Goal: Task Accomplishment & Management: Manage account settings

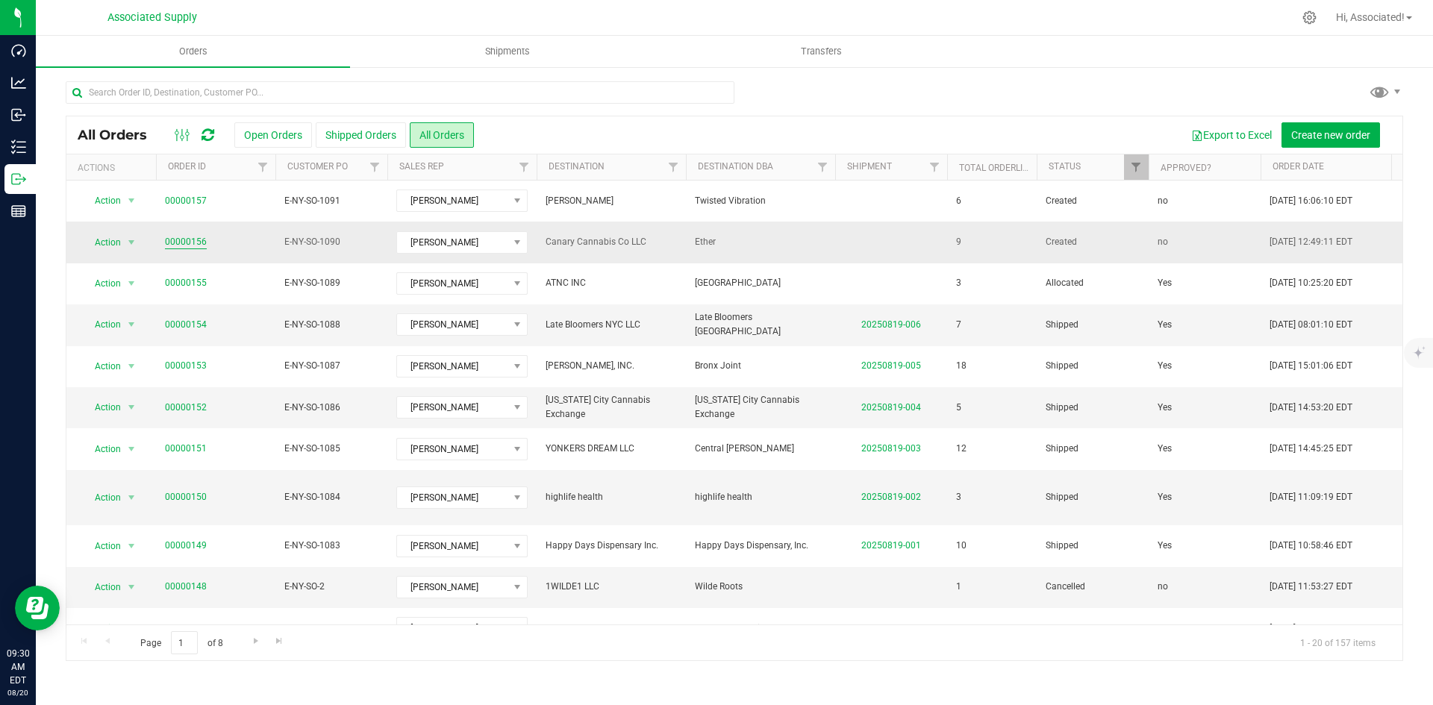
click at [190, 238] on link "00000156" at bounding box center [186, 242] width 42 height 14
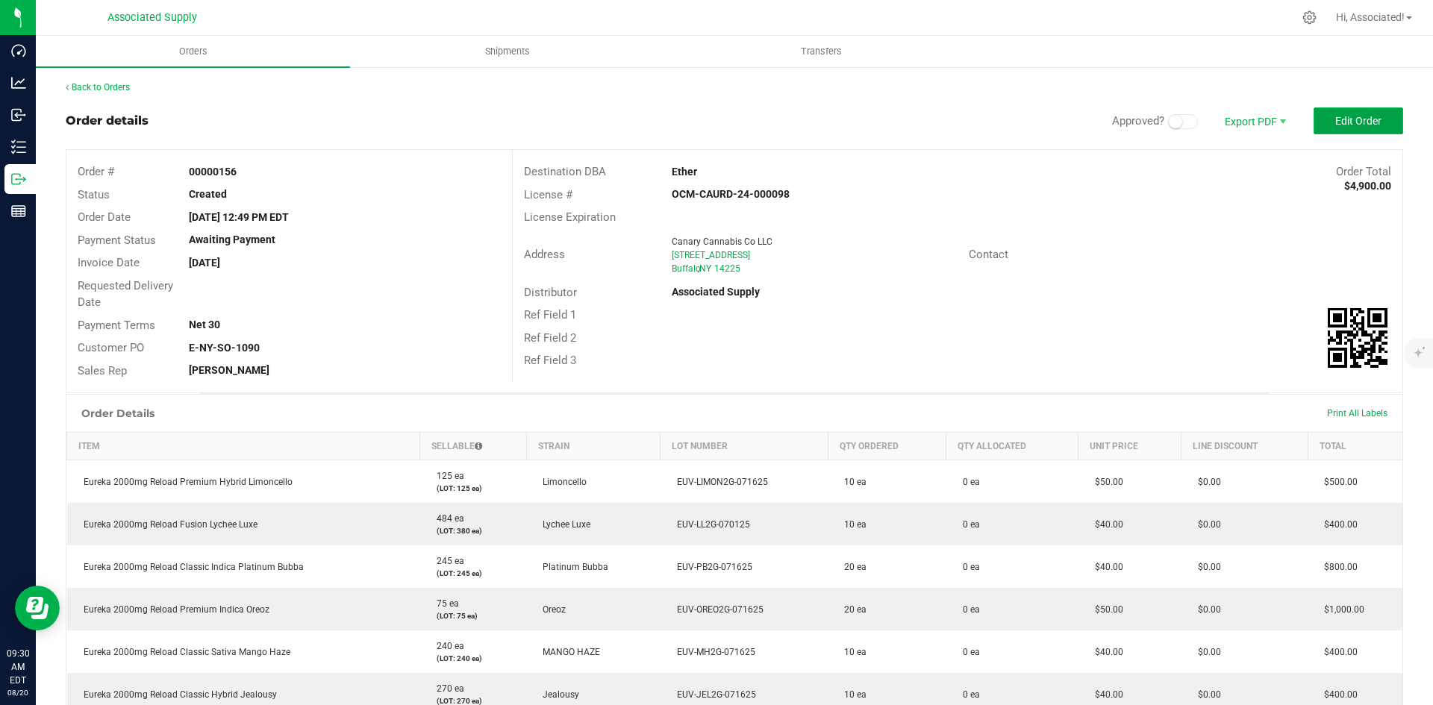
click at [1341, 116] on span "Edit Order" at bounding box center [1358, 121] width 46 height 12
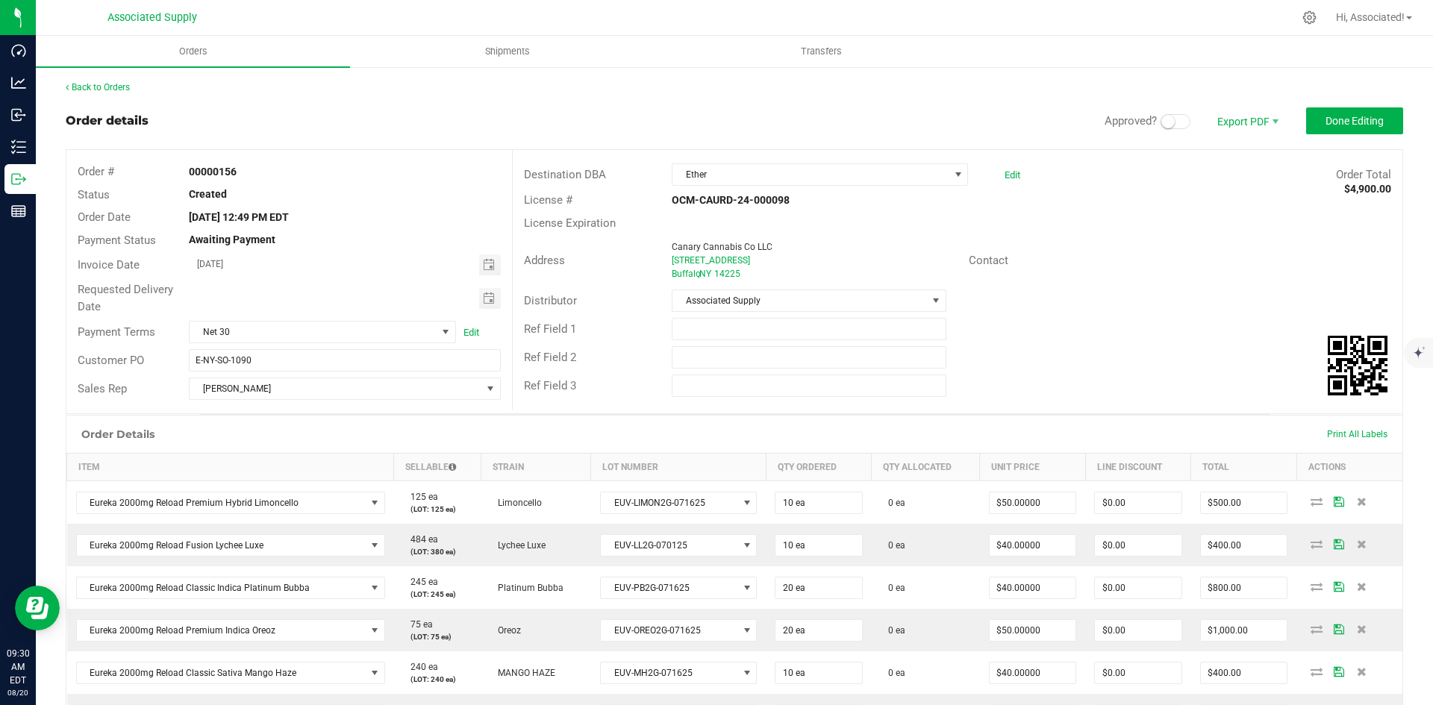
click at [1161, 120] on small at bounding box center [1167, 121] width 13 height 13
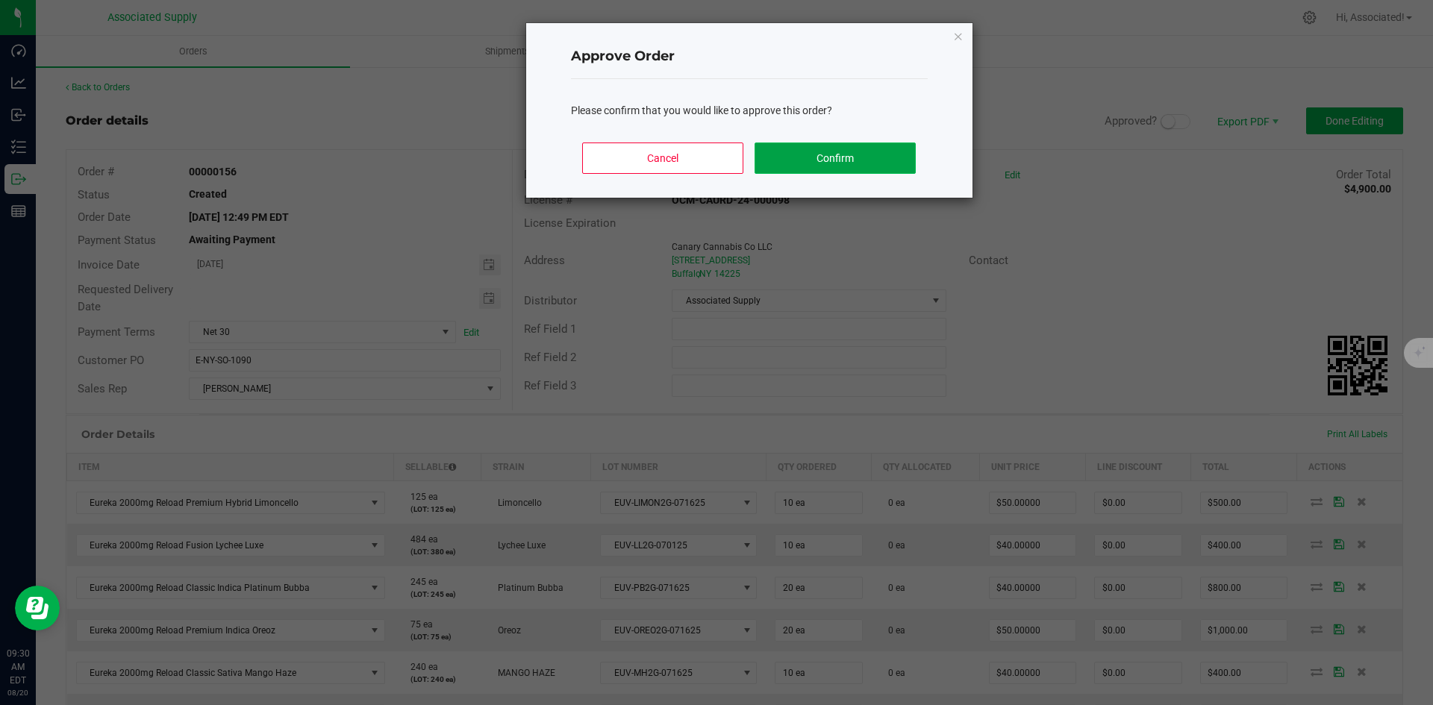
click at [824, 162] on button "Confirm" at bounding box center [834, 158] width 160 height 31
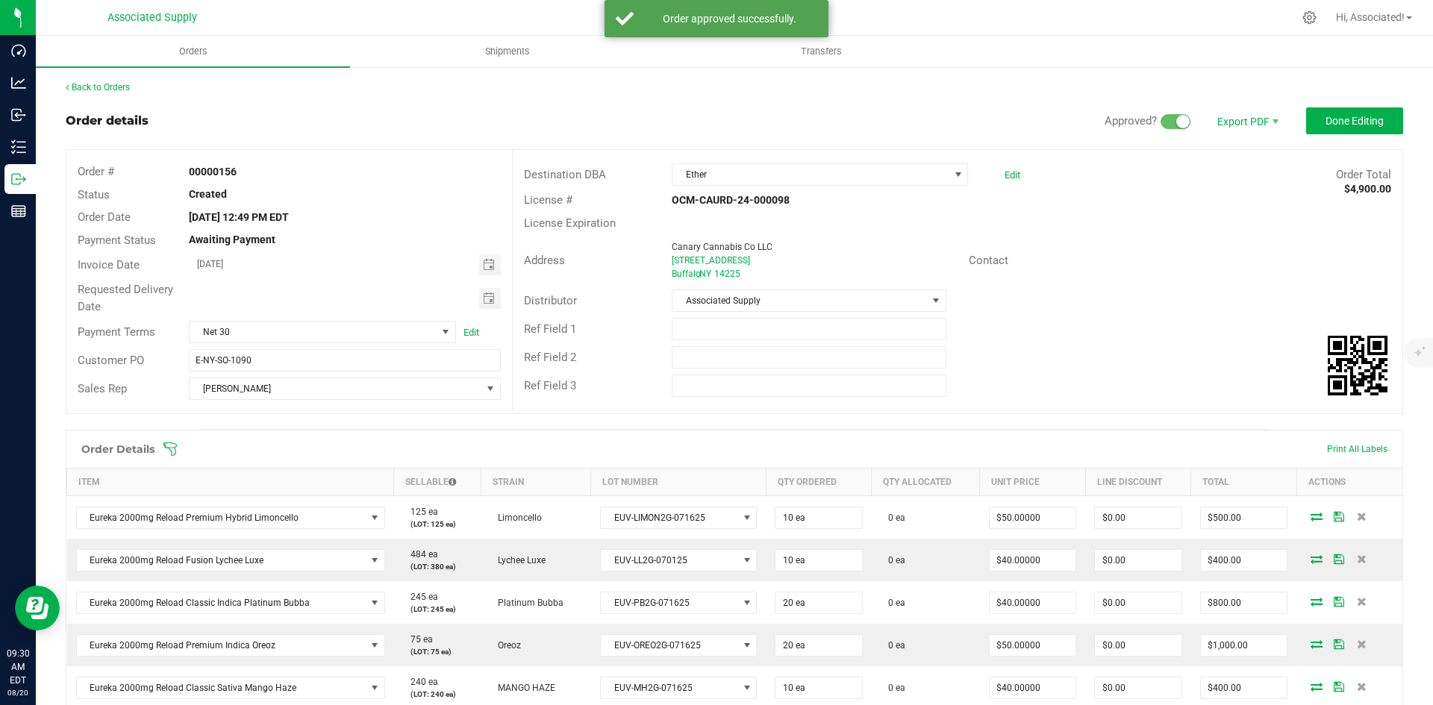
click at [1186, 213] on div "License Expiration" at bounding box center [957, 223] width 889 height 23
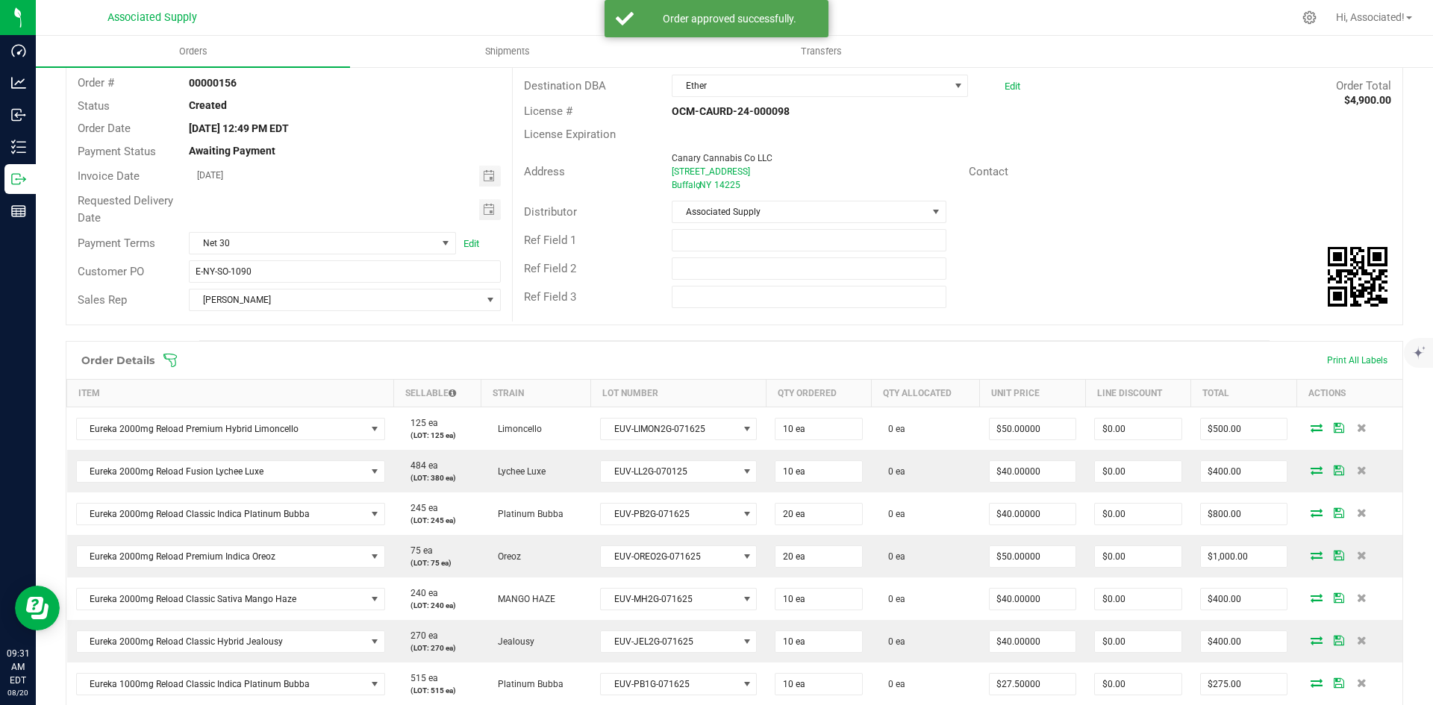
scroll to position [149, 0]
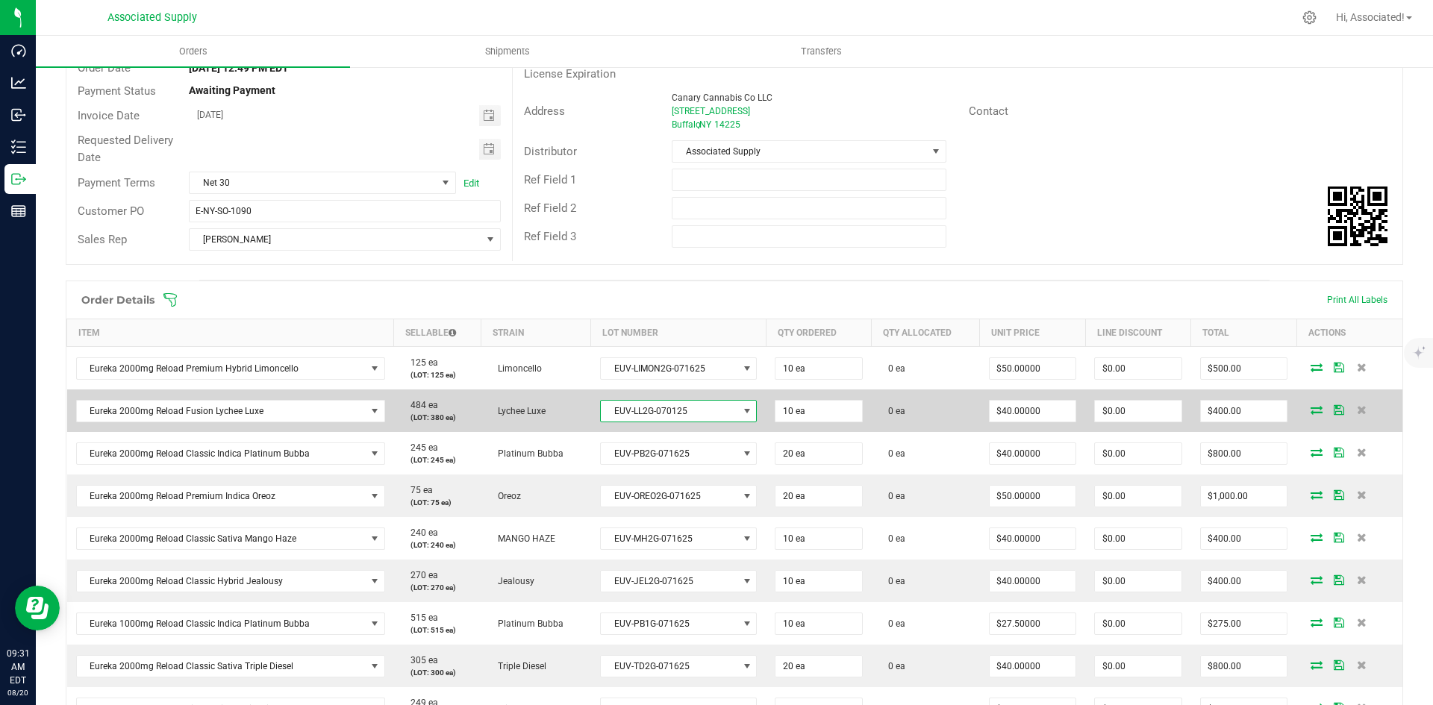
click at [742, 411] on span at bounding box center [747, 411] width 12 height 12
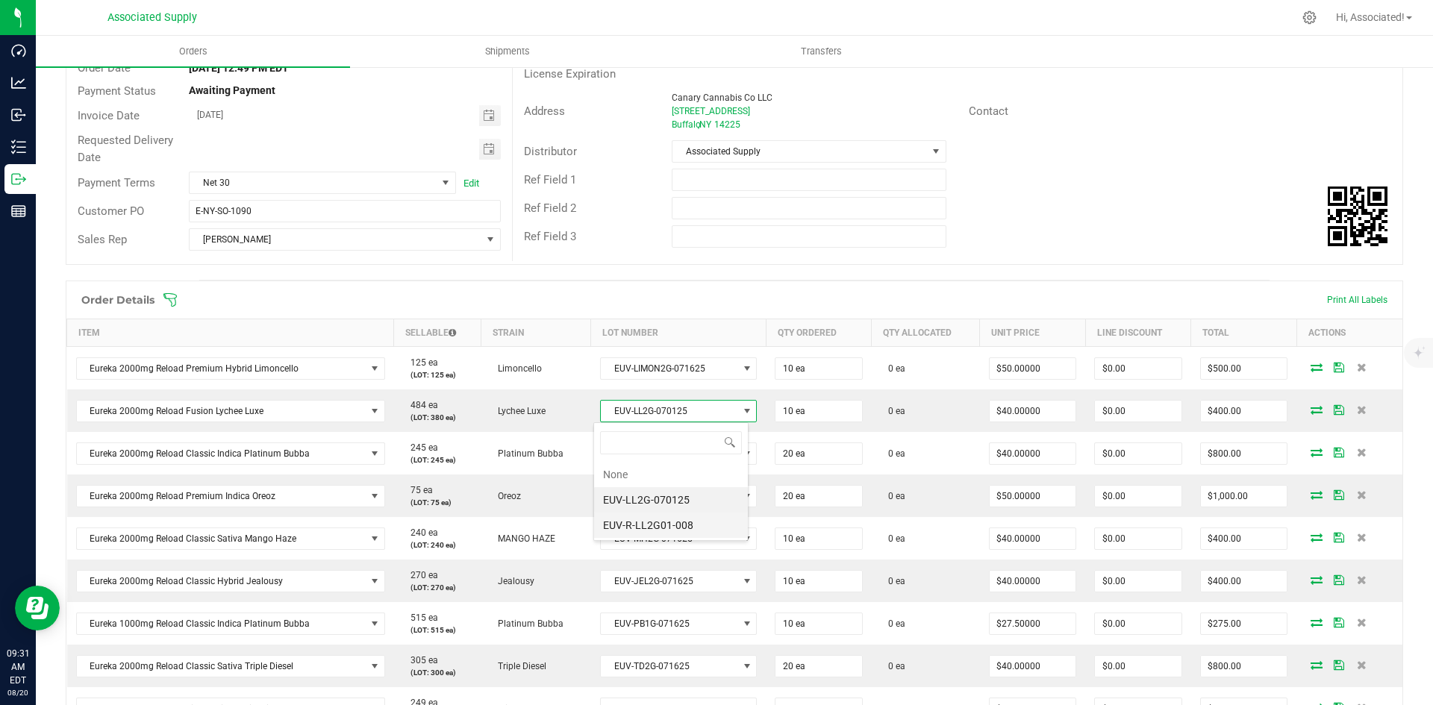
click at [704, 521] on li "EUV-R-LL2G01-008" at bounding box center [671, 525] width 154 height 25
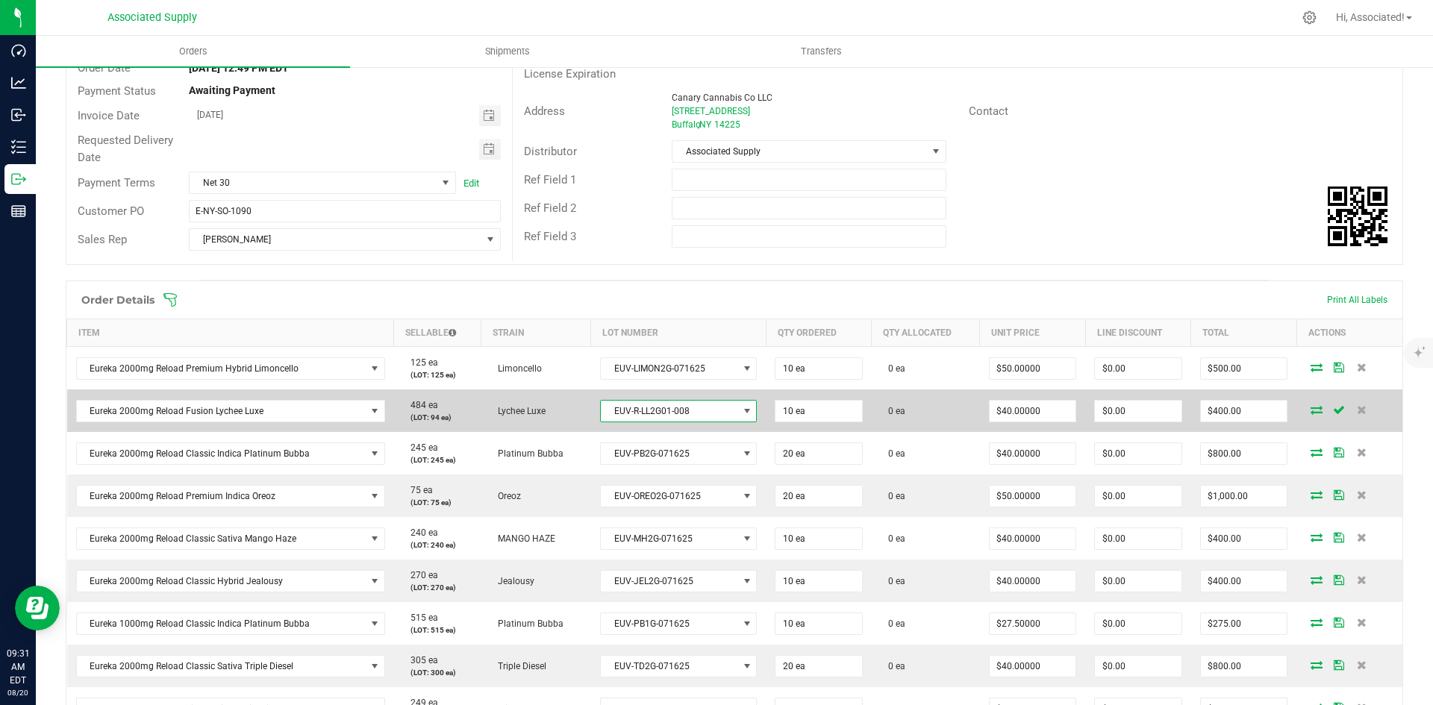
click at [741, 414] on span at bounding box center [747, 411] width 12 height 12
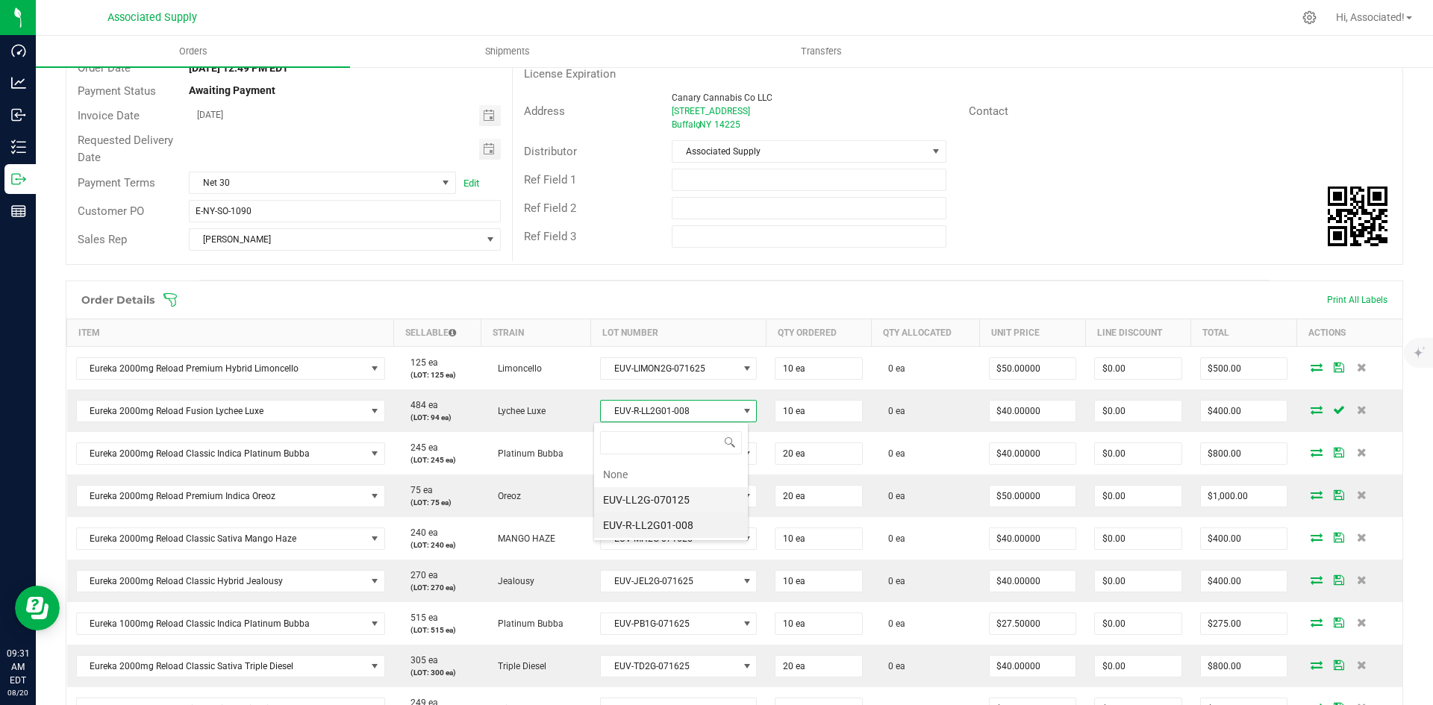
click at [691, 491] on li "EUV-LL2G-070125" at bounding box center [671, 499] width 154 height 25
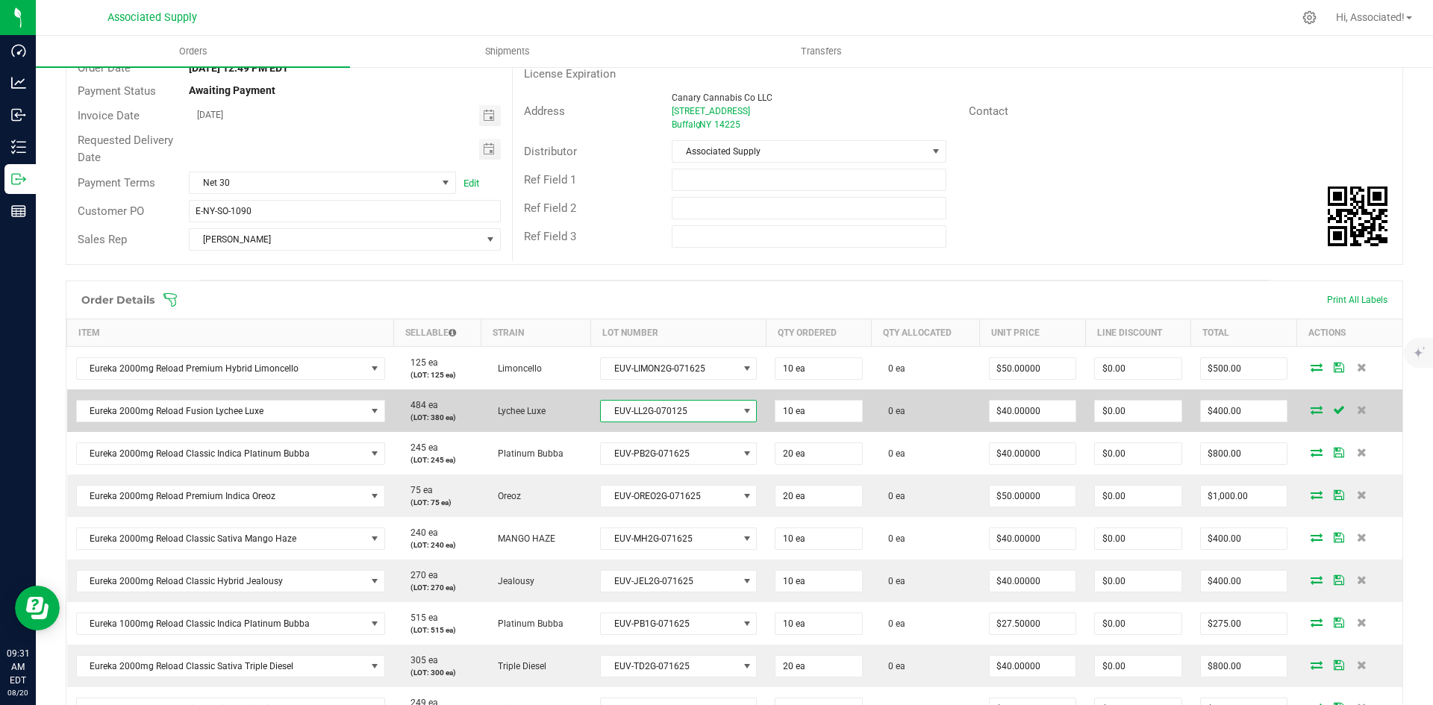
click at [742, 410] on span at bounding box center [747, 411] width 12 height 12
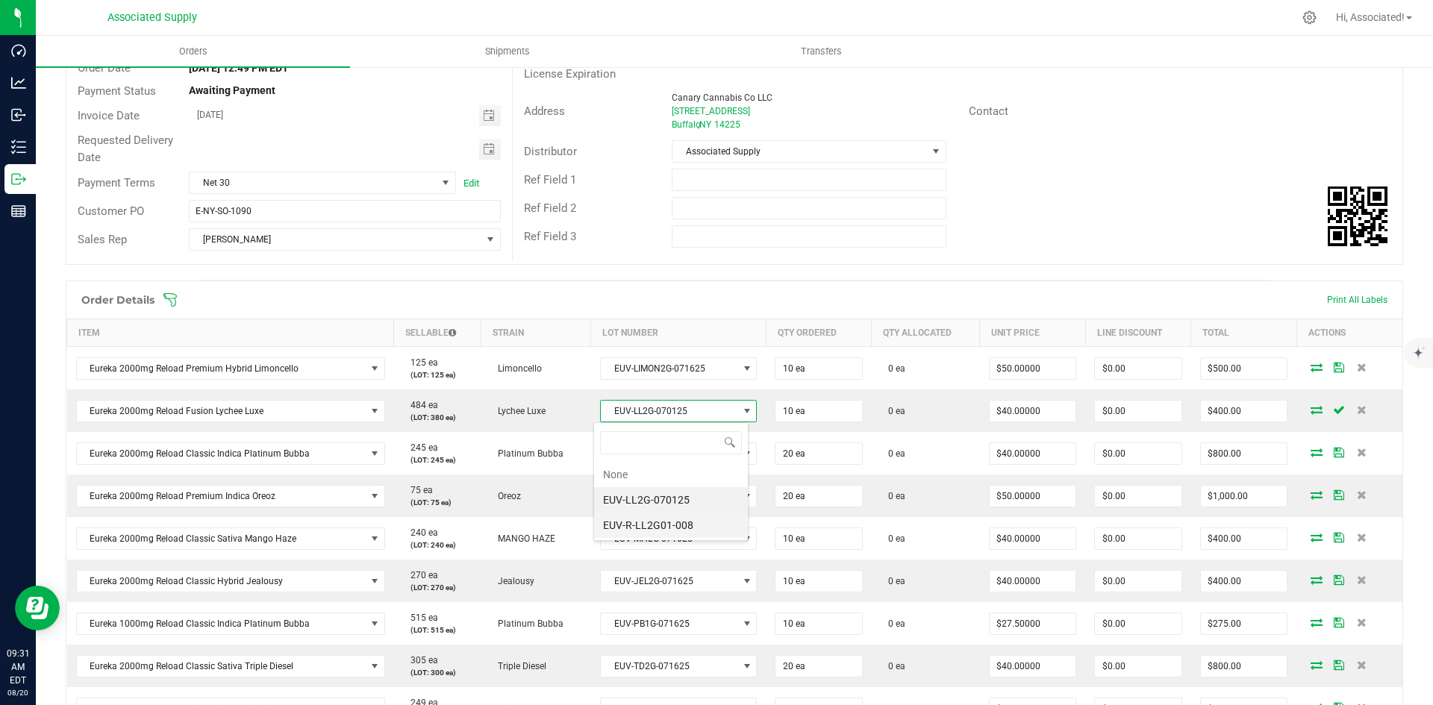
click at [679, 528] on li "EUV-R-LL2G01-008" at bounding box center [671, 525] width 154 height 25
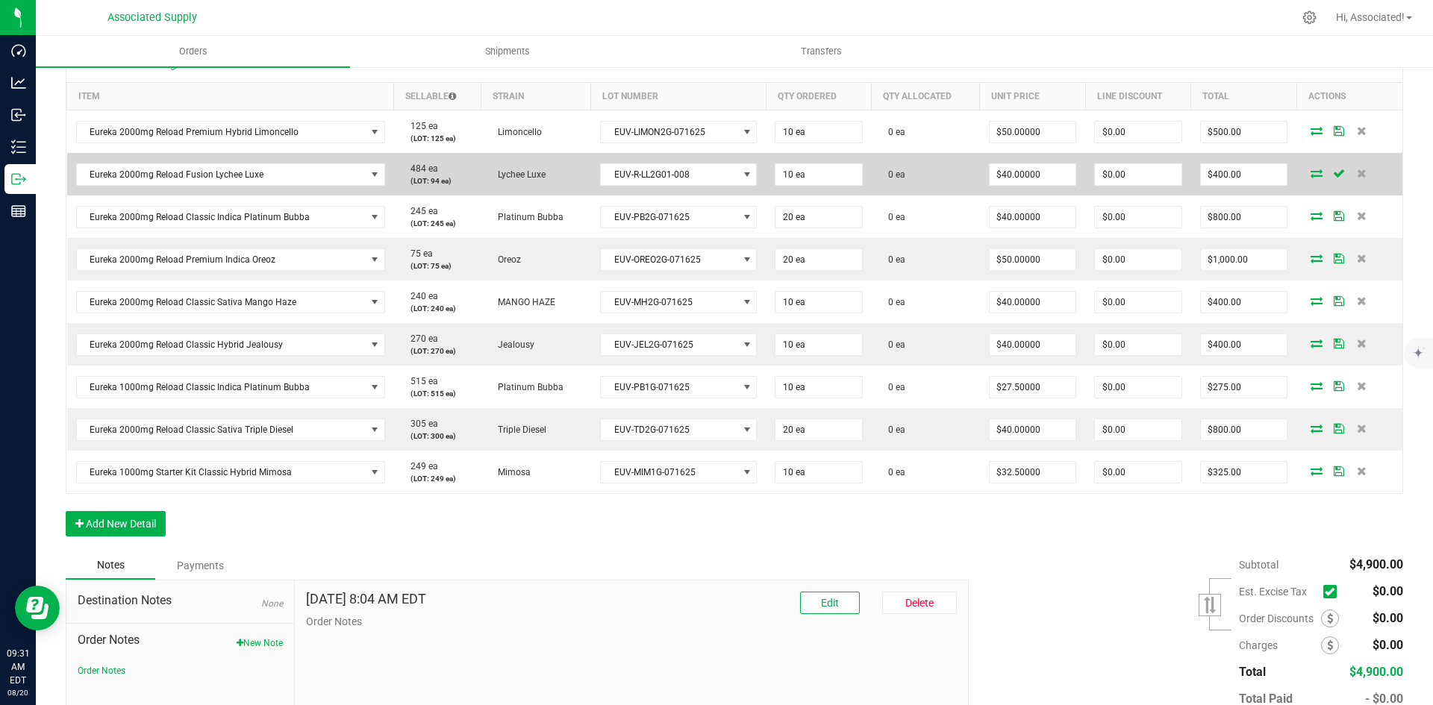
scroll to position [373, 0]
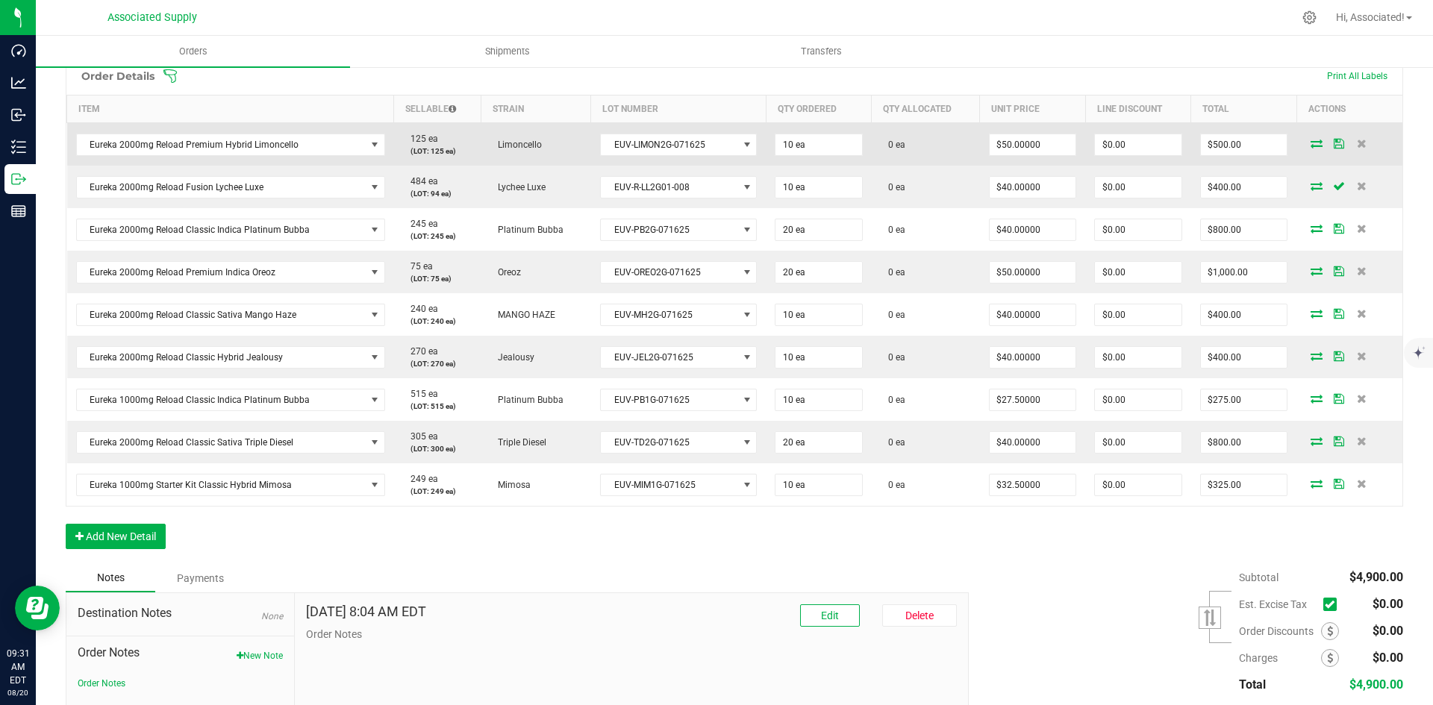
click at [1310, 143] on icon at bounding box center [1316, 143] width 12 height 9
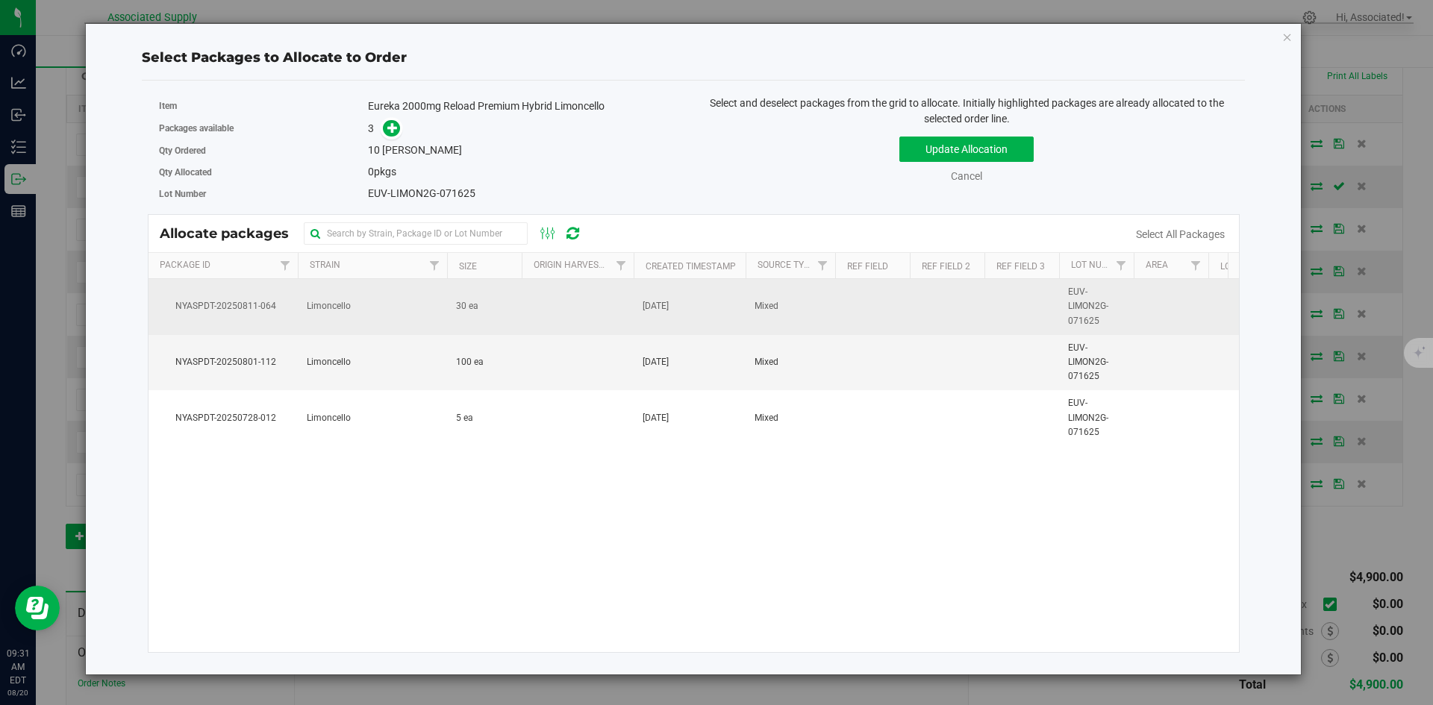
click at [501, 305] on td "30 ea" at bounding box center [484, 307] width 75 height 56
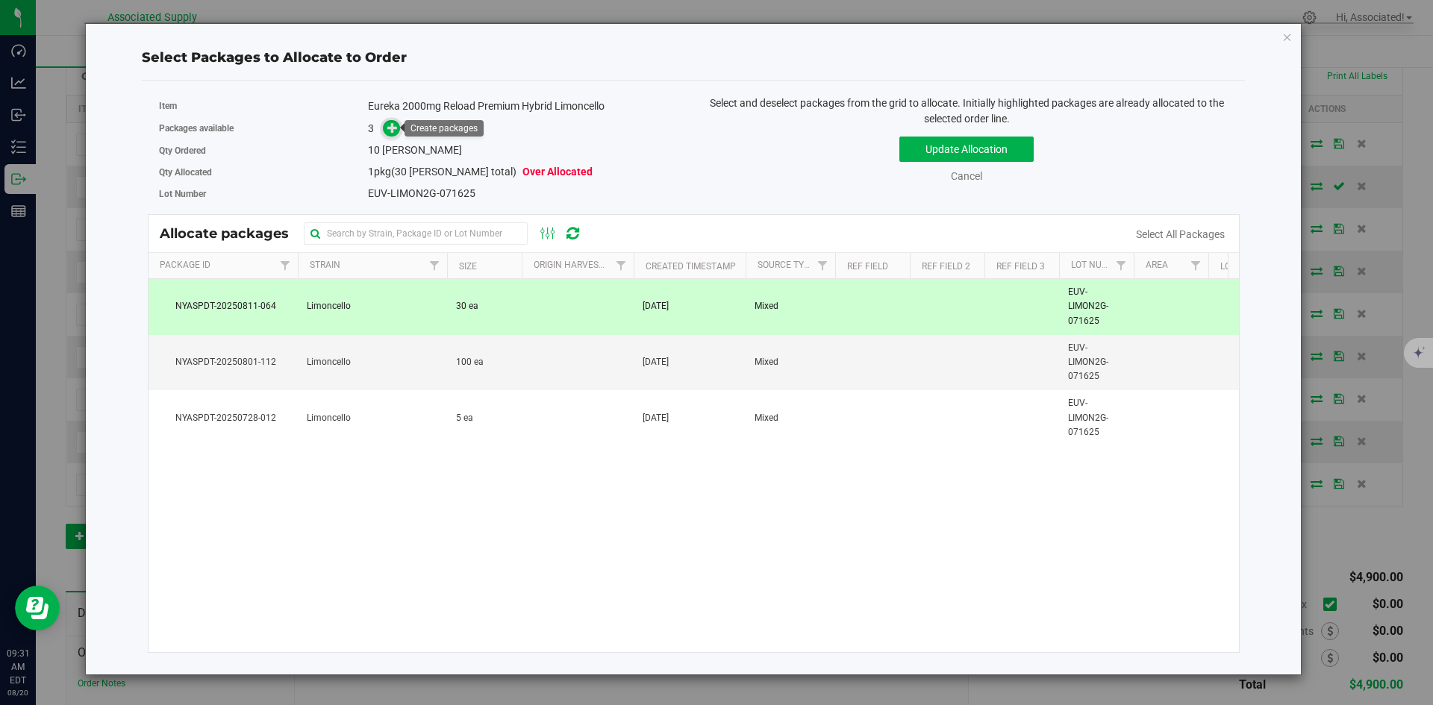
click at [396, 128] on icon at bounding box center [392, 127] width 10 height 10
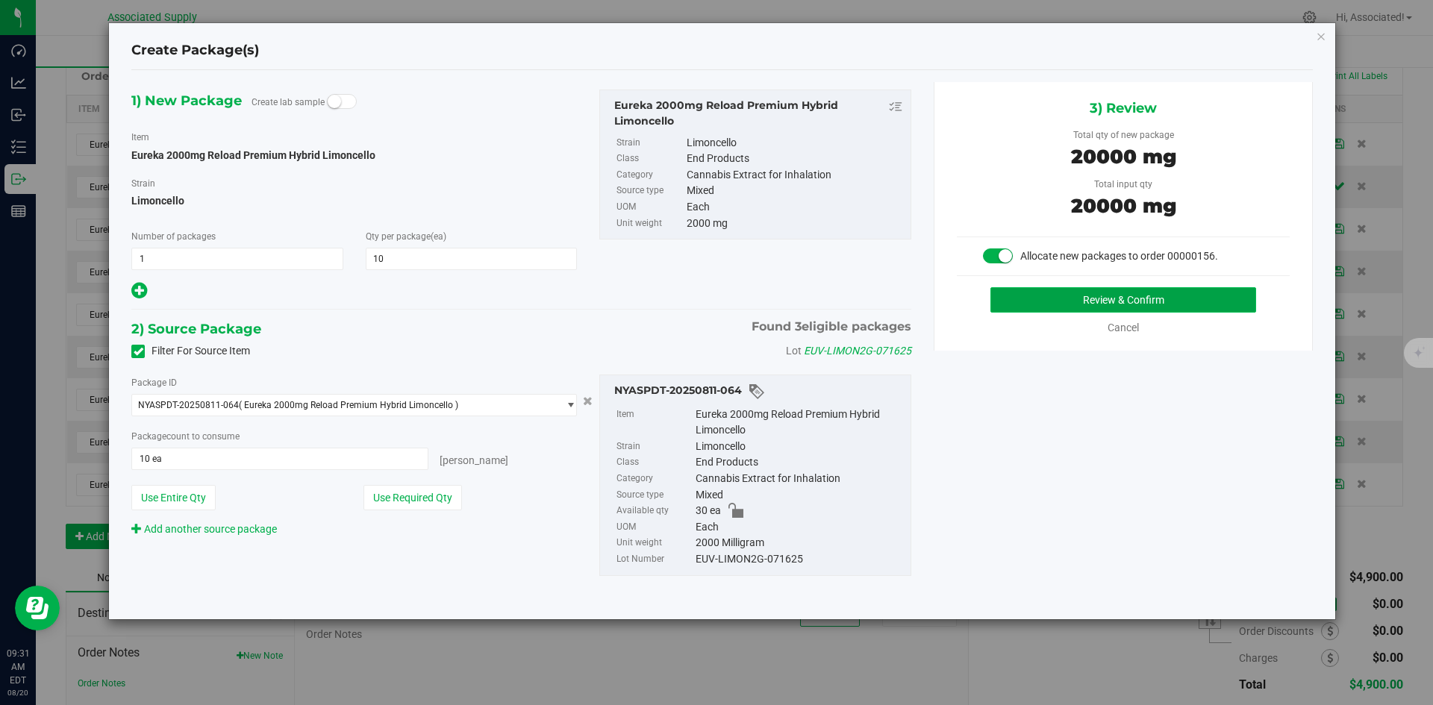
click at [1089, 296] on button "Review & Confirm" at bounding box center [1123, 299] width 266 height 25
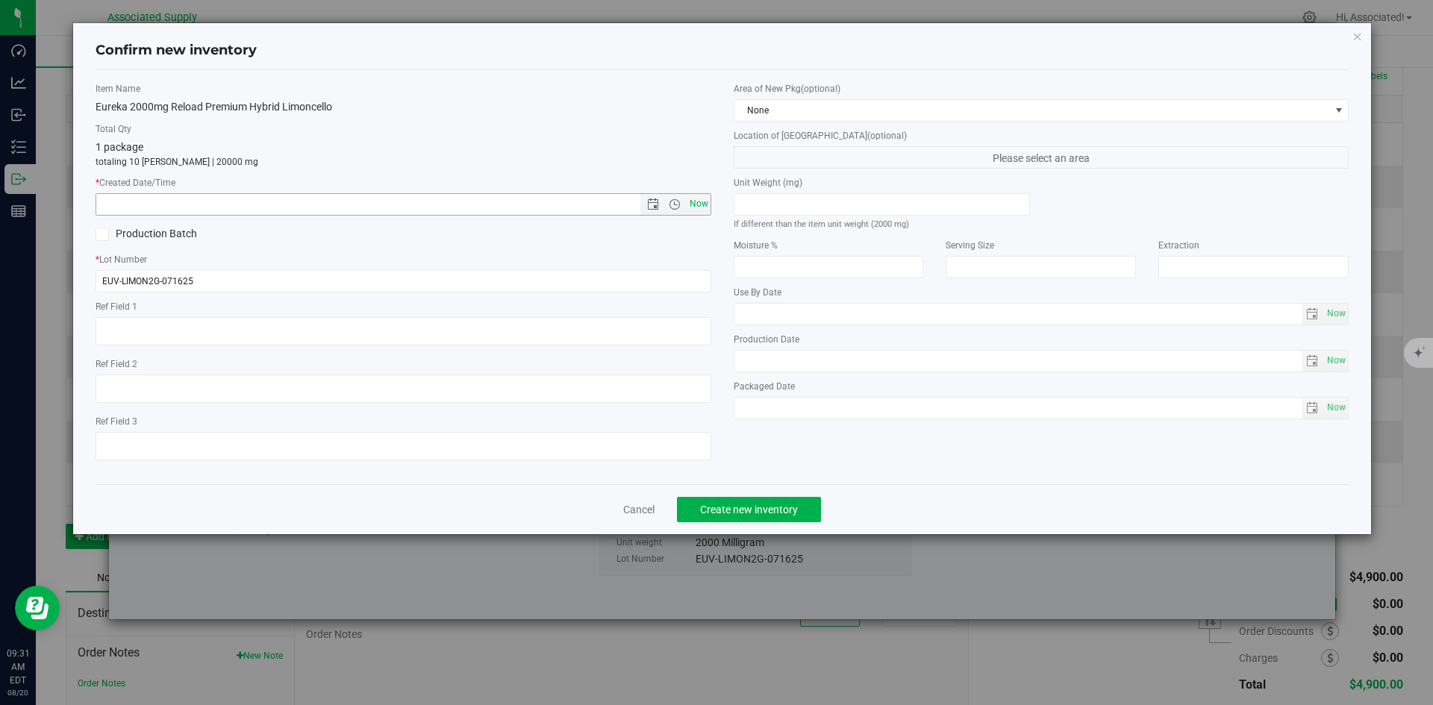
click at [701, 207] on span "Now" at bounding box center [698, 204] width 25 height 22
type input "8/20/2025 9:31 AM"
click at [802, 512] on button "Create new inventory" at bounding box center [749, 509] width 144 height 25
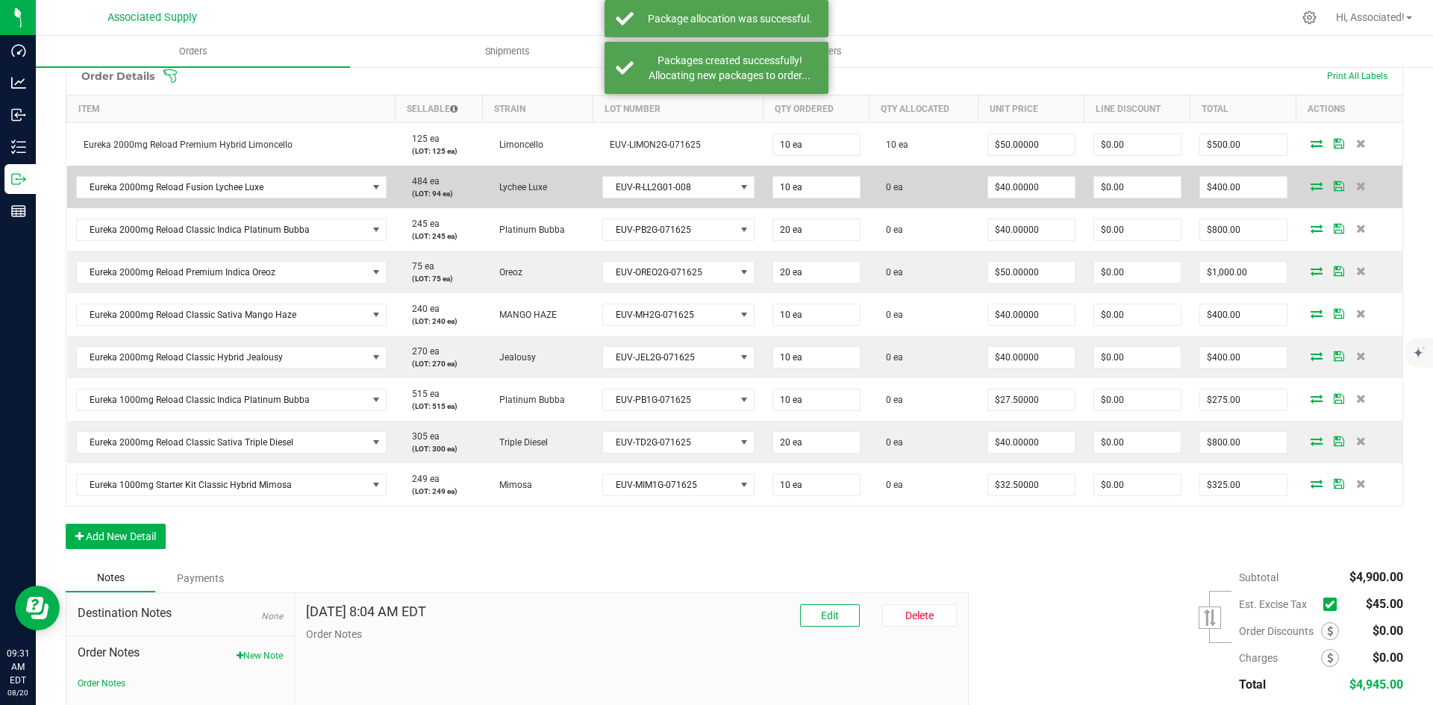
click at [1310, 183] on icon at bounding box center [1316, 185] width 12 height 9
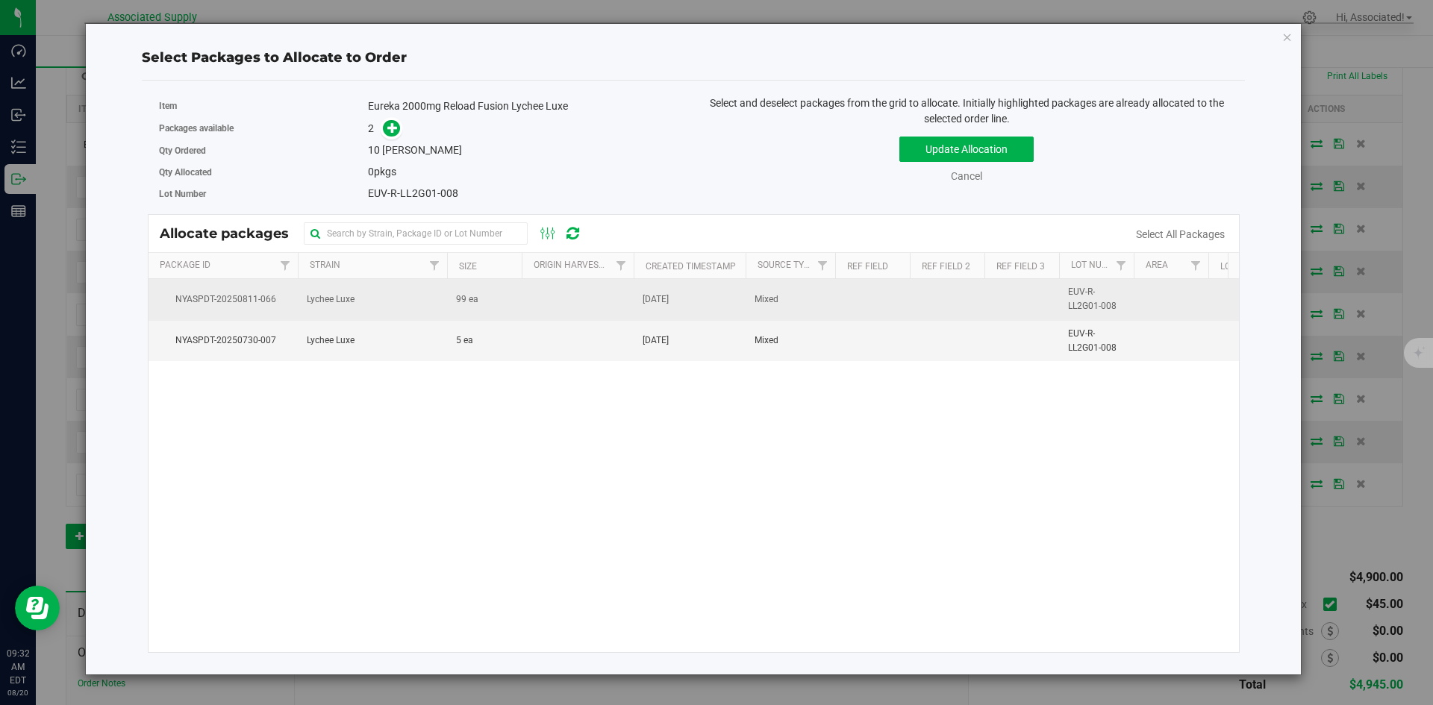
click at [599, 290] on td at bounding box center [578, 299] width 112 height 41
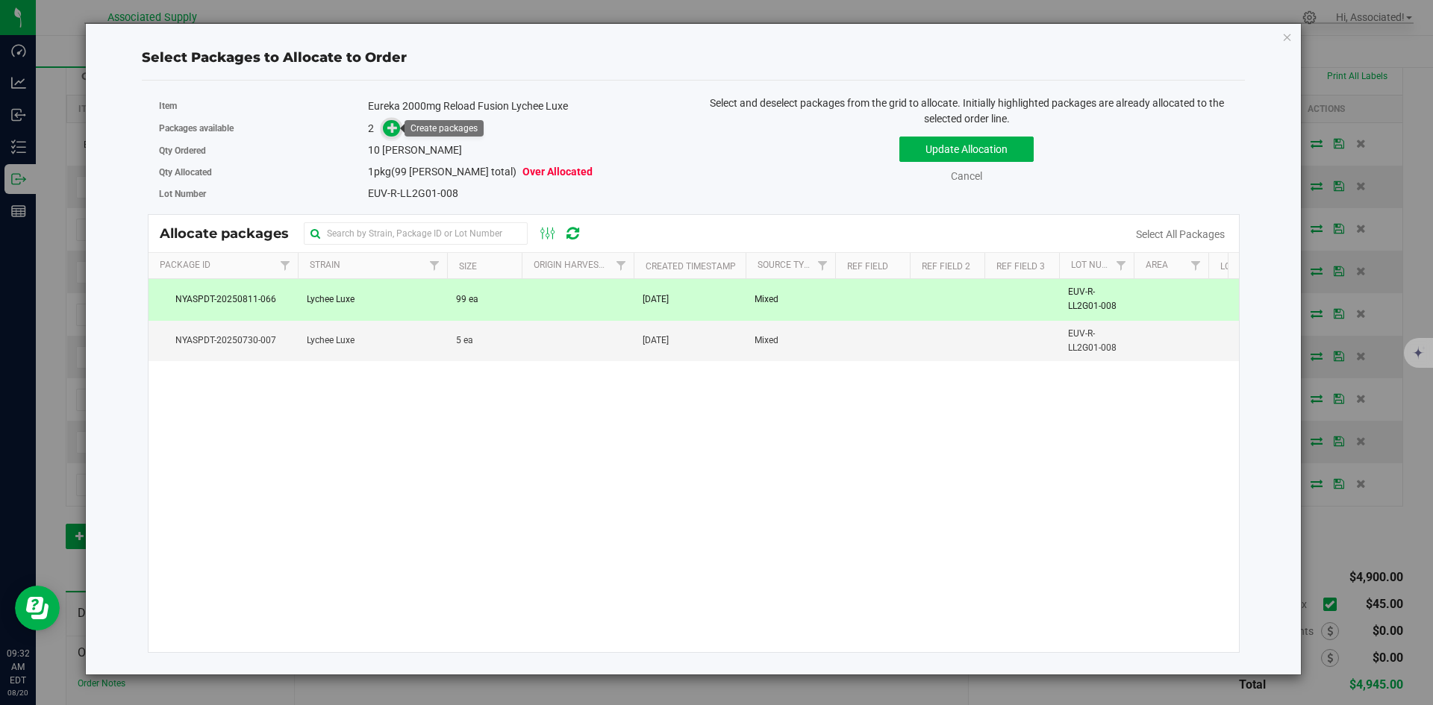
click at [387, 125] on icon at bounding box center [392, 127] width 10 height 10
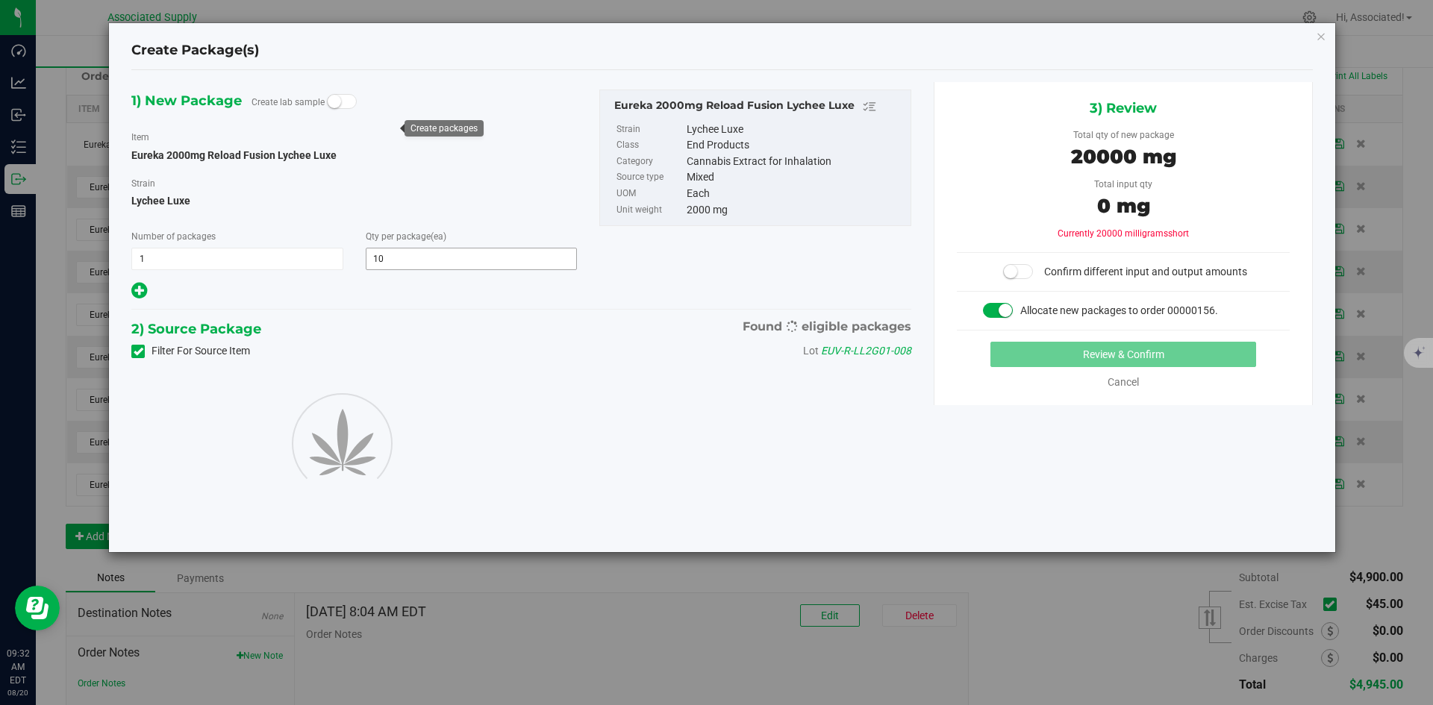
type input "10"
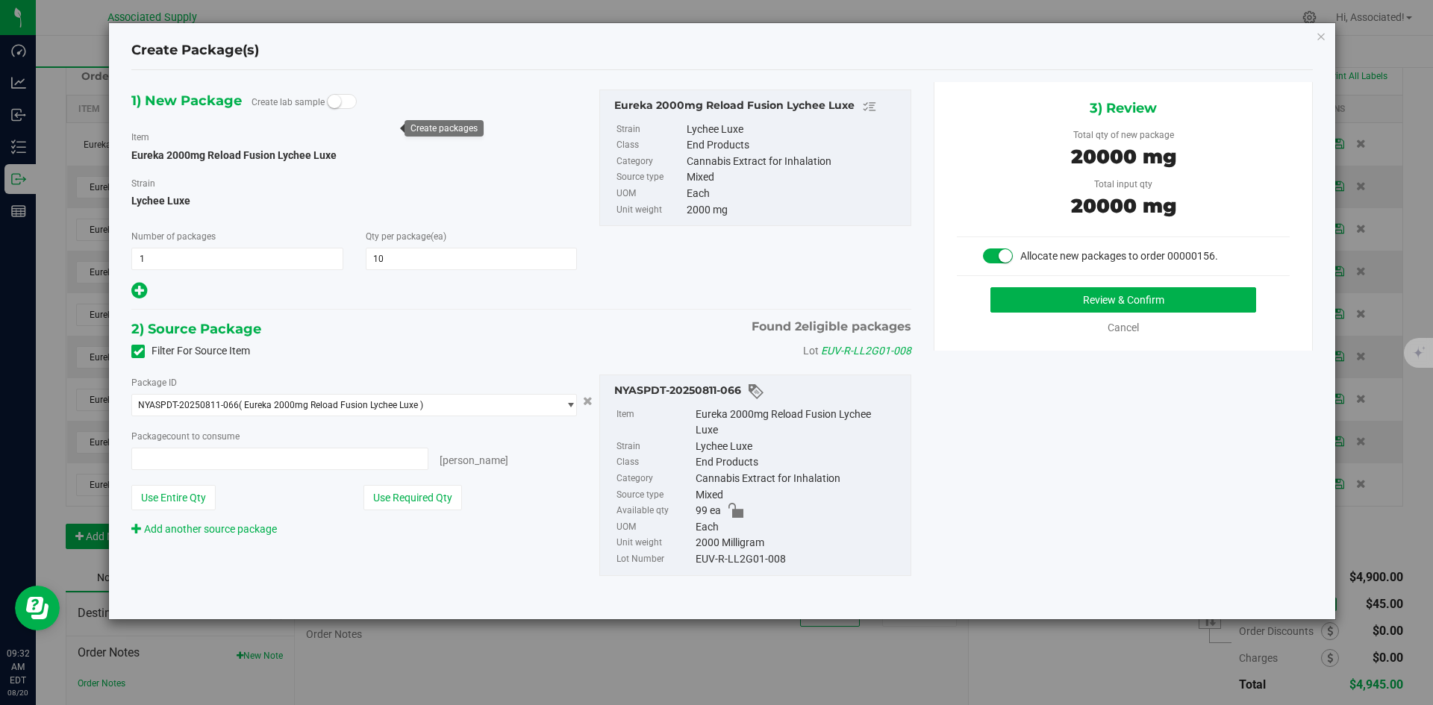
type input "10 ea"
click at [1044, 293] on button "Review & Confirm" at bounding box center [1123, 299] width 266 height 25
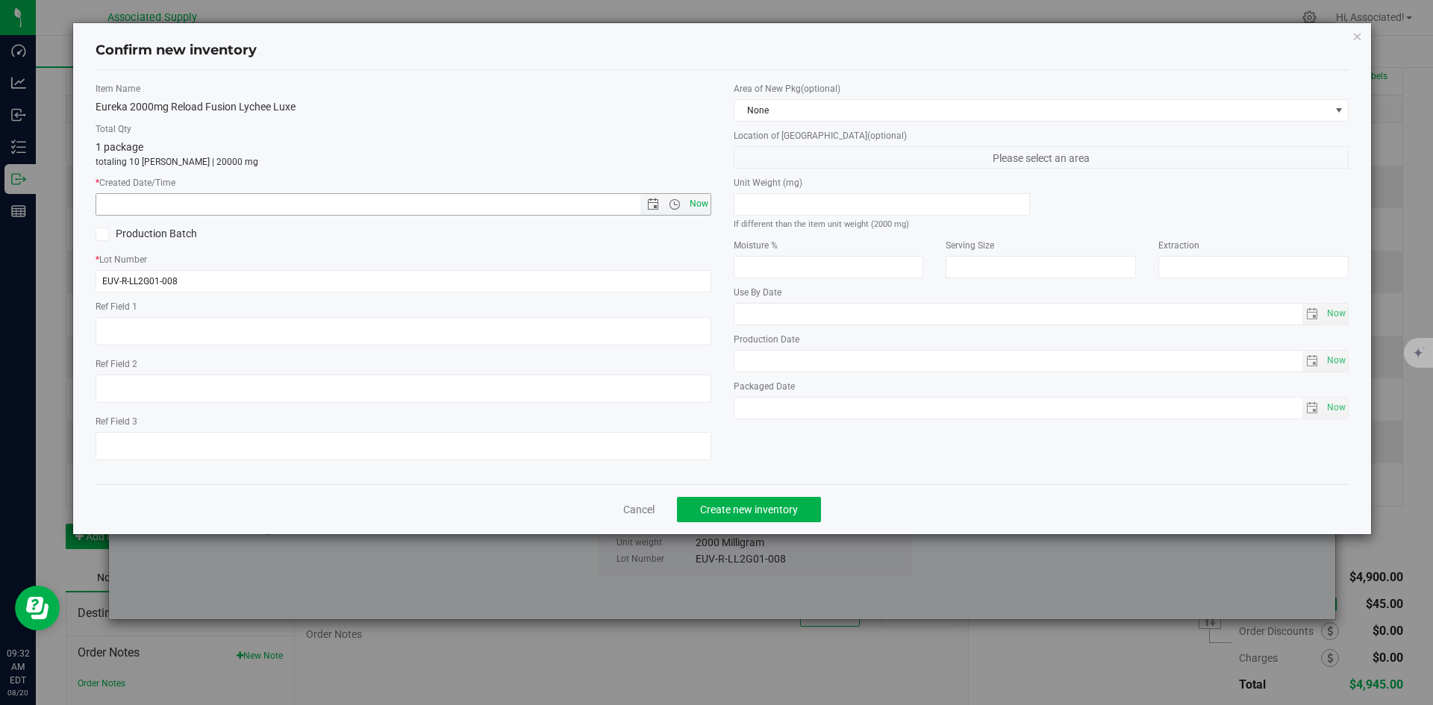
click at [702, 198] on span "Now" at bounding box center [698, 204] width 25 height 22
type input "8/20/2025 9:32 AM"
click at [781, 508] on span "Create new inventory" at bounding box center [749, 510] width 98 height 12
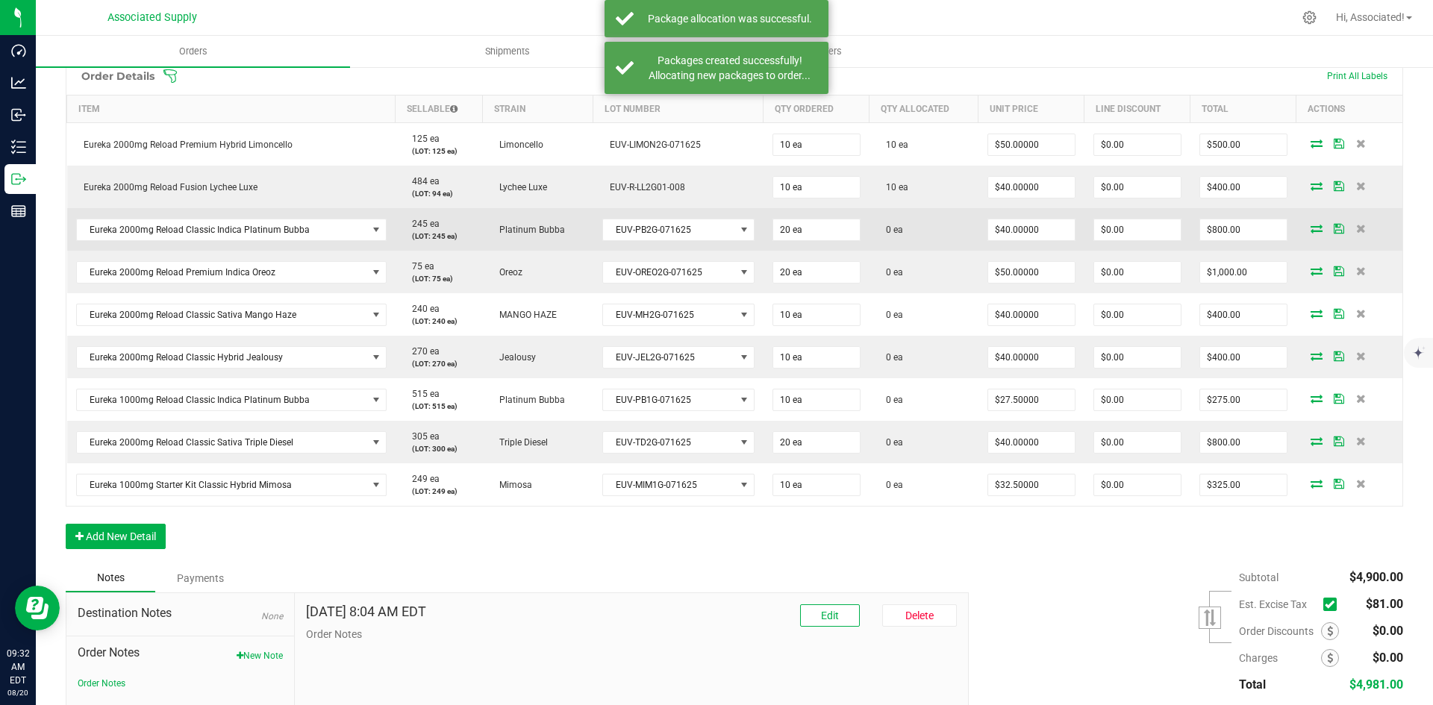
click at [1310, 229] on icon at bounding box center [1316, 228] width 12 height 9
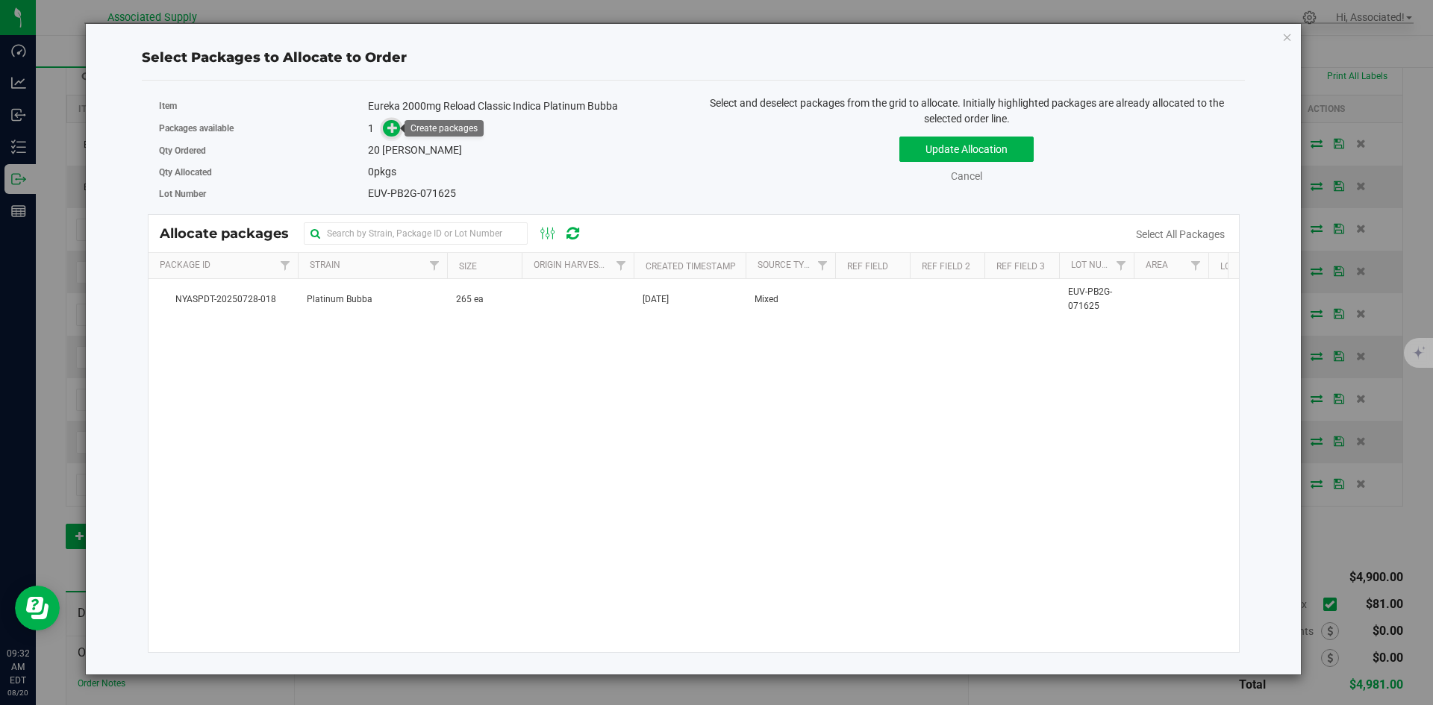
click at [392, 126] on icon at bounding box center [392, 127] width 10 height 10
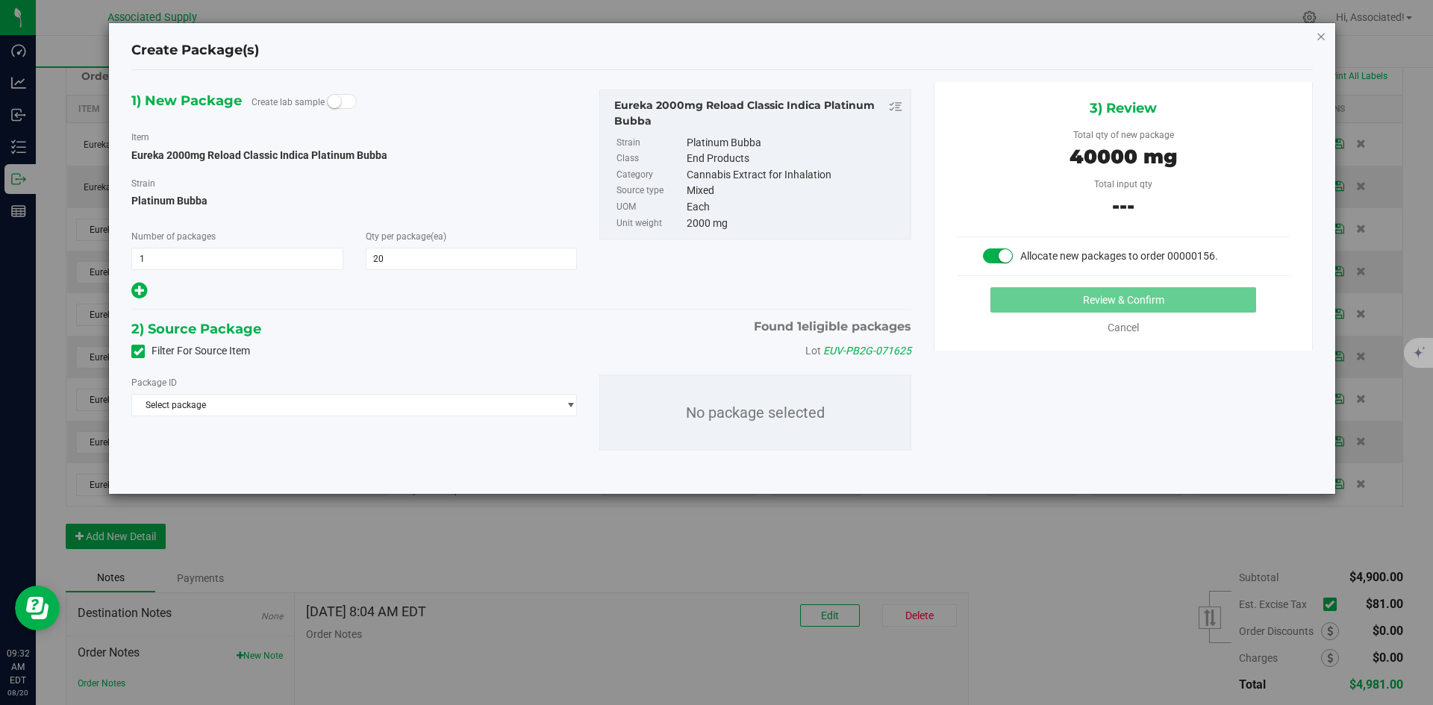
click at [1322, 34] on icon "button" at bounding box center [1321, 36] width 10 height 18
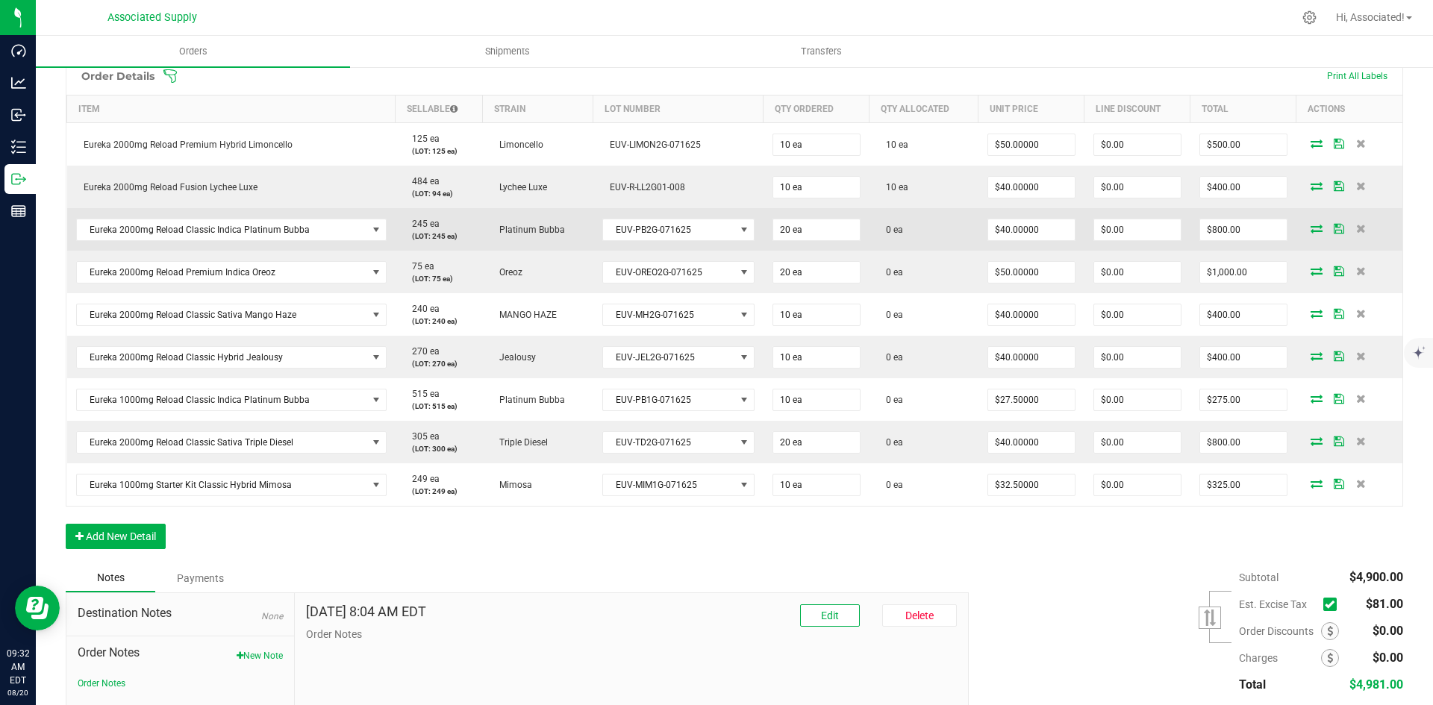
click at [1310, 232] on icon at bounding box center [1316, 228] width 12 height 9
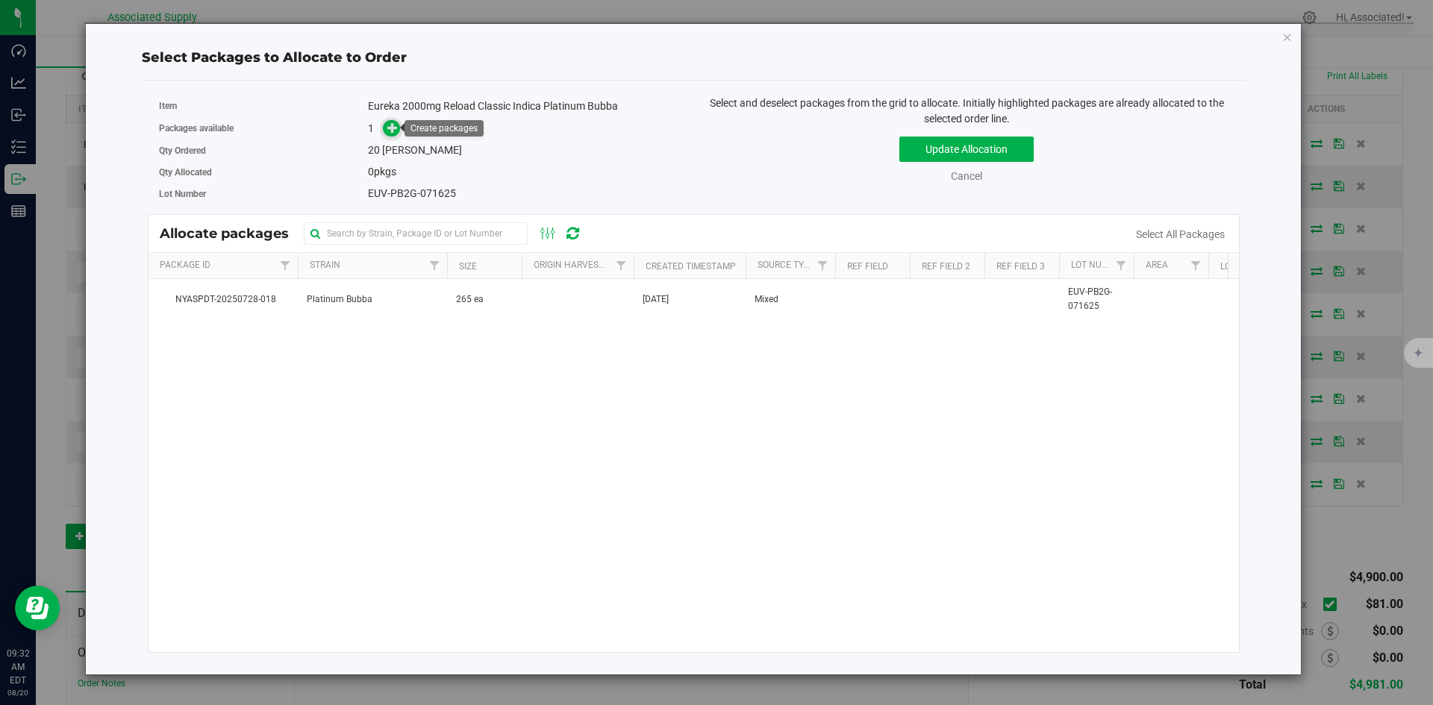
click at [394, 124] on icon at bounding box center [392, 127] width 10 height 10
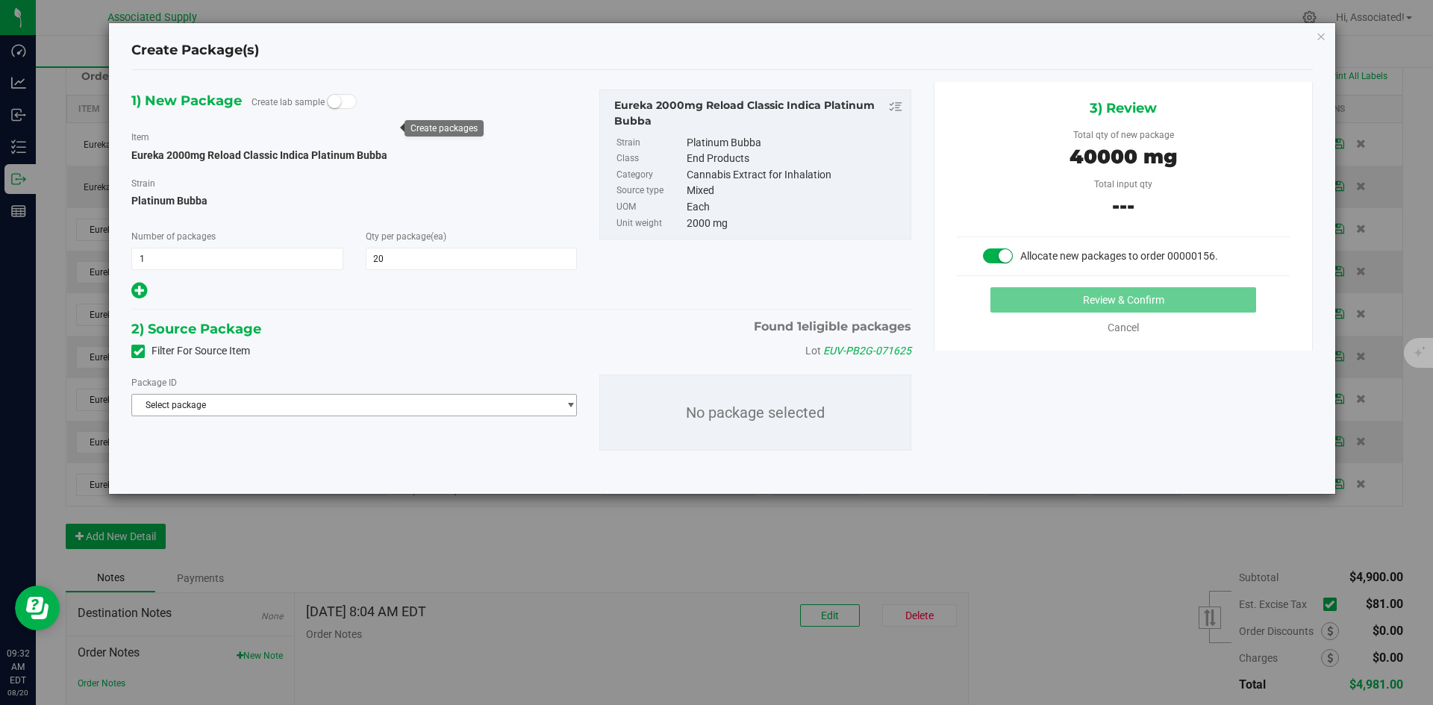
click at [563, 407] on span "select" at bounding box center [566, 405] width 19 height 21
click at [442, 324] on div "2) Source Package Found 1 eligible packages" at bounding box center [521, 329] width 780 height 22
click at [1322, 37] on icon "button" at bounding box center [1321, 36] width 10 height 18
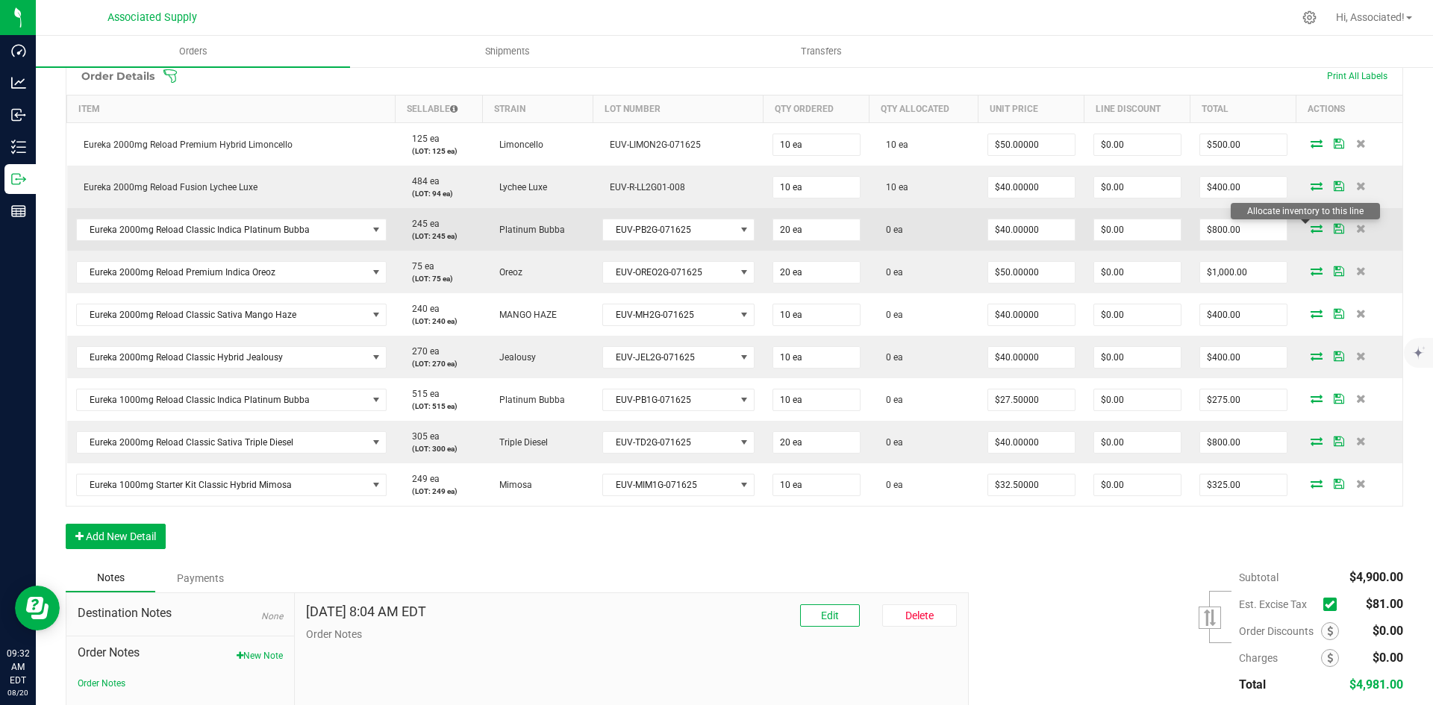
click at [1310, 226] on icon at bounding box center [1316, 228] width 12 height 9
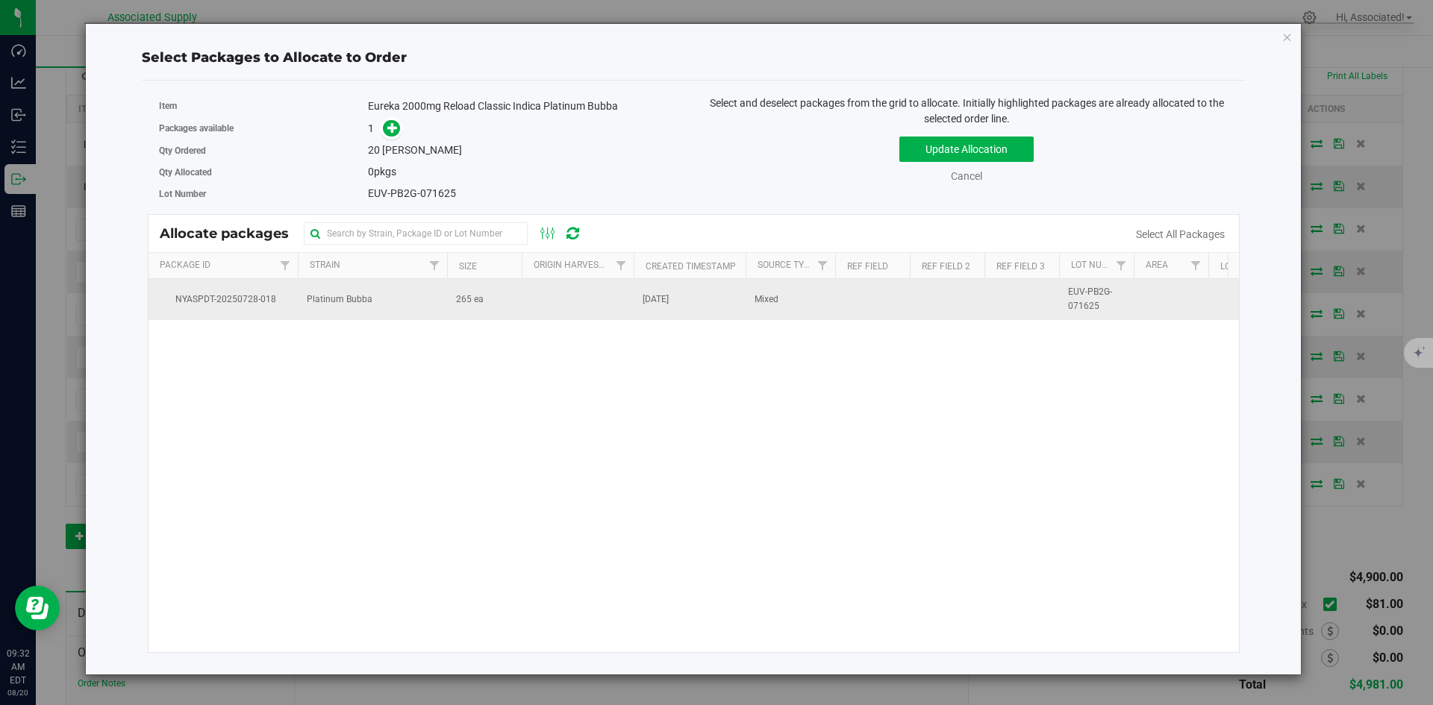
click at [481, 298] on span "265 ea" at bounding box center [470, 300] width 28 height 14
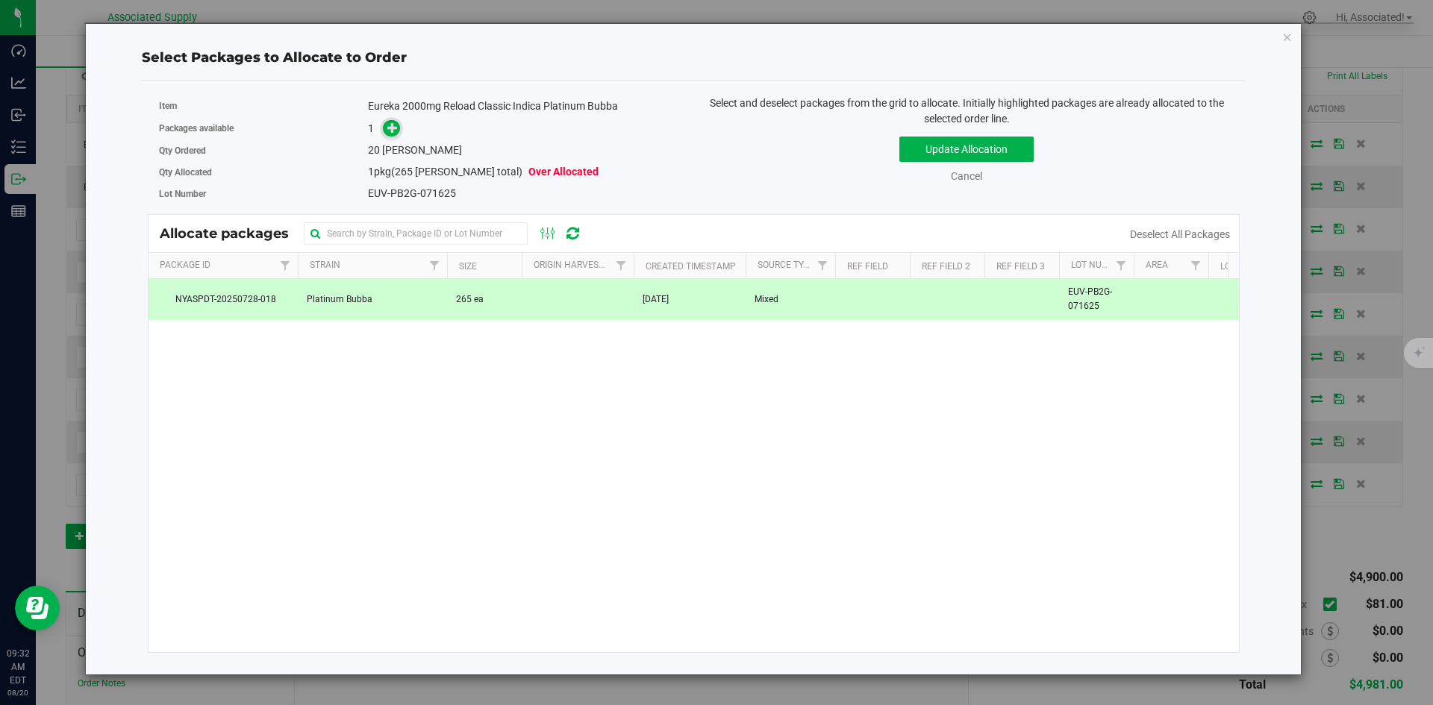
click at [394, 124] on icon at bounding box center [392, 127] width 10 height 10
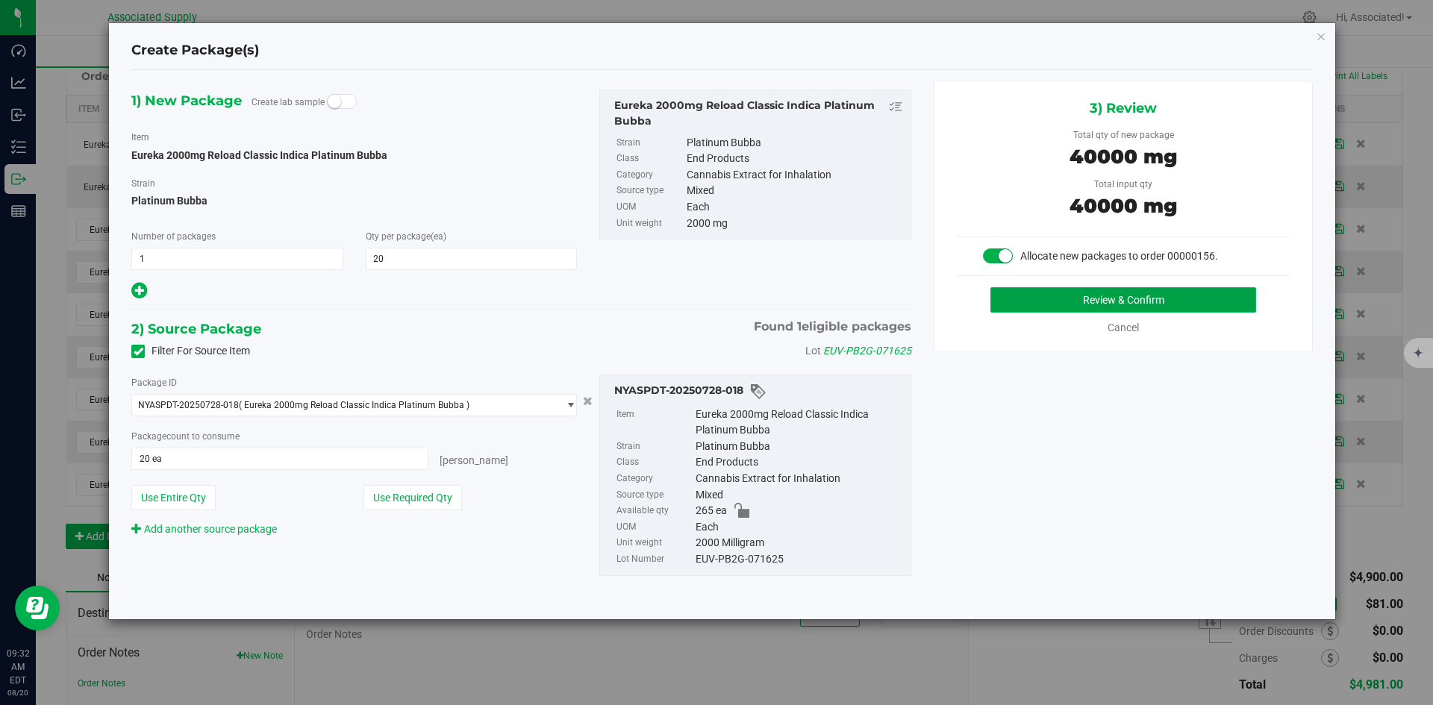
click at [1074, 299] on button "Review & Confirm" at bounding box center [1123, 299] width 266 height 25
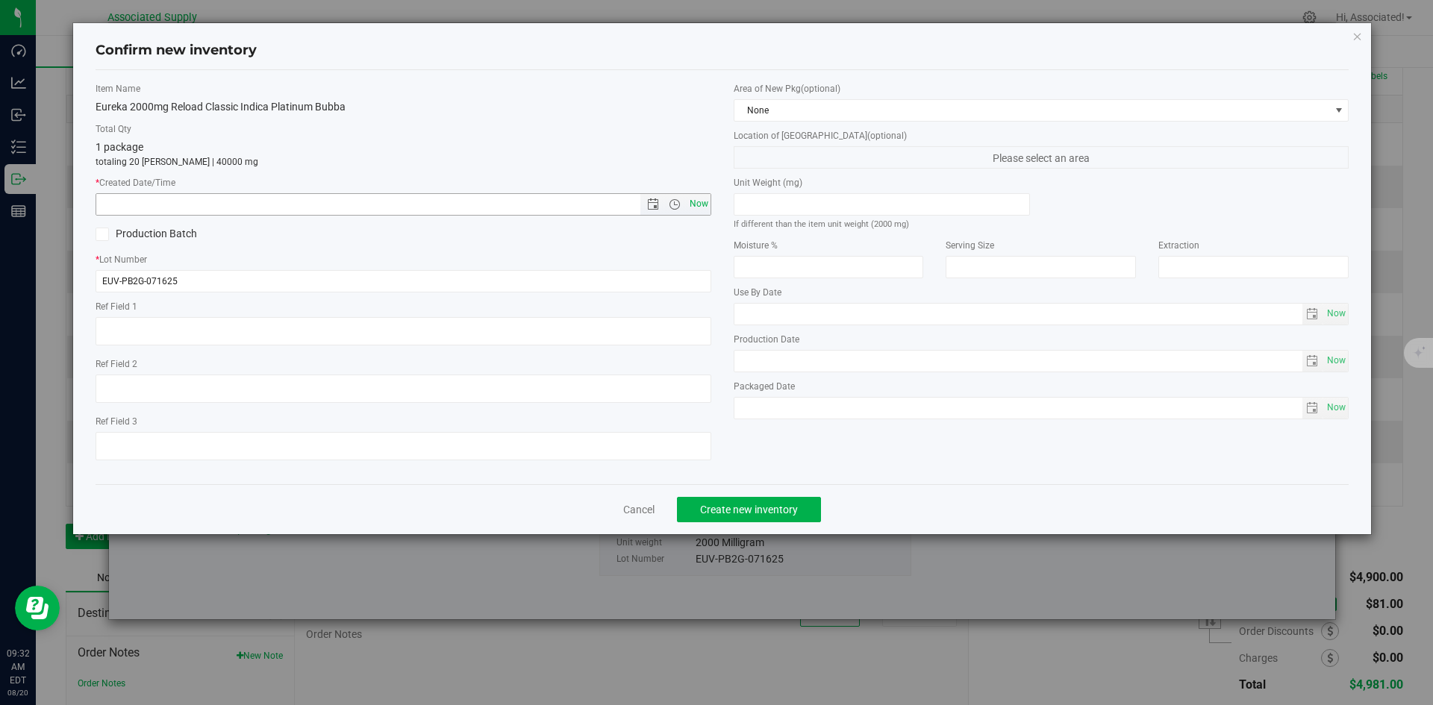
click at [701, 198] on span "Now" at bounding box center [698, 204] width 25 height 22
type input "8/20/2025 9:32 AM"
click at [773, 520] on button "Create new inventory" at bounding box center [749, 509] width 144 height 25
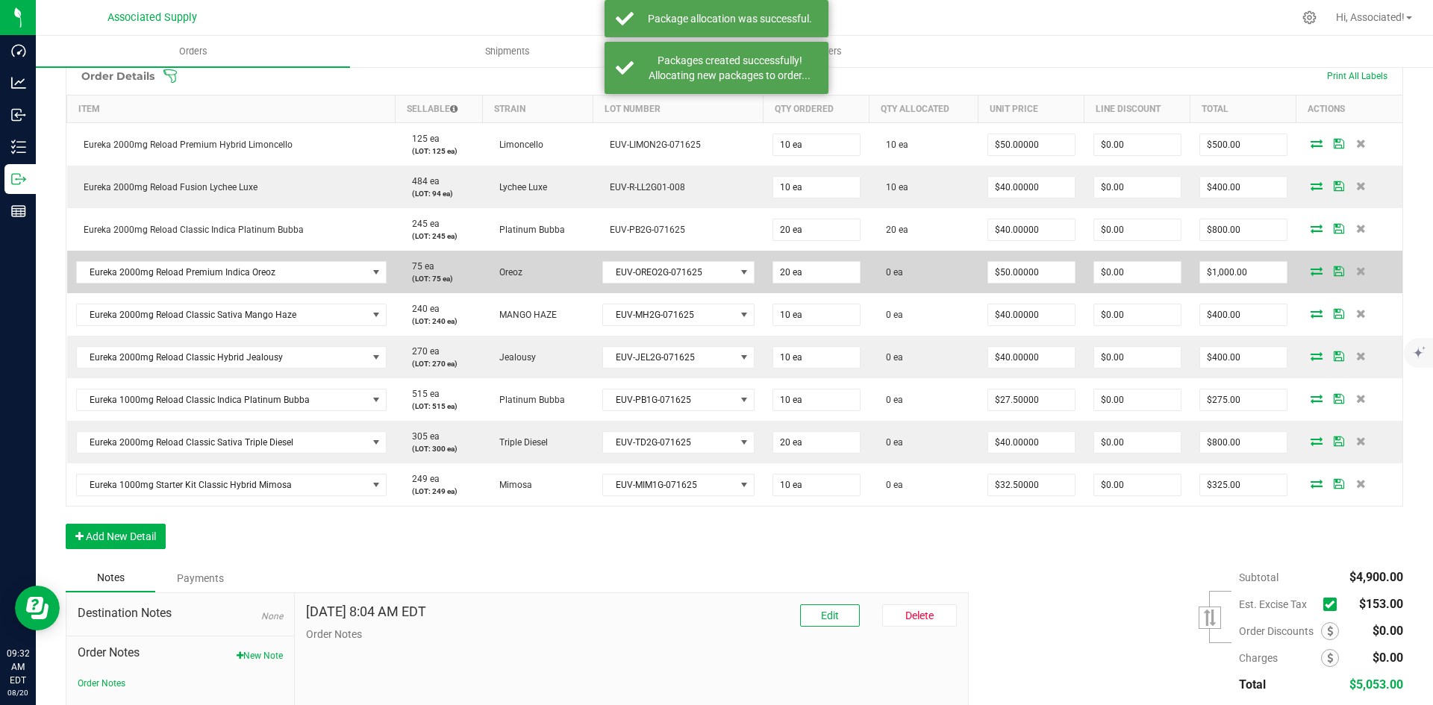
click at [1310, 272] on icon at bounding box center [1316, 270] width 12 height 9
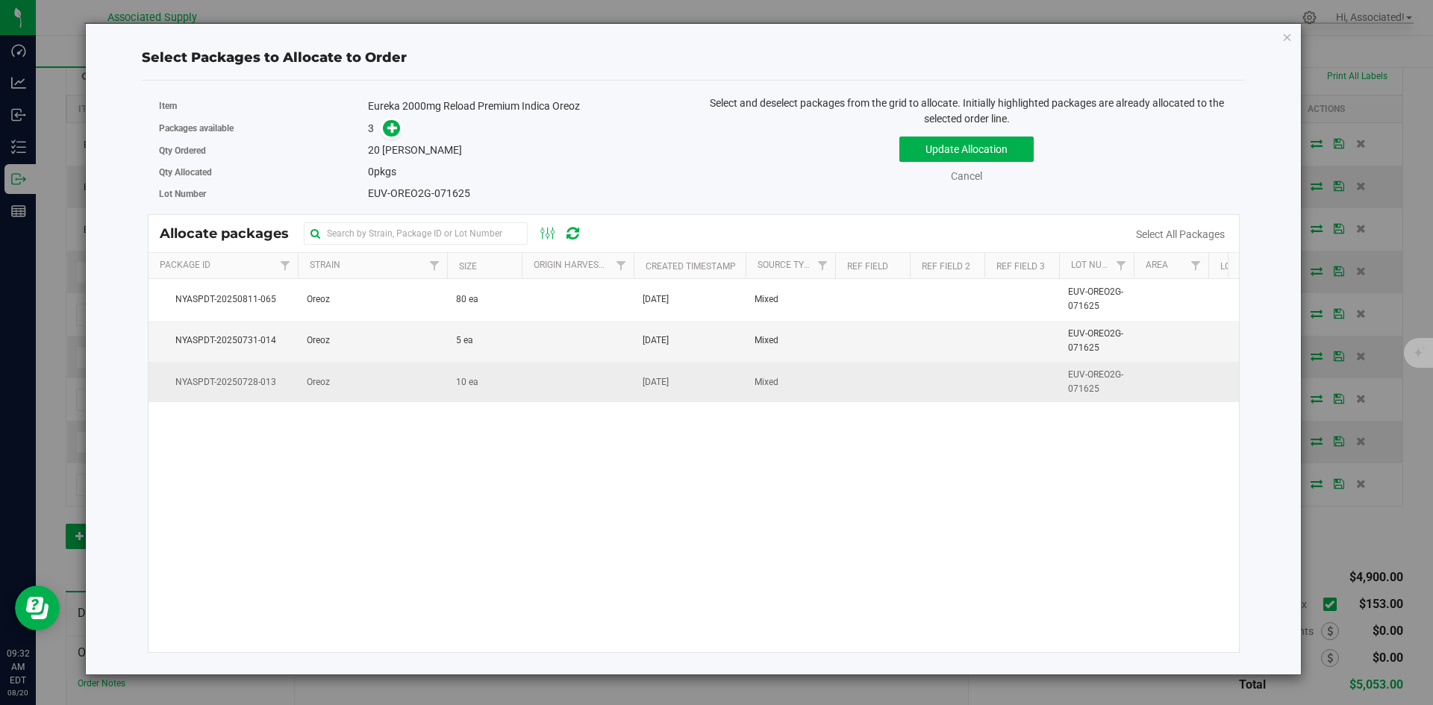
click at [559, 391] on td at bounding box center [578, 382] width 112 height 40
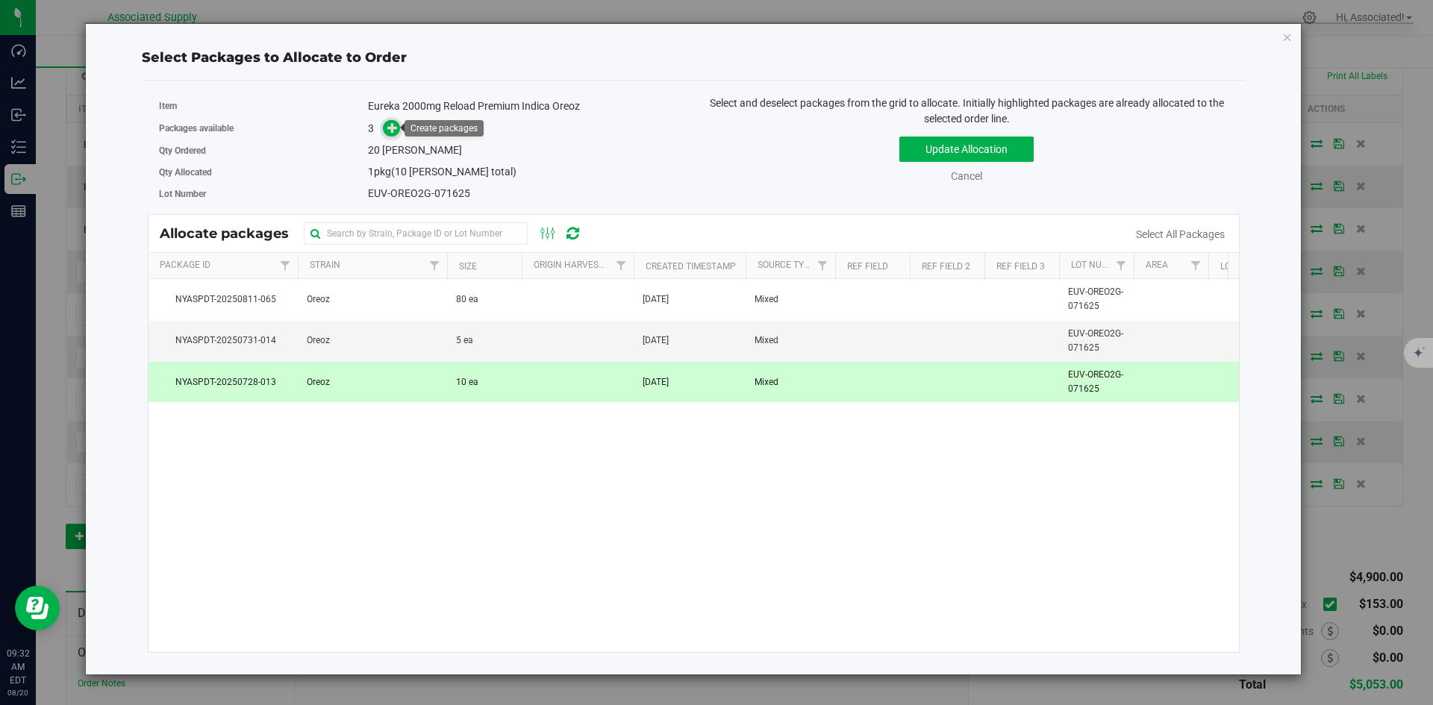
click at [387, 131] on span at bounding box center [391, 128] width 17 height 17
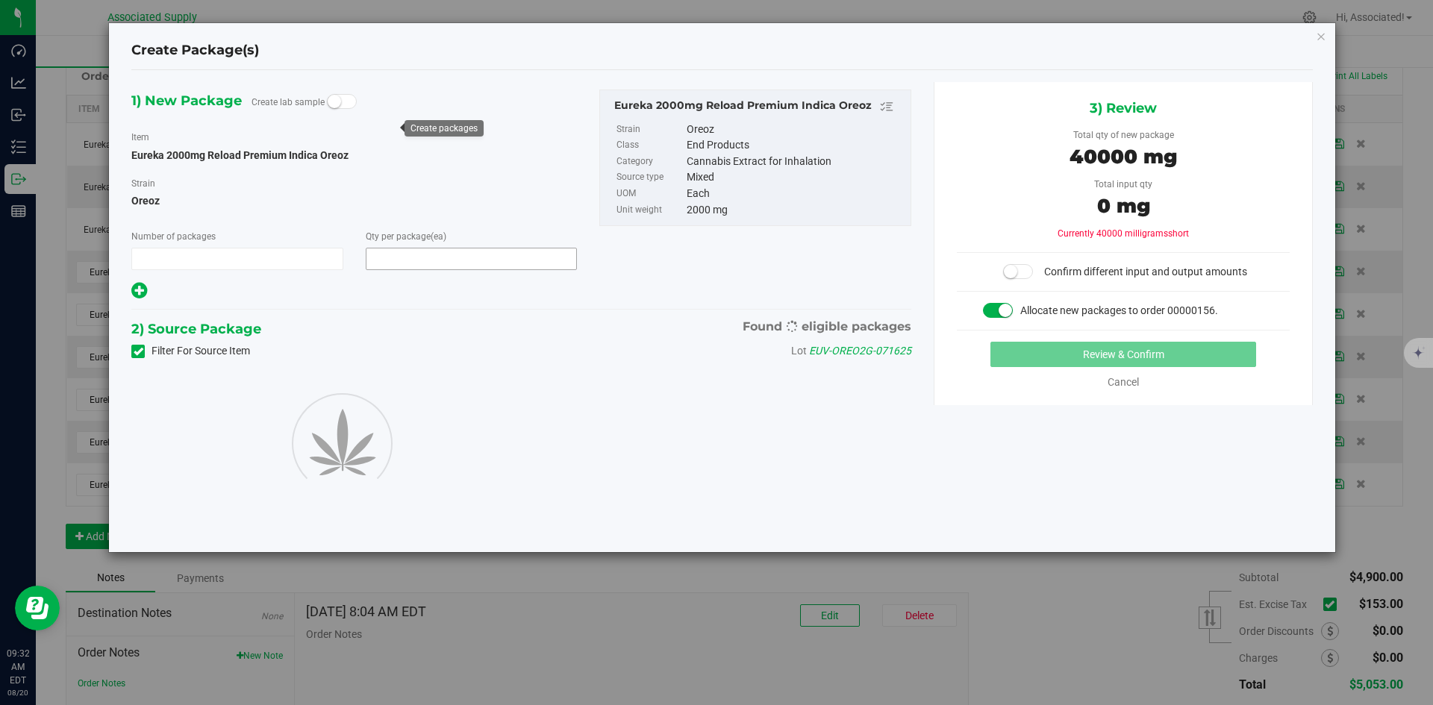
type input "1"
type input "20"
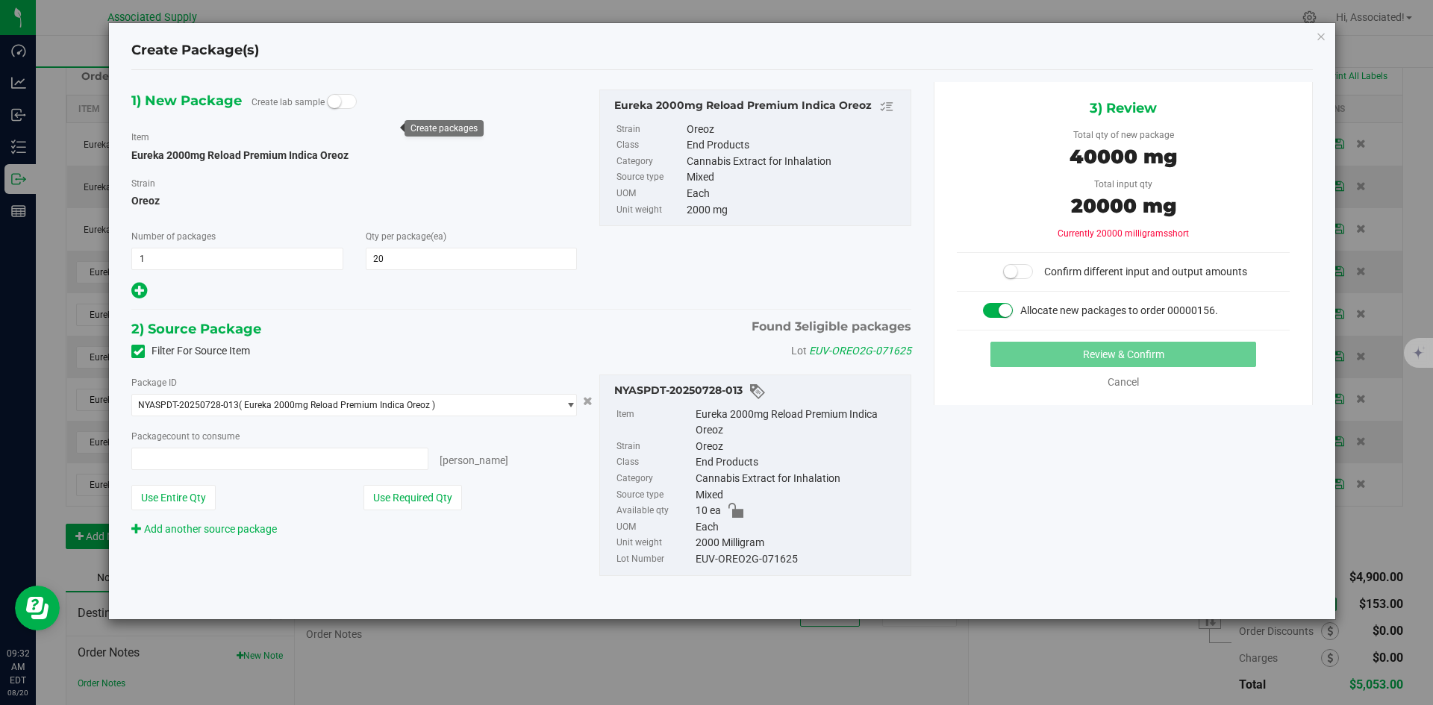
type input "10 ea"
click at [1325, 34] on icon "button" at bounding box center [1321, 36] width 10 height 18
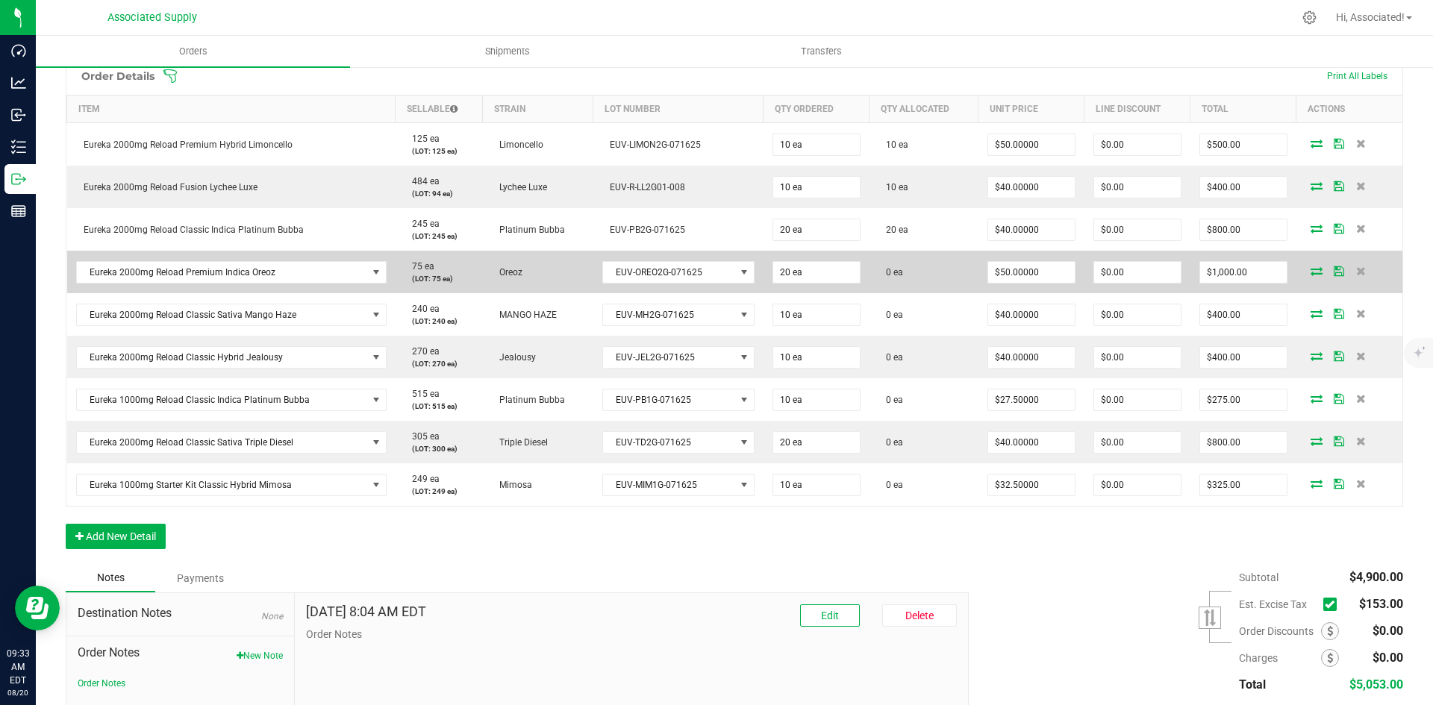
click at [1310, 272] on icon at bounding box center [1316, 270] width 12 height 9
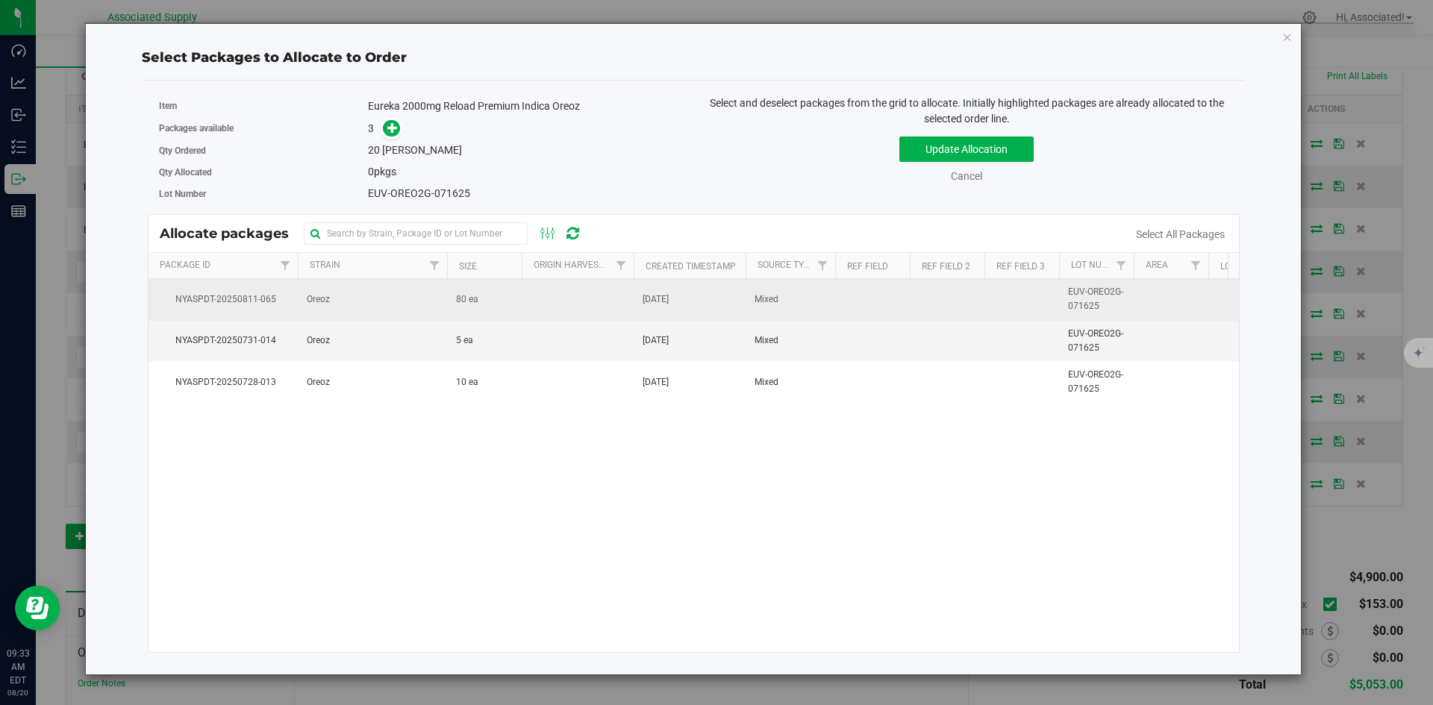
click at [518, 301] on td "80 ea" at bounding box center [484, 299] width 75 height 41
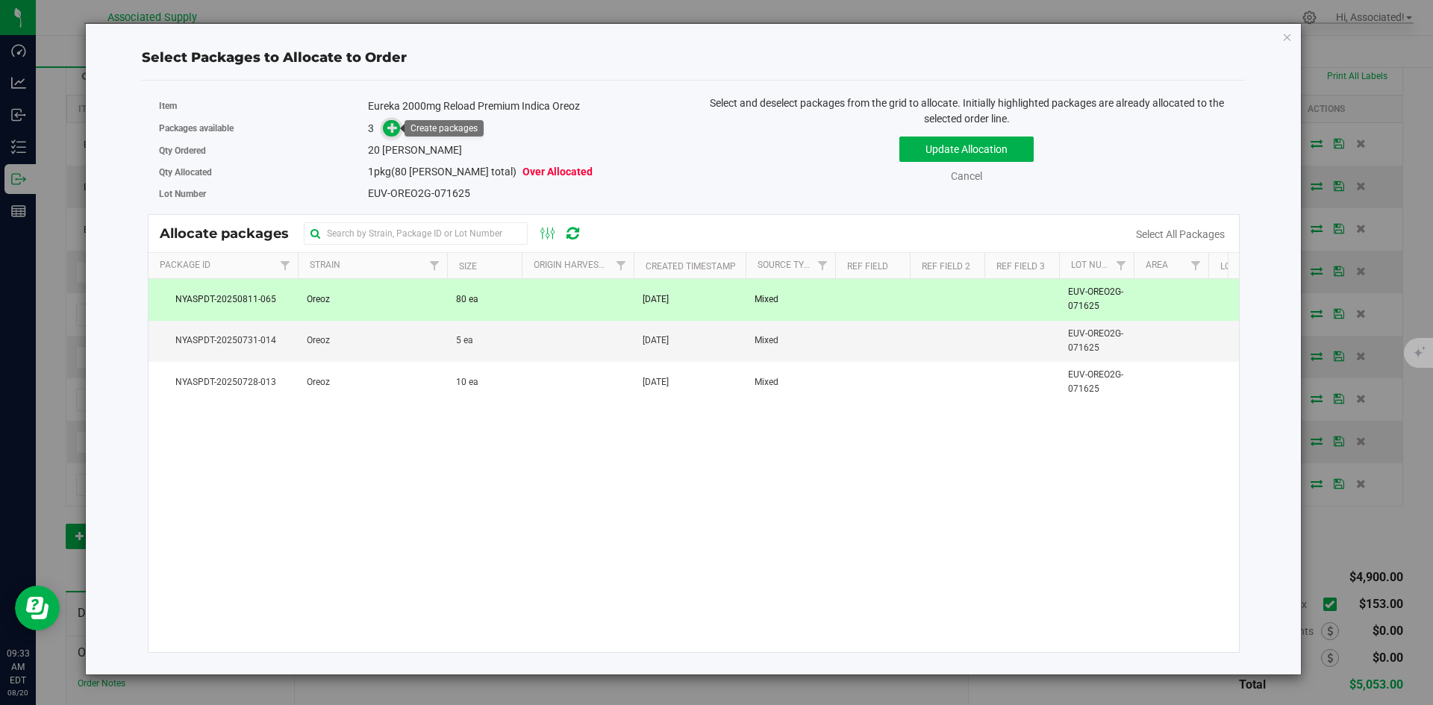
click at [393, 129] on icon at bounding box center [392, 127] width 10 height 10
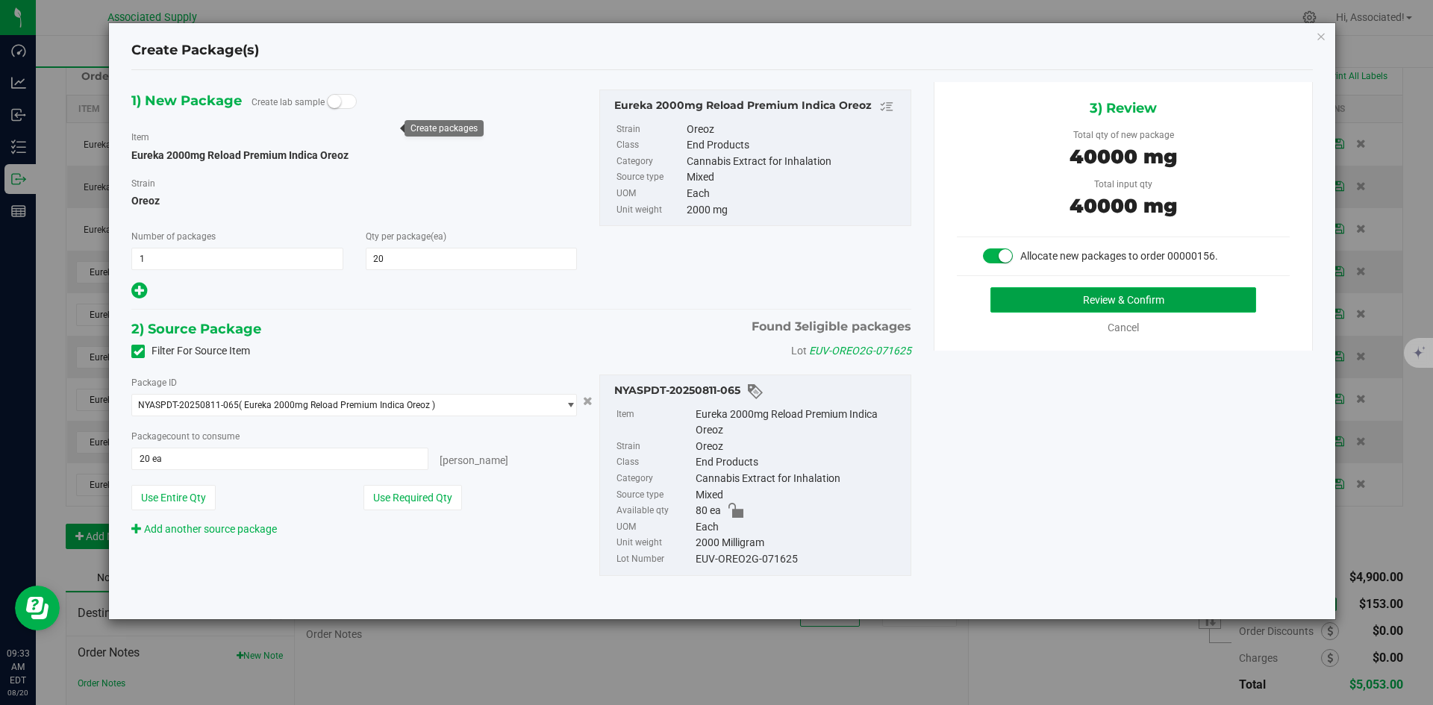
click at [1089, 301] on button "Review & Confirm" at bounding box center [1123, 299] width 266 height 25
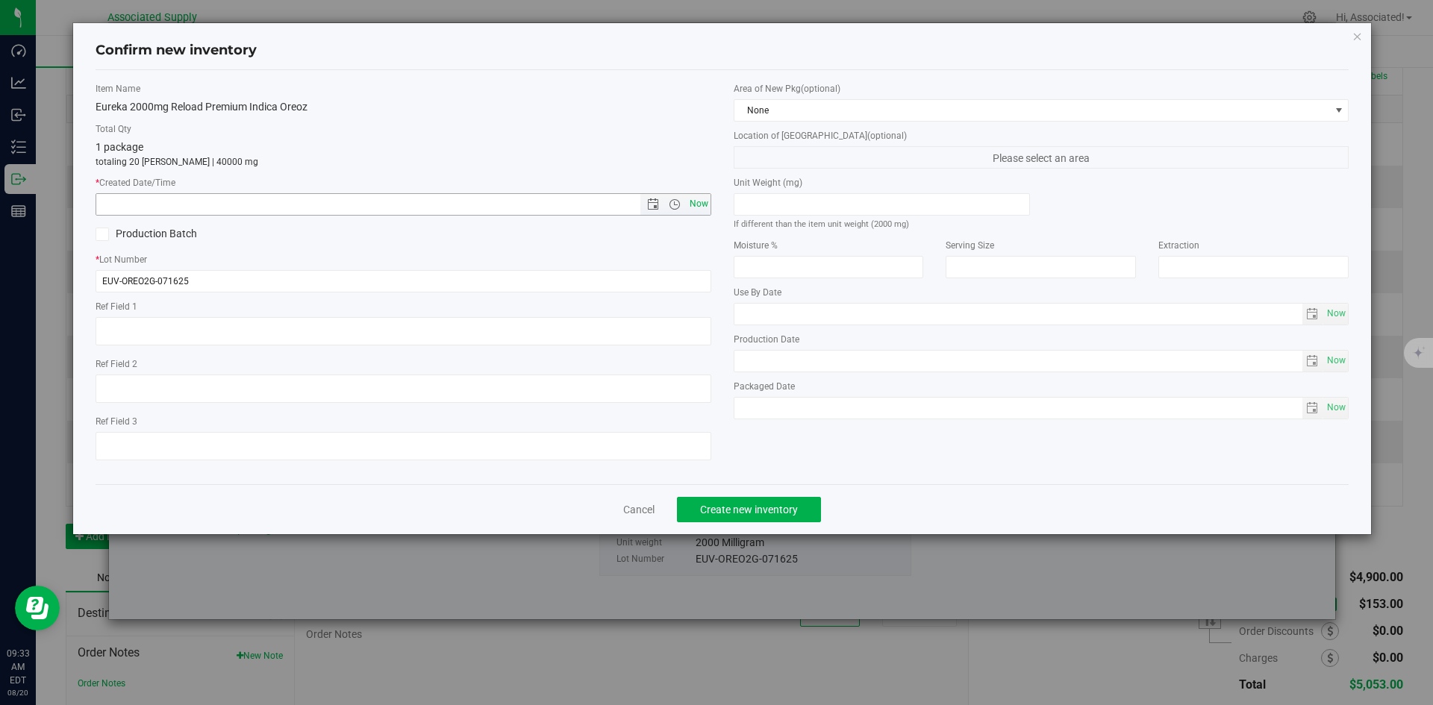
click at [697, 202] on span "Now" at bounding box center [698, 204] width 25 height 22
type input "8/20/2025 9:33 AM"
click at [763, 510] on span "Create new inventory" at bounding box center [749, 510] width 98 height 12
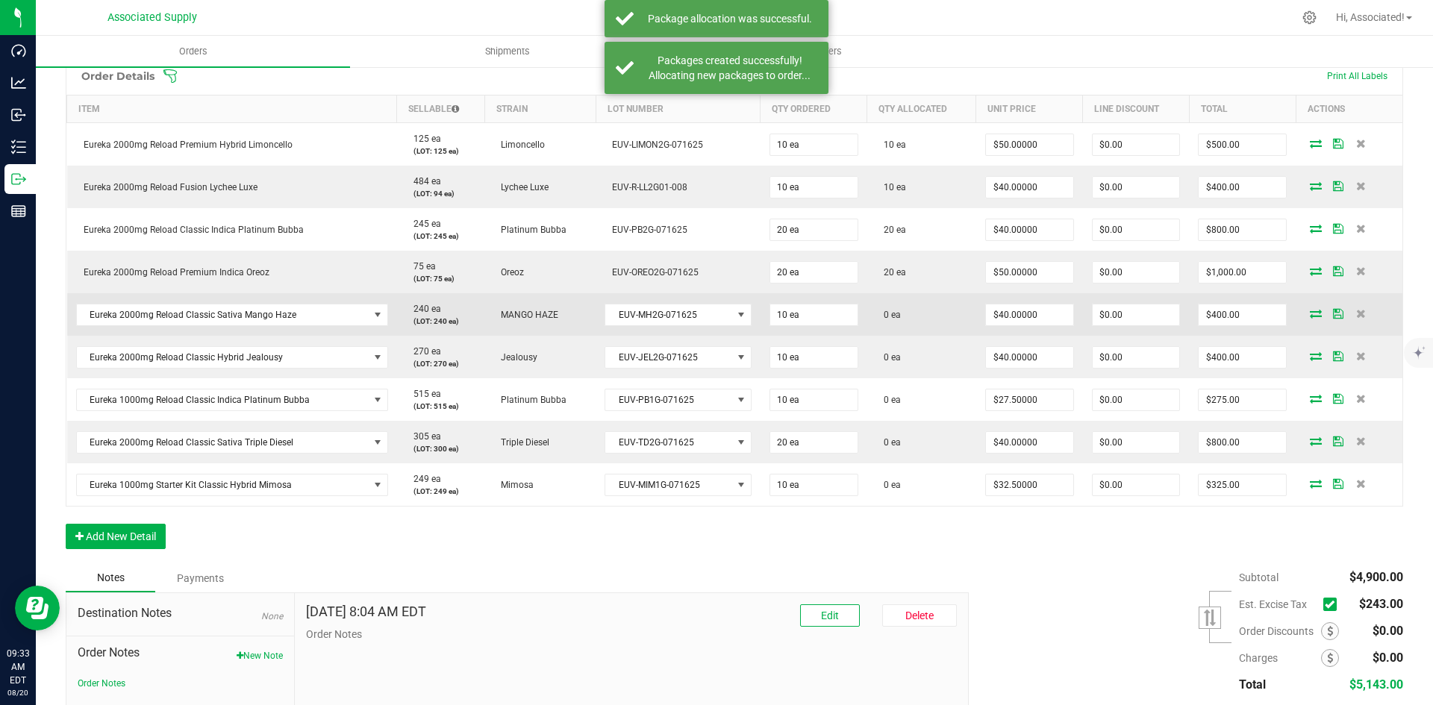
click at [1310, 313] on icon at bounding box center [1316, 313] width 12 height 9
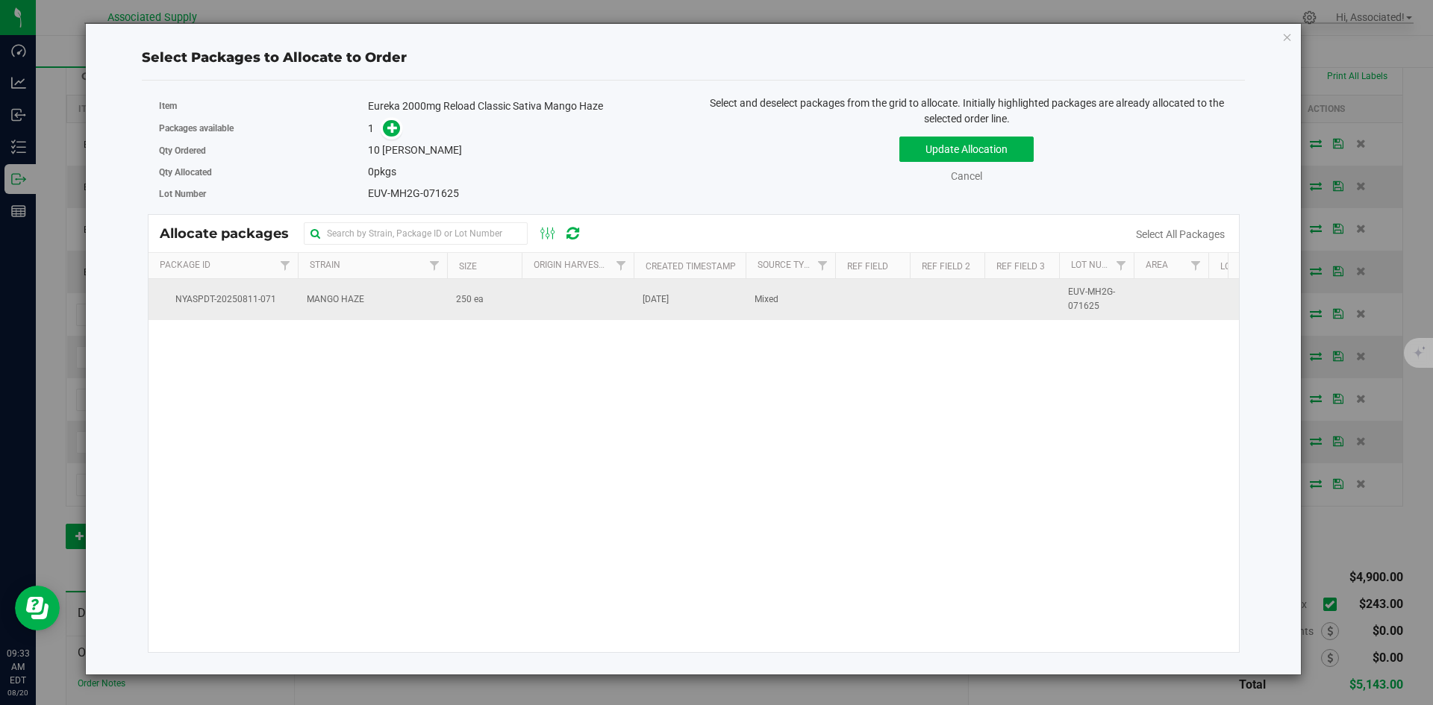
click at [539, 310] on td at bounding box center [578, 299] width 112 height 40
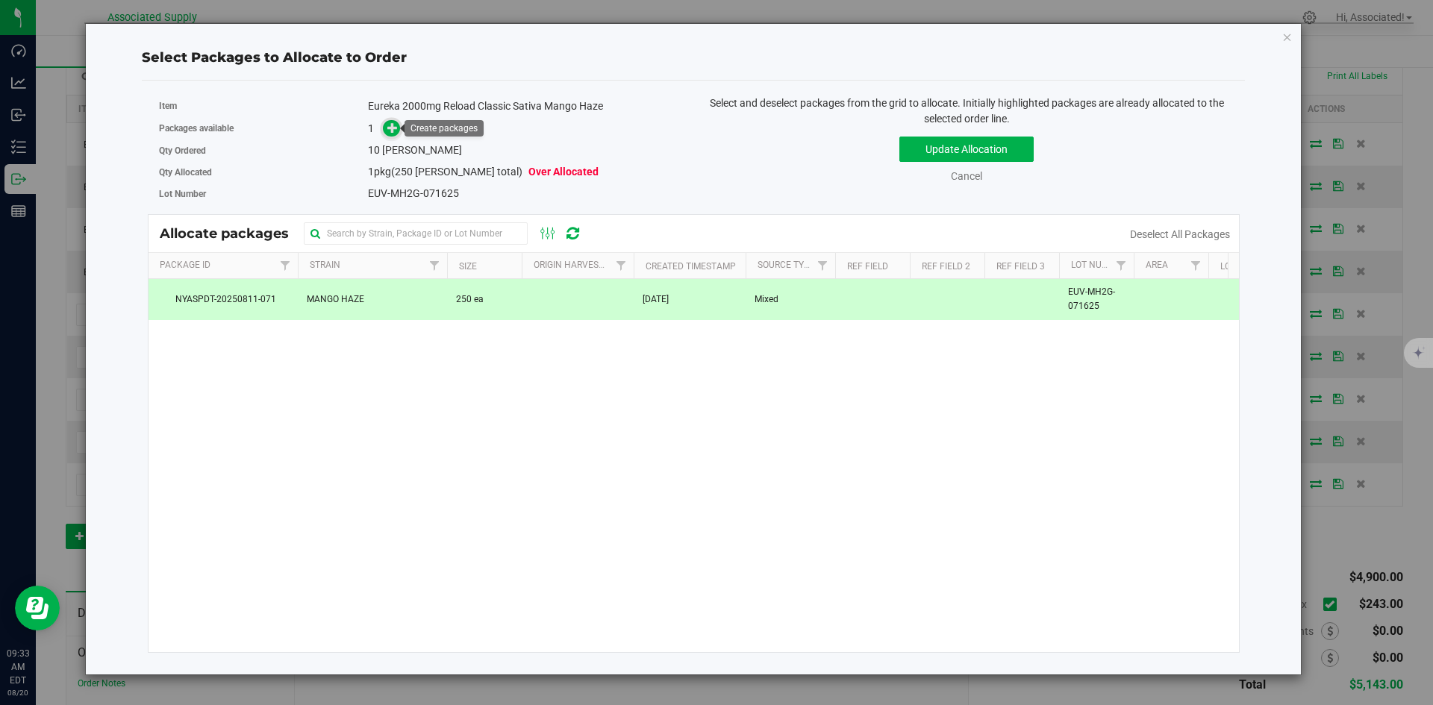
click at [387, 126] on icon at bounding box center [392, 127] width 10 height 10
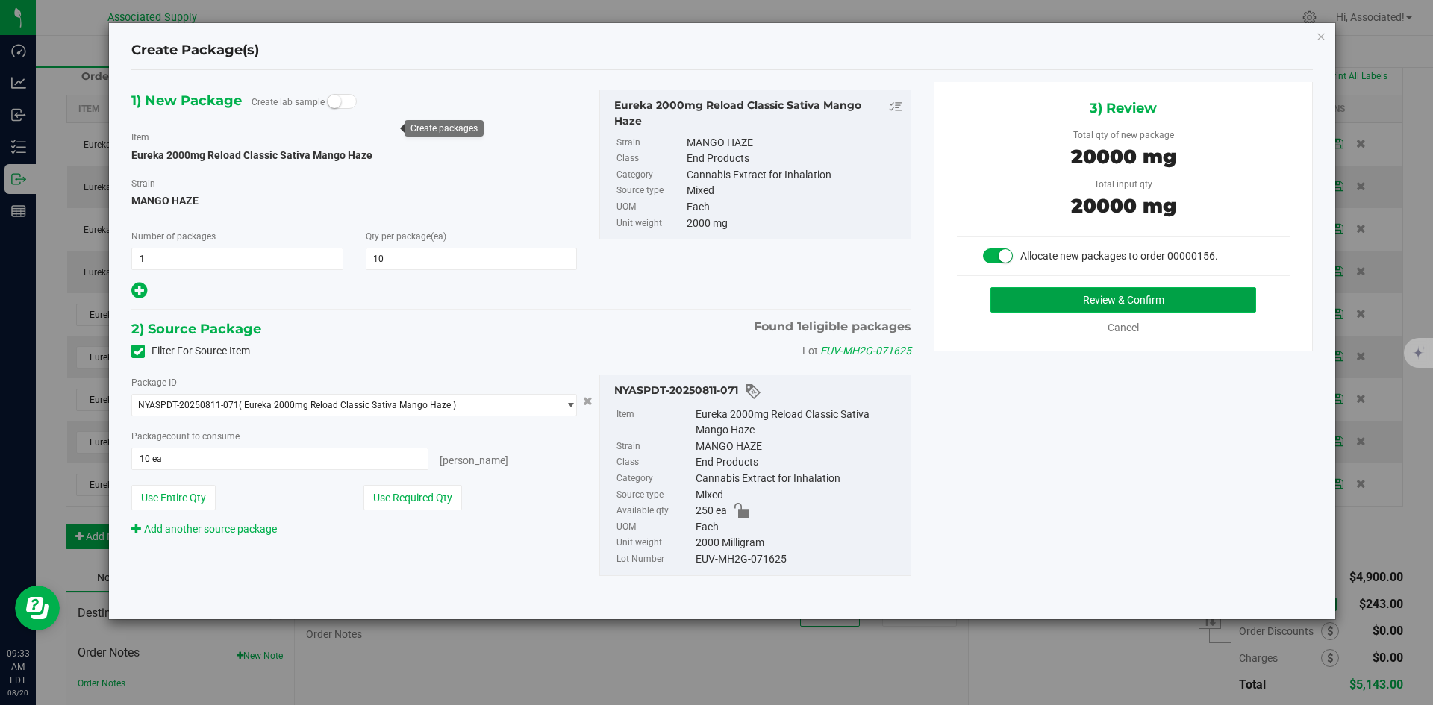
click at [1113, 304] on button "Review & Confirm" at bounding box center [1123, 299] width 266 height 25
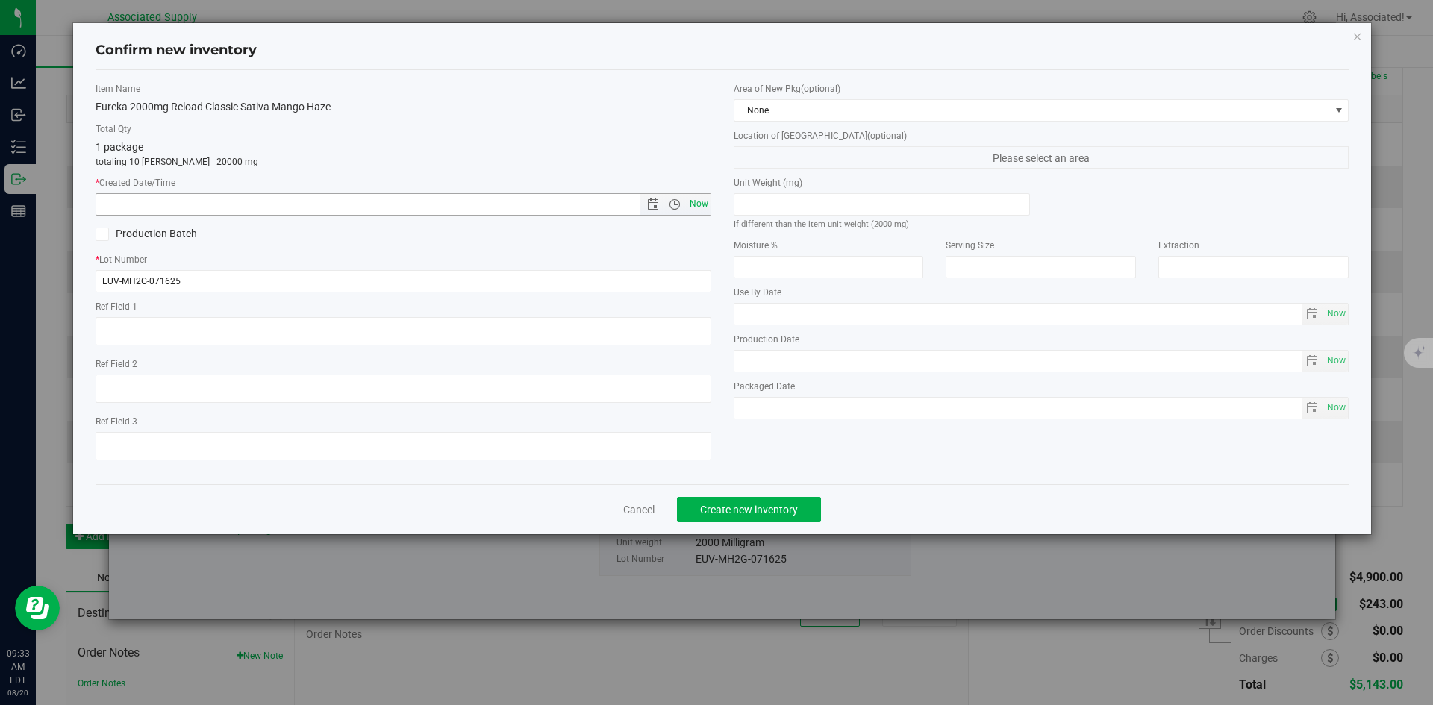
click at [705, 200] on span "Now" at bounding box center [698, 204] width 25 height 22
type input "8/20/2025 9:33 AM"
click at [781, 504] on span "Create new inventory" at bounding box center [749, 510] width 98 height 12
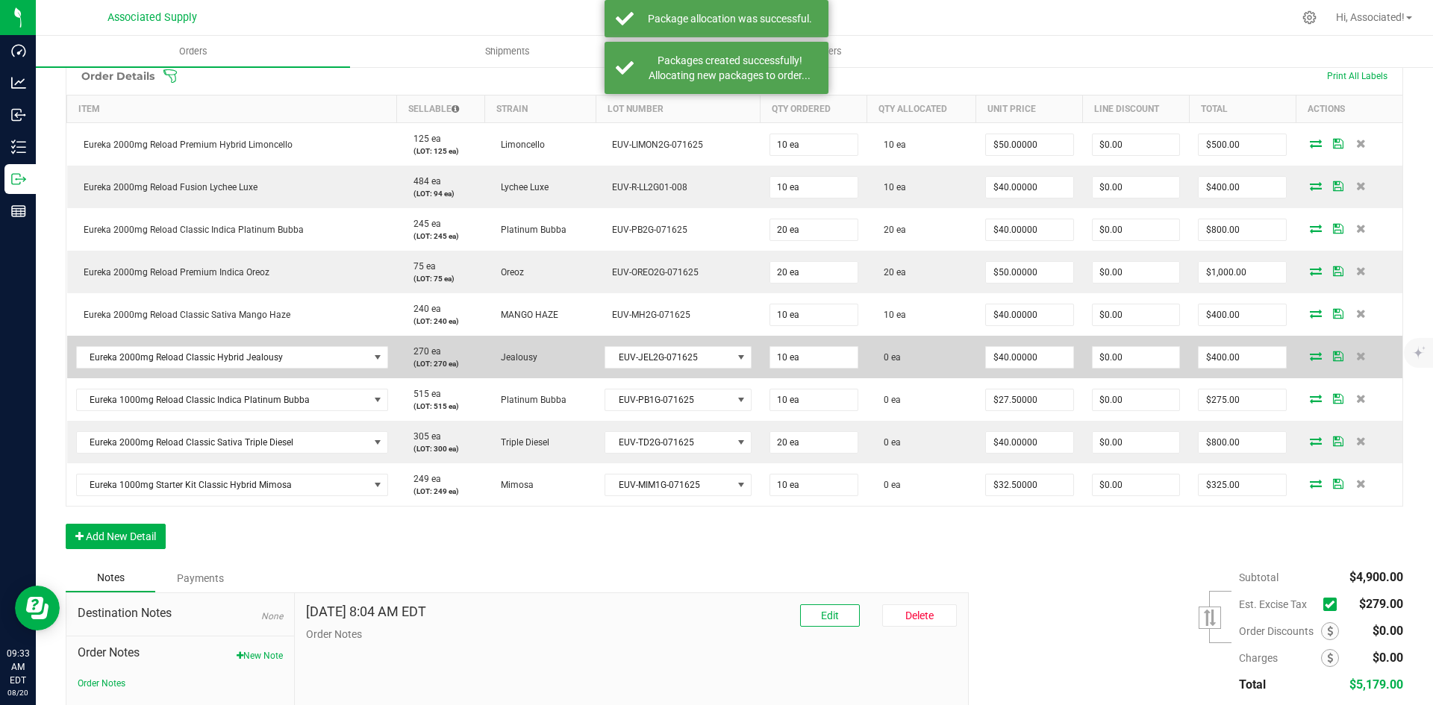
click at [1310, 357] on icon at bounding box center [1316, 355] width 12 height 9
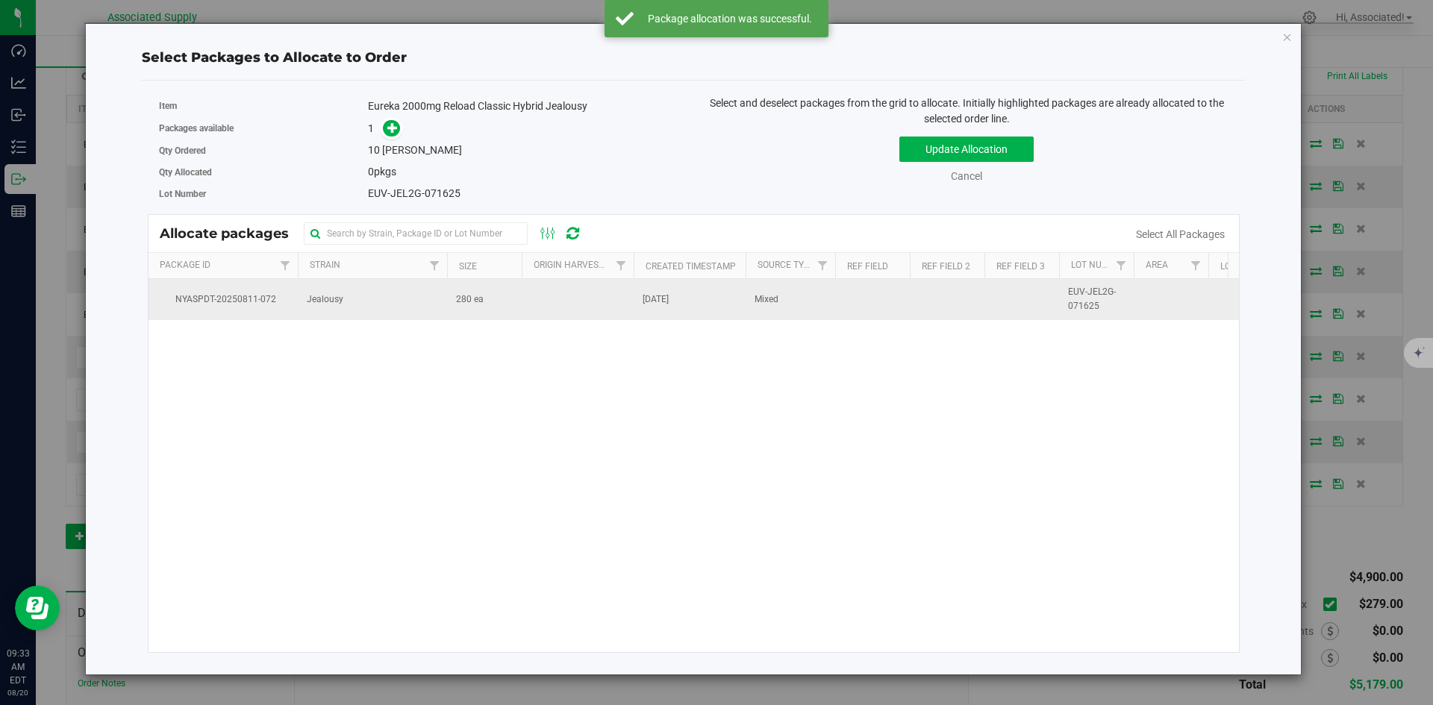
click at [493, 290] on td "280 ea" at bounding box center [484, 299] width 75 height 40
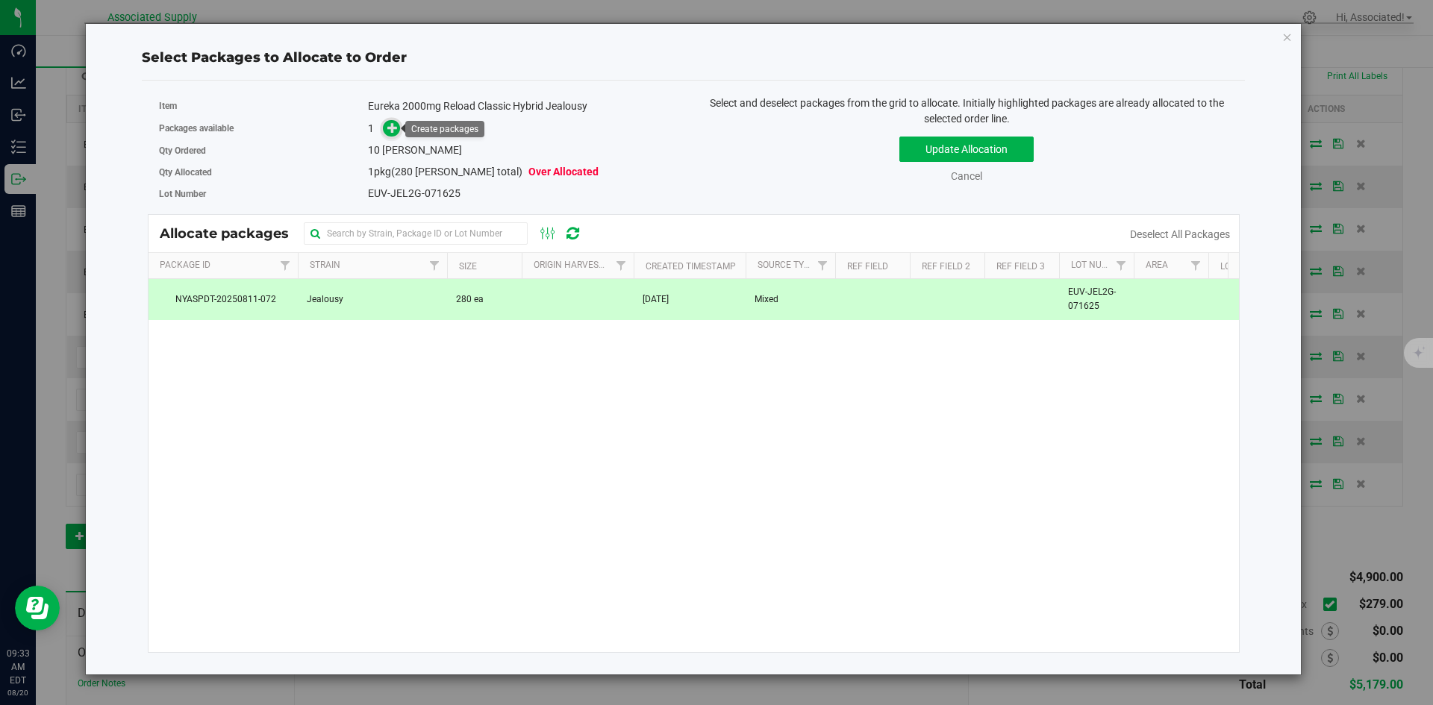
click at [391, 126] on icon at bounding box center [392, 127] width 10 height 10
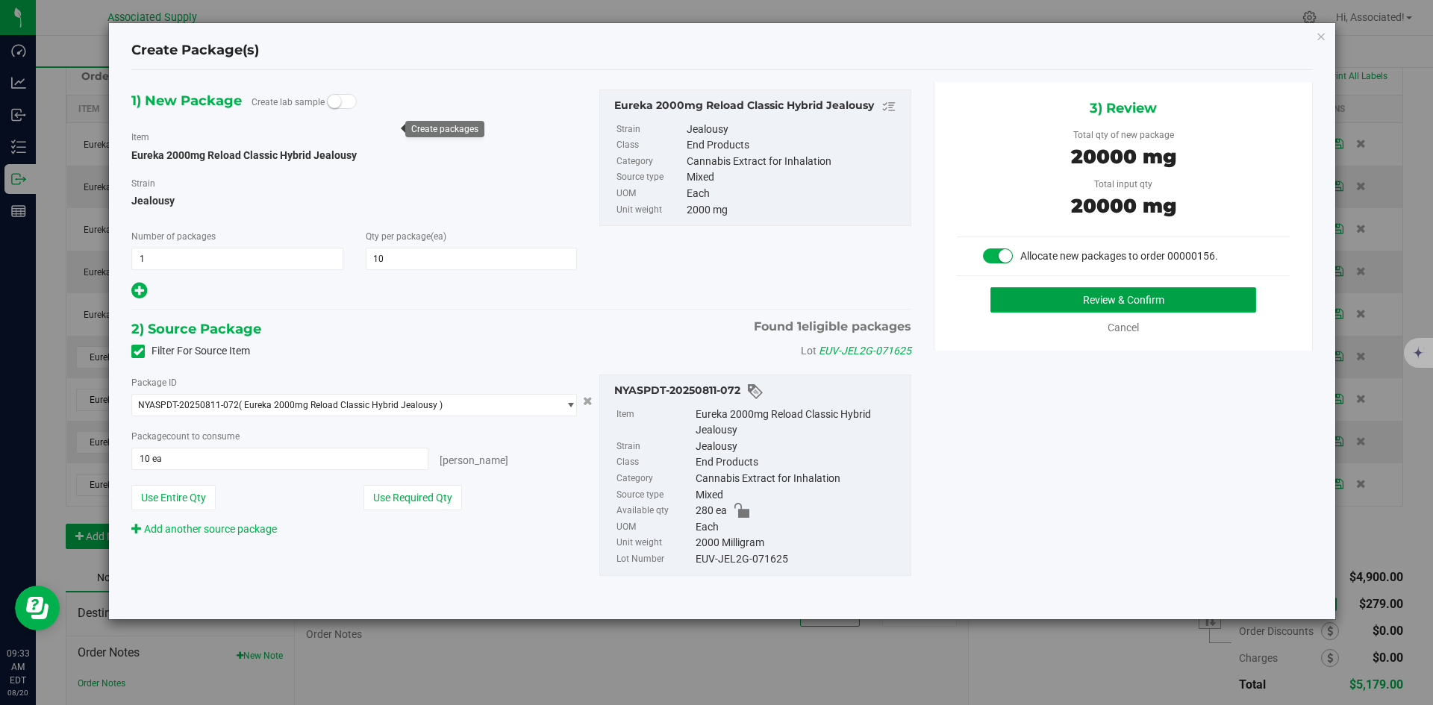
click at [1156, 304] on button "Review & Confirm" at bounding box center [1123, 299] width 266 height 25
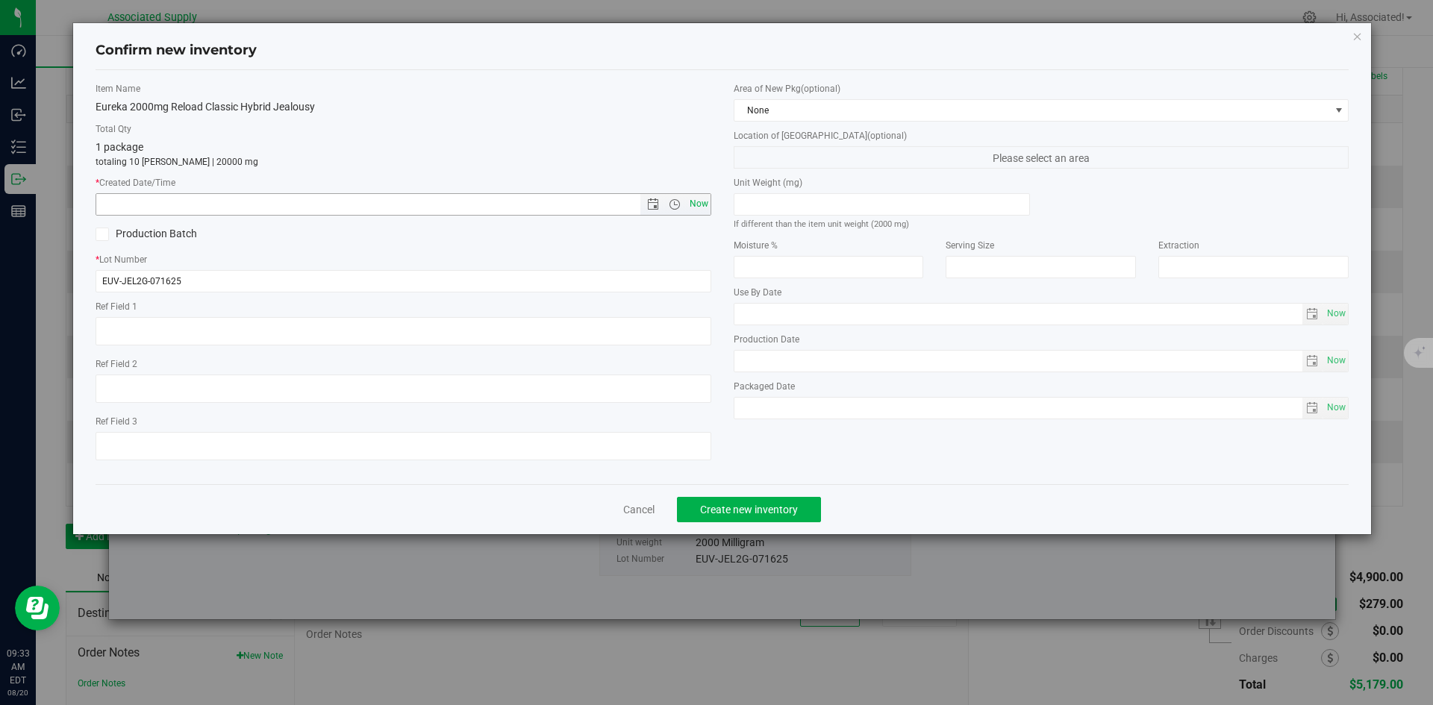
click at [692, 203] on span "Now" at bounding box center [698, 204] width 25 height 22
type input "8/20/2025 9:33 AM"
click at [757, 509] on span "Create new inventory" at bounding box center [749, 510] width 98 height 12
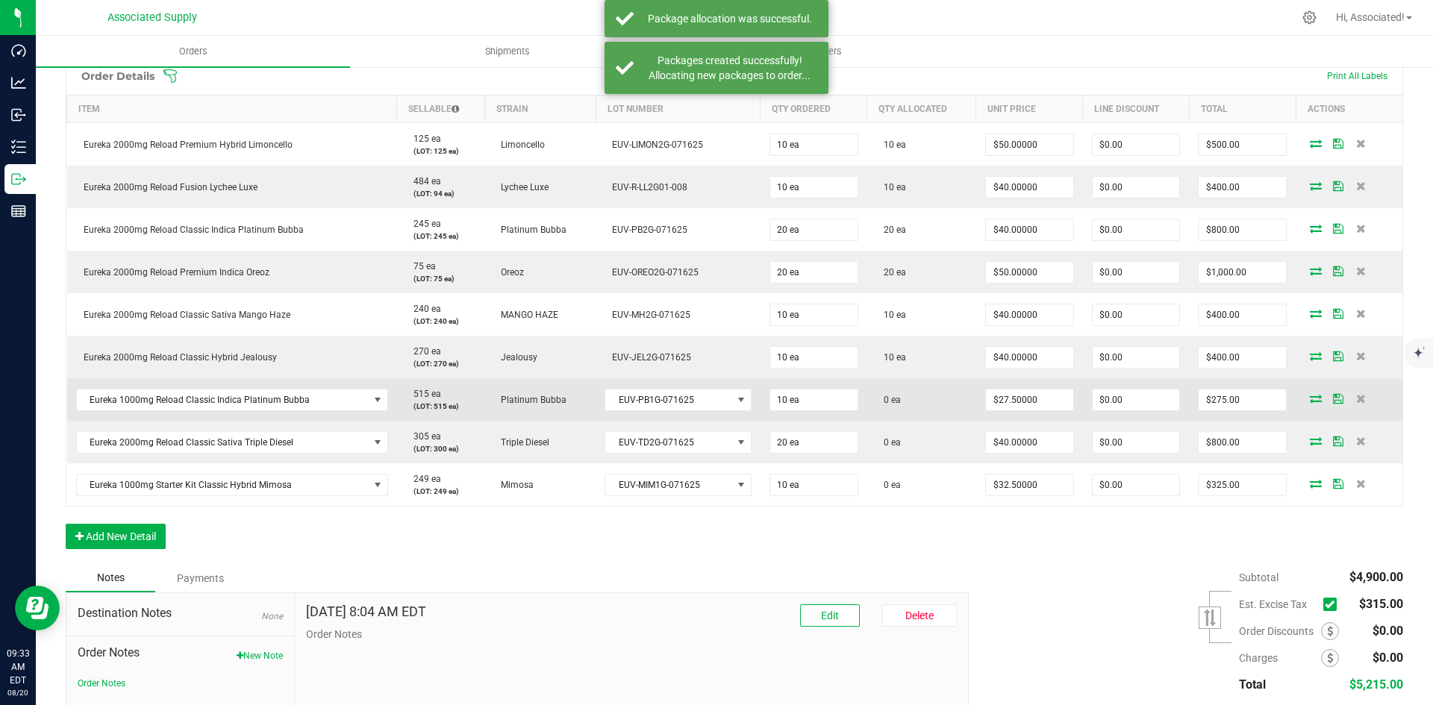
click at [1310, 398] on icon at bounding box center [1316, 398] width 12 height 9
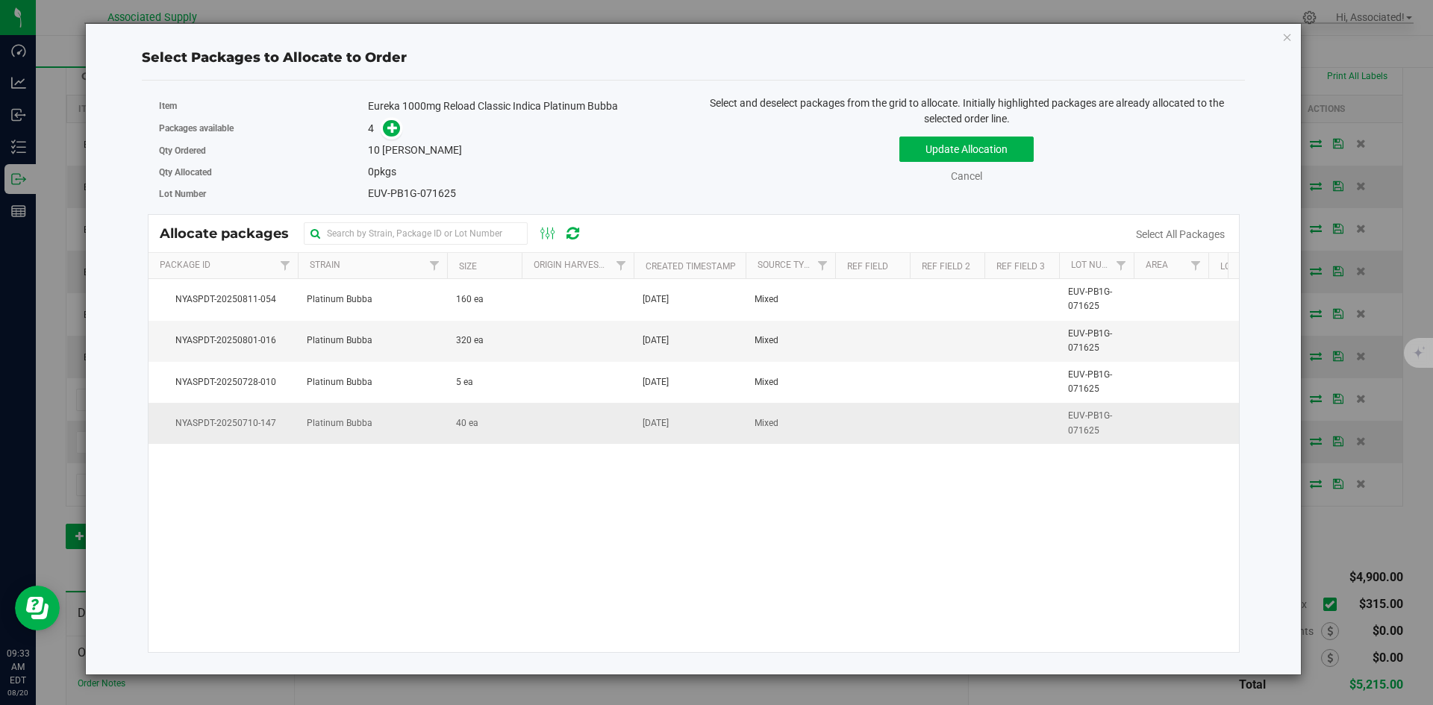
click at [592, 426] on td at bounding box center [578, 423] width 112 height 40
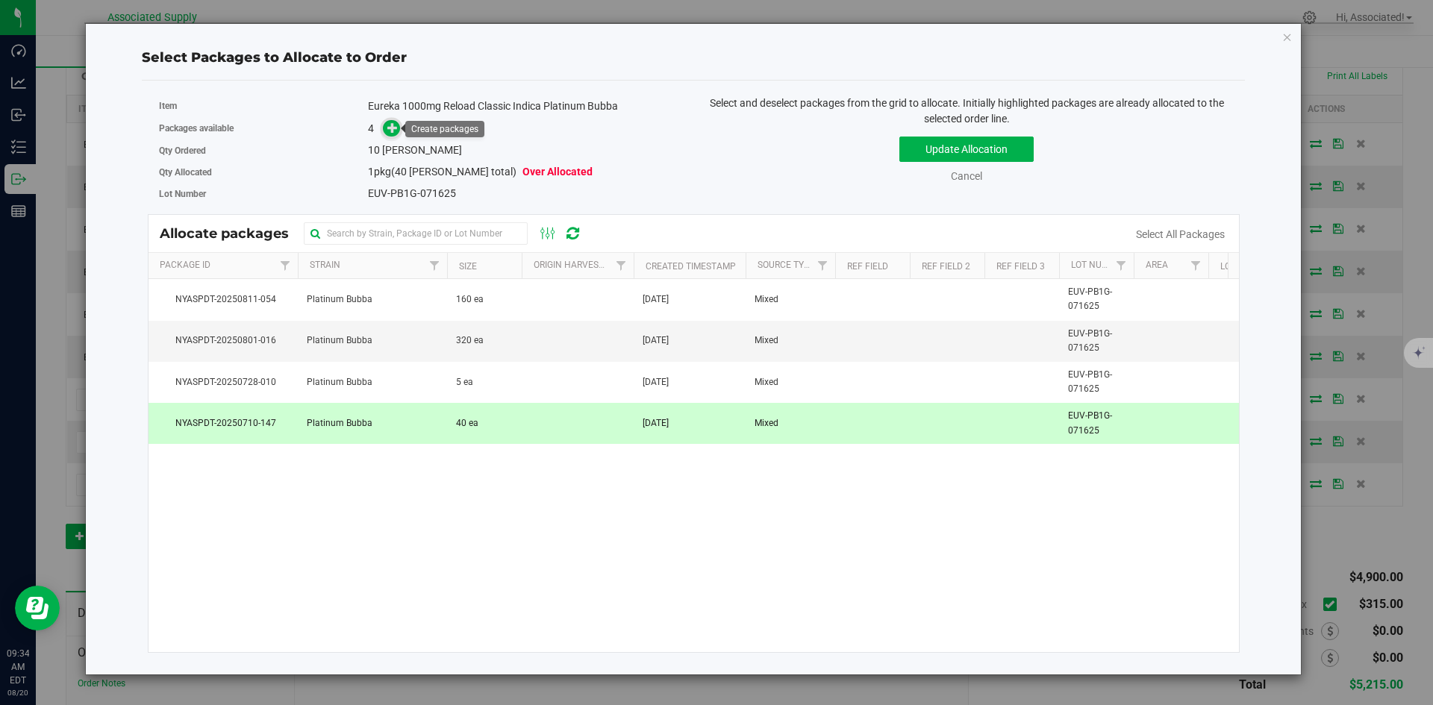
click at [395, 125] on icon at bounding box center [392, 127] width 10 height 10
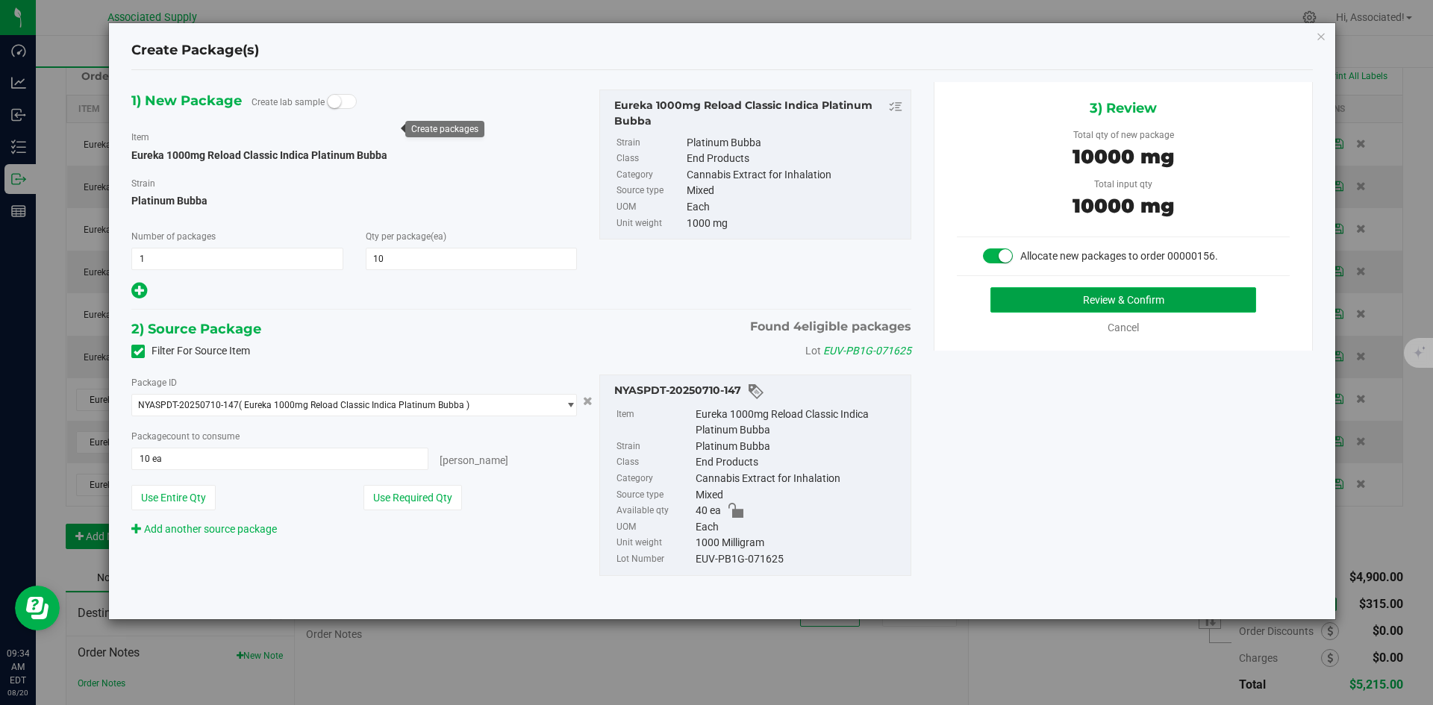
click at [1135, 306] on button "Review & Confirm" at bounding box center [1123, 299] width 266 height 25
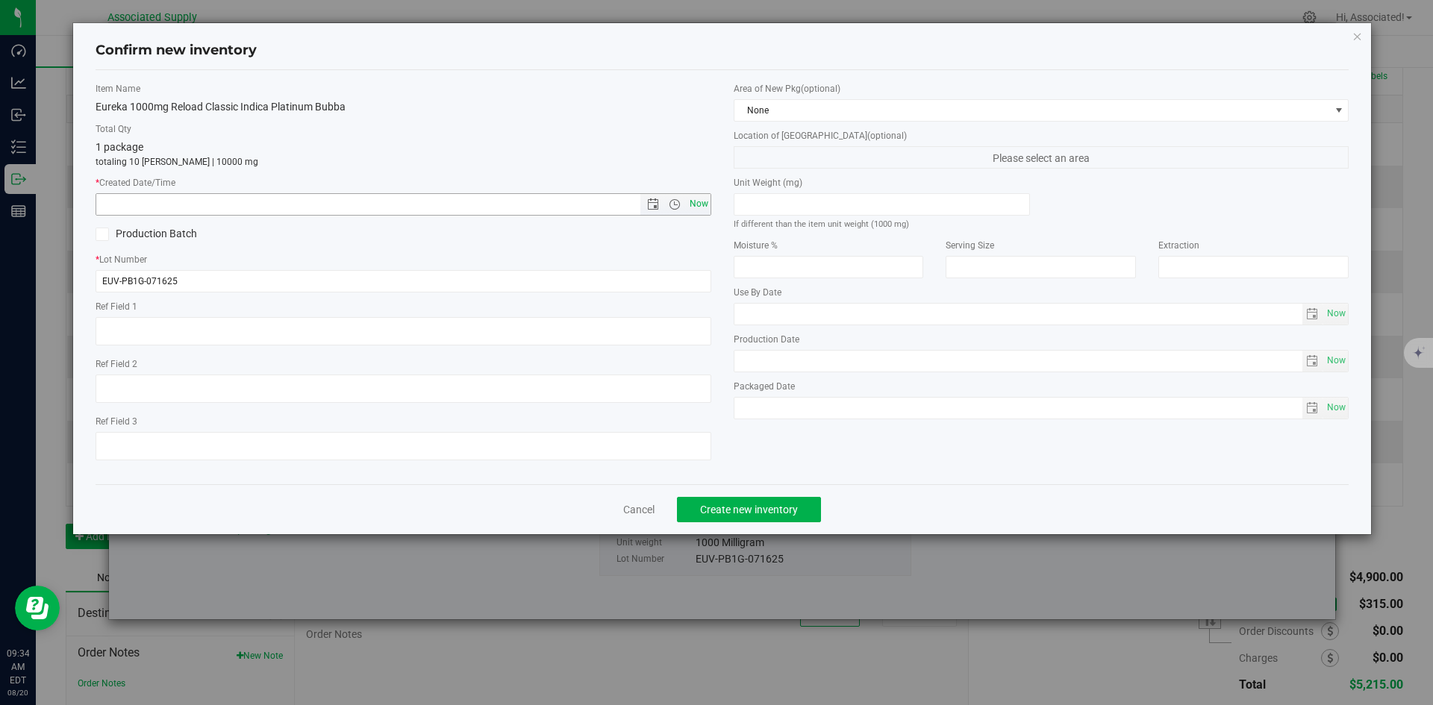
click at [706, 201] on span "Now" at bounding box center [698, 204] width 25 height 22
type input "8/20/2025 9:34 AM"
click at [770, 509] on span "Create new inventory" at bounding box center [749, 510] width 98 height 12
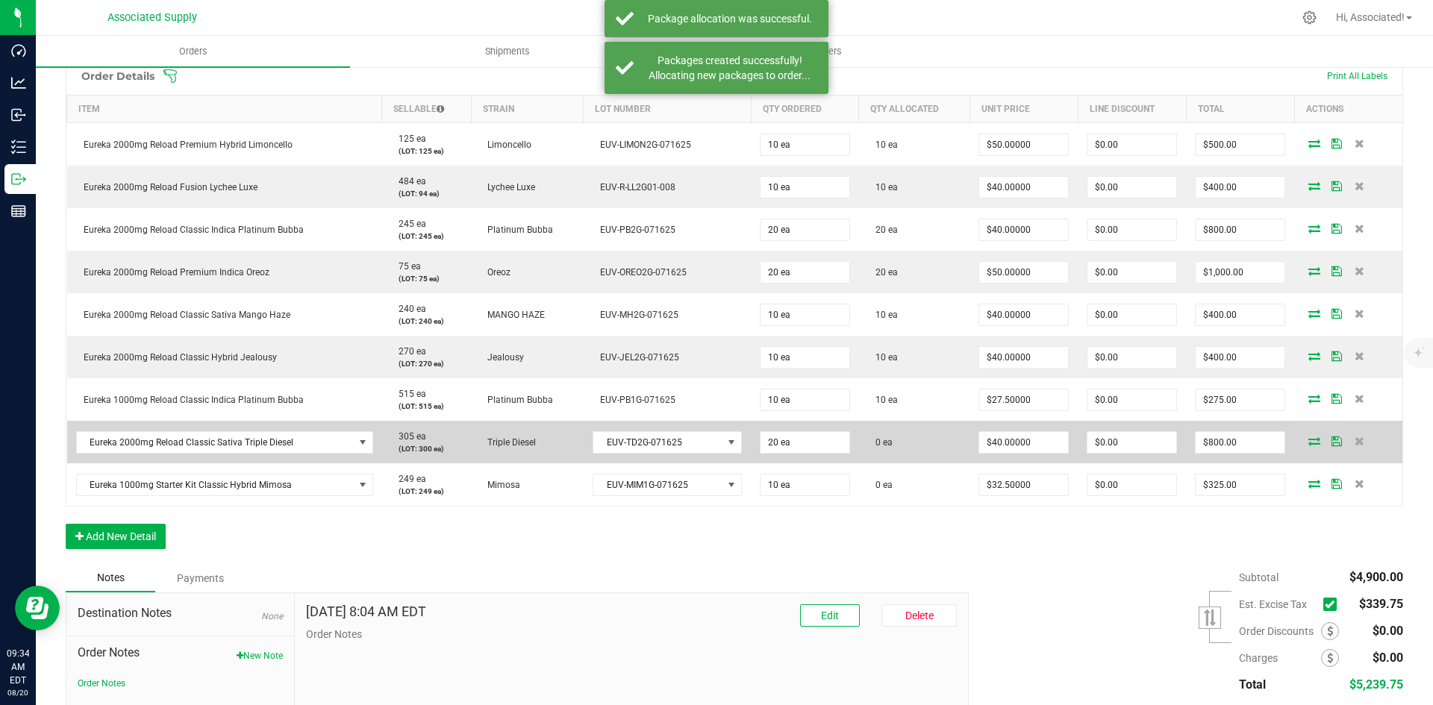
click at [1308, 443] on icon at bounding box center [1314, 441] width 12 height 9
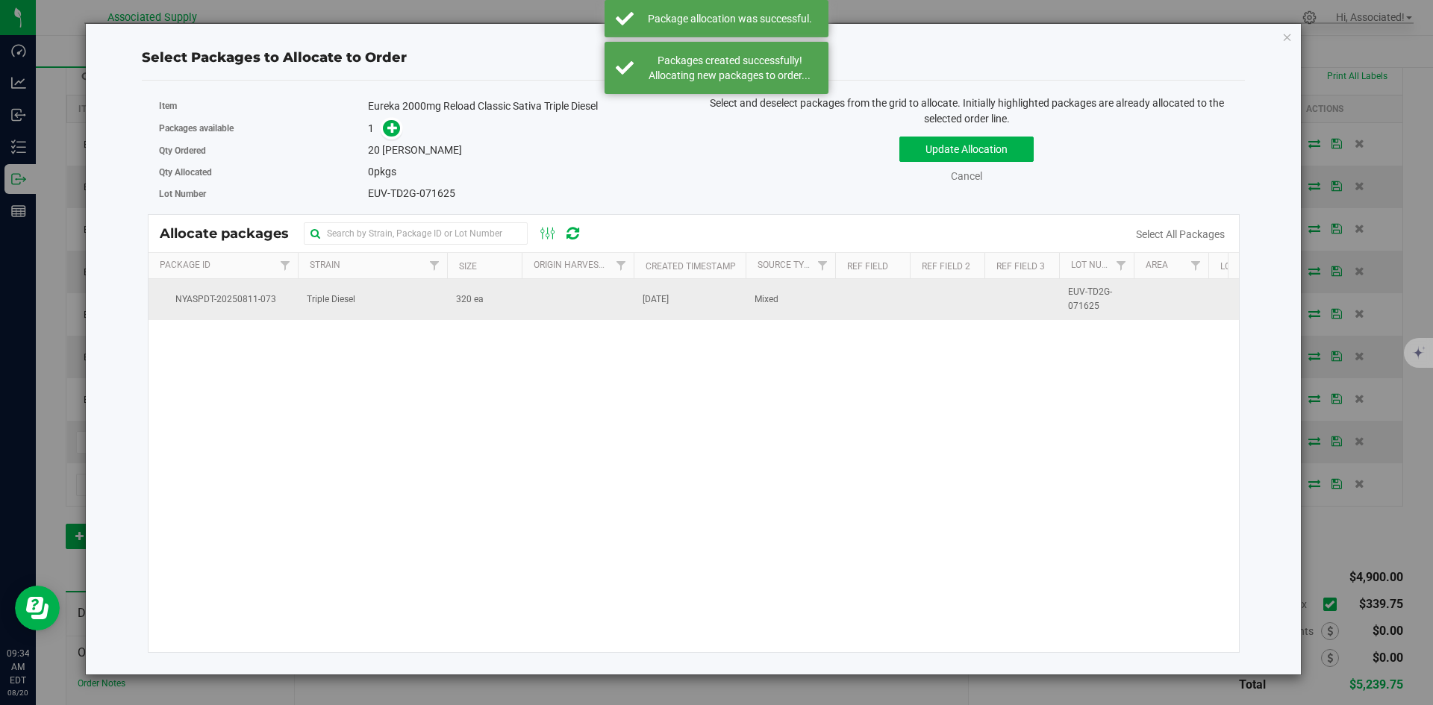
click at [457, 303] on span "320 ea" at bounding box center [470, 300] width 28 height 14
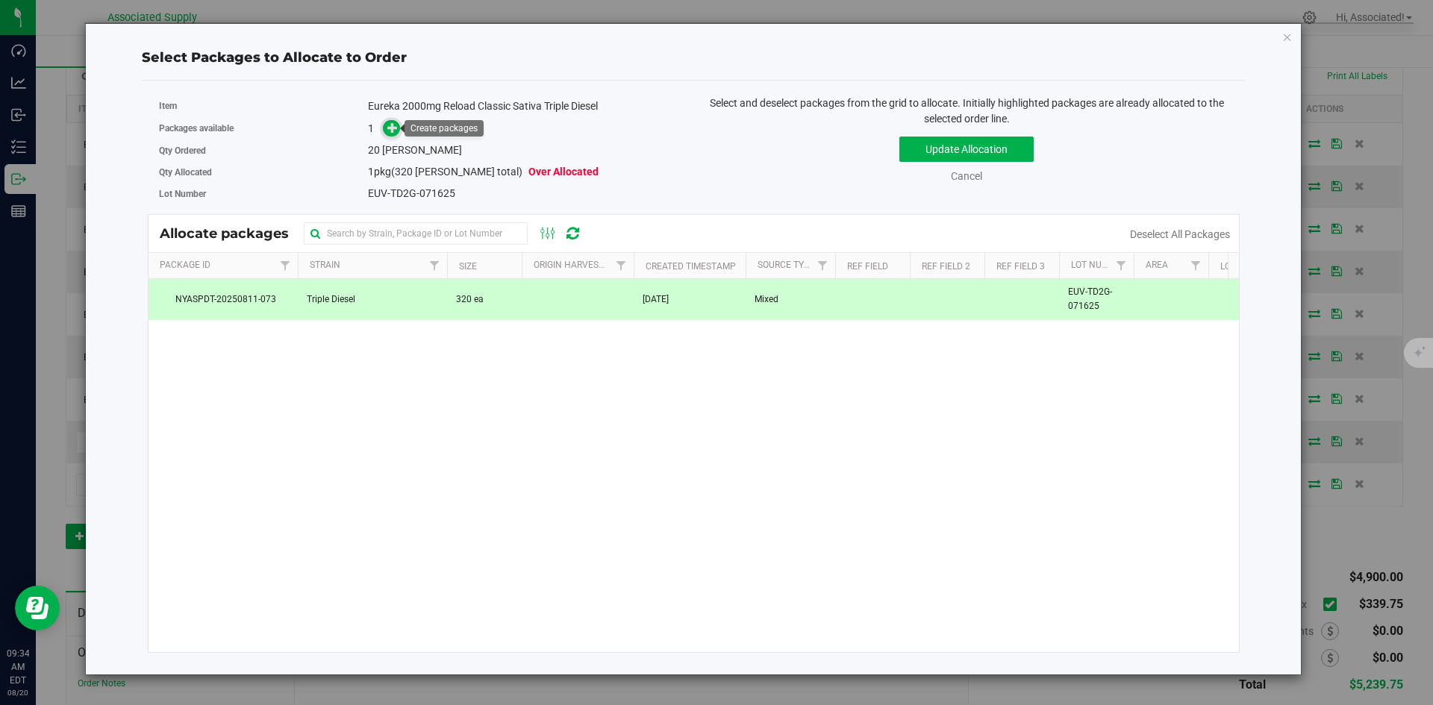
click at [388, 128] on icon at bounding box center [392, 127] width 10 height 10
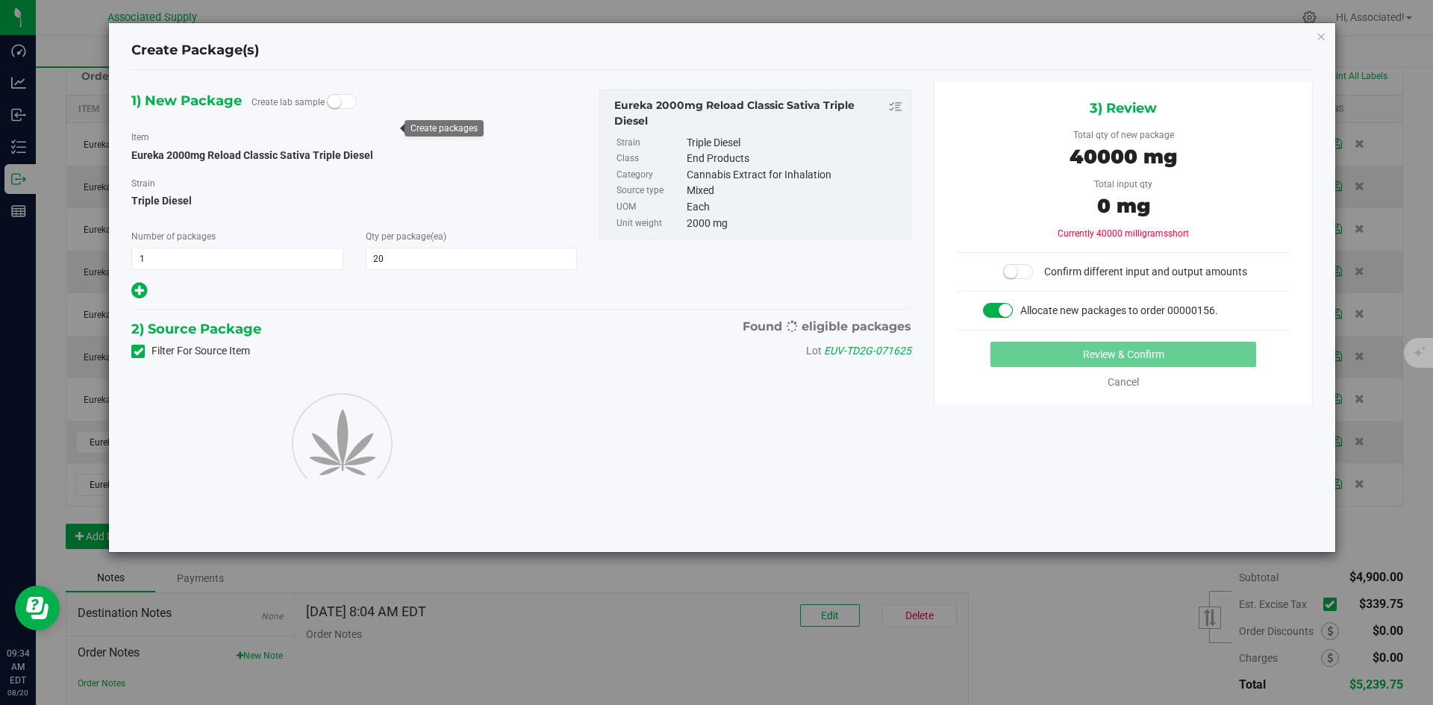
type input "20"
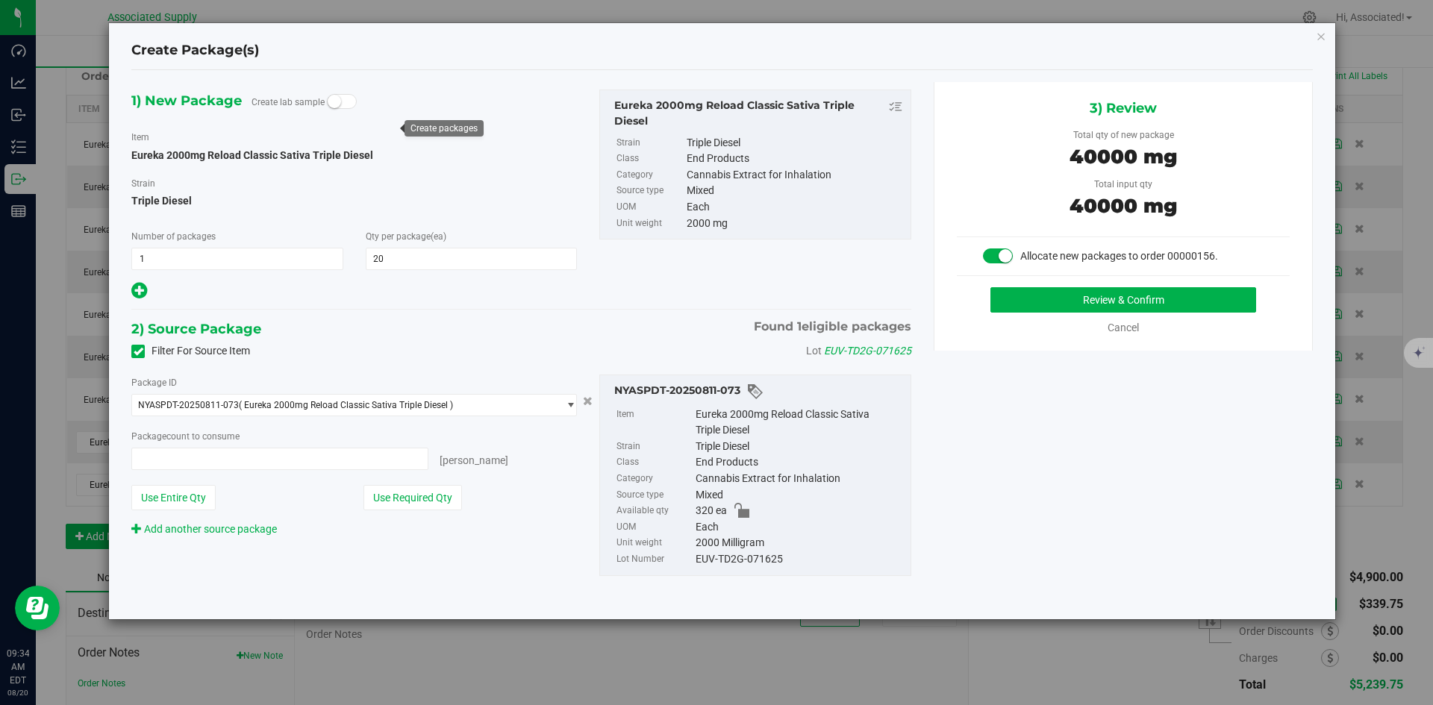
type input "20 ea"
click at [445, 499] on button "Use Required Qty" at bounding box center [412, 497] width 98 height 25
click at [1030, 303] on button "Review & Confirm" at bounding box center [1123, 299] width 266 height 25
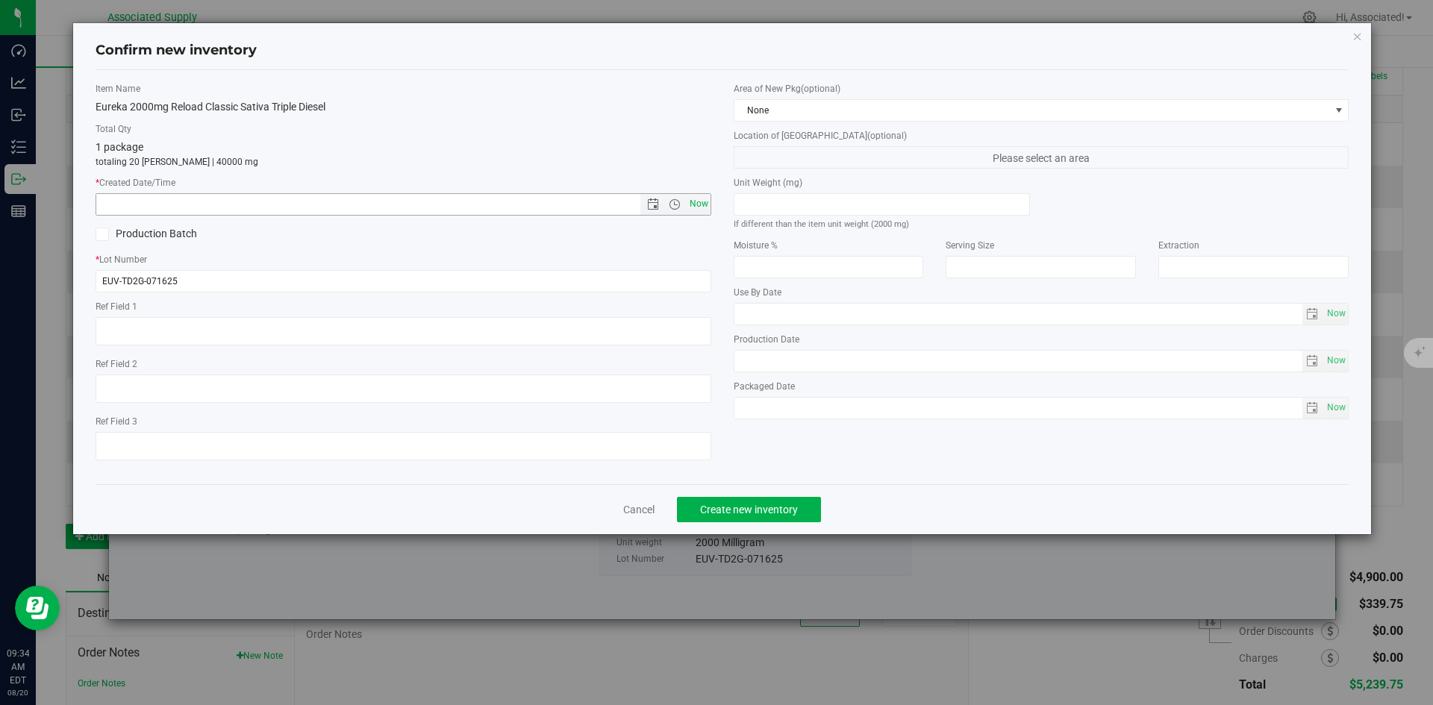
click at [704, 206] on span "Now" at bounding box center [698, 204] width 25 height 22
type input "8/20/2025 9:34 AM"
click at [748, 506] on span "Create new inventory" at bounding box center [749, 510] width 98 height 12
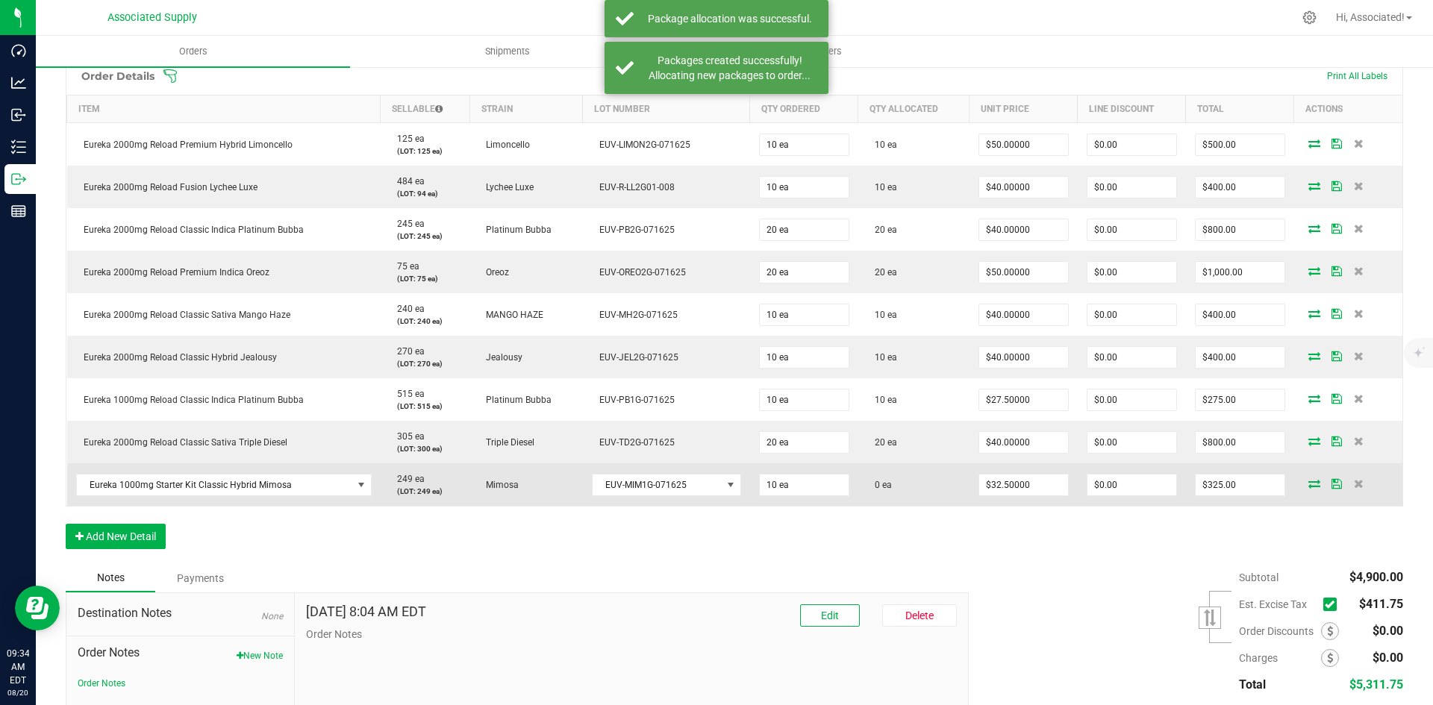
click at [1308, 485] on icon at bounding box center [1314, 483] width 12 height 9
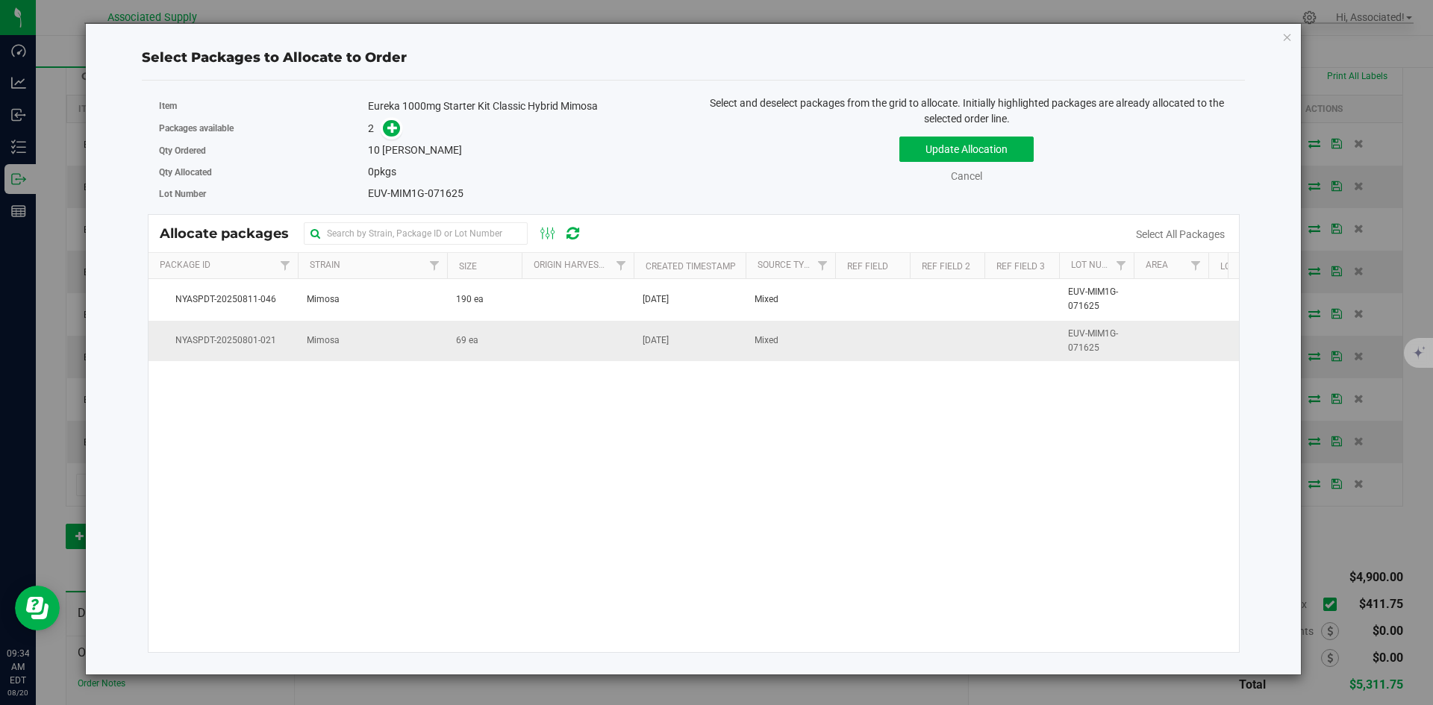
click at [536, 344] on td at bounding box center [578, 341] width 112 height 40
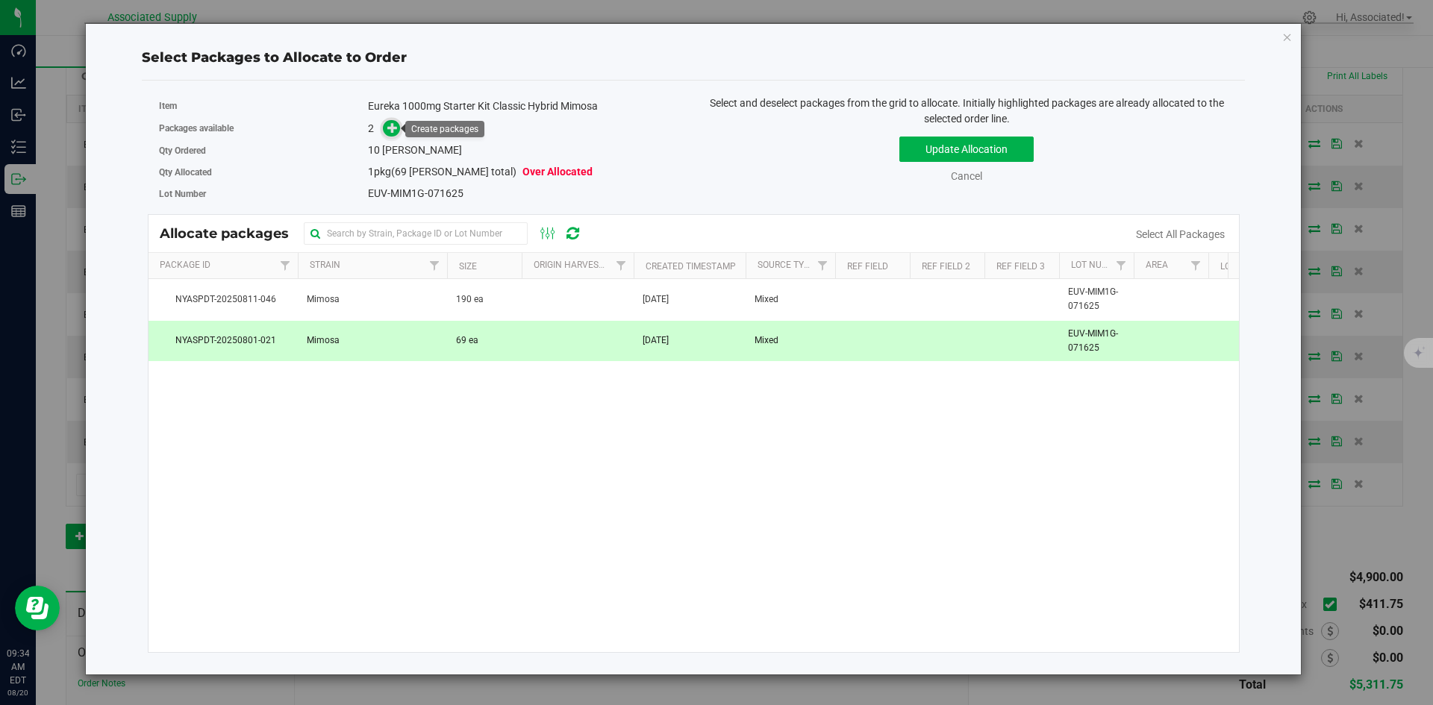
click at [393, 123] on icon at bounding box center [392, 127] width 10 height 10
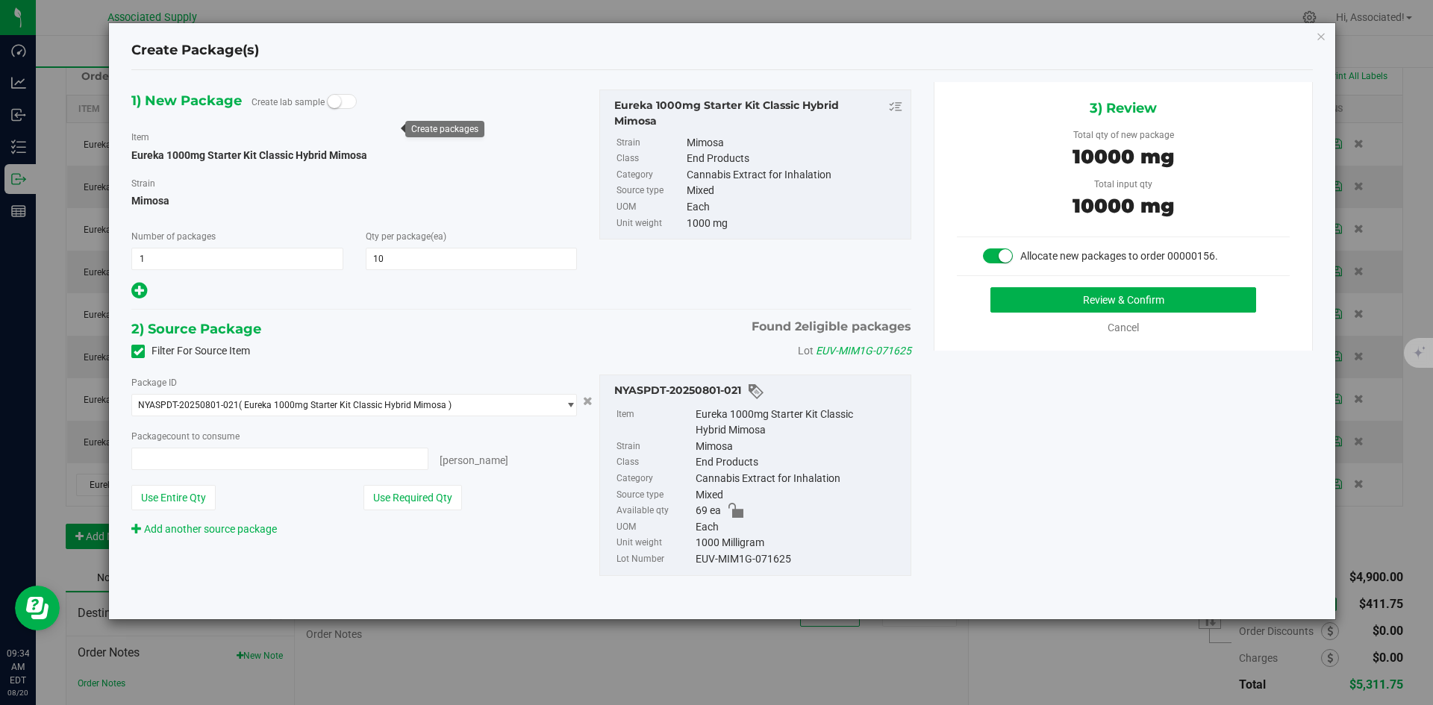
type input "10 ea"
click at [1033, 301] on button "Review & Confirm" at bounding box center [1123, 299] width 266 height 25
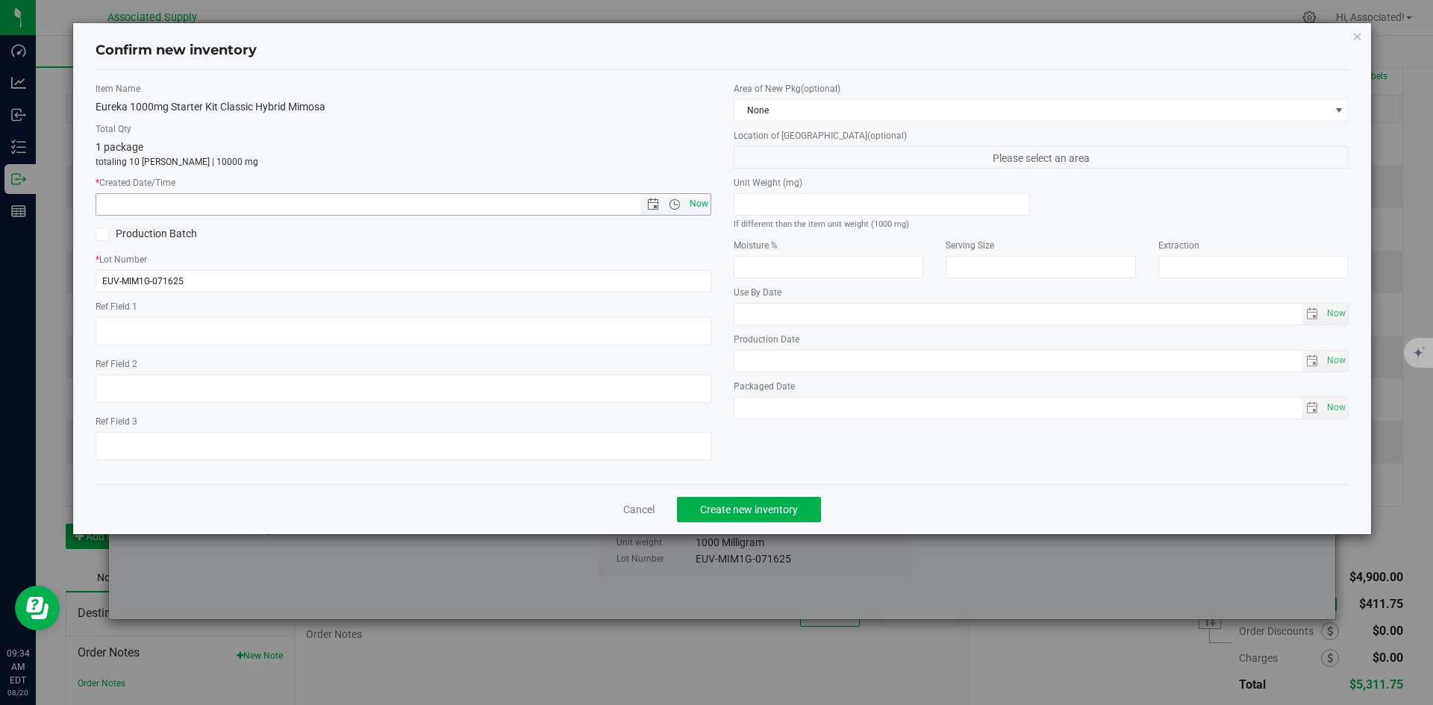
click at [700, 201] on span "Now" at bounding box center [698, 204] width 25 height 22
type input "8/20/2025 9:34 AM"
click at [754, 499] on button "Create new inventory" at bounding box center [749, 509] width 144 height 25
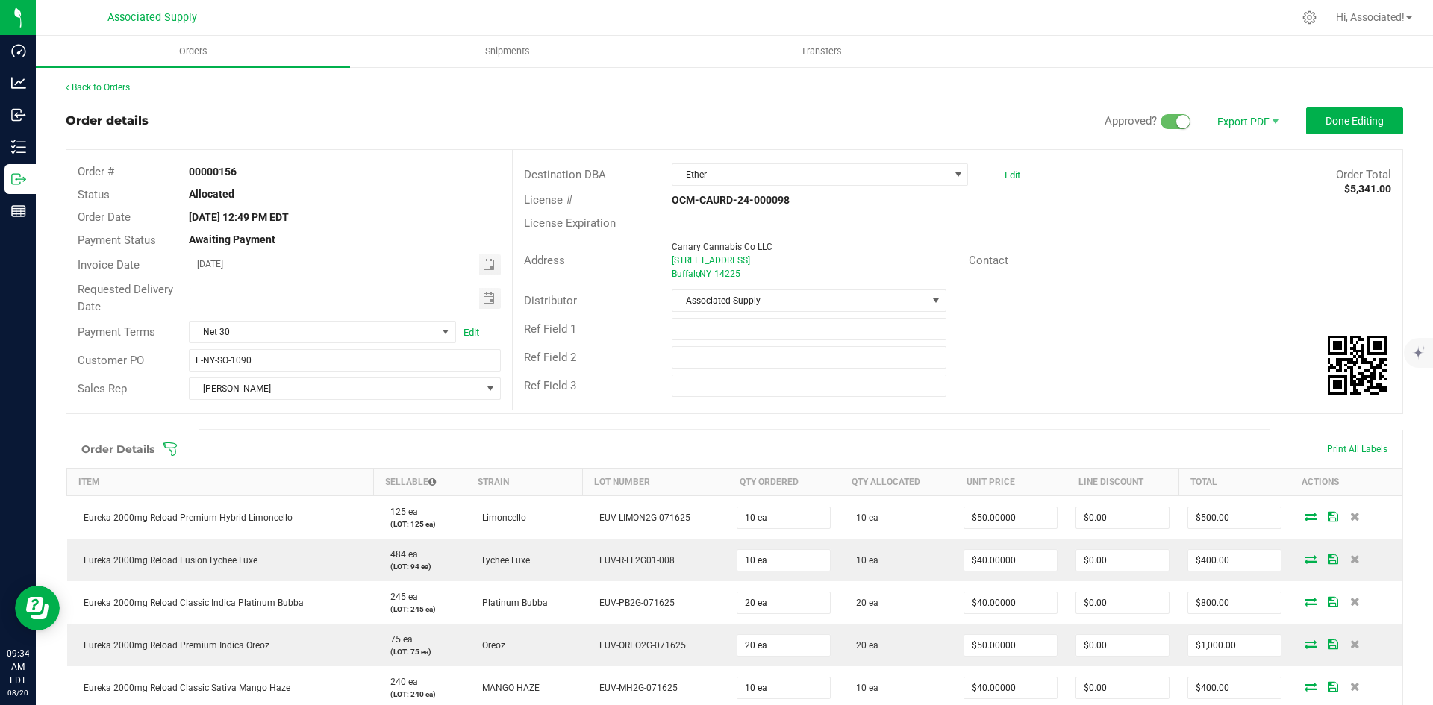
click at [1148, 300] on div "Distributor Associated Supply" at bounding box center [957, 301] width 889 height 28
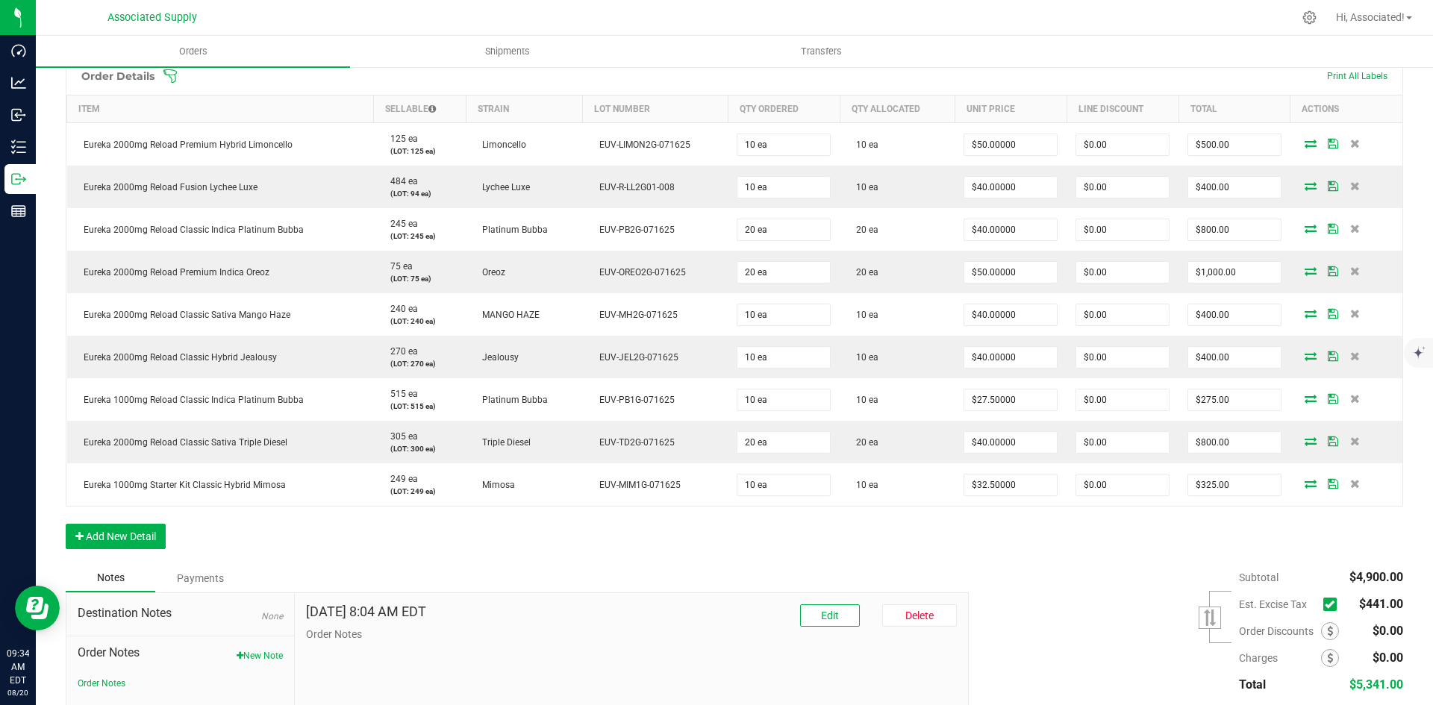
click at [1324, 604] on icon at bounding box center [1329, 604] width 10 height 0
click at [0, 0] on input "checkbox" at bounding box center [0, 0] width 0 height 0
click at [1050, 575] on div "Subtotal $4,900.00 Est. Excise Tax" at bounding box center [1179, 658] width 445 height 189
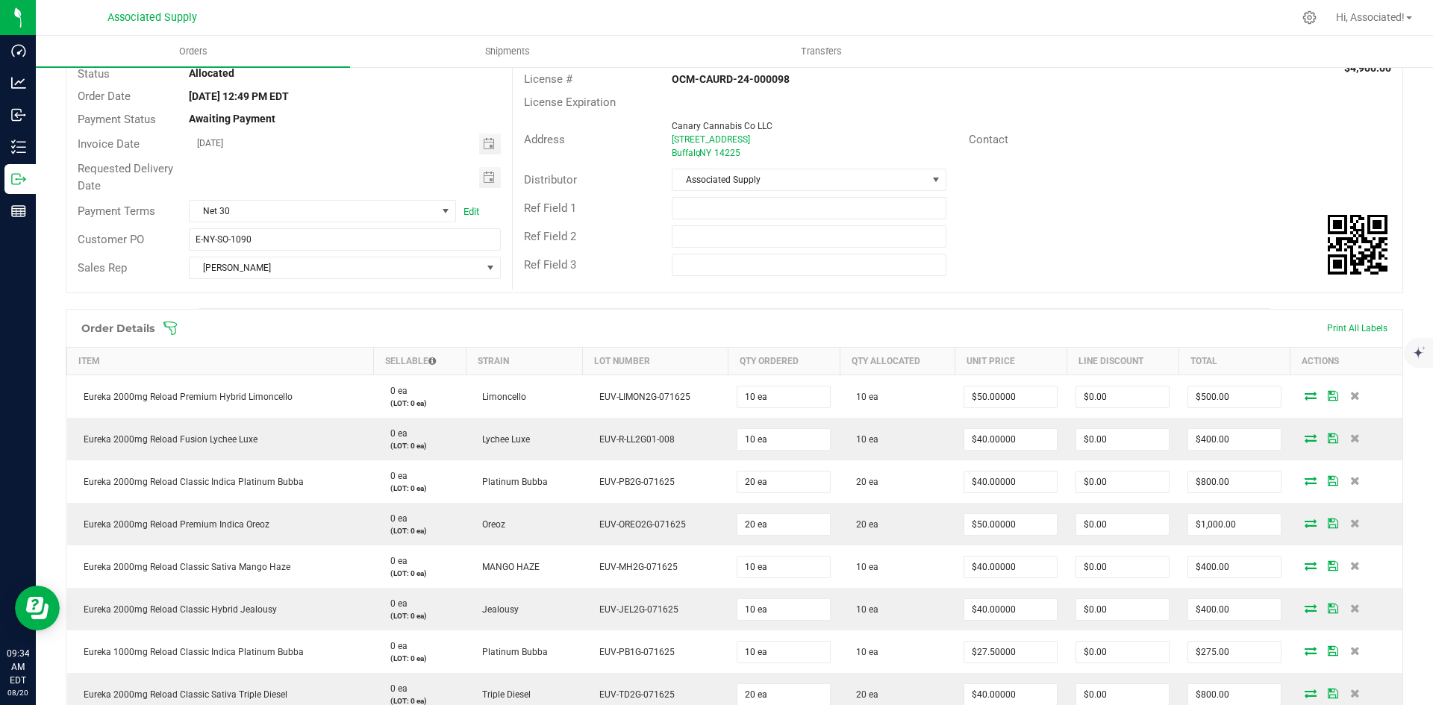
scroll to position [0, 0]
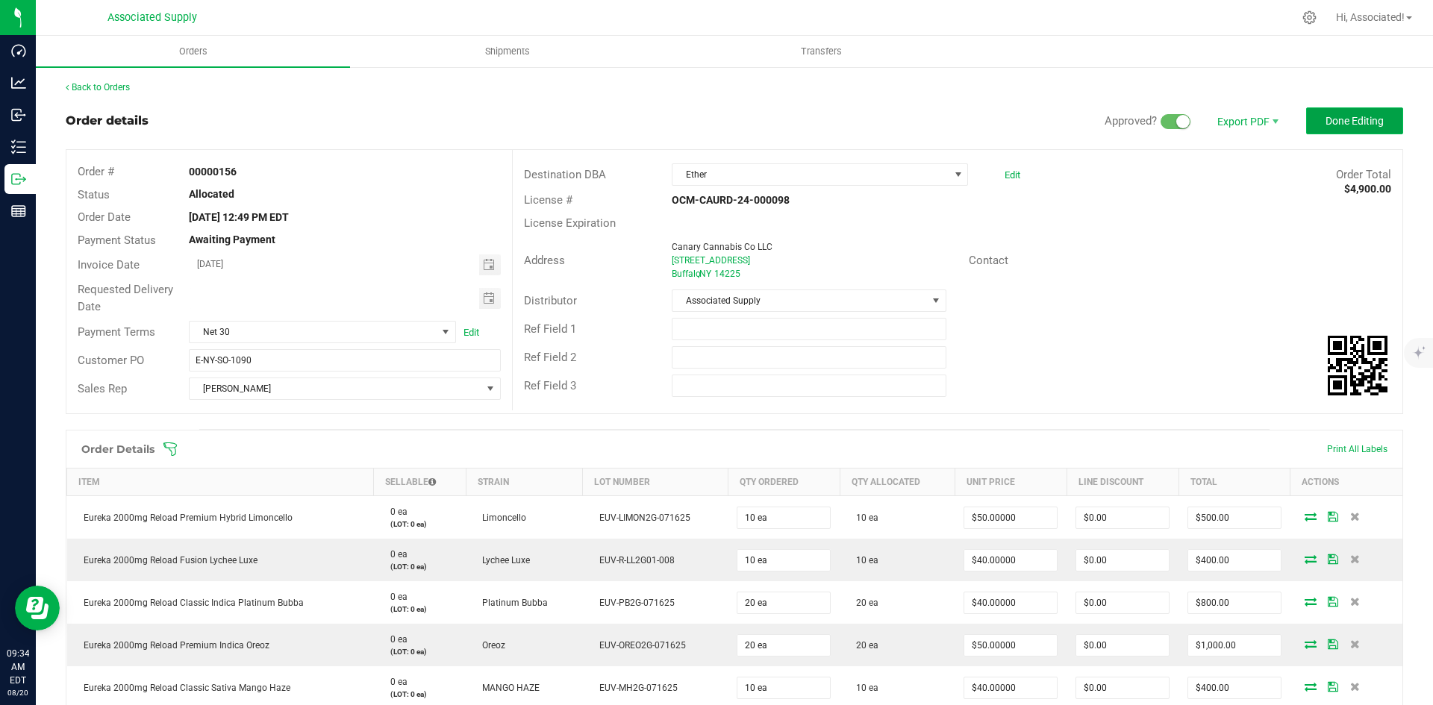
click at [1351, 125] on span "Done Editing" at bounding box center [1354, 121] width 58 height 12
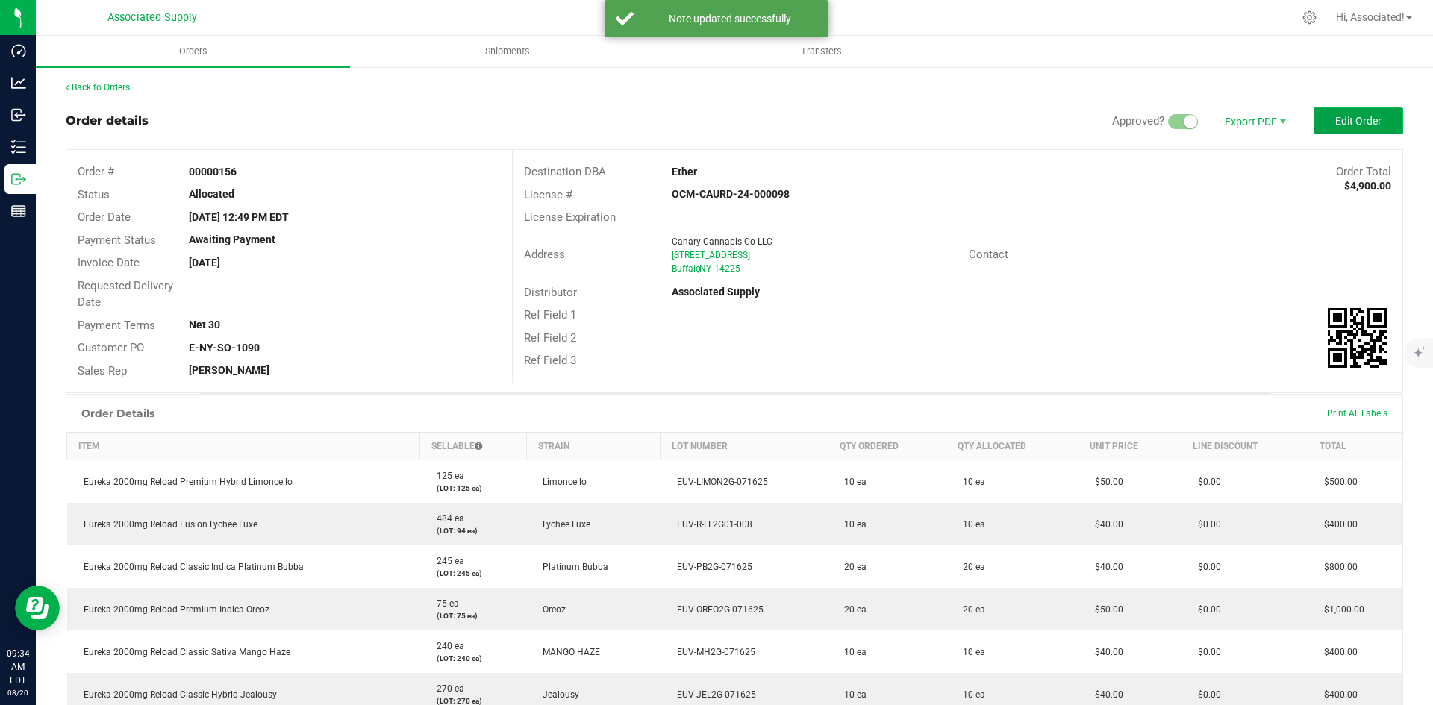
click at [1352, 113] on button "Edit Order" at bounding box center [1358, 120] width 90 height 27
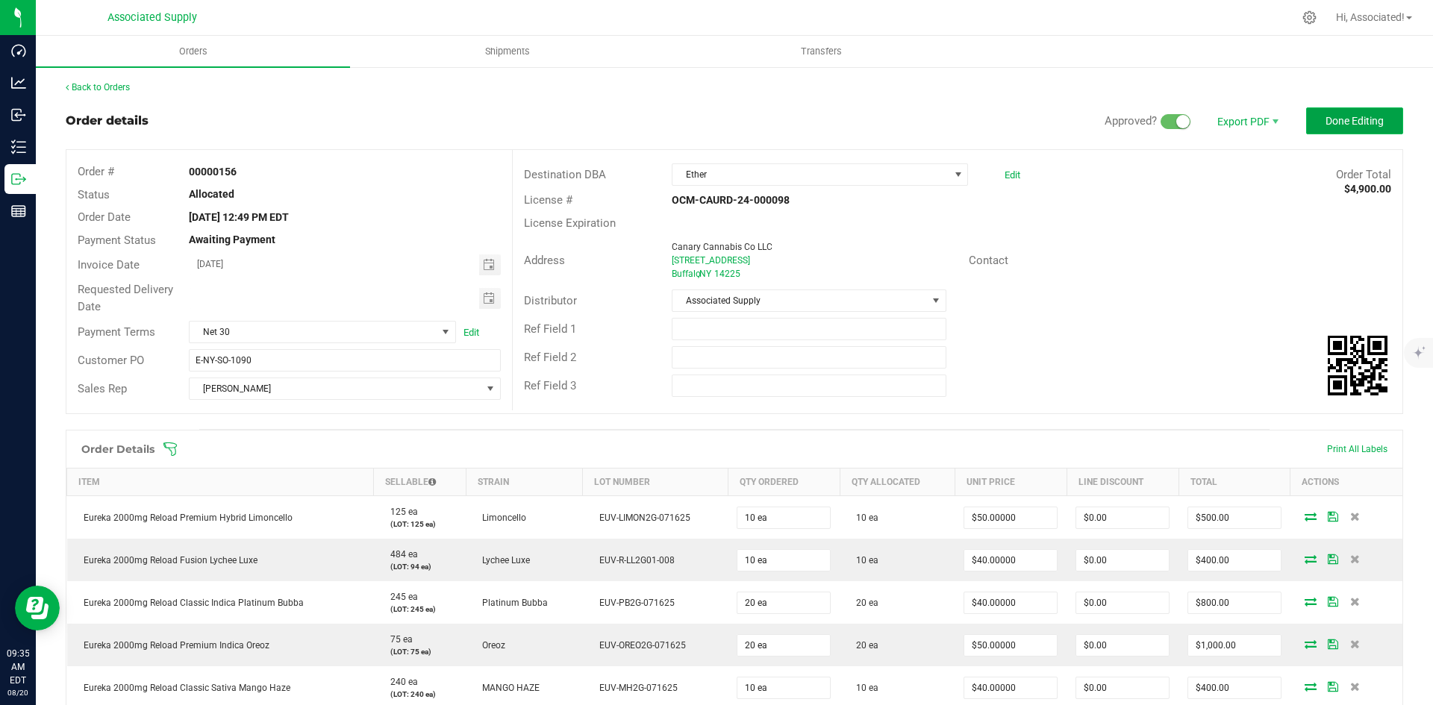
click at [1353, 118] on span "Done Editing" at bounding box center [1354, 121] width 58 height 12
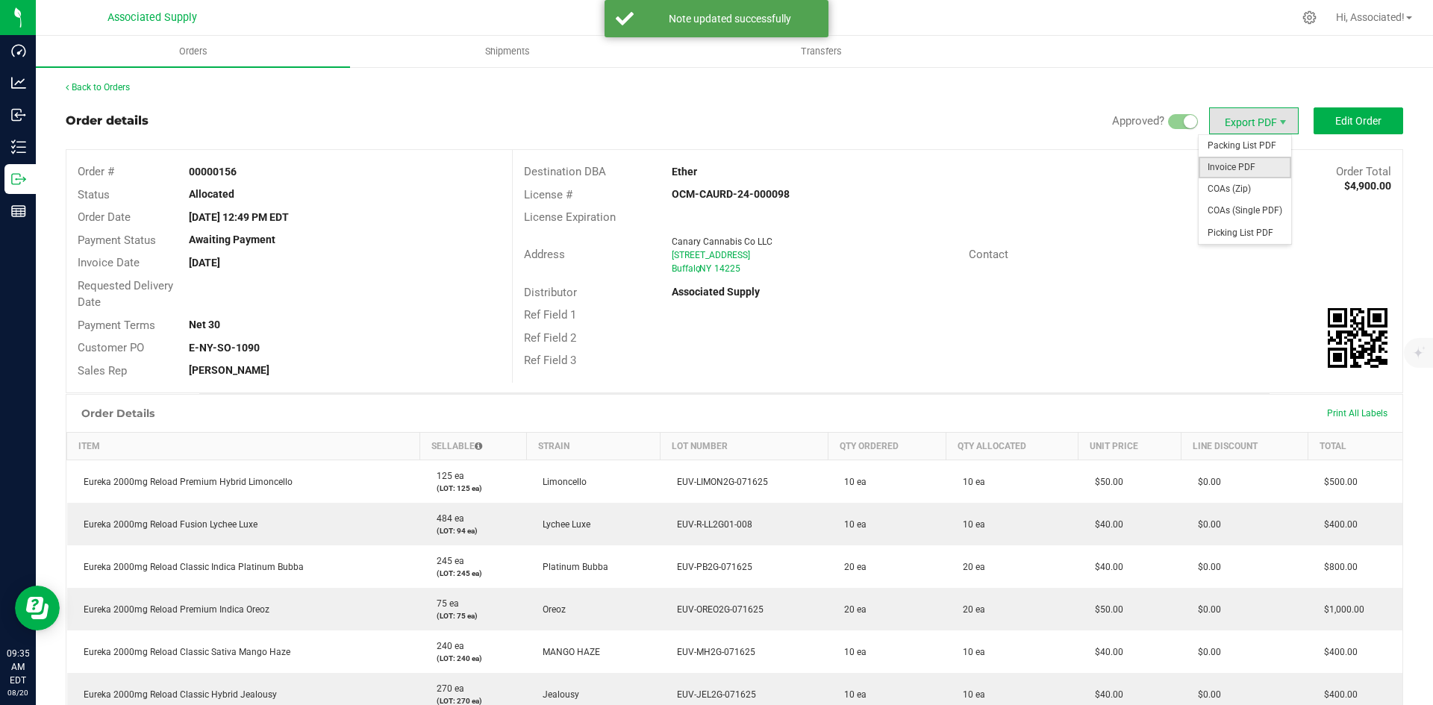
click at [1242, 163] on span "Invoice PDF" at bounding box center [1244, 168] width 93 height 22
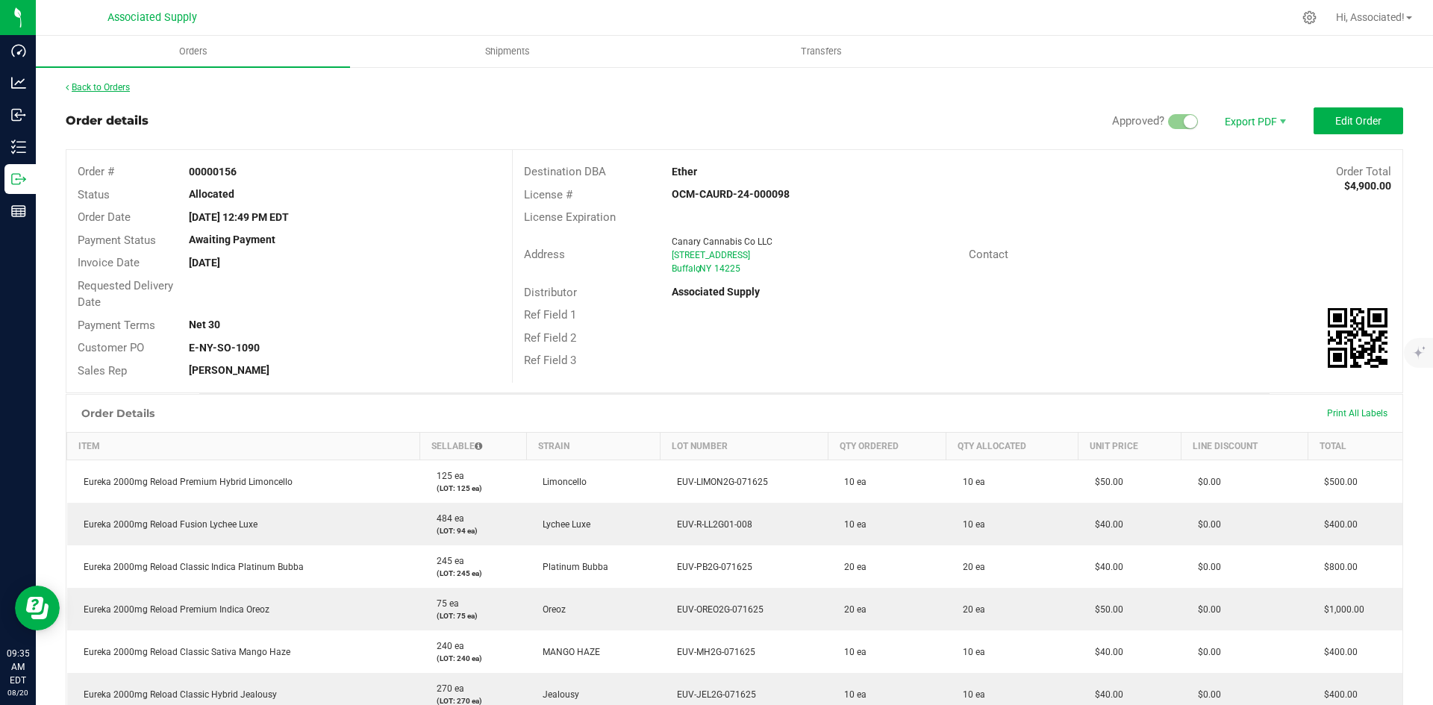
click at [110, 86] on link "Back to Orders" at bounding box center [98, 87] width 64 height 10
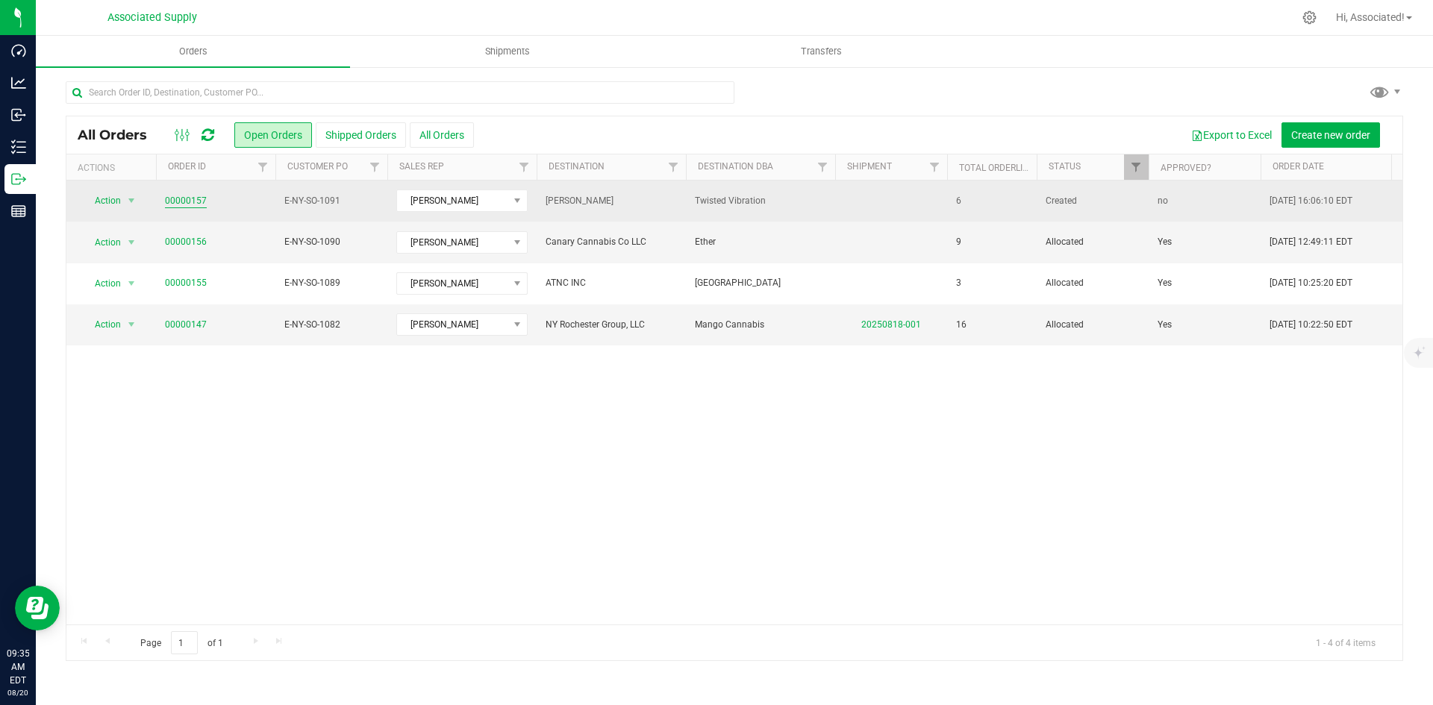
click at [193, 199] on link "00000157" at bounding box center [186, 201] width 42 height 14
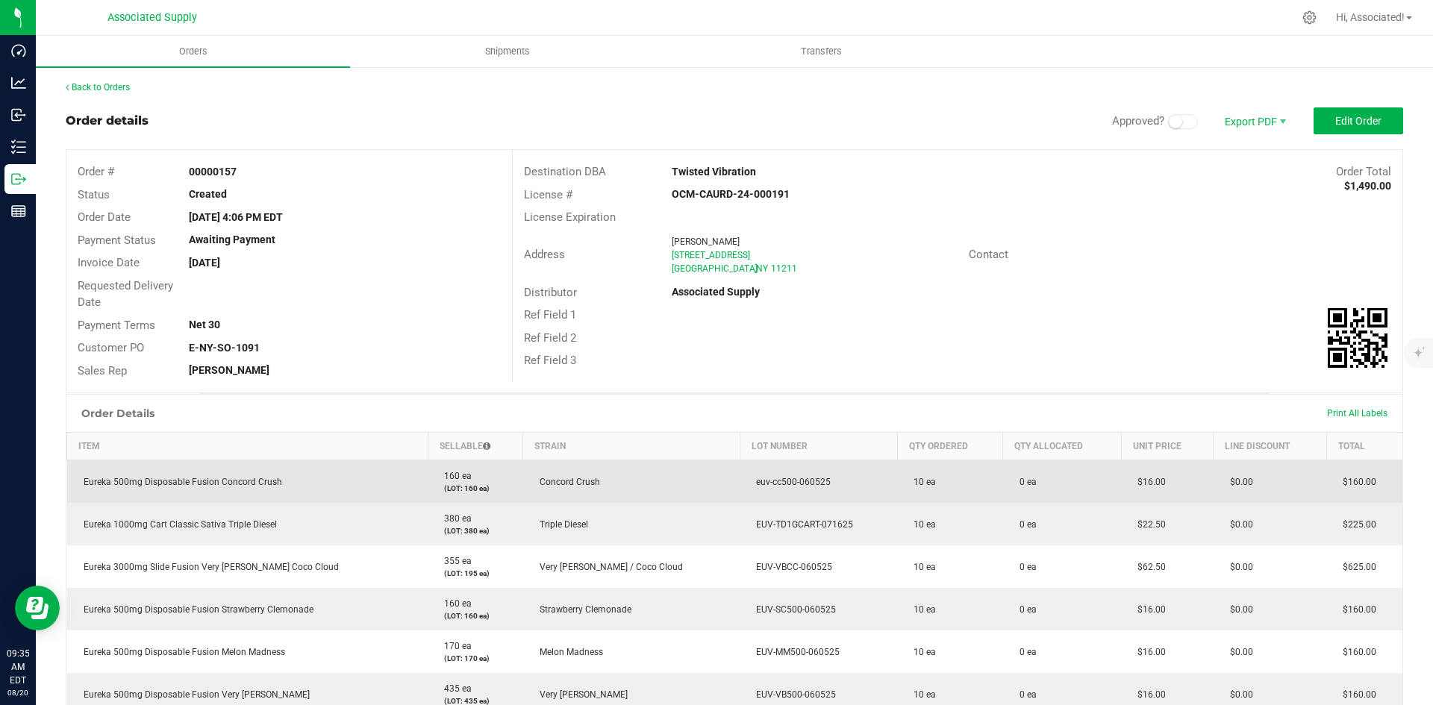
drag, startPoint x: 777, startPoint y: 480, endPoint x: 689, endPoint y: 477, distance: 87.4
click at [739, 477] on td "euv-cc500-060525" at bounding box center [817, 481] width 157 height 43
copy span "euv-cc500-060525"
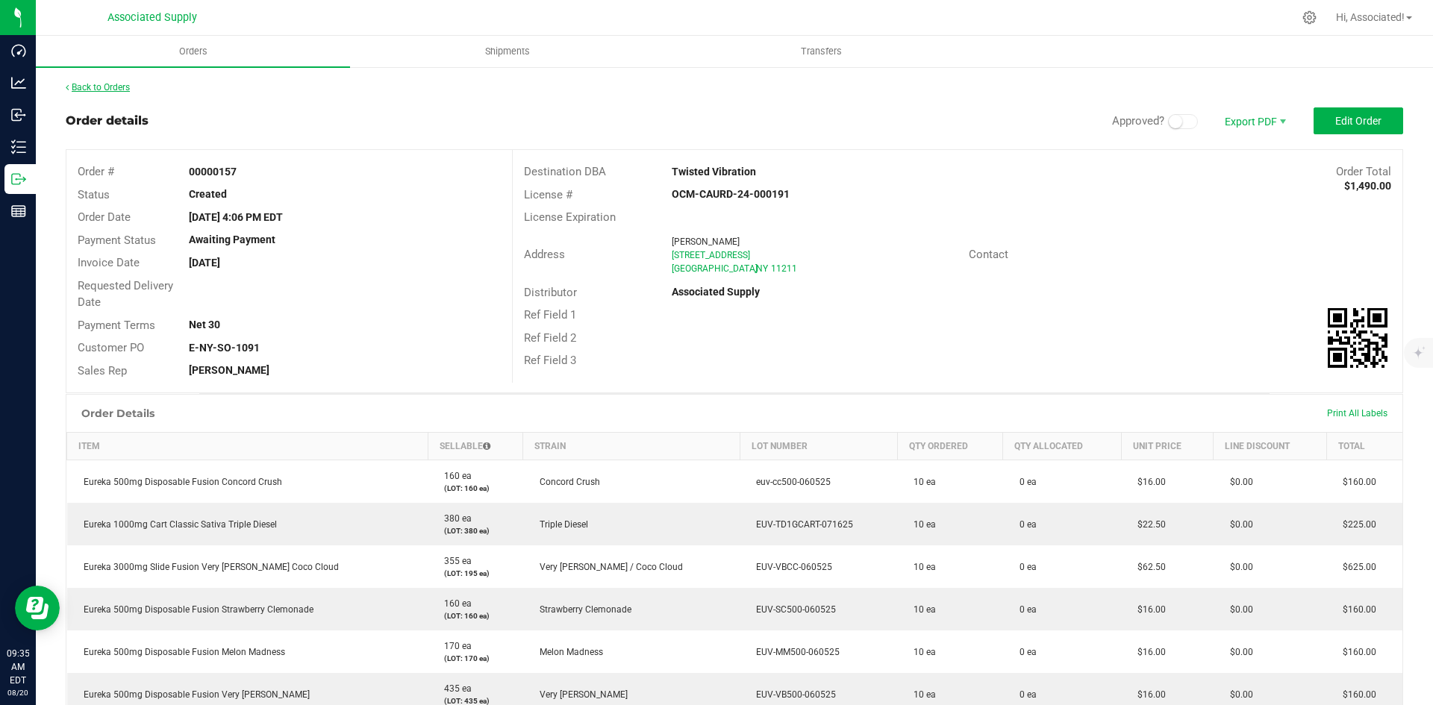
click at [72, 84] on link "Back to Orders" at bounding box center [98, 87] width 64 height 10
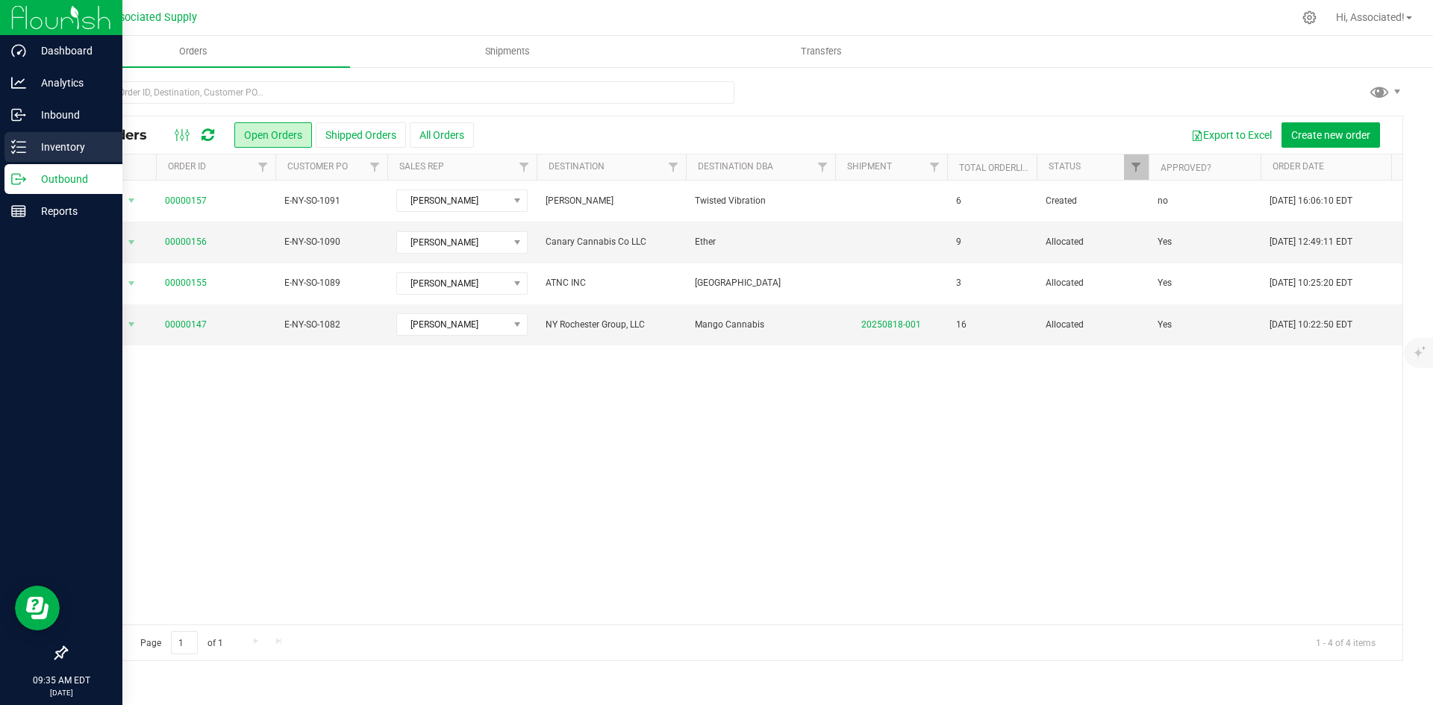
click at [26, 142] on p "Inventory" at bounding box center [71, 147] width 90 height 18
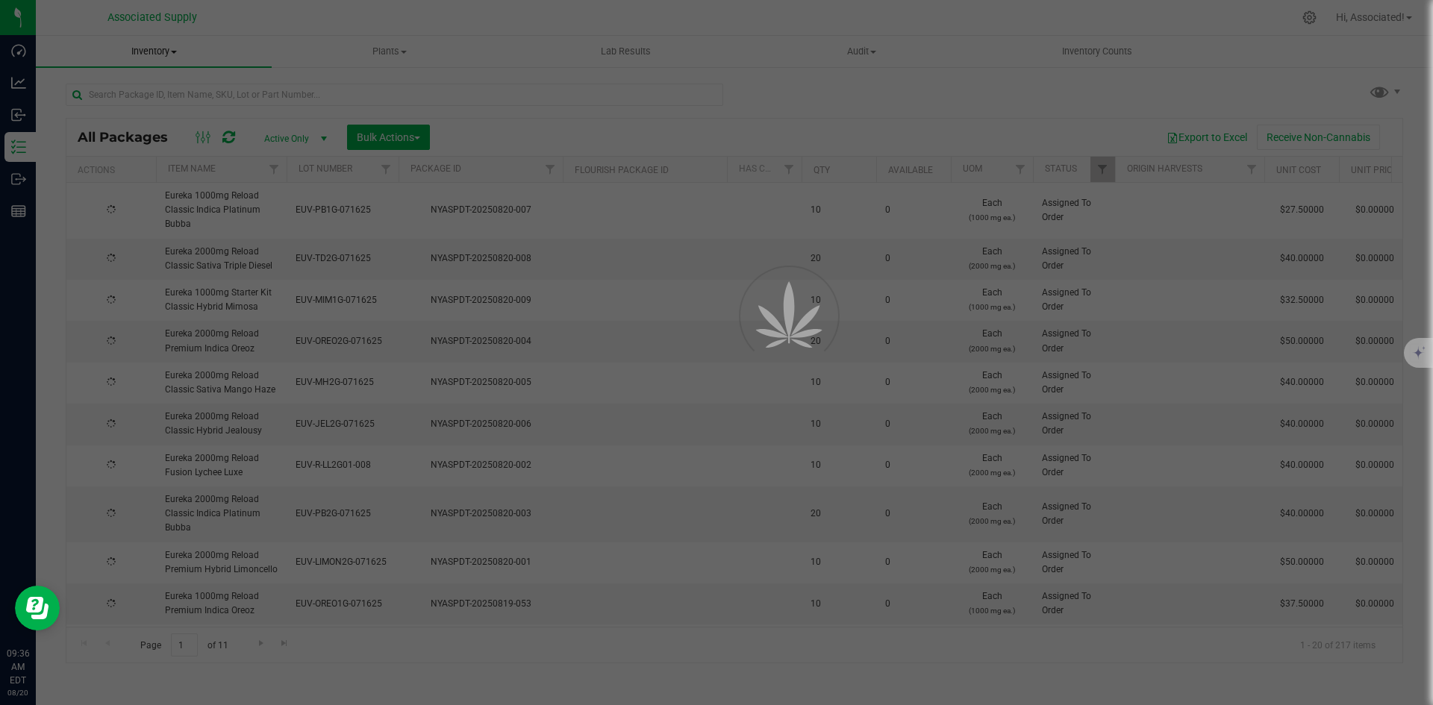
click at [173, 51] on span at bounding box center [174, 52] width 6 height 3
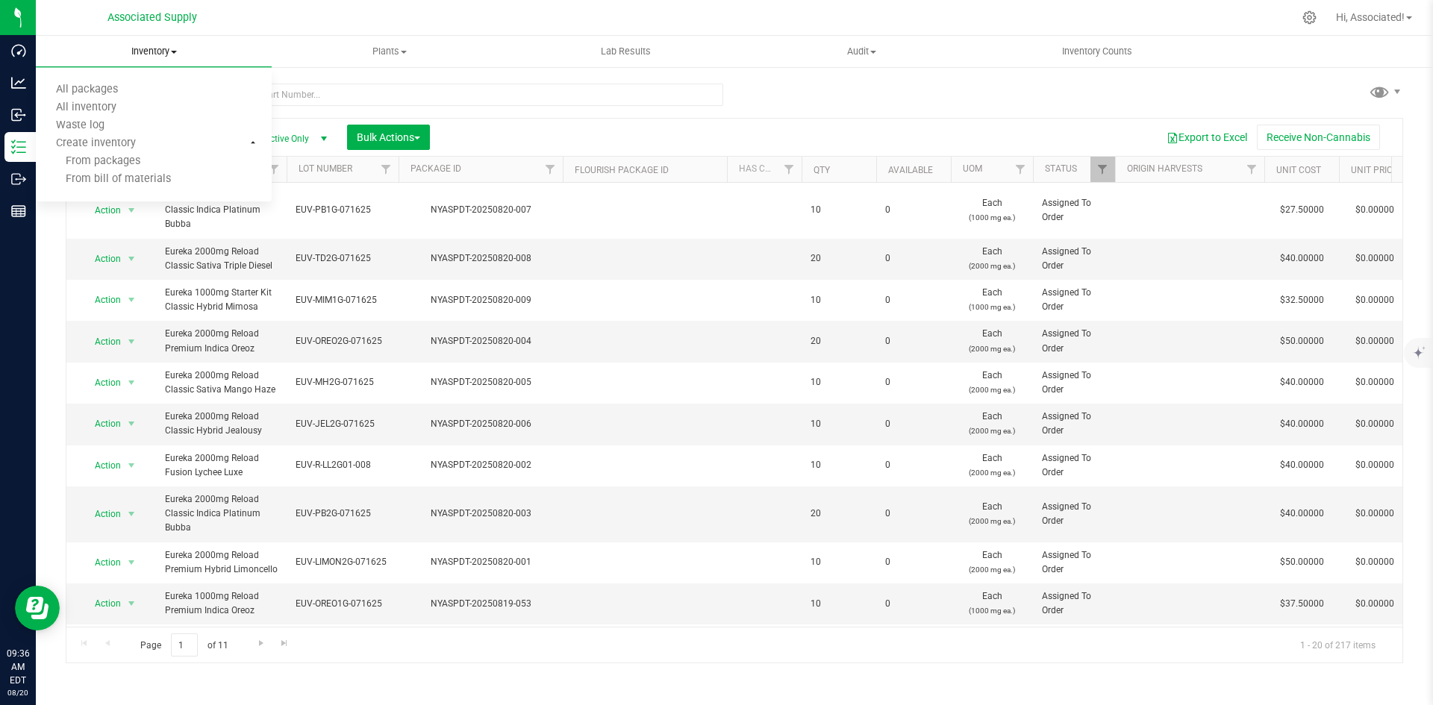
click at [173, 51] on span at bounding box center [174, 52] width 6 height 3
click at [167, 49] on span "Inventory" at bounding box center [154, 51] width 236 height 13
click at [104, 90] on span "All packages" at bounding box center [87, 90] width 102 height 13
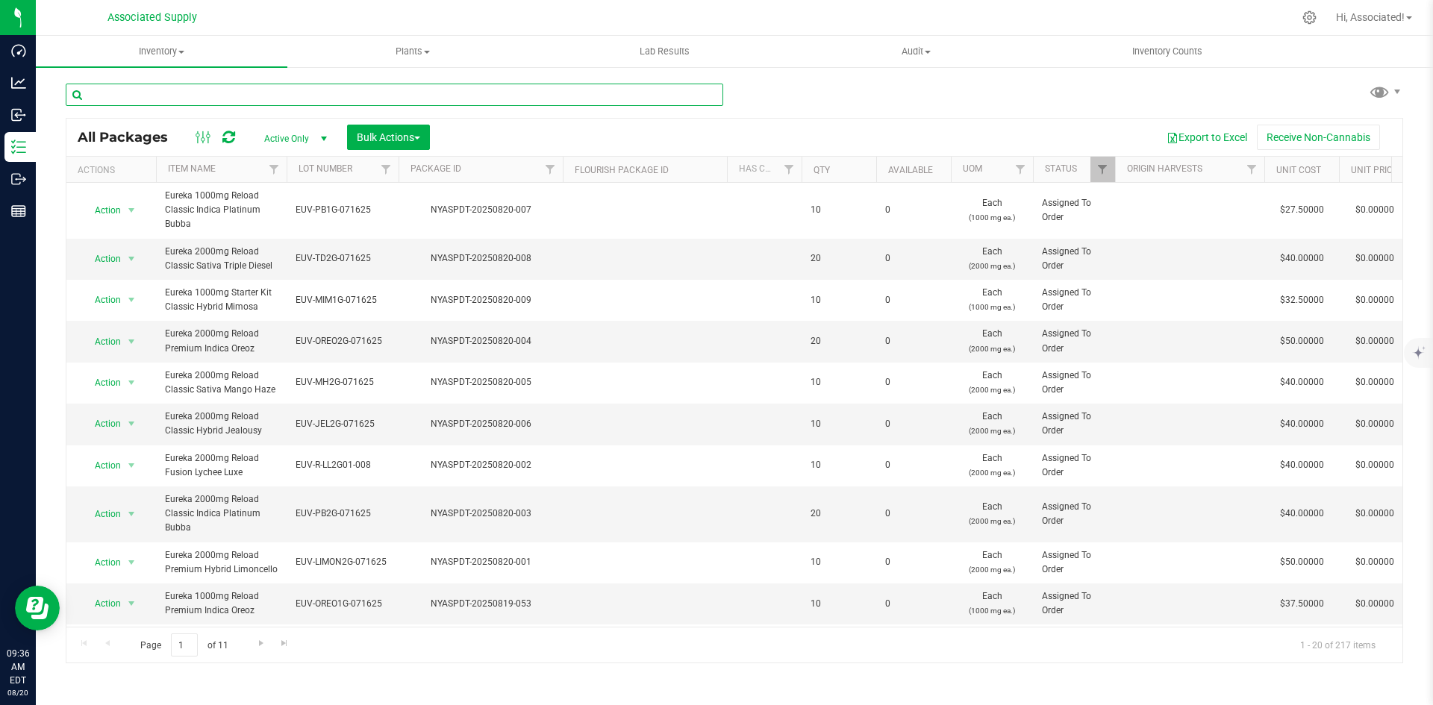
click at [196, 93] on input "text" at bounding box center [394, 95] width 657 height 22
paste input "euv-cc500-060525"
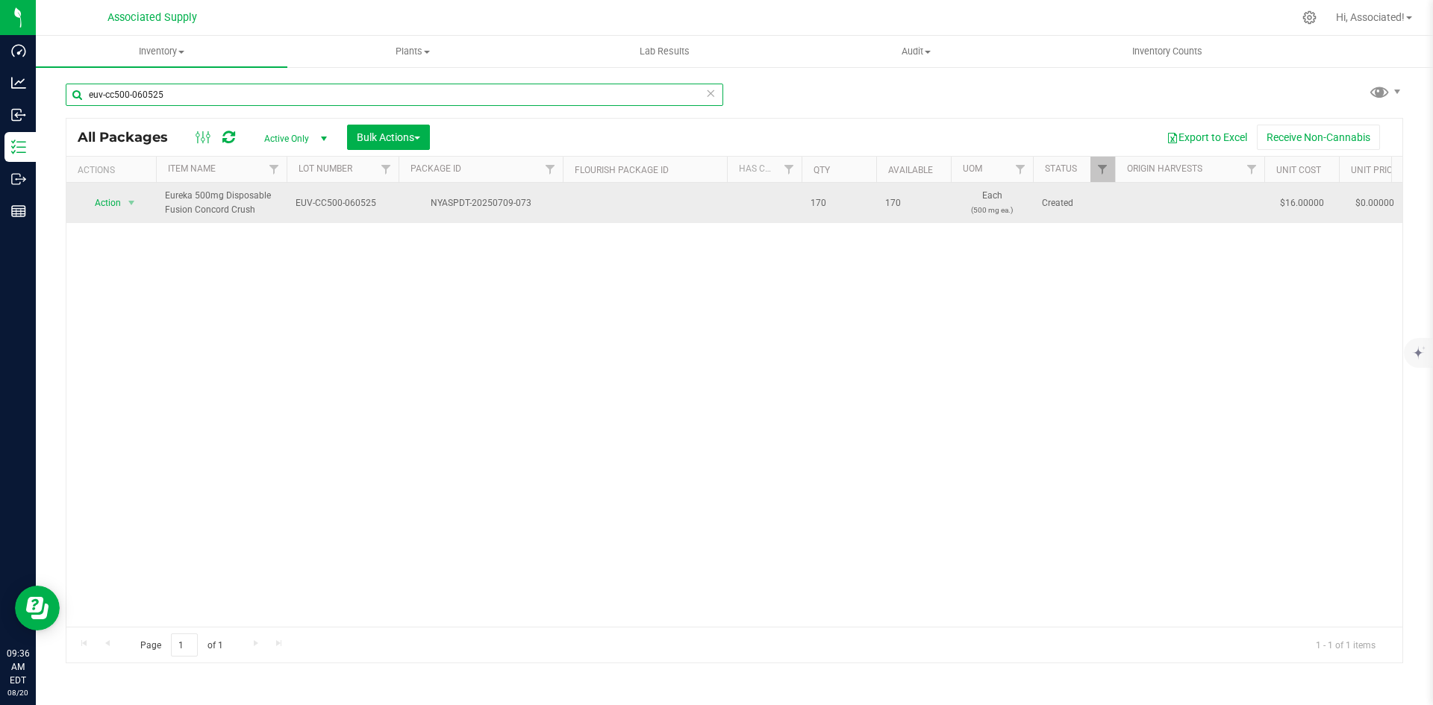
type input "euv-cc500-060525"
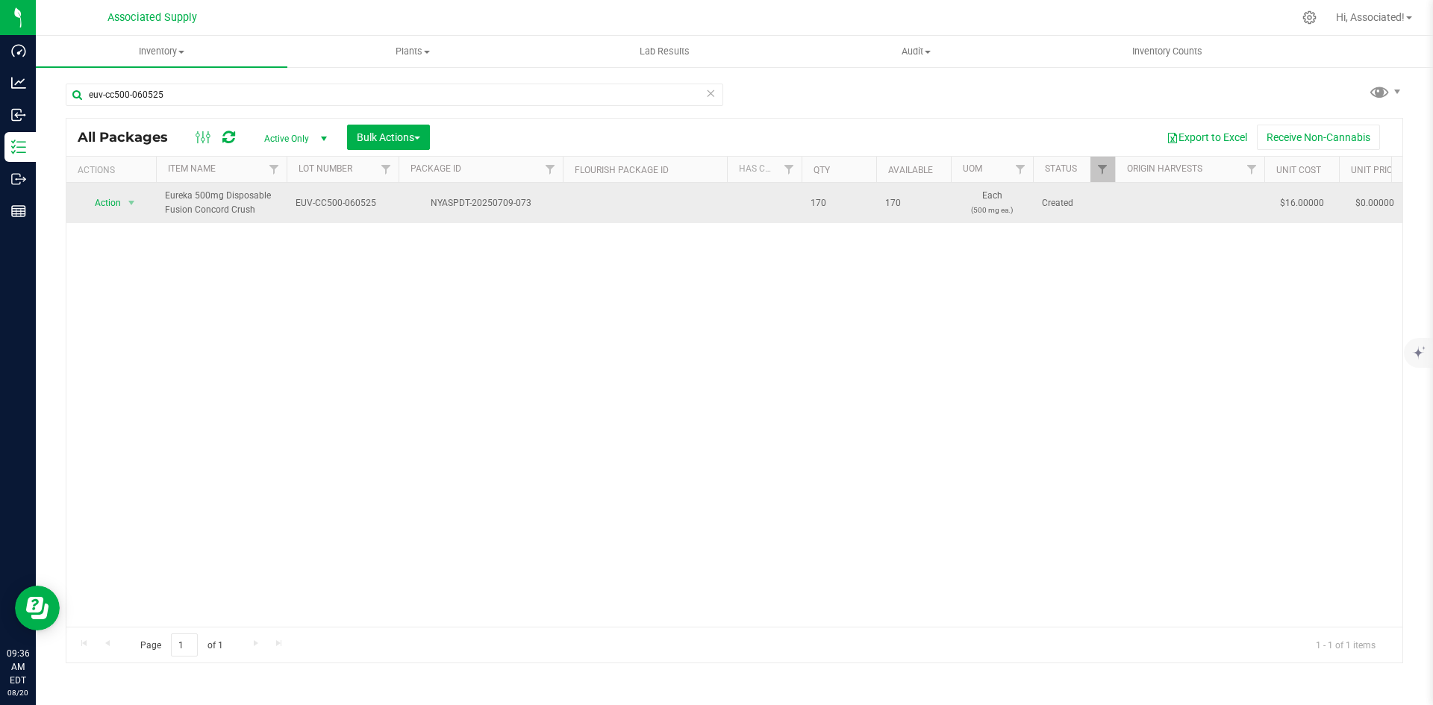
drag, startPoint x: 265, startPoint y: 207, endPoint x: 168, endPoint y: 188, distance: 98.8
click at [168, 188] on td "Eureka 500mg Disposable Fusion Concord Crush" at bounding box center [221, 203] width 131 height 40
copy span "Eureka 500mg Disposable Fusion Concord Crush"
click at [134, 200] on span "select" at bounding box center [131, 203] width 12 height 12
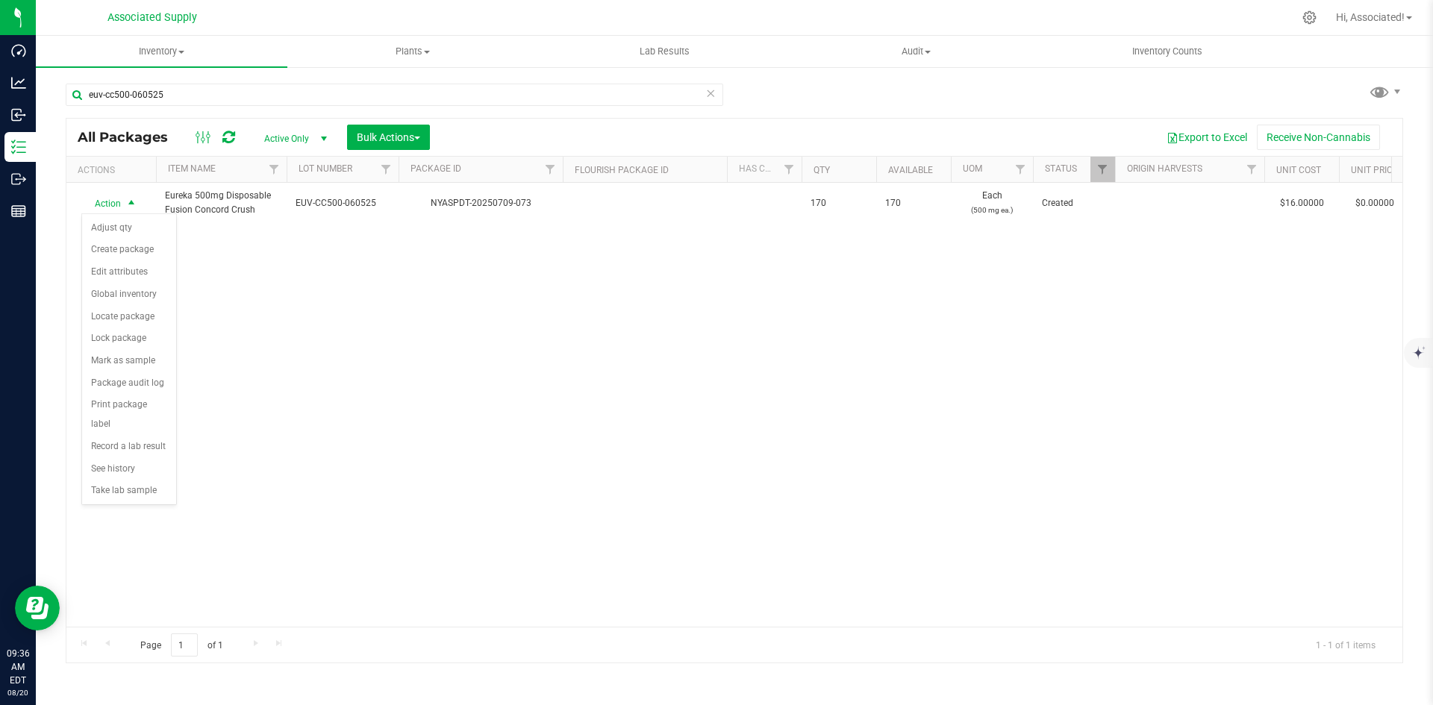
click at [374, 375] on div "Action Action Adjust qty Create package Edit attributes Global inventory Locate…" at bounding box center [734, 405] width 1336 height 444
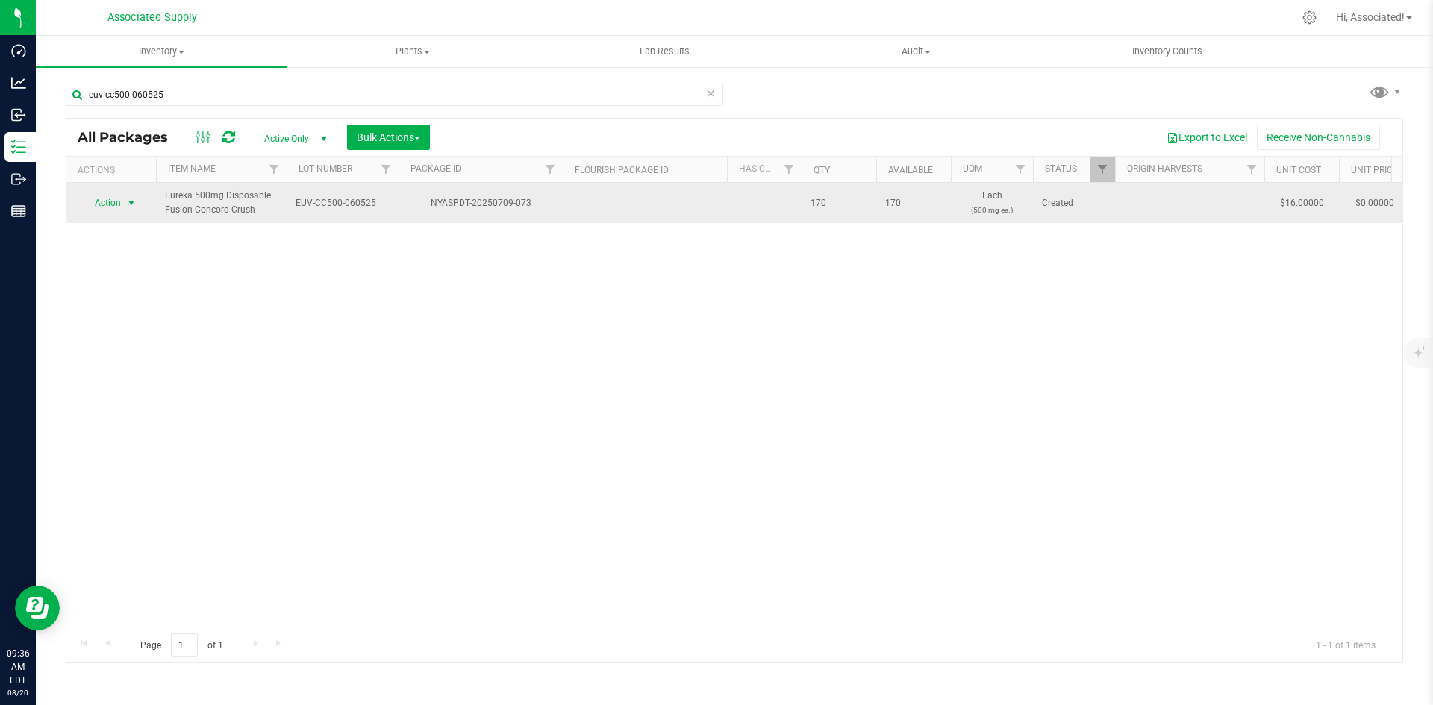
click at [130, 201] on span "select" at bounding box center [131, 203] width 12 height 12
drag, startPoint x: 506, startPoint y: 360, endPoint x: 181, endPoint y: 202, distance: 361.8
click at [507, 360] on div "Action Action Adjust qty Create package Edit attributes Global inventory Locate…" at bounding box center [734, 405] width 1336 height 444
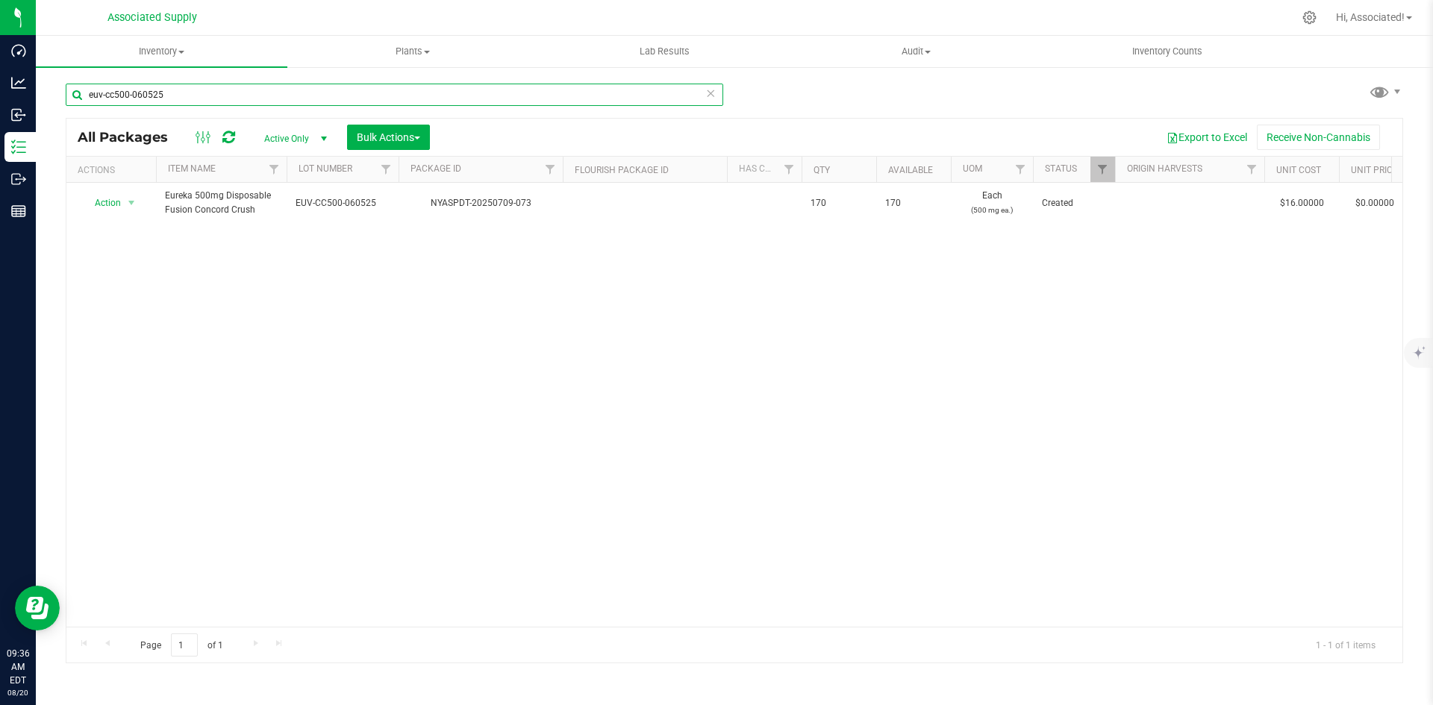
click at [190, 91] on input "euv-cc500-060525" at bounding box center [394, 95] width 657 height 22
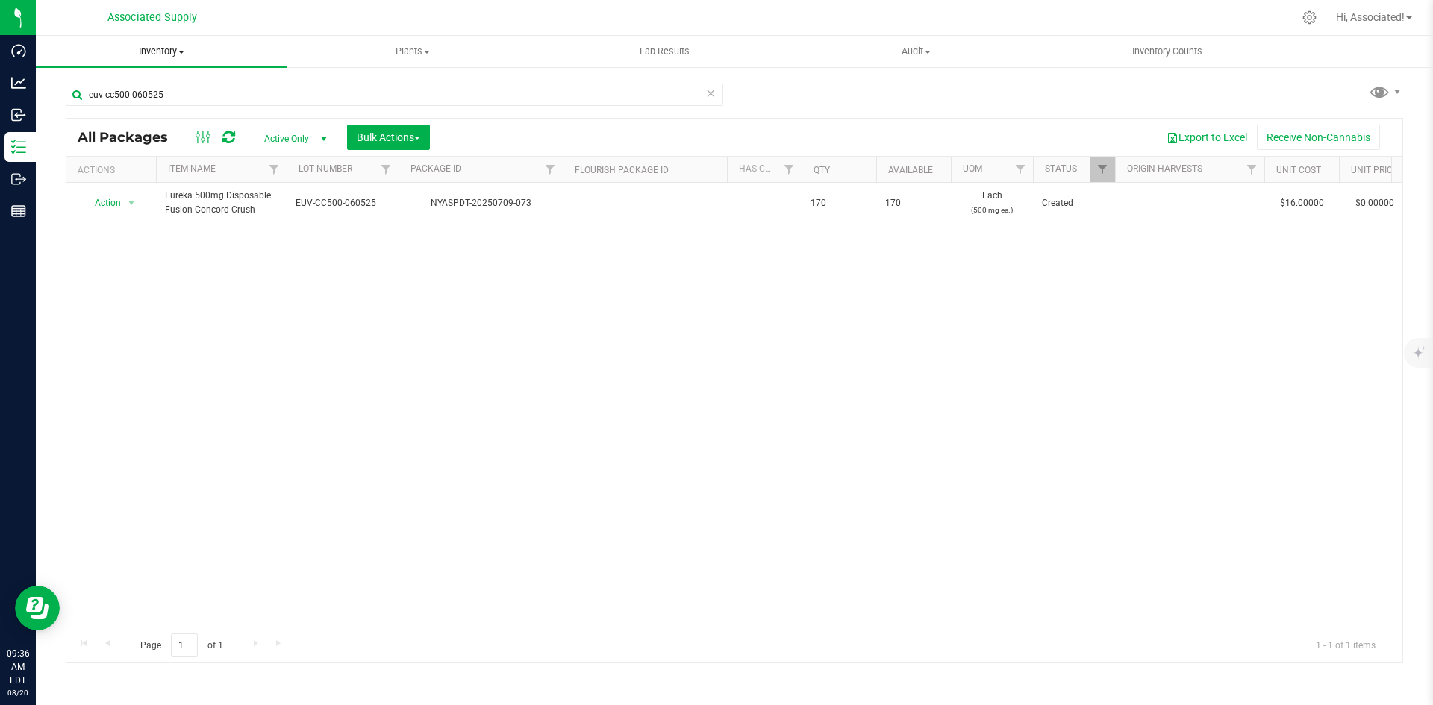
click at [184, 49] on span "Inventory" at bounding box center [161, 51] width 251 height 13
click at [137, 109] on li "All inventory" at bounding box center [161, 108] width 251 height 18
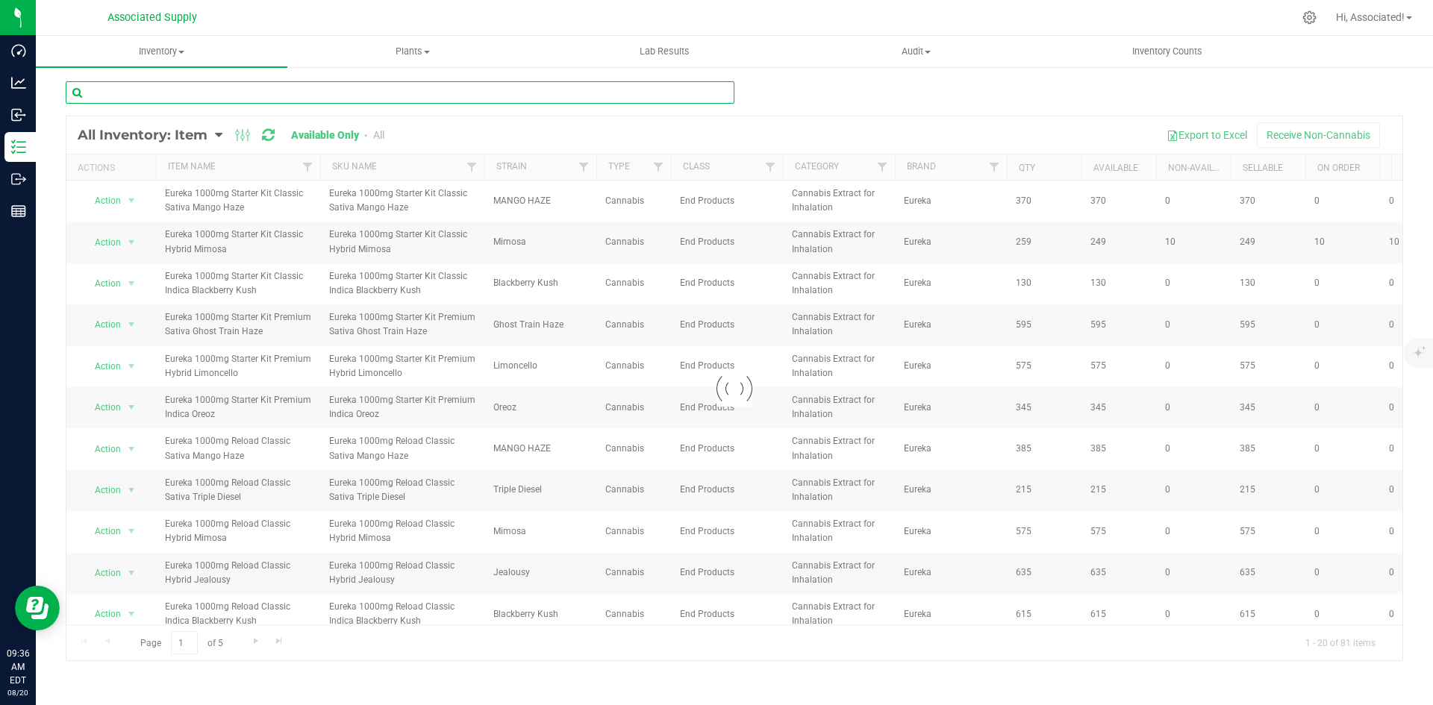
click at [207, 94] on input "text" at bounding box center [400, 92] width 669 height 22
paste input "Eureka 500mg Disposable Fusion Concord Crush"
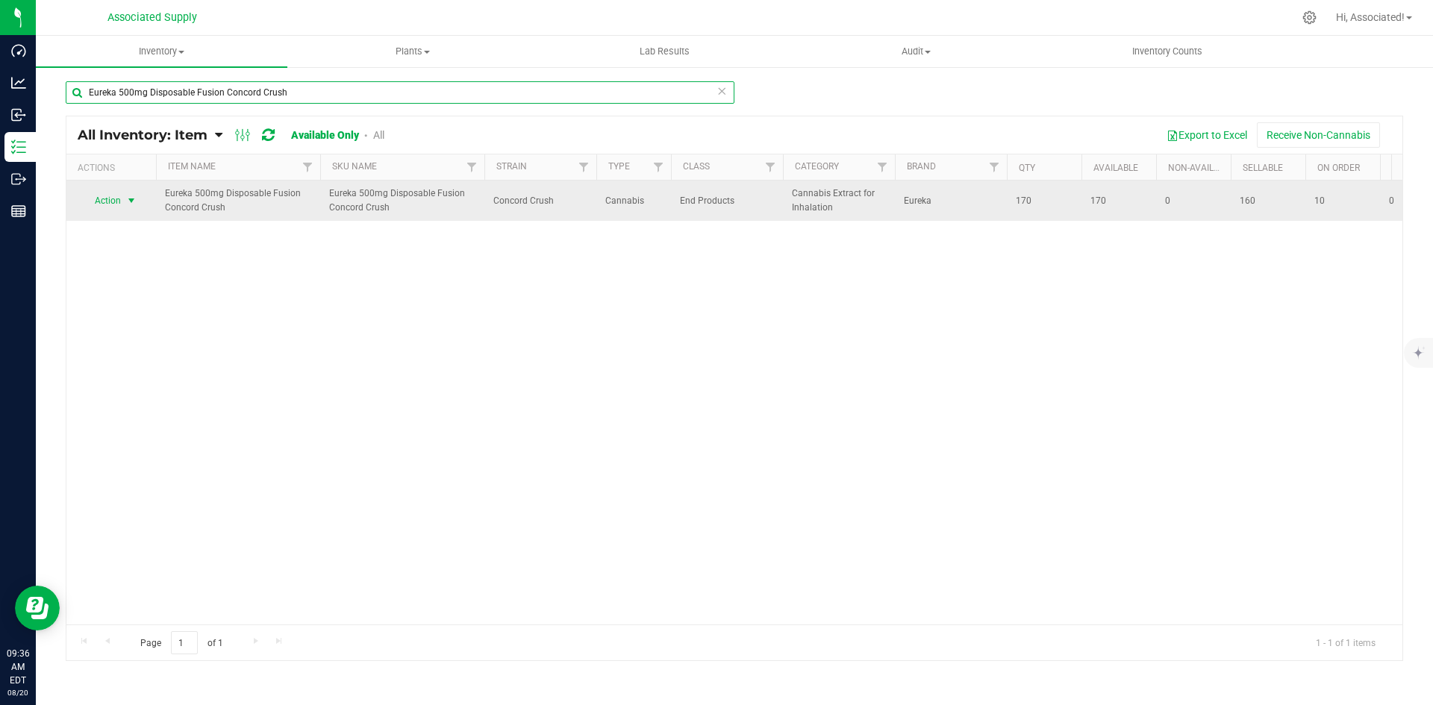
type input "Eureka 500mg Disposable Fusion Concord Crush"
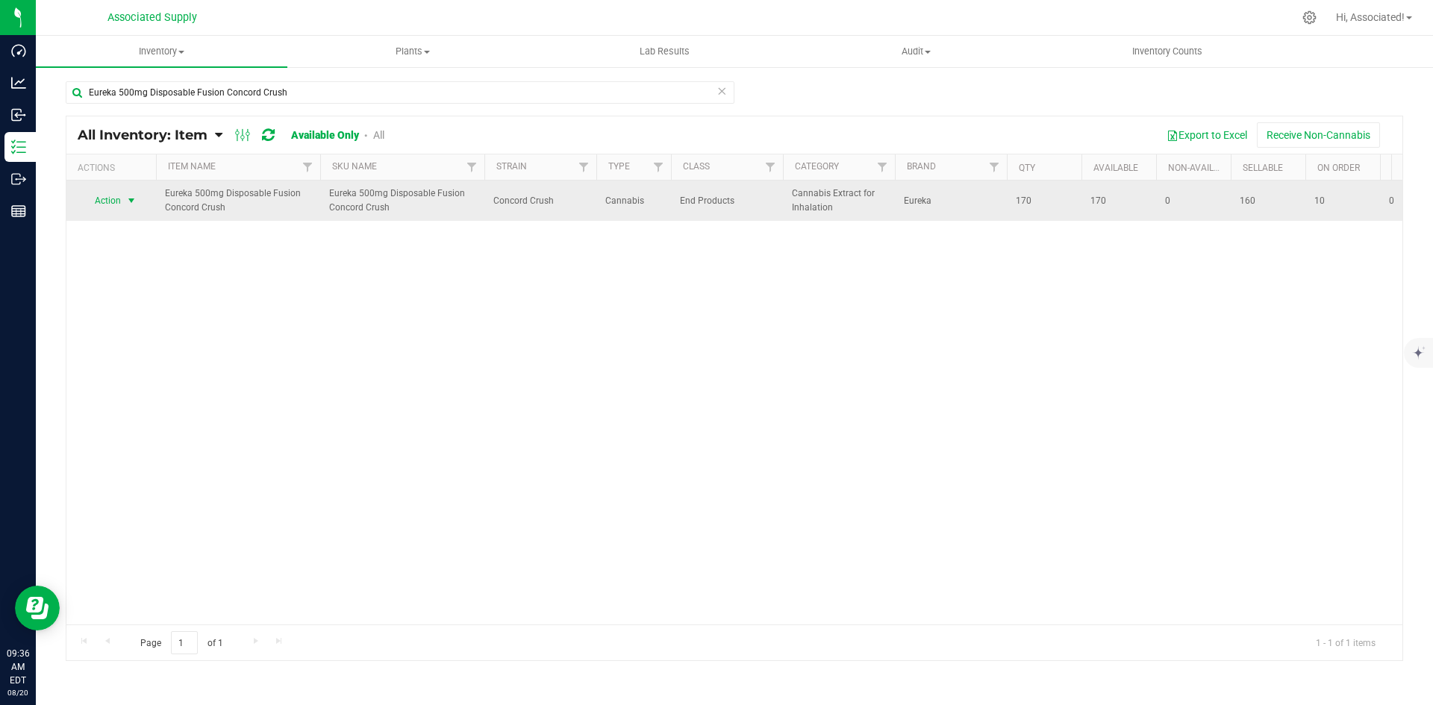
click at [131, 198] on span "select" at bounding box center [131, 201] width 12 height 12
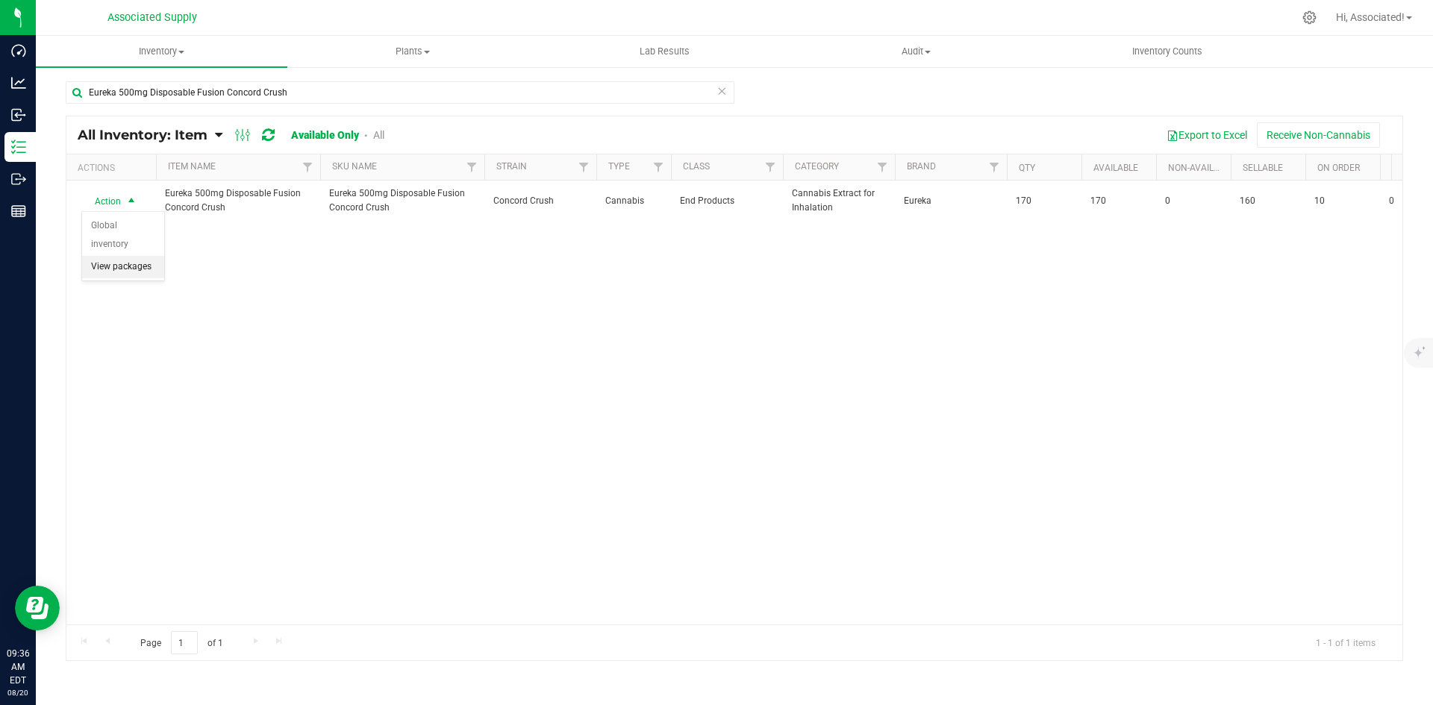
click at [131, 256] on li "View packages" at bounding box center [123, 267] width 82 height 22
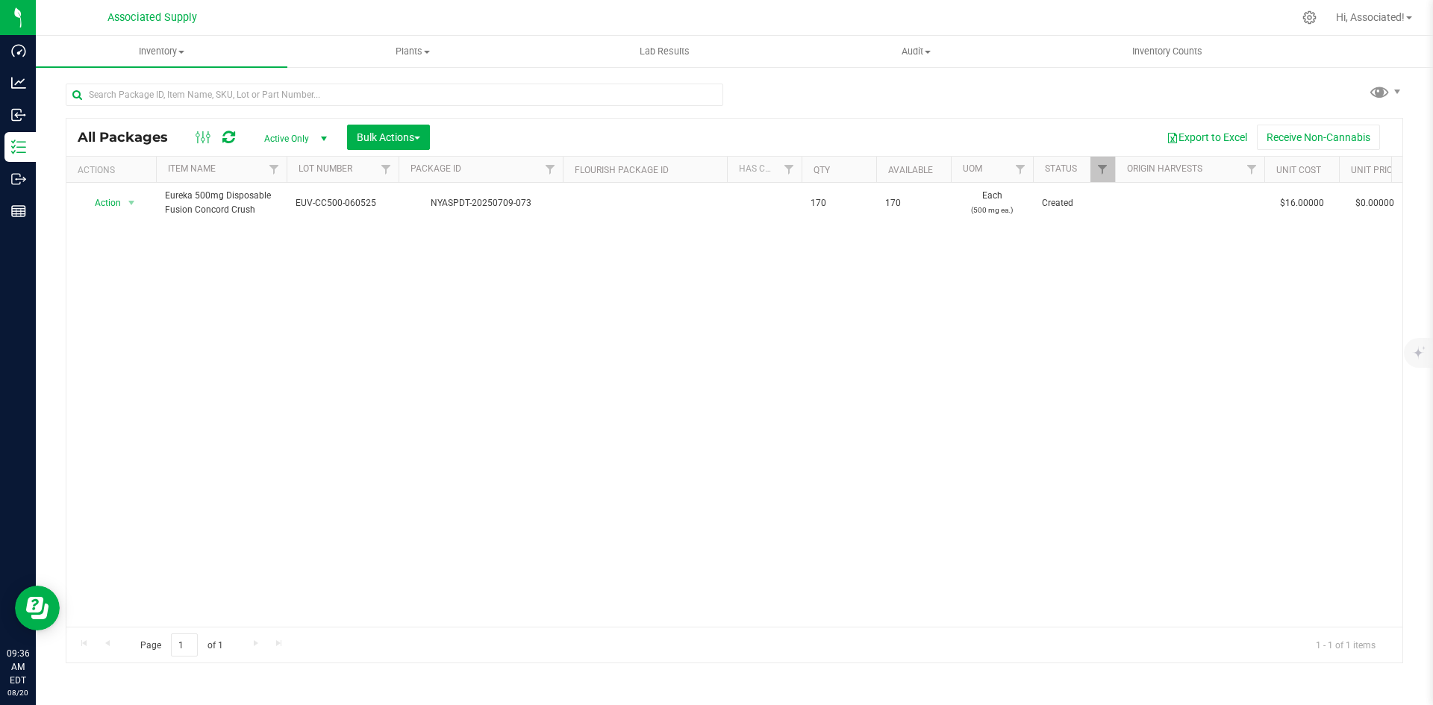
click at [416, 366] on div "Action Action Adjust qty Create package Edit attributes Global inventory Locate…" at bounding box center [734, 405] width 1336 height 444
click at [437, 350] on div "Action Action Adjust qty Create package Edit attributes Global inventory Locate…" at bounding box center [734, 405] width 1336 height 444
click at [330, 334] on div "Action Action Adjust qty Create package Edit attributes Global inventory Locate…" at bounding box center [734, 405] width 1336 height 444
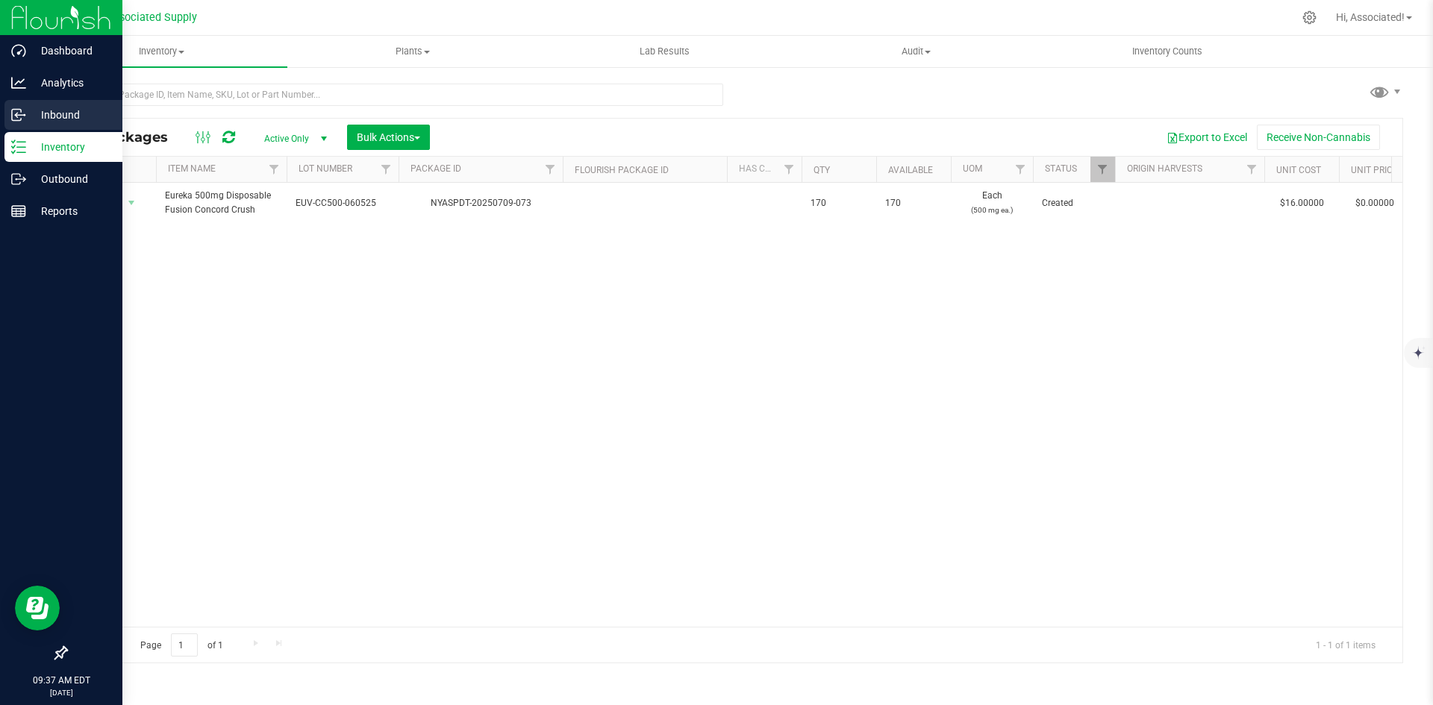
click at [55, 120] on p "Inbound" at bounding box center [71, 115] width 90 height 18
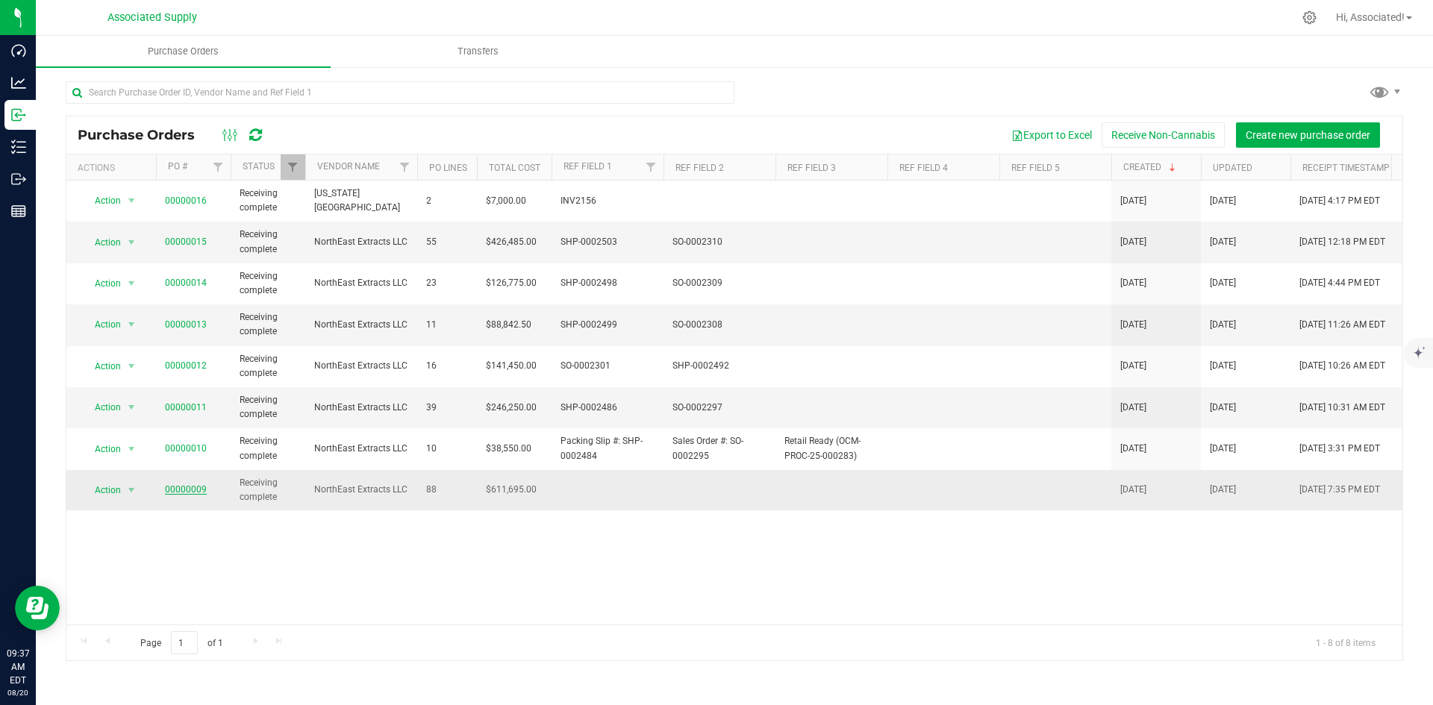
click at [183, 488] on link "00000009" at bounding box center [186, 489] width 42 height 10
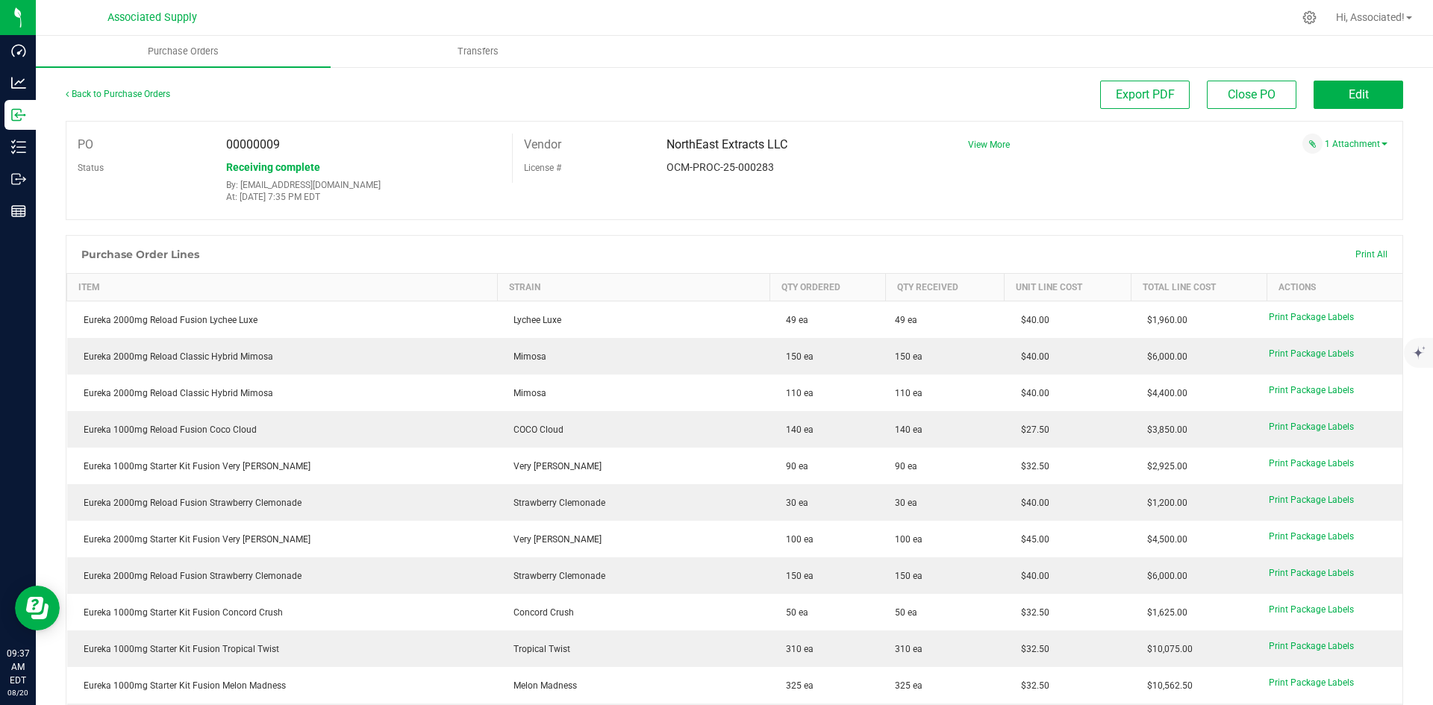
scroll to position [2583, 0]
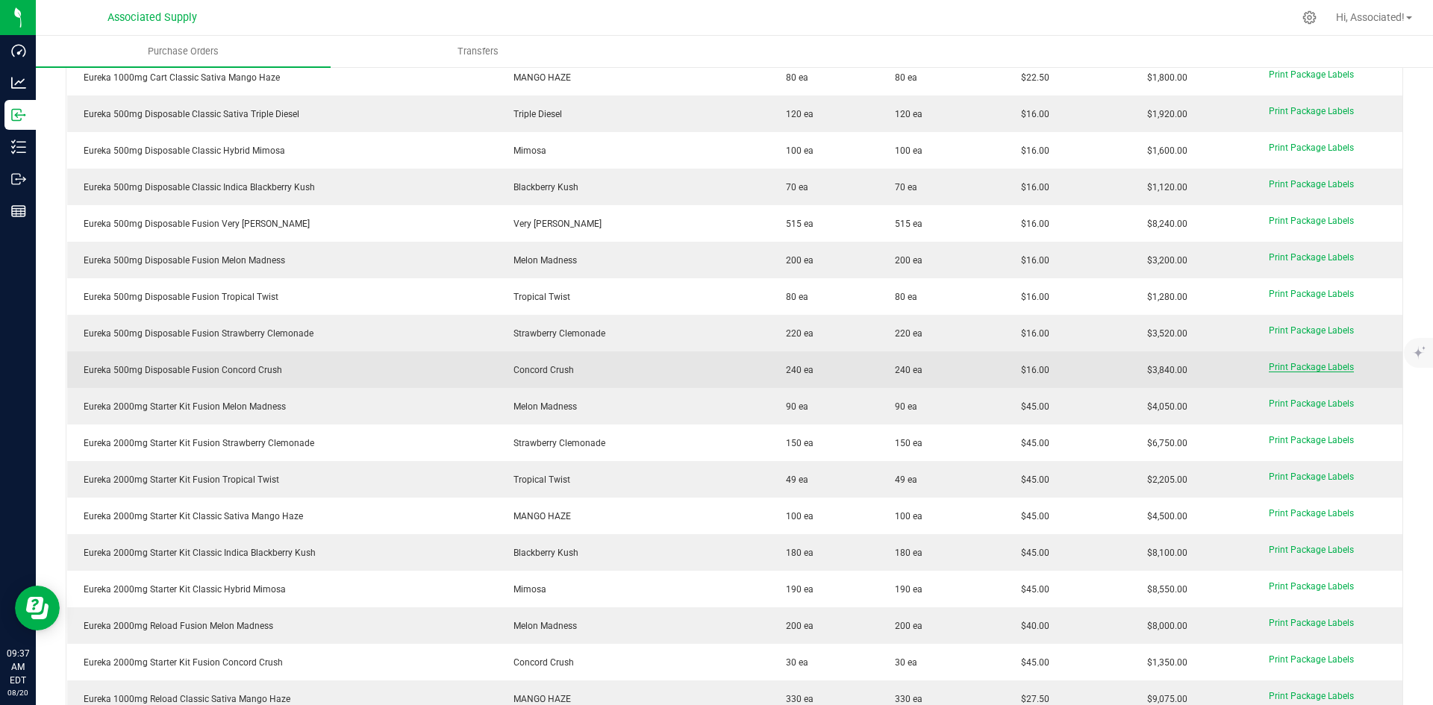
click at [1301, 366] on span "Print Package Labels" at bounding box center [1311, 367] width 85 height 10
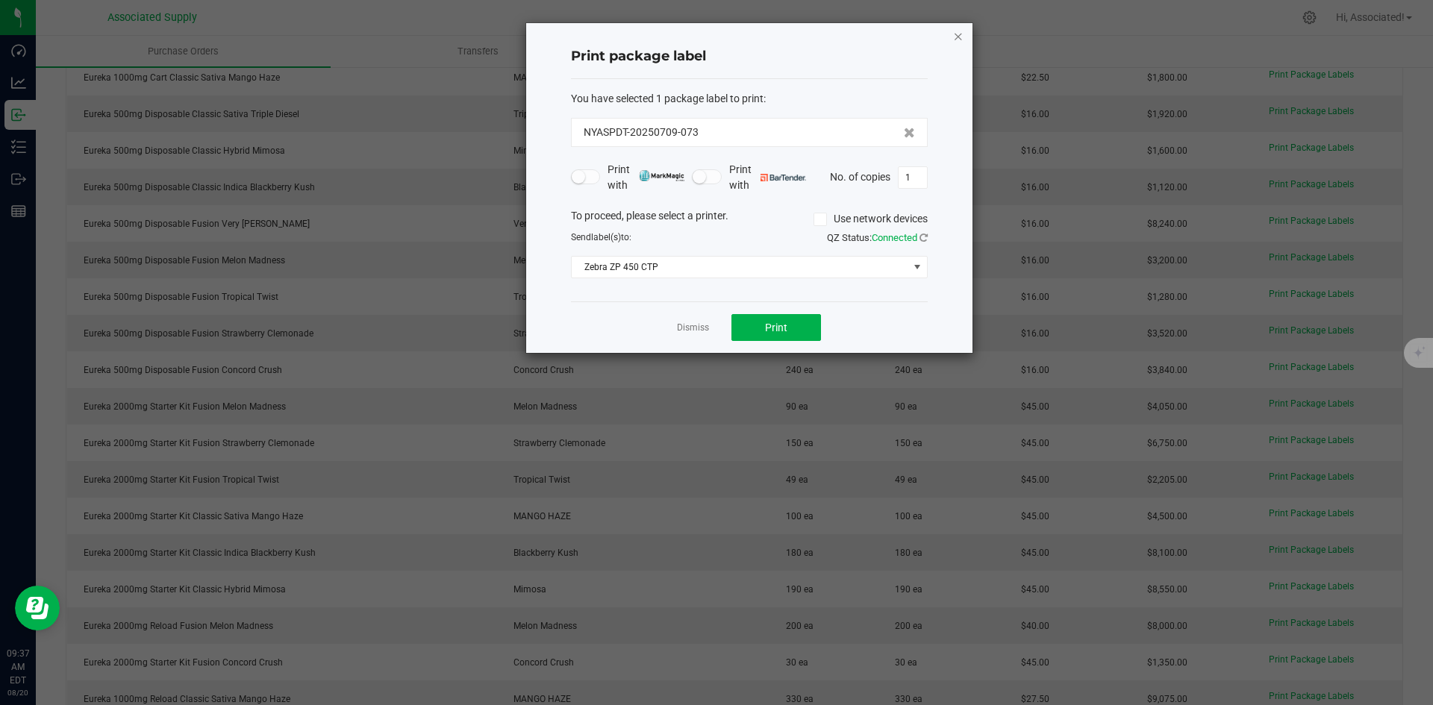
click at [960, 31] on icon "button" at bounding box center [958, 36] width 10 height 18
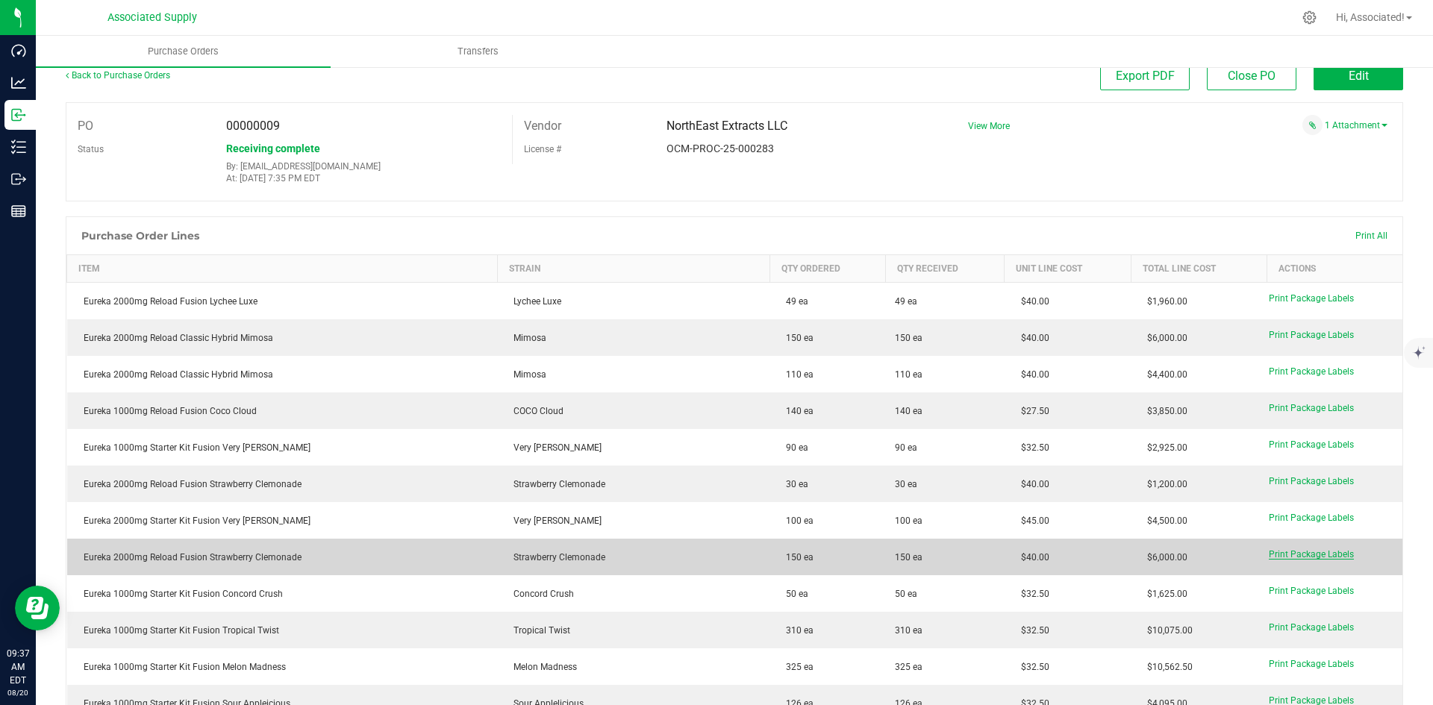
scroll to position [0, 0]
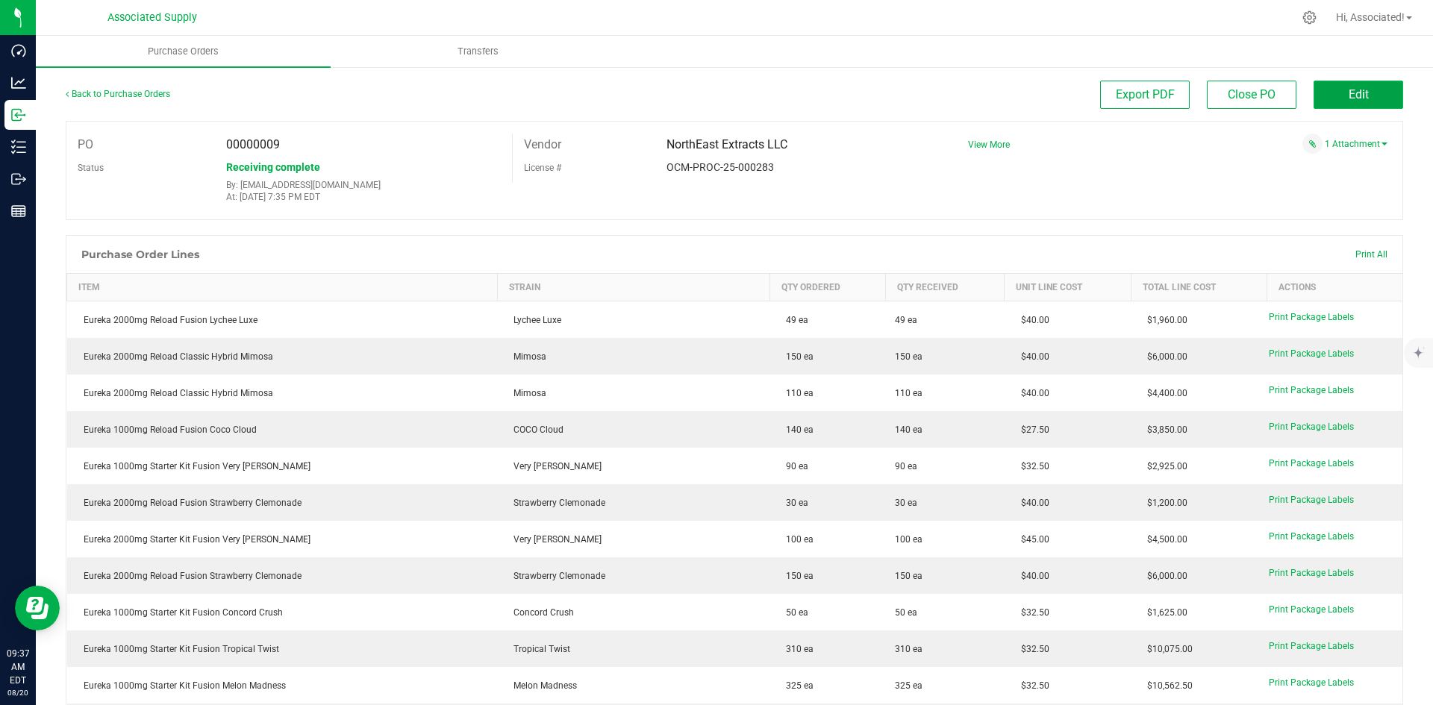
click at [1348, 94] on span "Edit" at bounding box center [1358, 94] width 20 height 14
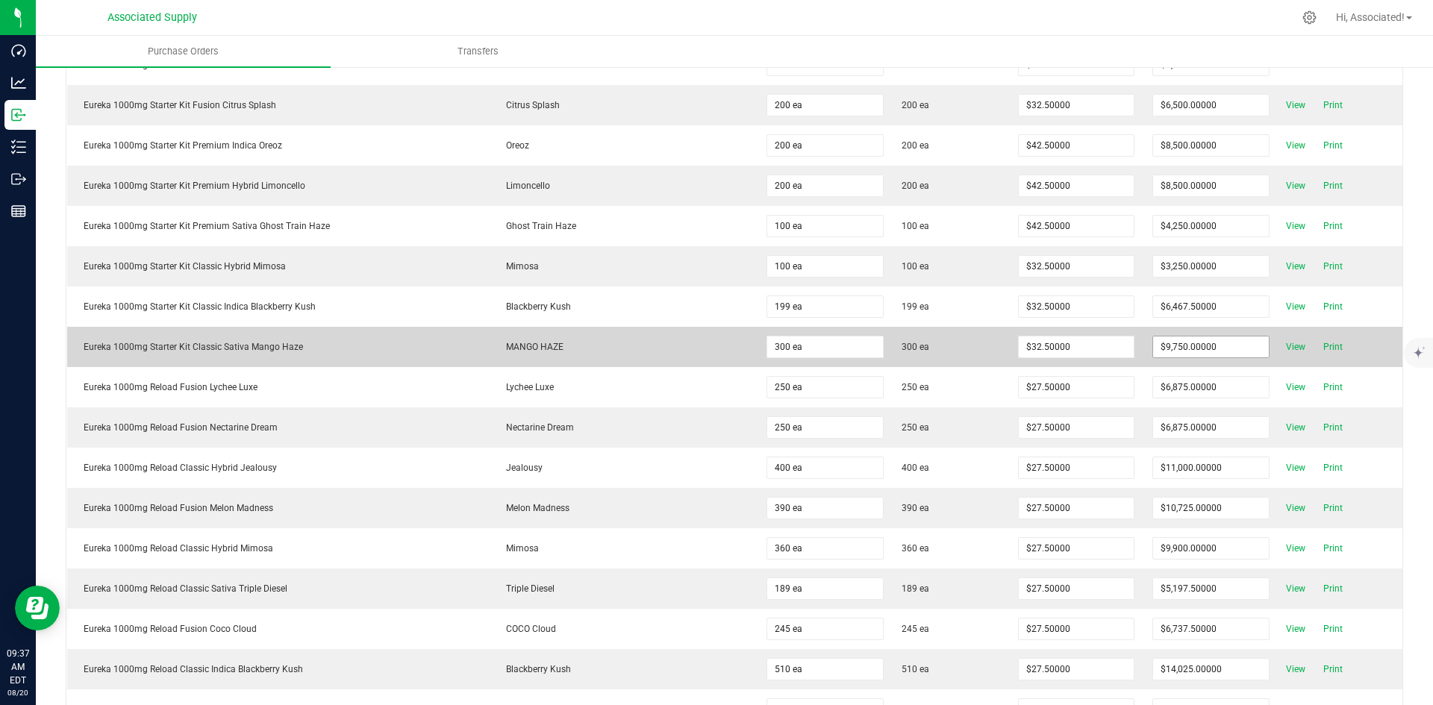
scroll to position [2853, 0]
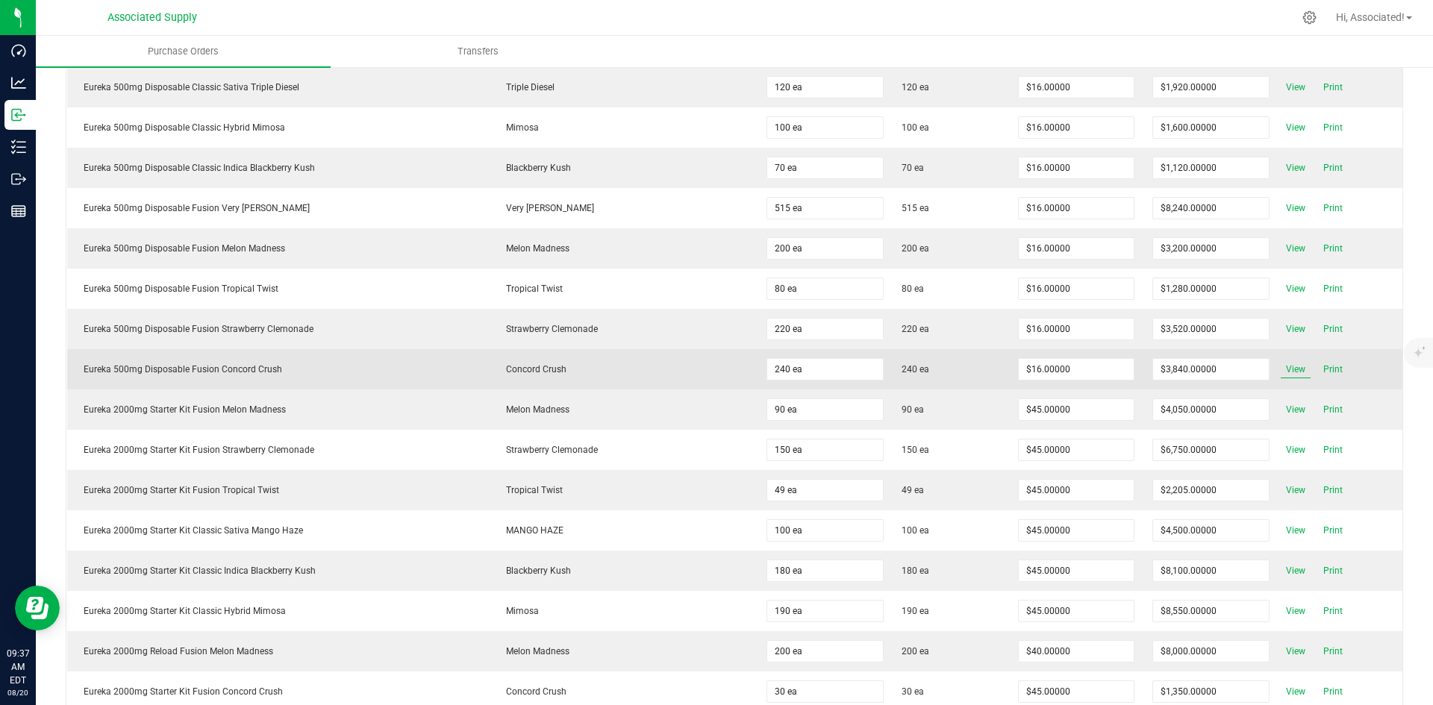
click at [1291, 369] on span "View" at bounding box center [1295, 369] width 30 height 18
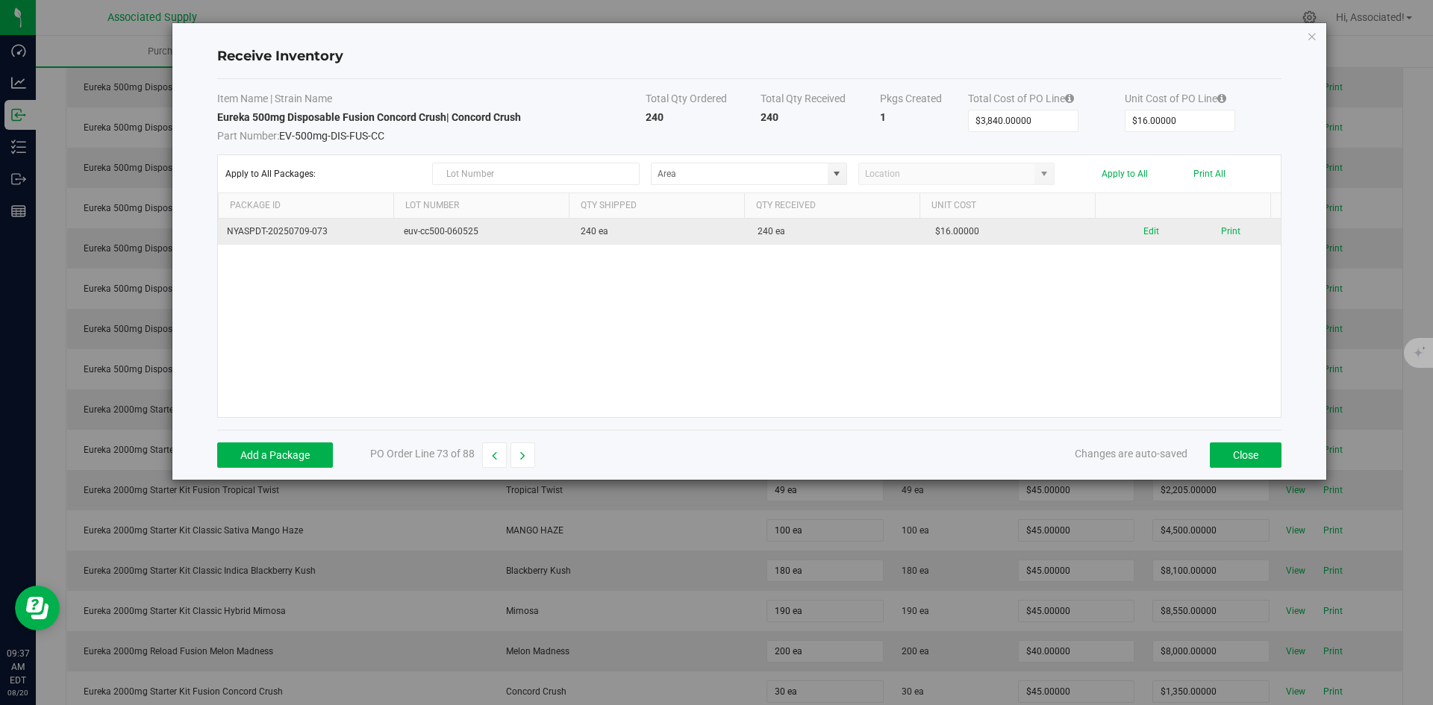
click at [444, 226] on td "euv-cc500-060525" at bounding box center [483, 232] width 177 height 26
click at [426, 231] on td "euv-cc500-060525" at bounding box center [483, 232] width 177 height 26
click at [460, 231] on td "euv-cc500-060525" at bounding box center [483, 232] width 177 height 26
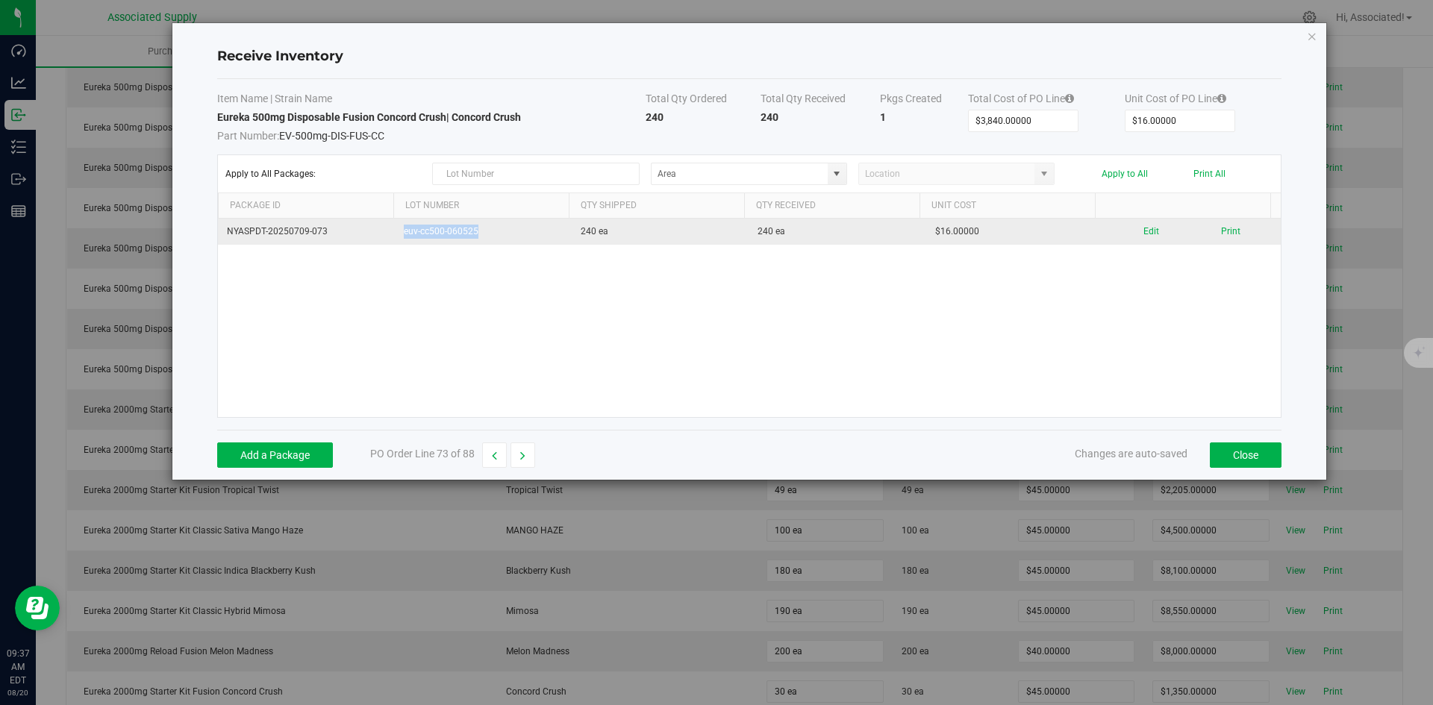
click at [438, 231] on td "euv-cc500-060525" at bounding box center [483, 232] width 177 height 26
click at [428, 231] on td "euv-cc500-060525" at bounding box center [483, 232] width 177 height 26
click at [1143, 229] on button "Edit" at bounding box center [1151, 232] width 16 height 14
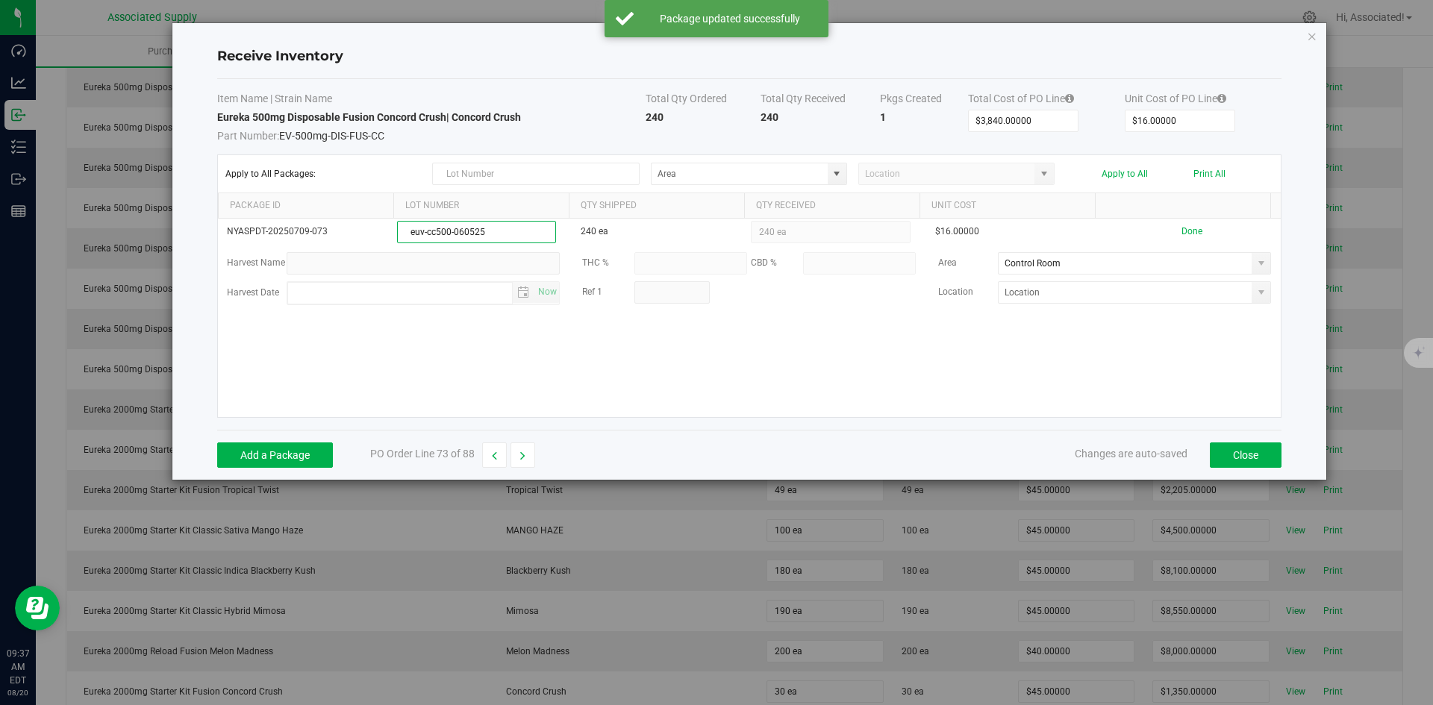
click at [434, 230] on input "euv-cc500-060525" at bounding box center [476, 232] width 159 height 22
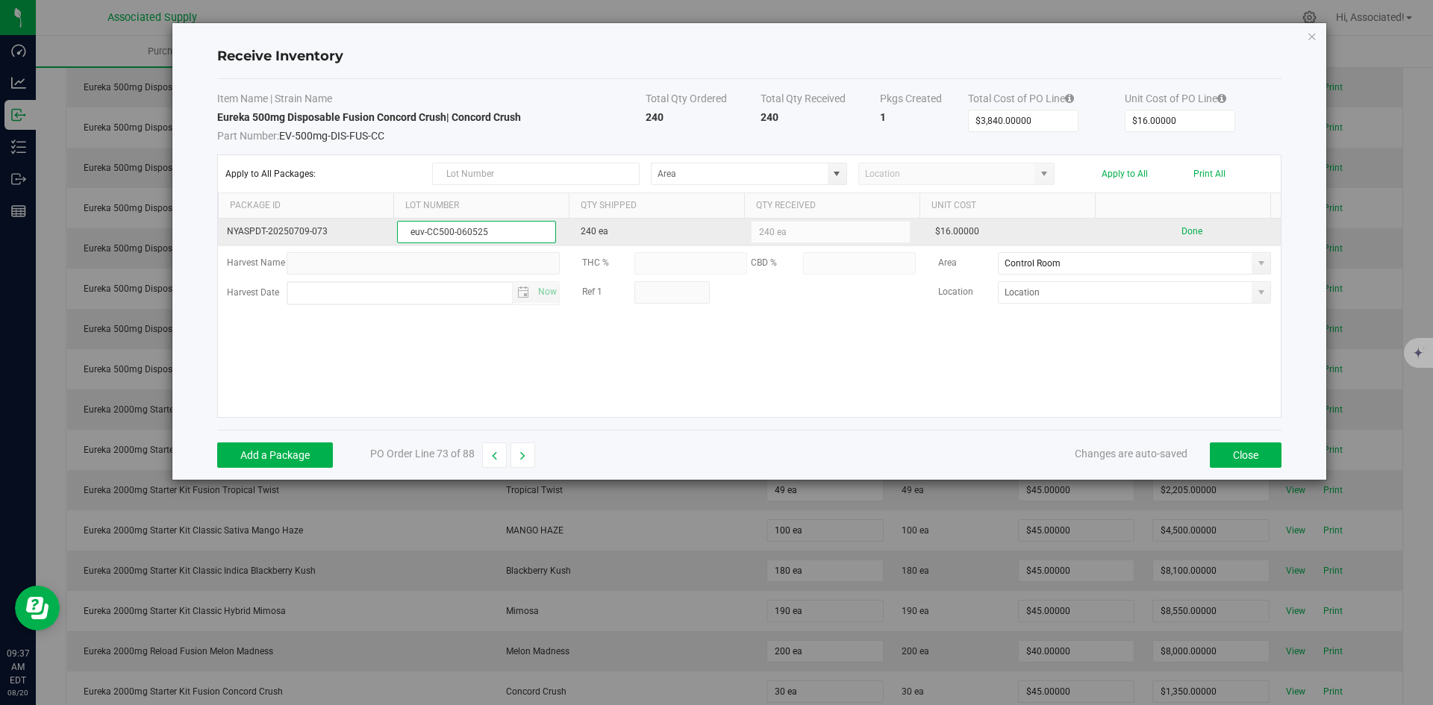
click at [422, 227] on input "euv-CC500-060525" at bounding box center [476, 232] width 159 height 22
type input "EUV-CC500-060525"
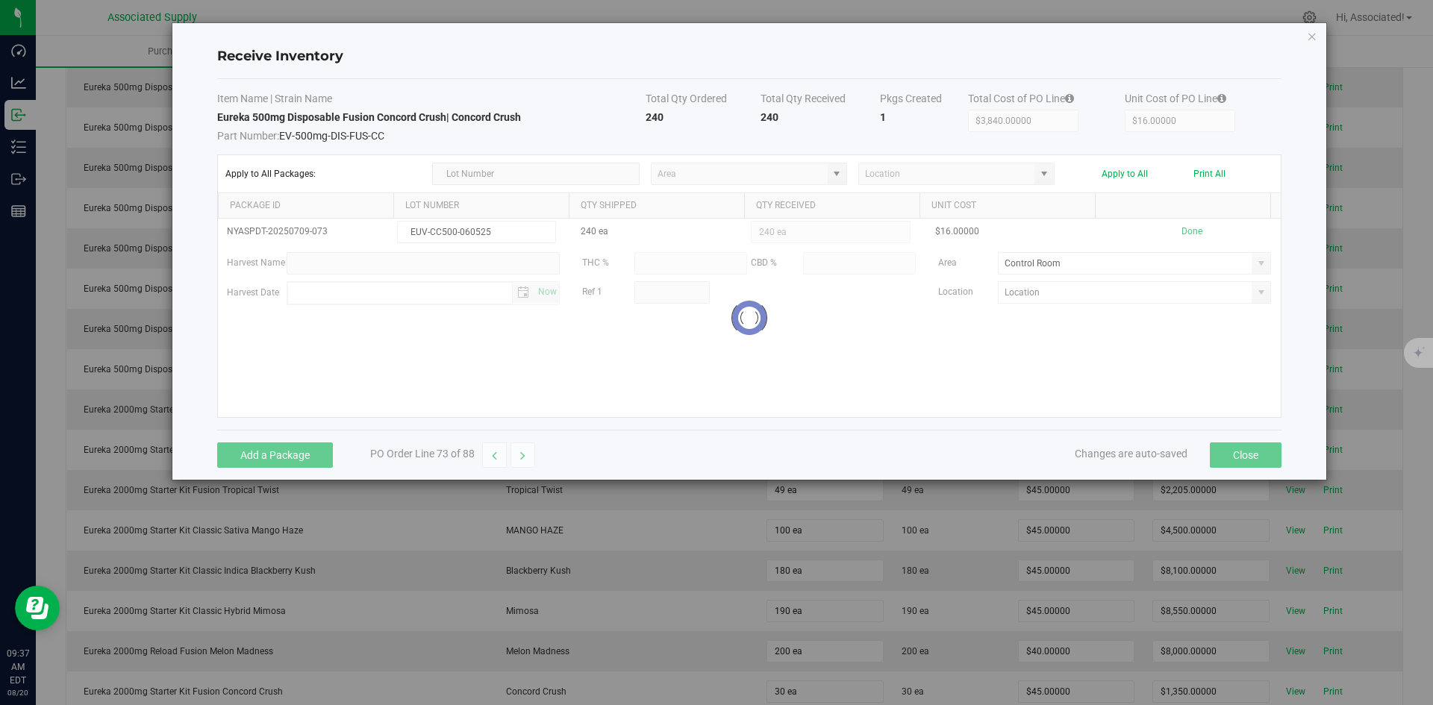
click at [769, 378] on kendo-grid-list "NYASPDT-20250709-073 EUV-CC500-060525 240 ea 240 ea $16.00000 Done Harvest Name…" at bounding box center [749, 318] width 1063 height 198
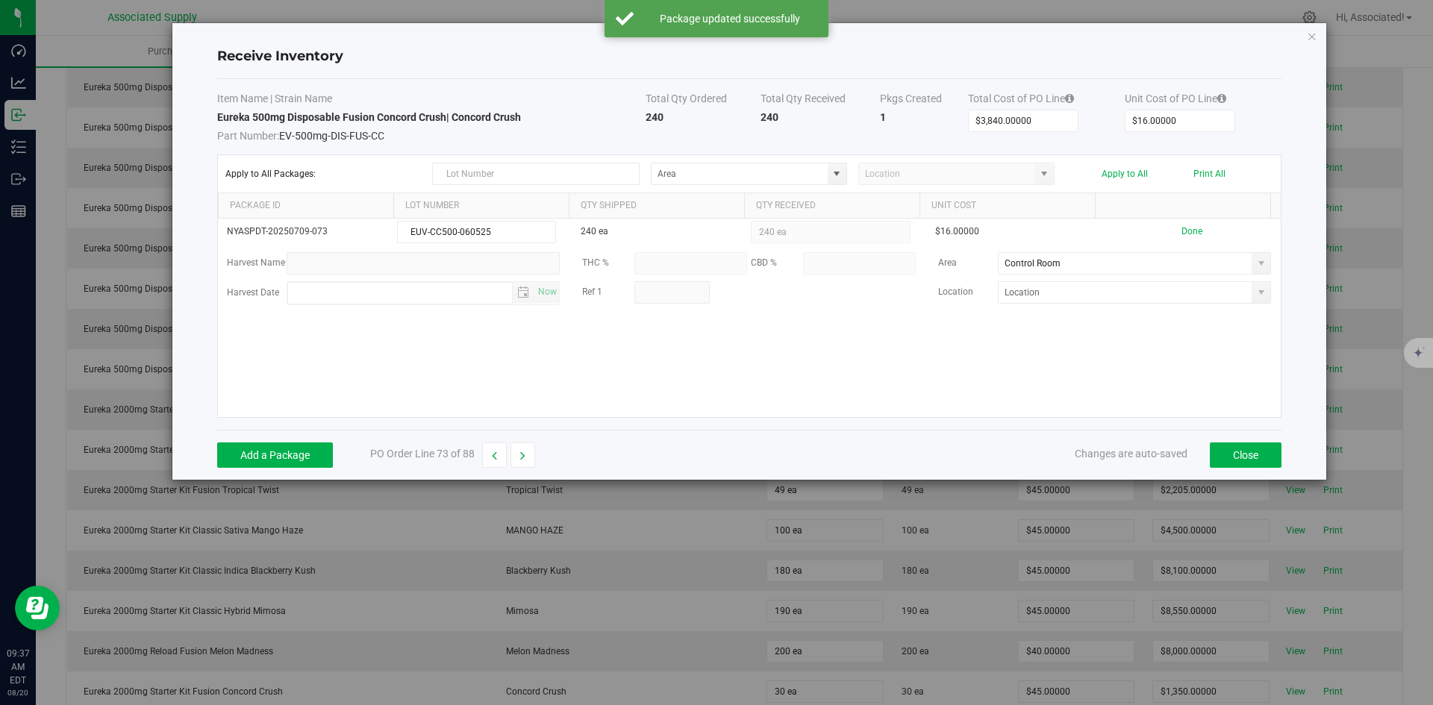
click at [1182, 231] on button "Done" at bounding box center [1191, 232] width 21 height 14
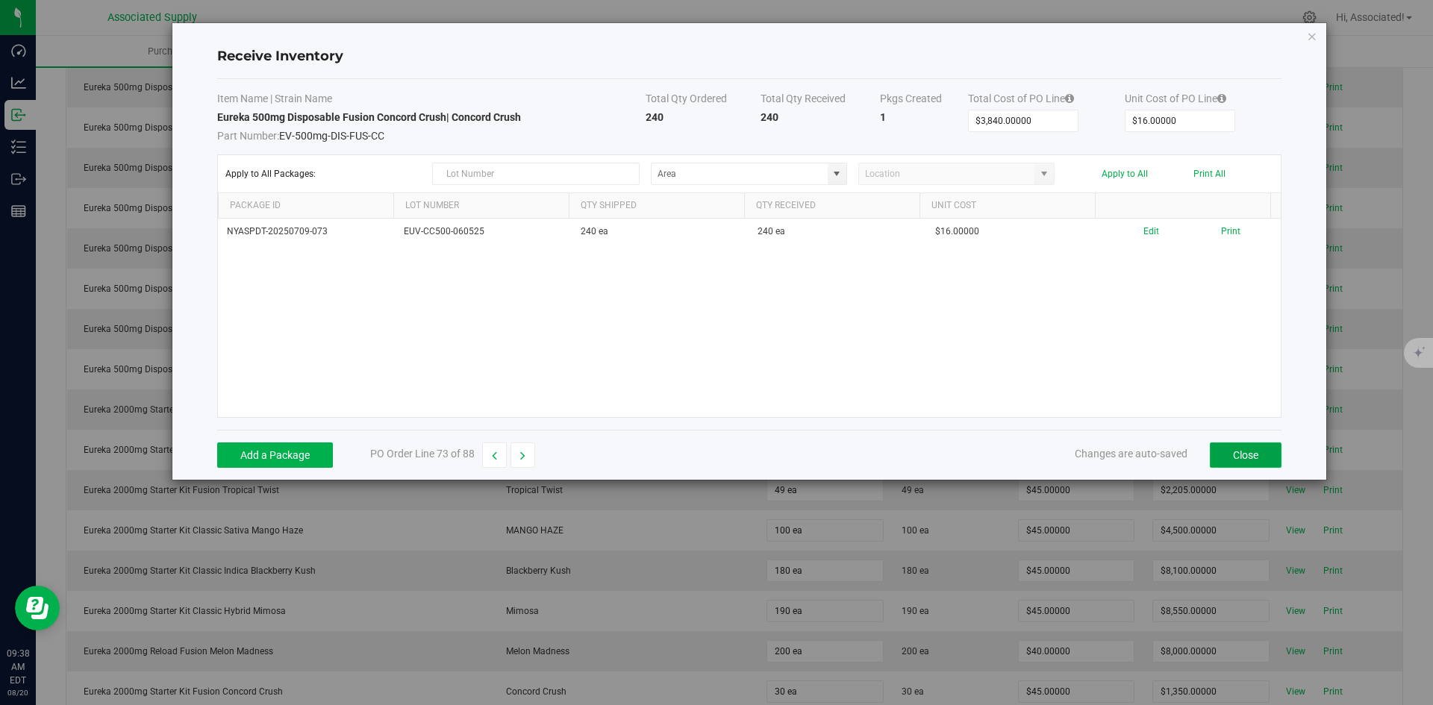
click at [1250, 456] on button "Close" at bounding box center [1246, 454] width 72 height 25
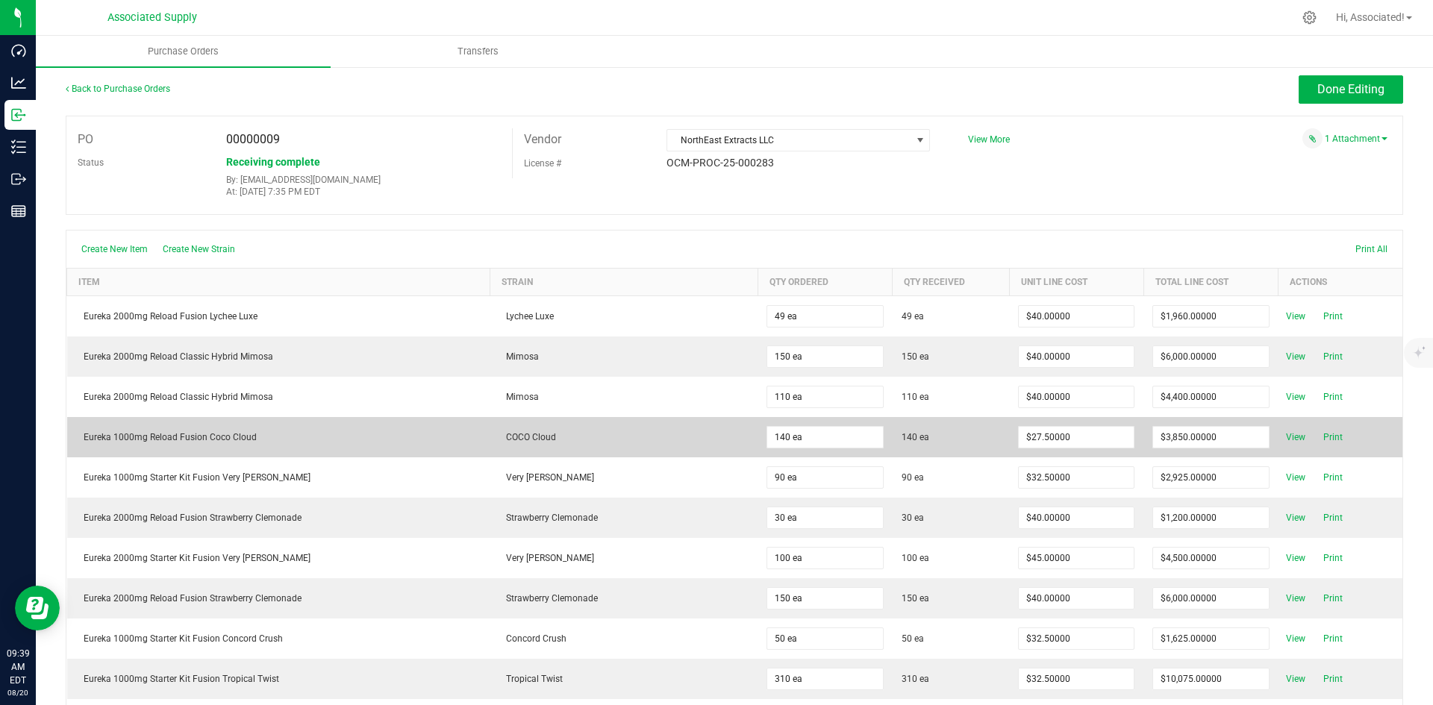
scroll to position [0, 0]
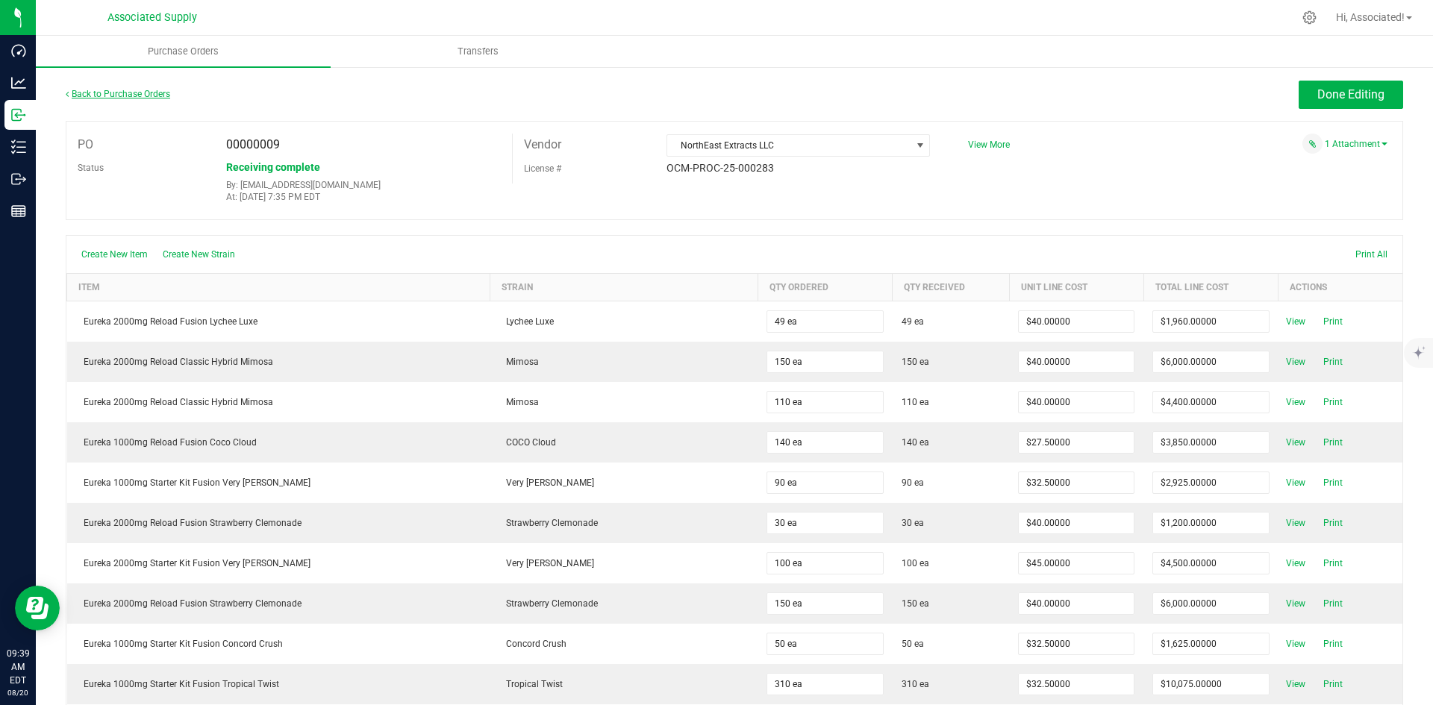
click at [100, 90] on link "Back to Purchase Orders" at bounding box center [118, 94] width 104 height 10
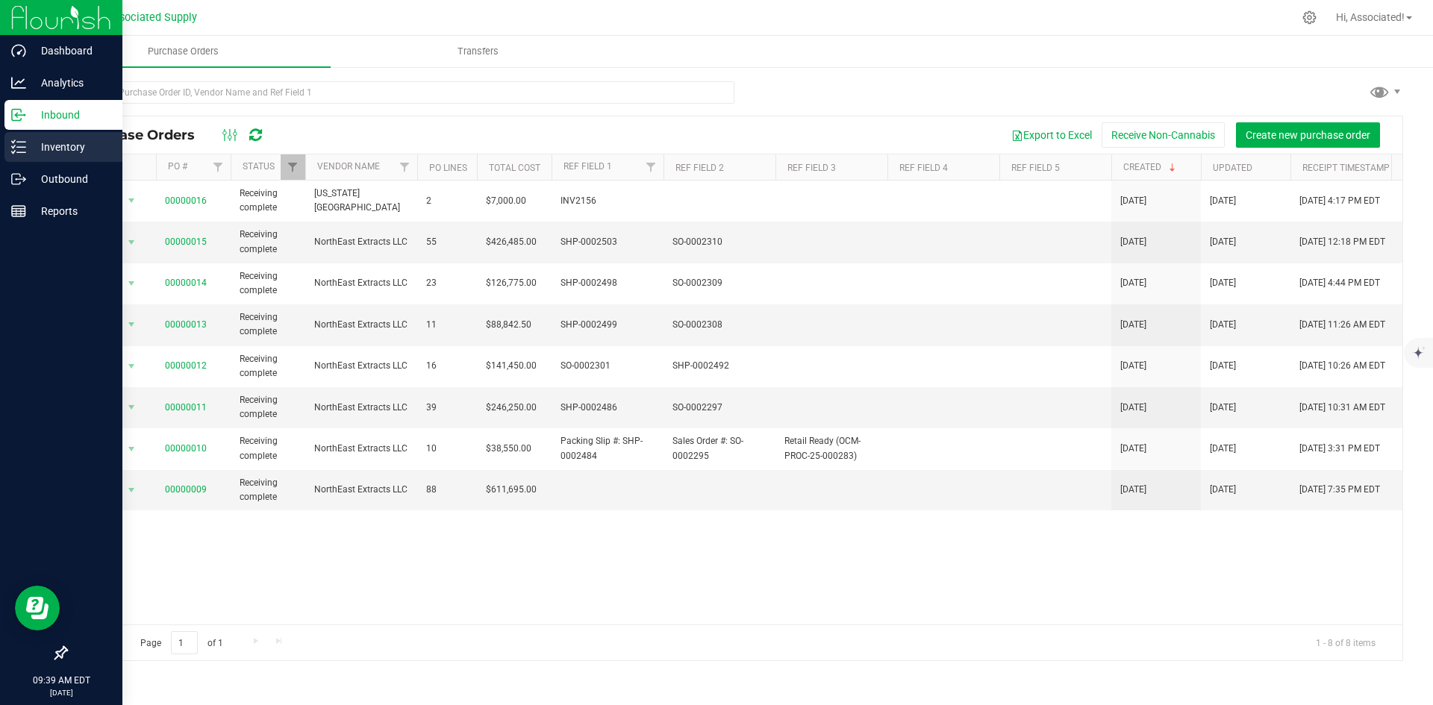
click at [32, 149] on p "Inventory" at bounding box center [71, 147] width 90 height 18
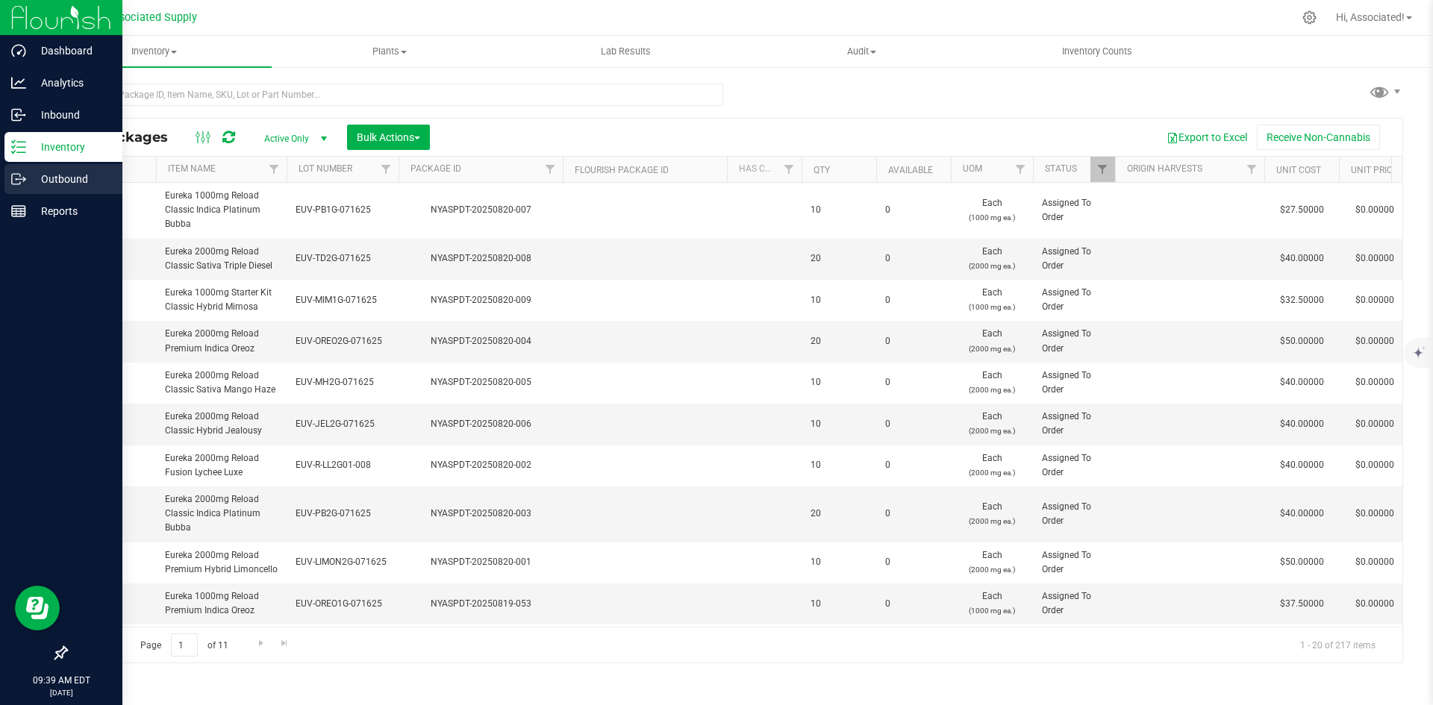
click at [38, 184] on p "Outbound" at bounding box center [71, 179] width 90 height 18
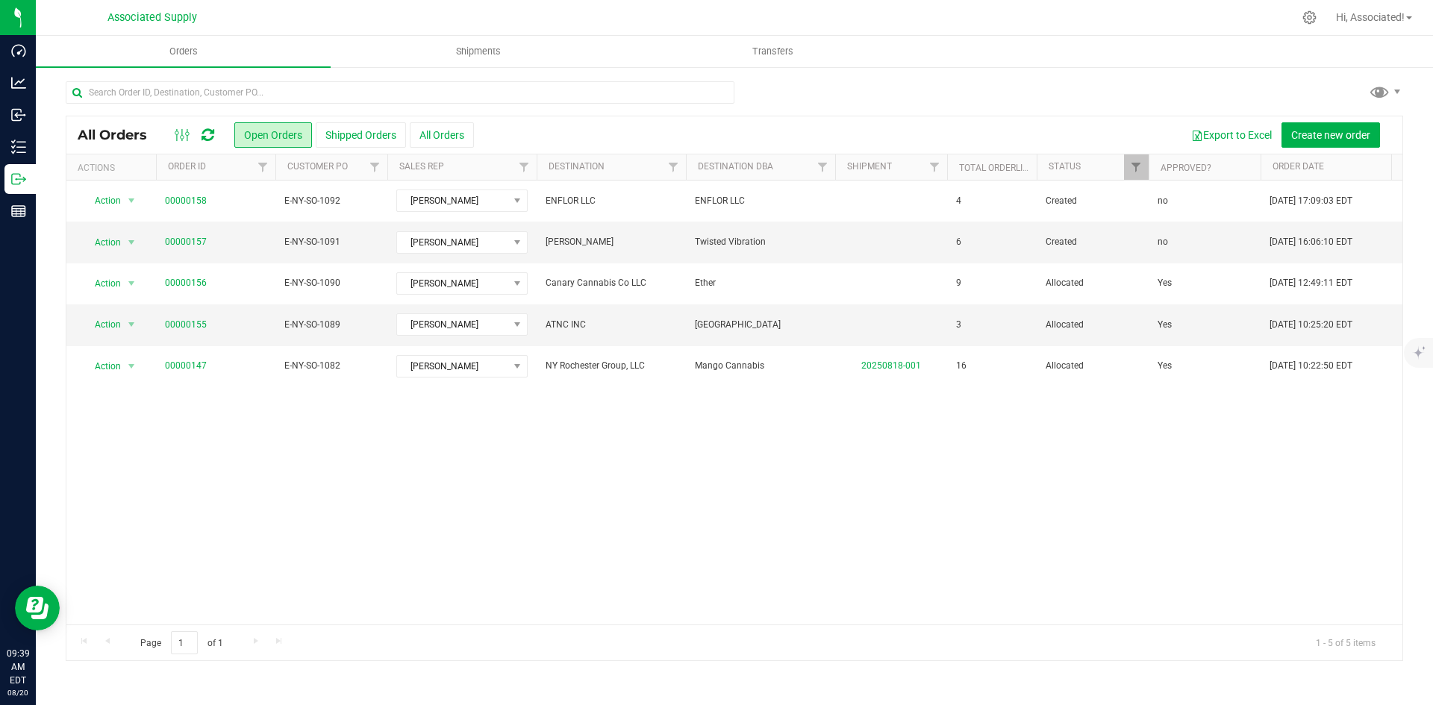
click at [719, 587] on div "Action Action Approve Cancel order Change facility Clone order Edit order Mark …" at bounding box center [734, 403] width 1336 height 444
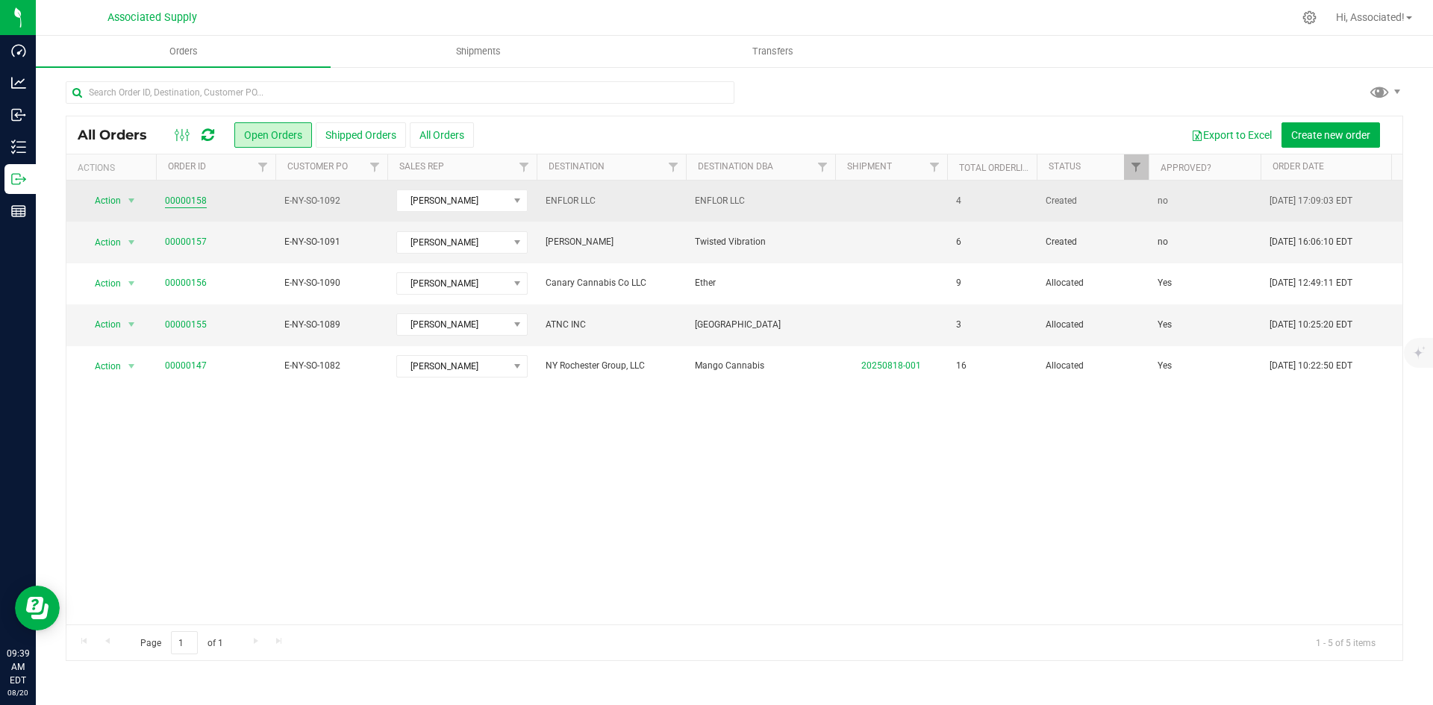
click at [180, 198] on link "00000158" at bounding box center [186, 201] width 42 height 14
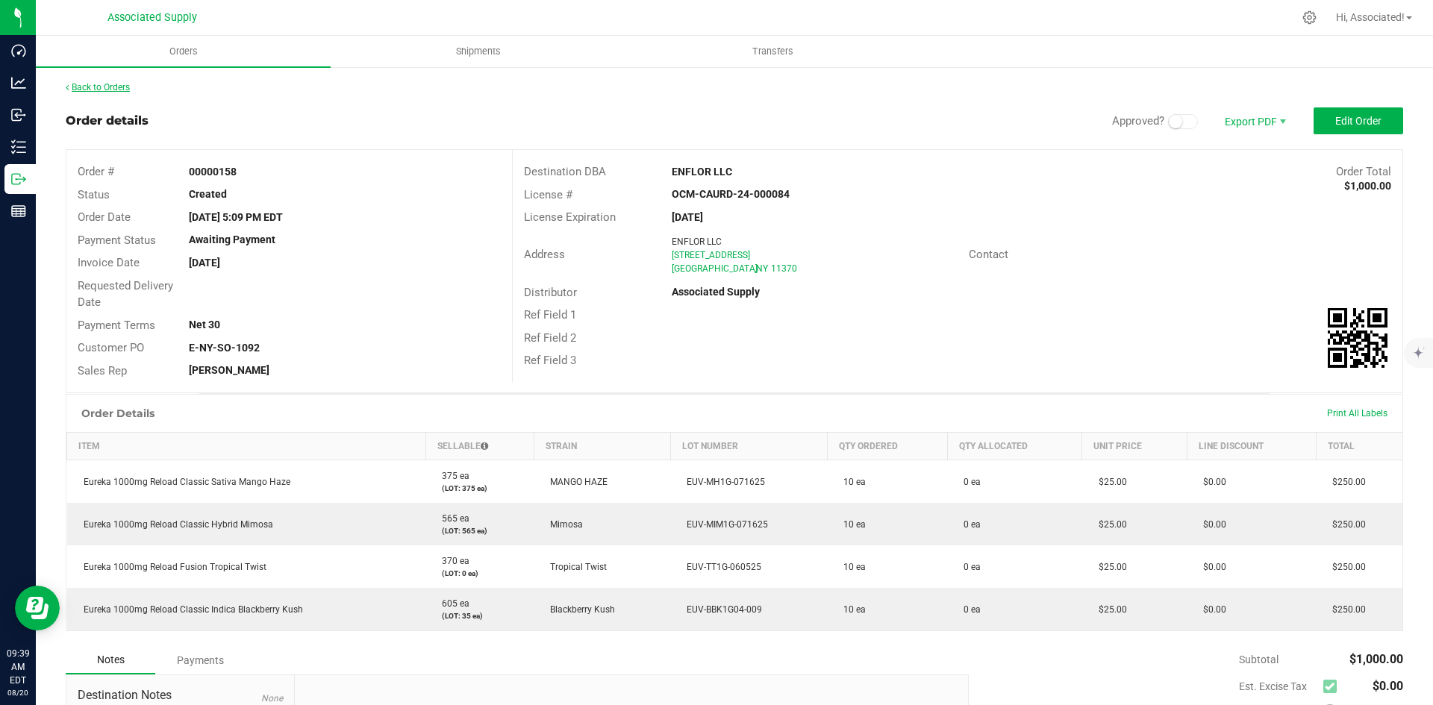
click at [101, 85] on link "Back to Orders" at bounding box center [98, 87] width 64 height 10
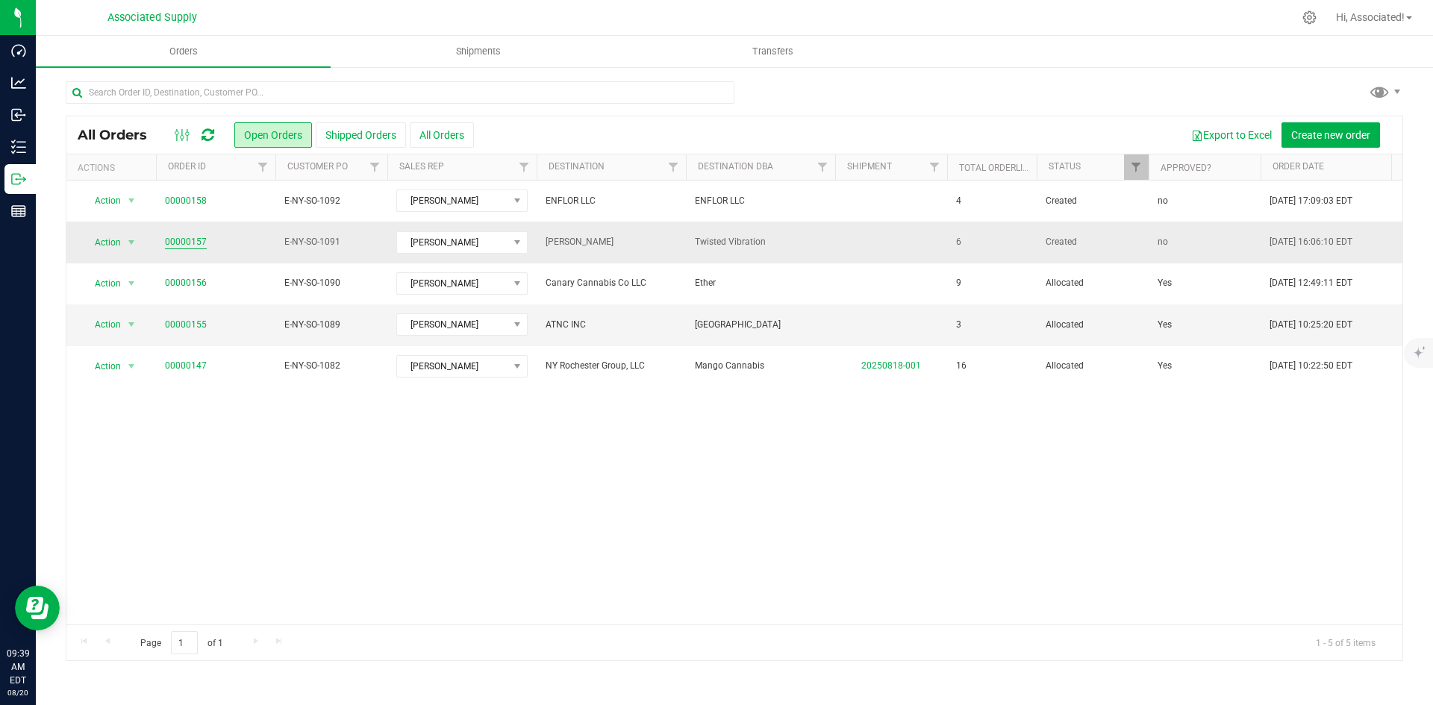
click at [187, 239] on link "00000157" at bounding box center [186, 242] width 42 height 14
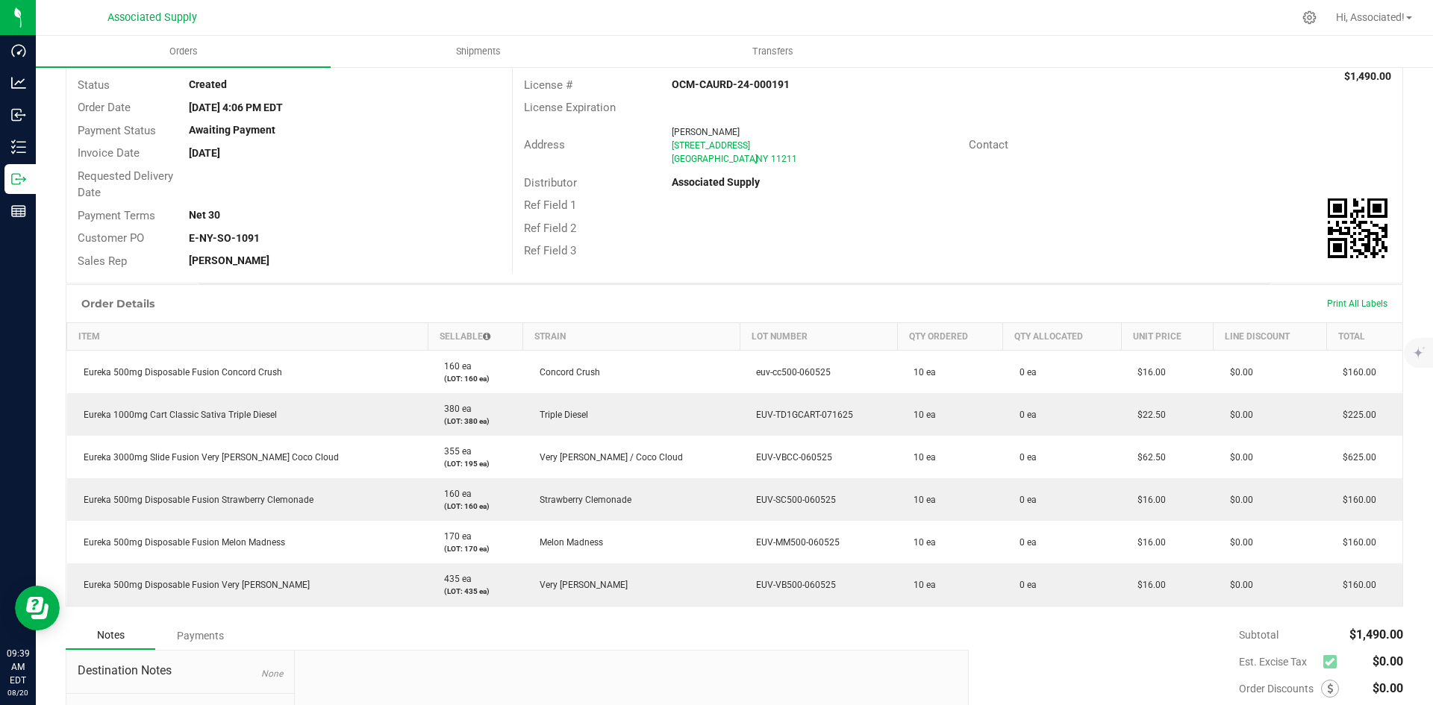
scroll to position [149, 0]
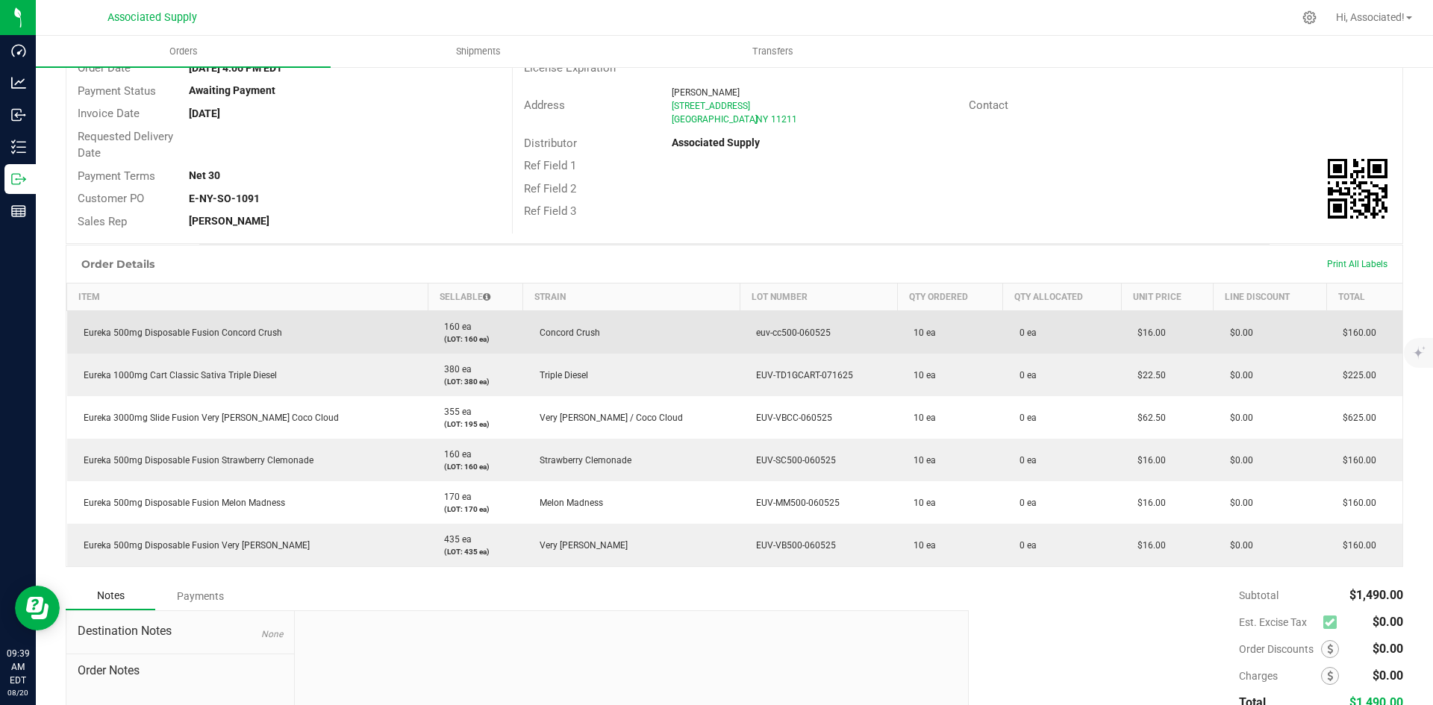
click at [748, 332] on span "euv-cc500-060525" at bounding box center [789, 333] width 82 height 10
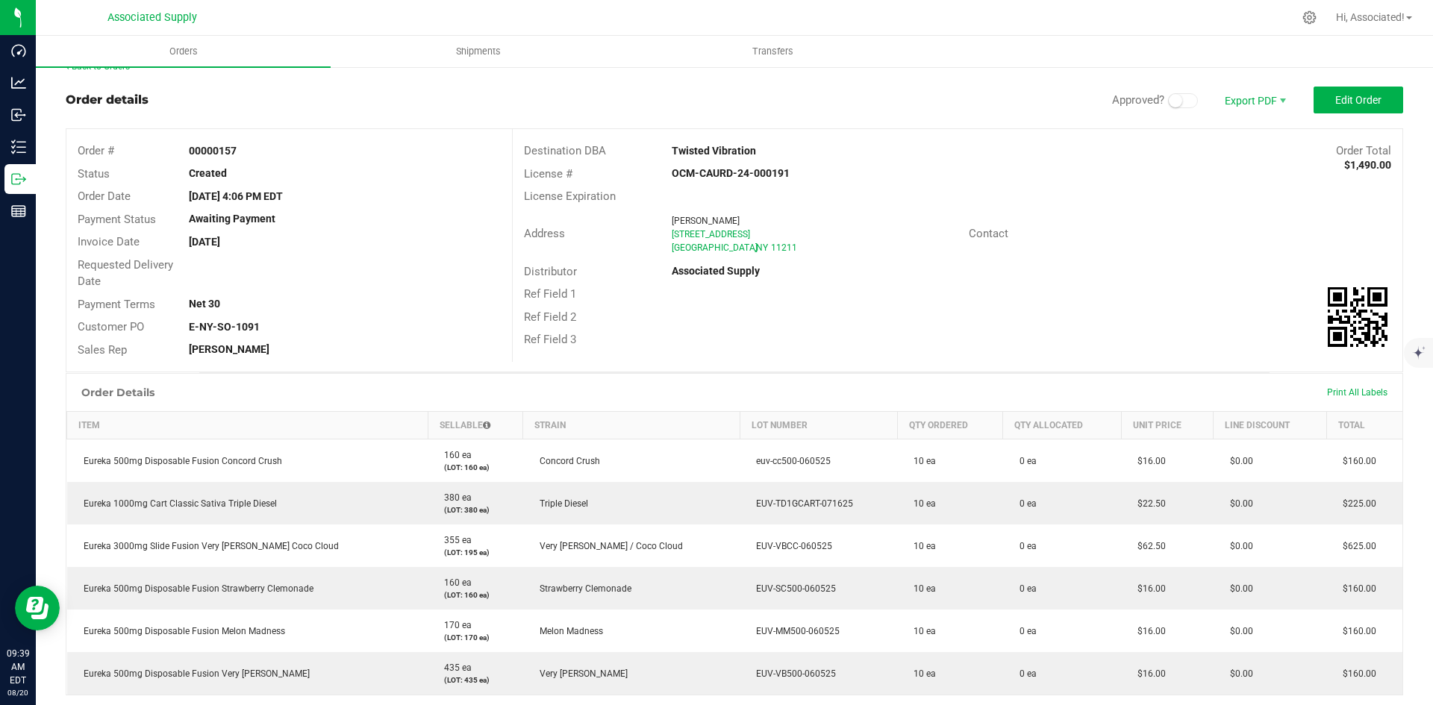
scroll to position [0, 0]
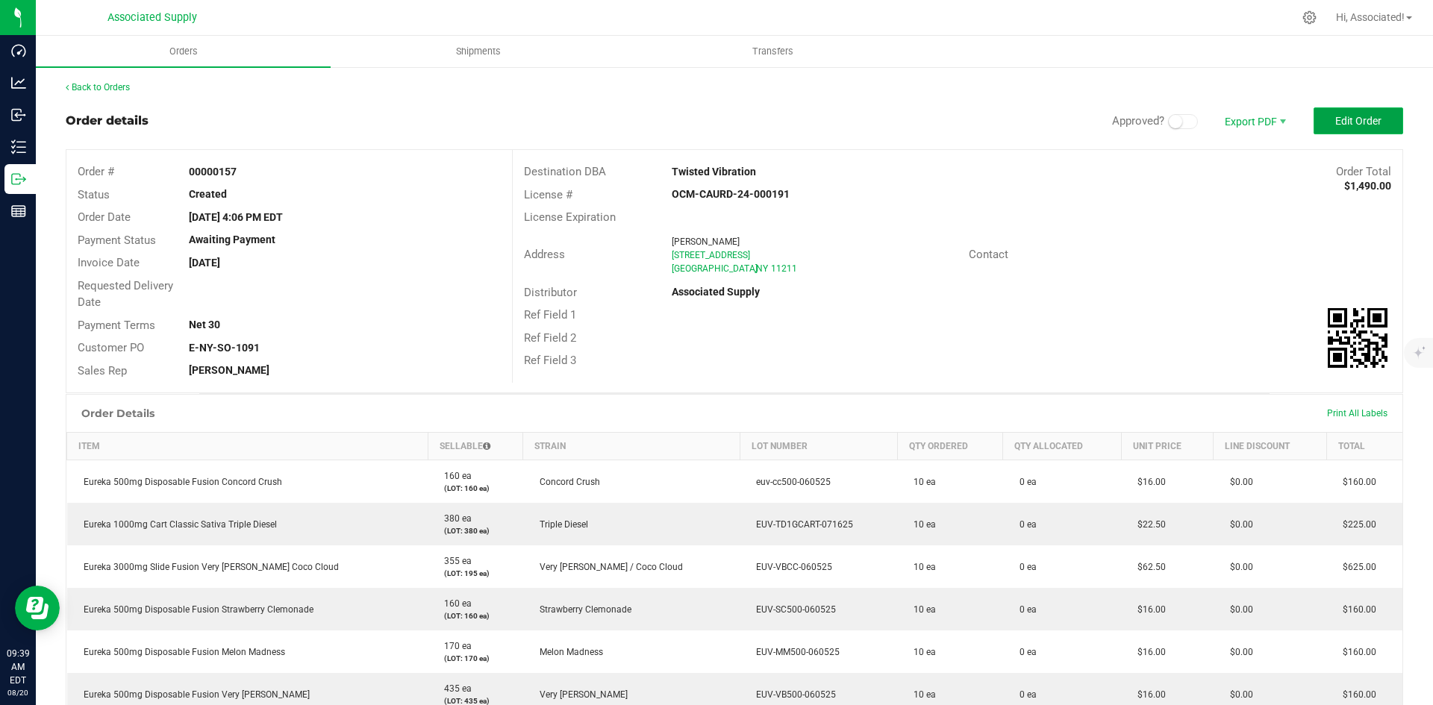
click at [1353, 121] on span "Edit Order" at bounding box center [1358, 121] width 46 height 12
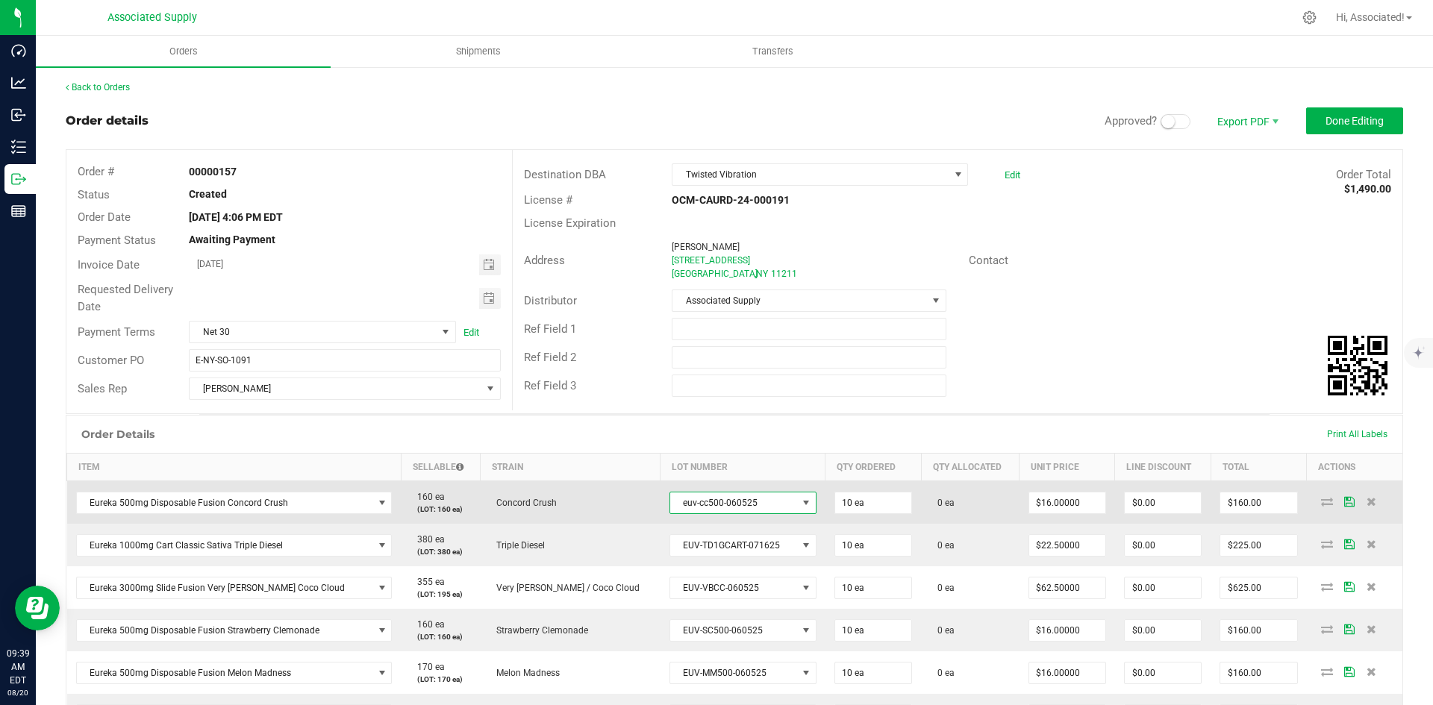
click at [800, 500] on span at bounding box center [806, 503] width 12 height 12
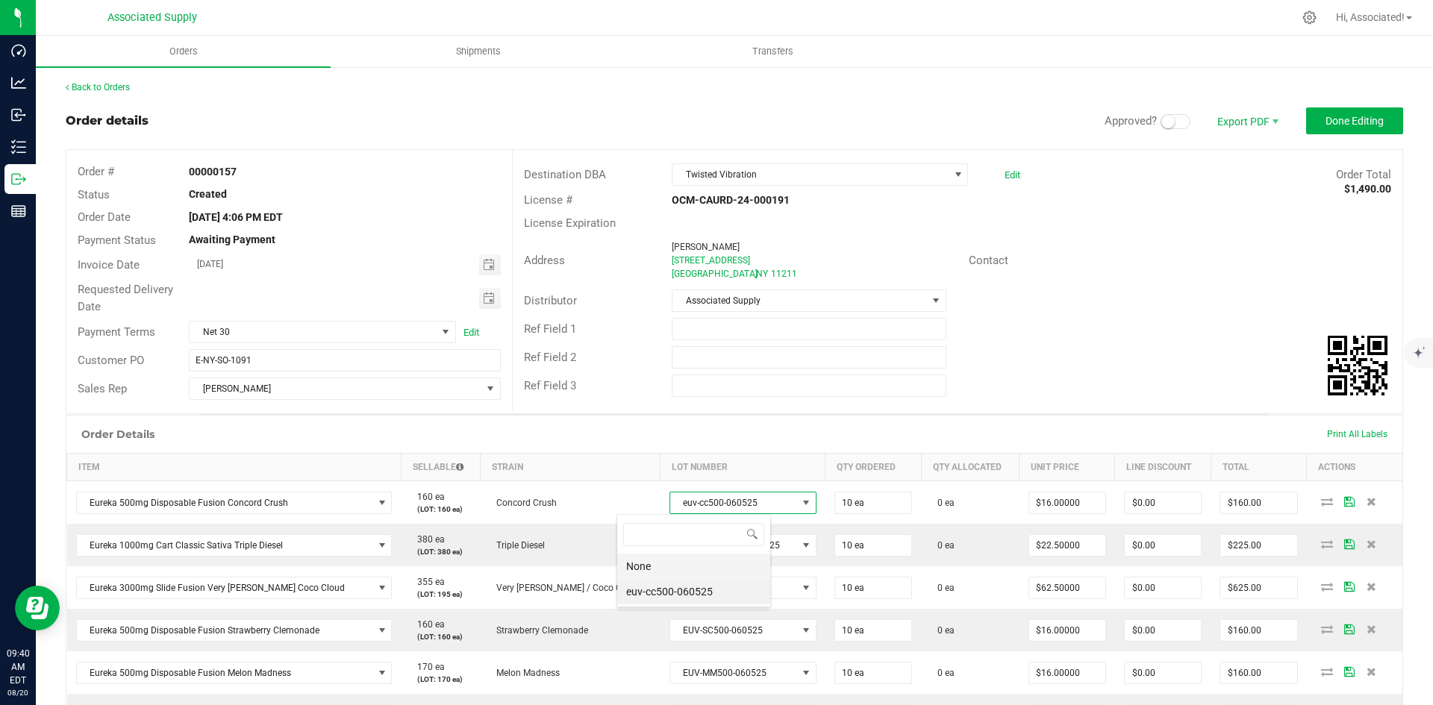
click at [709, 565] on li "None" at bounding box center [693, 566] width 153 height 25
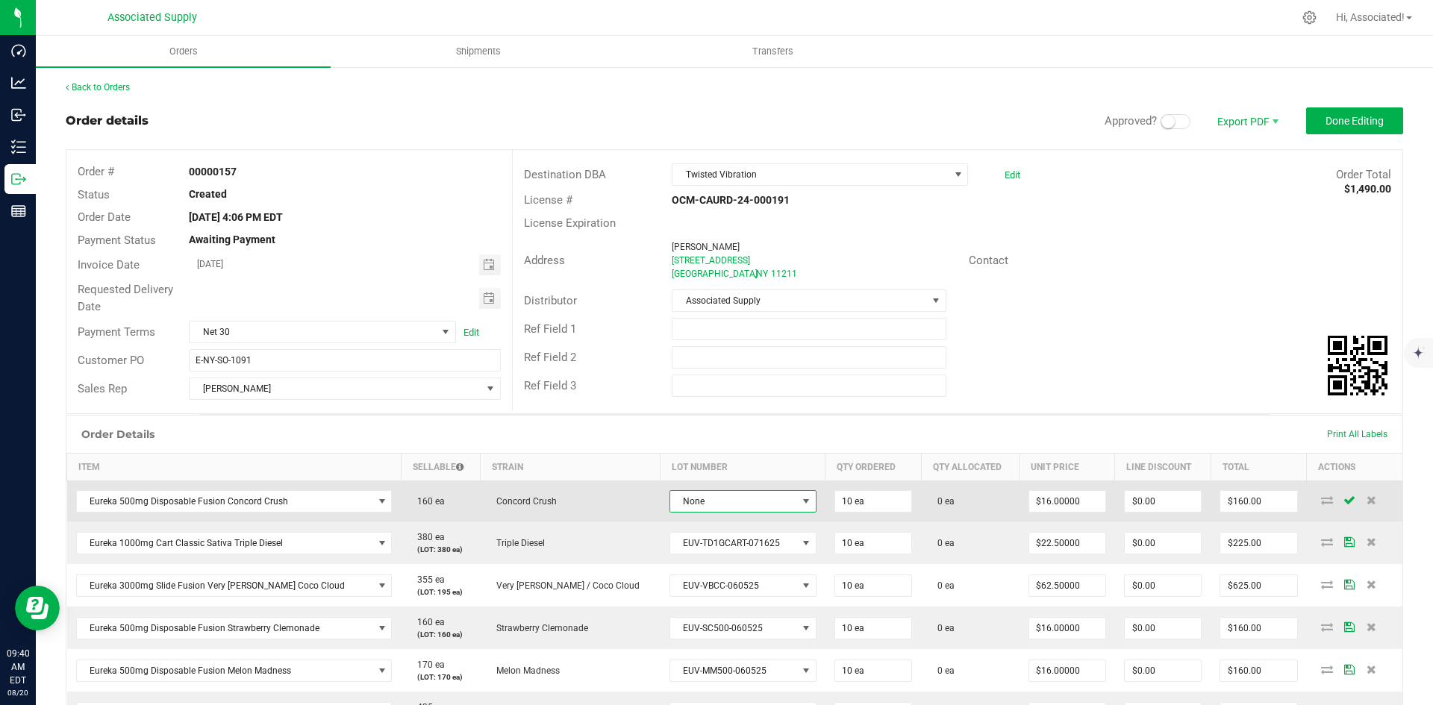
click at [800, 499] on span at bounding box center [806, 501] width 12 height 12
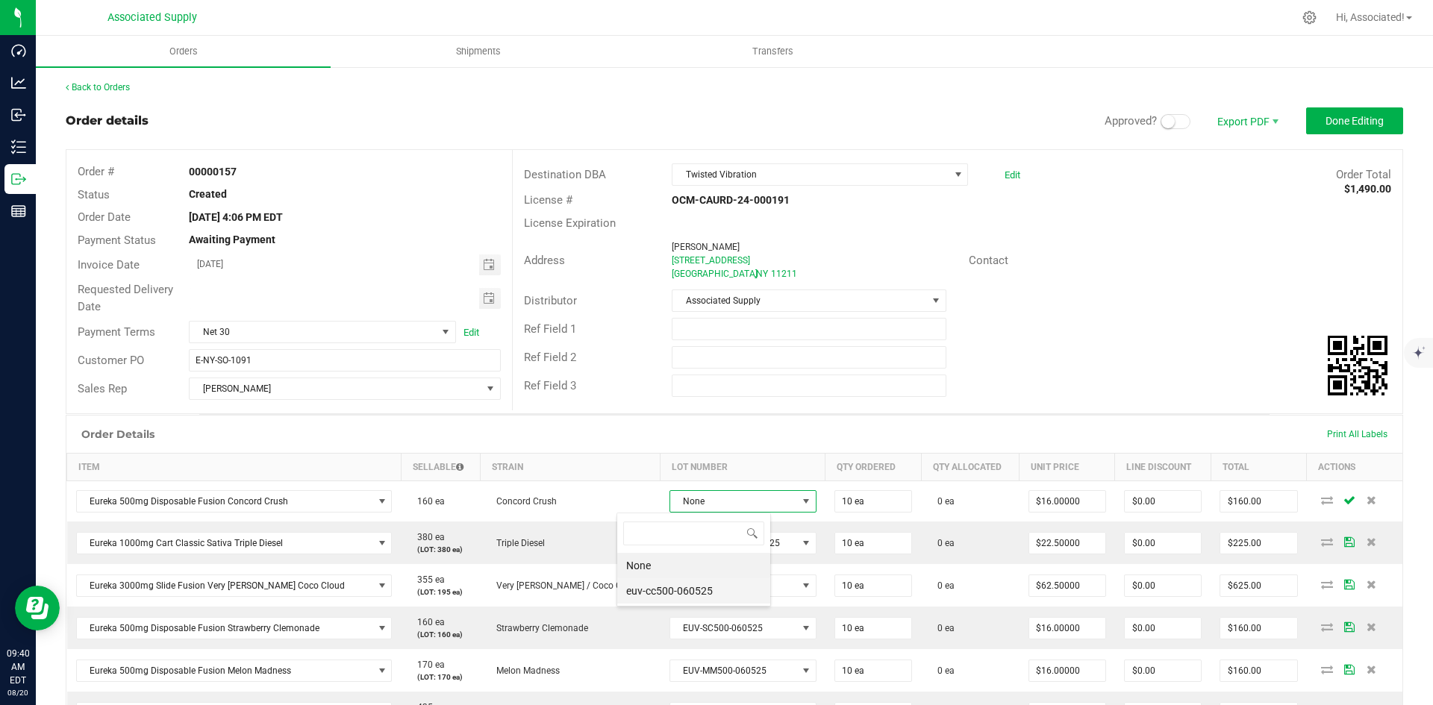
click at [651, 594] on li "euv-cc500-060525" at bounding box center [693, 590] width 153 height 25
click at [1169, 328] on div "Ref Field 1" at bounding box center [957, 329] width 889 height 28
click at [1174, 375] on div "Ref Field 3" at bounding box center [957, 386] width 889 height 28
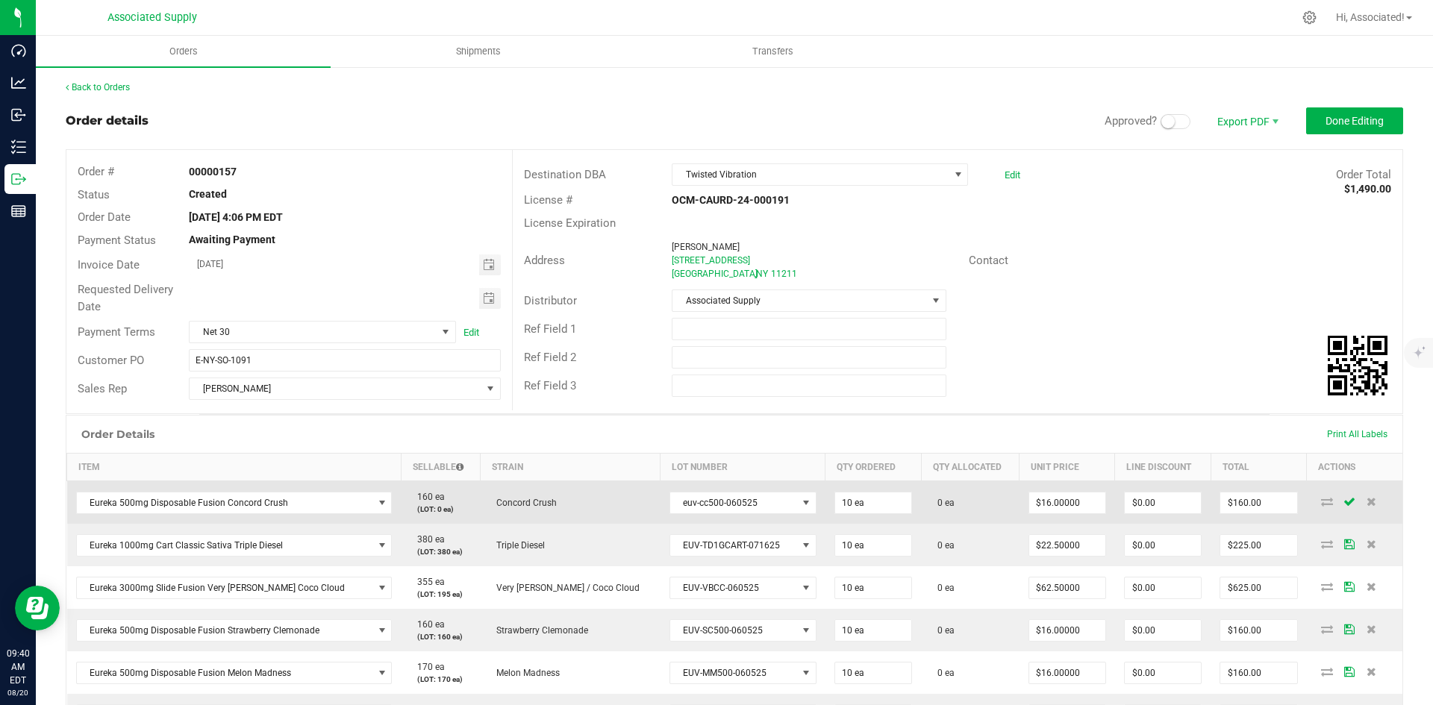
scroll to position [334, 0]
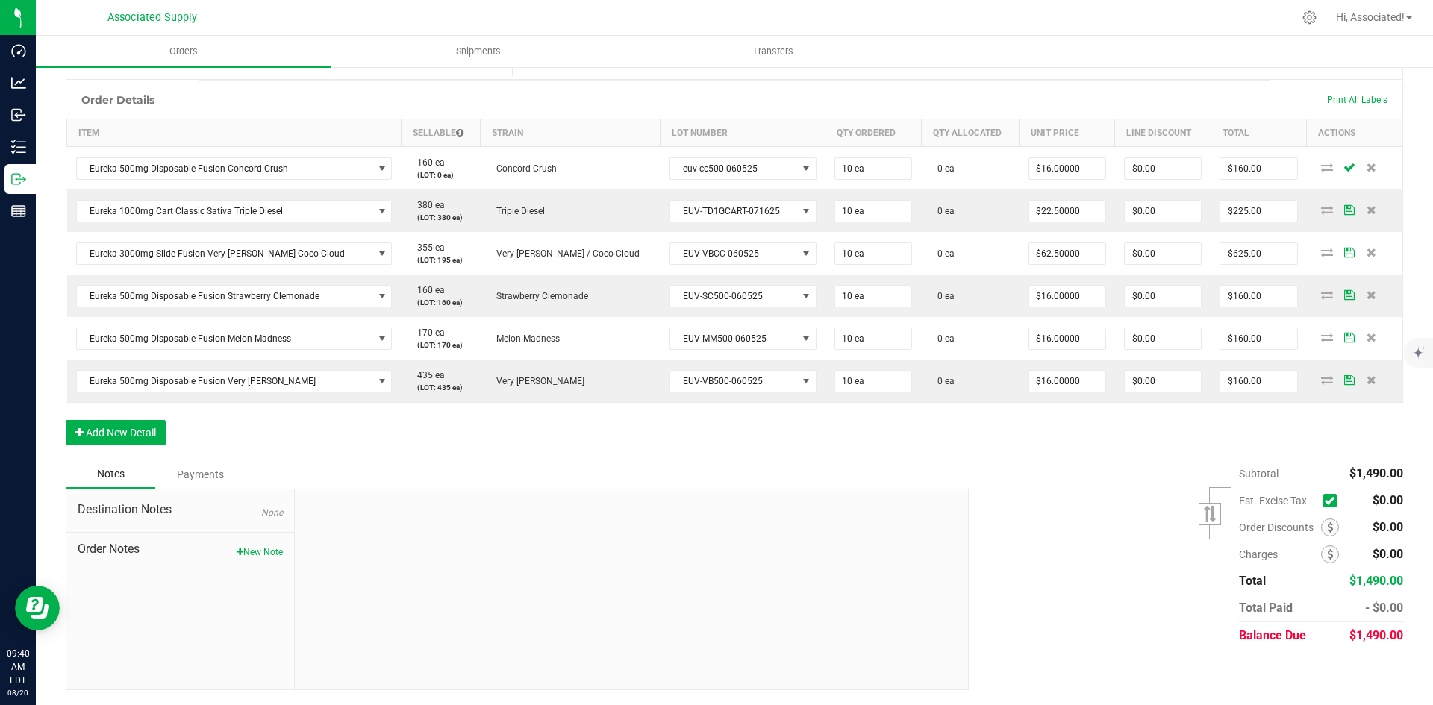
click at [1324, 501] on icon at bounding box center [1329, 501] width 10 height 0
click at [0, 0] on input "checkbox" at bounding box center [0, 0] width 0 height 0
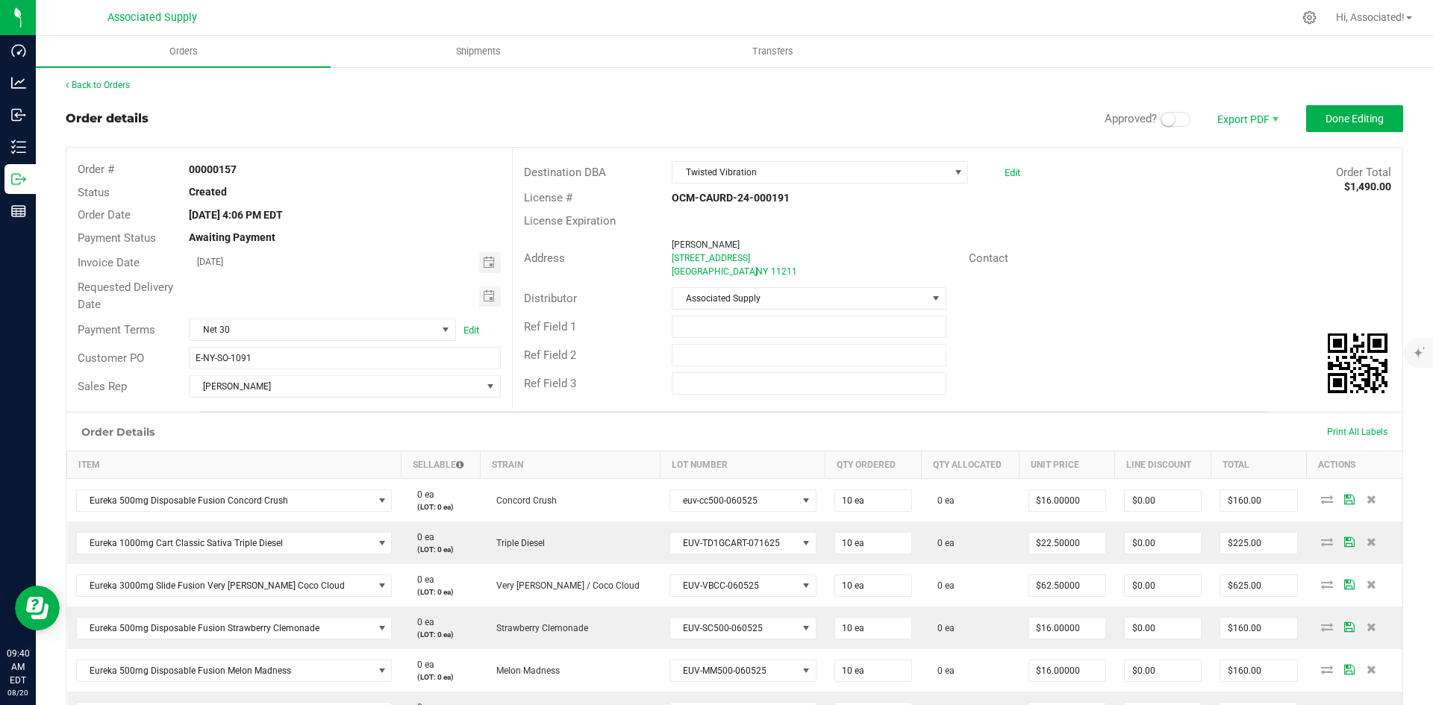
scroll to position [0, 0]
click at [1165, 122] on span at bounding box center [1175, 121] width 30 height 15
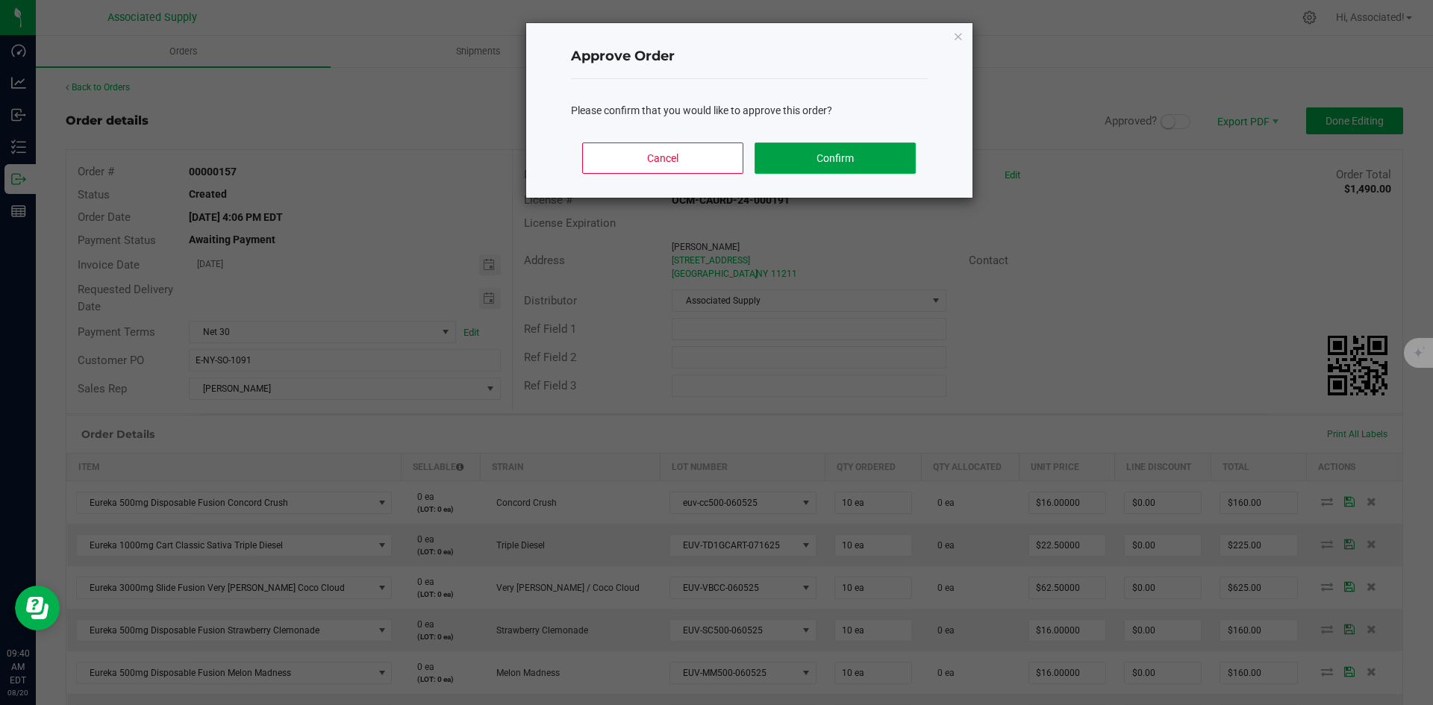
click at [888, 162] on button "Confirm" at bounding box center [834, 158] width 160 height 31
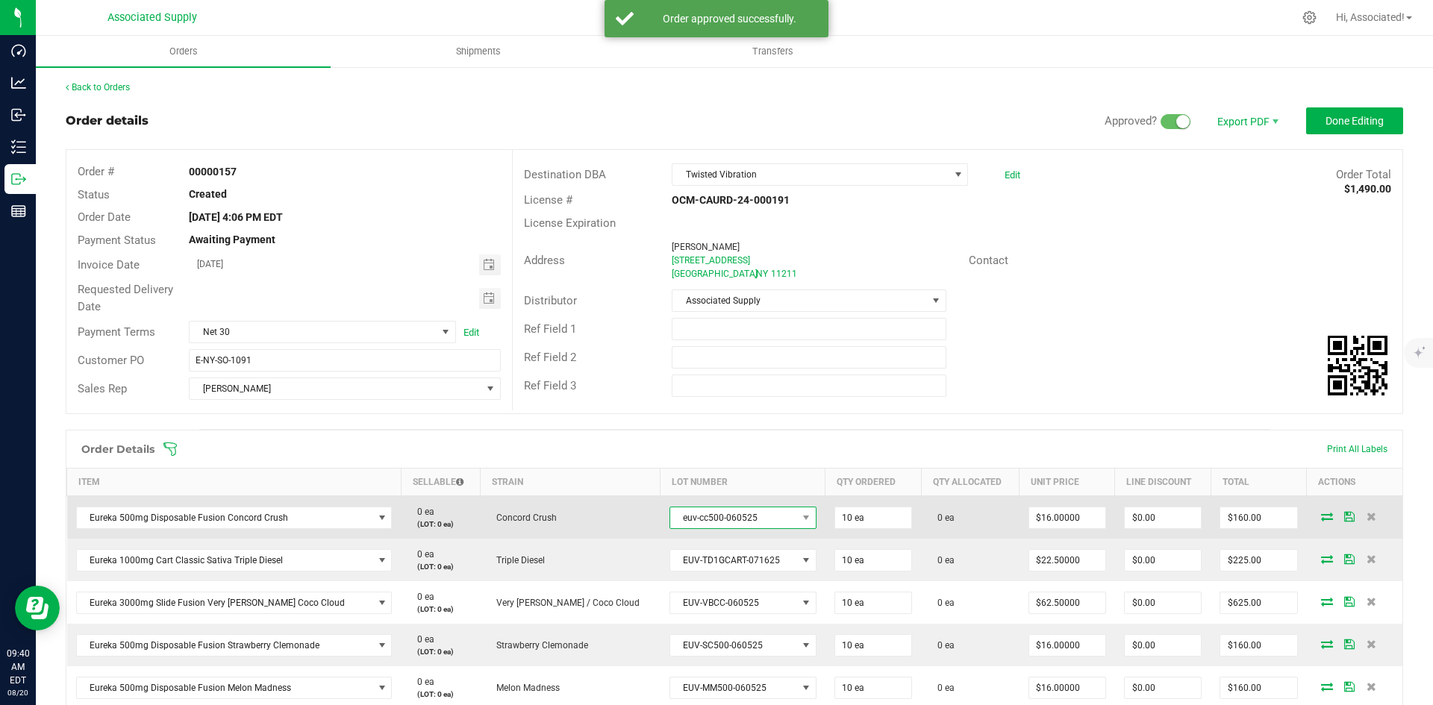
click at [745, 513] on span "euv-cc500-060525" at bounding box center [733, 517] width 127 height 21
click at [749, 514] on span "euv-cc500-060525" at bounding box center [733, 517] width 127 height 21
click at [1316, 515] on span at bounding box center [1327, 516] width 22 height 9
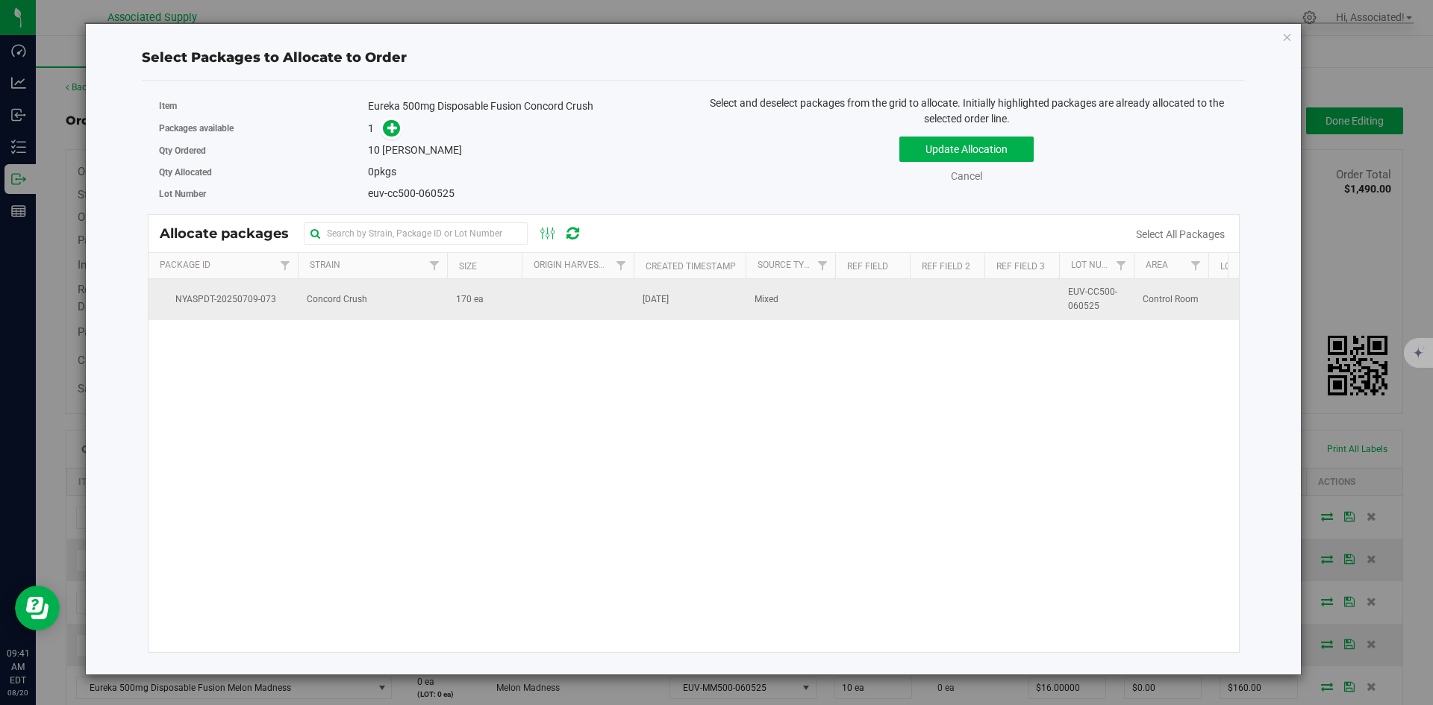
click at [1100, 300] on span "EUV-CC500-060525" at bounding box center [1096, 299] width 57 height 28
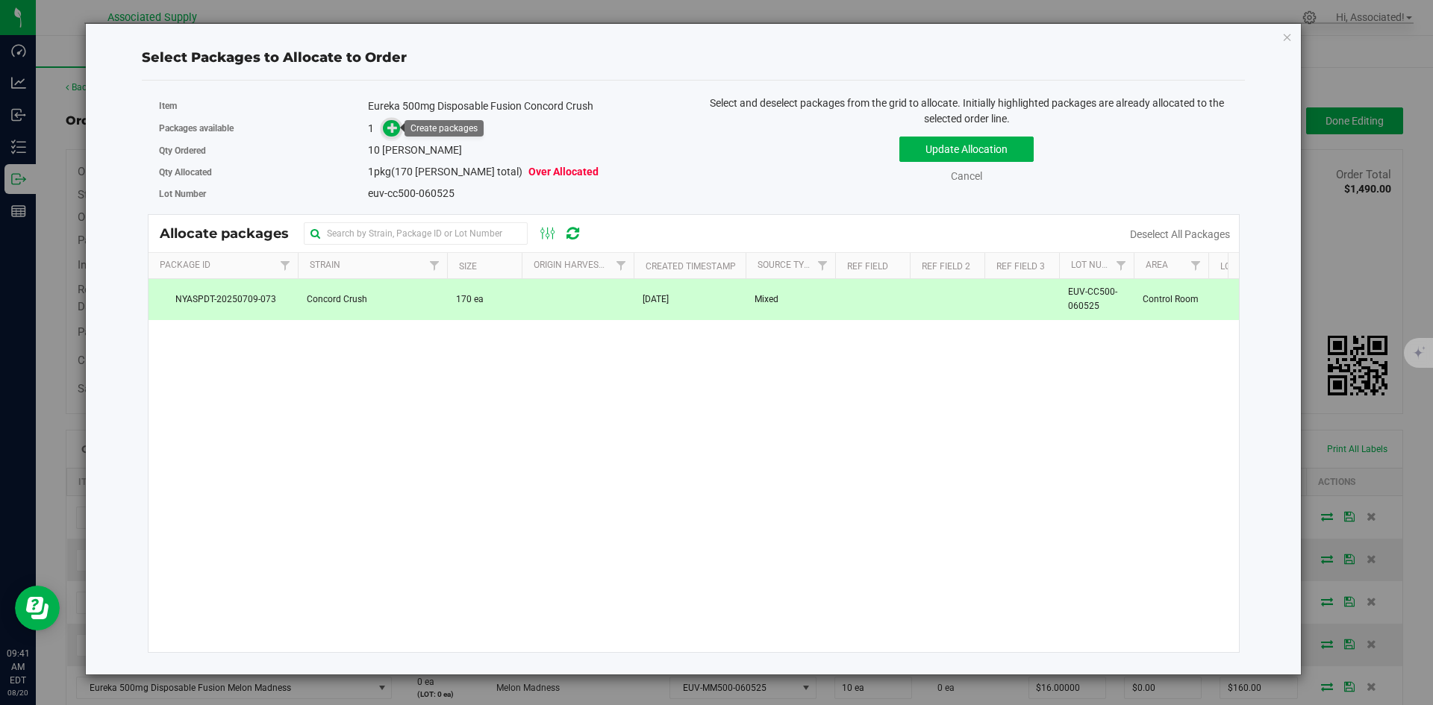
click at [393, 125] on icon at bounding box center [392, 127] width 10 height 10
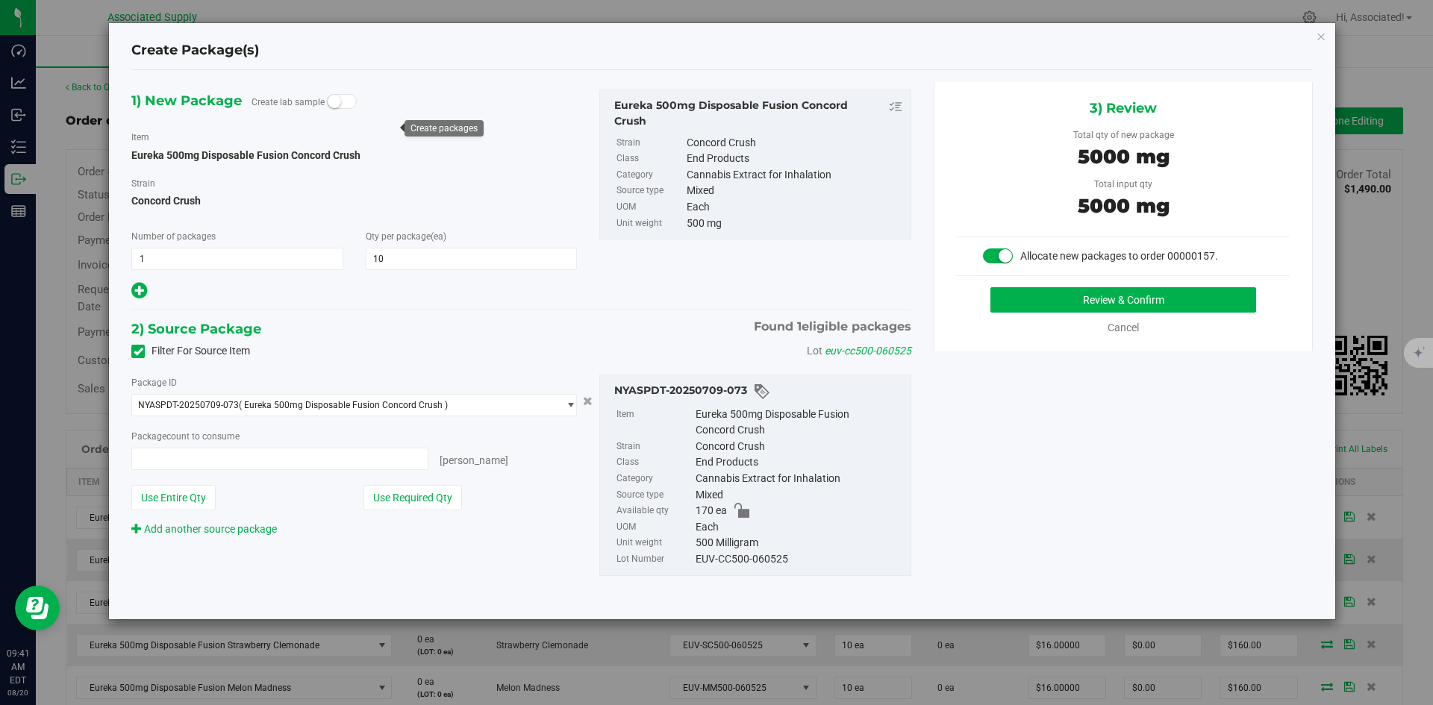
type input "10 ea"
click at [1026, 302] on button "Review & Confirm" at bounding box center [1123, 299] width 266 height 25
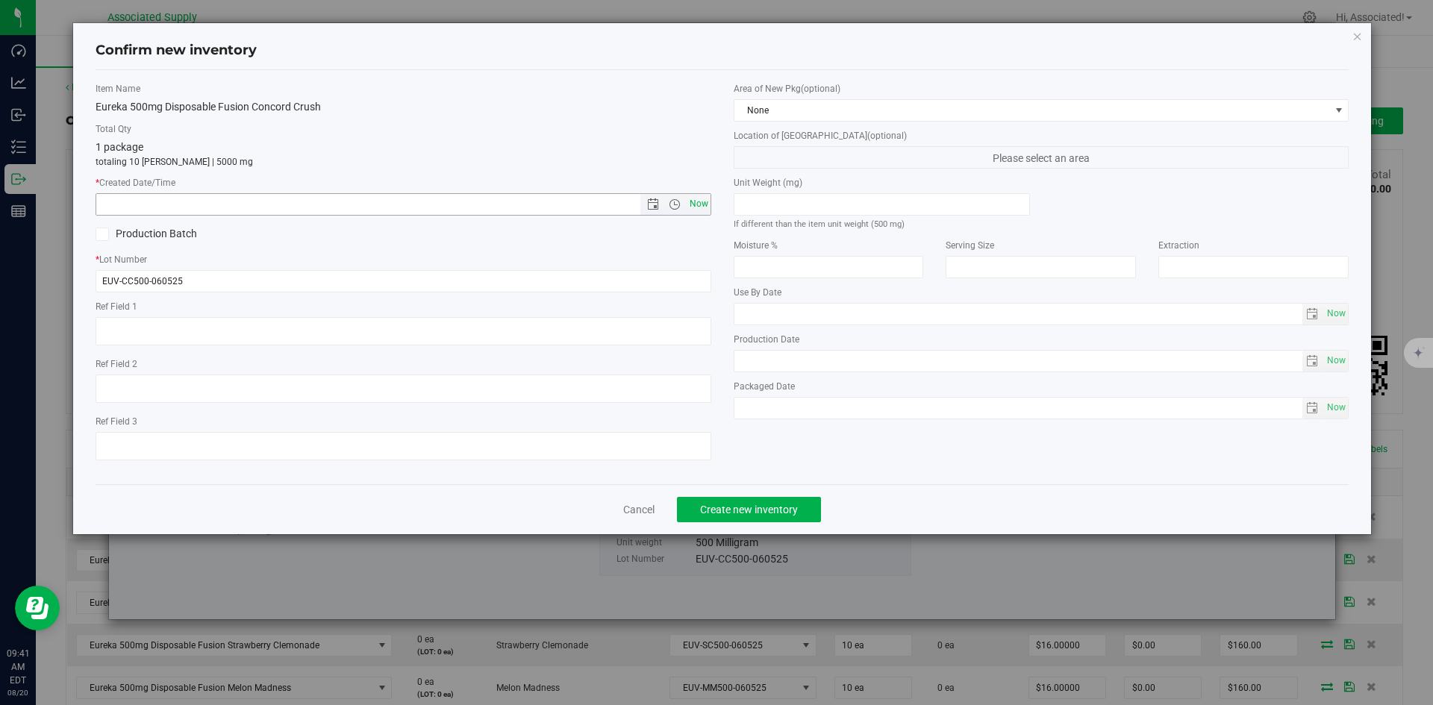
click at [700, 204] on span "Now" at bounding box center [698, 204] width 25 height 22
type input "8/20/2025 9:41 AM"
click at [742, 504] on span "Create new inventory" at bounding box center [749, 510] width 98 height 12
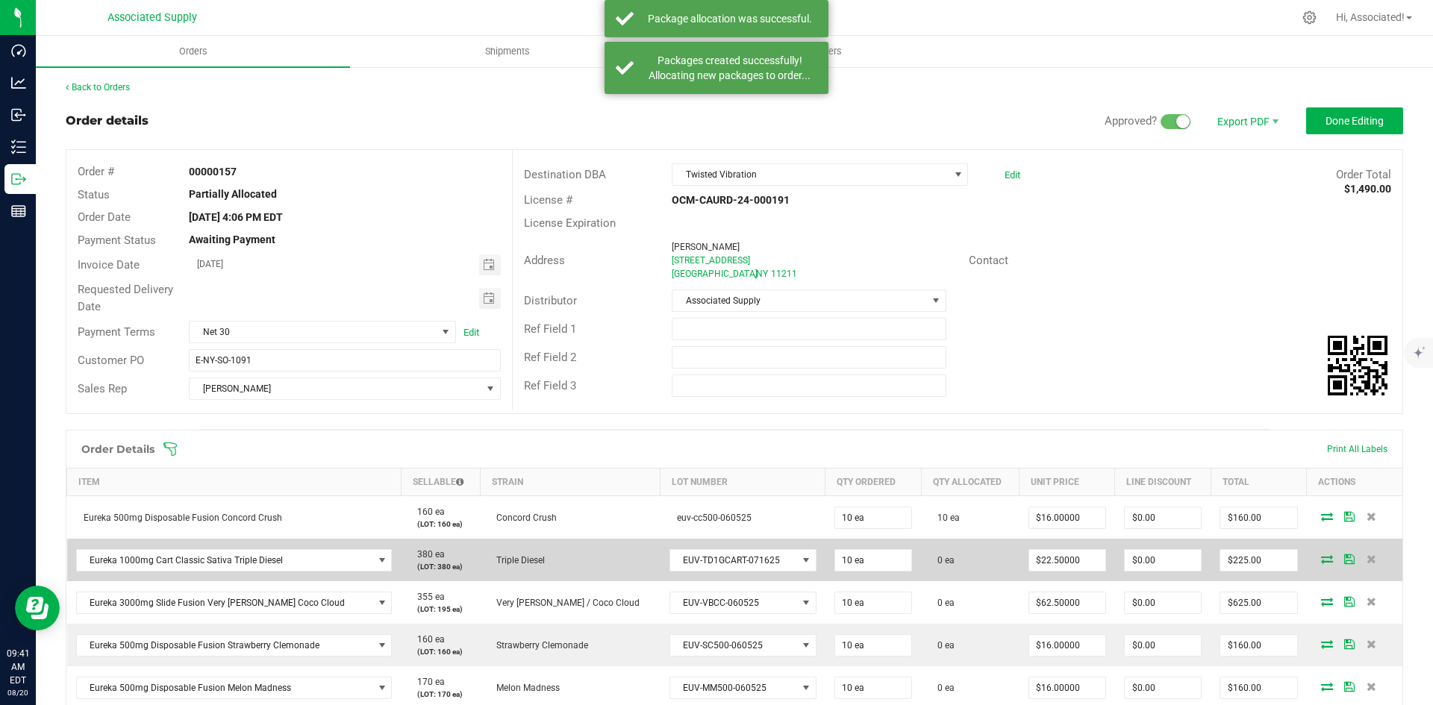
click at [1321, 561] on icon at bounding box center [1327, 558] width 12 height 9
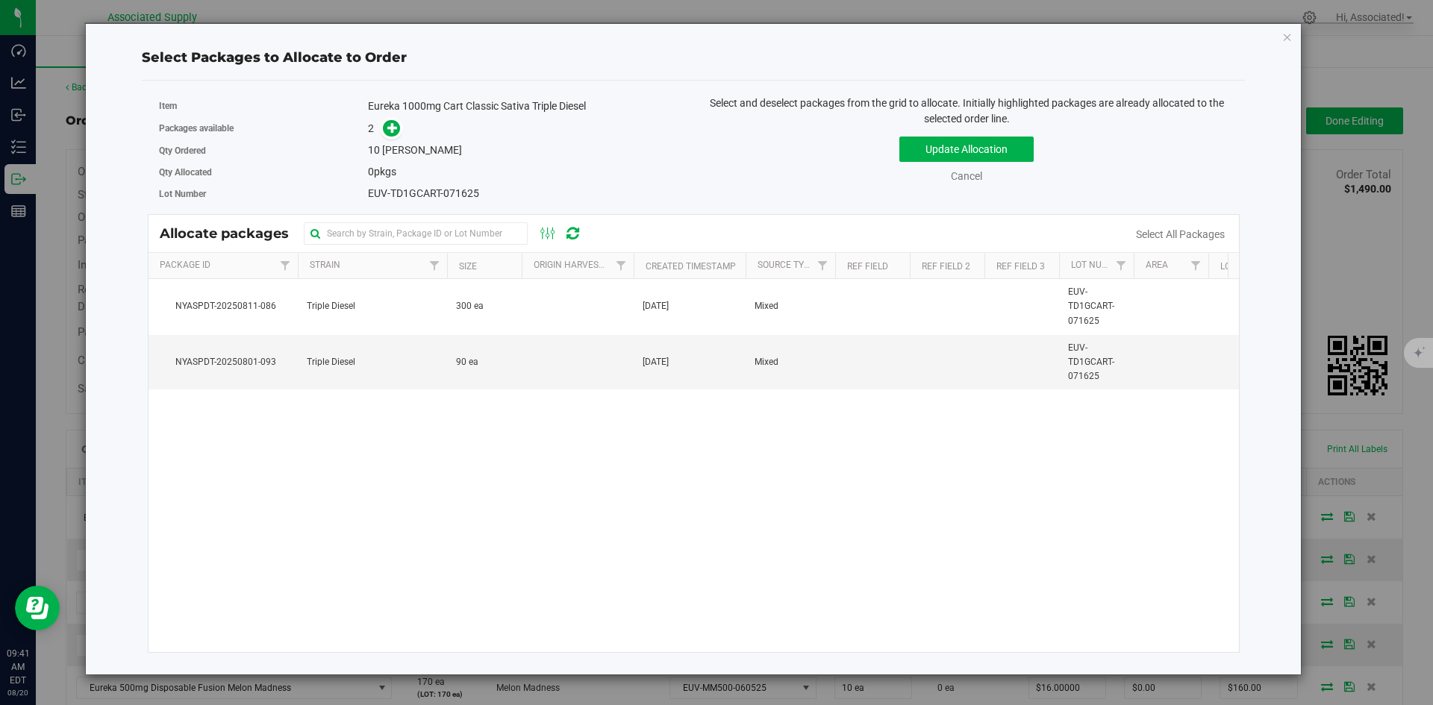
click at [615, 487] on div "NYASPDT-20250811-086 Triple Diesel 300 ea Aug 11, 2025 Mixed EUV-TD1GCART-07162…" at bounding box center [693, 465] width 1091 height 373
click at [513, 381] on td "90 ea" at bounding box center [484, 362] width 75 height 55
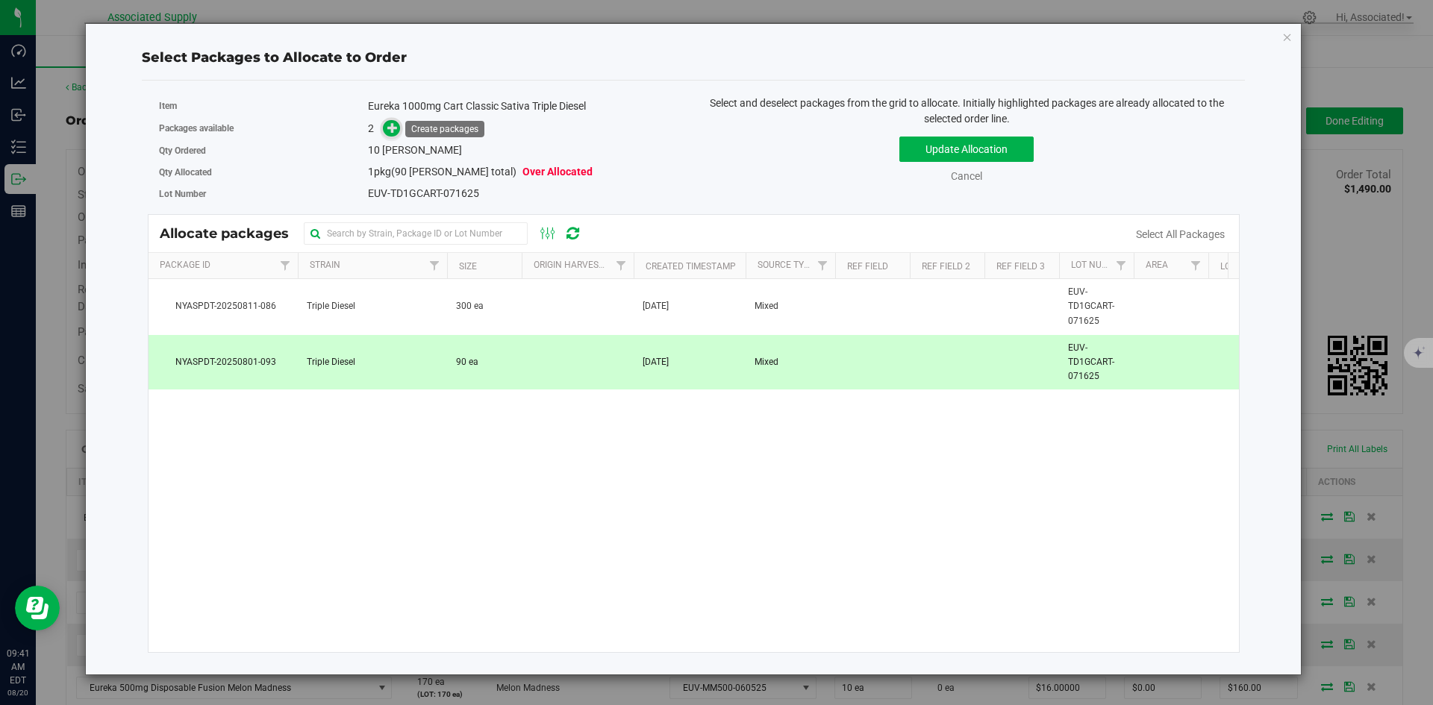
click at [395, 133] on icon at bounding box center [392, 127] width 10 height 10
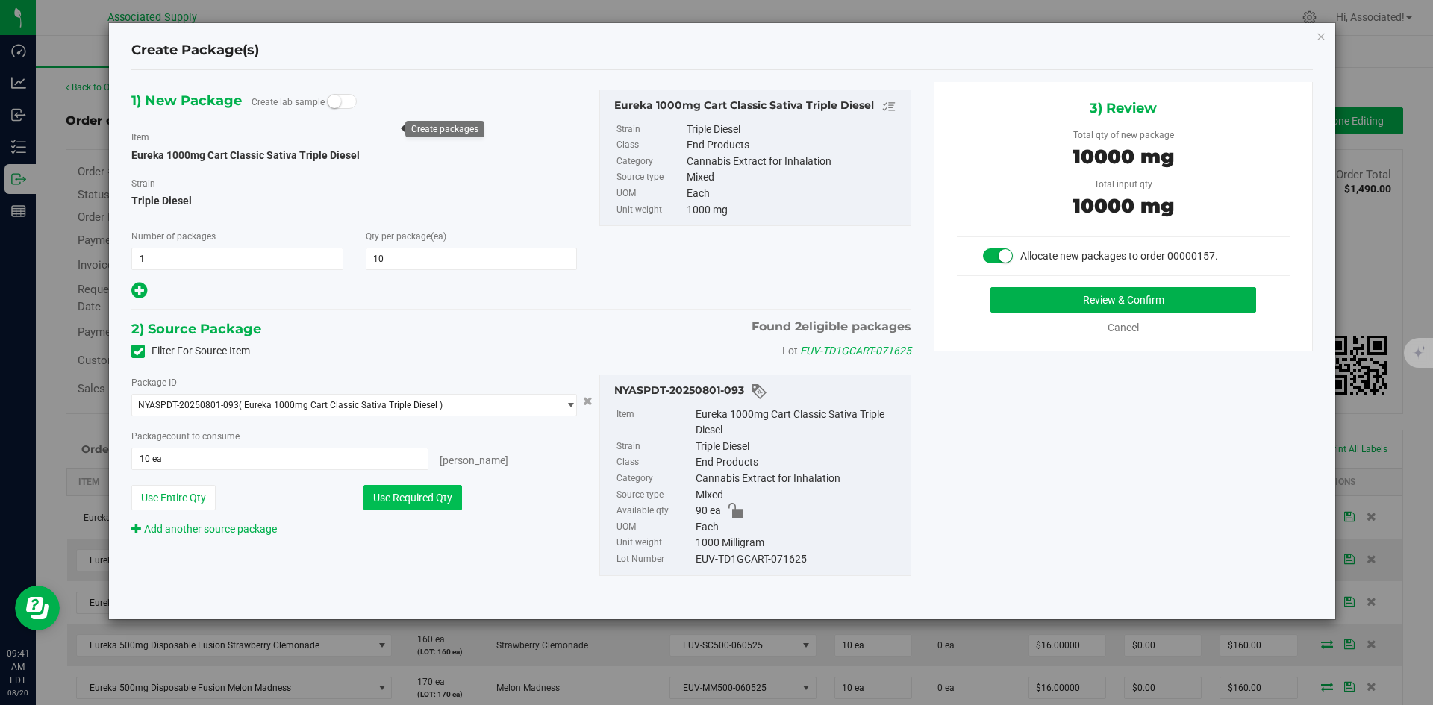
click at [442, 503] on button "Use Required Qty" at bounding box center [412, 497] width 98 height 25
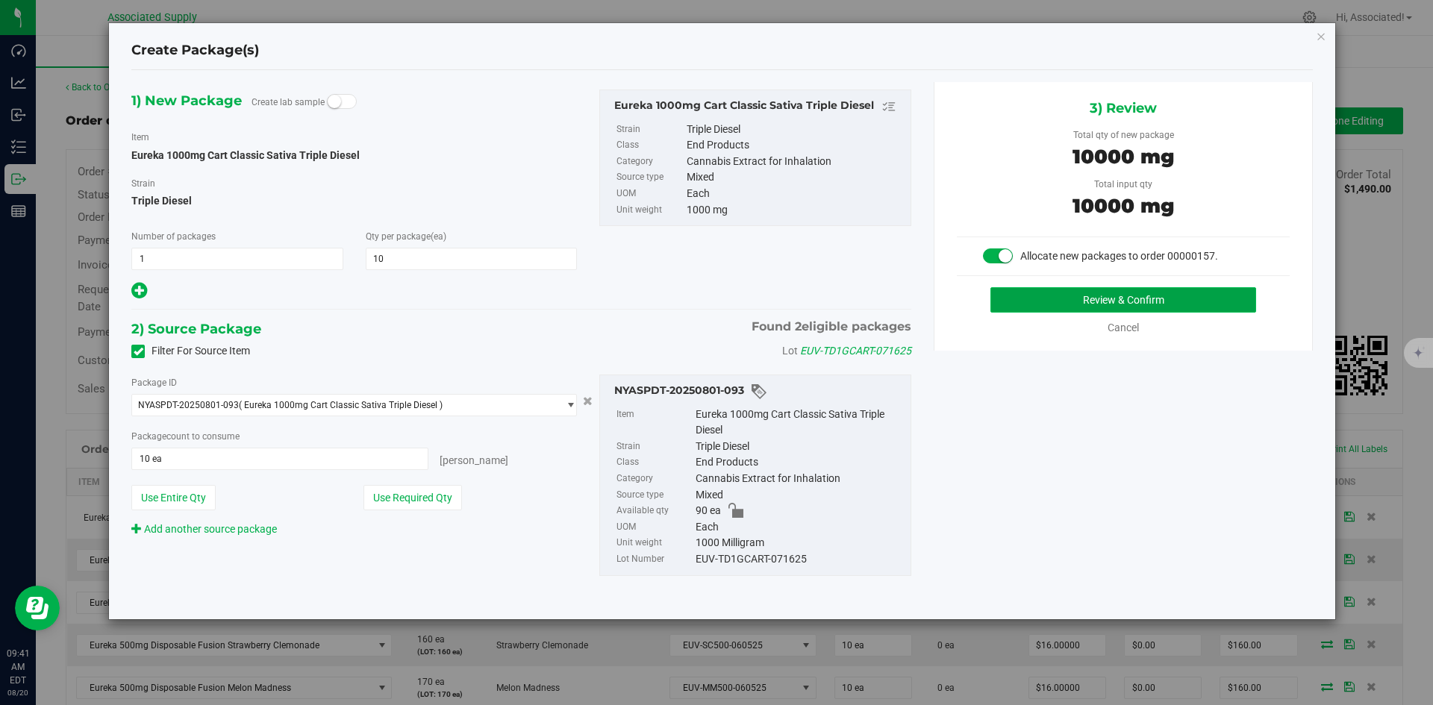
click at [1119, 301] on button "Review & Confirm" at bounding box center [1123, 299] width 266 height 25
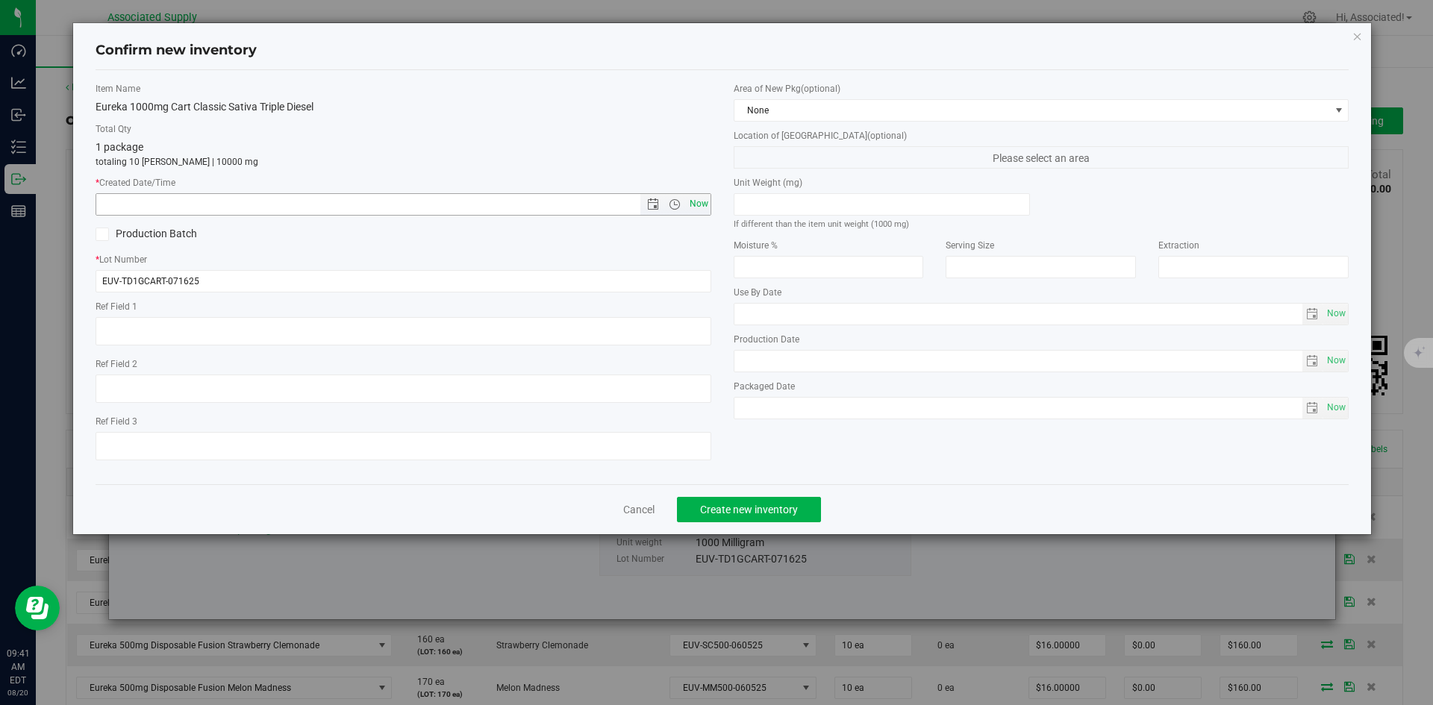
click at [692, 200] on span "Now" at bounding box center [698, 204] width 25 height 22
type input "8/20/2025 9:41 AM"
click at [757, 507] on span "Create new inventory" at bounding box center [749, 510] width 98 height 12
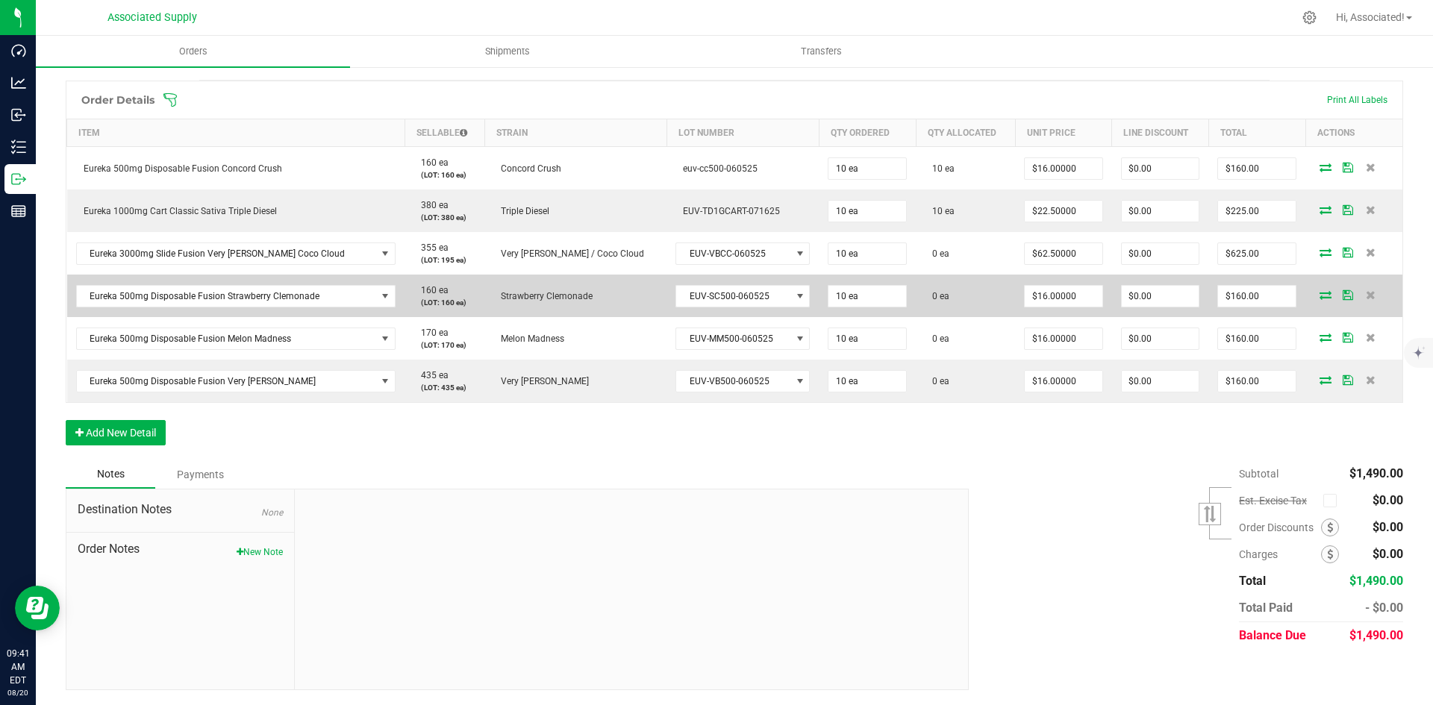
scroll to position [125, 0]
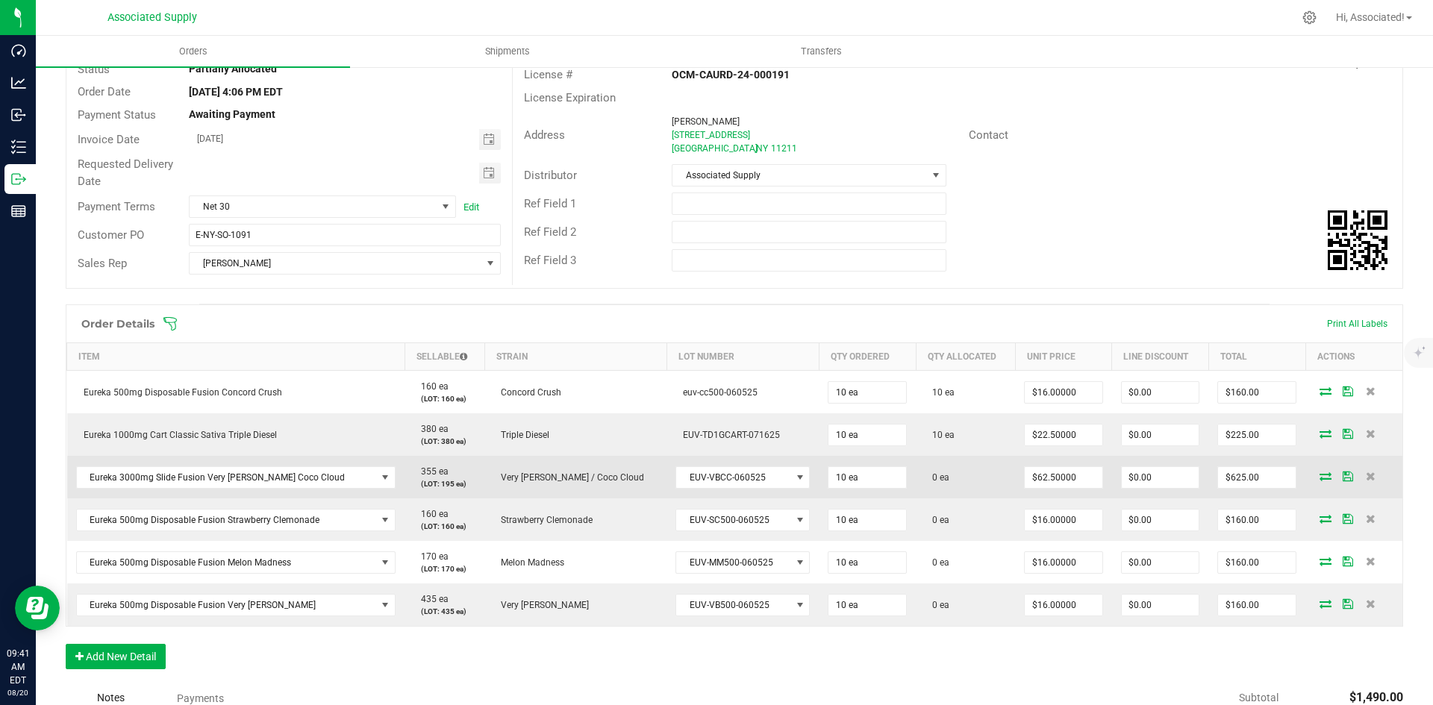
click at [1319, 475] on icon at bounding box center [1325, 476] width 12 height 9
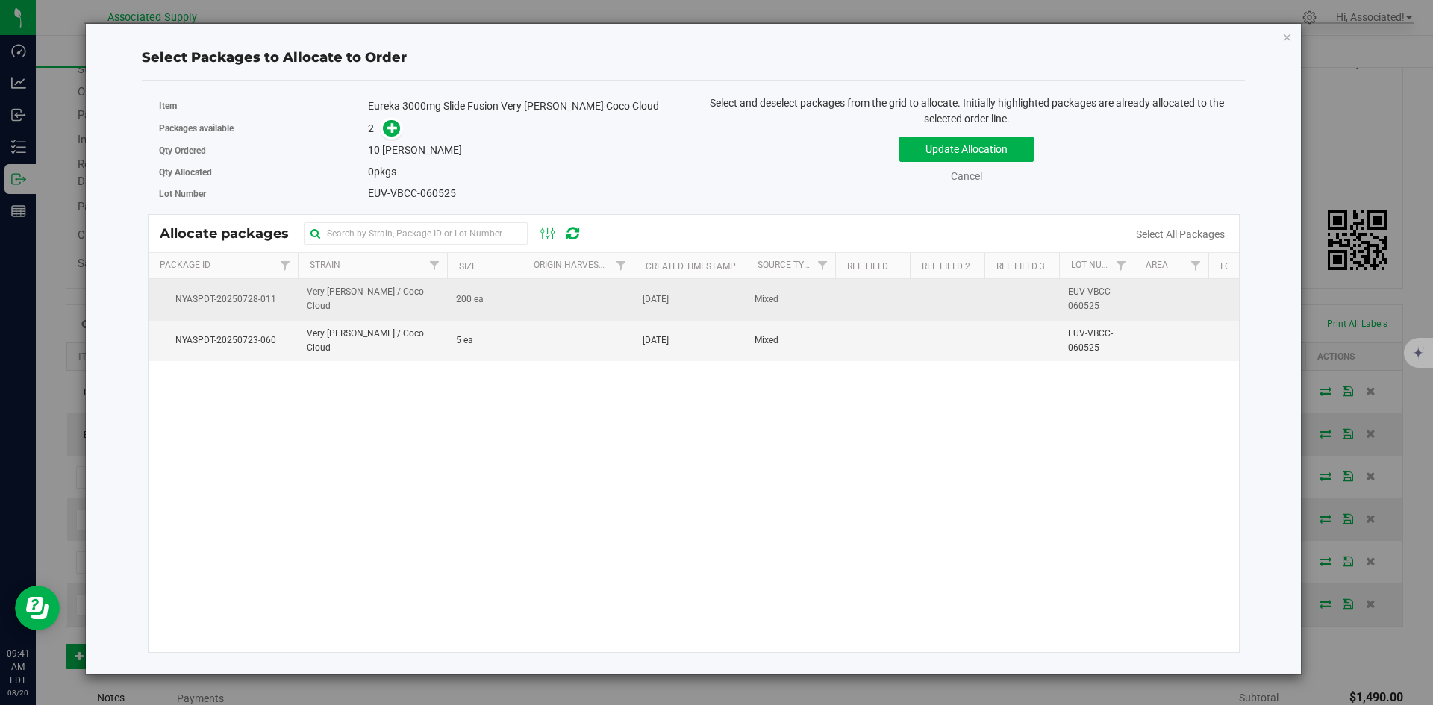
click at [527, 294] on td at bounding box center [578, 299] width 112 height 41
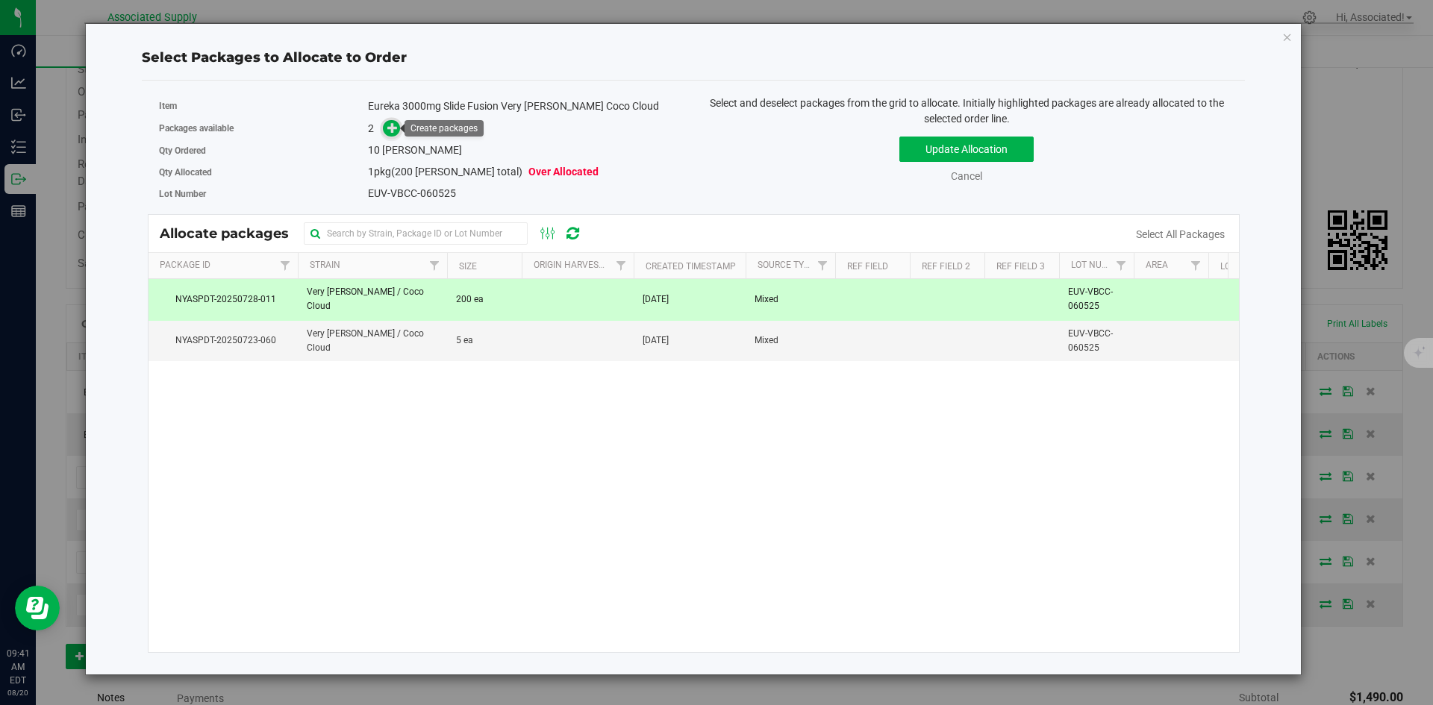
click at [399, 129] on span at bounding box center [391, 128] width 17 height 17
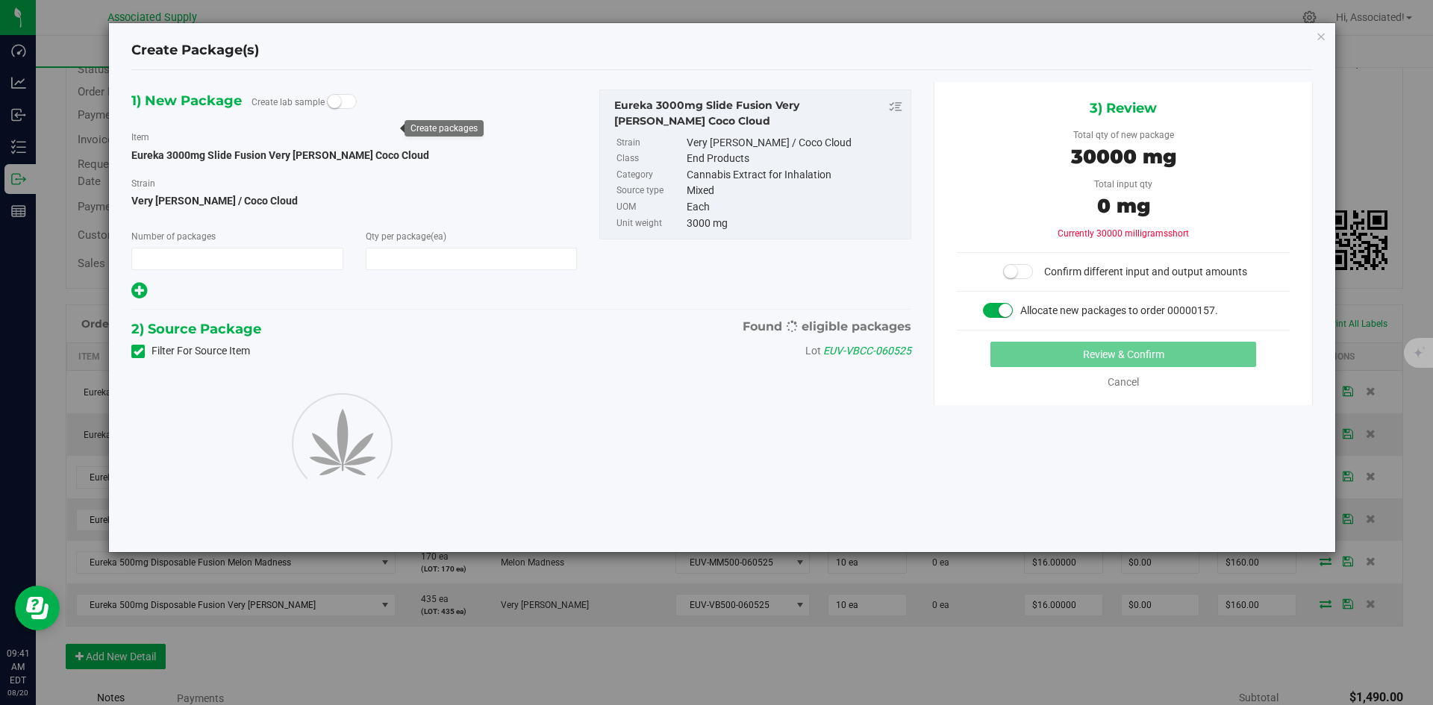
type input "1"
type input "10"
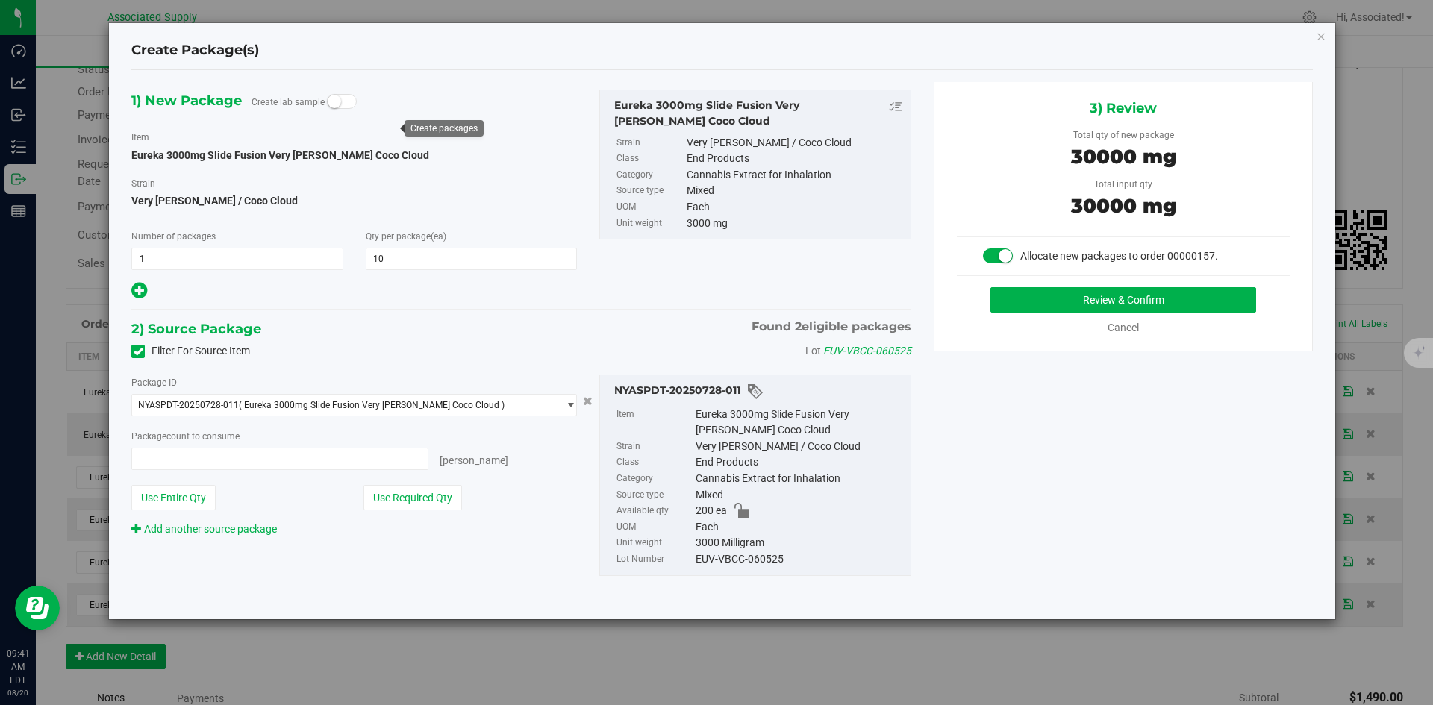
type input "10 ea"
click at [1053, 301] on button "Review & Confirm" at bounding box center [1123, 299] width 266 height 25
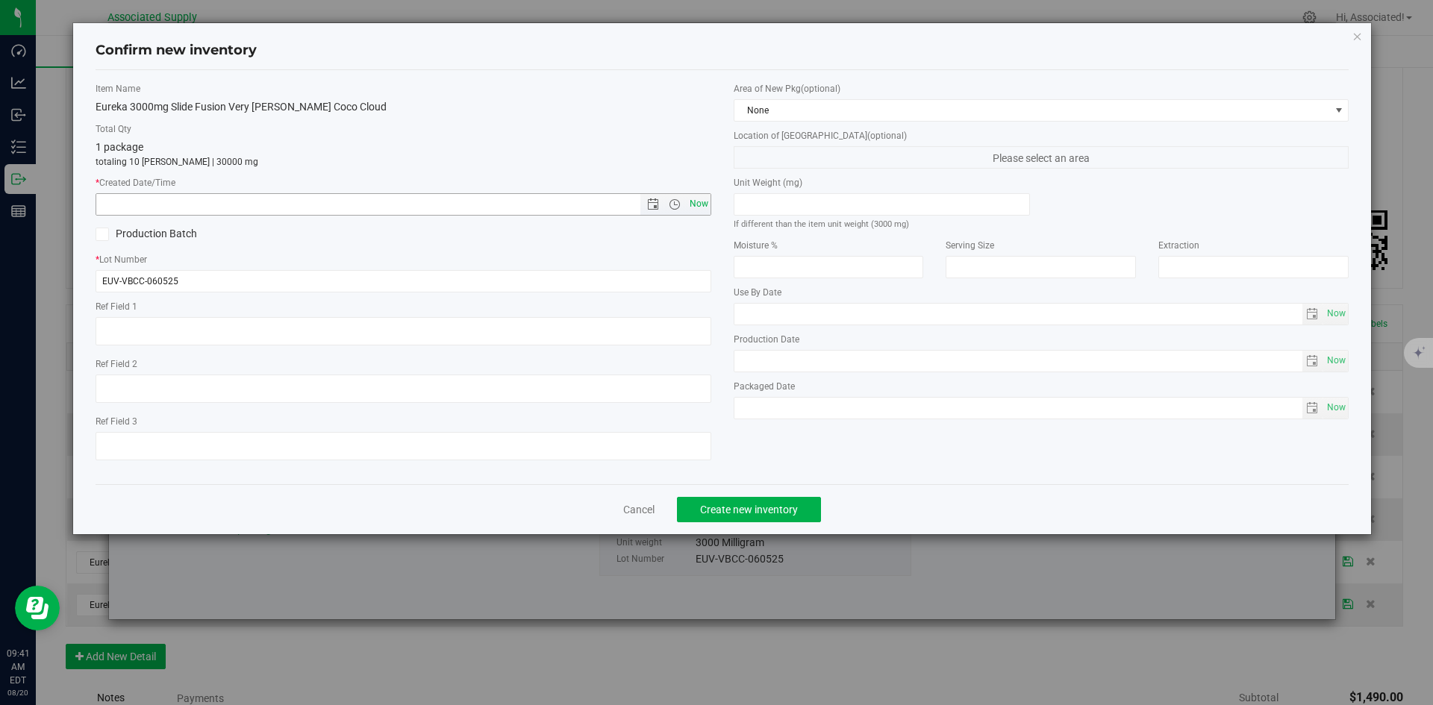
click at [687, 199] on span "Now" at bounding box center [698, 204] width 25 height 22
type input "8/20/2025 9:41 AM"
click at [761, 506] on span "Create new inventory" at bounding box center [749, 510] width 98 height 12
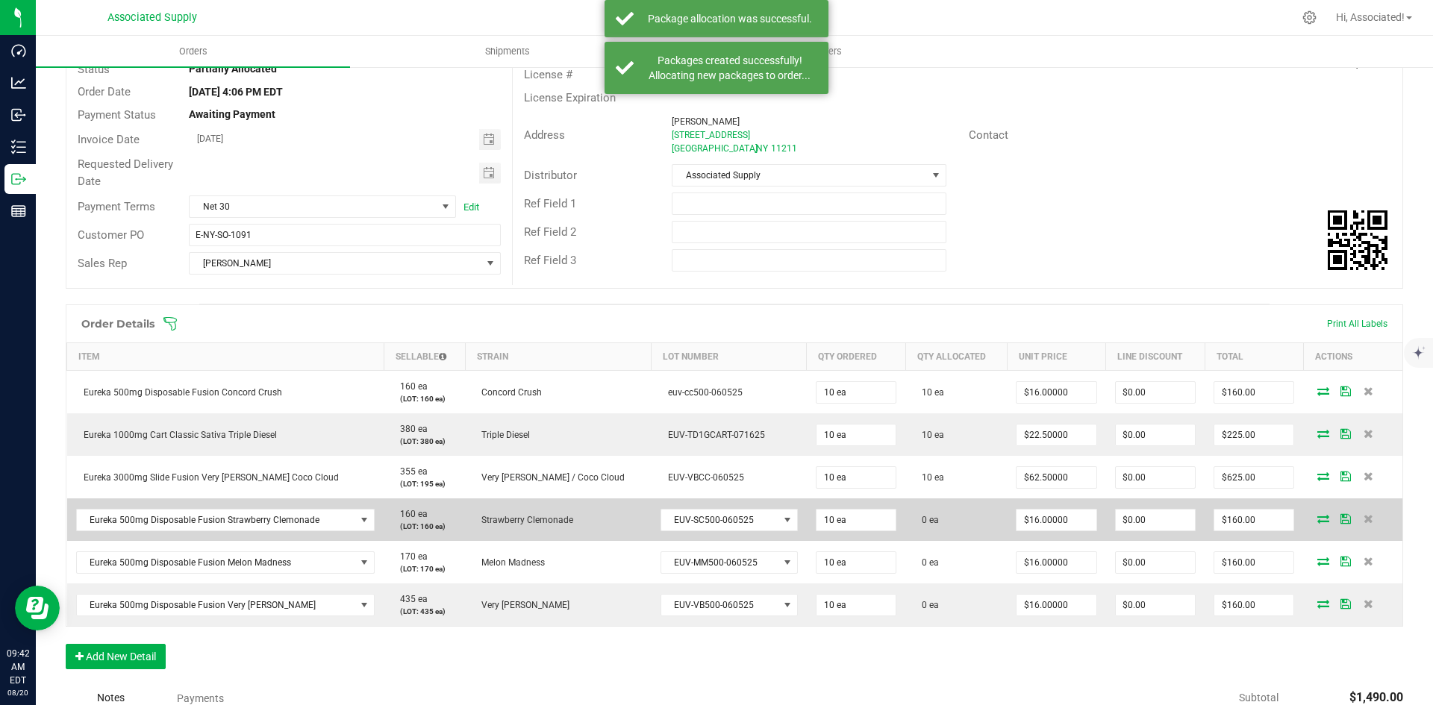
click at [1317, 519] on icon at bounding box center [1323, 518] width 12 height 9
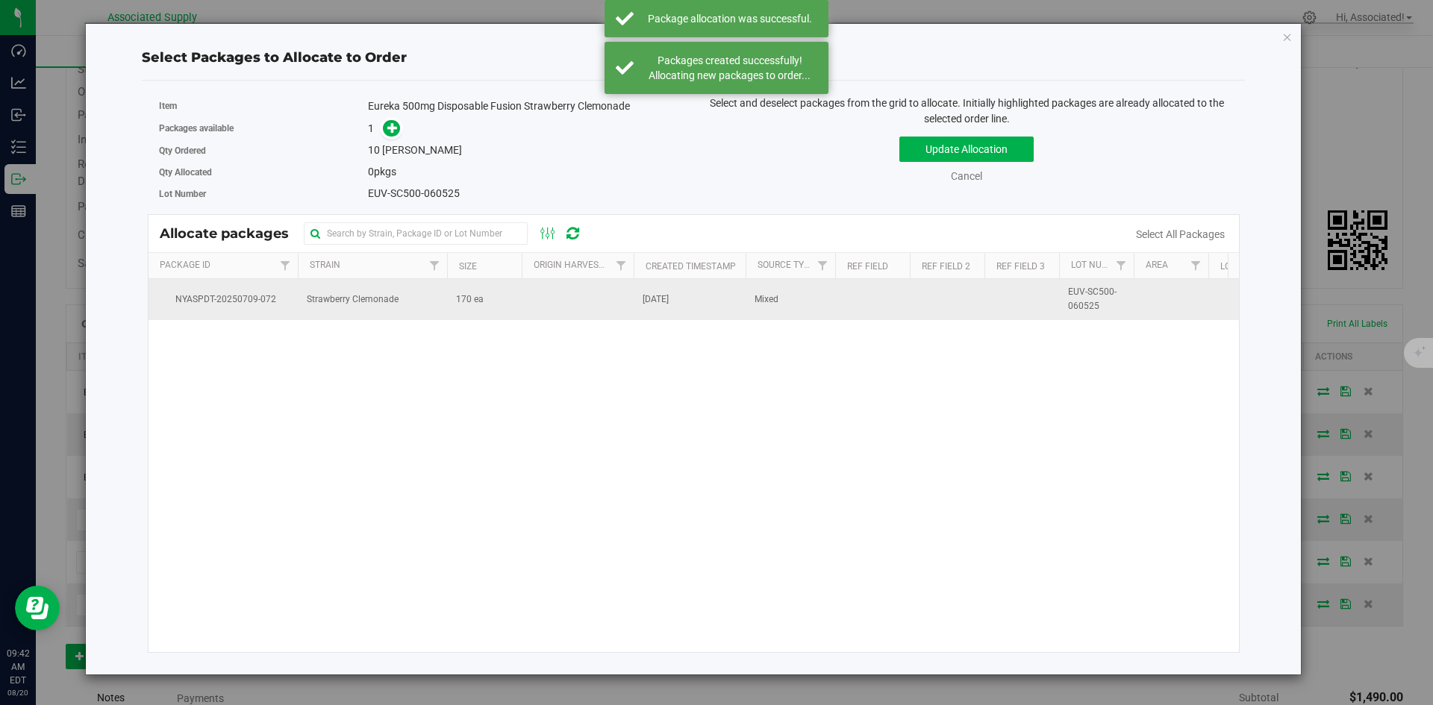
click at [452, 300] on td "170 ea" at bounding box center [484, 299] width 75 height 40
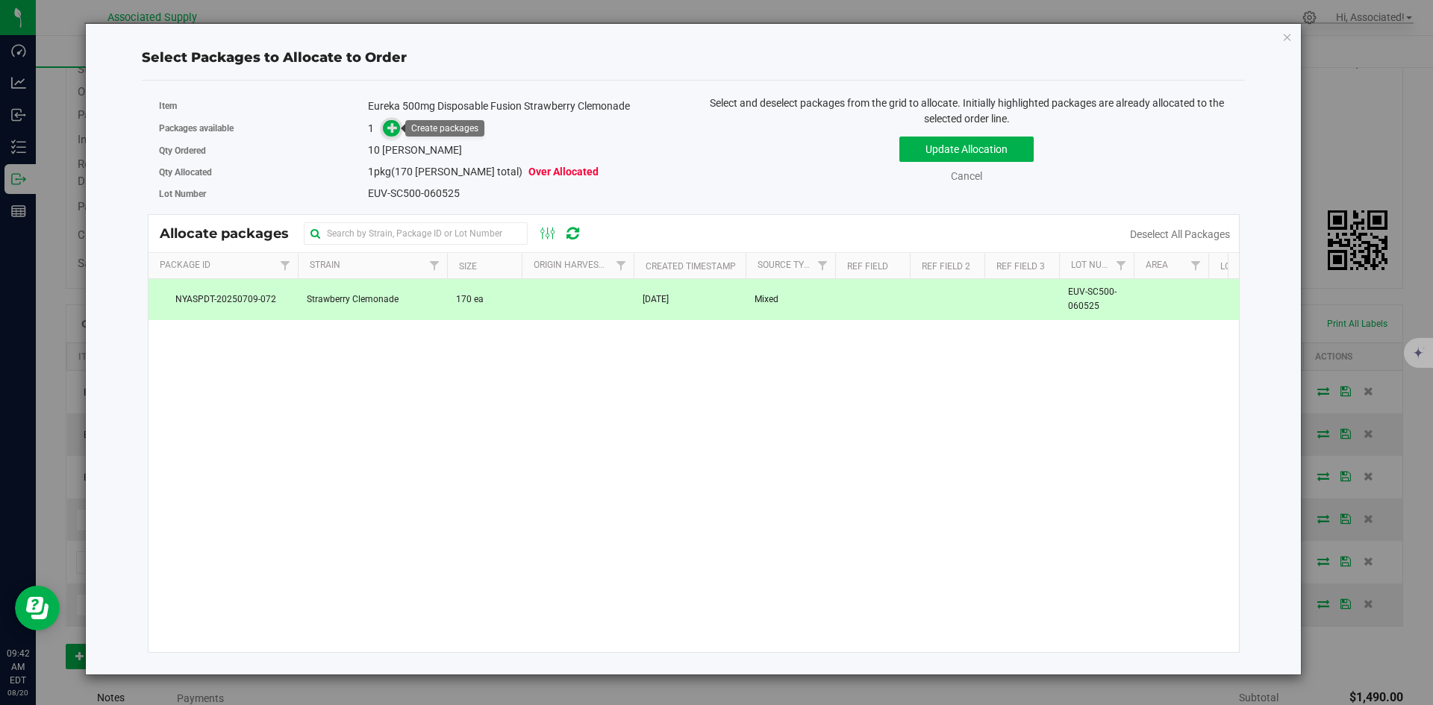
click at [387, 127] on span at bounding box center [391, 128] width 17 height 17
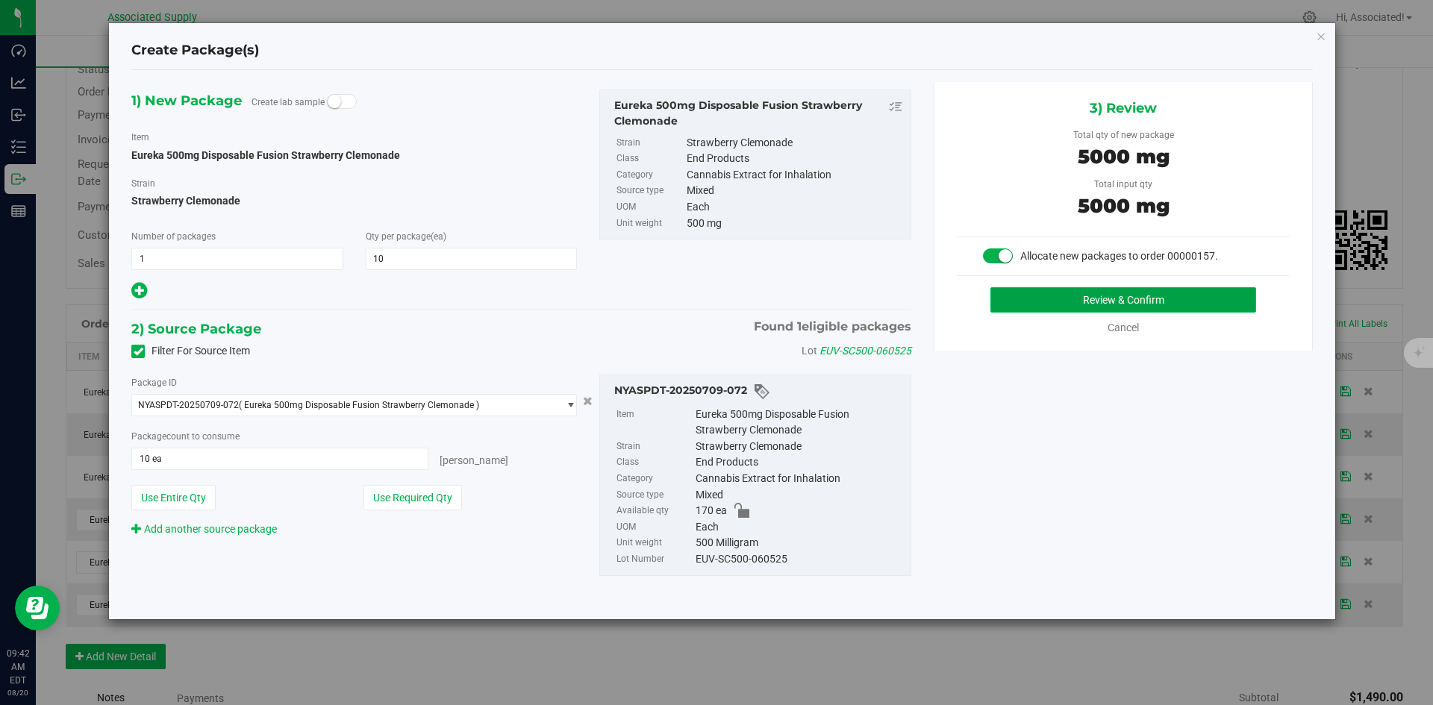
click at [1069, 308] on button "Review & Confirm" at bounding box center [1123, 299] width 266 height 25
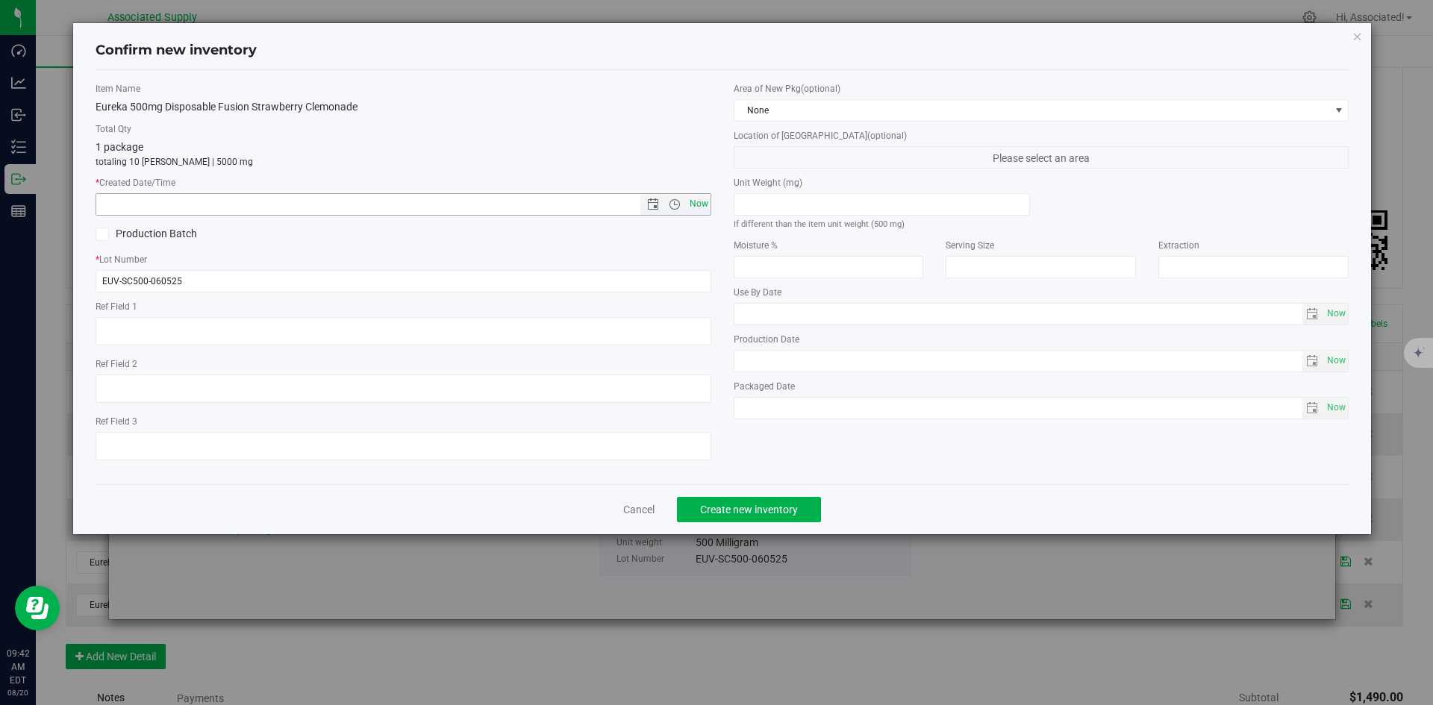
click at [700, 200] on span "Now" at bounding box center [698, 204] width 25 height 22
type input "8/20/2025 9:42 AM"
click at [768, 504] on span "Create new inventory" at bounding box center [749, 510] width 98 height 12
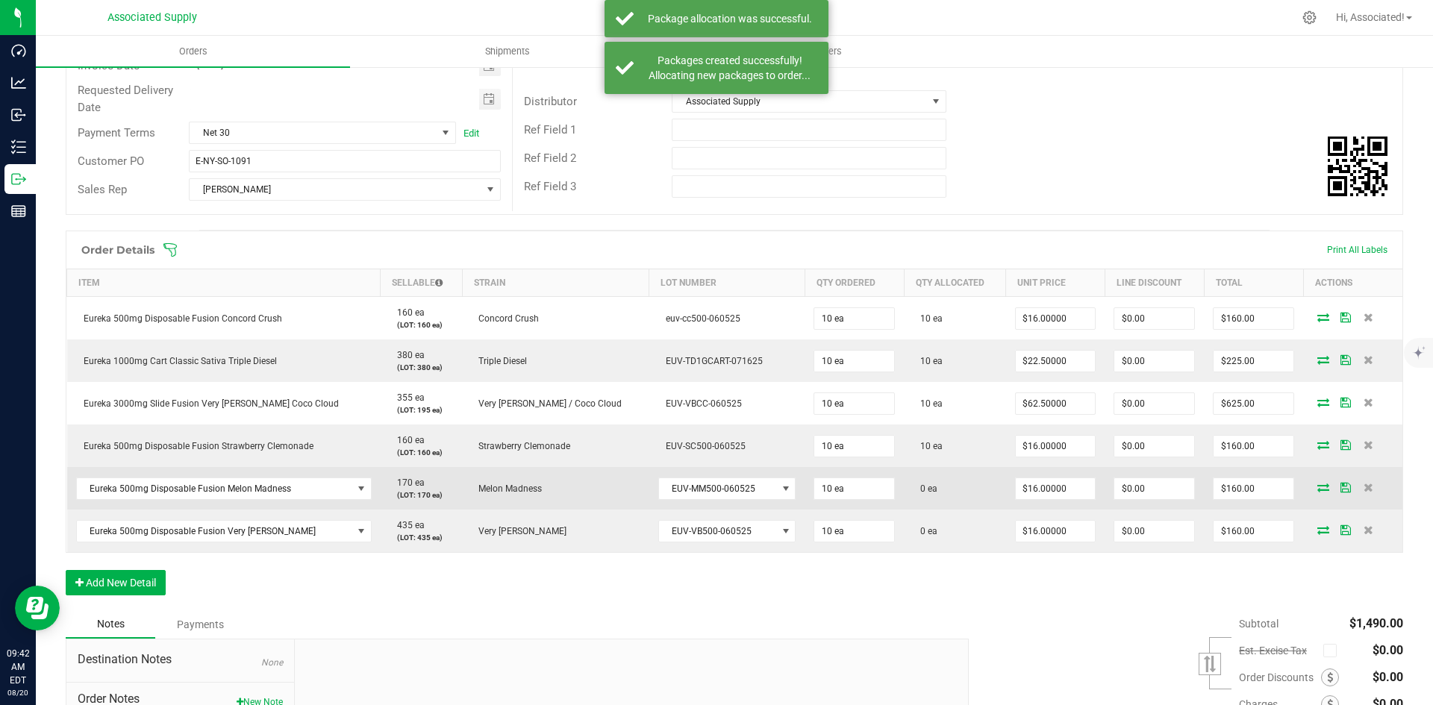
scroll to position [200, 0]
click at [1317, 489] on icon at bounding box center [1323, 486] width 12 height 9
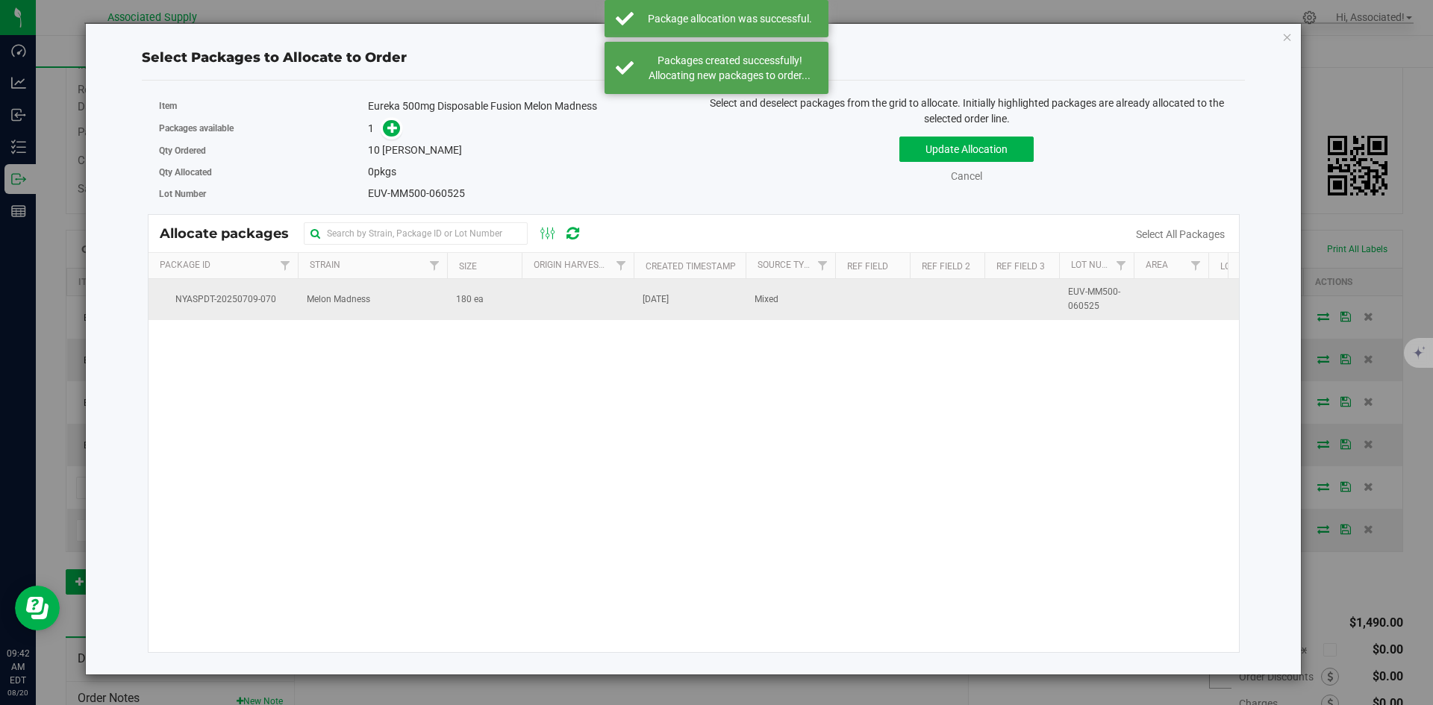
click at [505, 303] on td "180 ea" at bounding box center [484, 299] width 75 height 40
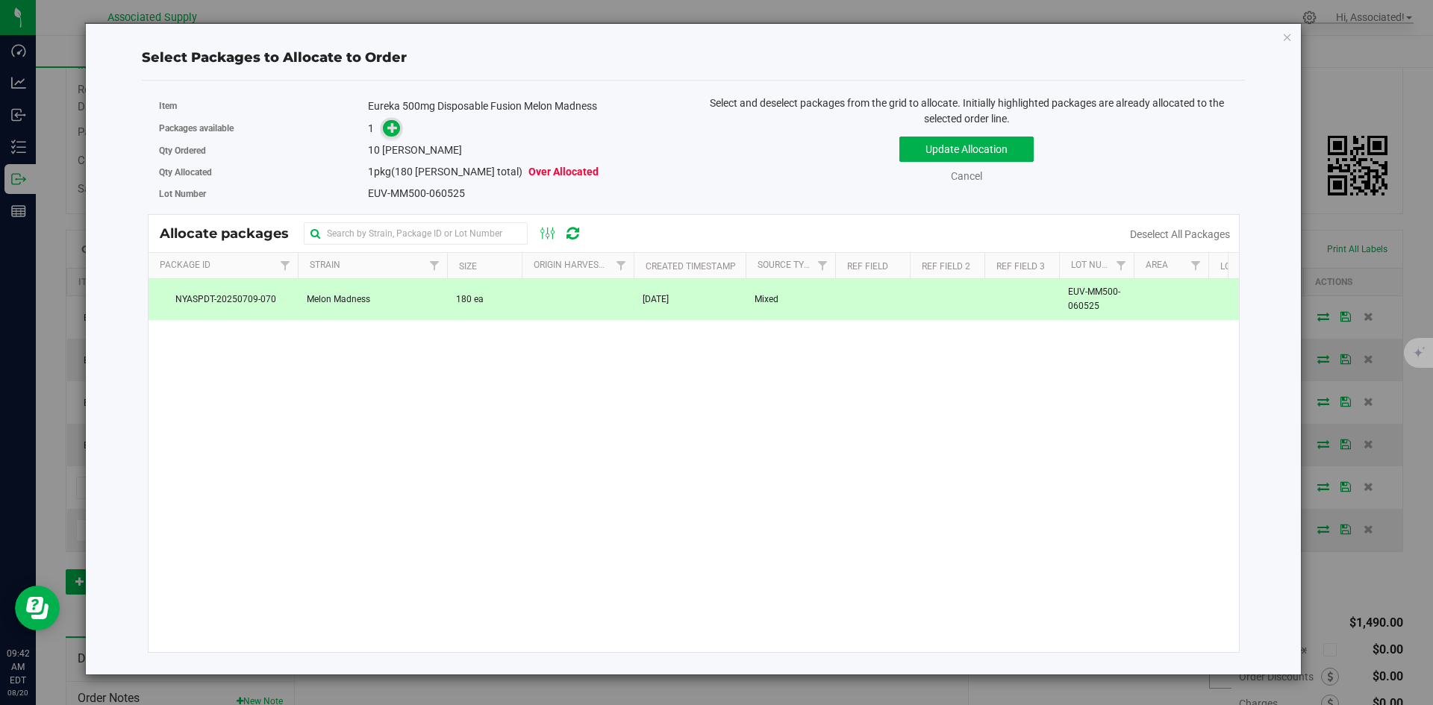
click at [389, 127] on icon at bounding box center [392, 127] width 10 height 10
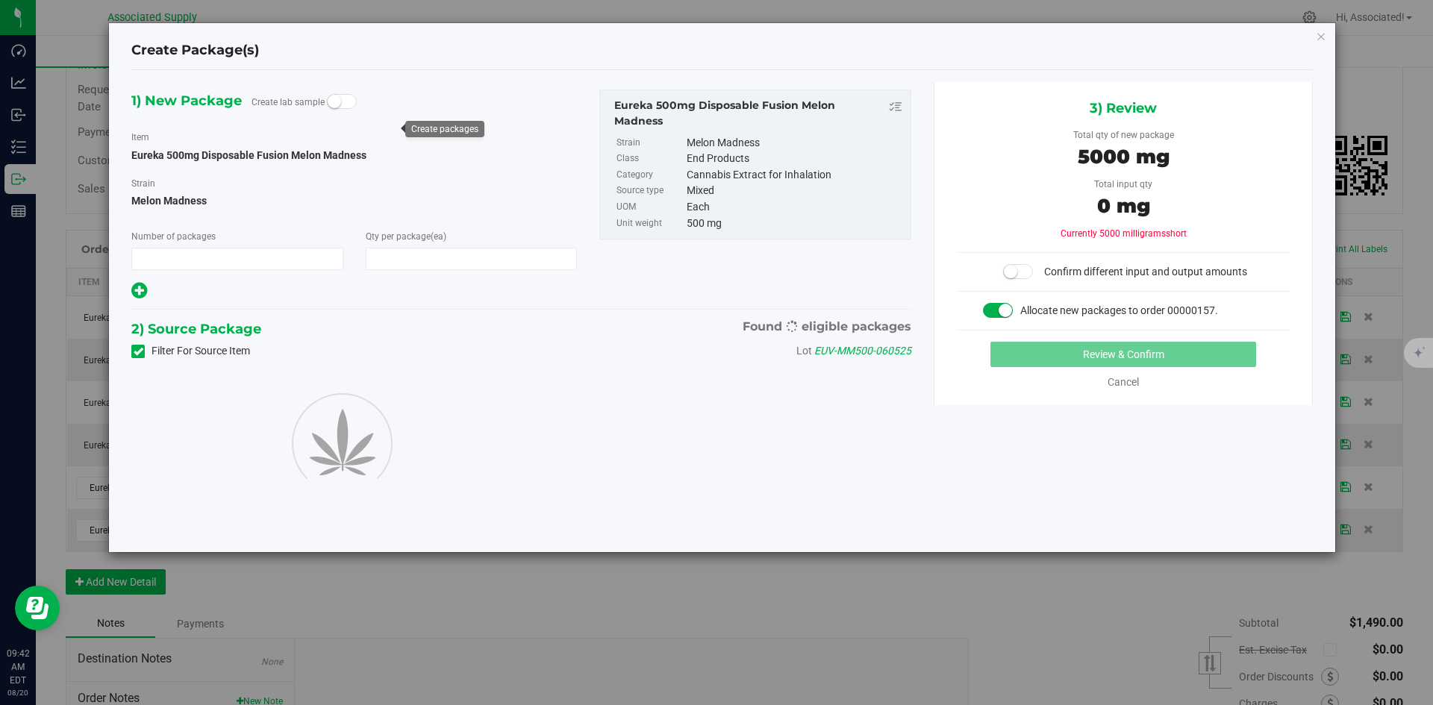
type input "1"
type input "10"
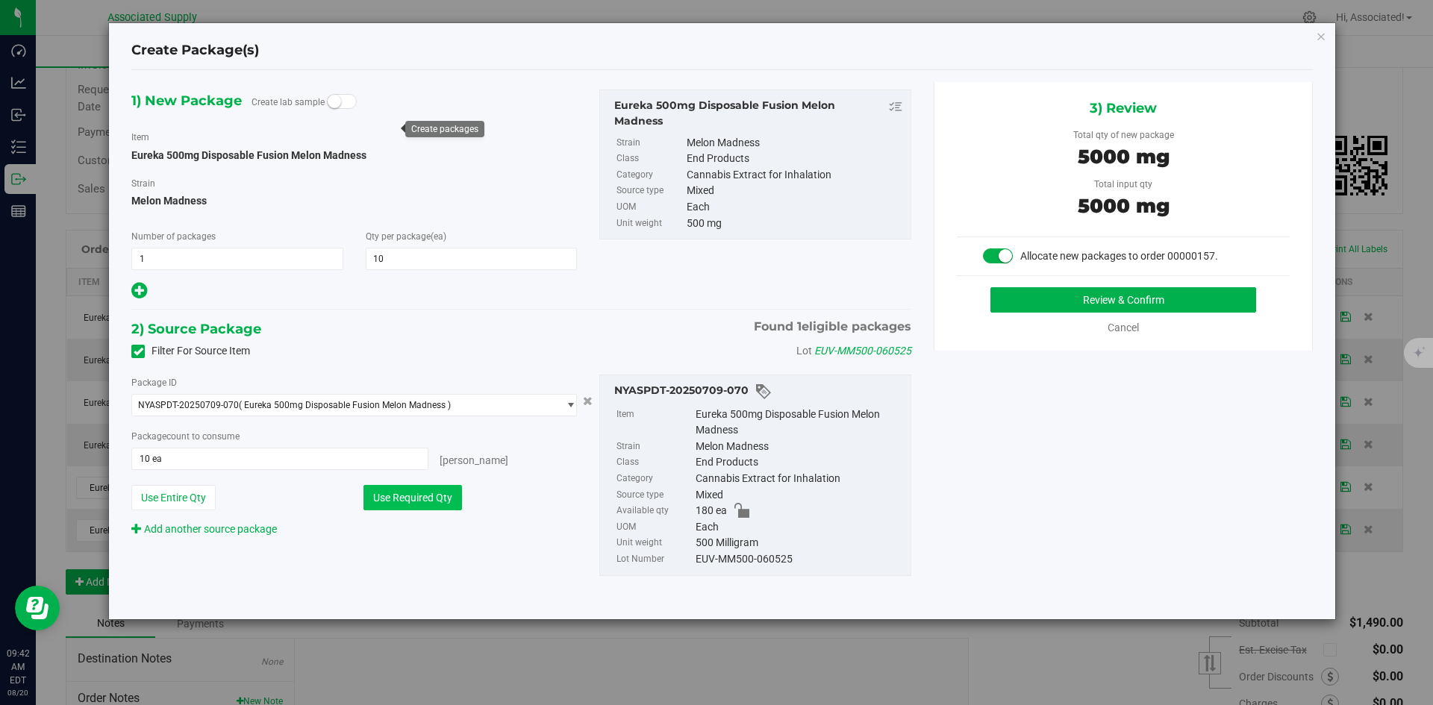
click at [429, 497] on button "Use Required Qty" at bounding box center [412, 497] width 98 height 25
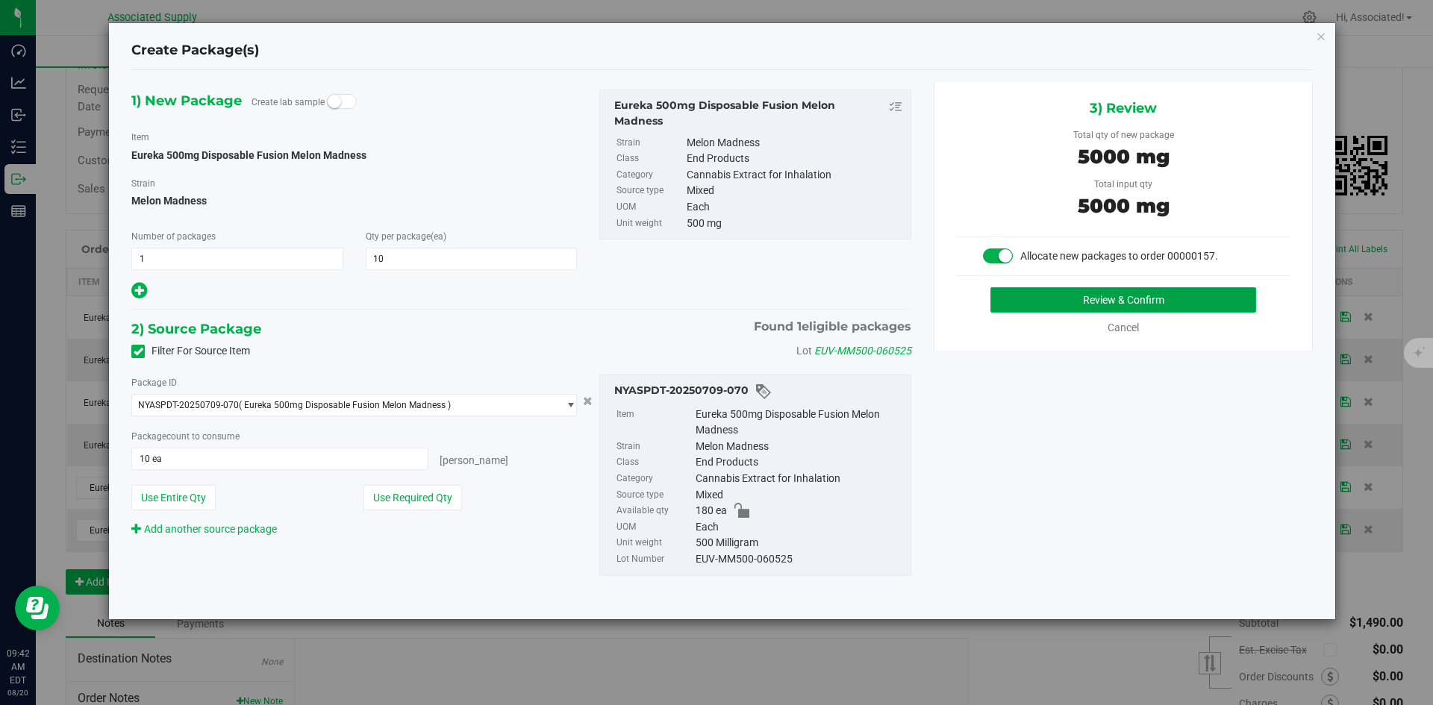
click at [1027, 305] on button "Review & Confirm" at bounding box center [1123, 299] width 266 height 25
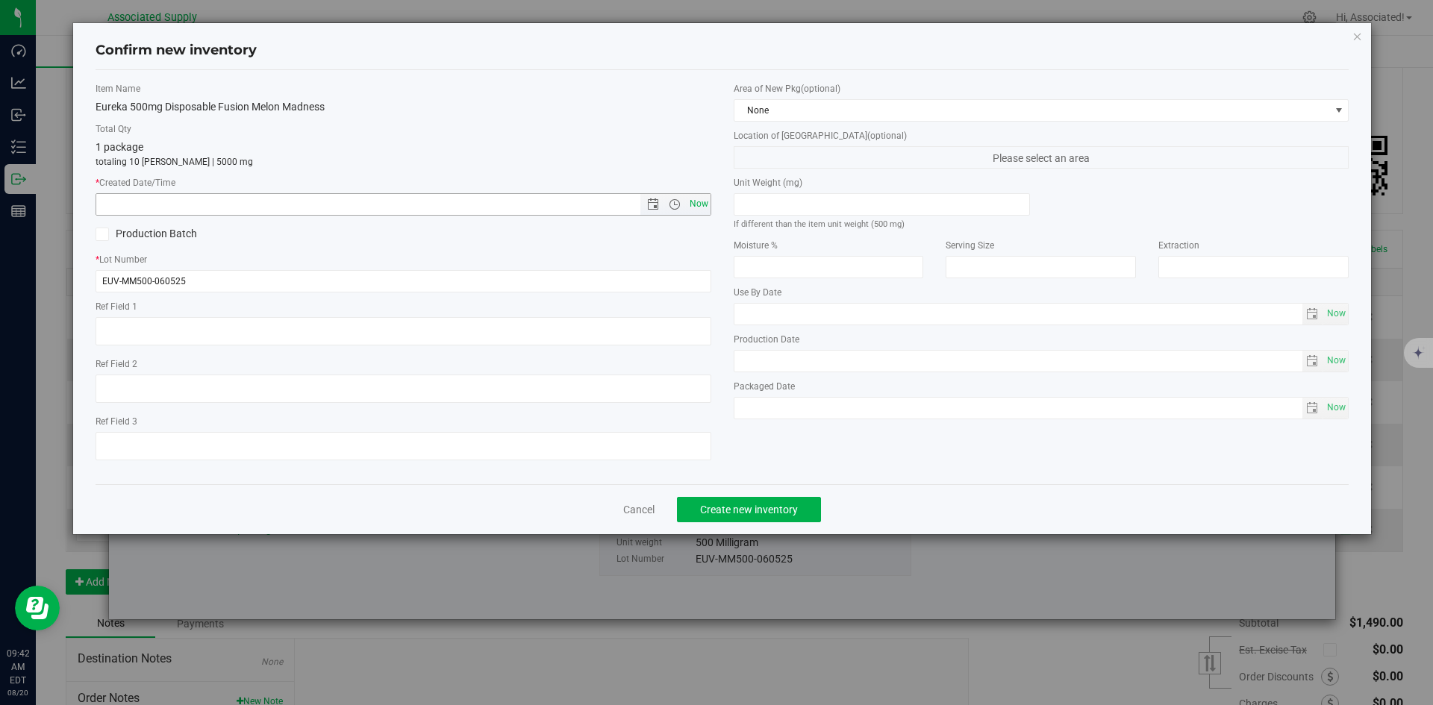
click at [702, 201] on span "Now" at bounding box center [698, 204] width 25 height 22
type input "8/20/2025 9:42 AM"
click at [772, 508] on span "Create new inventory" at bounding box center [749, 510] width 98 height 12
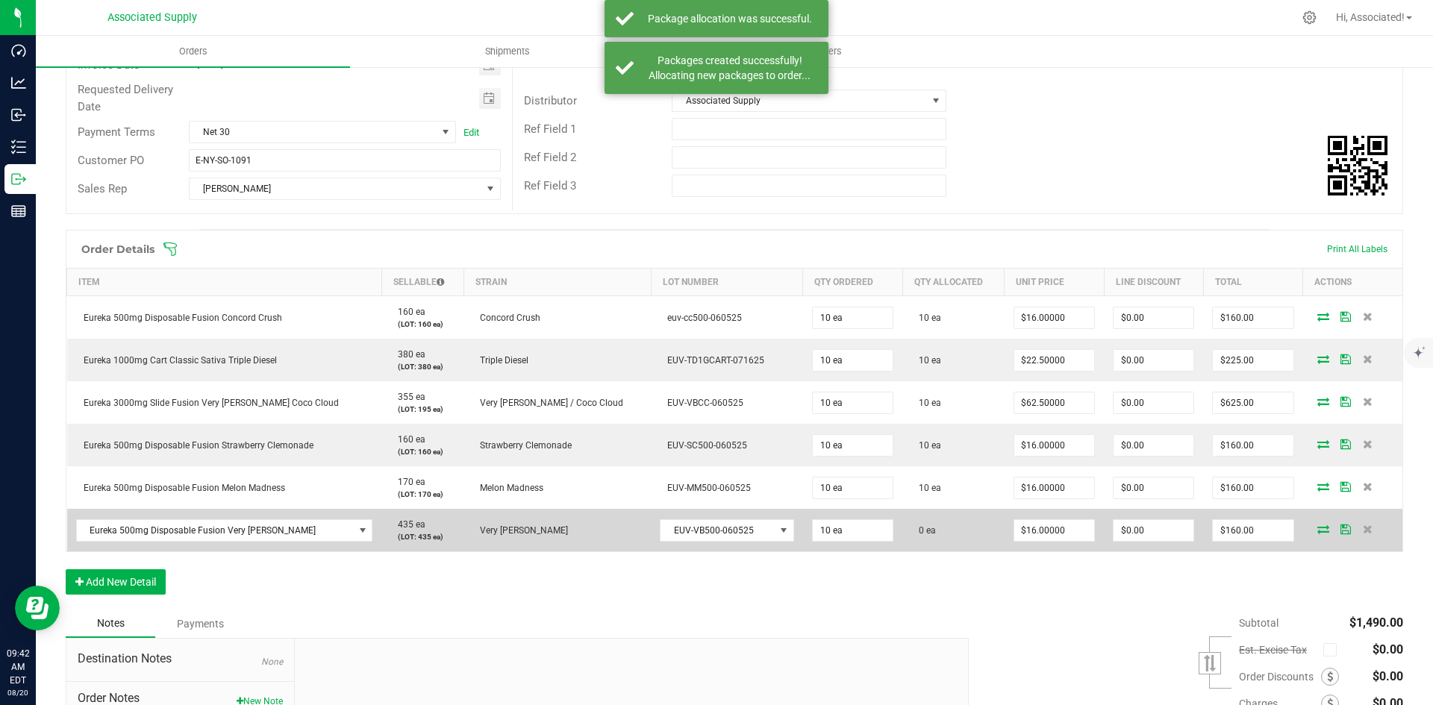
click at [1317, 533] on icon at bounding box center [1323, 529] width 12 height 9
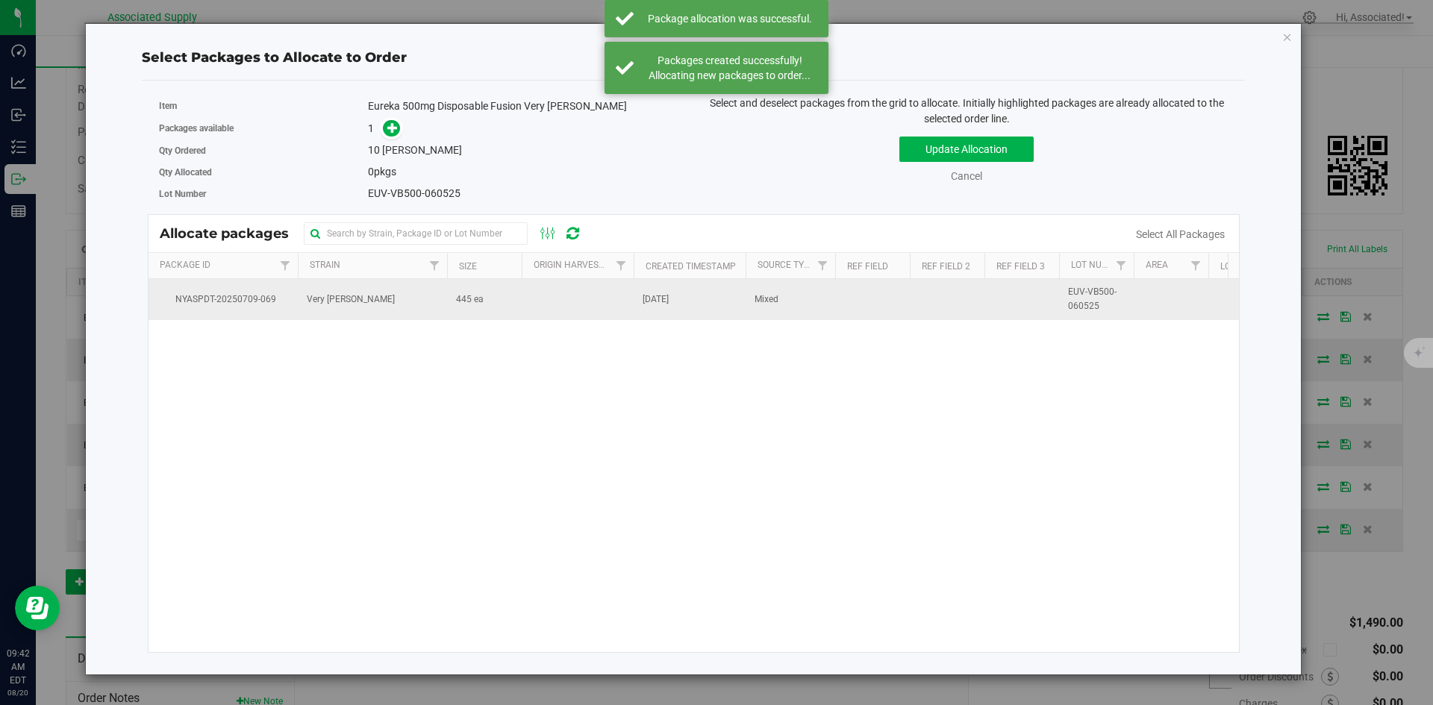
click at [480, 304] on span "445 ea" at bounding box center [470, 300] width 28 height 14
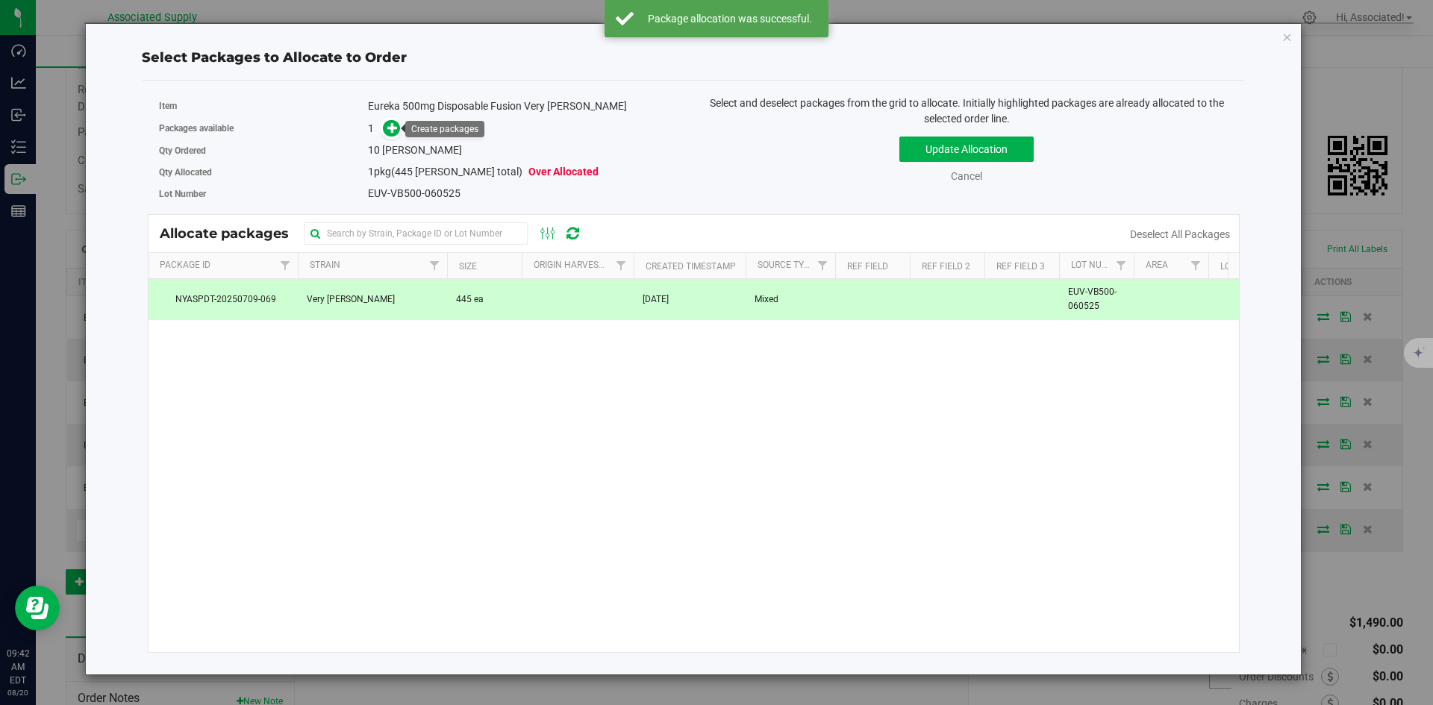
click at [385, 134] on link at bounding box center [391, 128] width 17 height 12
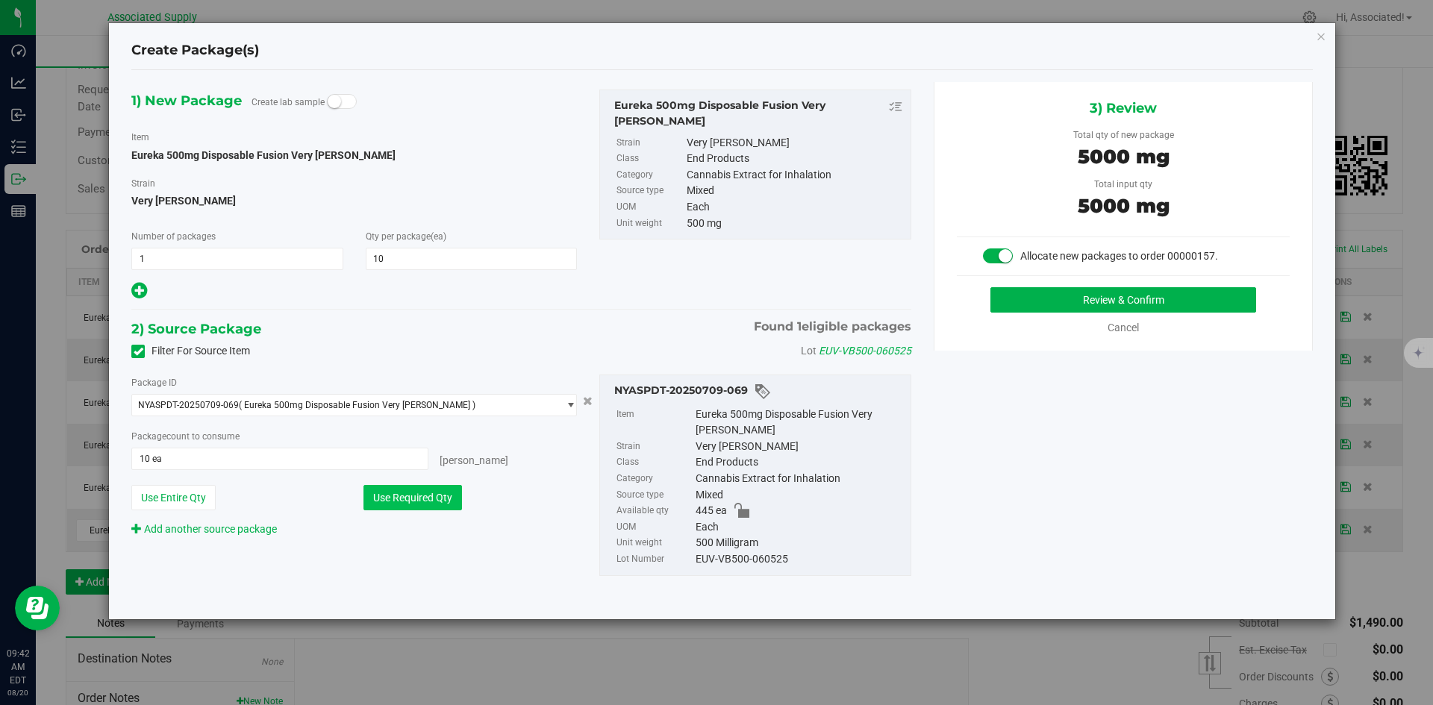
click at [410, 493] on button "Use Required Qty" at bounding box center [412, 497] width 98 height 25
click at [1051, 300] on button "Review & Confirm" at bounding box center [1123, 299] width 266 height 25
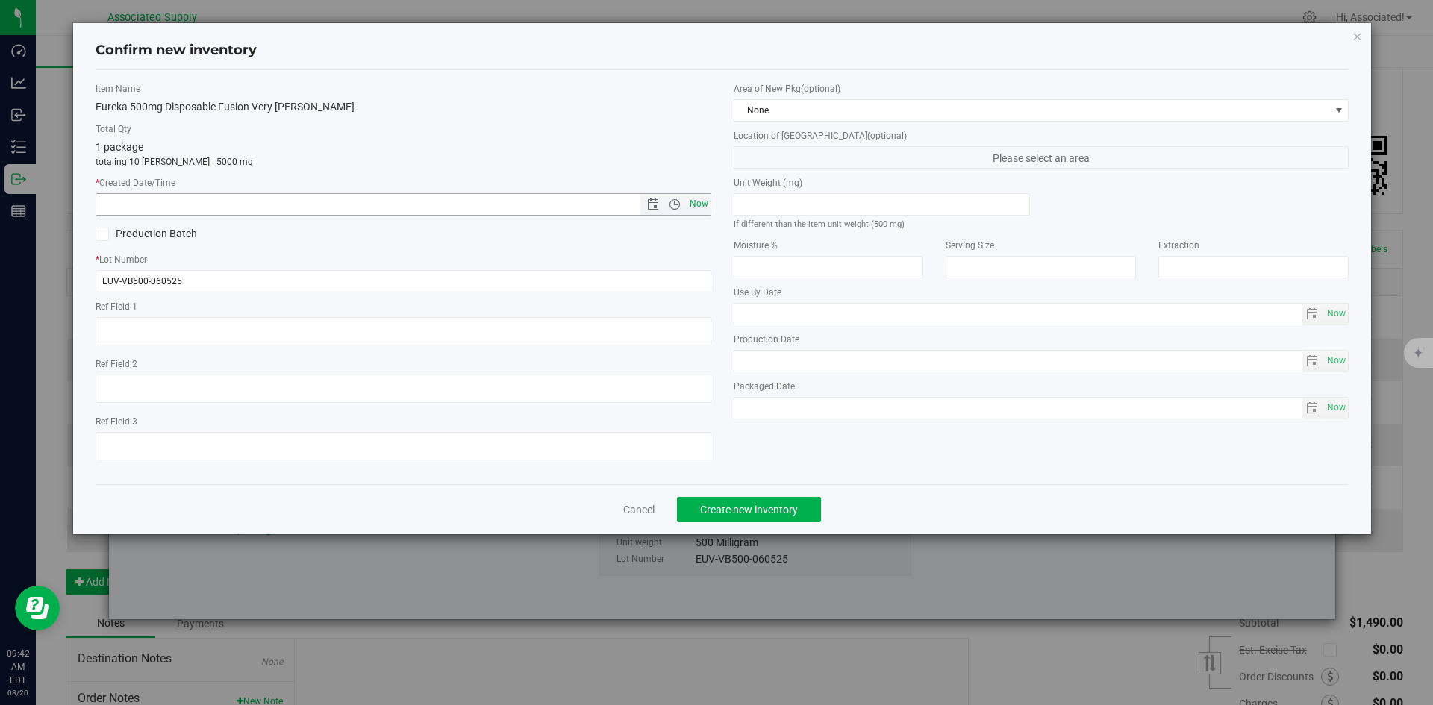
click at [701, 204] on span "Now" at bounding box center [698, 204] width 25 height 22
type input "8/20/2025 9:42 AM"
click at [779, 510] on span "Create new inventory" at bounding box center [749, 510] width 98 height 12
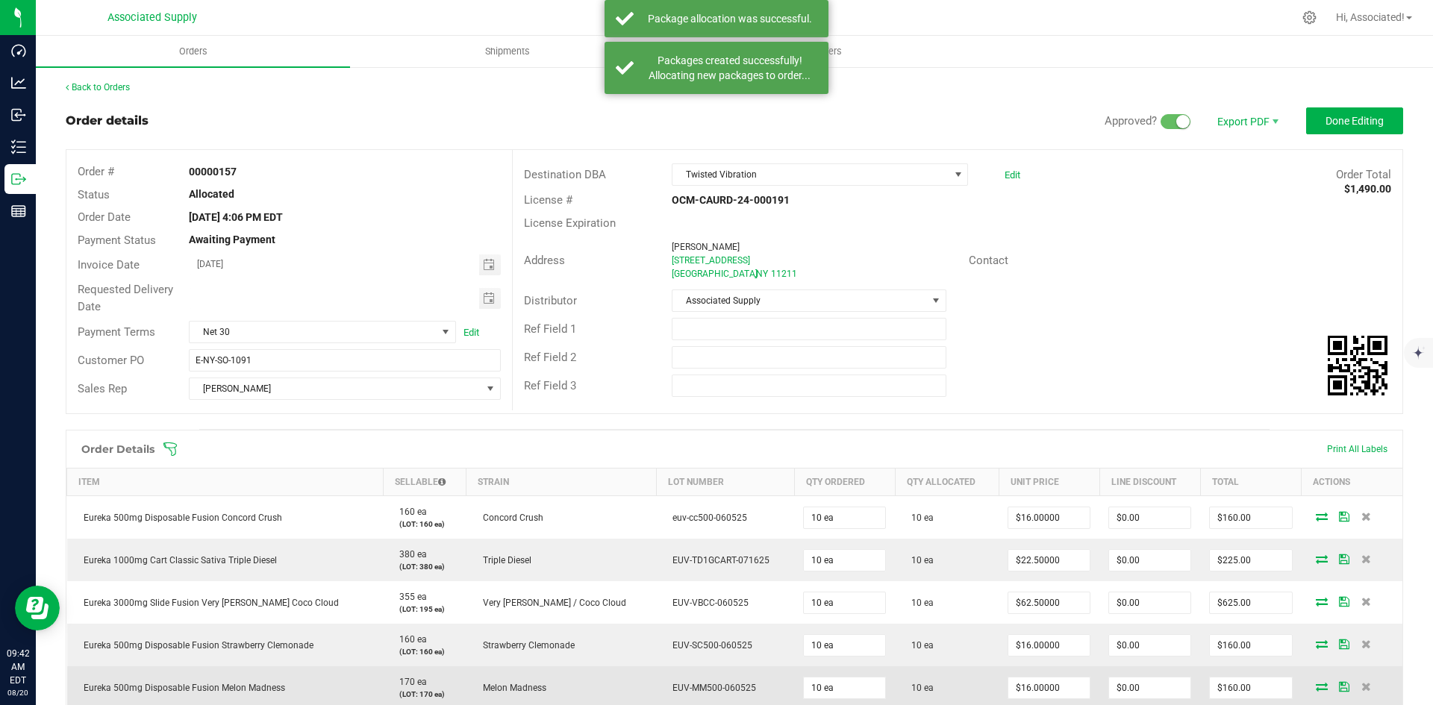
scroll to position [349, 0]
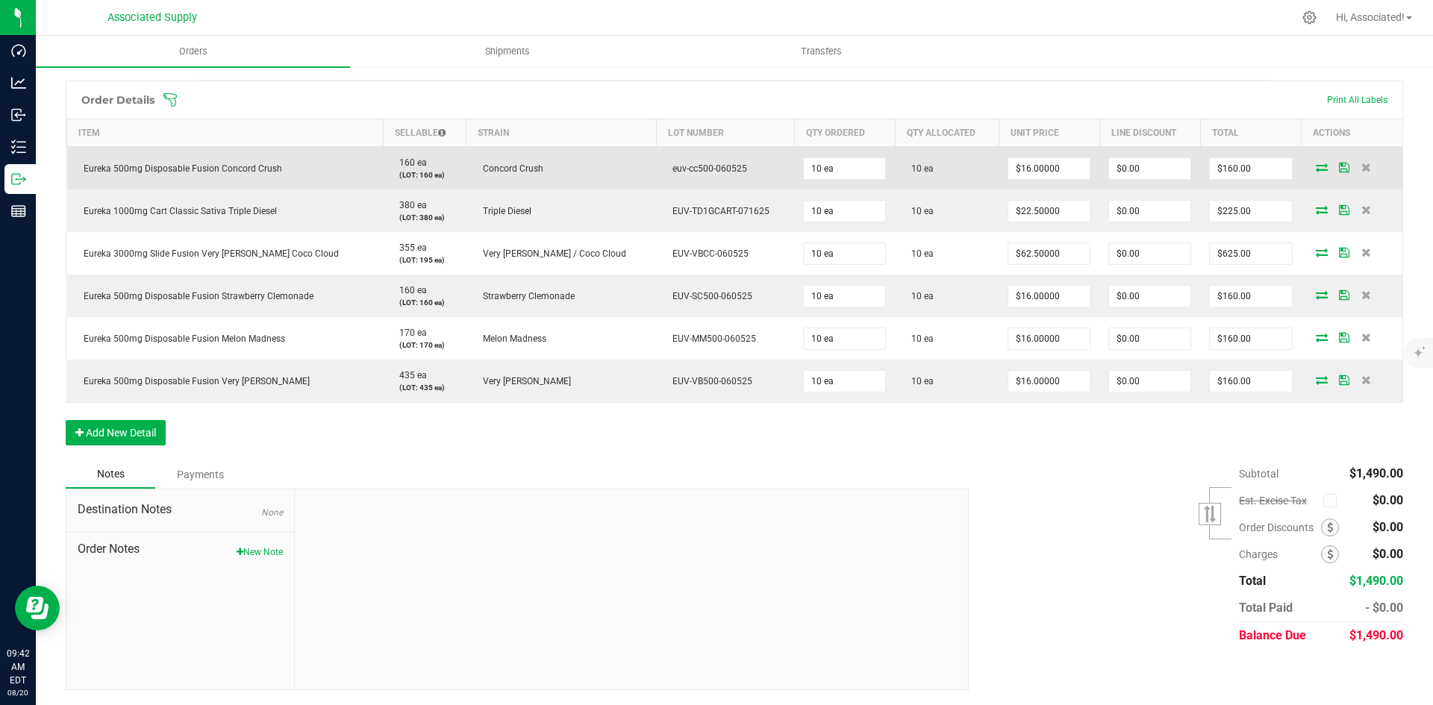
click at [1316, 170] on icon at bounding box center [1322, 167] width 12 height 9
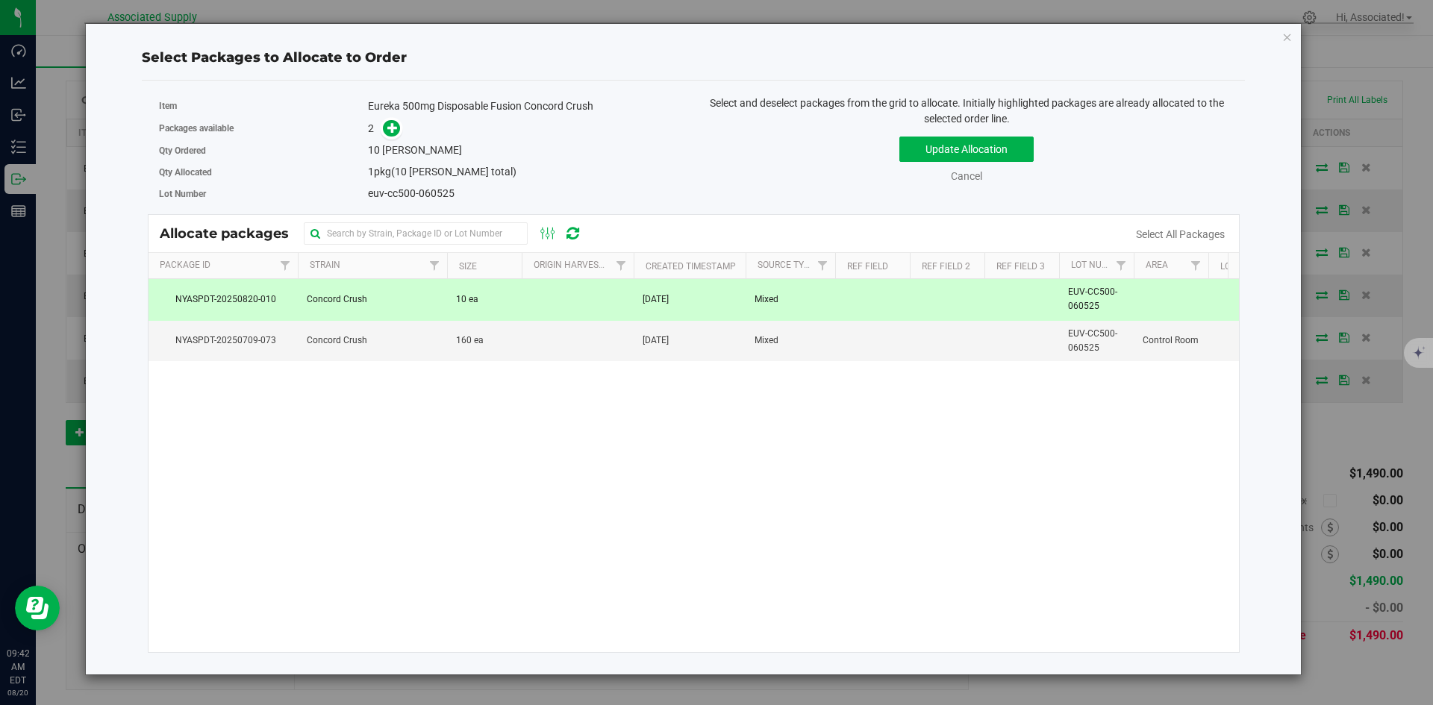
click at [526, 299] on td at bounding box center [578, 299] width 112 height 41
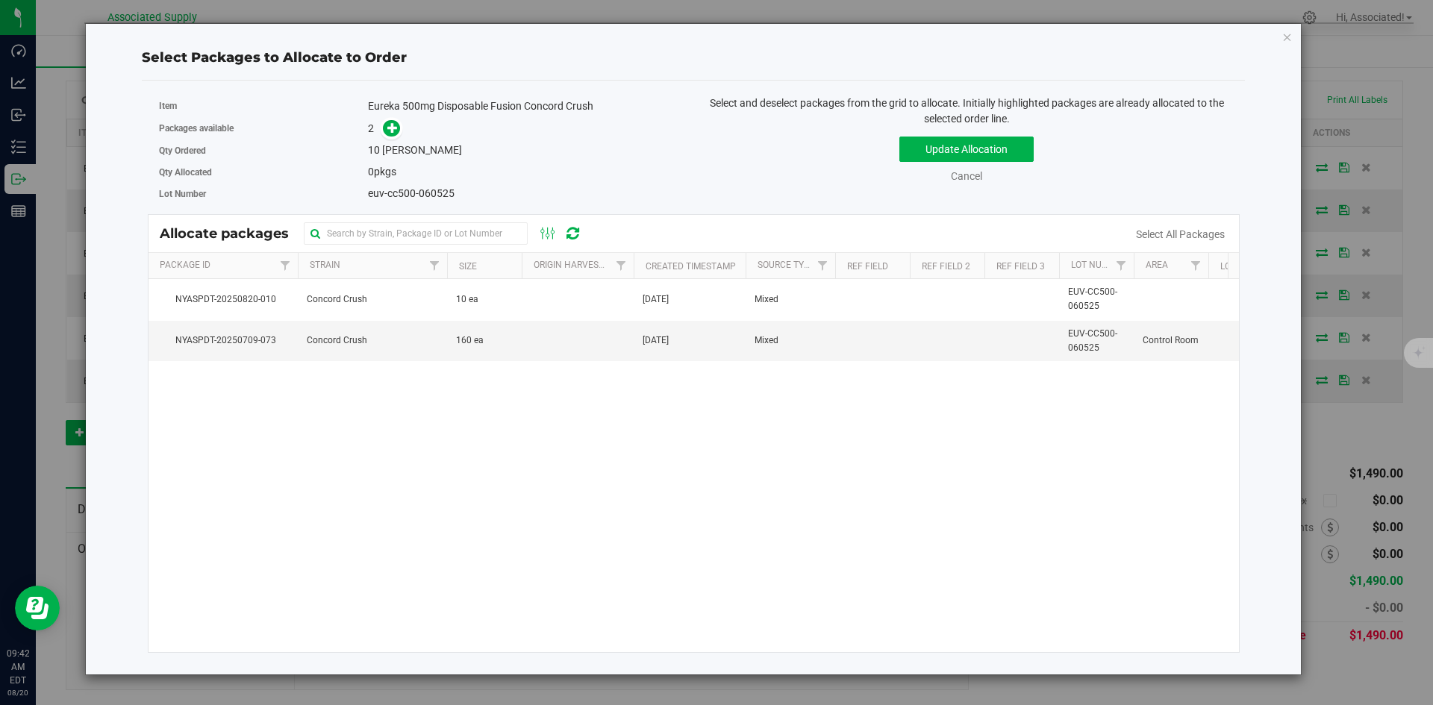
click at [731, 133] on div "Update Allocation Cancel Select All Packages" at bounding box center [966, 157] width 524 height 54
click at [954, 149] on button "Update Allocation" at bounding box center [966, 149] width 134 height 25
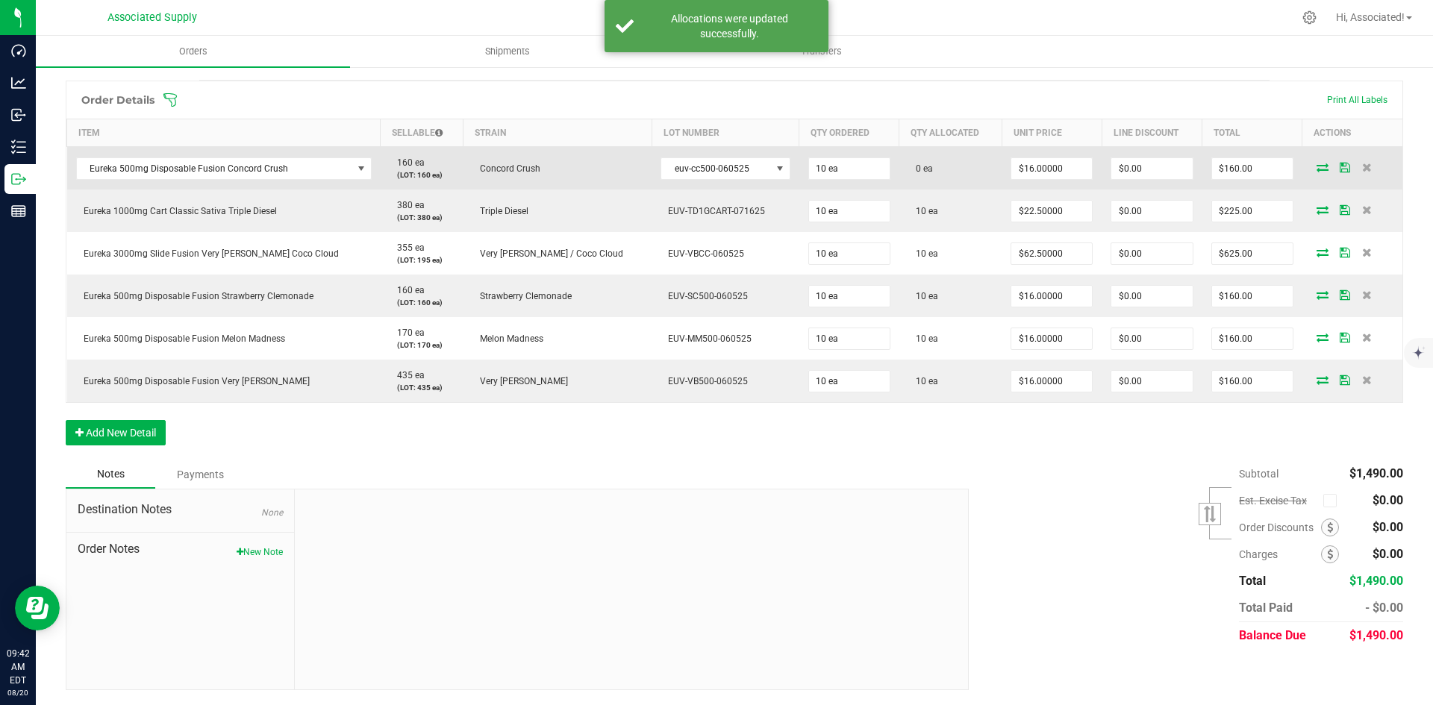
click at [1311, 166] on span at bounding box center [1322, 167] width 22 height 9
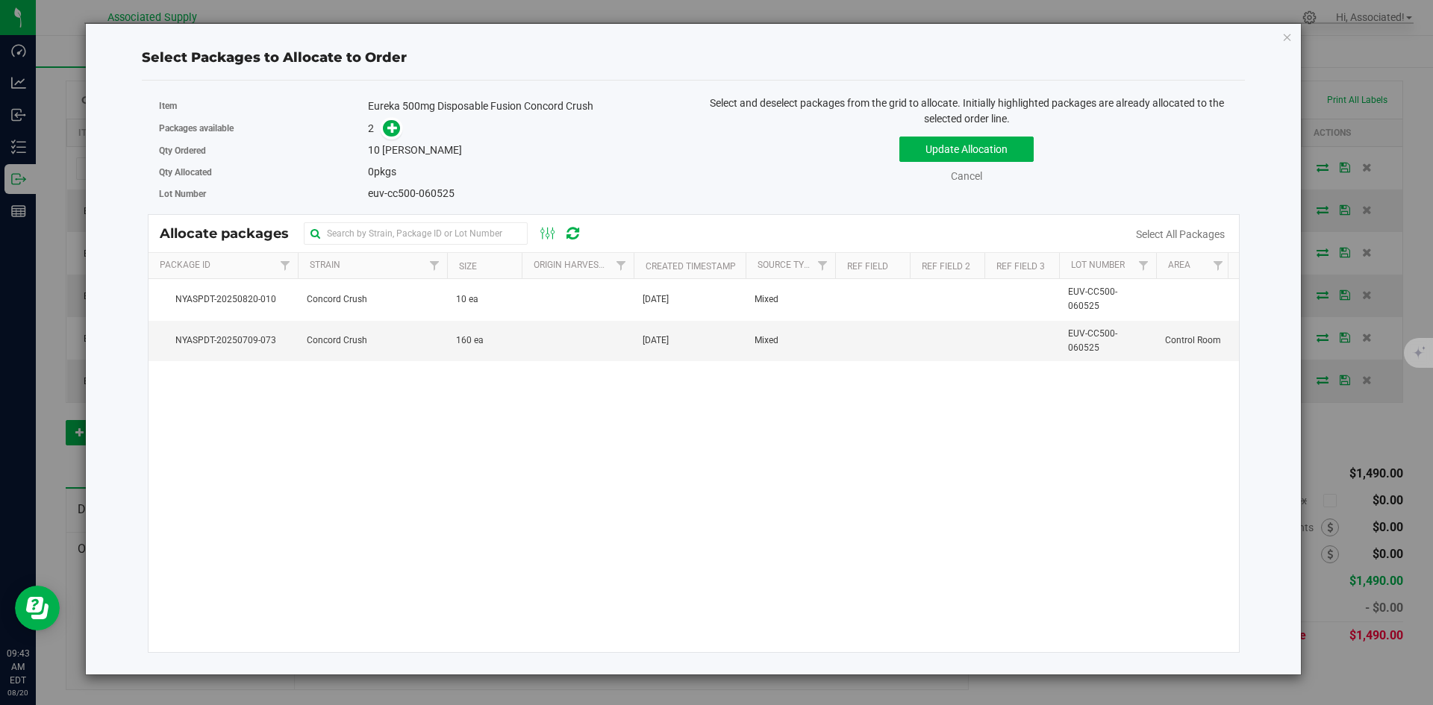
drag, startPoint x: 1136, startPoint y: 265, endPoint x: 1166, endPoint y: 266, distance: 29.9
click at [1166, 266] on div "Package Id Strain Size Origin Harvests Created Timestamp Source Type Ref Field …" at bounding box center [688, 265] width 1080 height 25
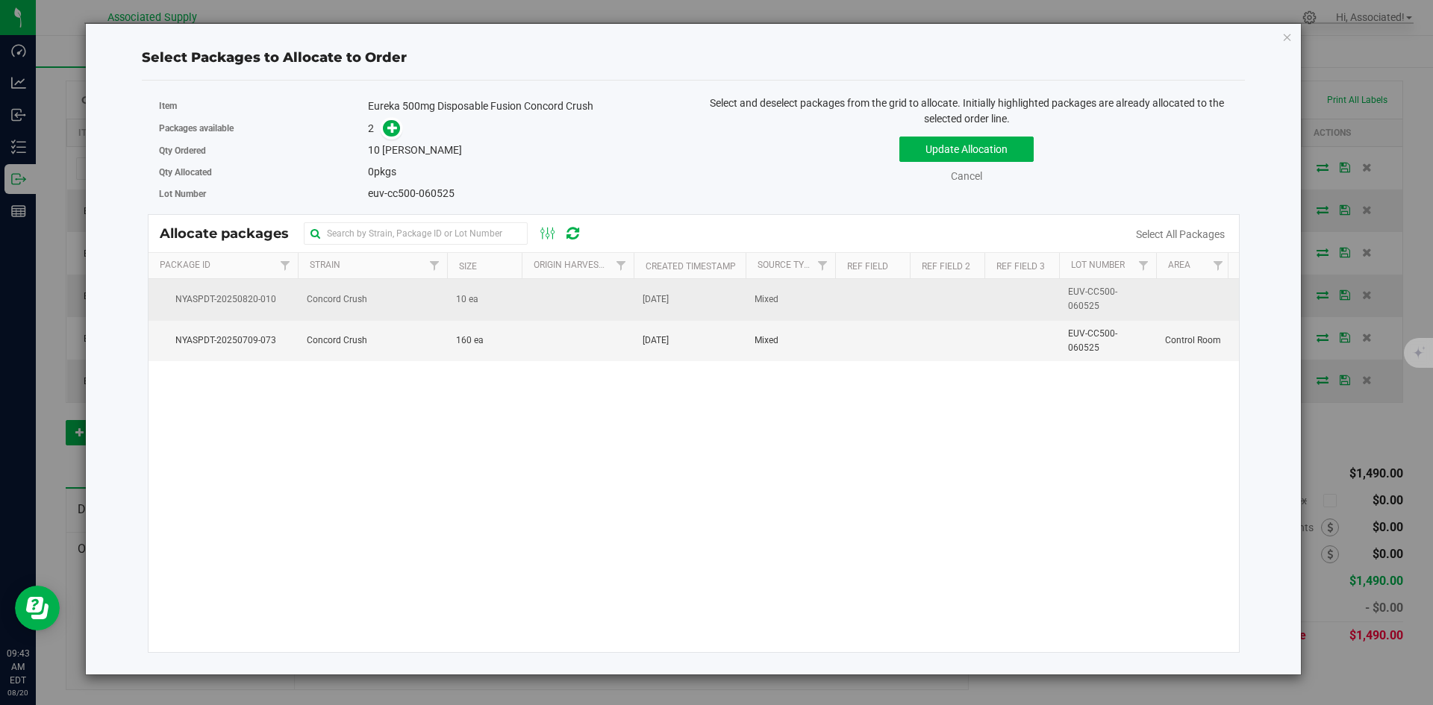
click at [586, 287] on td at bounding box center [578, 299] width 112 height 41
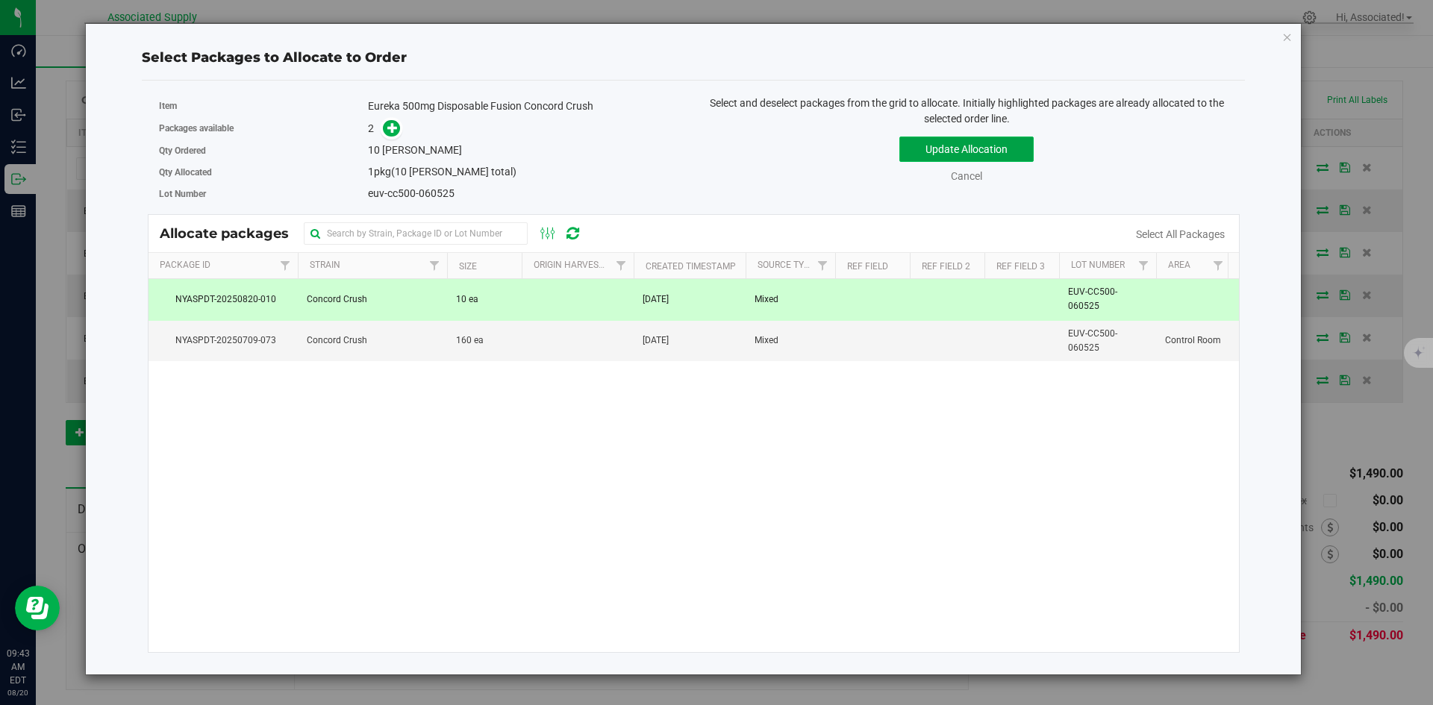
click at [953, 146] on button "Update Allocation" at bounding box center [966, 149] width 134 height 25
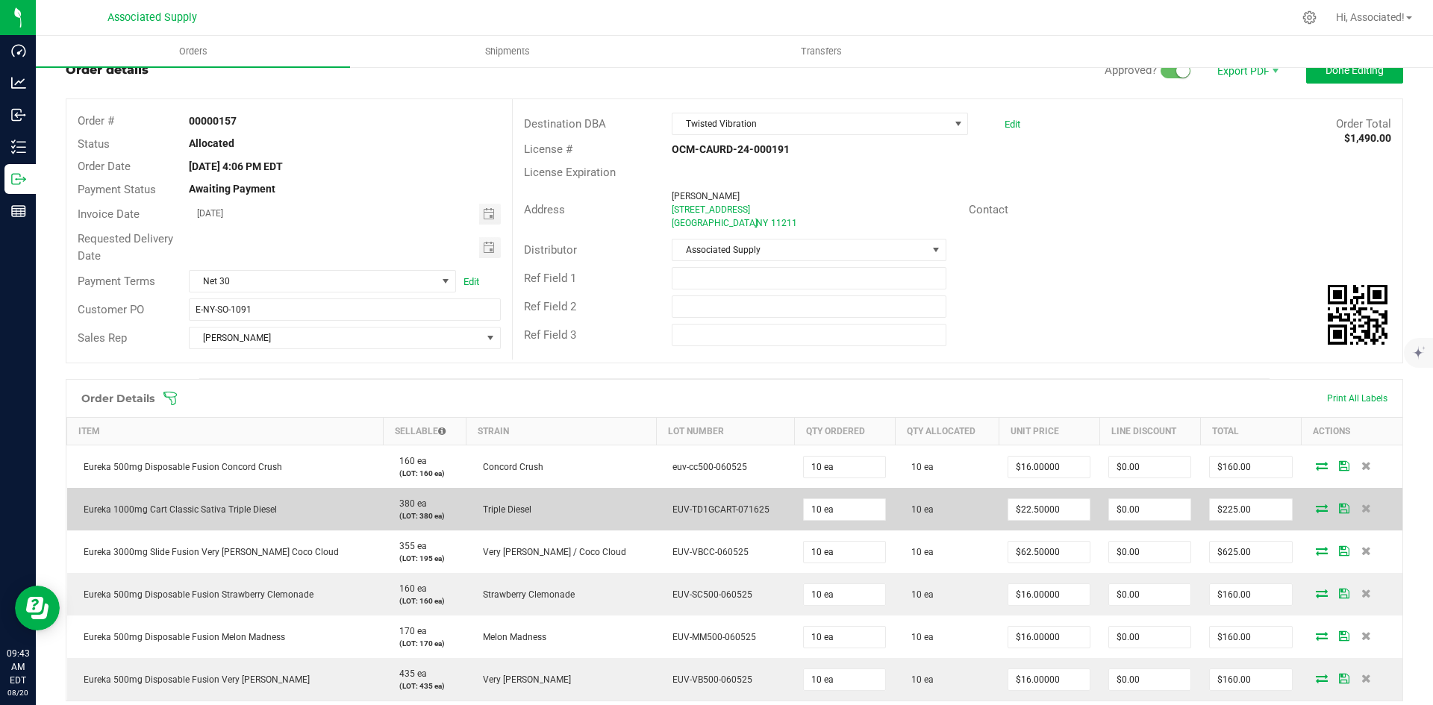
scroll to position [0, 0]
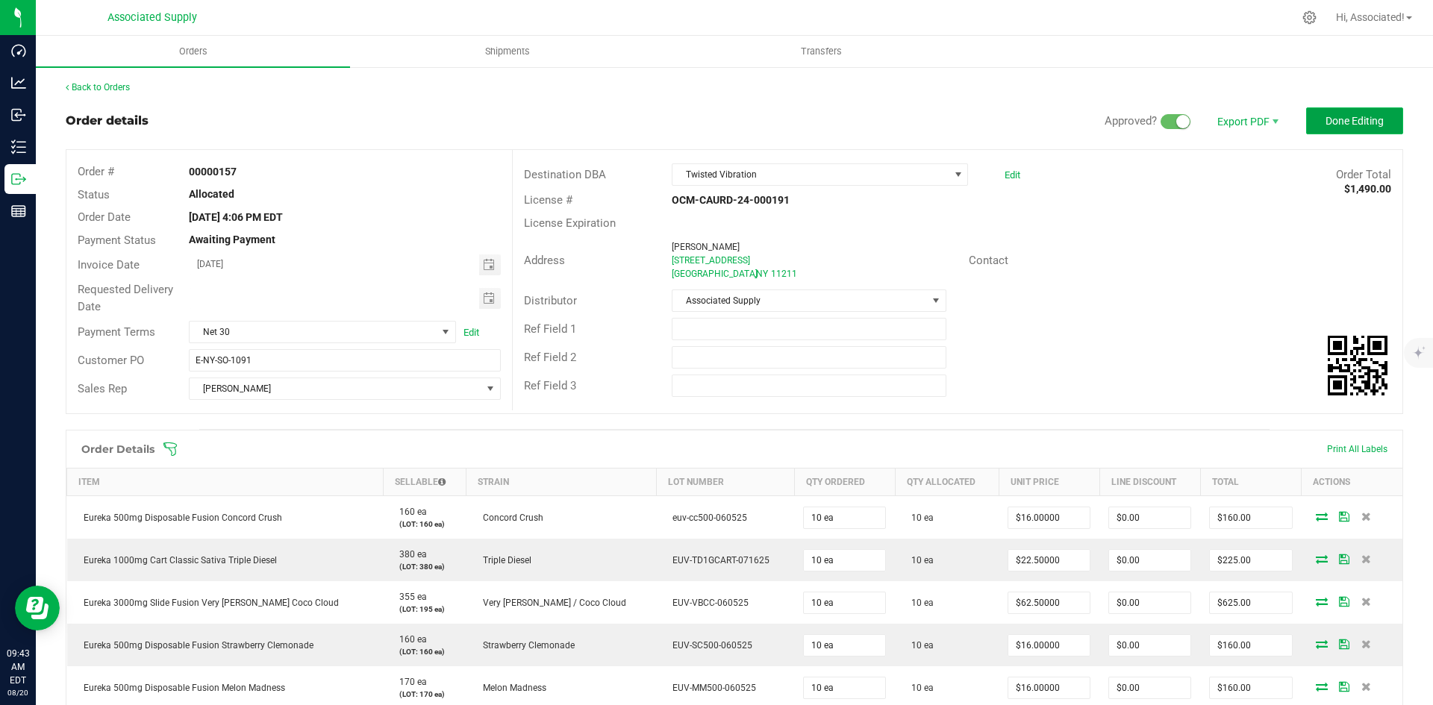
click at [1335, 128] on button "Done Editing" at bounding box center [1354, 120] width 97 height 27
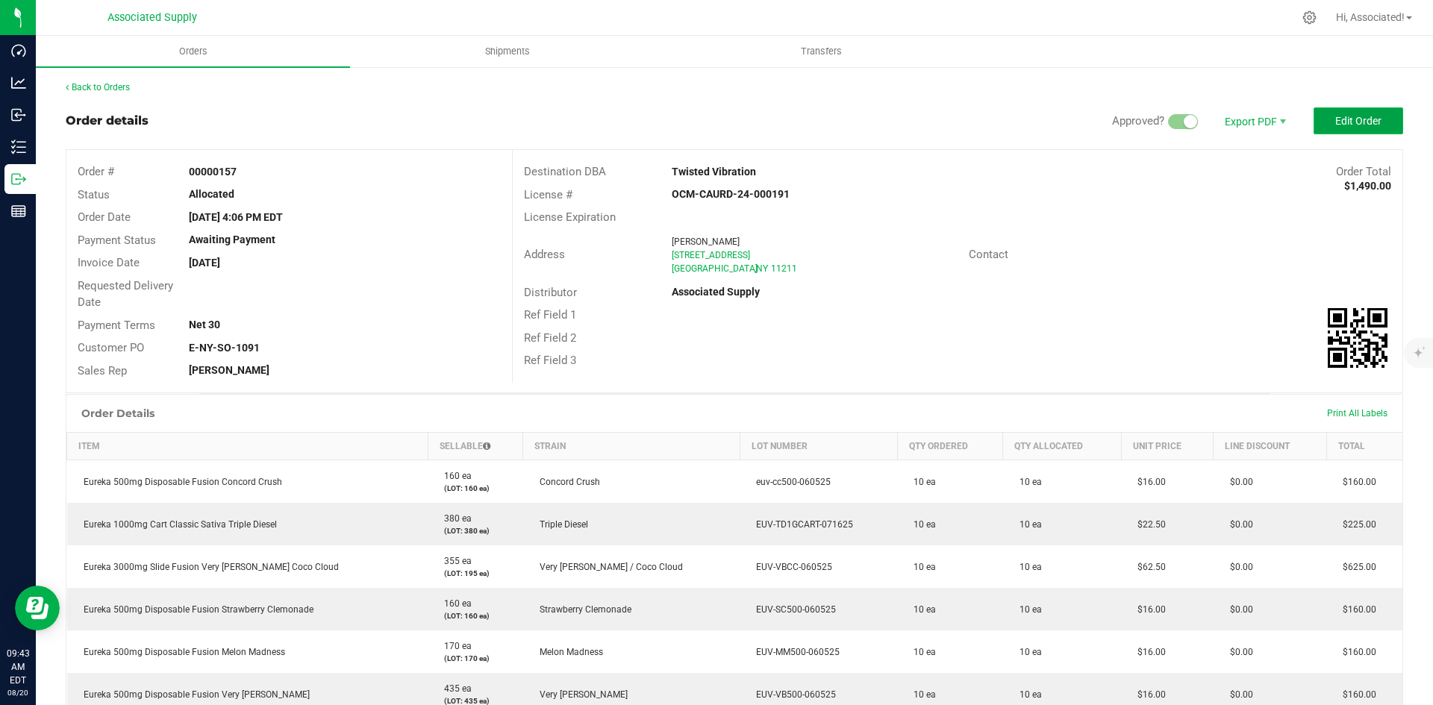
click at [1361, 126] on span "Edit Order" at bounding box center [1358, 121] width 46 height 12
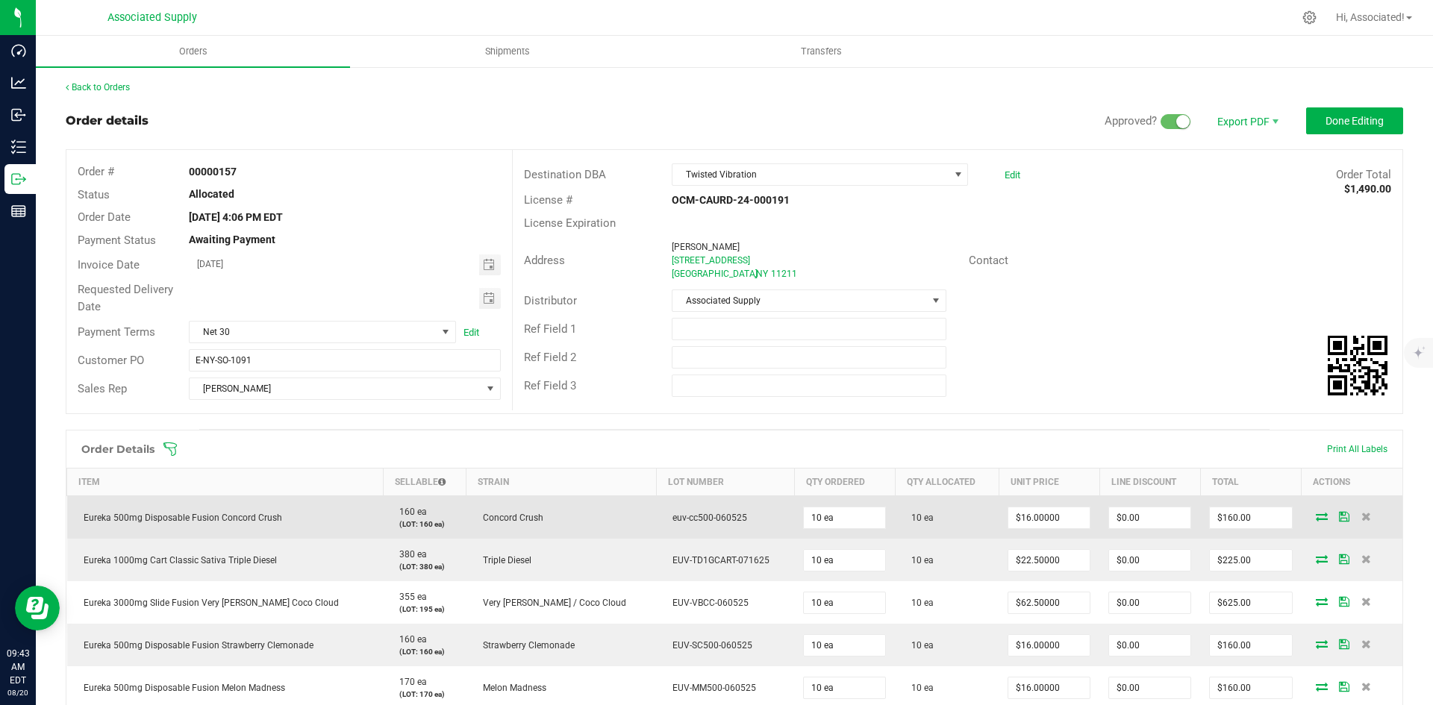
click at [1316, 515] on icon at bounding box center [1322, 516] width 12 height 9
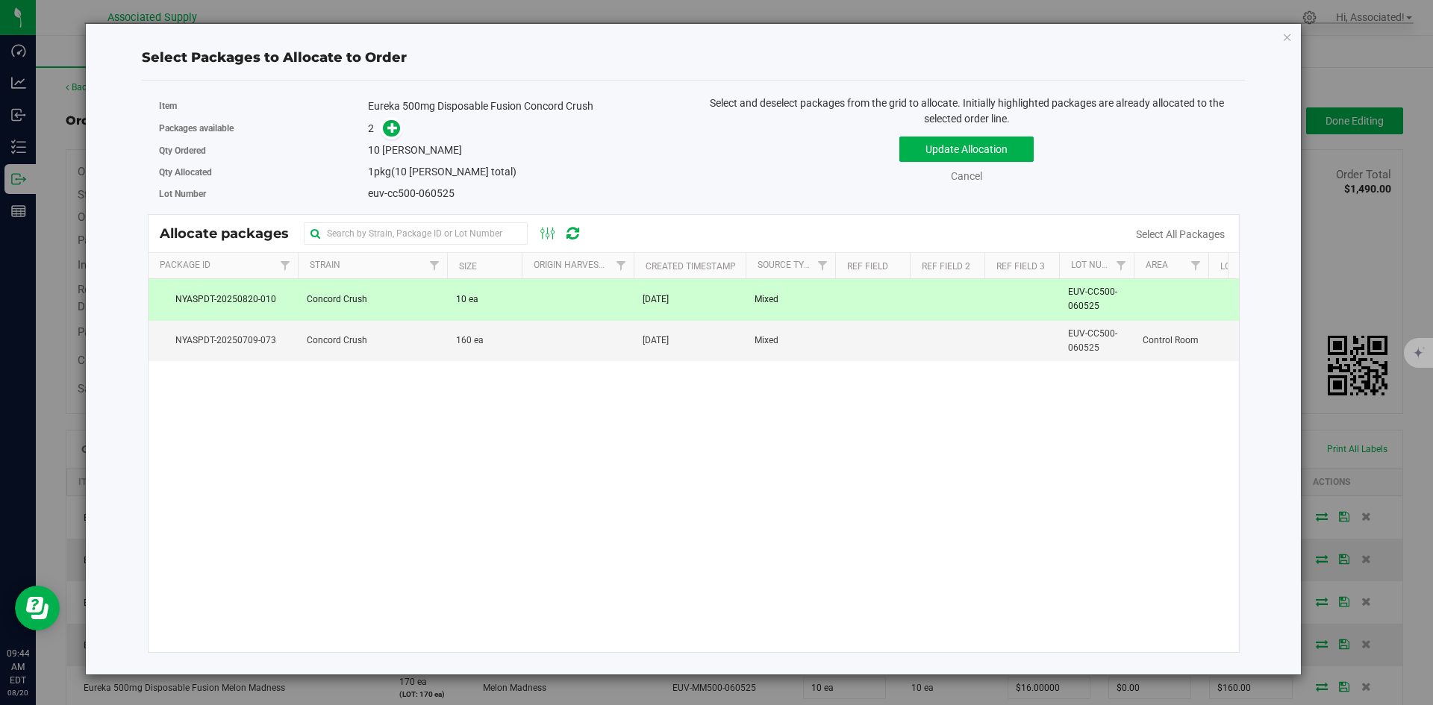
click at [635, 296] on td "[DATE]" at bounding box center [690, 299] width 112 height 41
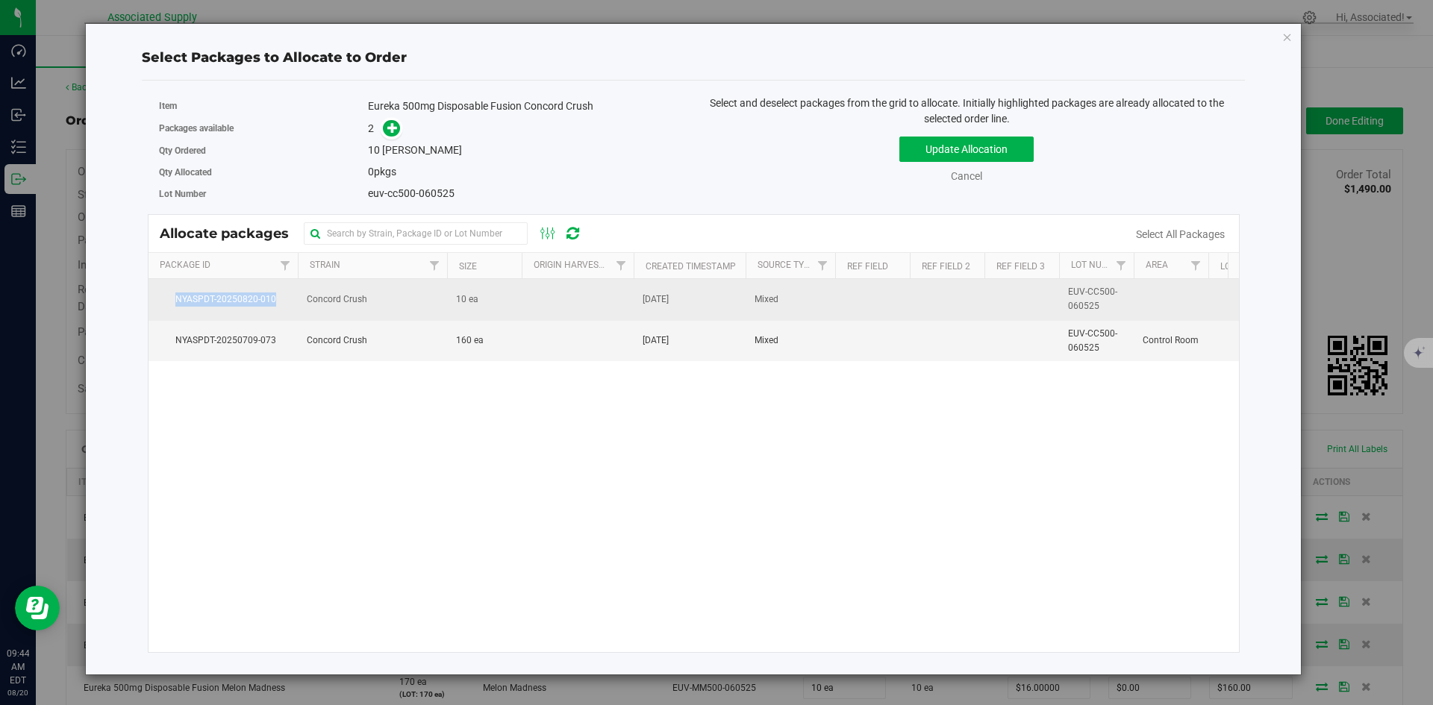
drag, startPoint x: 283, startPoint y: 298, endPoint x: 171, endPoint y: 298, distance: 111.9
click at [171, 298] on span "NYASPDT-20250820-010" at bounding box center [222, 300] width 131 height 14
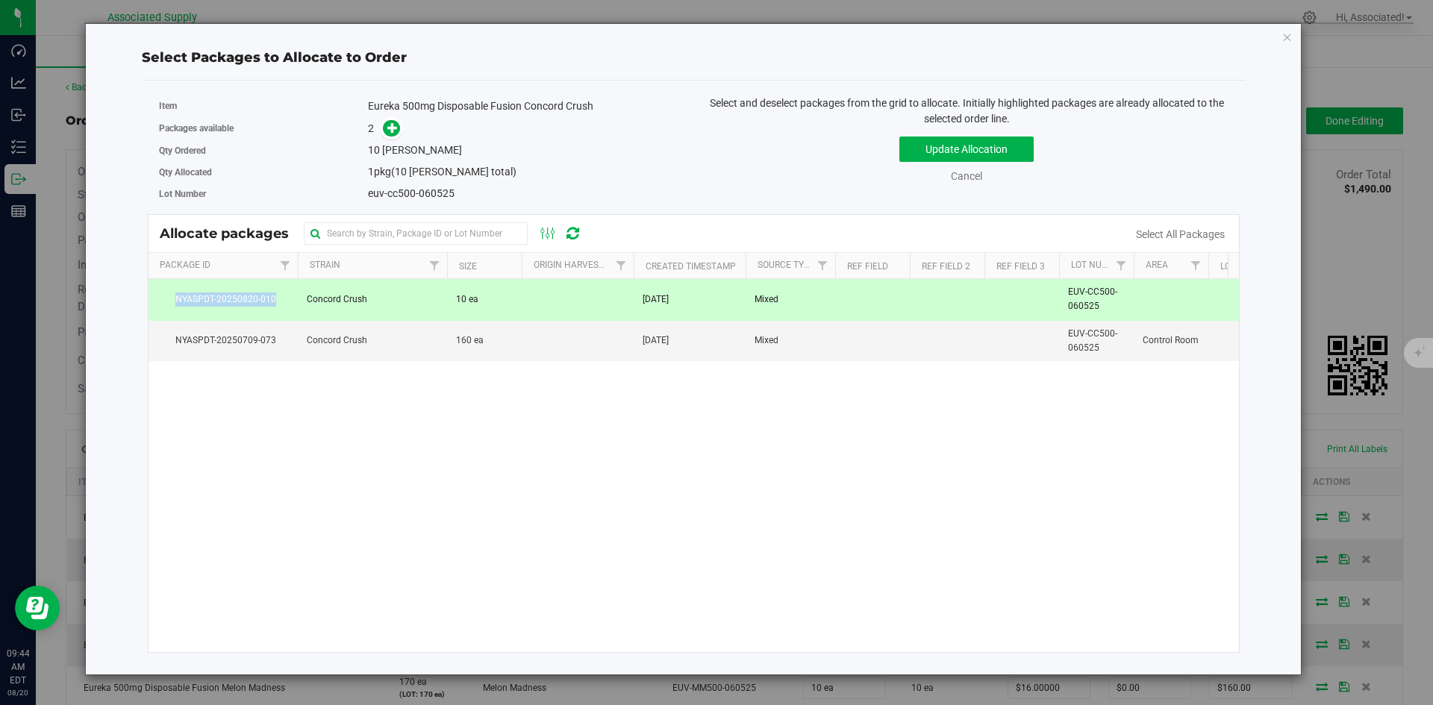
copy span "NYASPDT-20250820-010"
click at [998, 148] on button "Update Allocation" at bounding box center [966, 149] width 134 height 25
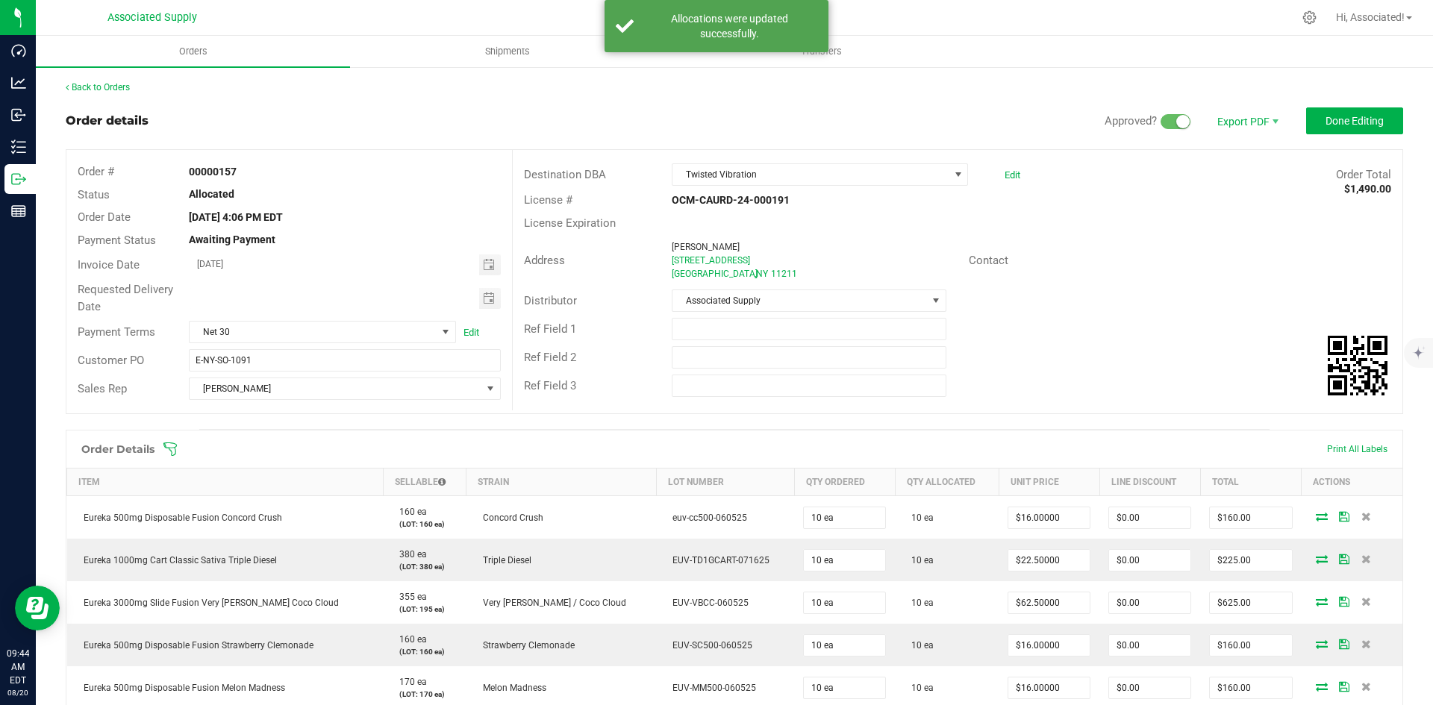
drag, startPoint x: 1045, startPoint y: 269, endPoint x: 1021, endPoint y: 272, distance: 24.8
click at [1046, 269] on div "Contact" at bounding box center [1179, 260] width 445 height 23
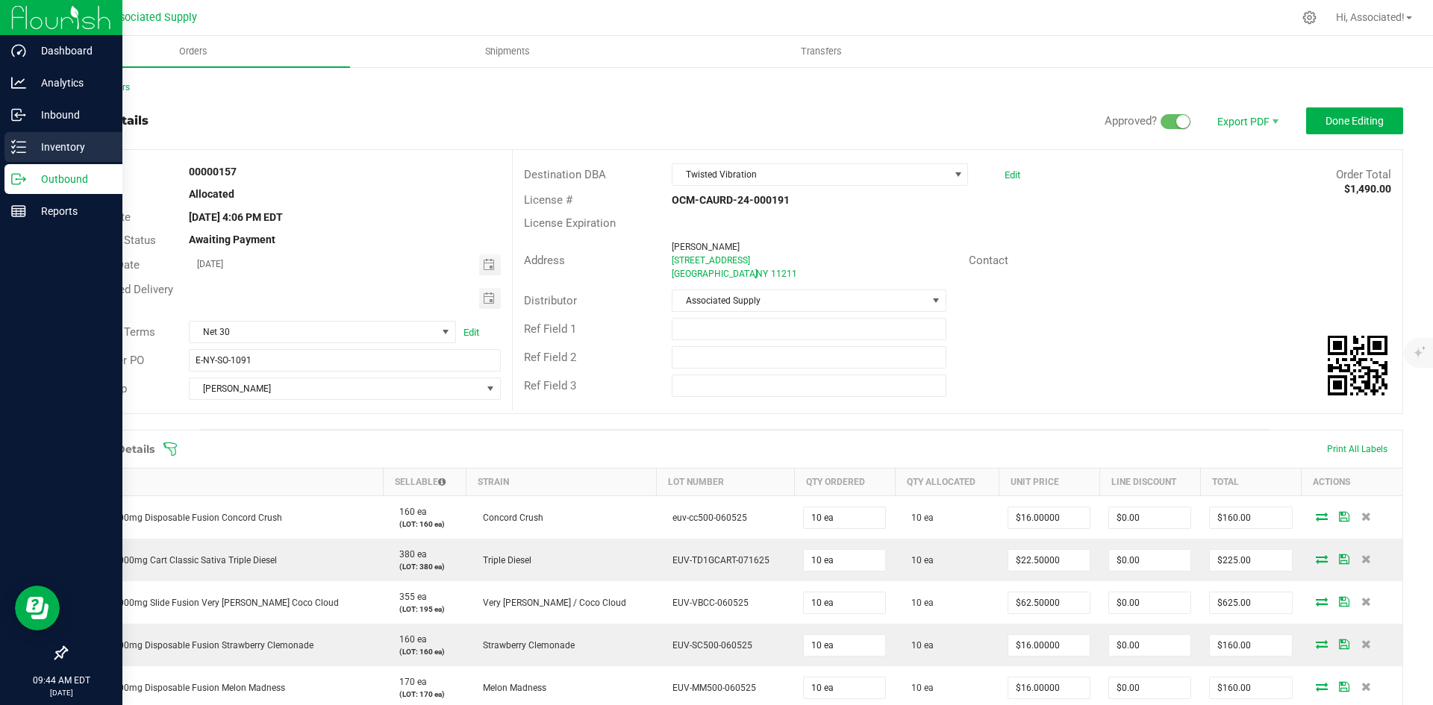
click at [18, 148] on icon at bounding box center [18, 147] width 15 height 15
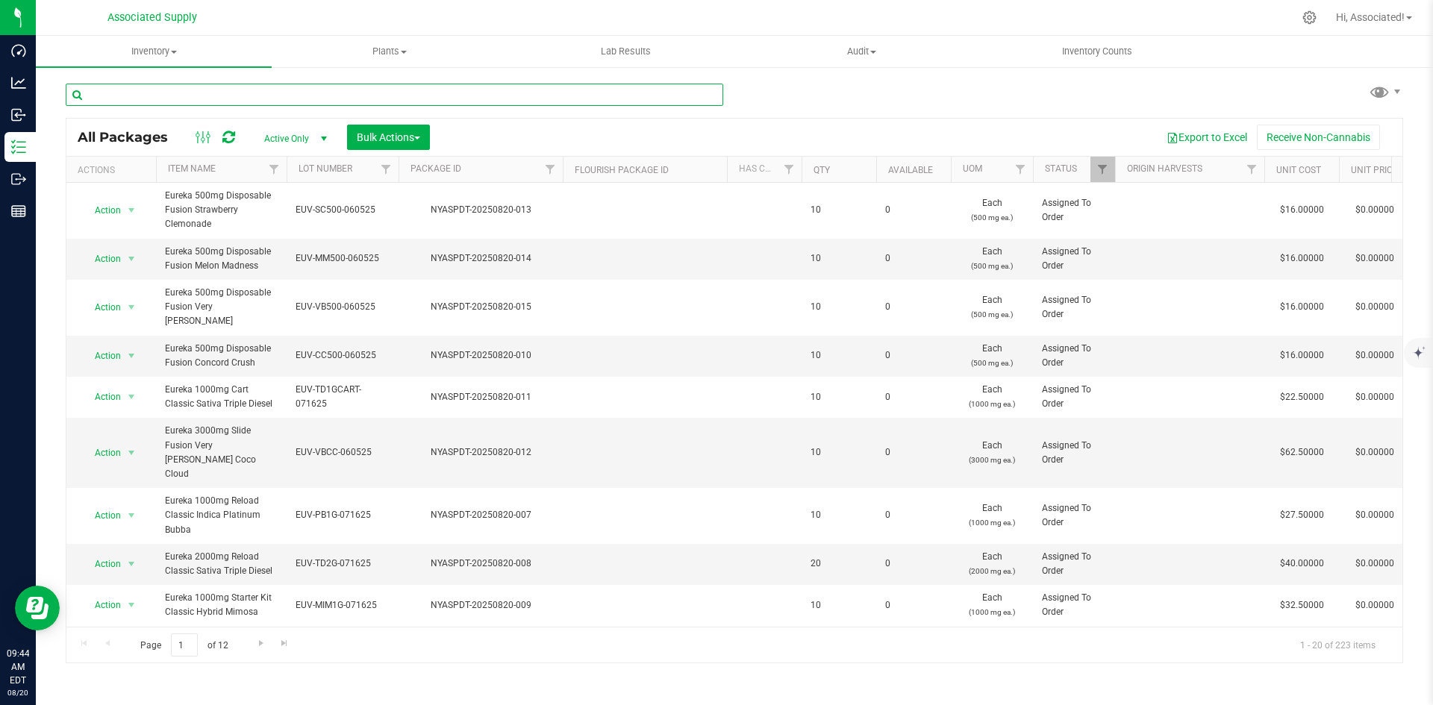
click at [224, 96] on input "text" at bounding box center [394, 95] width 657 height 22
click at [167, 49] on span "Inventory" at bounding box center [154, 51] width 236 height 13
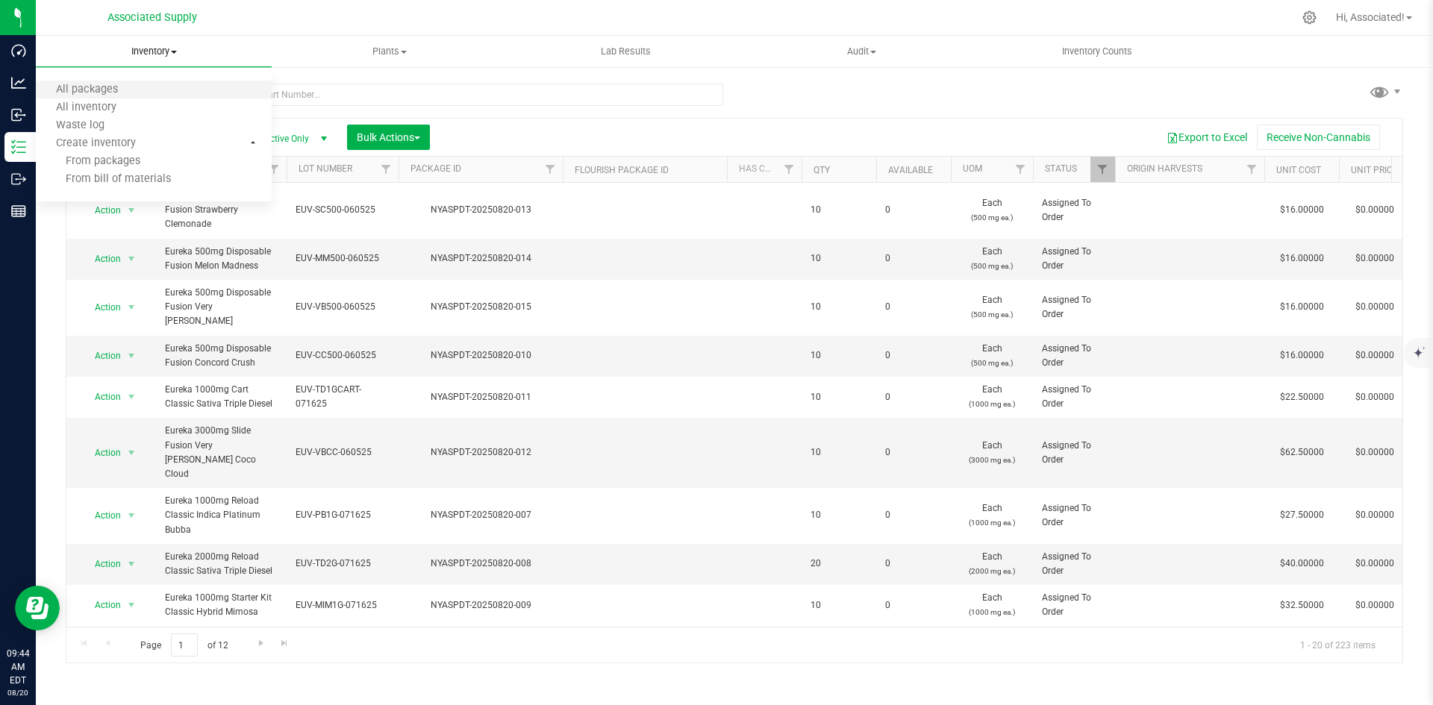
click at [158, 90] on li "All packages" at bounding box center [154, 90] width 236 height 18
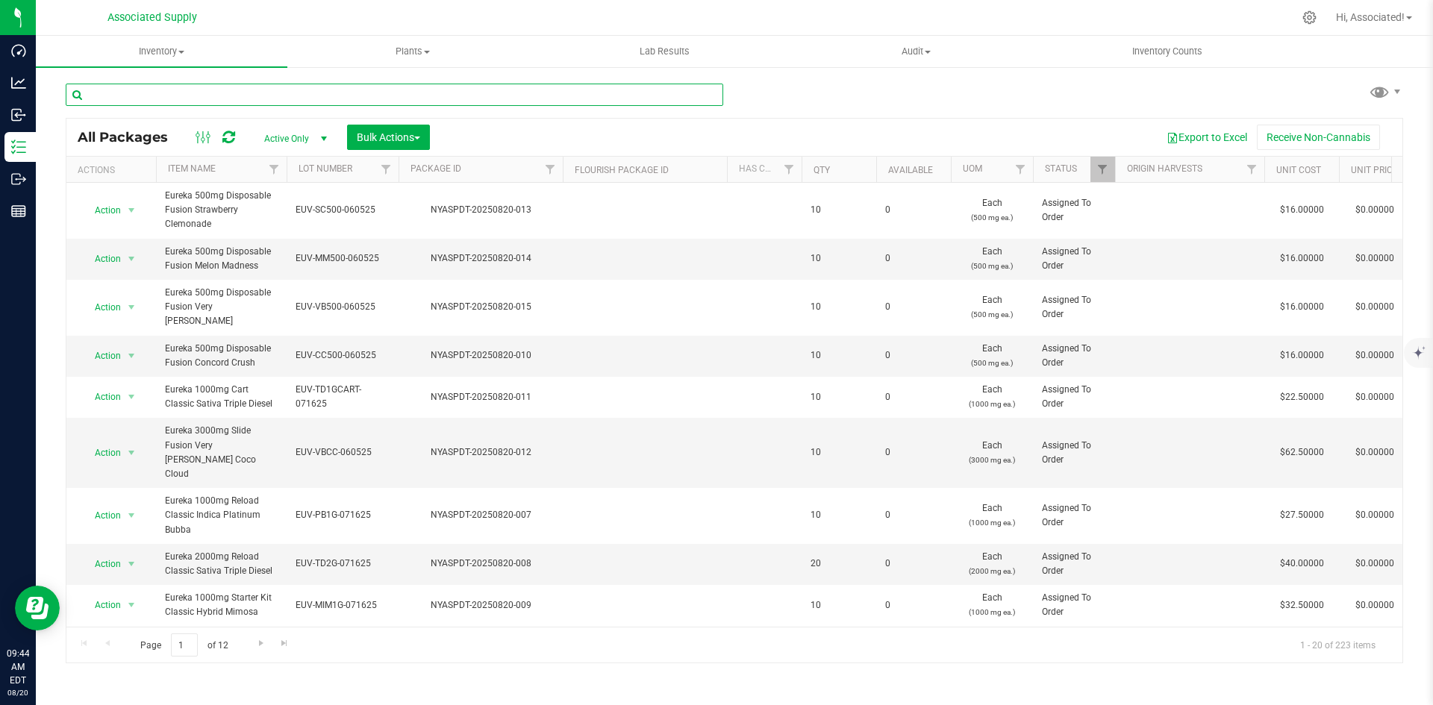
click at [295, 94] on input "text" at bounding box center [394, 95] width 657 height 22
paste input "NYASPDT-20250820-010"
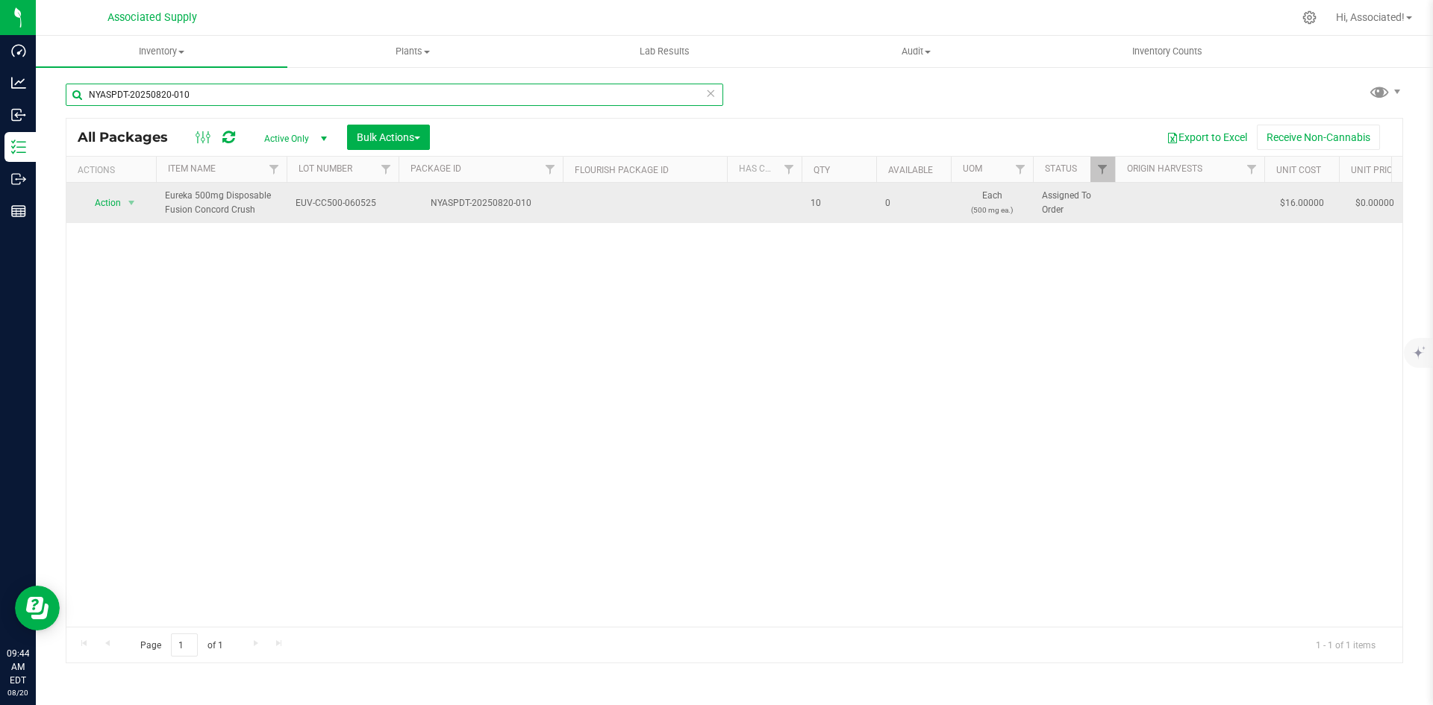
type input "NYASPDT-20250820-010"
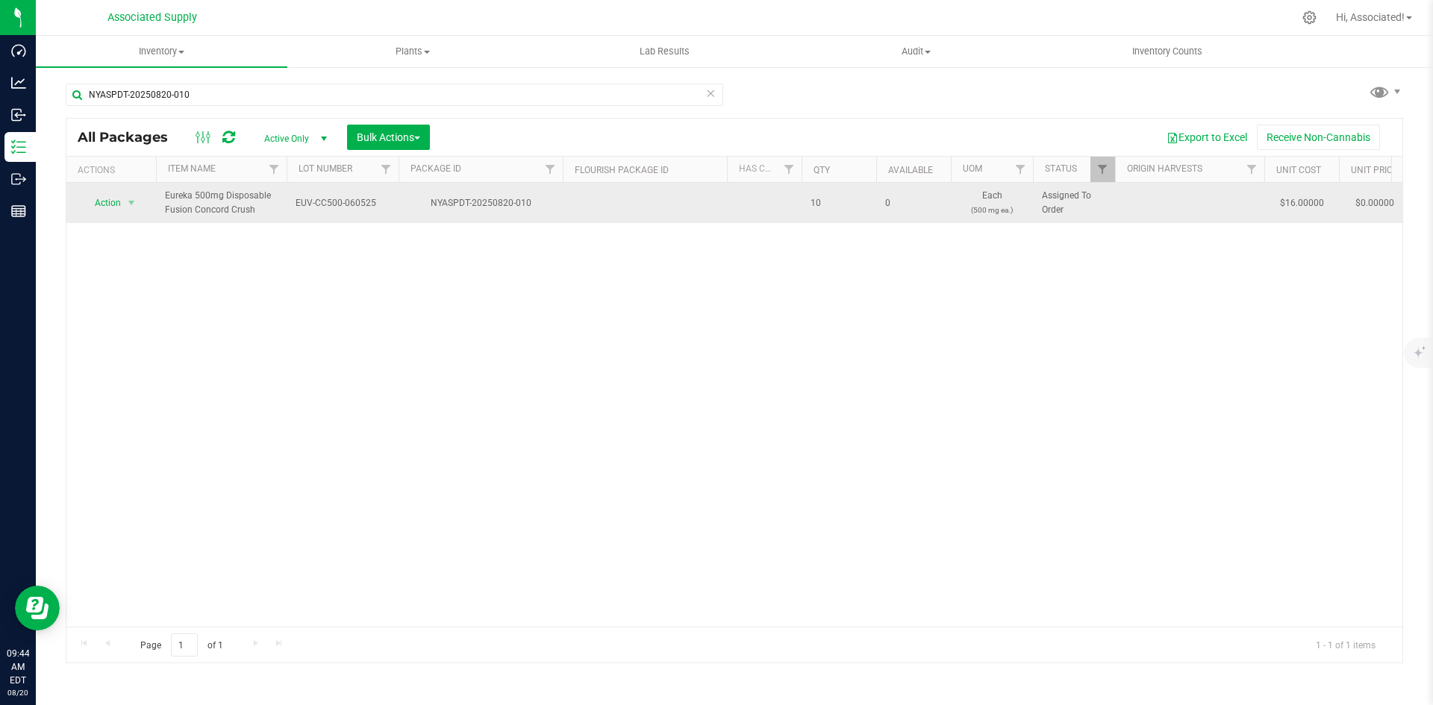
click at [340, 200] on span "EUV-CC500-060525" at bounding box center [342, 203] width 94 height 14
type input "EUV-CC500-06052500"
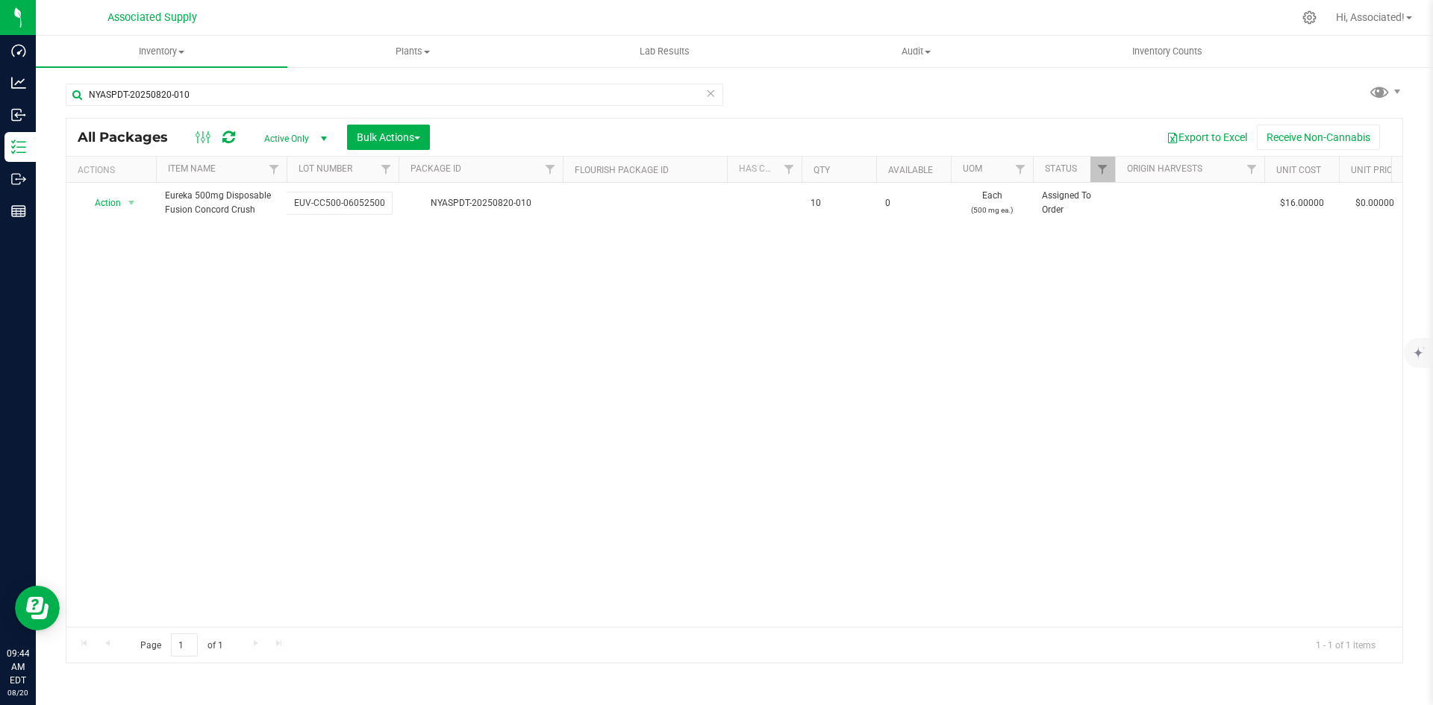
click at [381, 326] on div "All Packages Active Only Active Only Lab Samples Locked All Bulk Actions Add to…" at bounding box center [734, 390] width 1337 height 545
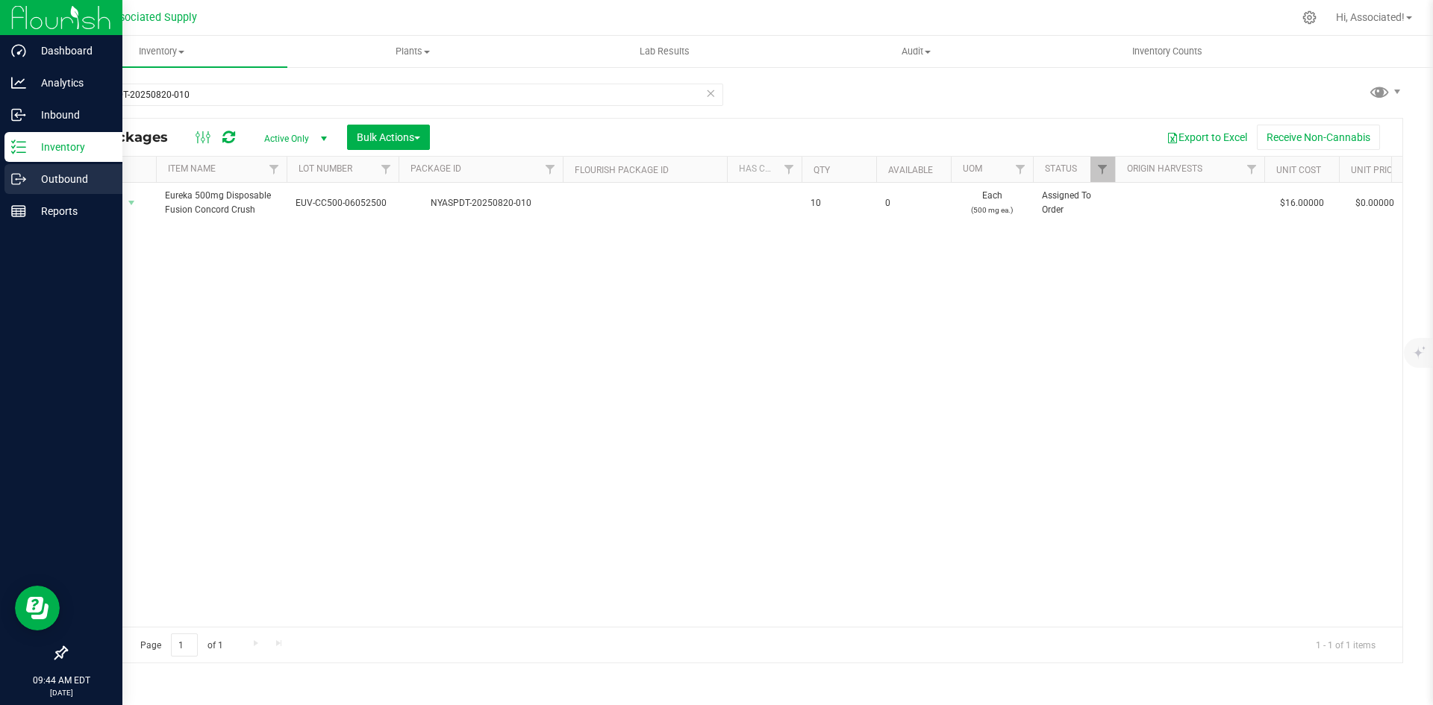
click at [25, 183] on icon at bounding box center [18, 179] width 15 height 15
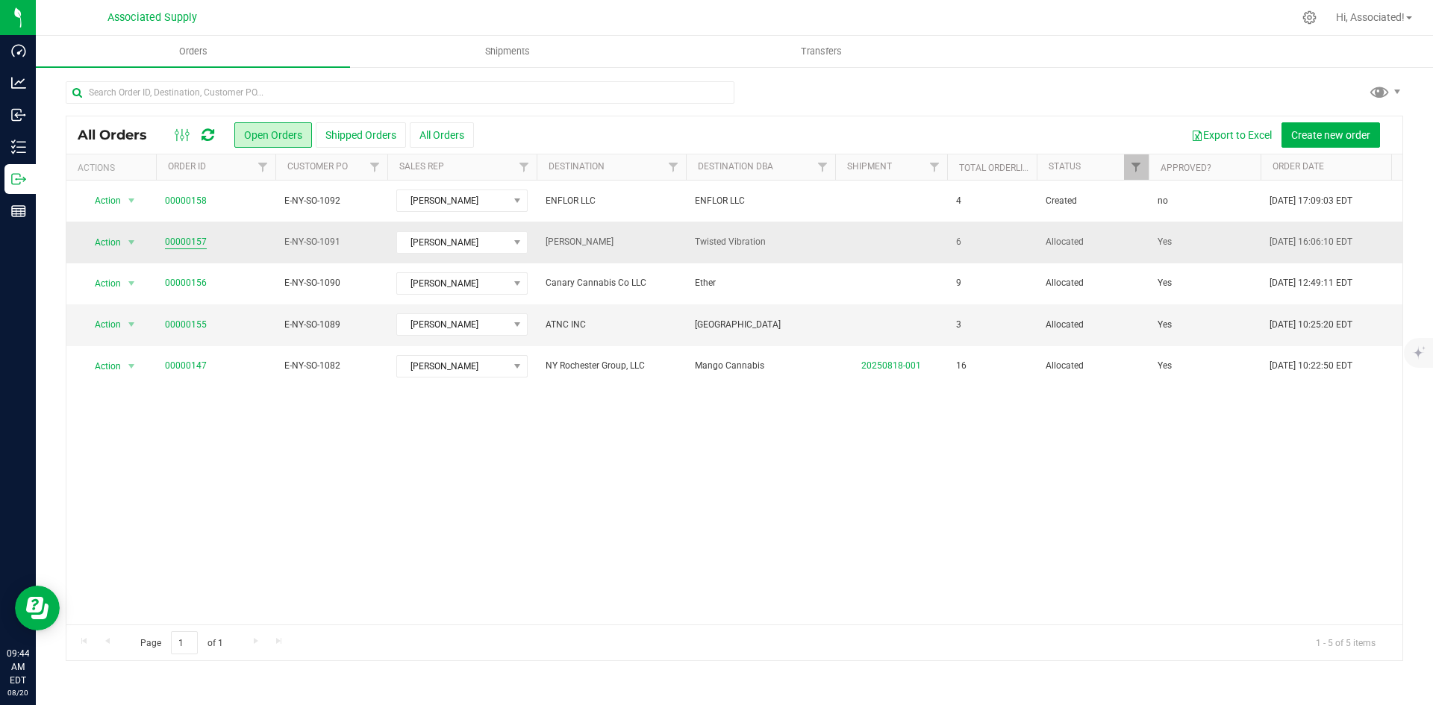
click at [187, 240] on link "00000157" at bounding box center [186, 242] width 42 height 14
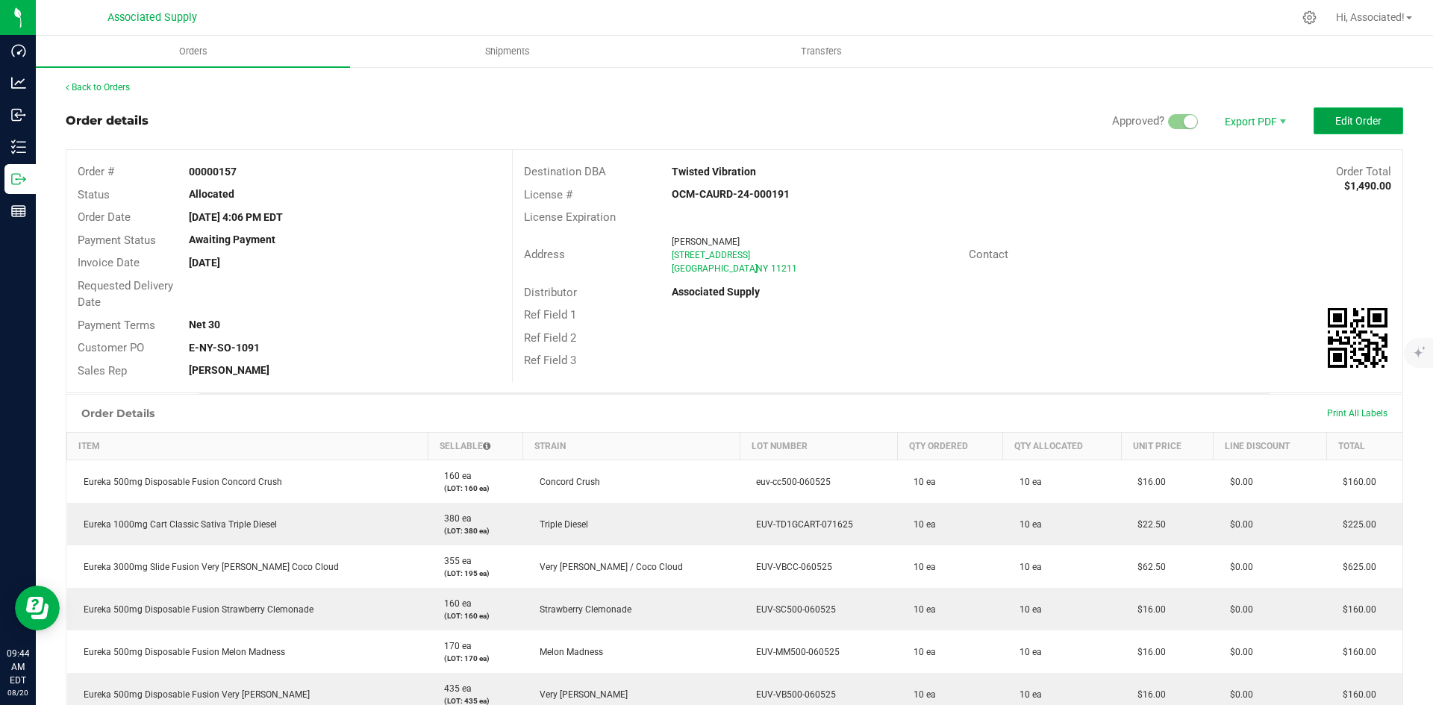
click at [1338, 121] on span "Edit Order" at bounding box center [1358, 121] width 46 height 12
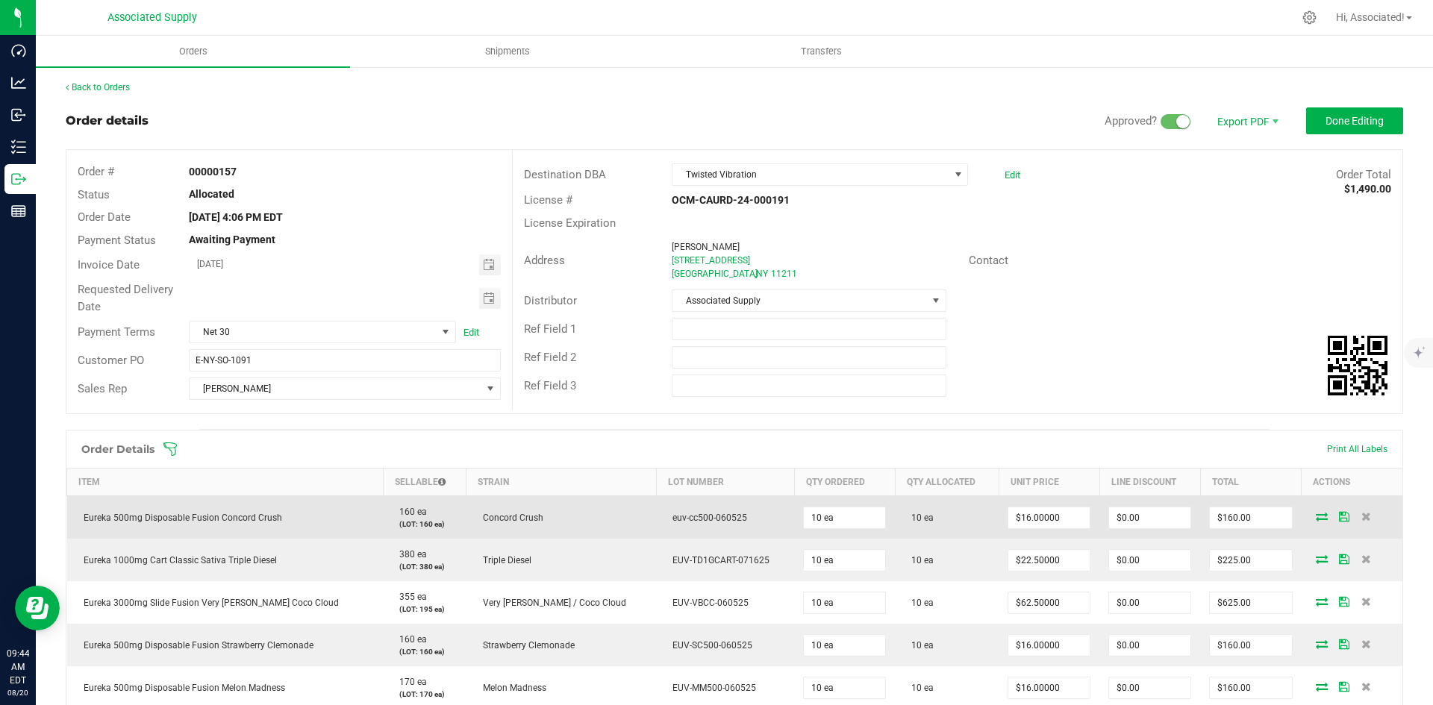
click at [1316, 515] on icon at bounding box center [1322, 516] width 12 height 9
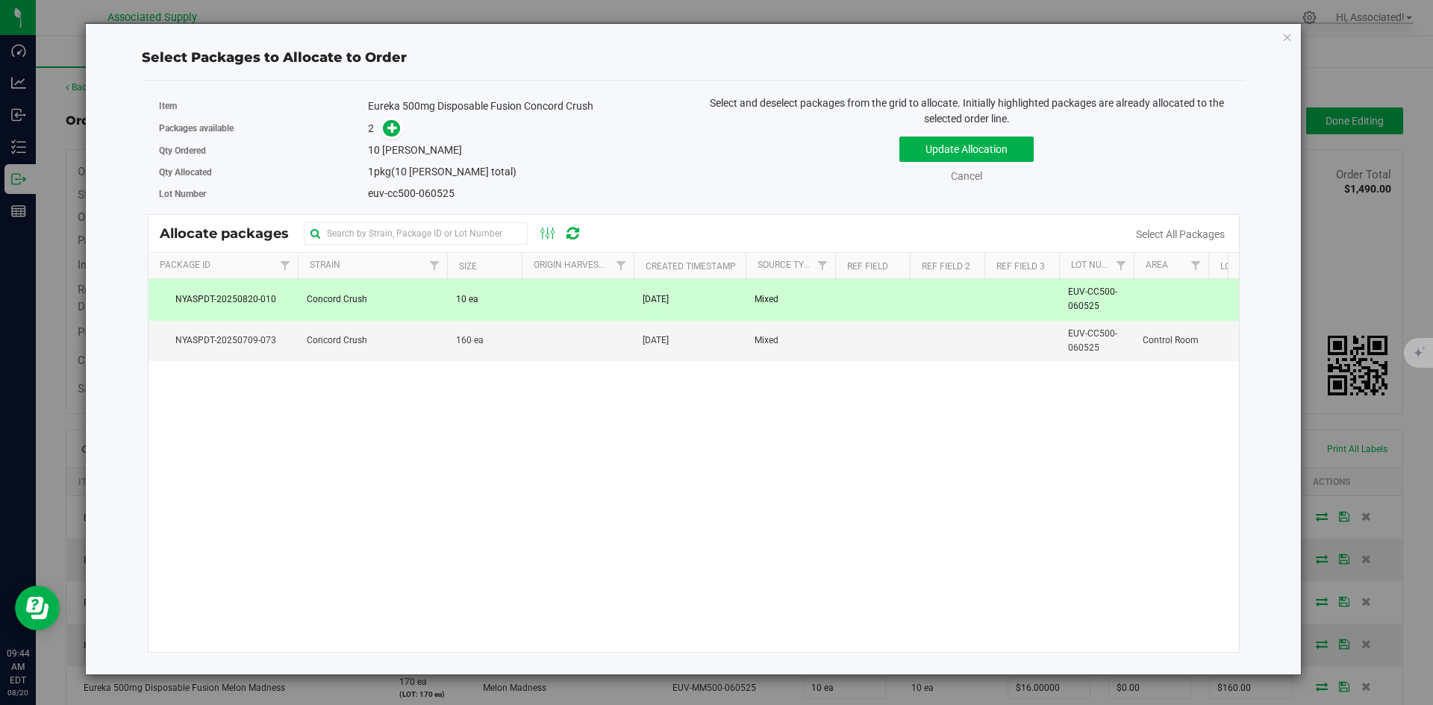
click at [669, 294] on span "[DATE]" at bounding box center [655, 300] width 26 height 14
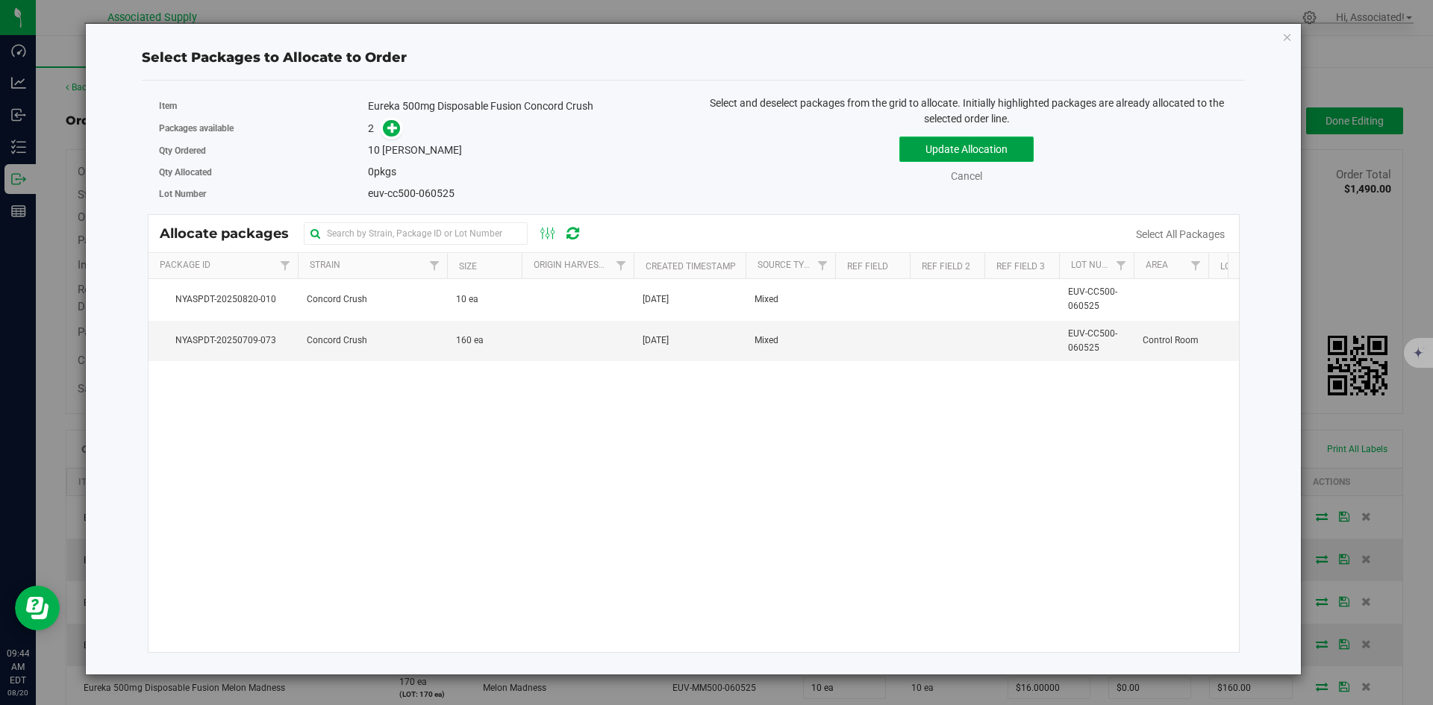
click at [947, 146] on button "Update Allocation" at bounding box center [966, 149] width 134 height 25
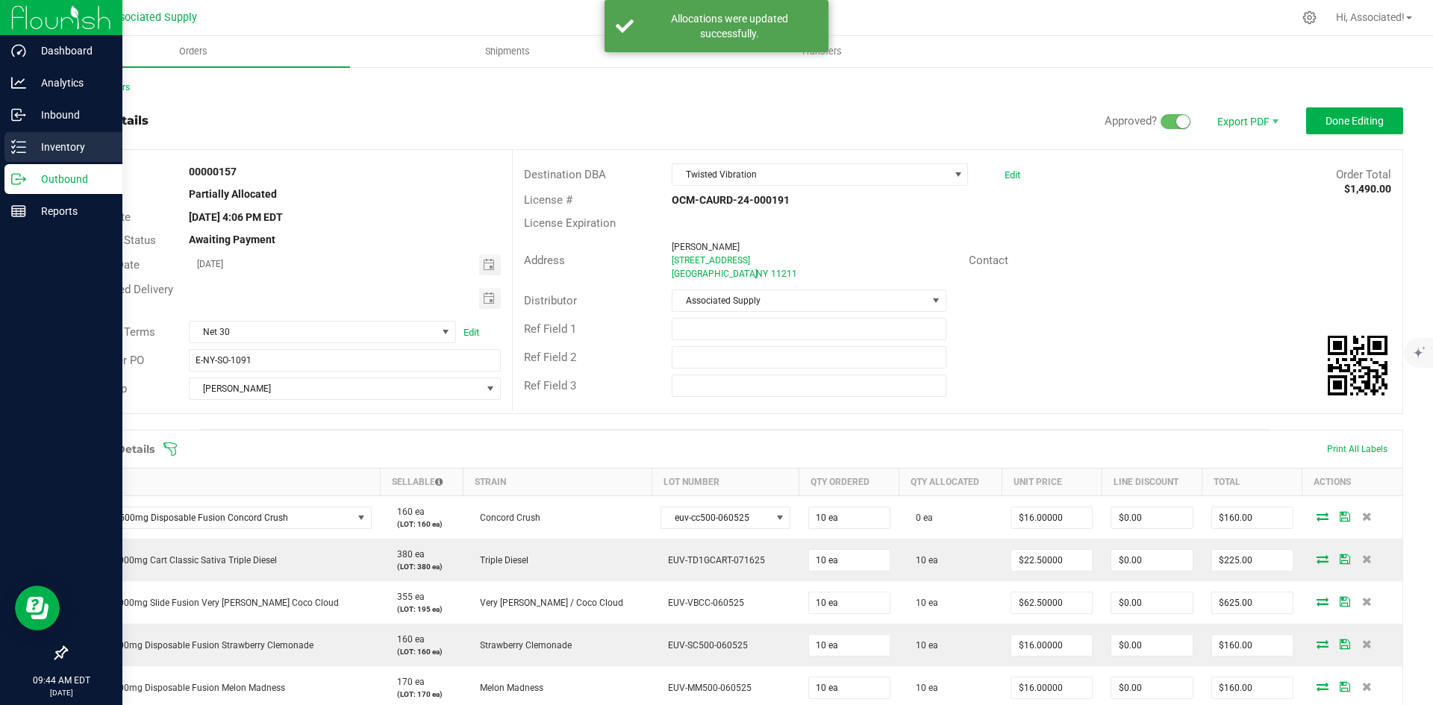
click at [9, 154] on div "Inventory" at bounding box center [63, 147] width 118 height 30
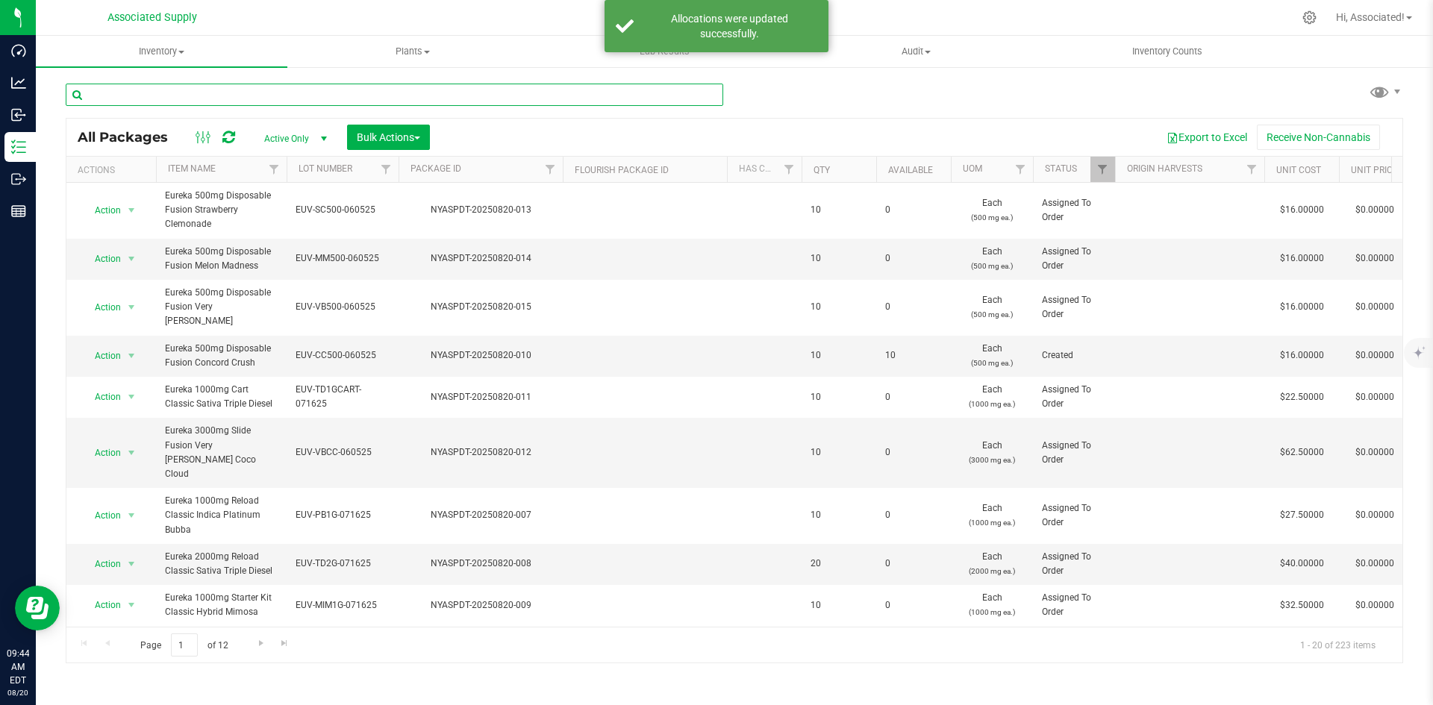
click at [251, 87] on input "text" at bounding box center [394, 95] width 657 height 22
paste input "NYASPDT-20250820-010"
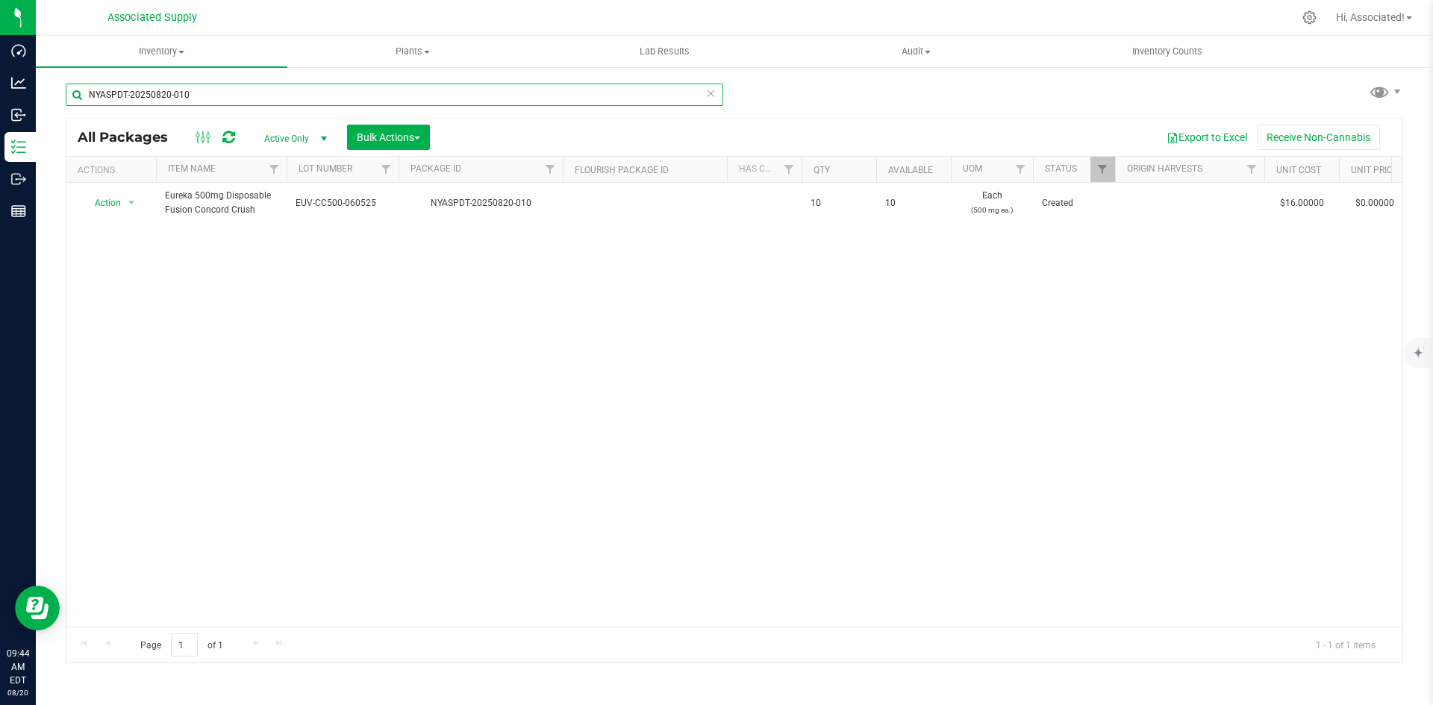
type input "NYASPDT-20250820-010"
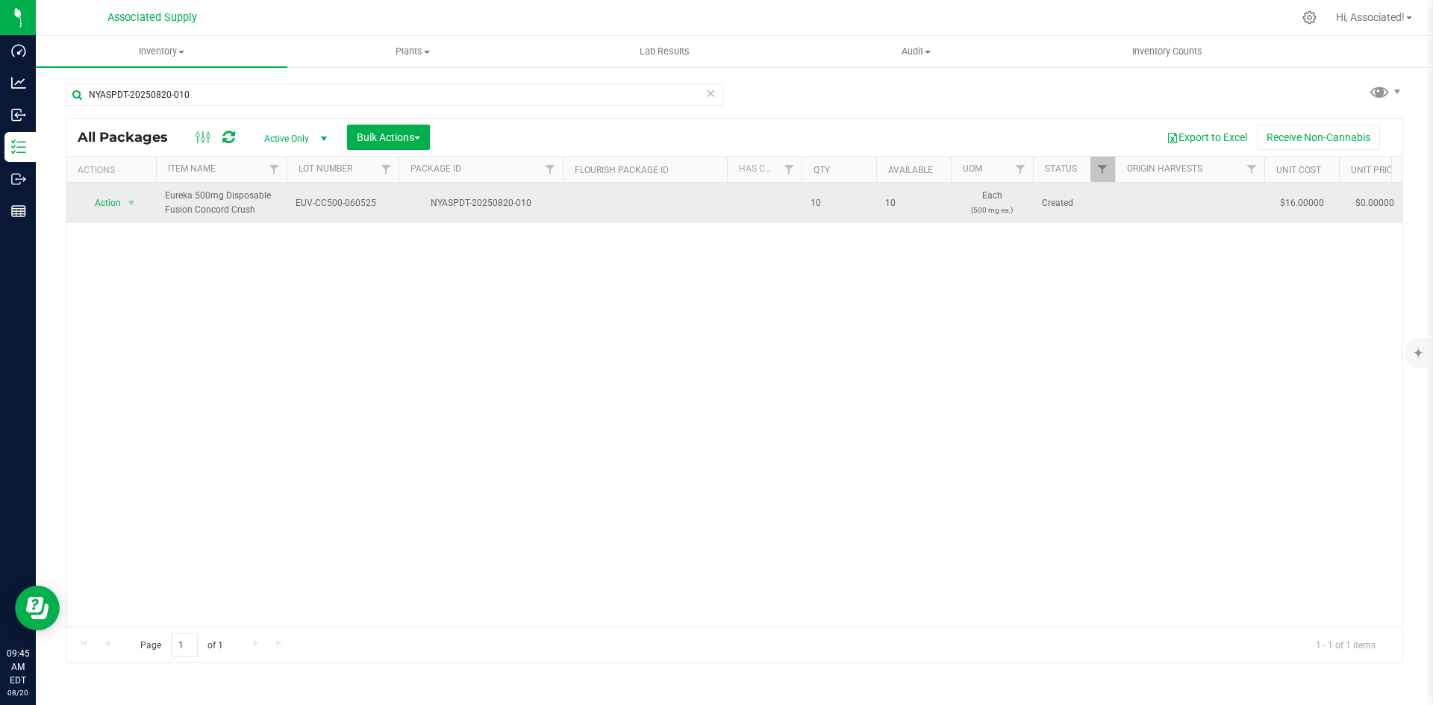
click at [337, 199] on span "EUV-CC500-060525" at bounding box center [342, 203] width 94 height 14
type input "EUV-CC500-06052550"
click at [419, 263] on div "All Packages Active Only Active Only Lab Samples Locked All Bulk Actions Add to…" at bounding box center [734, 390] width 1337 height 545
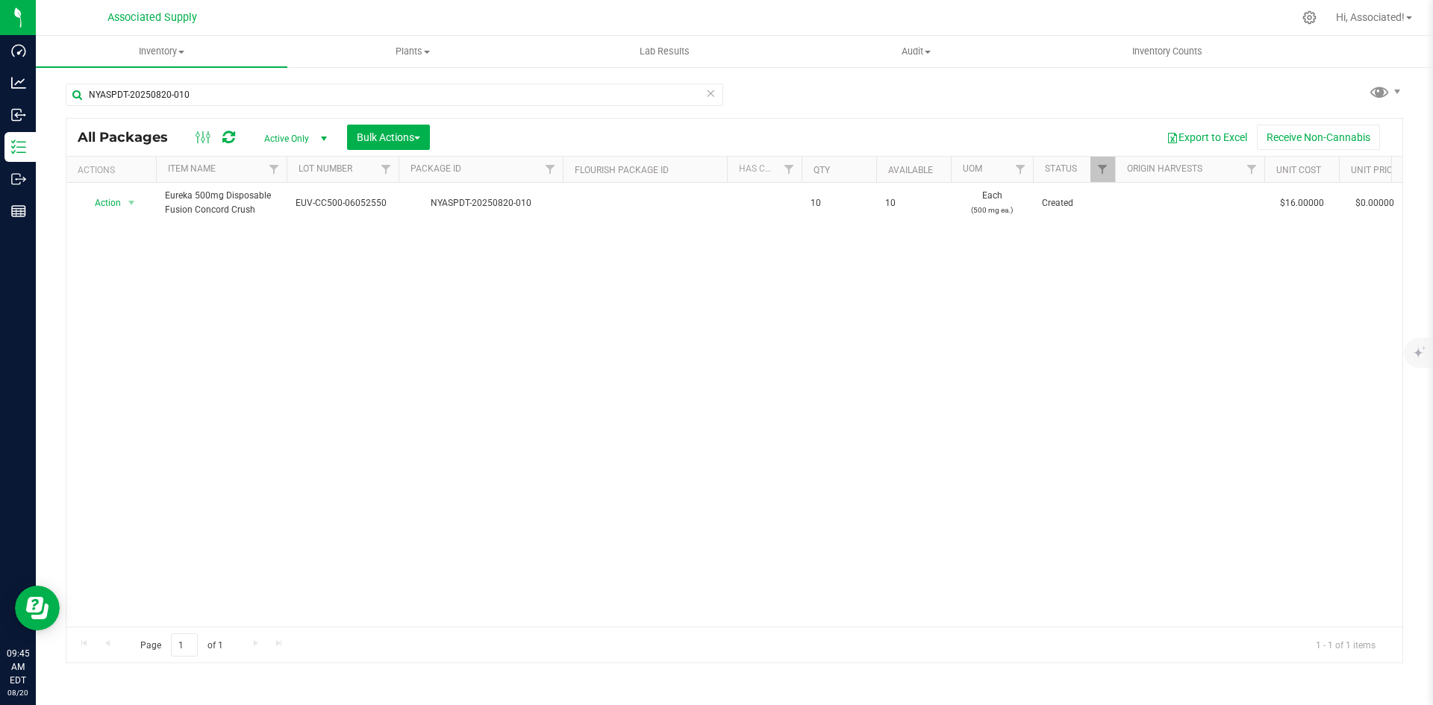
click at [434, 277] on div "Action Action Adjust qty Create package Edit attributes Global inventory Locate…" at bounding box center [734, 405] width 1336 height 444
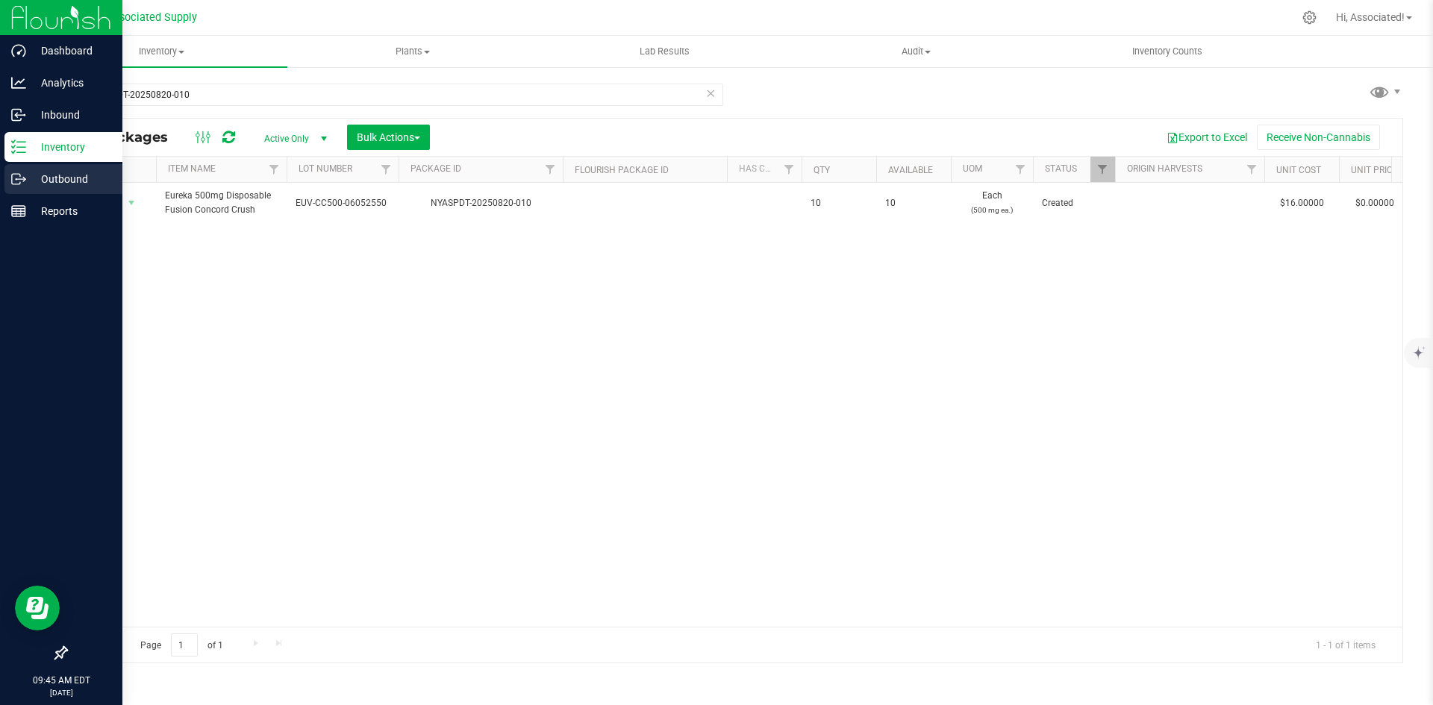
click at [31, 167] on div "Outbound" at bounding box center [63, 179] width 118 height 30
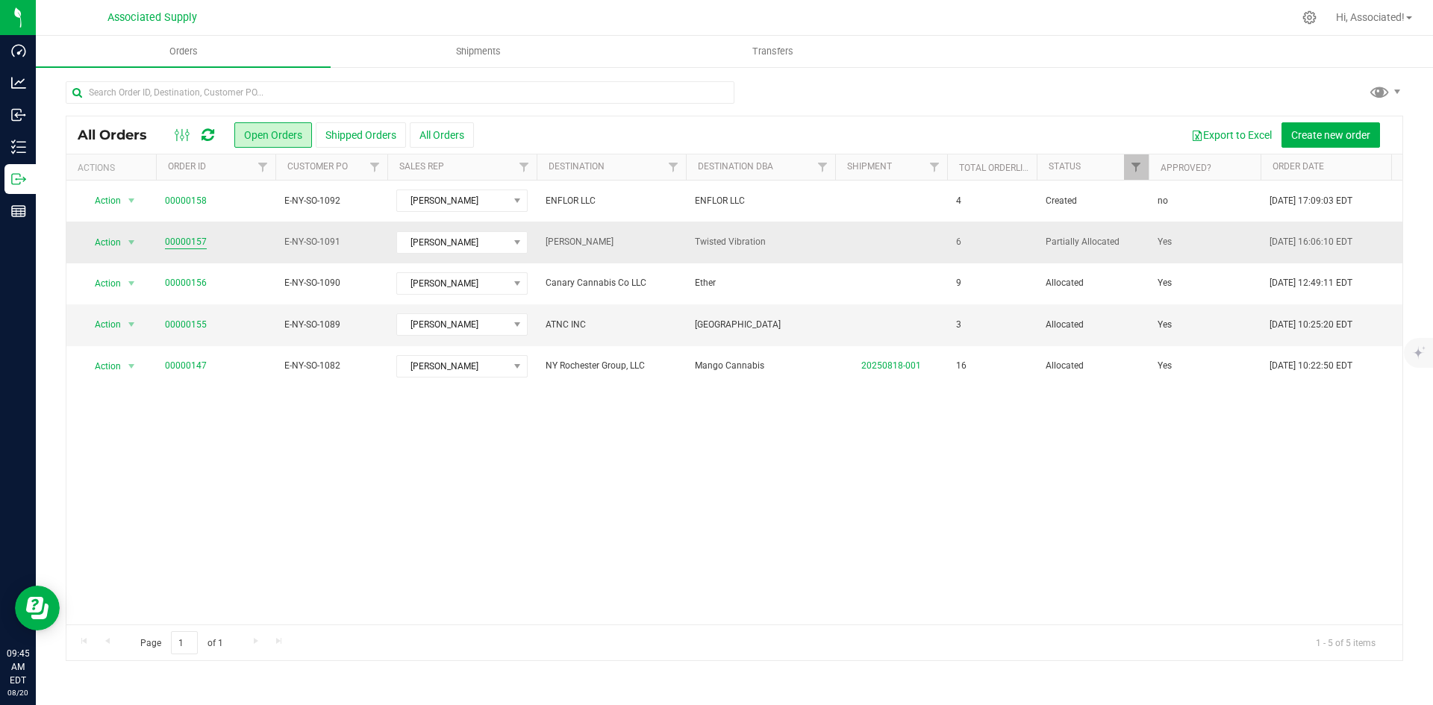
click at [193, 237] on link "00000157" at bounding box center [186, 242] width 42 height 14
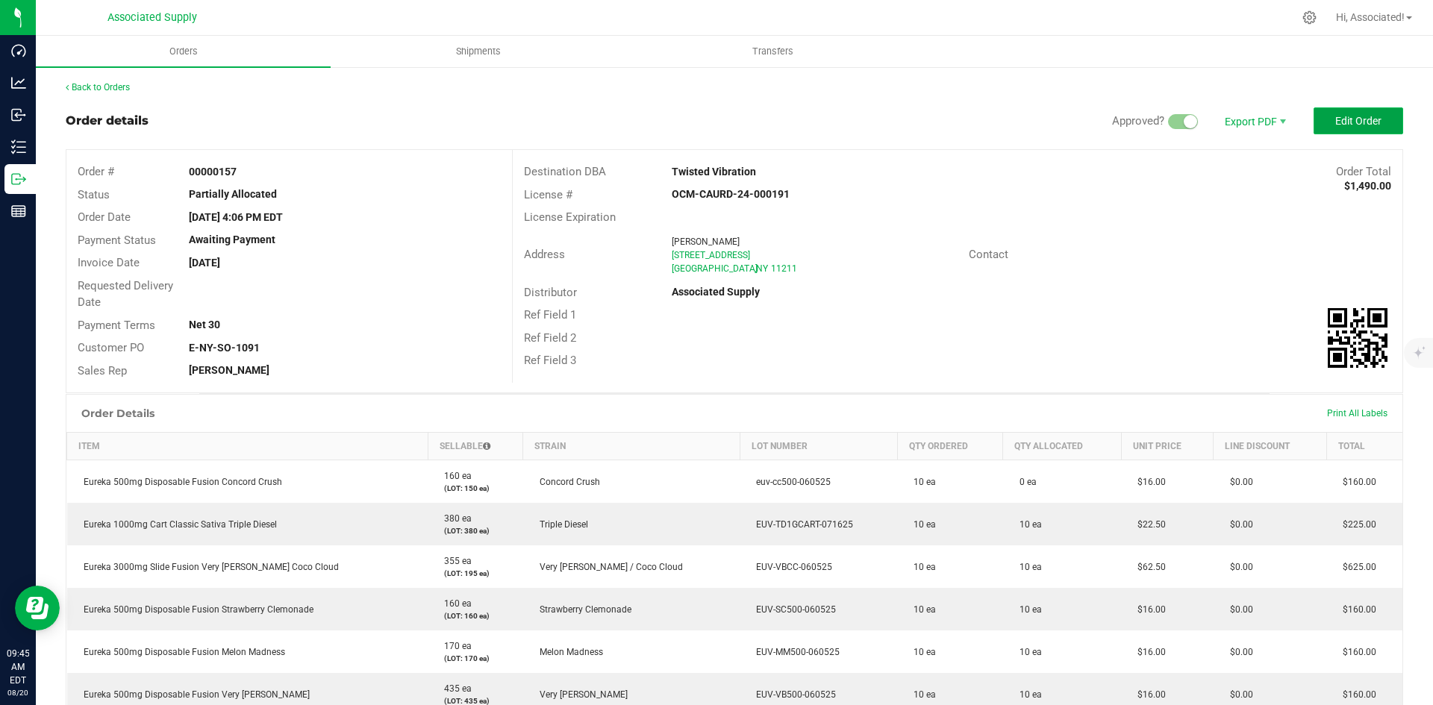
click at [1360, 119] on span "Edit Order" at bounding box center [1358, 121] width 46 height 12
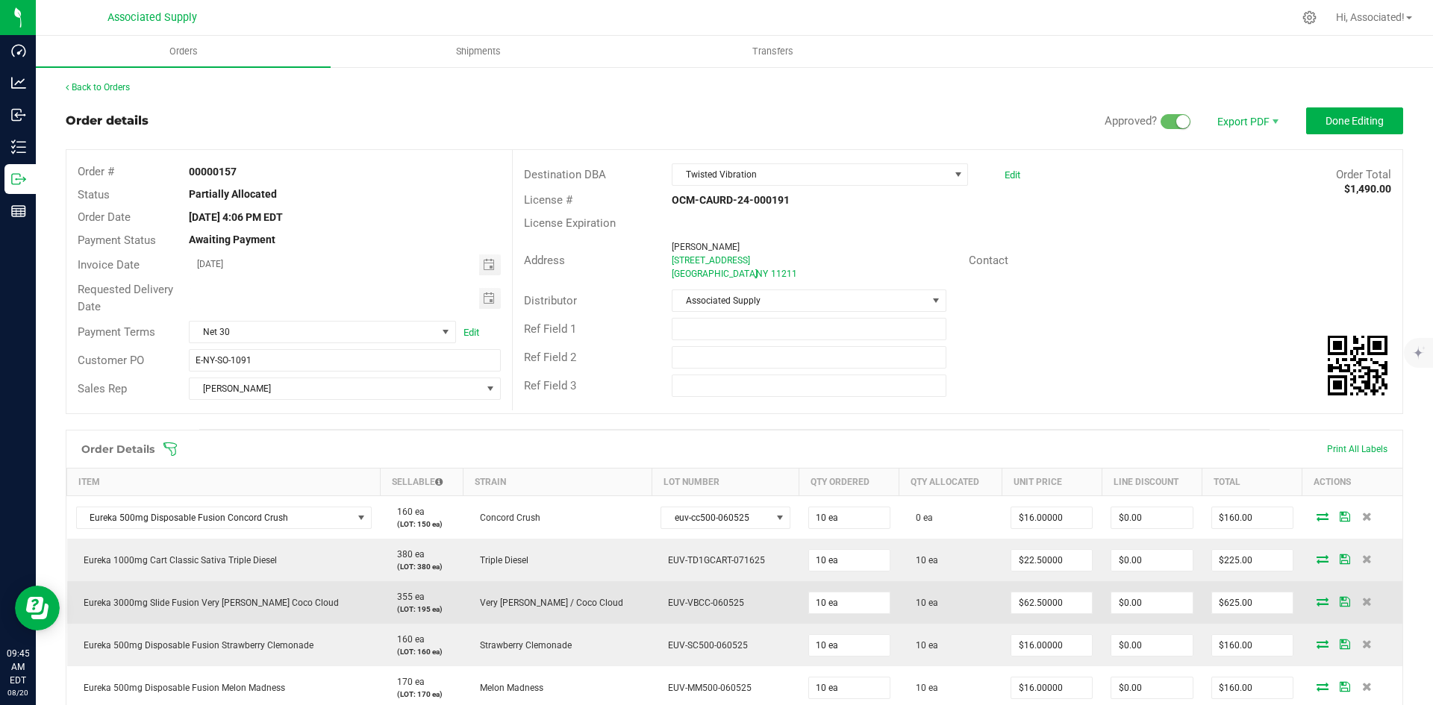
scroll to position [224, 0]
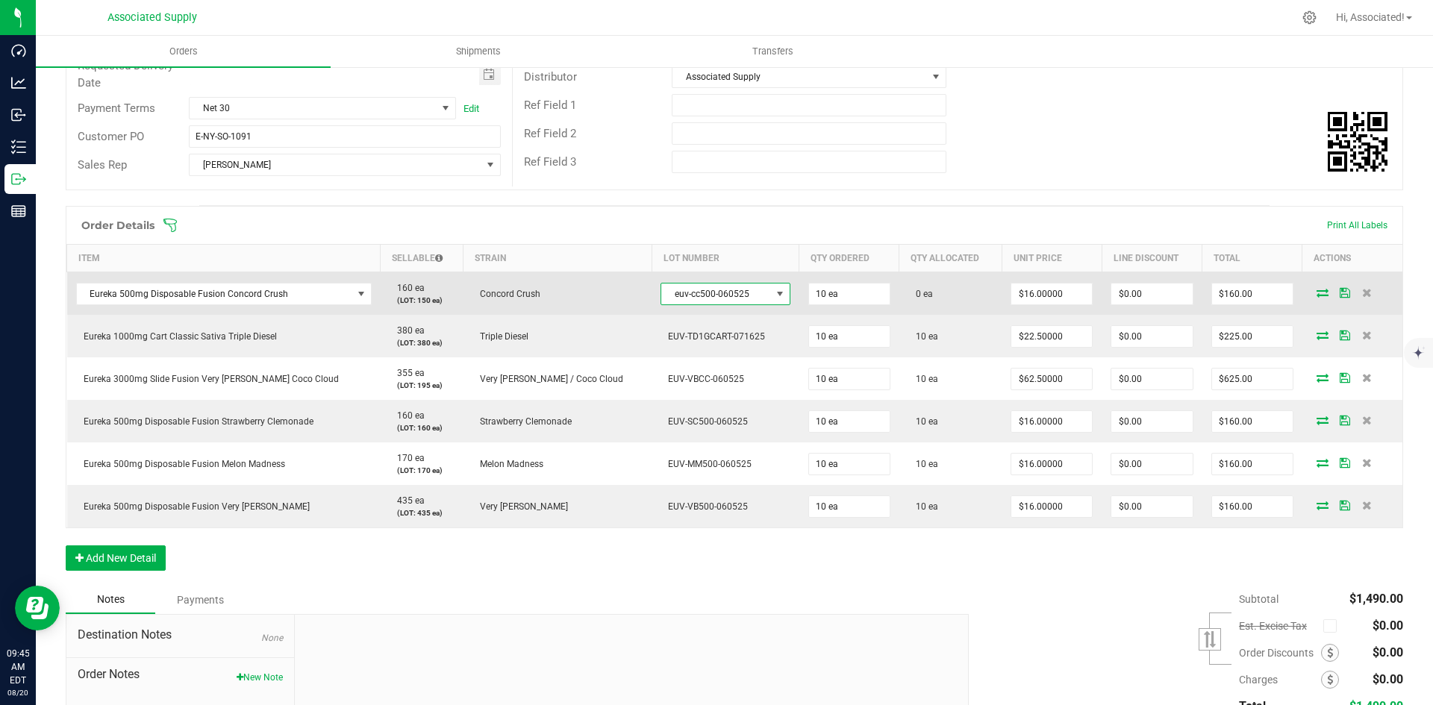
click at [774, 290] on span at bounding box center [780, 294] width 12 height 12
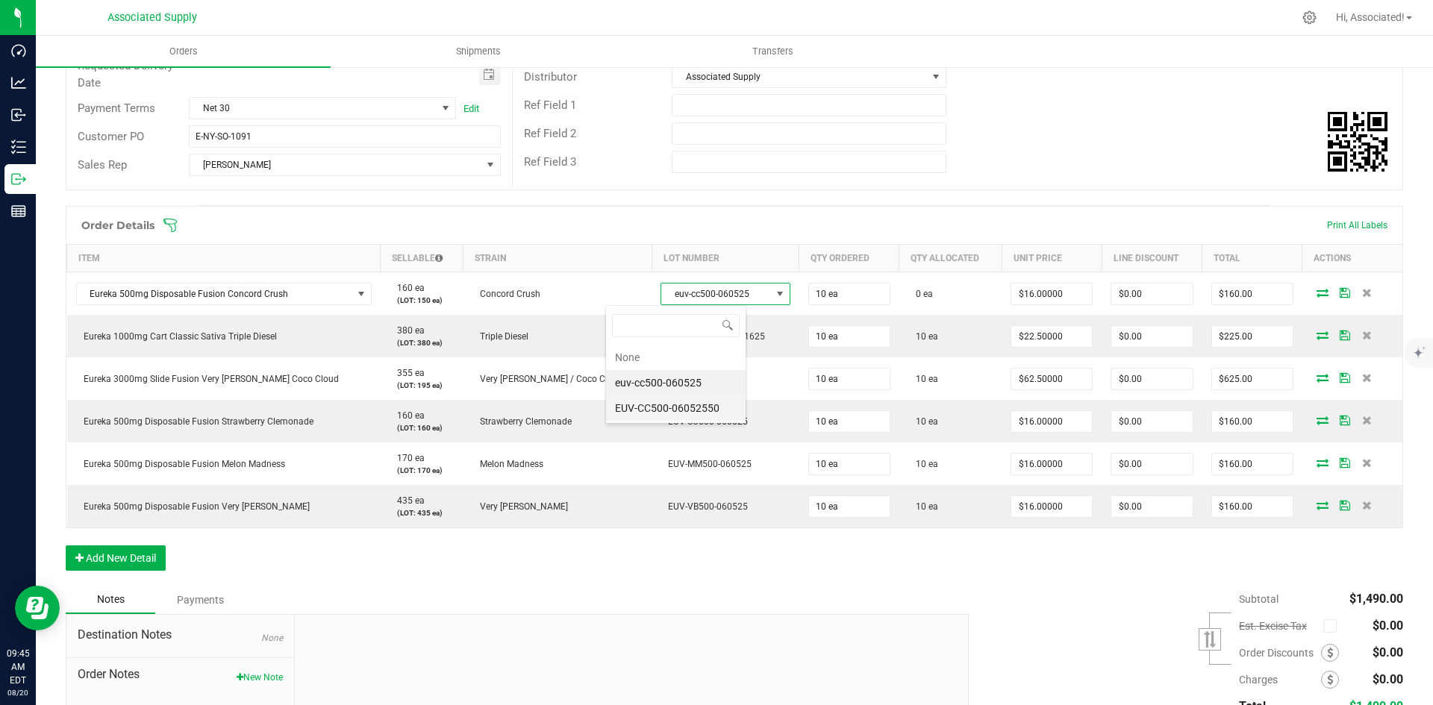
click at [705, 410] on li "EUV-CC500-06052550" at bounding box center [676, 407] width 140 height 25
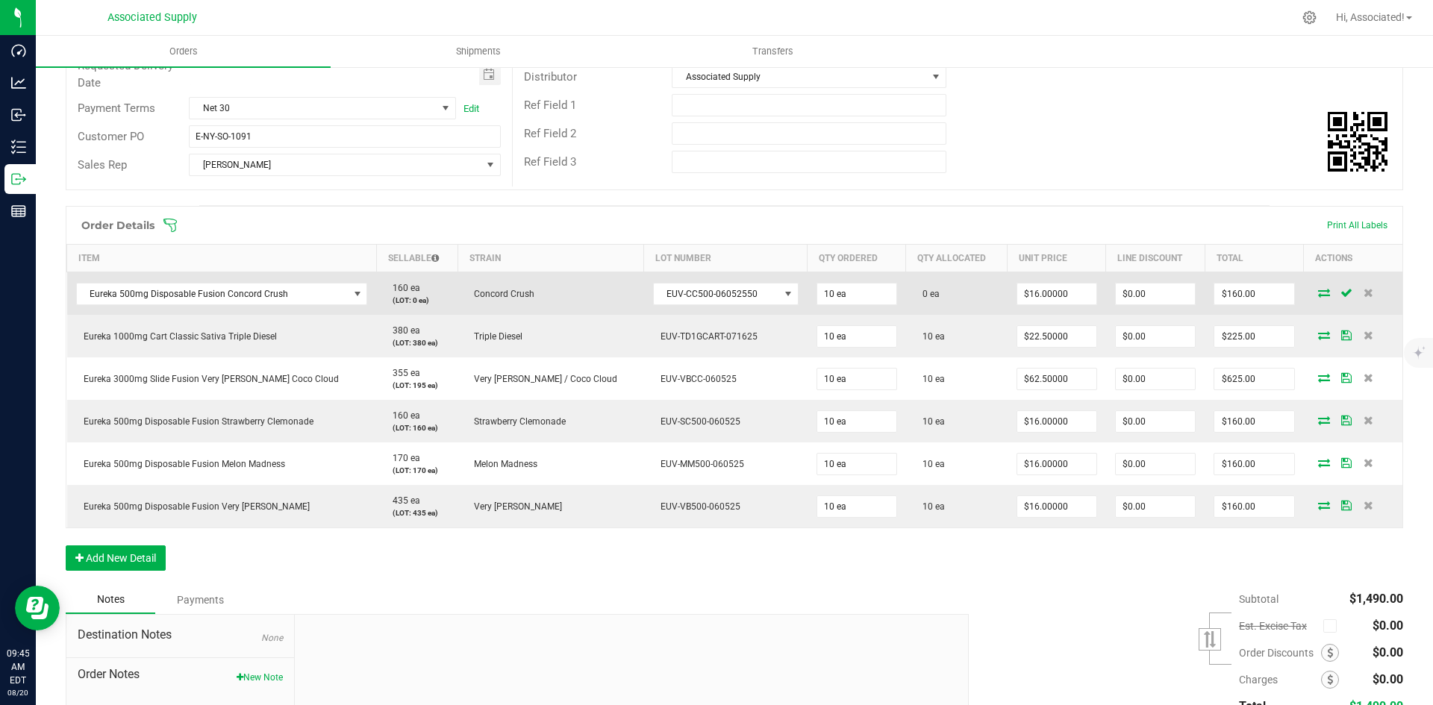
click at [1318, 295] on icon at bounding box center [1324, 292] width 12 height 9
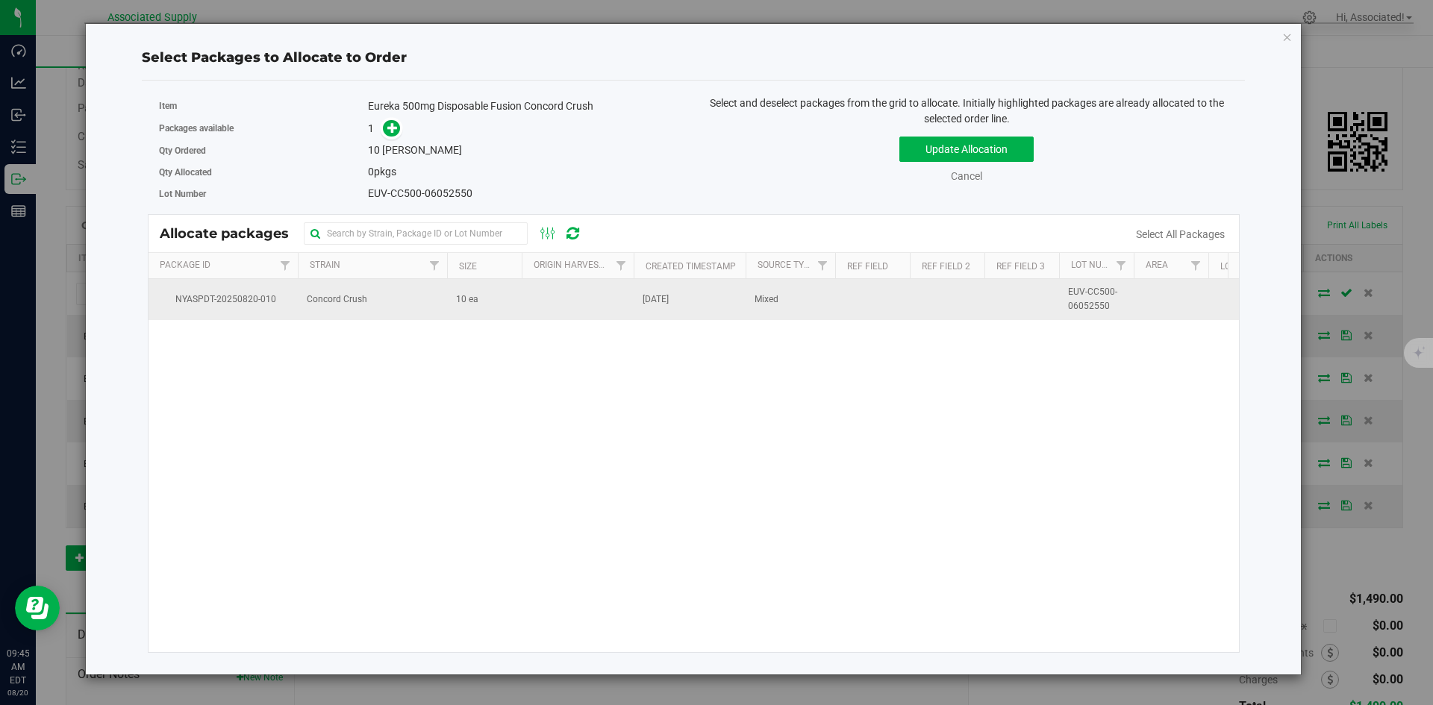
click at [492, 303] on td "10 ea" at bounding box center [484, 299] width 75 height 40
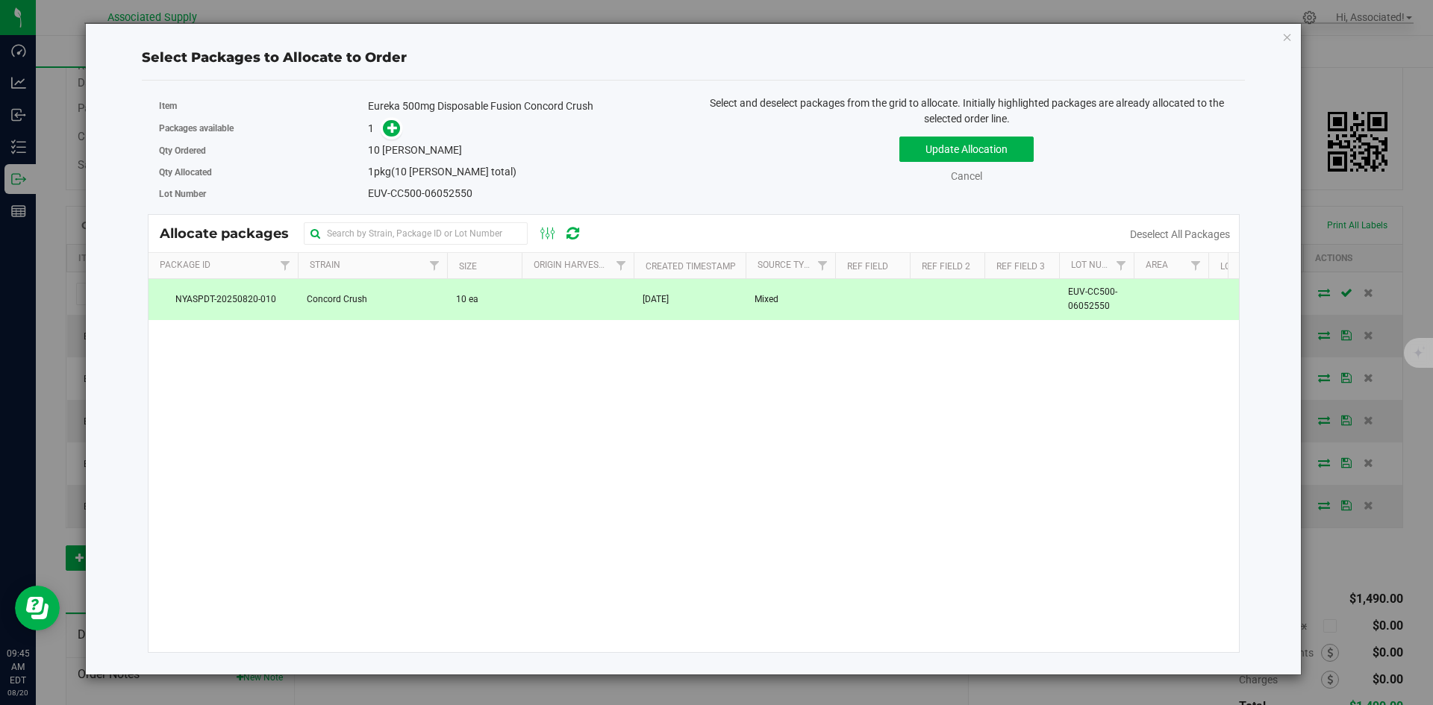
click at [616, 300] on td at bounding box center [578, 299] width 112 height 40
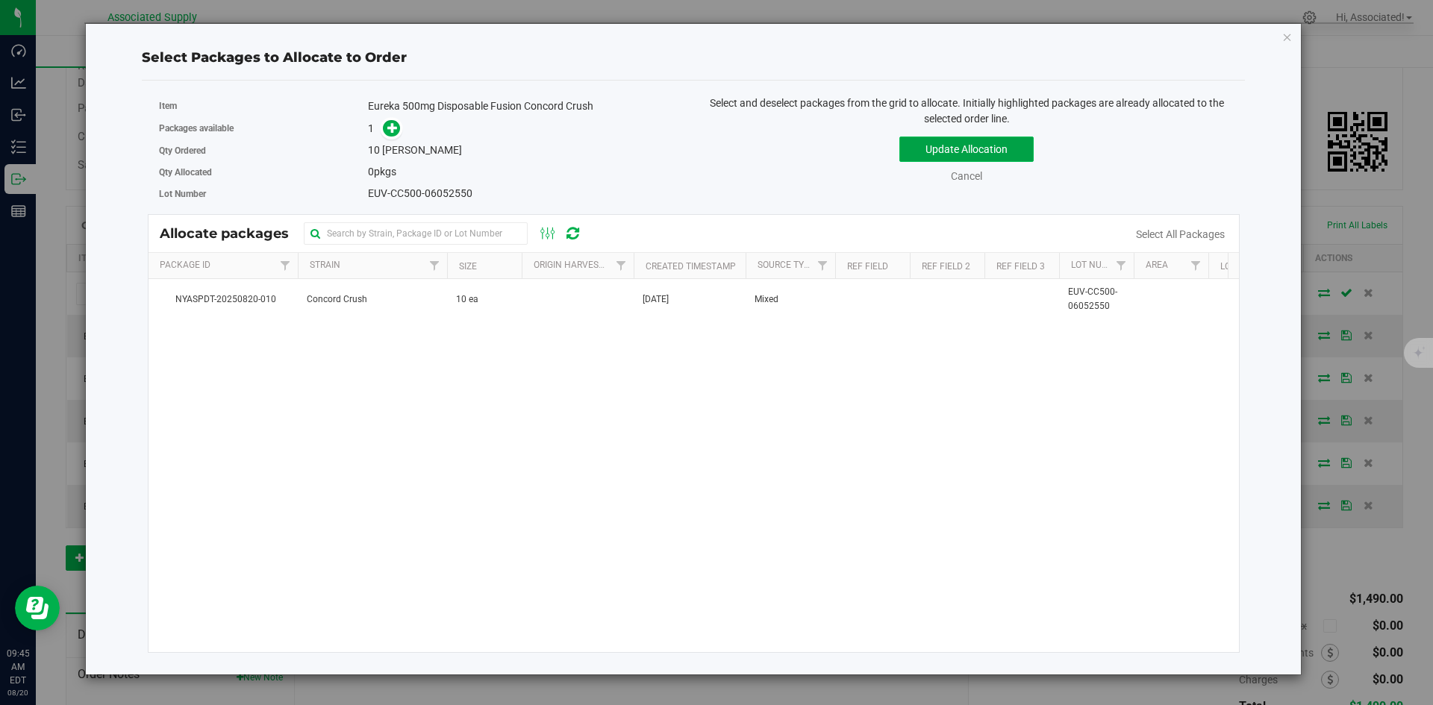
click at [963, 152] on button "Update Allocation" at bounding box center [966, 149] width 134 height 25
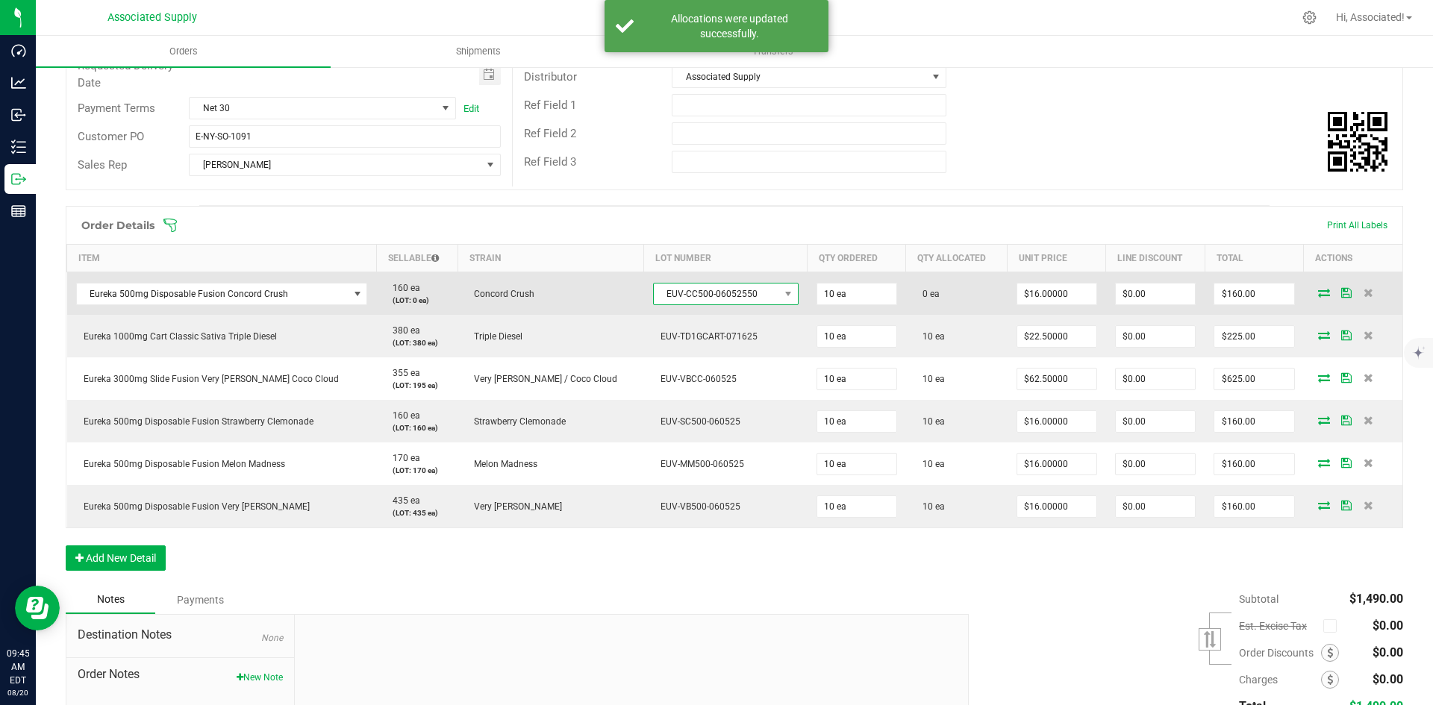
click at [778, 289] on span at bounding box center [787, 294] width 19 height 21
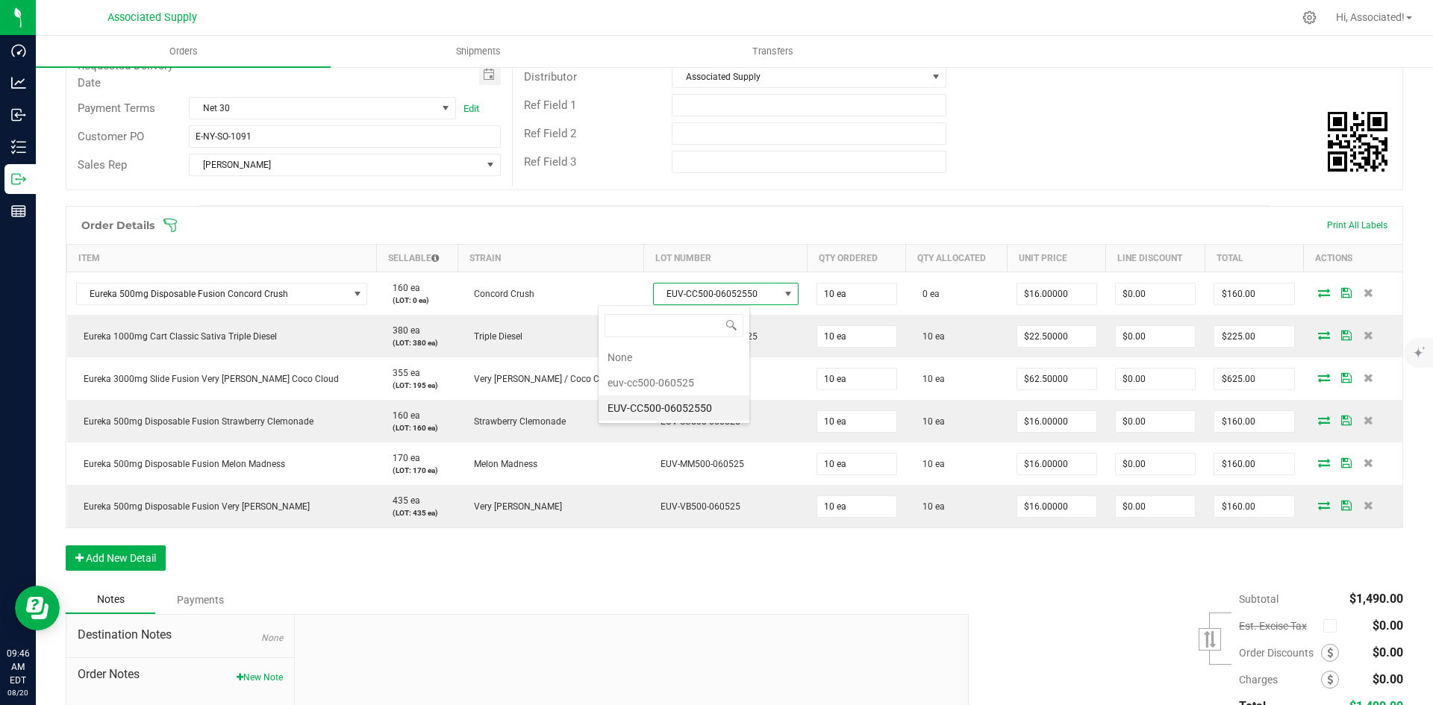
click at [721, 590] on div "Notes Payments" at bounding box center [512, 600] width 892 height 28
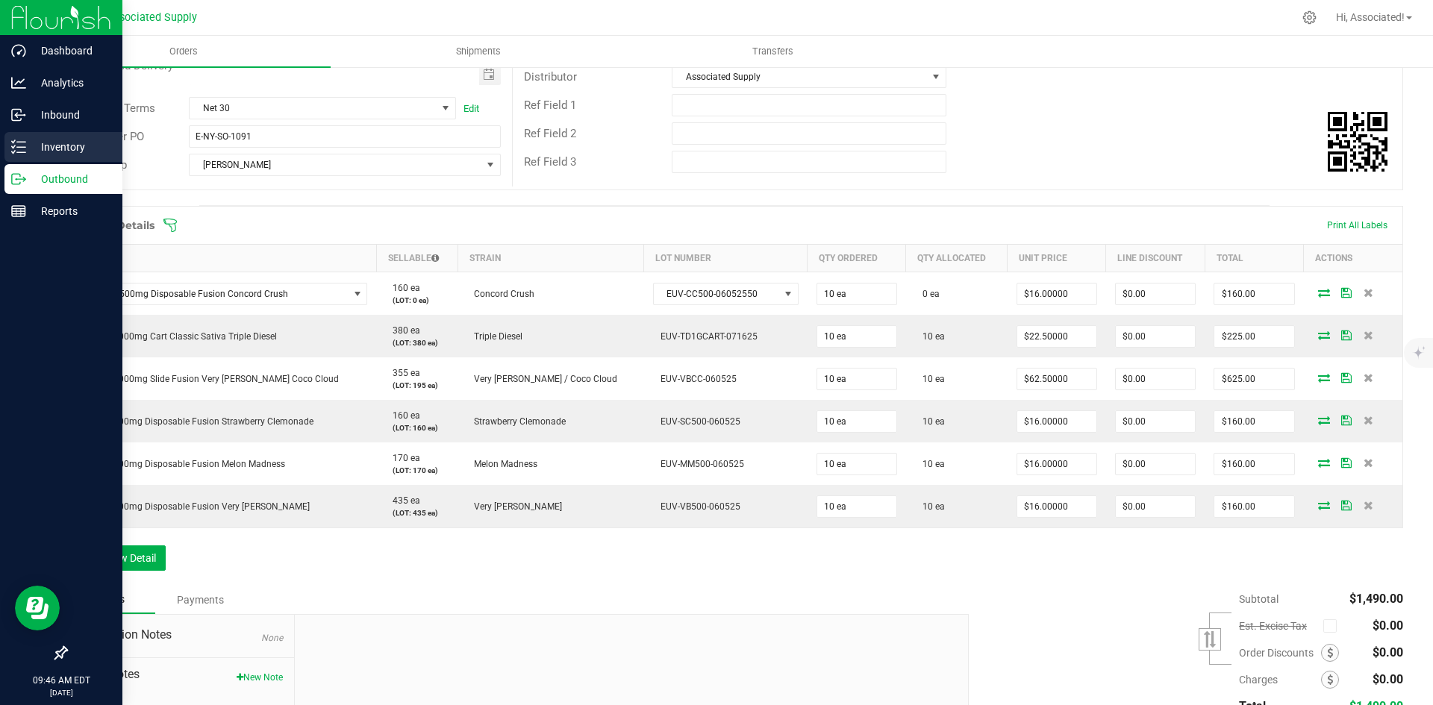
click at [54, 146] on p "Inventory" at bounding box center [71, 147] width 90 height 18
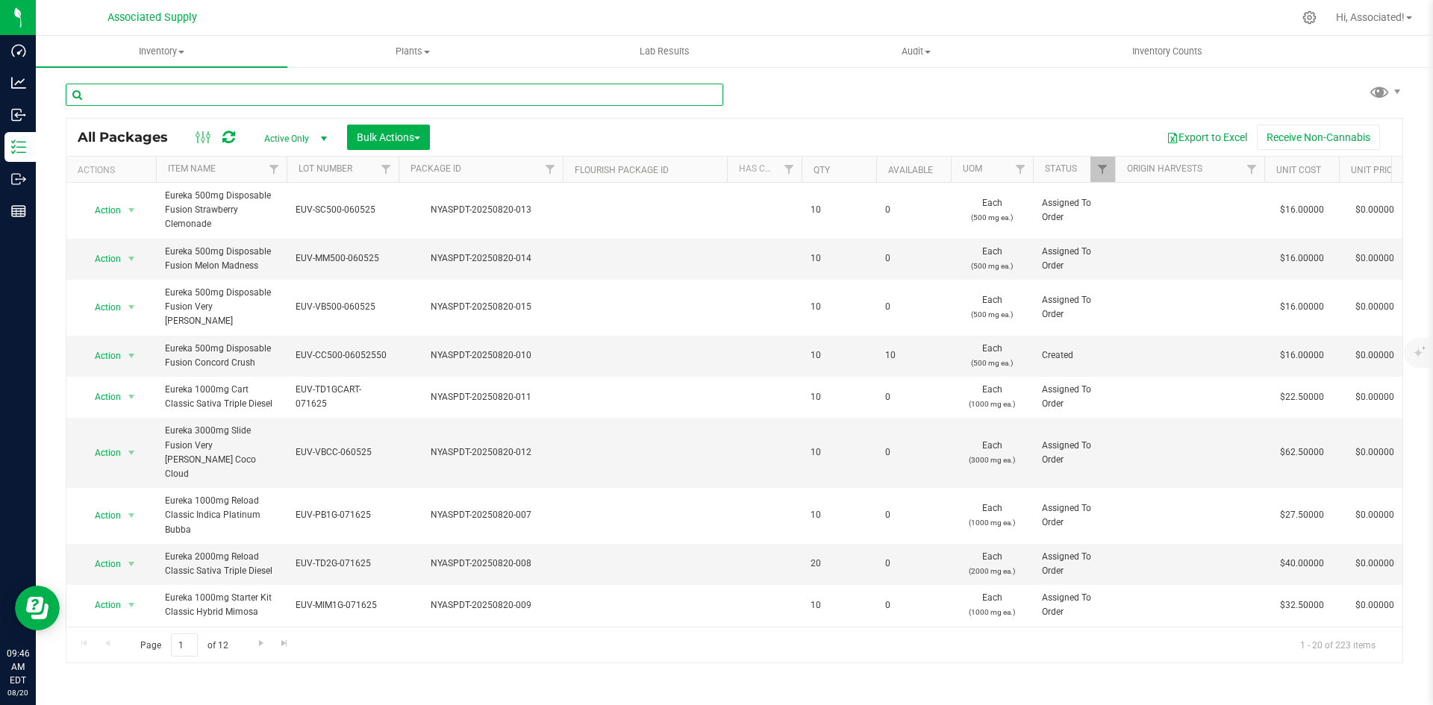
click at [225, 90] on input "text" at bounding box center [394, 95] width 657 height 22
paste input "NYASPDT-20250820-010"
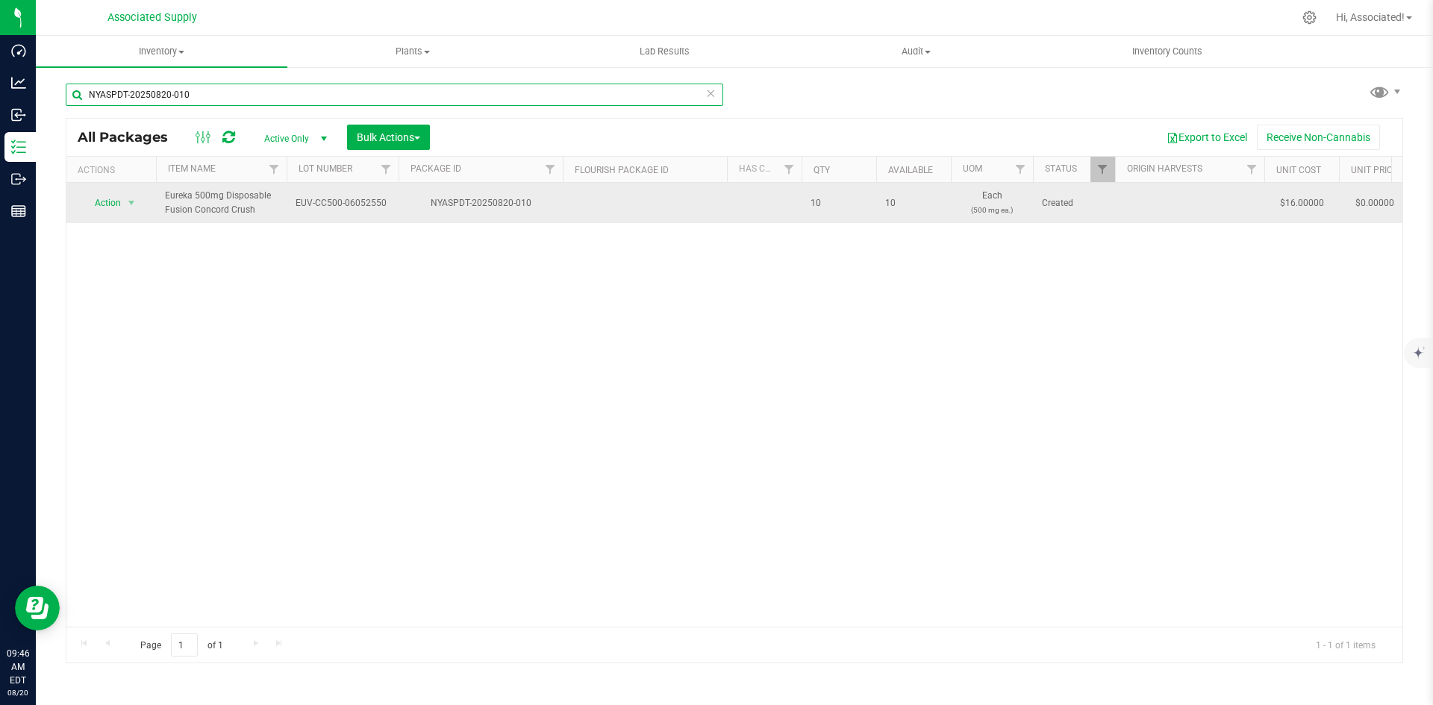
type input "NYASPDT-20250820-010"
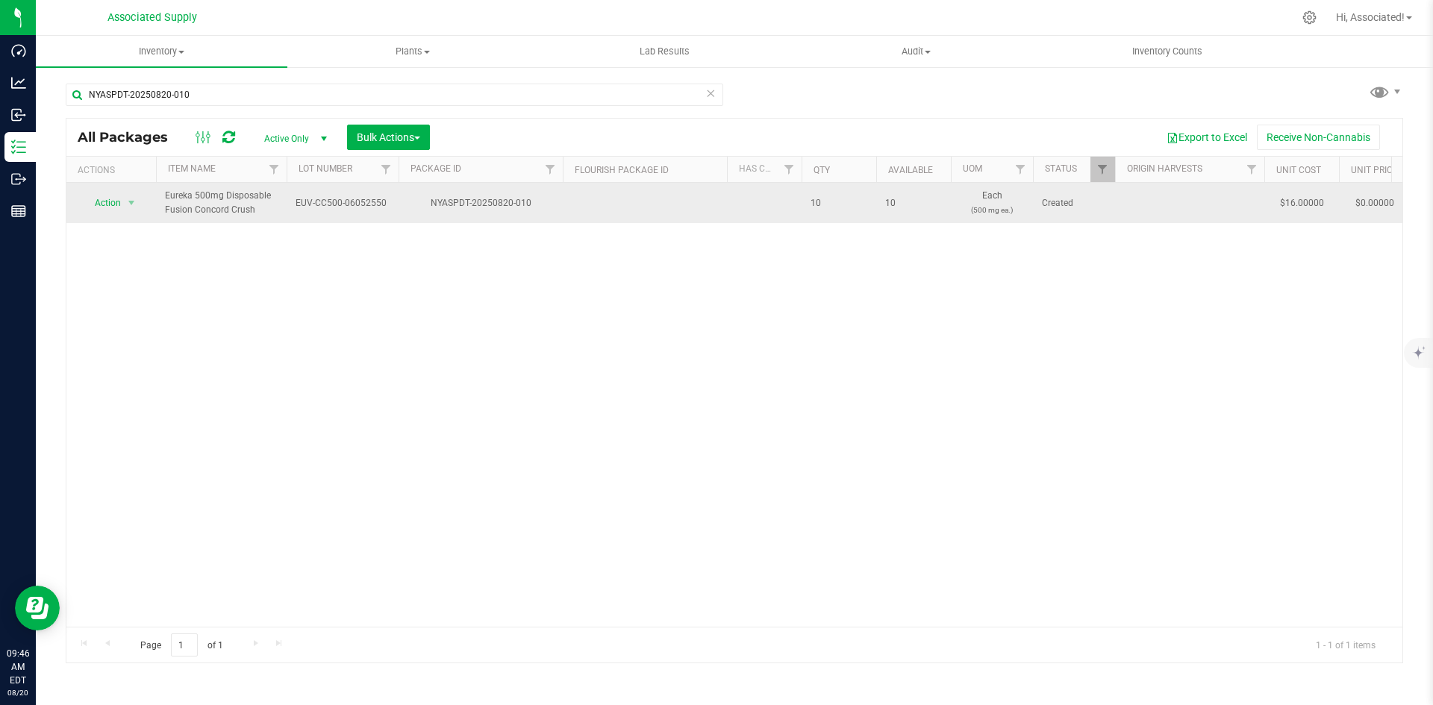
click at [355, 196] on span "EUV-CC500-06052550" at bounding box center [342, 203] width 94 height 14
type input "EUV-CC500-060525"
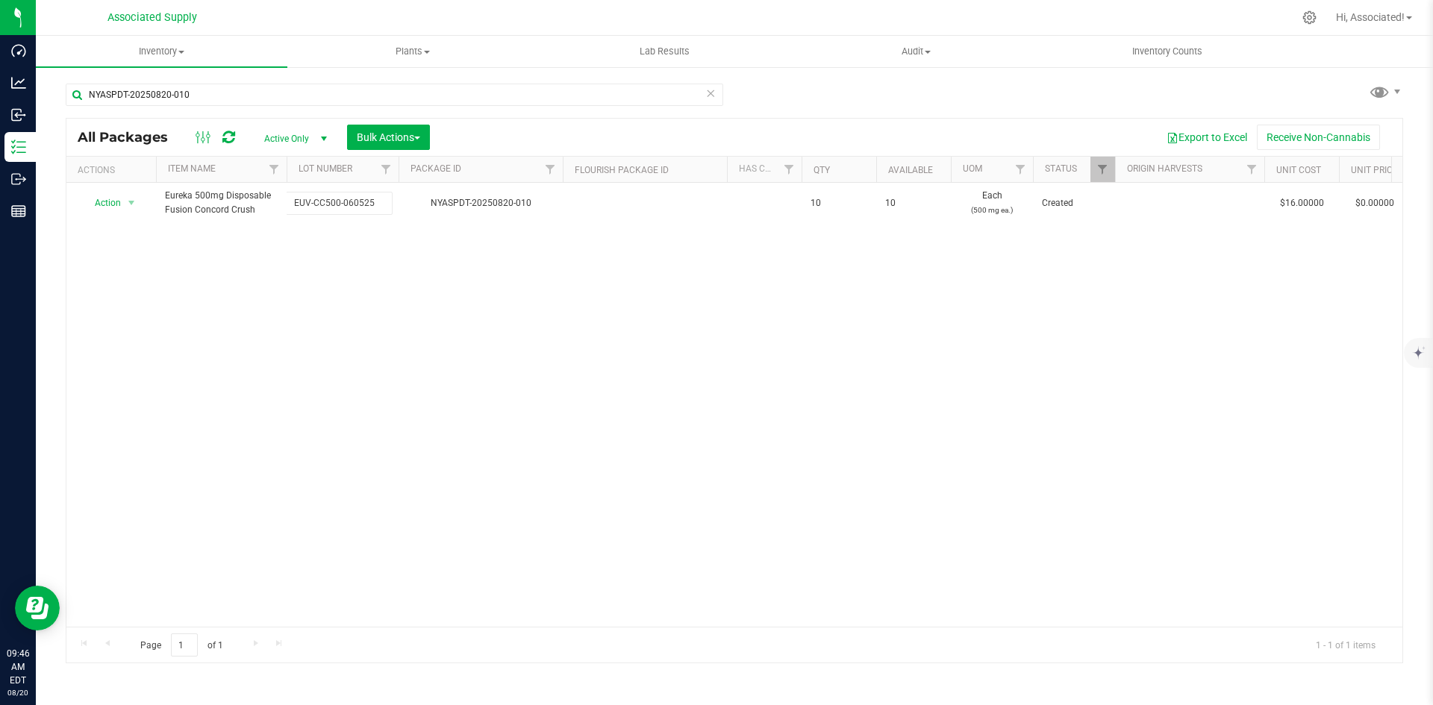
click at [204, 245] on div "All Packages Active Only Active Only Lab Samples Locked All Bulk Actions Add to…" at bounding box center [734, 390] width 1337 height 545
click at [246, 344] on div "Action Action Adjust qty Create package Edit attributes Global inventory Locate…" at bounding box center [734, 405] width 1336 height 444
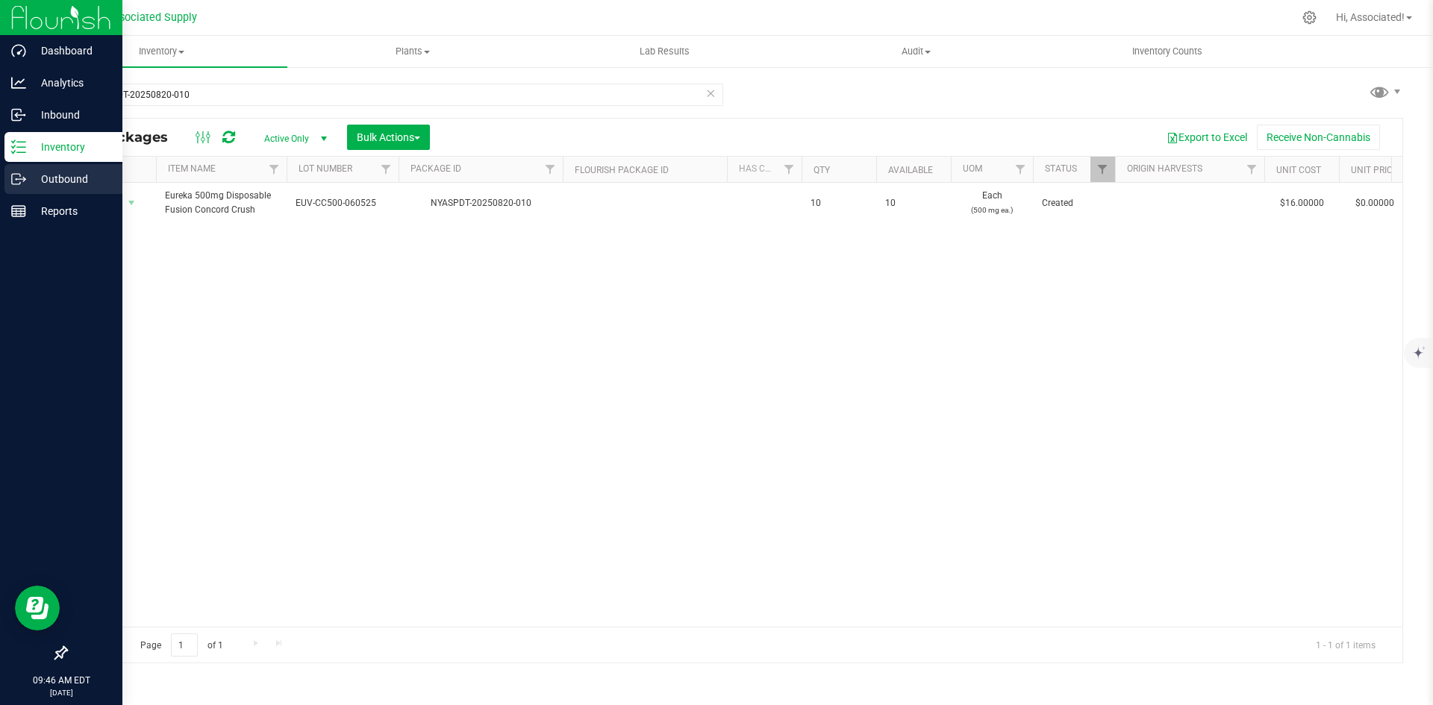
click at [32, 178] on p "Outbound" at bounding box center [71, 179] width 90 height 18
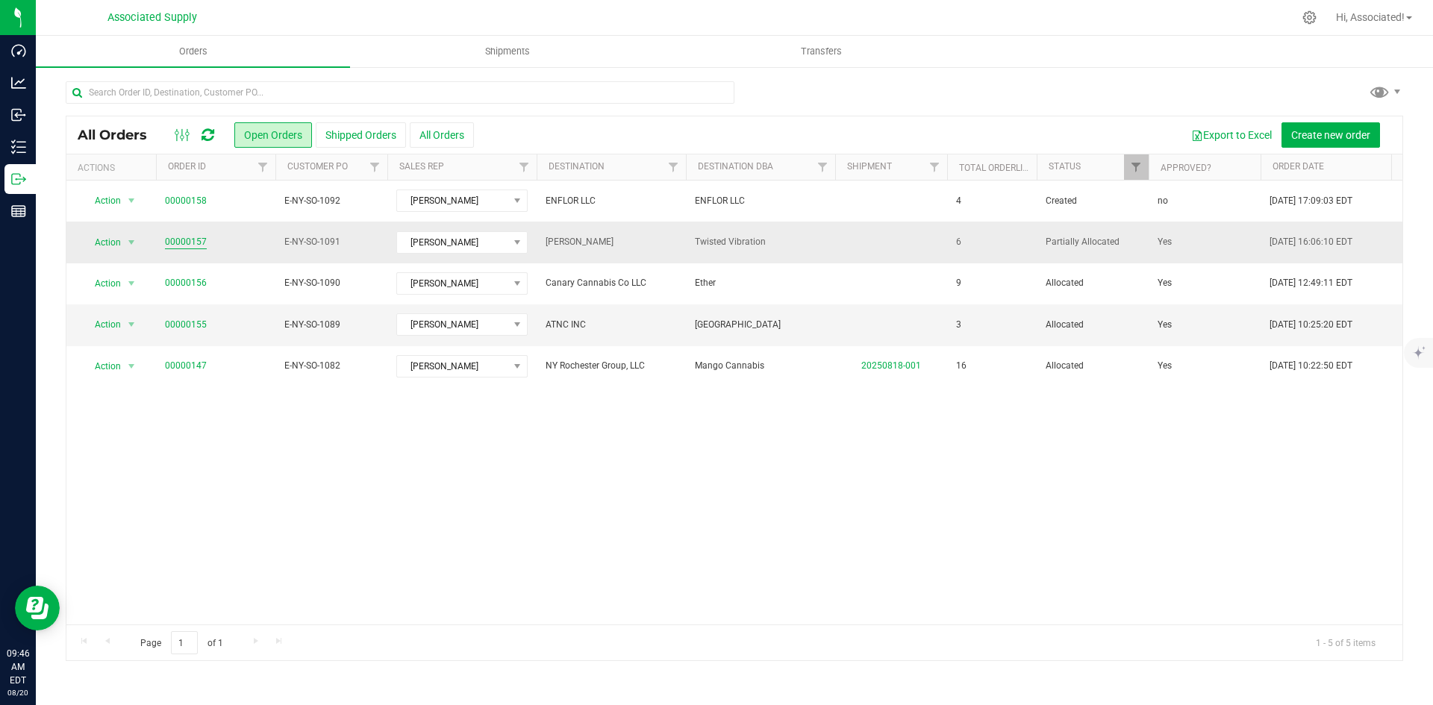
click at [193, 239] on link "00000157" at bounding box center [186, 242] width 42 height 14
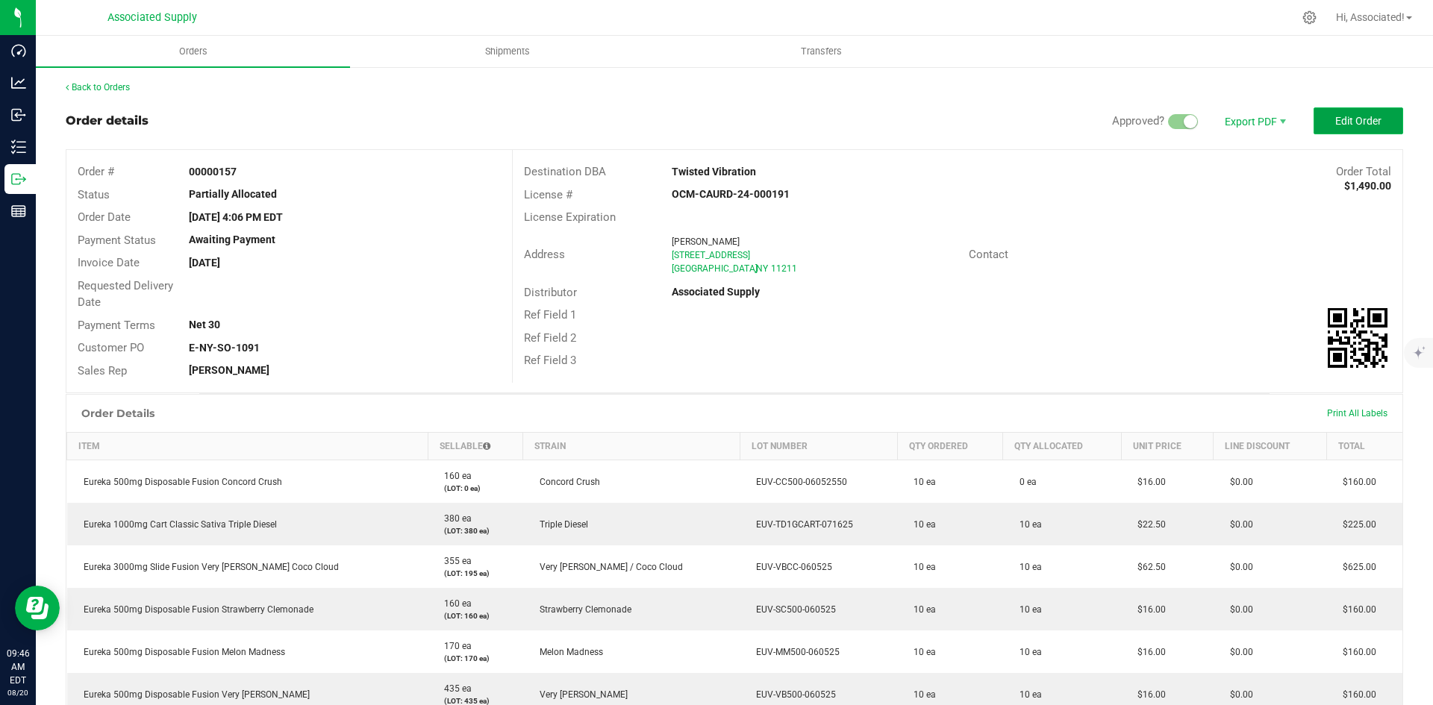
click at [1351, 123] on span "Edit Order" at bounding box center [1358, 121] width 46 height 12
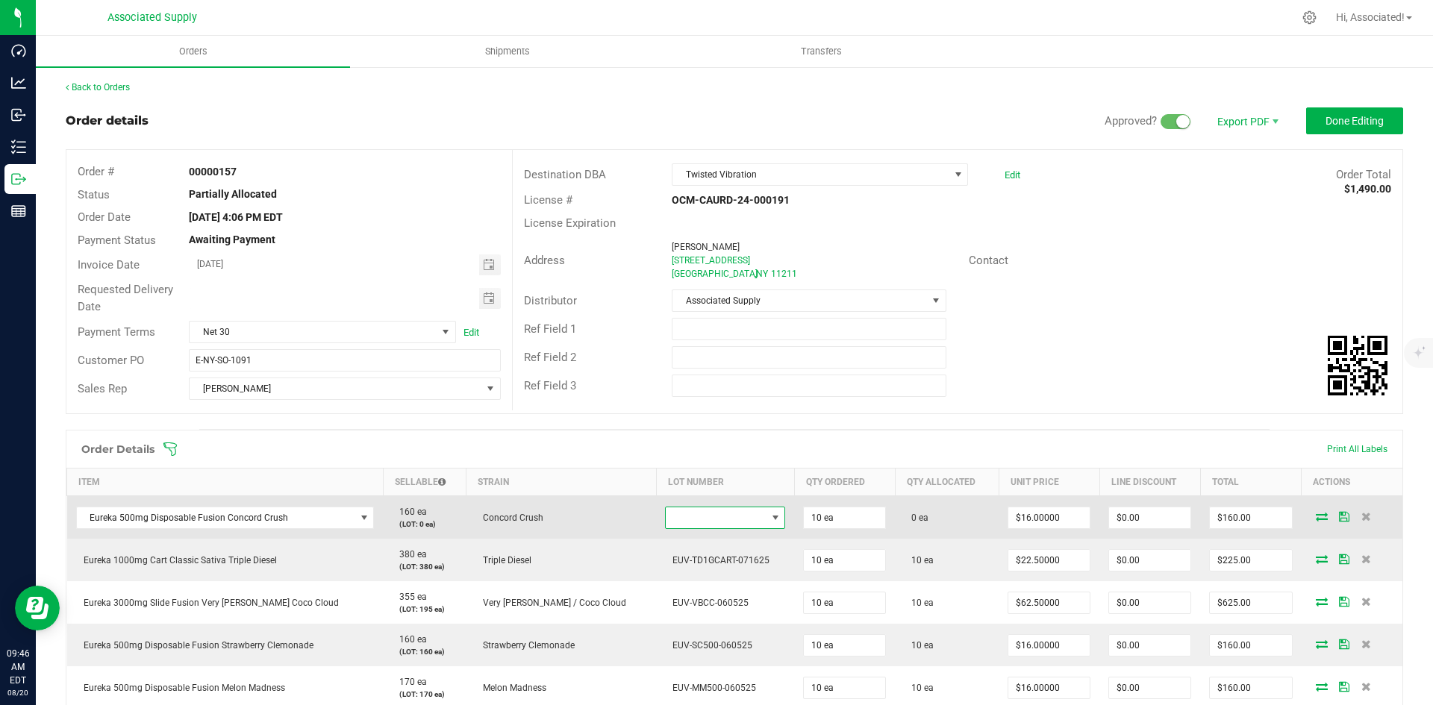
click at [769, 520] on span at bounding box center [775, 518] width 12 height 12
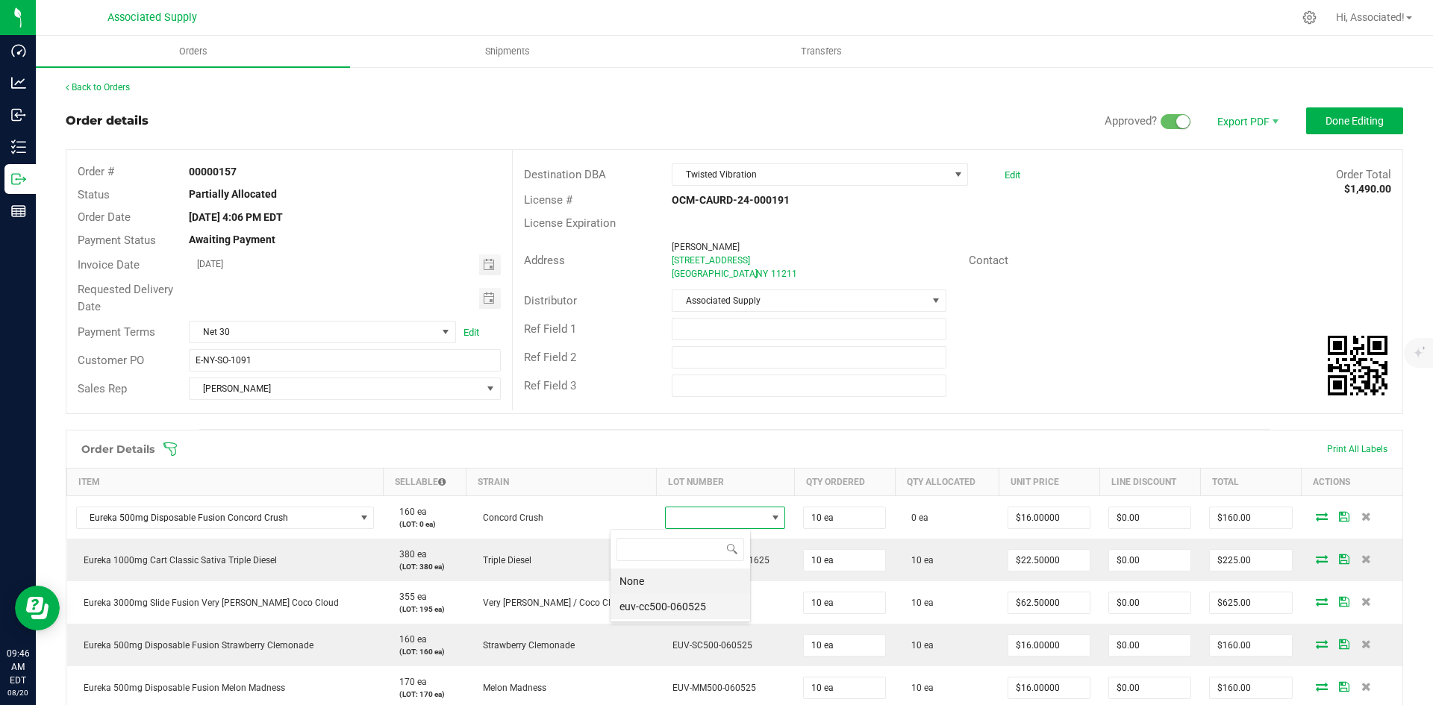
click at [709, 603] on li "euv-cc500-060525" at bounding box center [680, 606] width 140 height 25
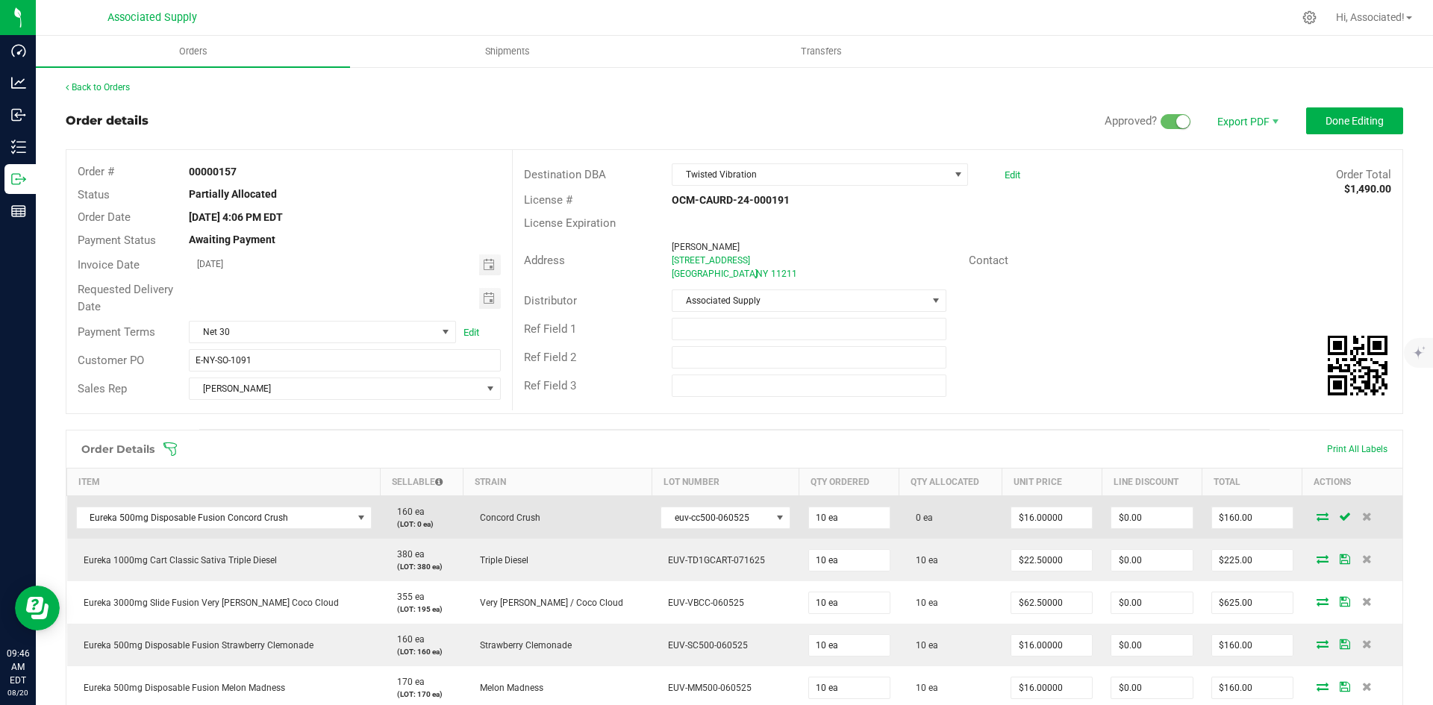
click at [1316, 517] on icon at bounding box center [1322, 516] width 12 height 9
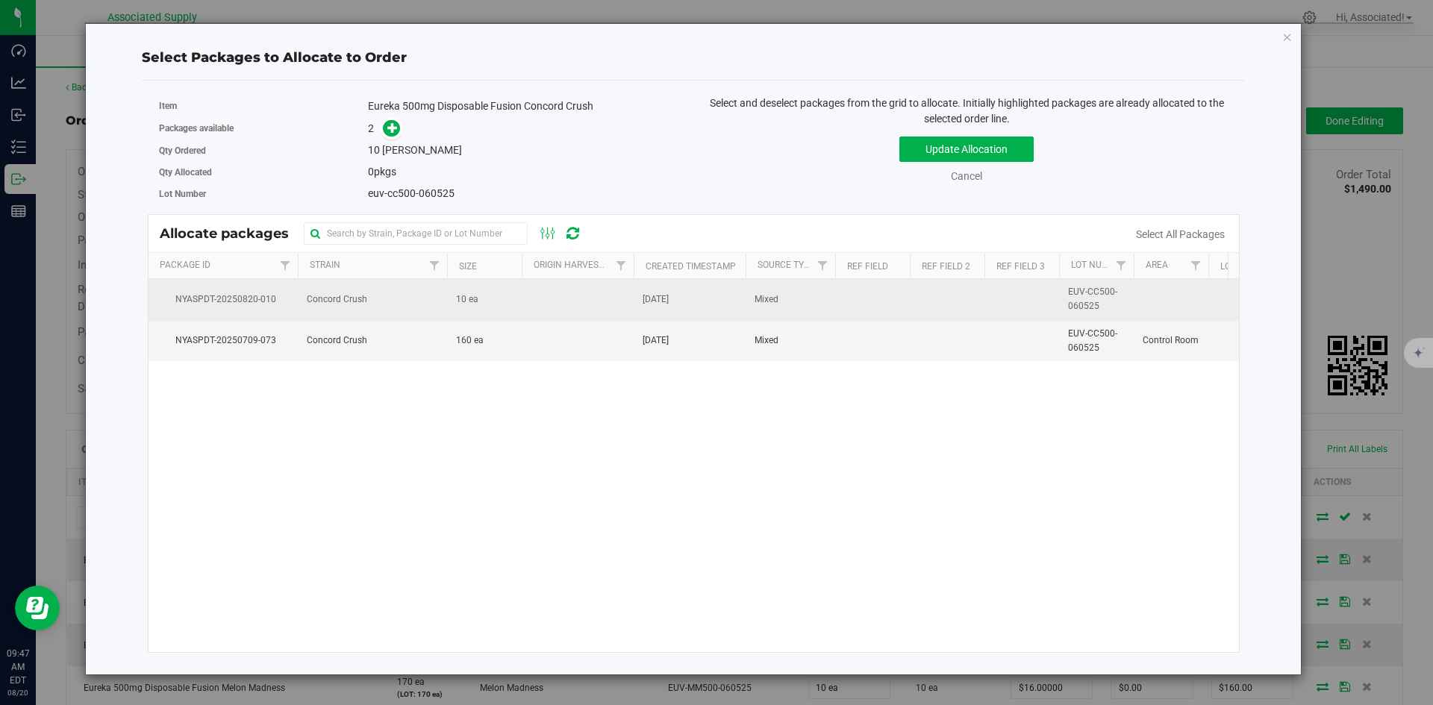
click at [546, 284] on td at bounding box center [578, 299] width 112 height 41
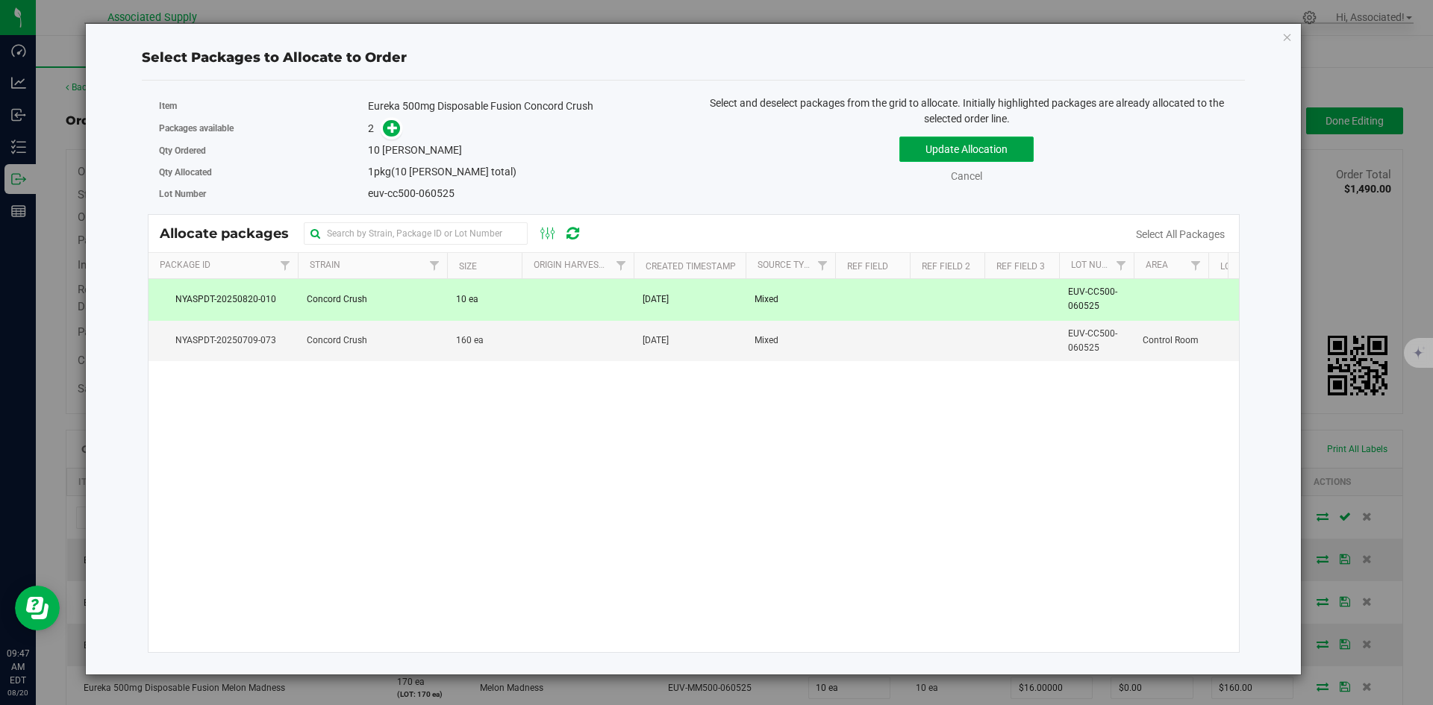
click at [966, 147] on button "Update Allocation" at bounding box center [966, 149] width 134 height 25
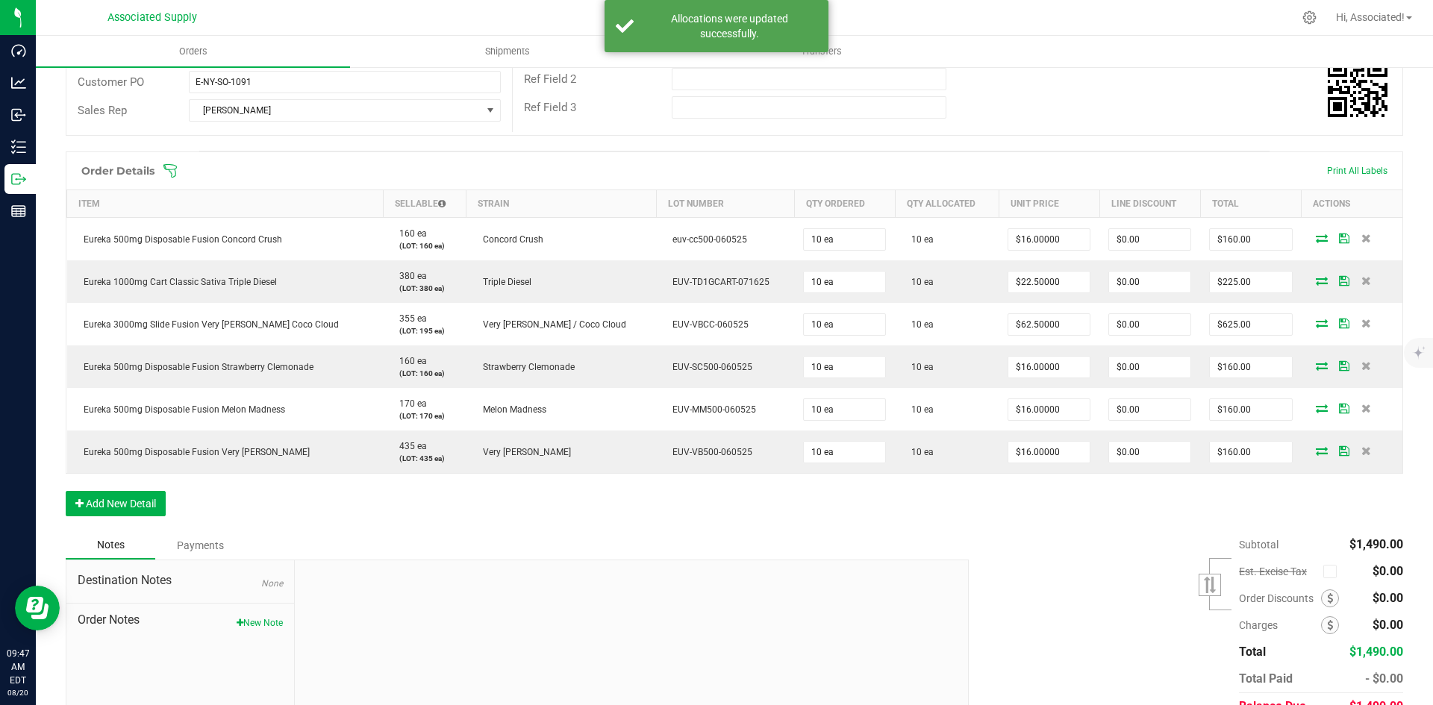
scroll to position [275, 0]
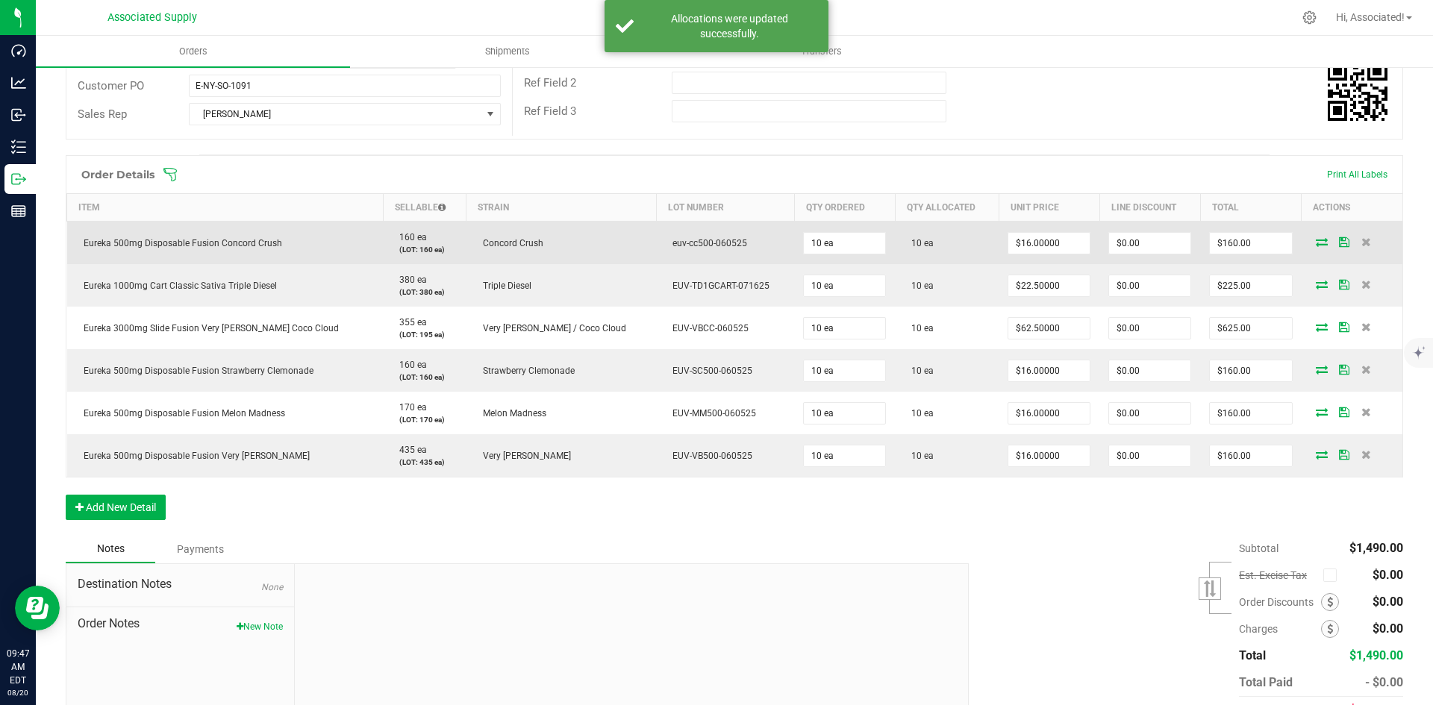
click at [895, 237] on td "10 ea" at bounding box center [947, 243] width 104 height 43
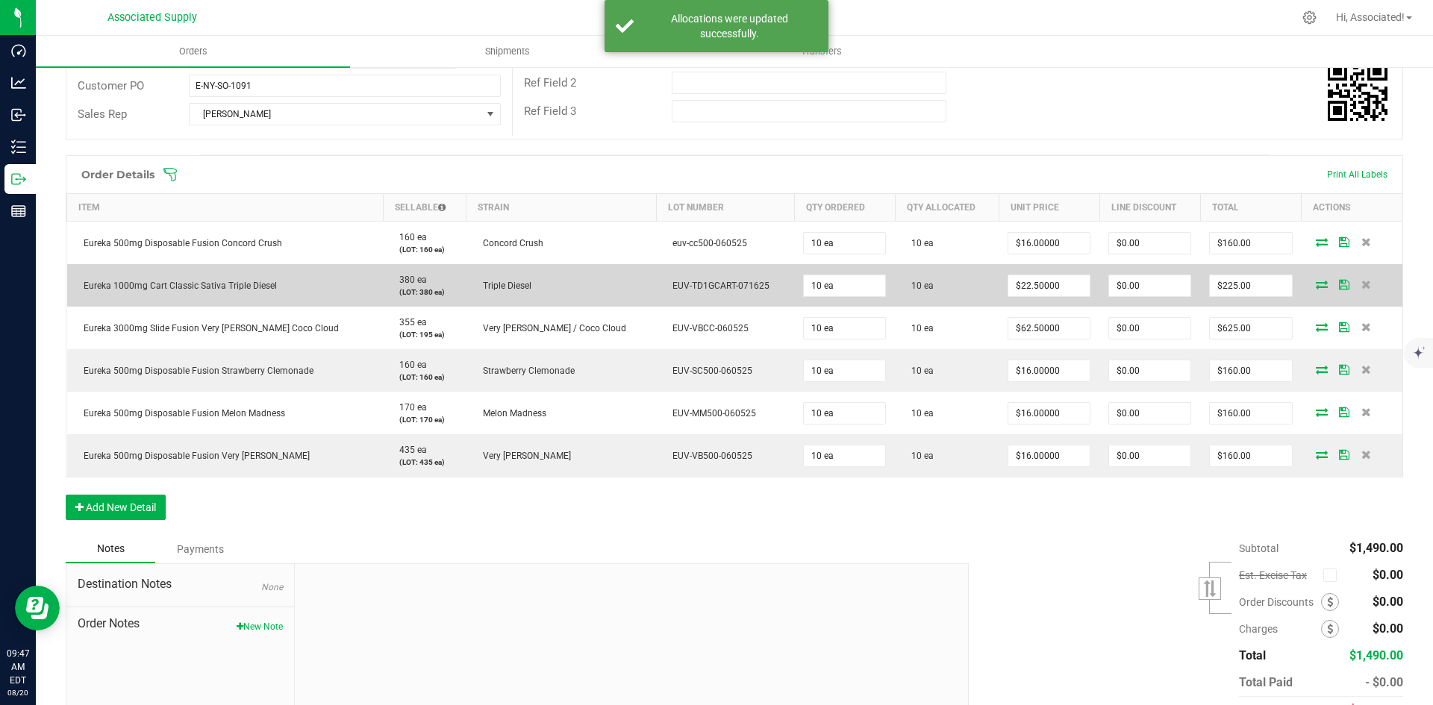
click at [904, 282] on span "10 ea" at bounding box center [919, 286] width 30 height 10
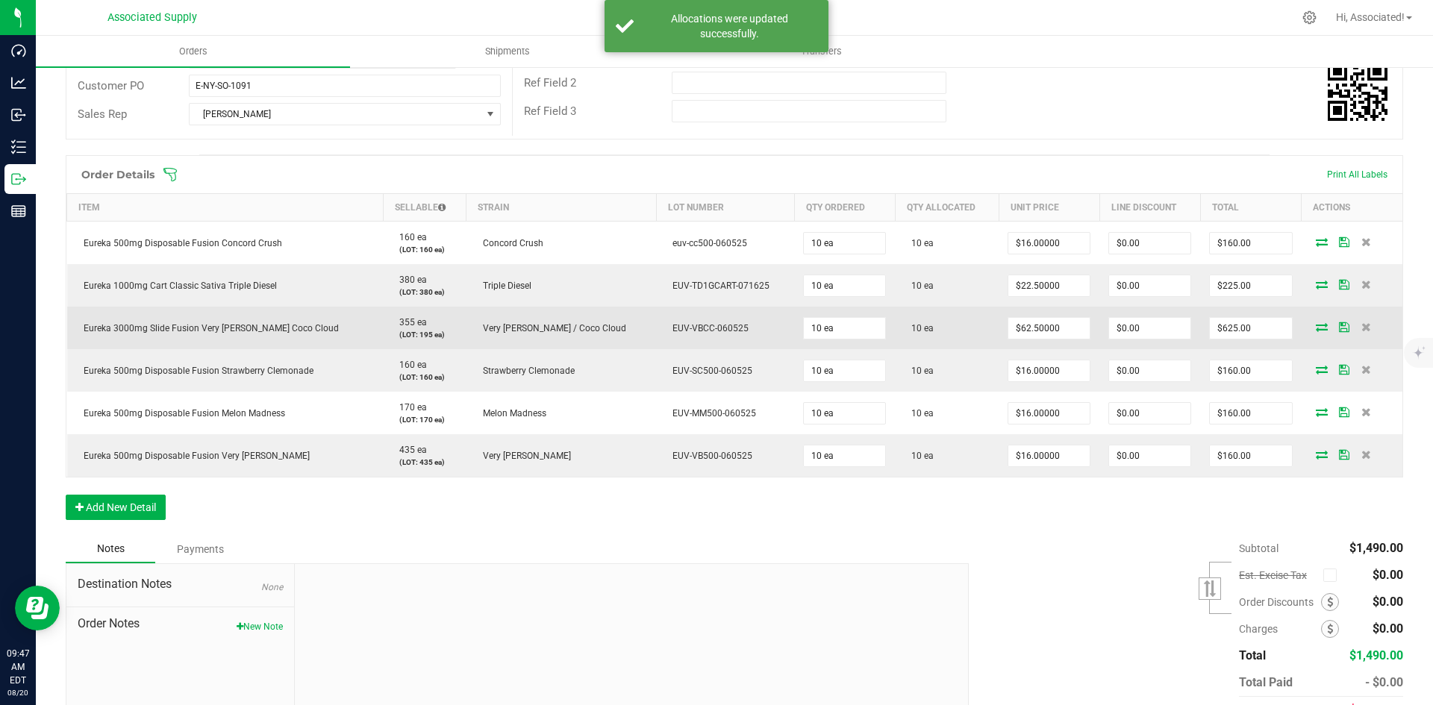
click at [895, 315] on td "10 ea" at bounding box center [947, 328] width 104 height 43
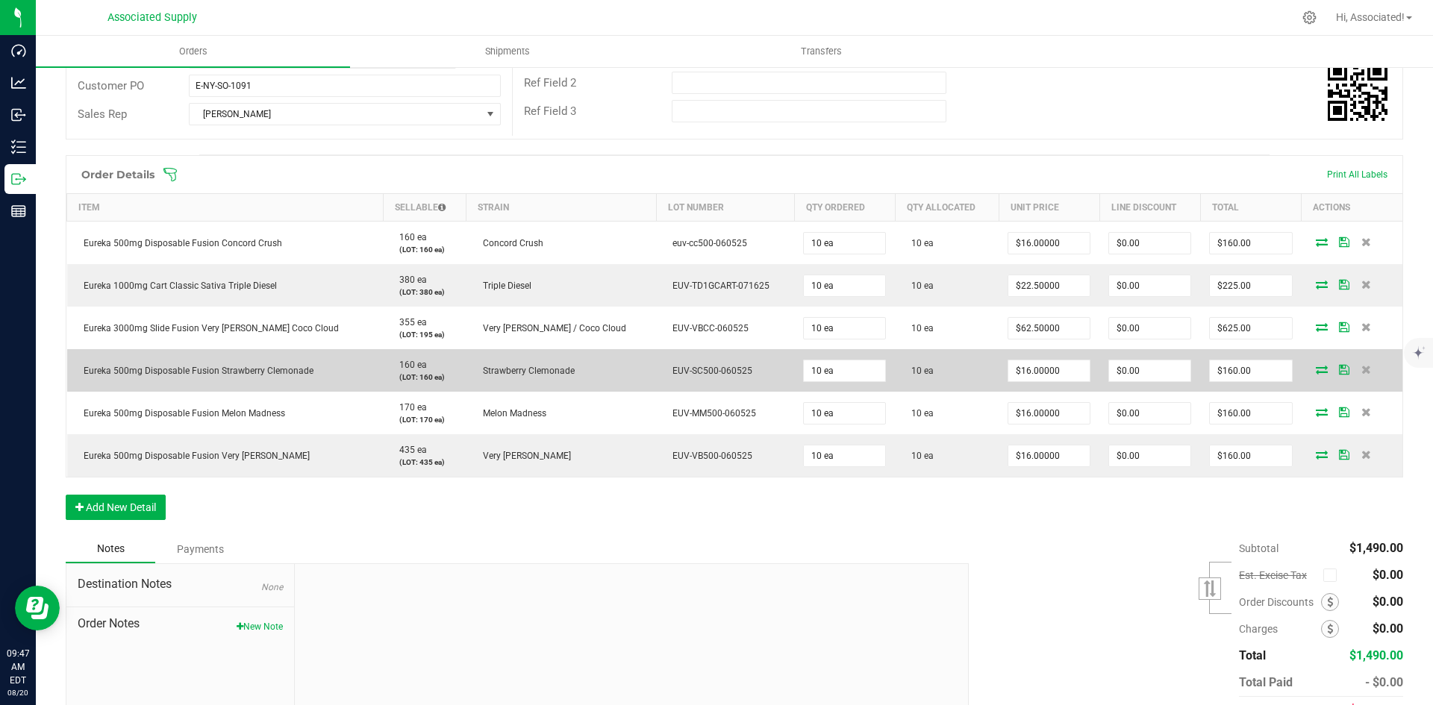
click at [895, 366] on td "10 ea" at bounding box center [947, 370] width 104 height 43
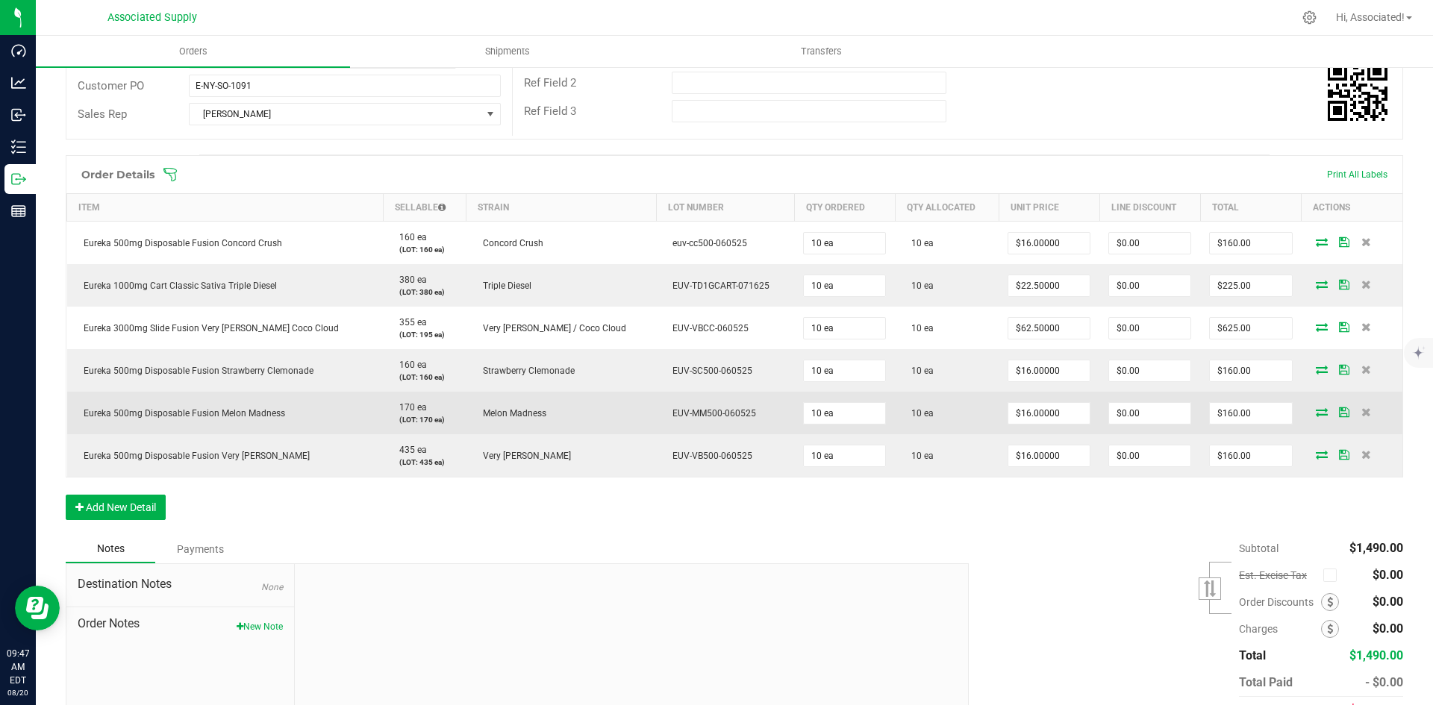
click at [895, 410] on td "10 ea" at bounding box center [947, 413] width 104 height 43
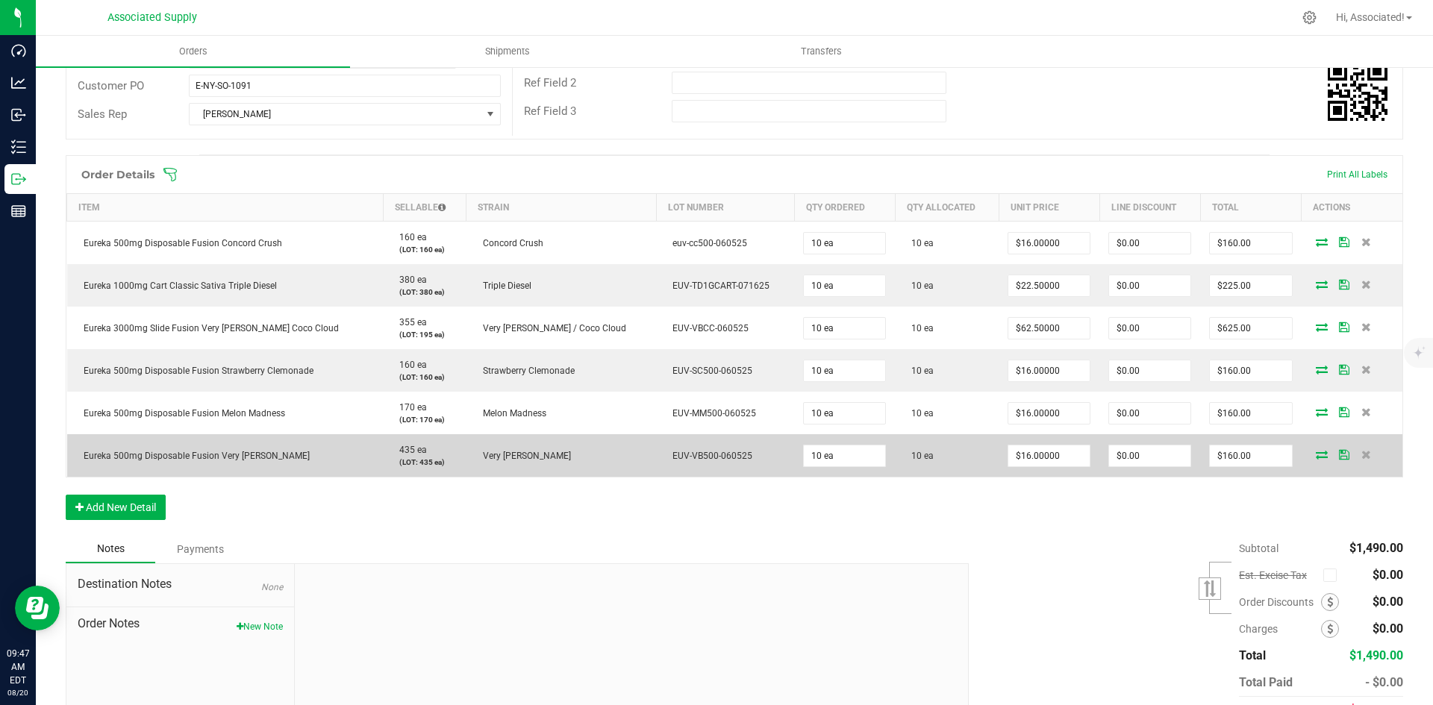
click at [916, 460] on td "10 ea" at bounding box center [947, 455] width 104 height 43
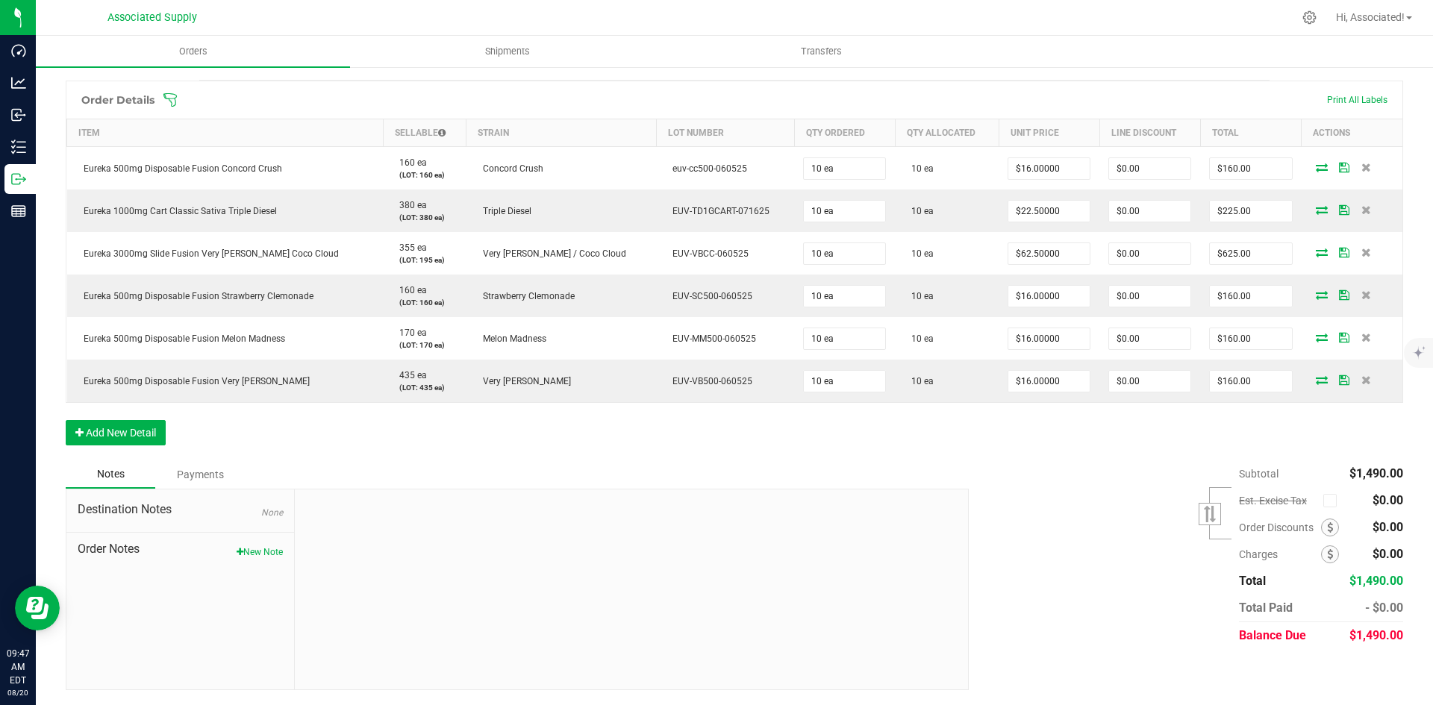
scroll to position [0, 0]
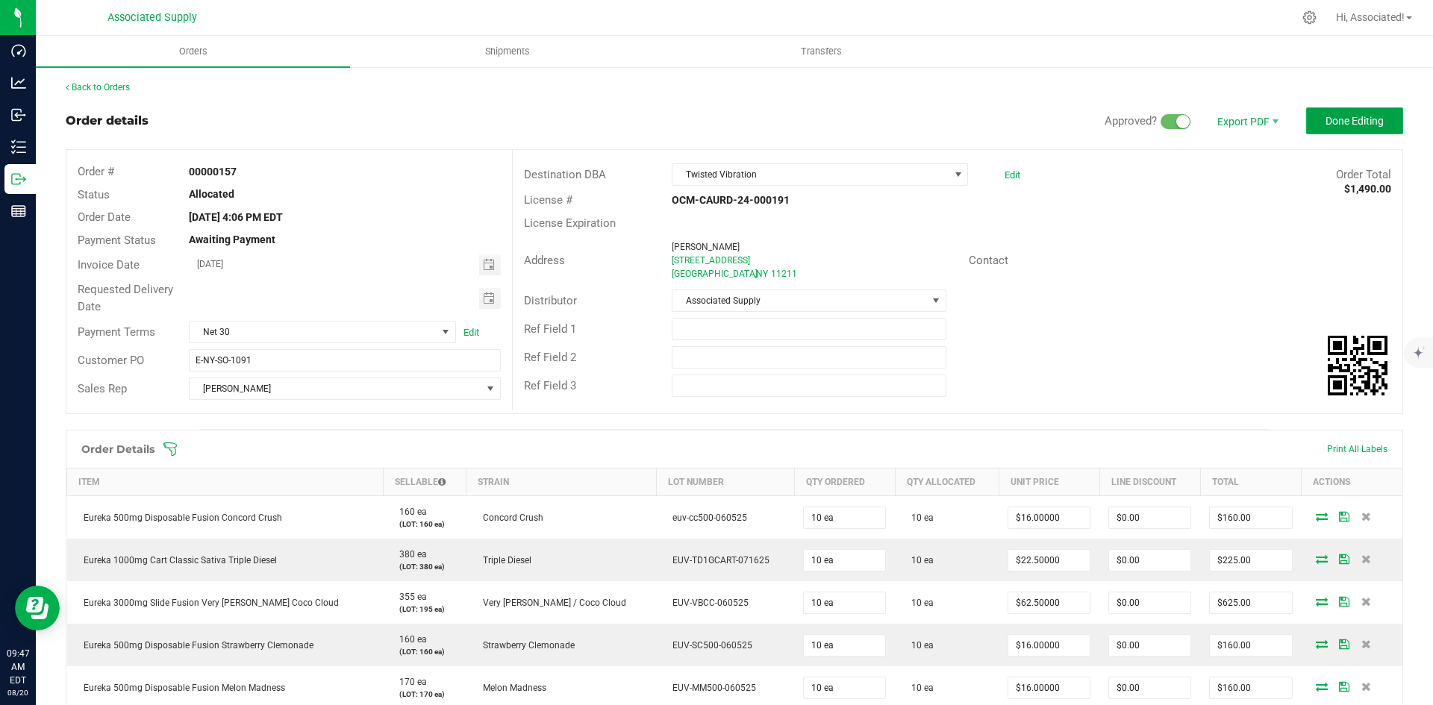
click at [1343, 116] on span "Done Editing" at bounding box center [1354, 121] width 58 height 12
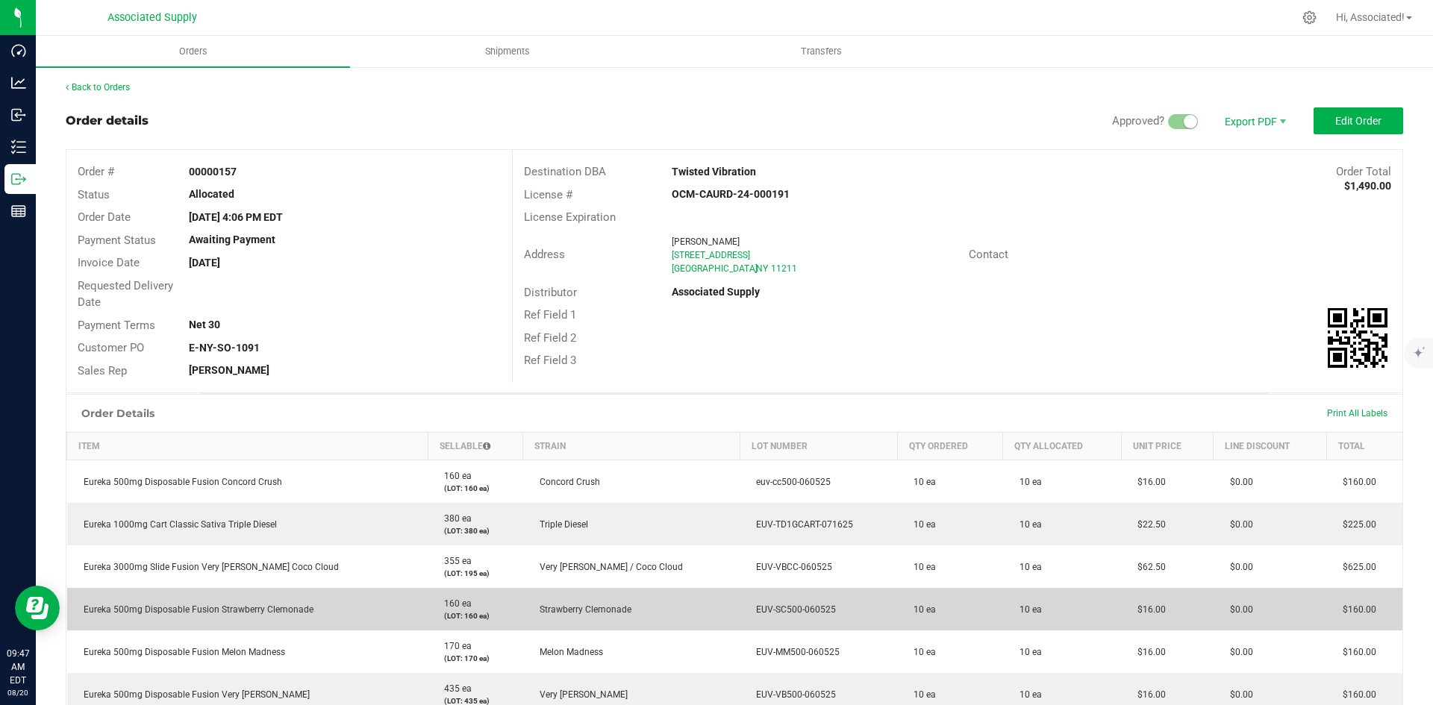
scroll to position [271, 0]
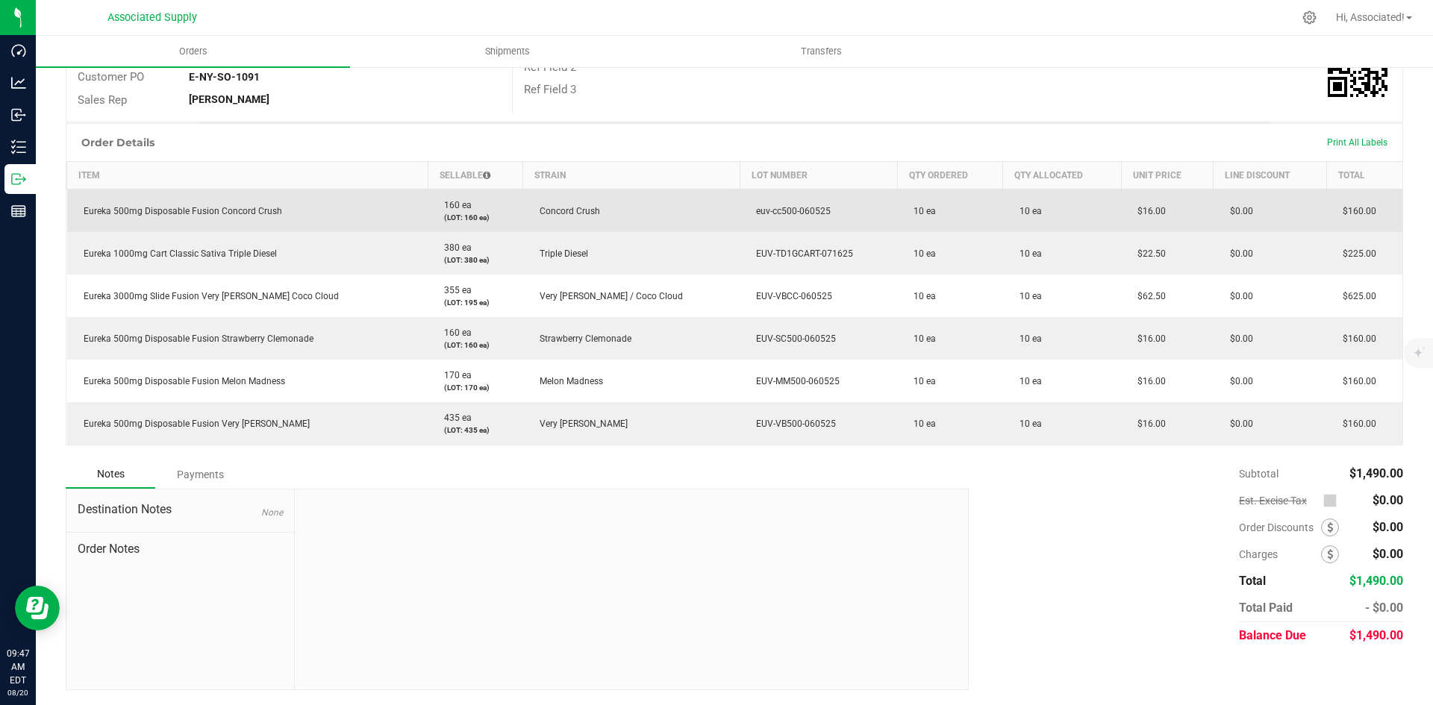
click at [1003, 204] on td "10 ea" at bounding box center [1062, 211] width 118 height 43
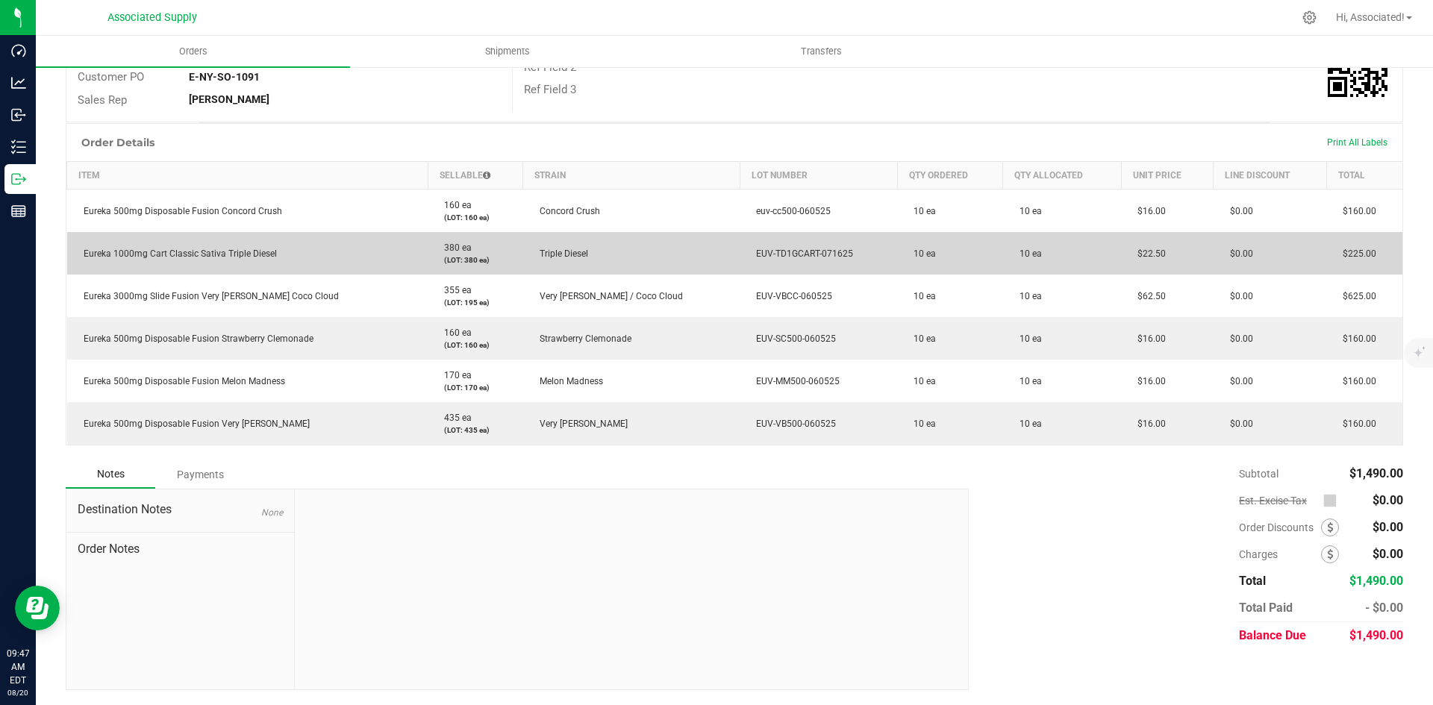
click at [1005, 245] on td "10 ea" at bounding box center [1062, 253] width 118 height 43
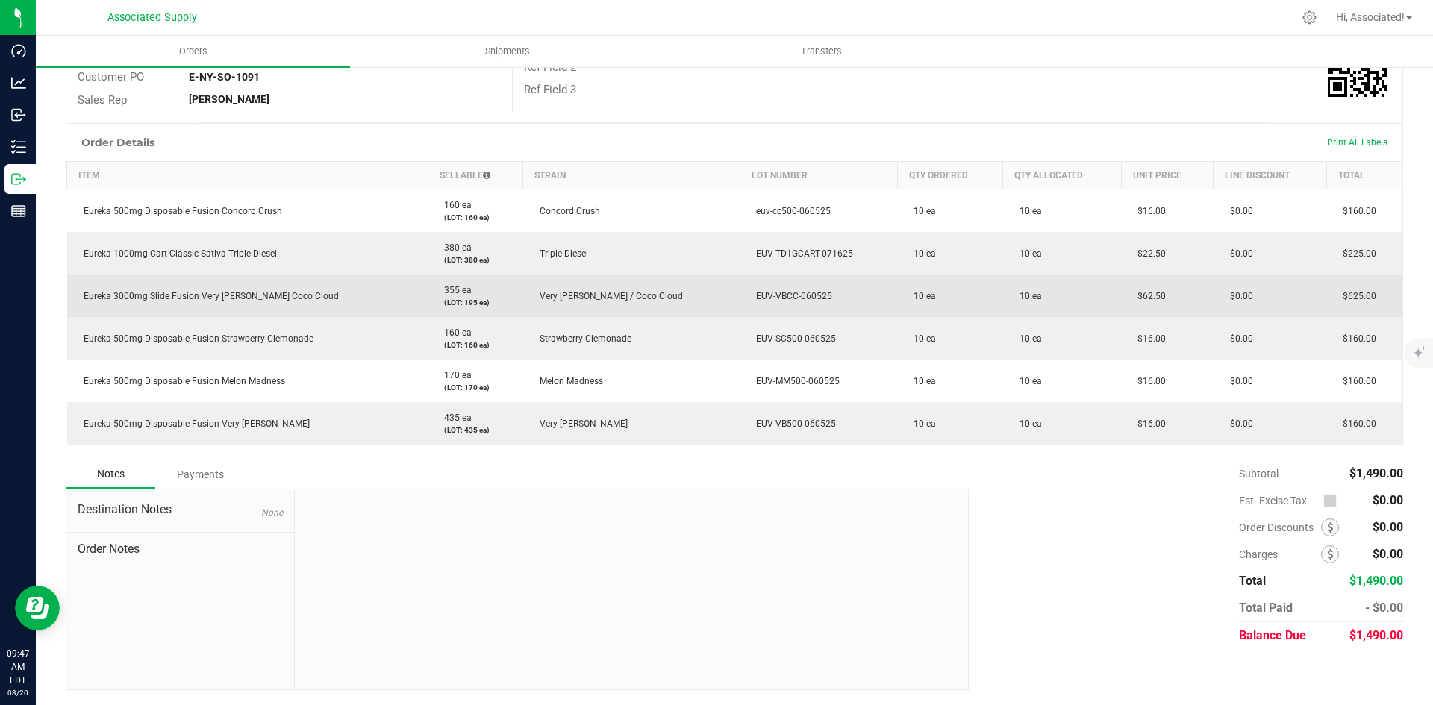
click at [1010, 292] on td "10 ea" at bounding box center [1062, 296] width 118 height 43
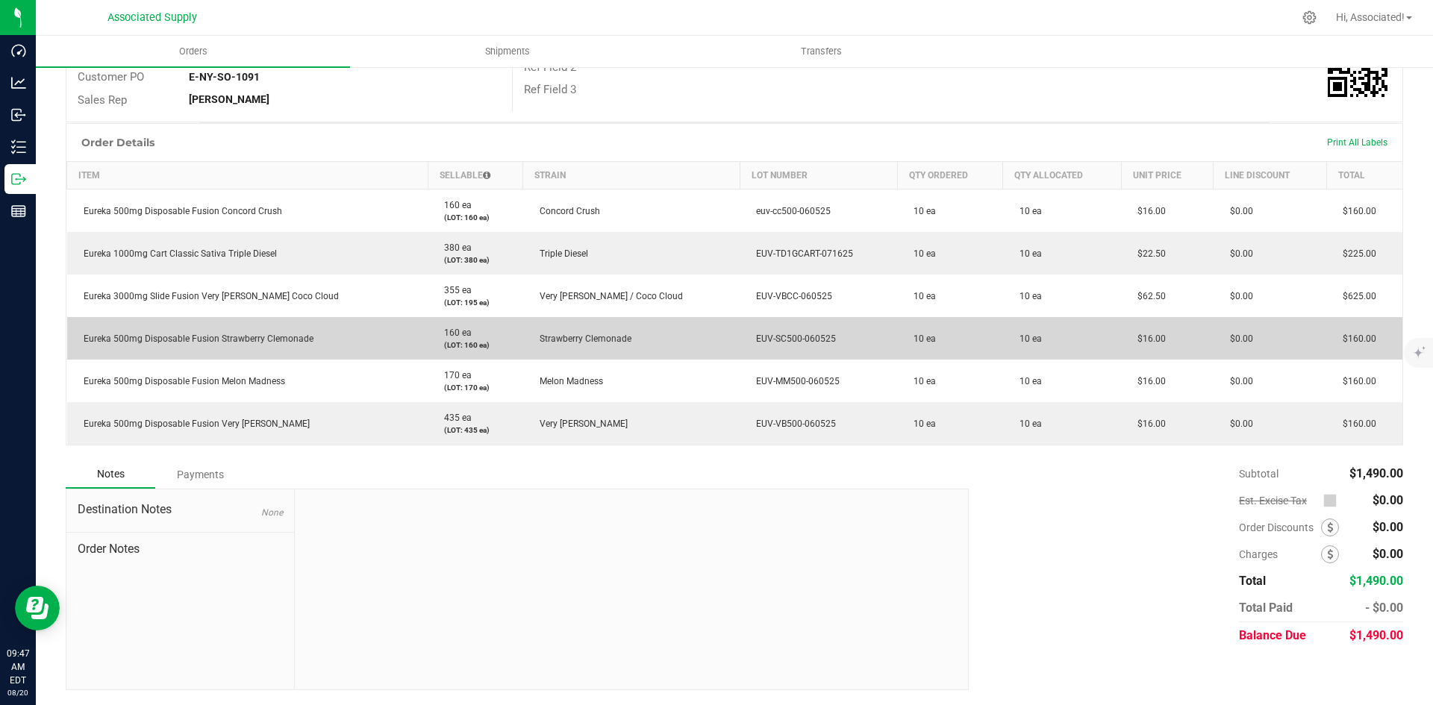
click at [1008, 345] on td "10 ea" at bounding box center [1062, 338] width 118 height 43
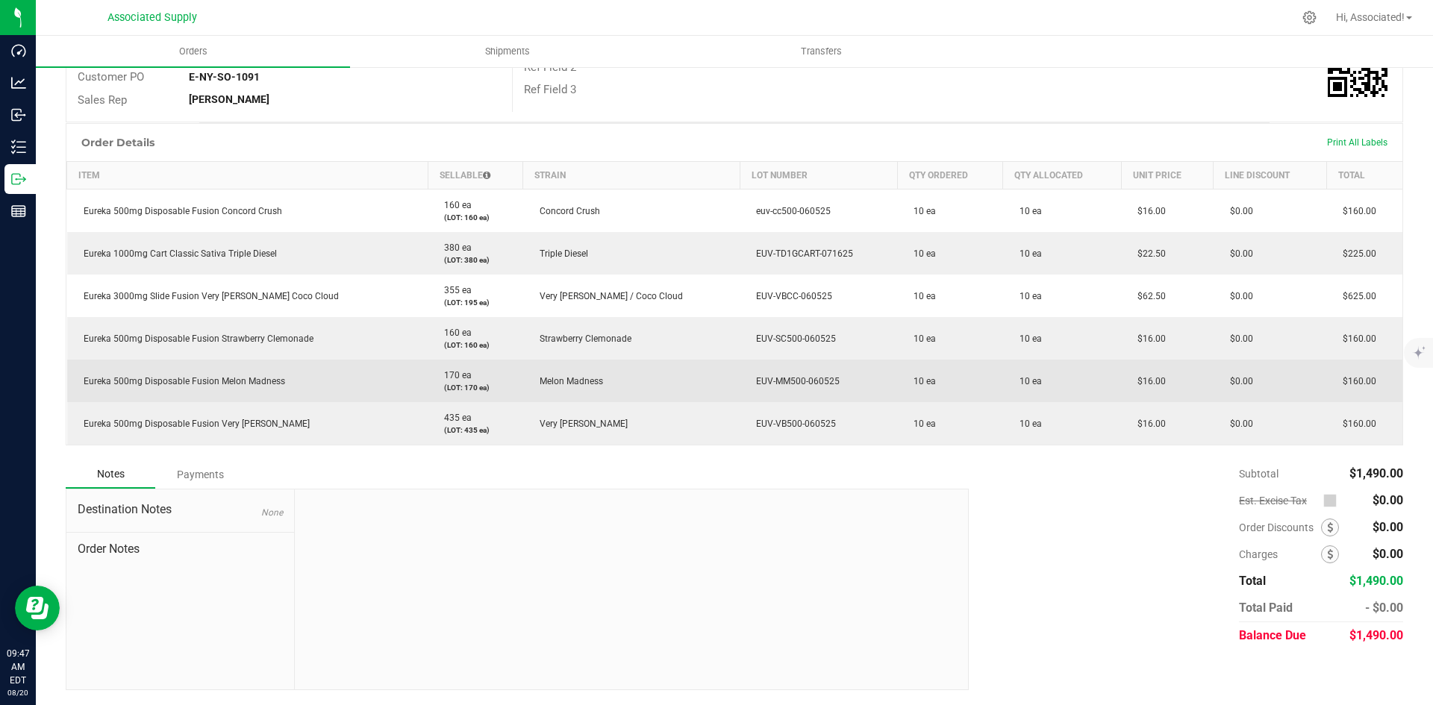
click at [1017, 390] on td "10 ea" at bounding box center [1062, 381] width 118 height 43
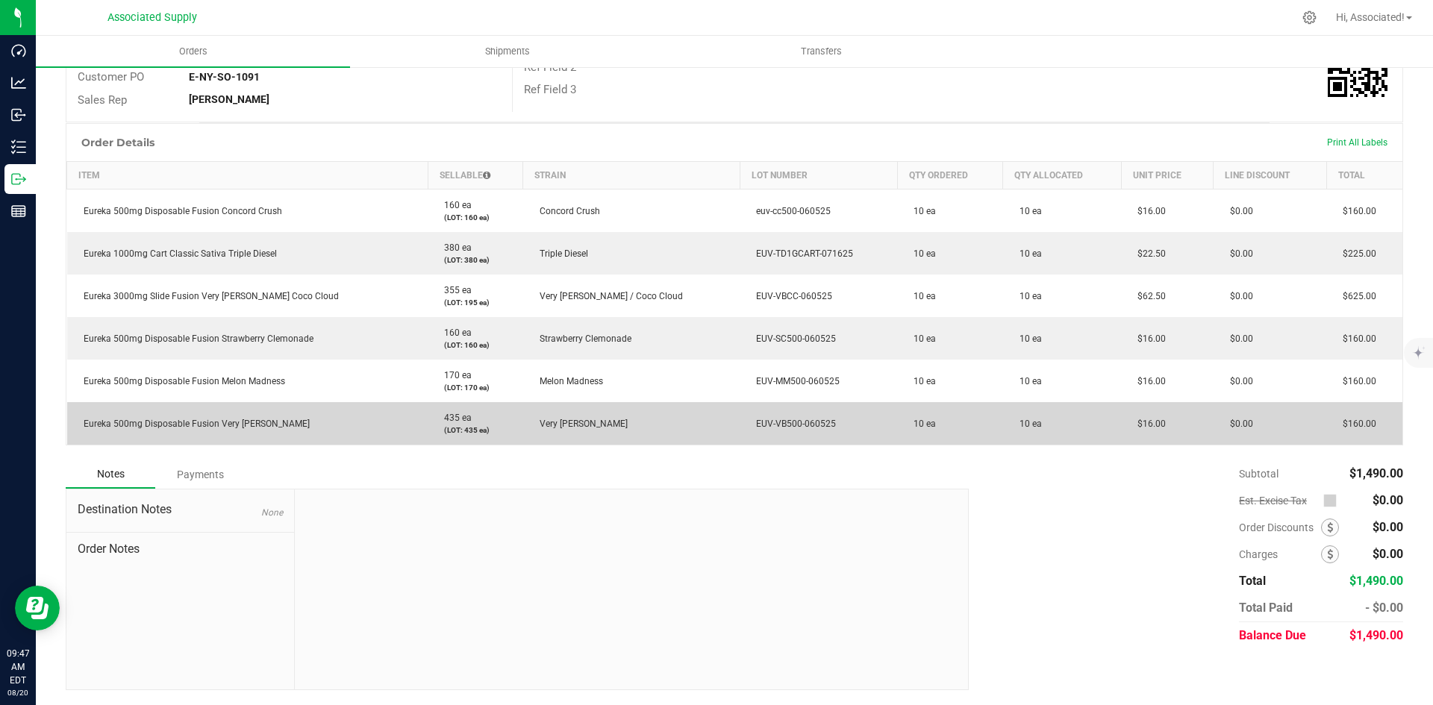
click at [1022, 421] on td "10 ea" at bounding box center [1062, 423] width 118 height 43
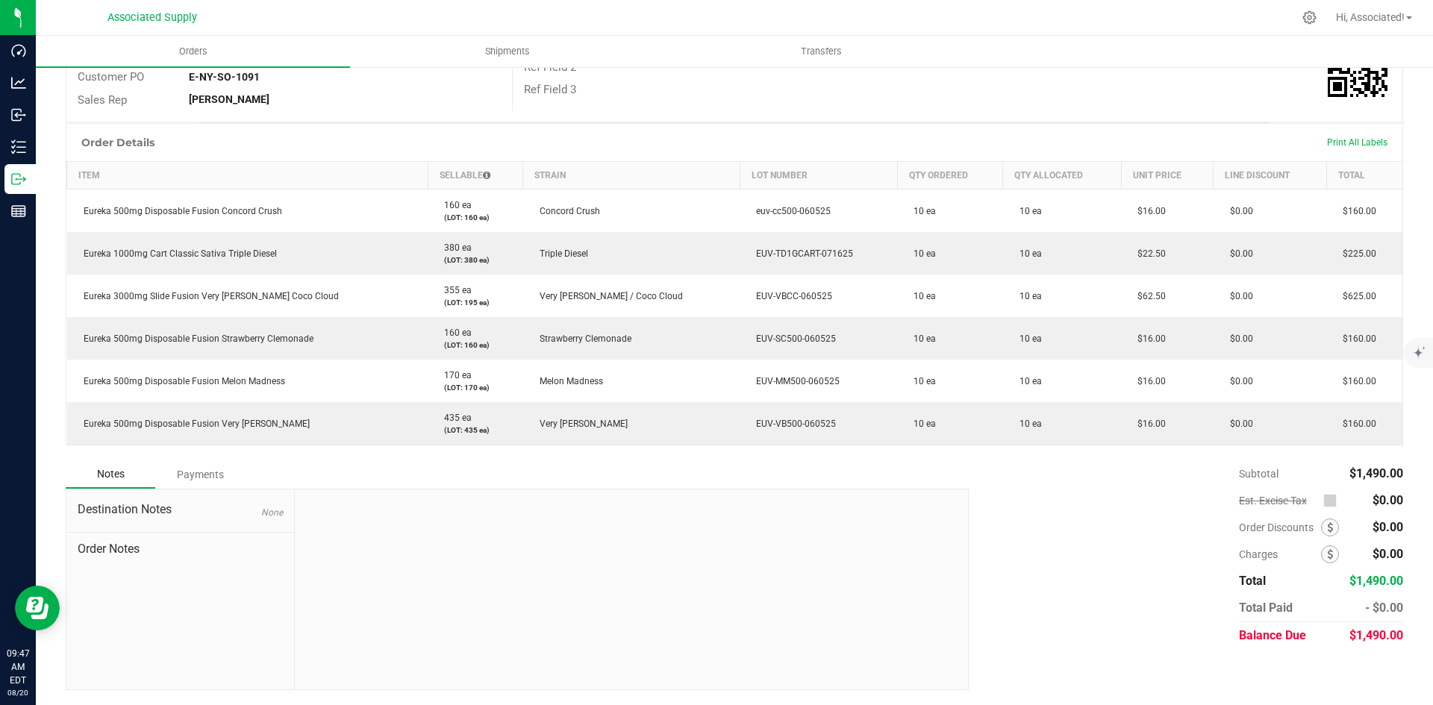
click at [1077, 493] on div "Subtotal $1,490.00 Est. Excise Tax $0.00" at bounding box center [1179, 554] width 445 height 189
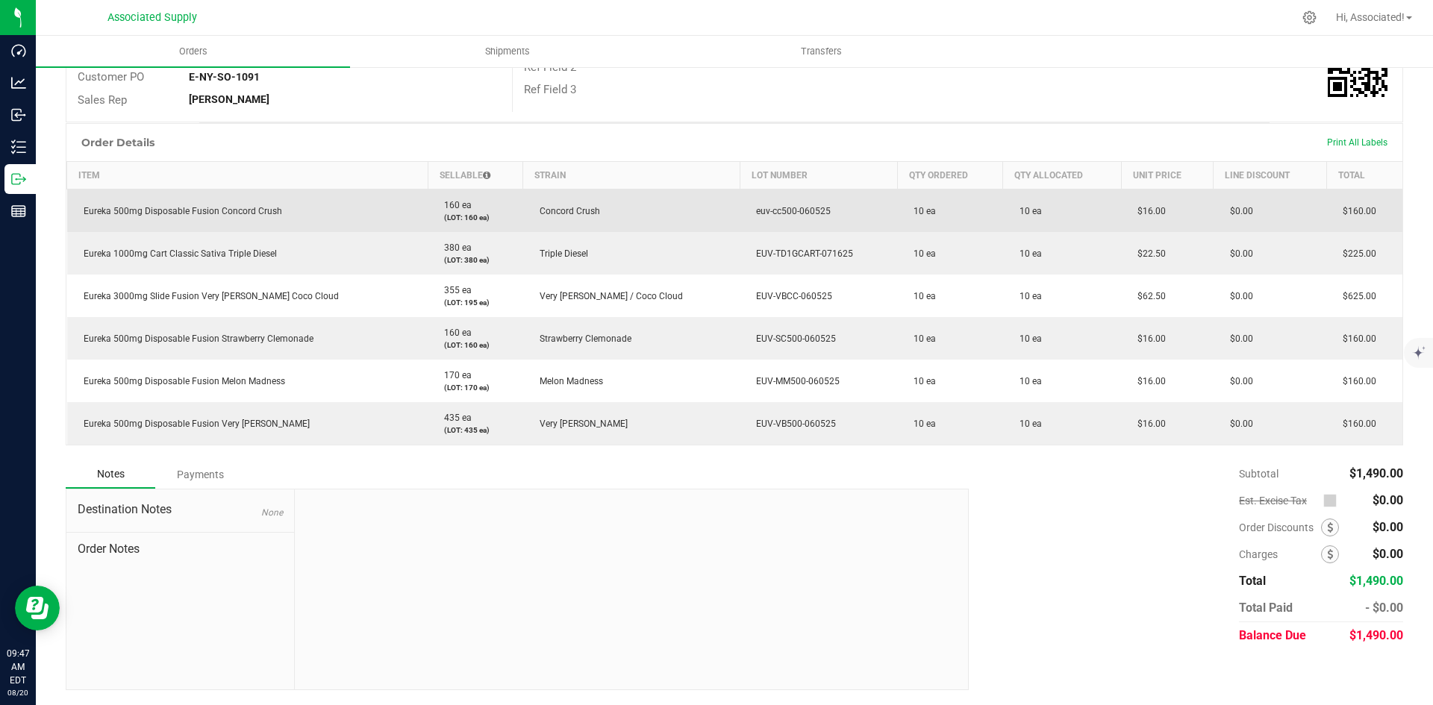
scroll to position [0, 0]
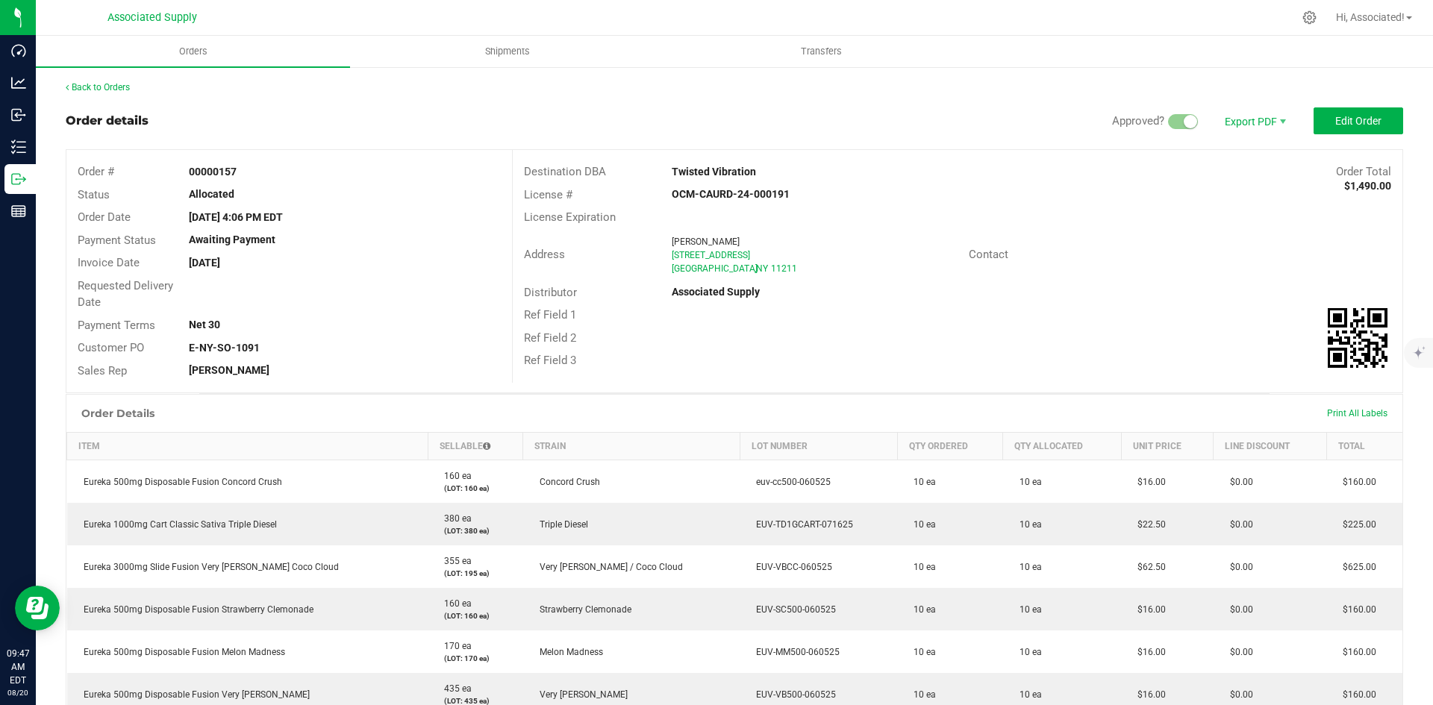
click at [857, 197] on div "OCM-CAURD-24-000191" at bounding box center [808, 195] width 296 height 16
click at [118, 80] on div "Back to Orders Order details Approved? Export PDF Edit Order Order # 00000157 S…" at bounding box center [734, 521] width 1397 height 910
click at [117, 87] on link "Back to Orders" at bounding box center [98, 87] width 64 height 10
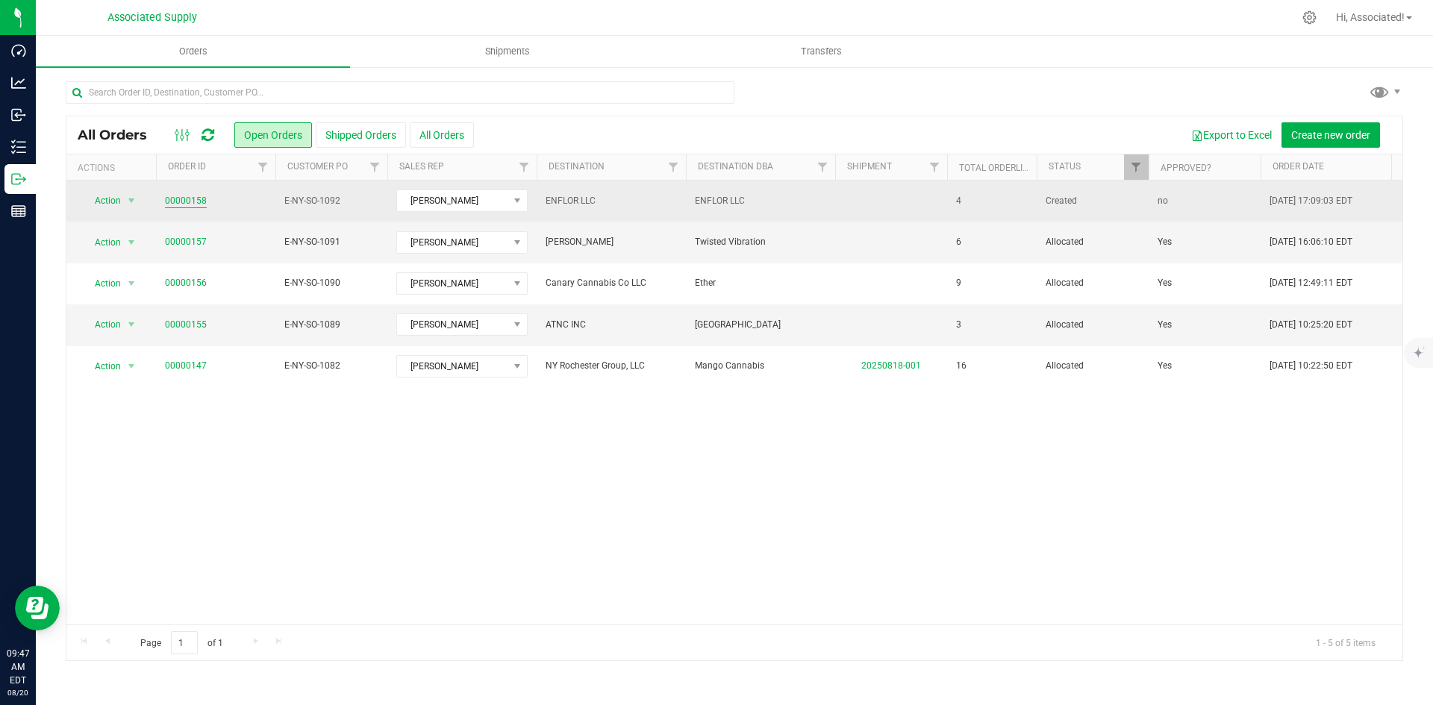
click at [190, 199] on link "00000158" at bounding box center [186, 201] width 42 height 14
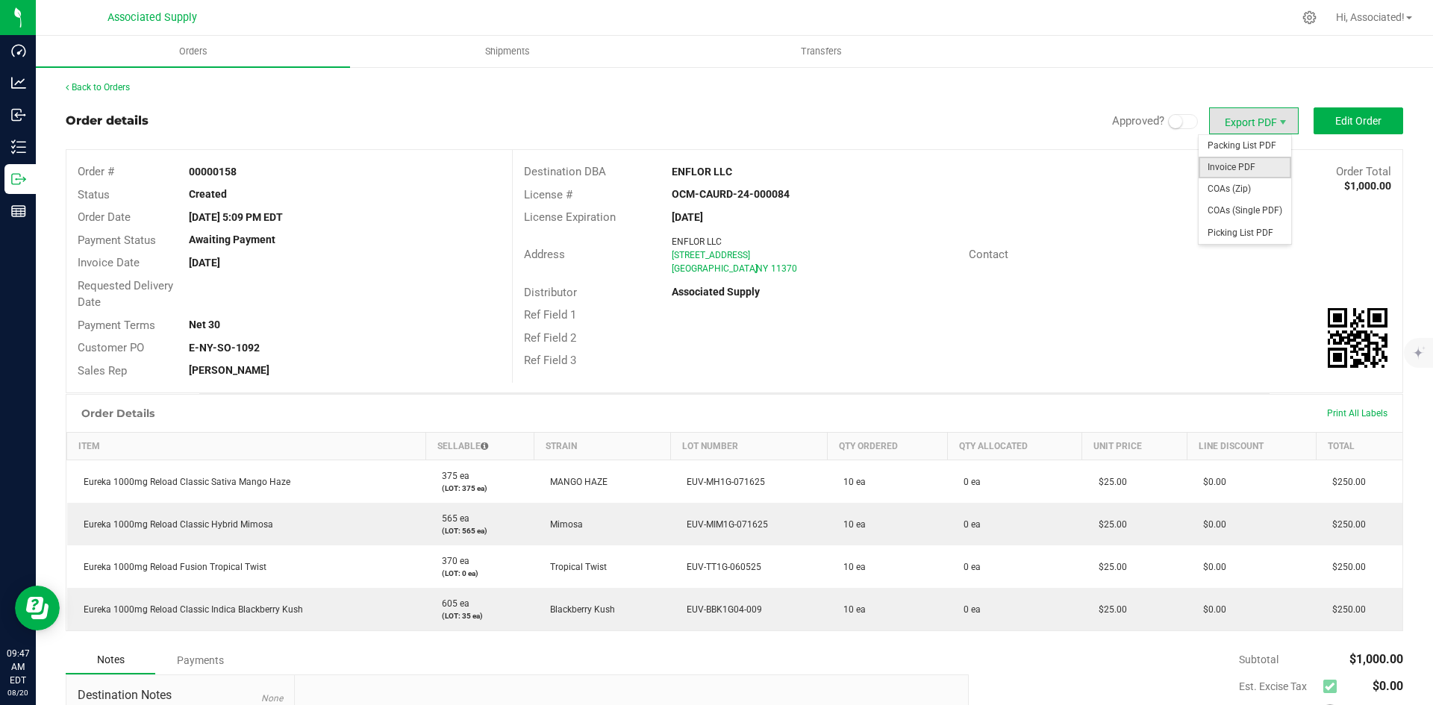
click at [1239, 169] on span "Invoice PDF" at bounding box center [1244, 168] width 93 height 22
click at [113, 85] on link "Back to Orders" at bounding box center [98, 87] width 64 height 10
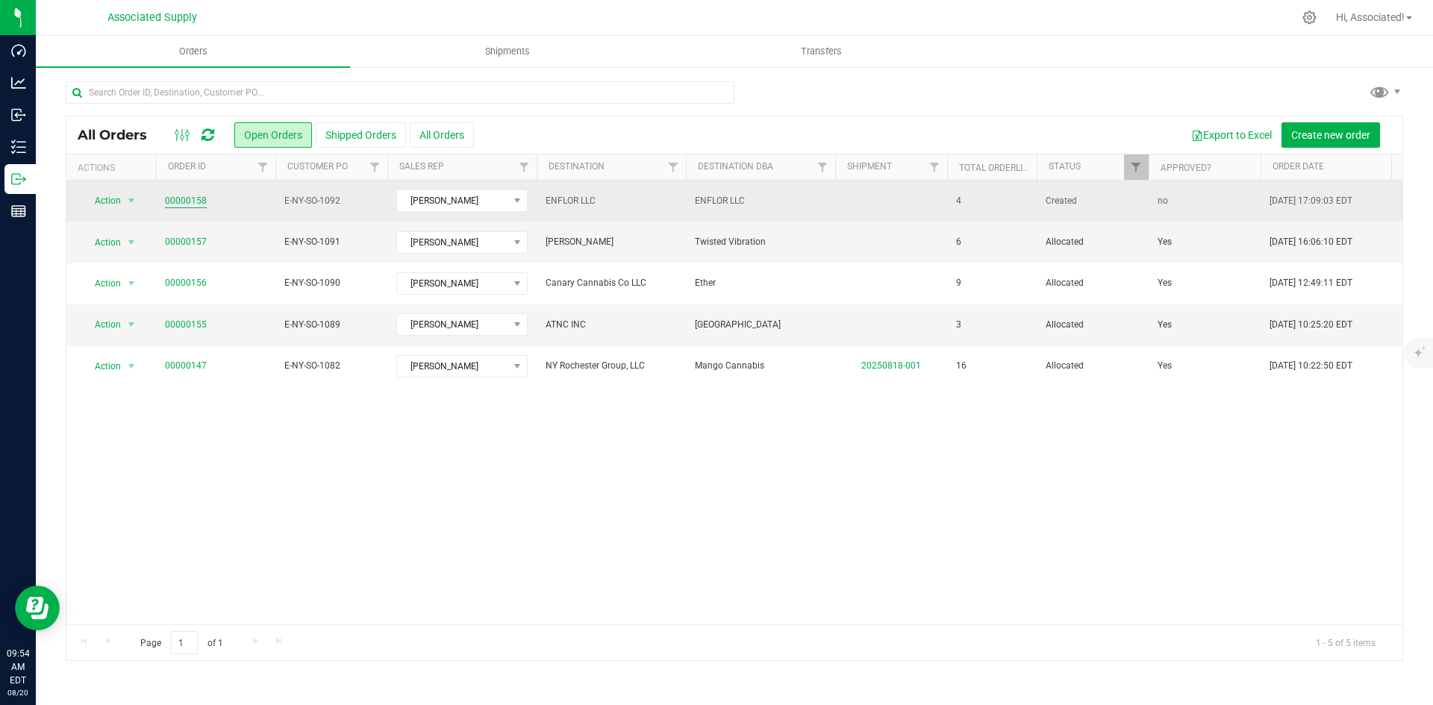
click at [185, 198] on link "00000158" at bounding box center [186, 201] width 42 height 14
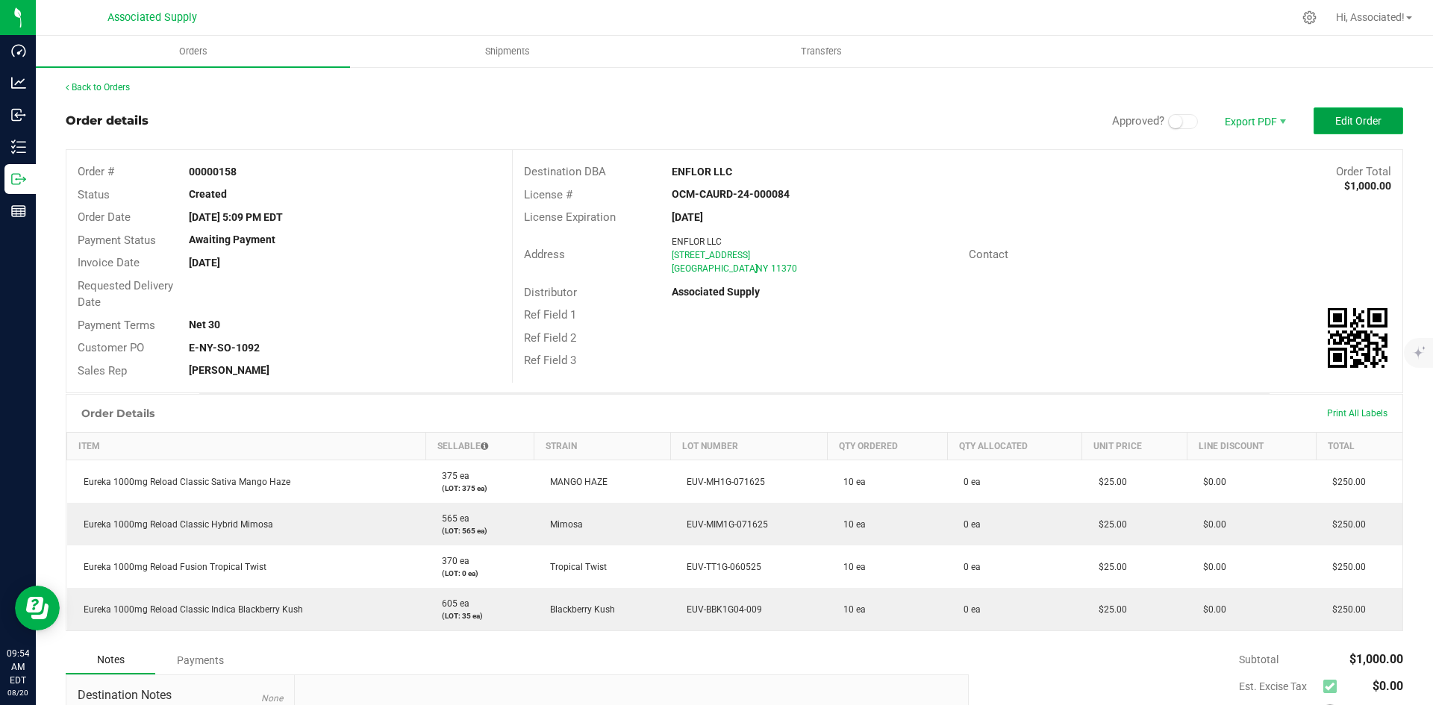
click at [1360, 111] on button "Edit Order" at bounding box center [1358, 120] width 90 height 27
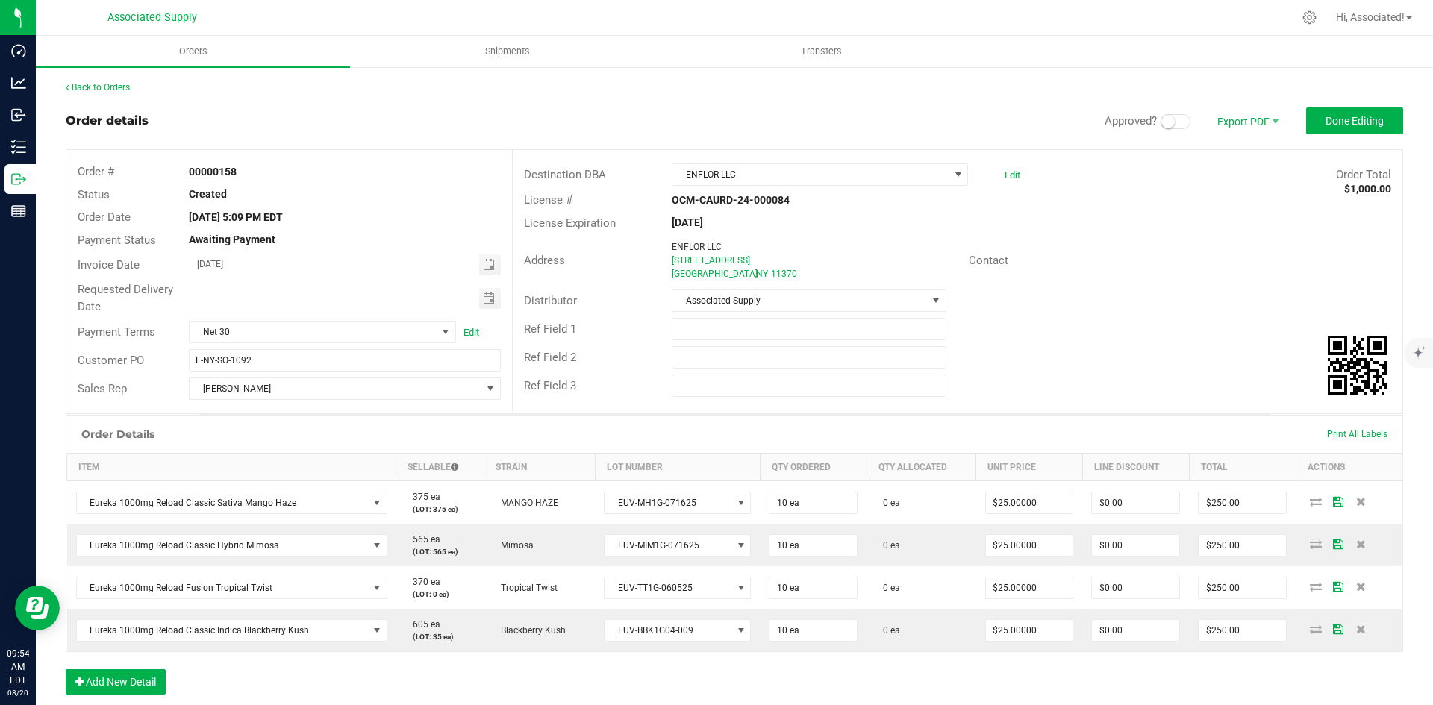
click at [1163, 124] on small at bounding box center [1167, 121] width 13 height 13
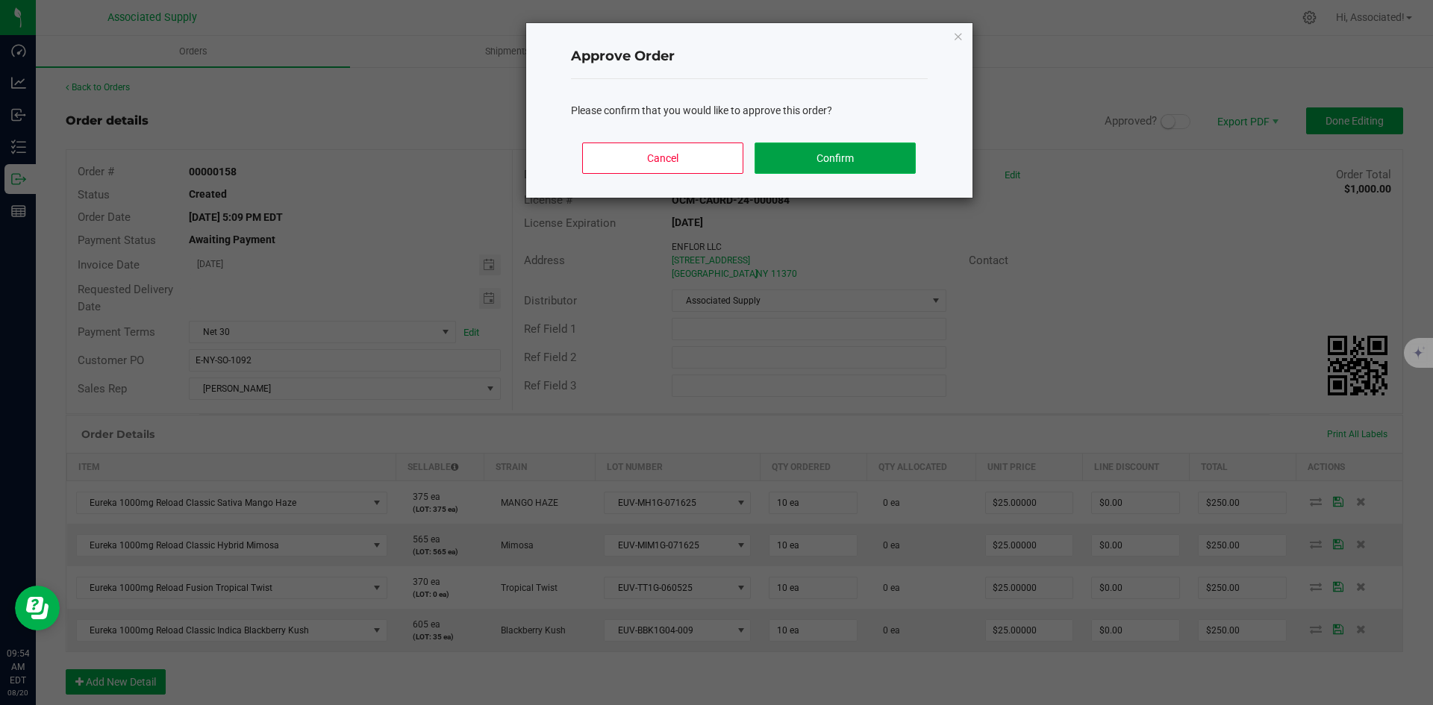
click at [842, 151] on button "Confirm" at bounding box center [834, 158] width 160 height 31
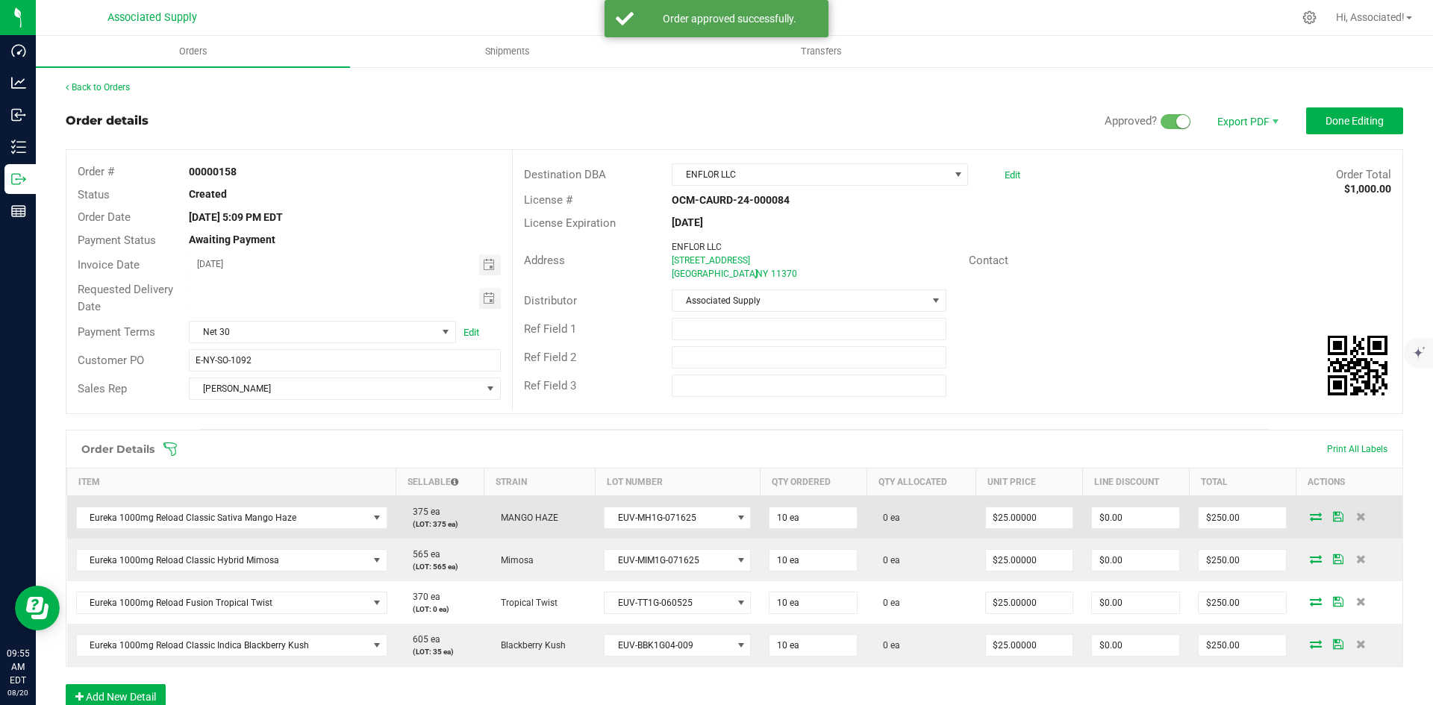
click at [1310, 516] on icon at bounding box center [1316, 516] width 12 height 9
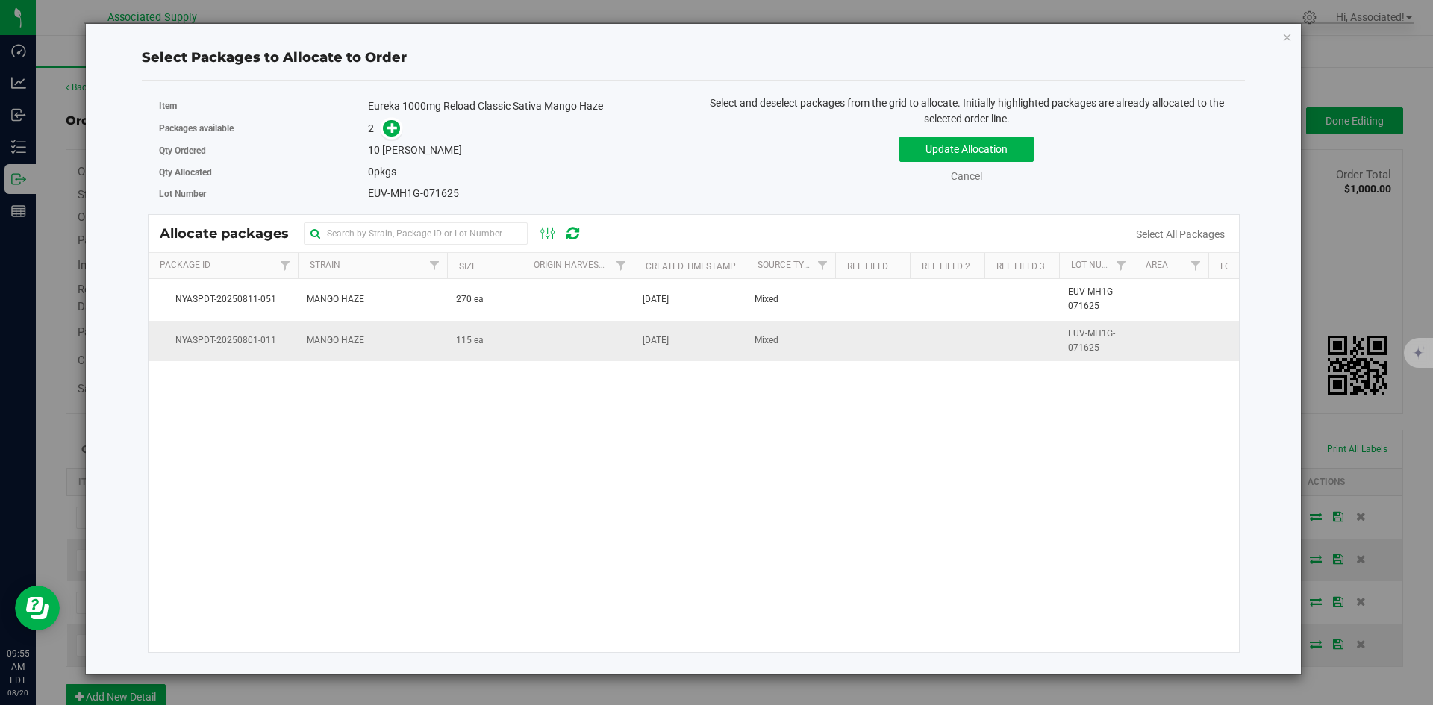
click at [561, 346] on td at bounding box center [578, 341] width 112 height 40
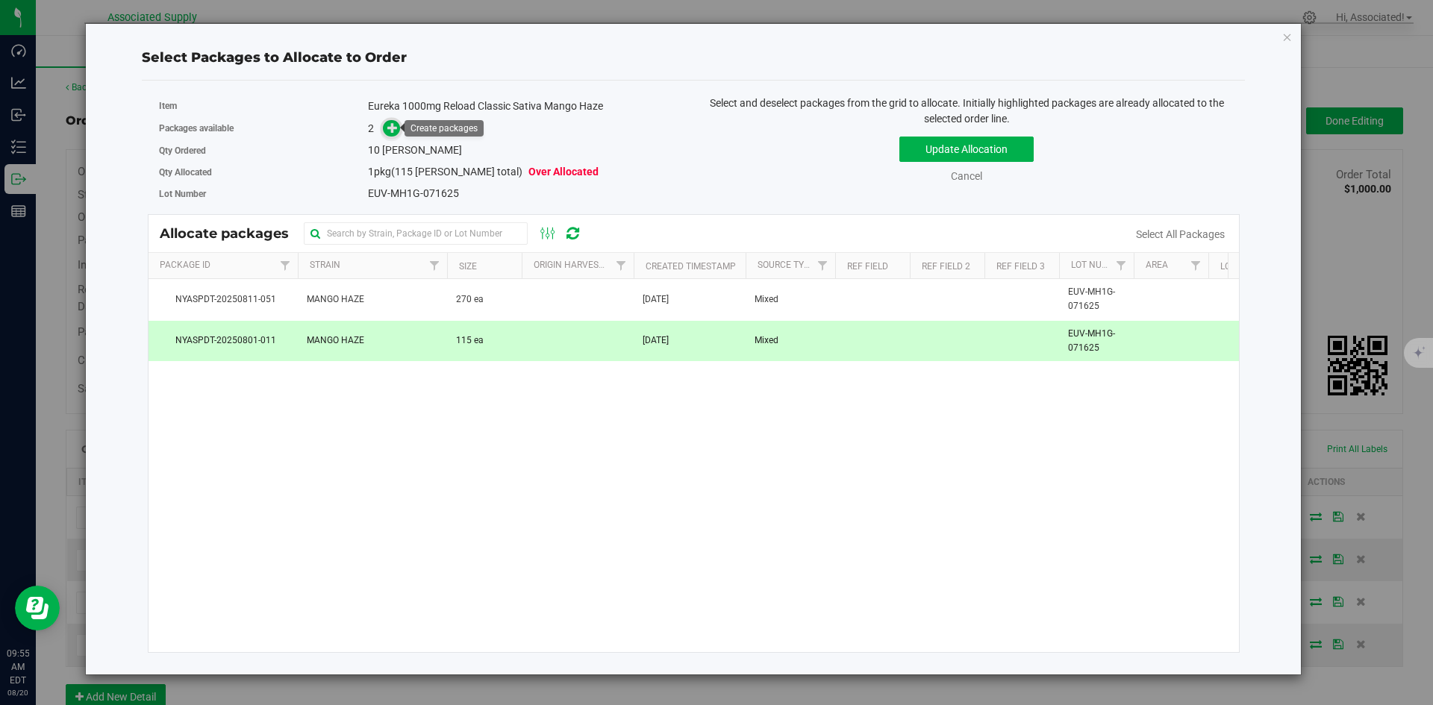
click at [388, 132] on icon at bounding box center [392, 127] width 11 height 11
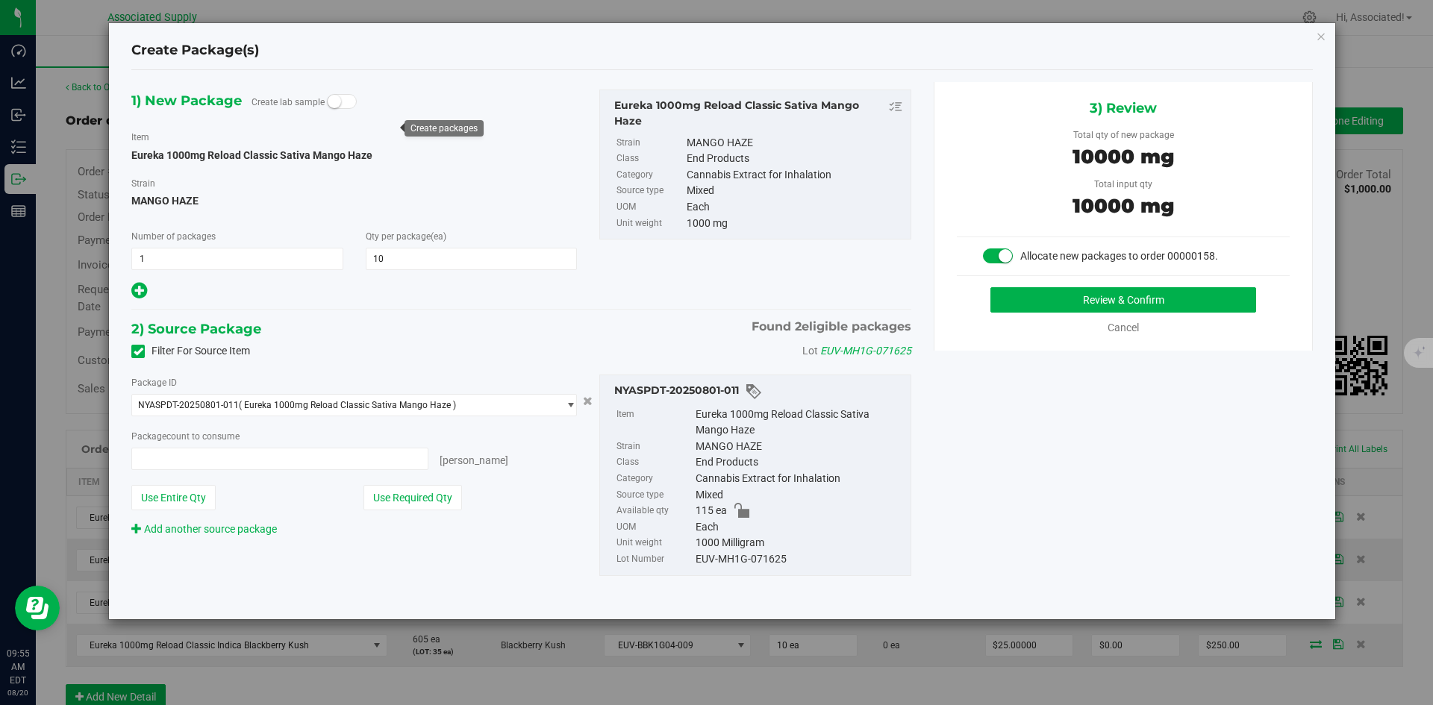
type input "10 ea"
click at [1028, 311] on button "Review & Confirm" at bounding box center [1123, 299] width 266 height 25
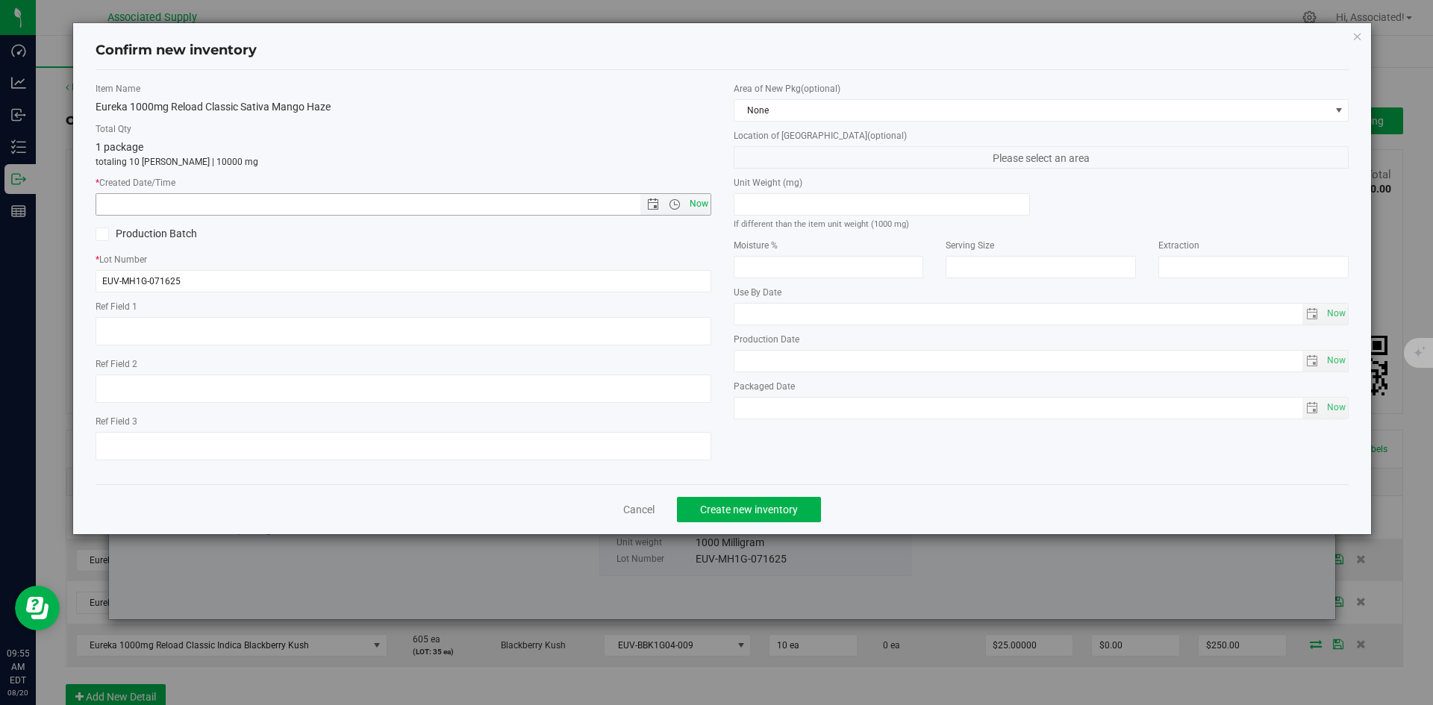
click at [696, 201] on span "Now" at bounding box center [698, 204] width 25 height 22
type input "[DATE] 9:55 AM"
click at [784, 510] on span "Create new inventory" at bounding box center [749, 510] width 98 height 12
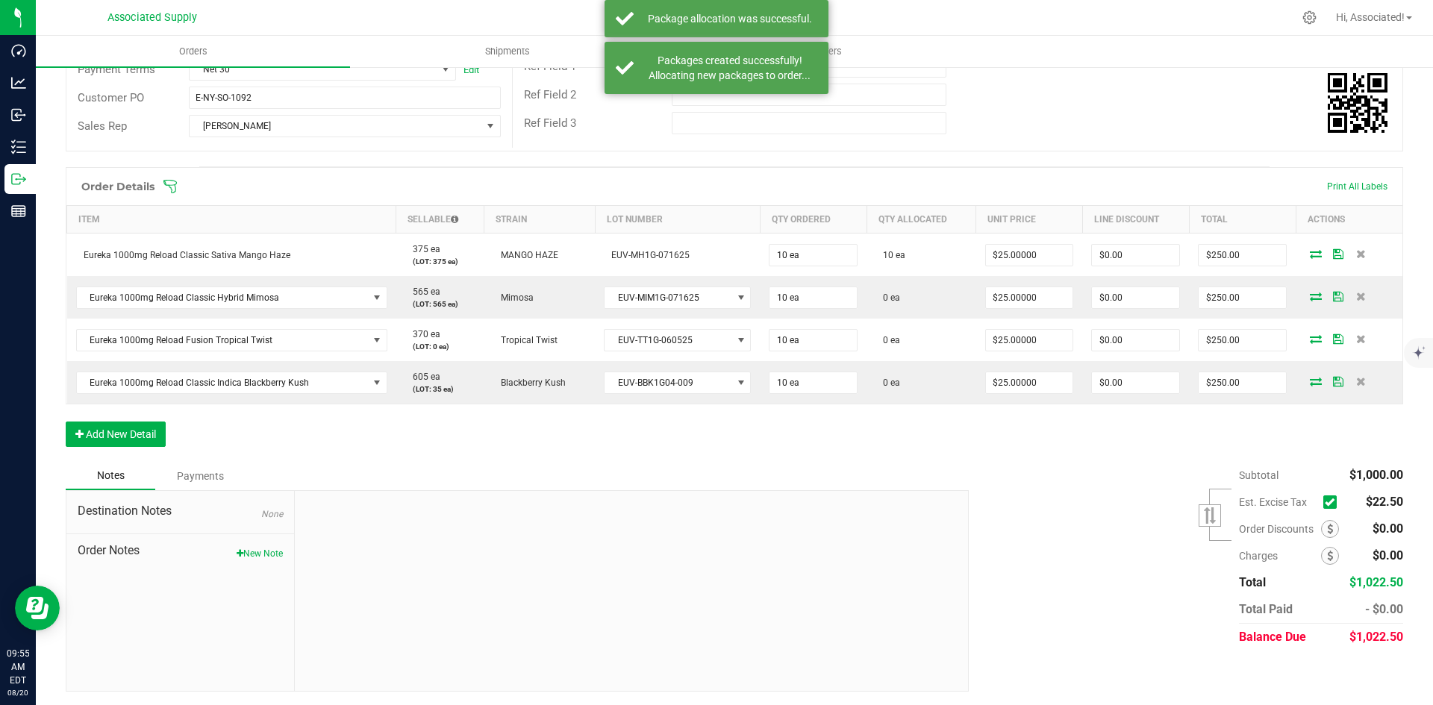
scroll to position [264, 0]
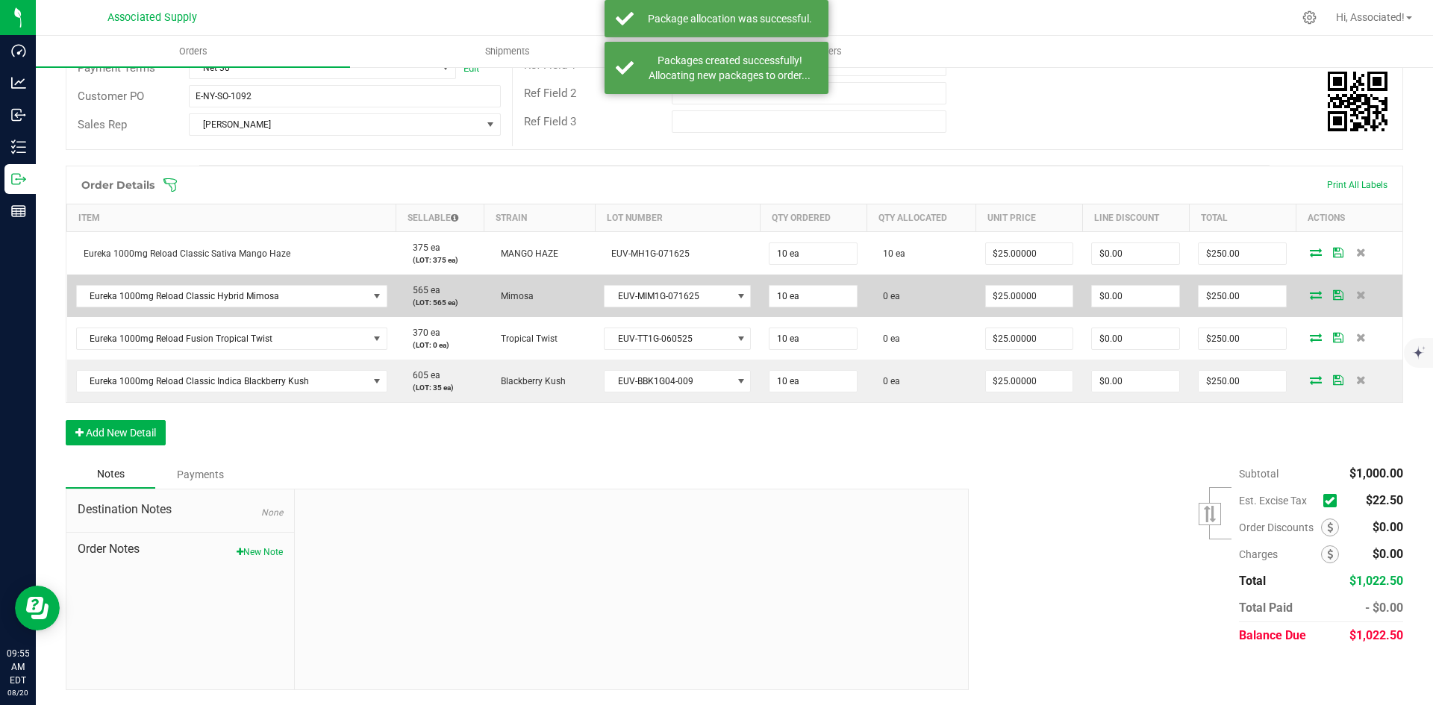
click at [1311, 294] on span at bounding box center [1315, 294] width 22 height 9
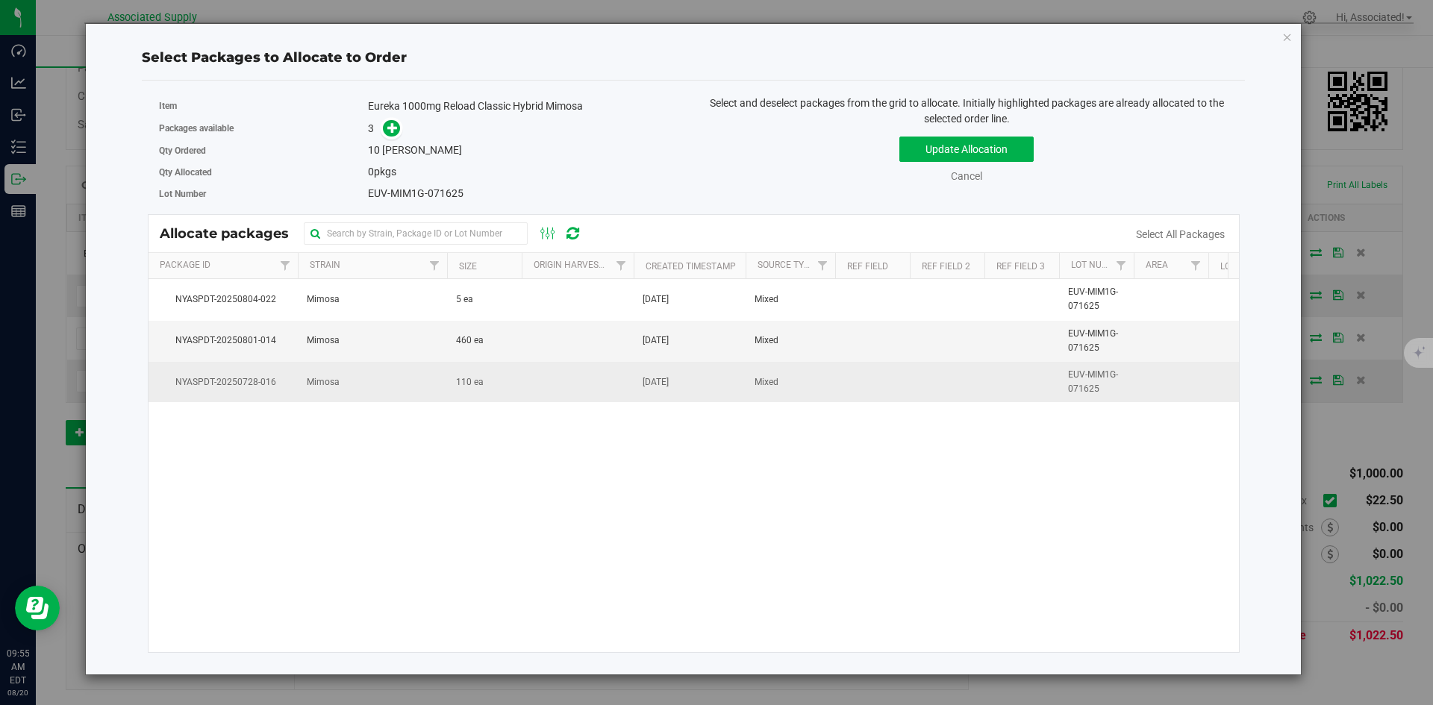
click at [618, 387] on td at bounding box center [578, 382] width 112 height 40
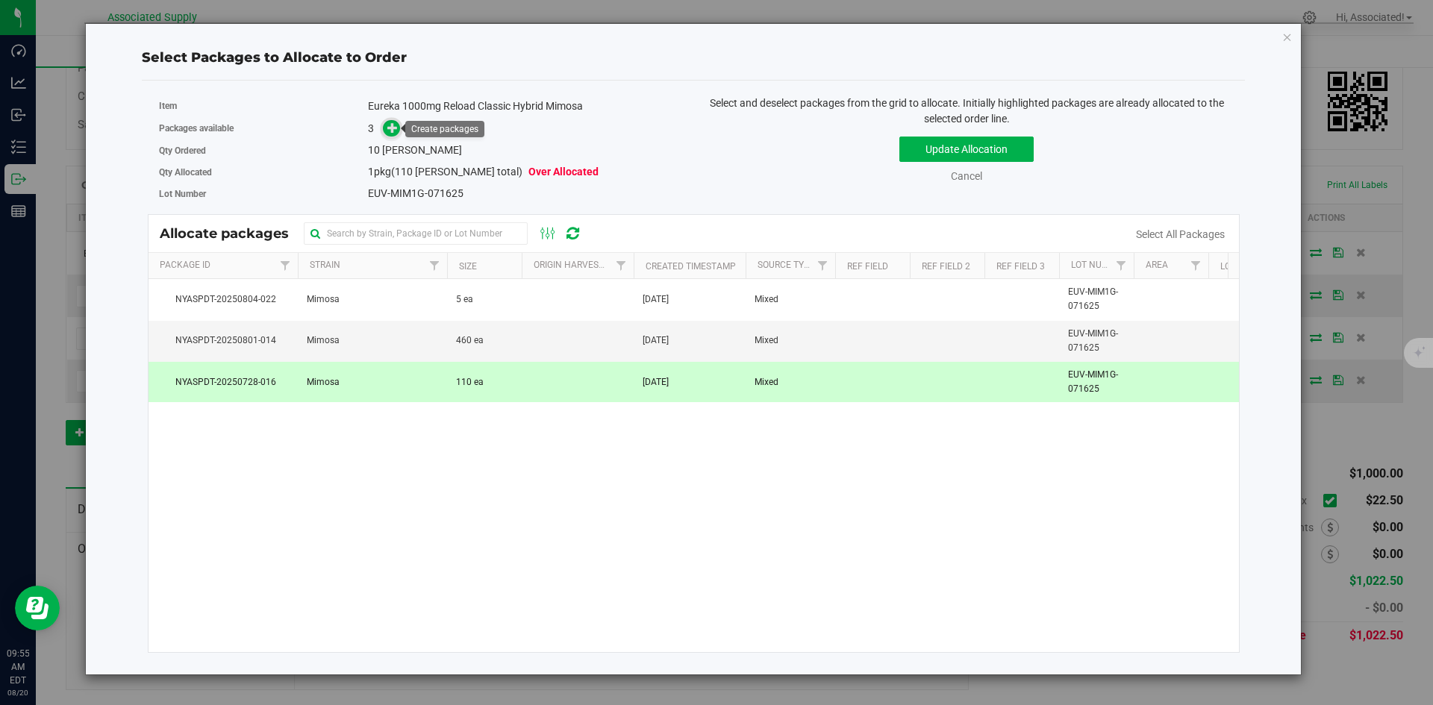
click at [392, 126] on icon at bounding box center [392, 127] width 11 height 11
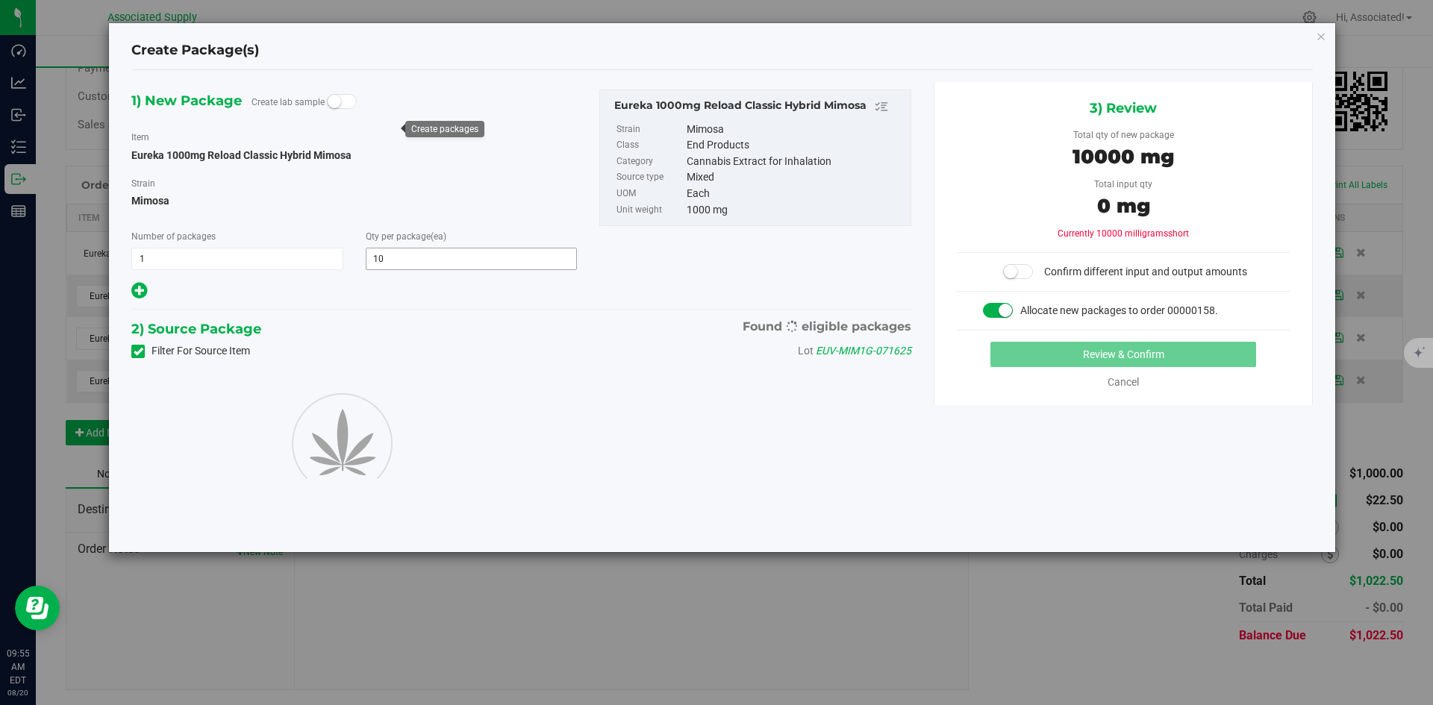
type input "10"
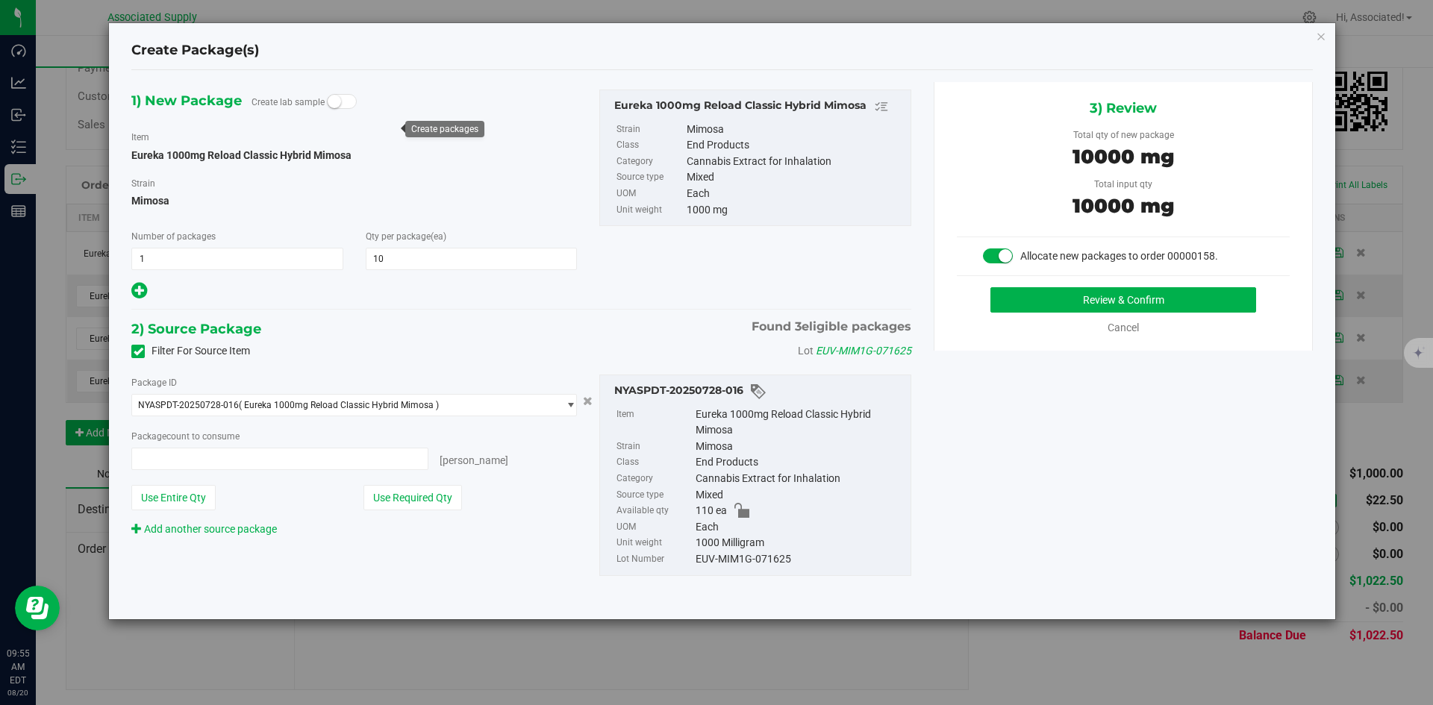
type input "10 ea"
click at [1092, 303] on button "Review & Confirm" at bounding box center [1123, 299] width 266 height 25
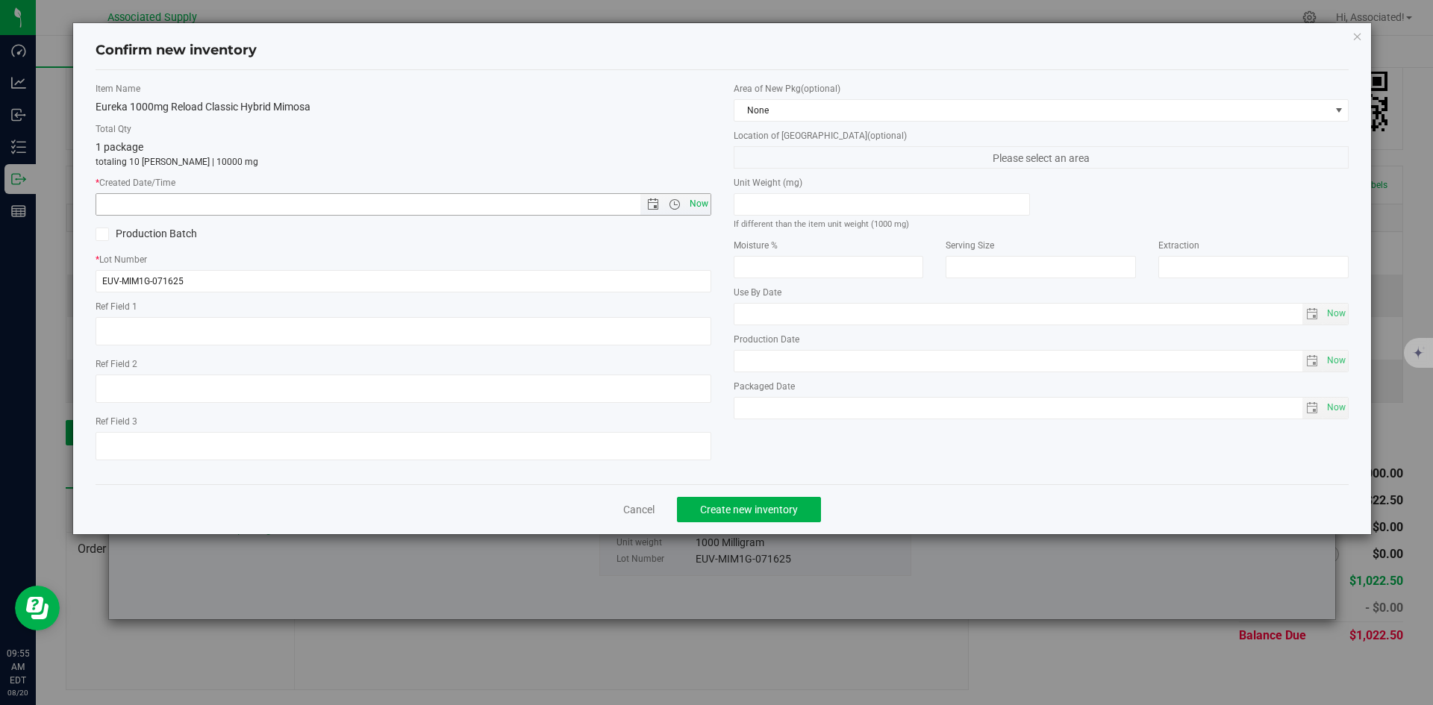
click at [704, 201] on span "Now" at bounding box center [698, 204] width 25 height 22
type input "[DATE] 9:55 AM"
click at [808, 501] on button "Create new inventory" at bounding box center [749, 509] width 144 height 25
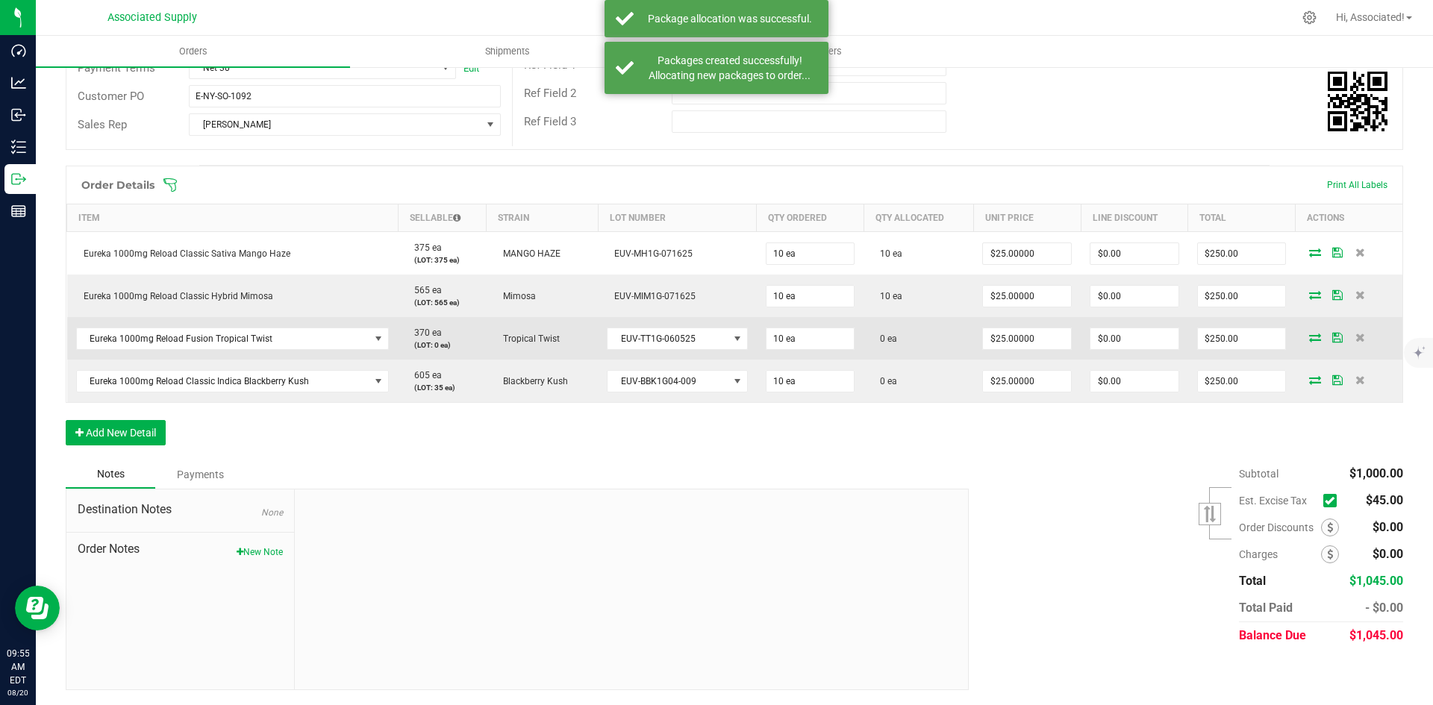
click at [1309, 340] on icon at bounding box center [1315, 337] width 12 height 9
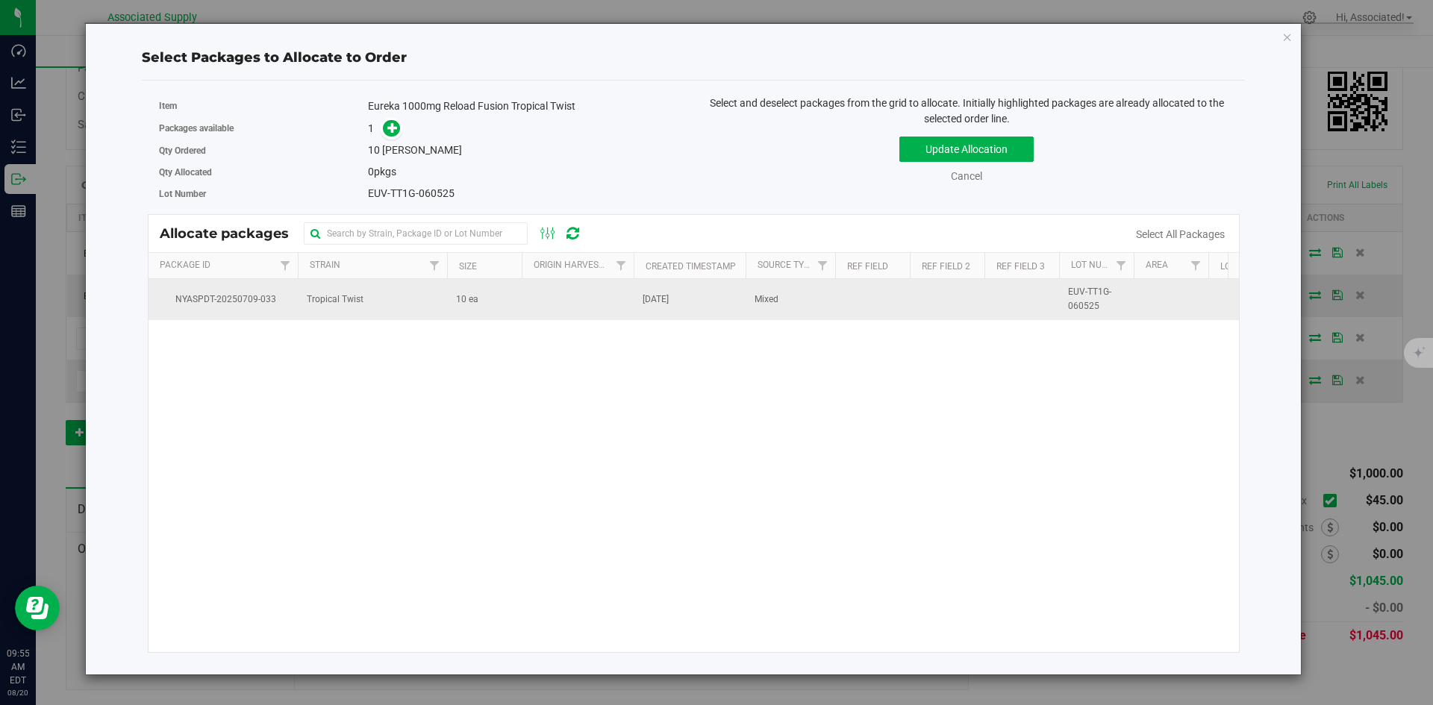
click at [487, 295] on td "10 ea" at bounding box center [484, 299] width 75 height 40
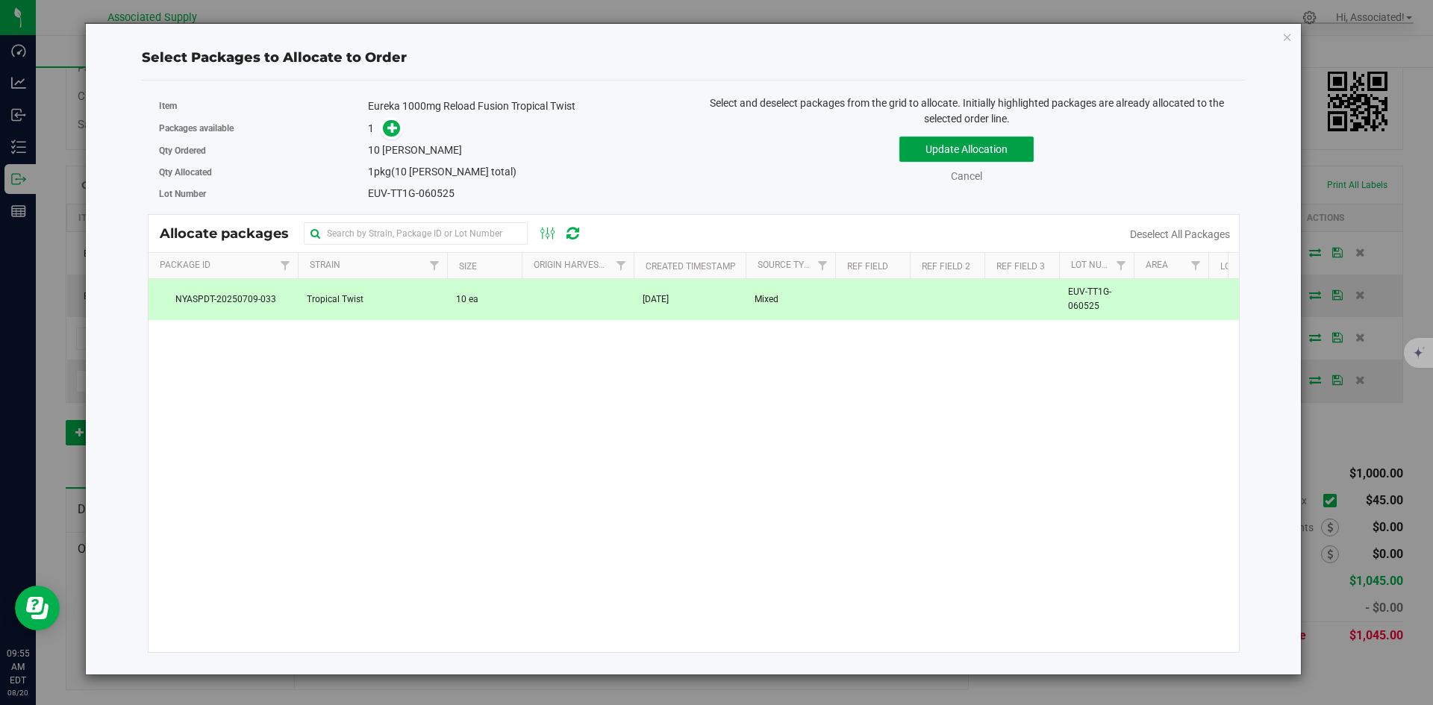
click at [974, 149] on button "Update Allocation" at bounding box center [966, 149] width 134 height 25
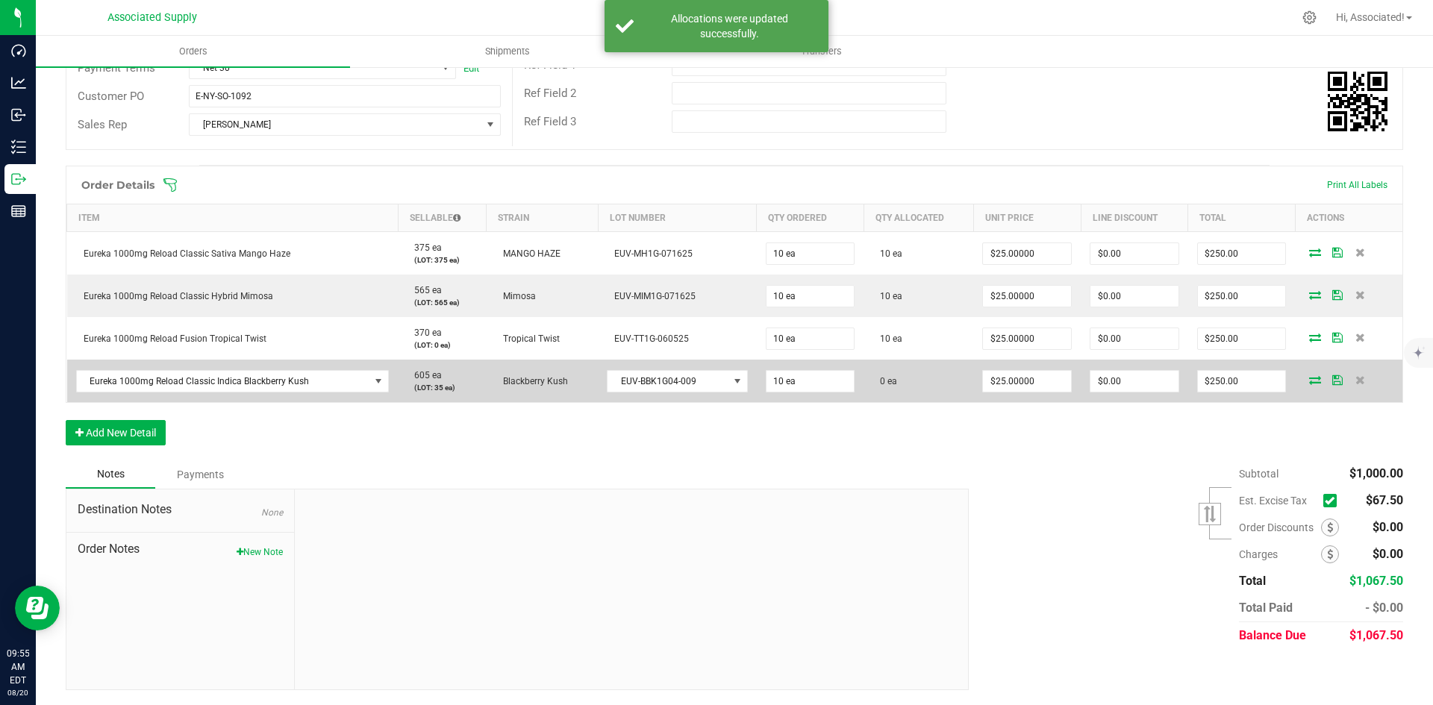
click at [1309, 381] on icon at bounding box center [1315, 379] width 12 height 9
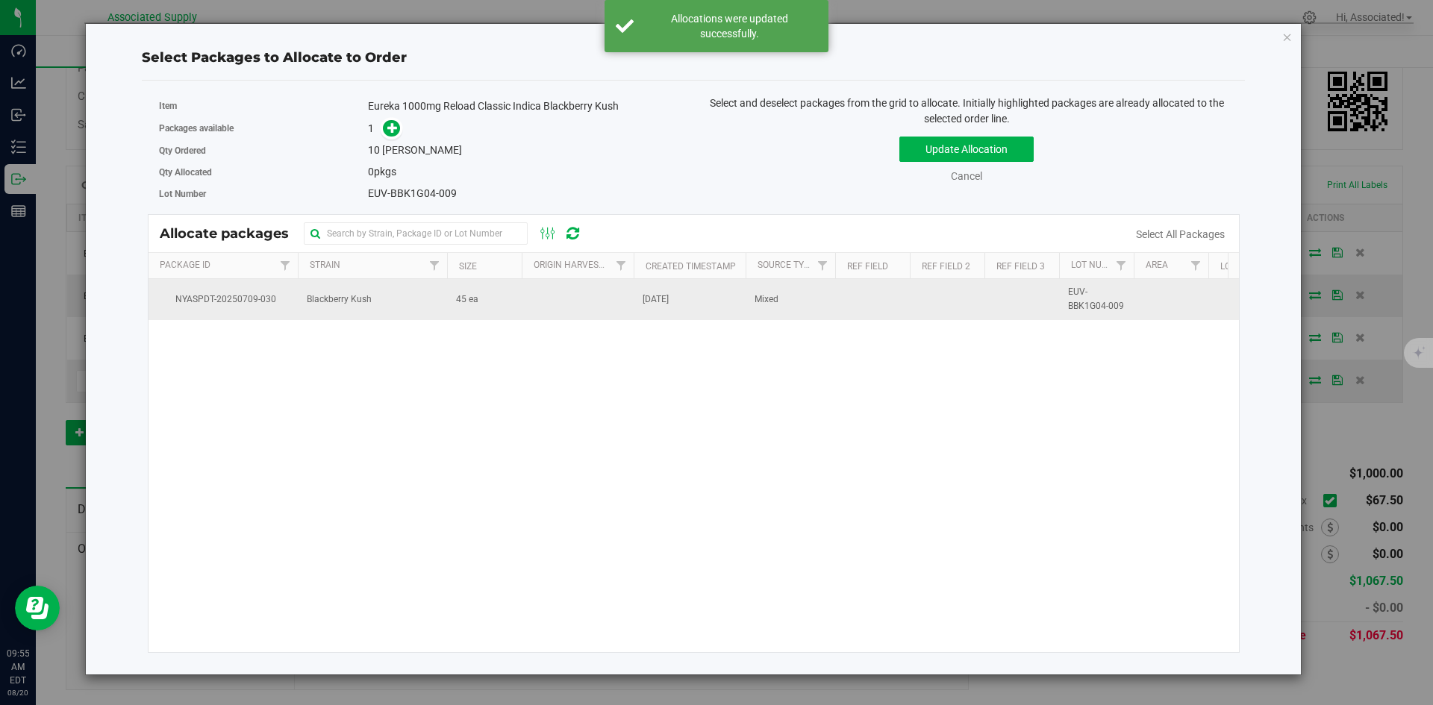
click at [513, 304] on td "45 ea" at bounding box center [484, 299] width 75 height 40
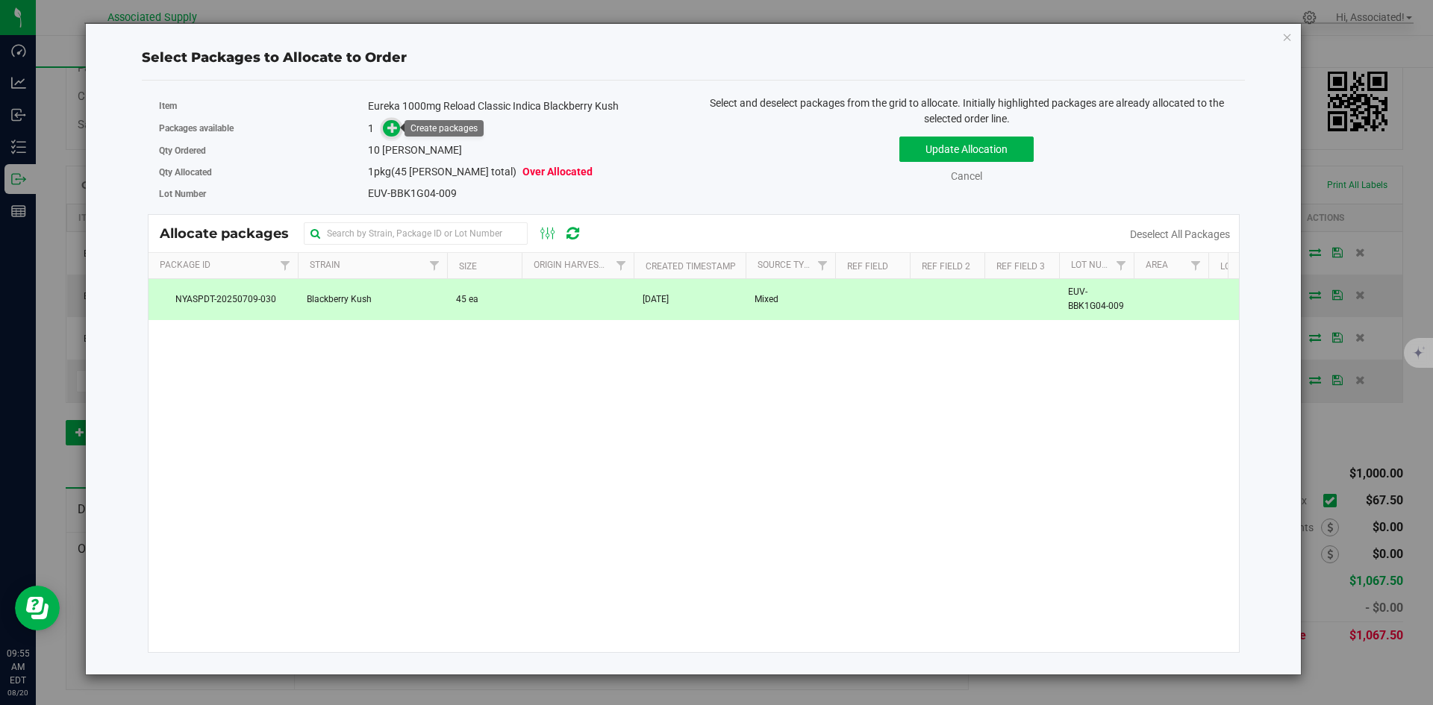
click at [393, 132] on icon at bounding box center [392, 127] width 10 height 10
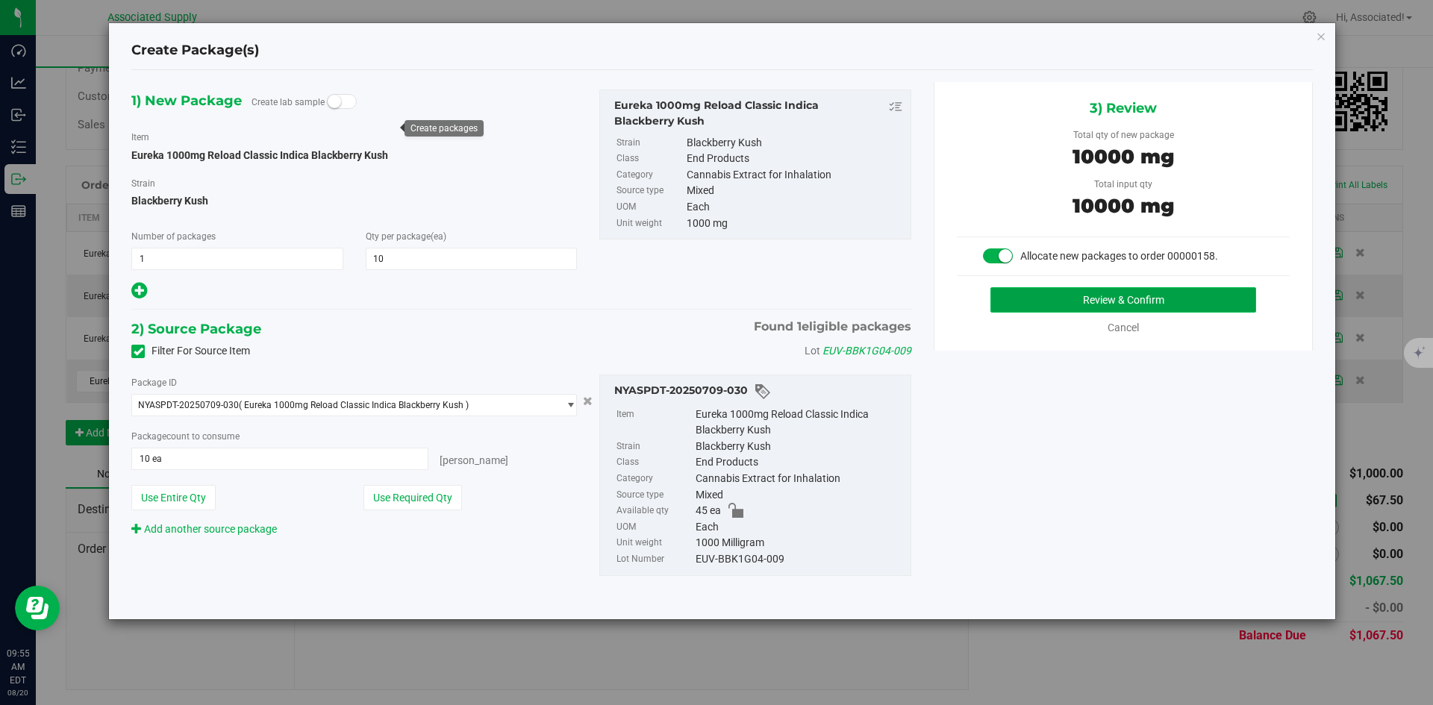
click at [1135, 309] on button "Review & Confirm" at bounding box center [1123, 299] width 266 height 25
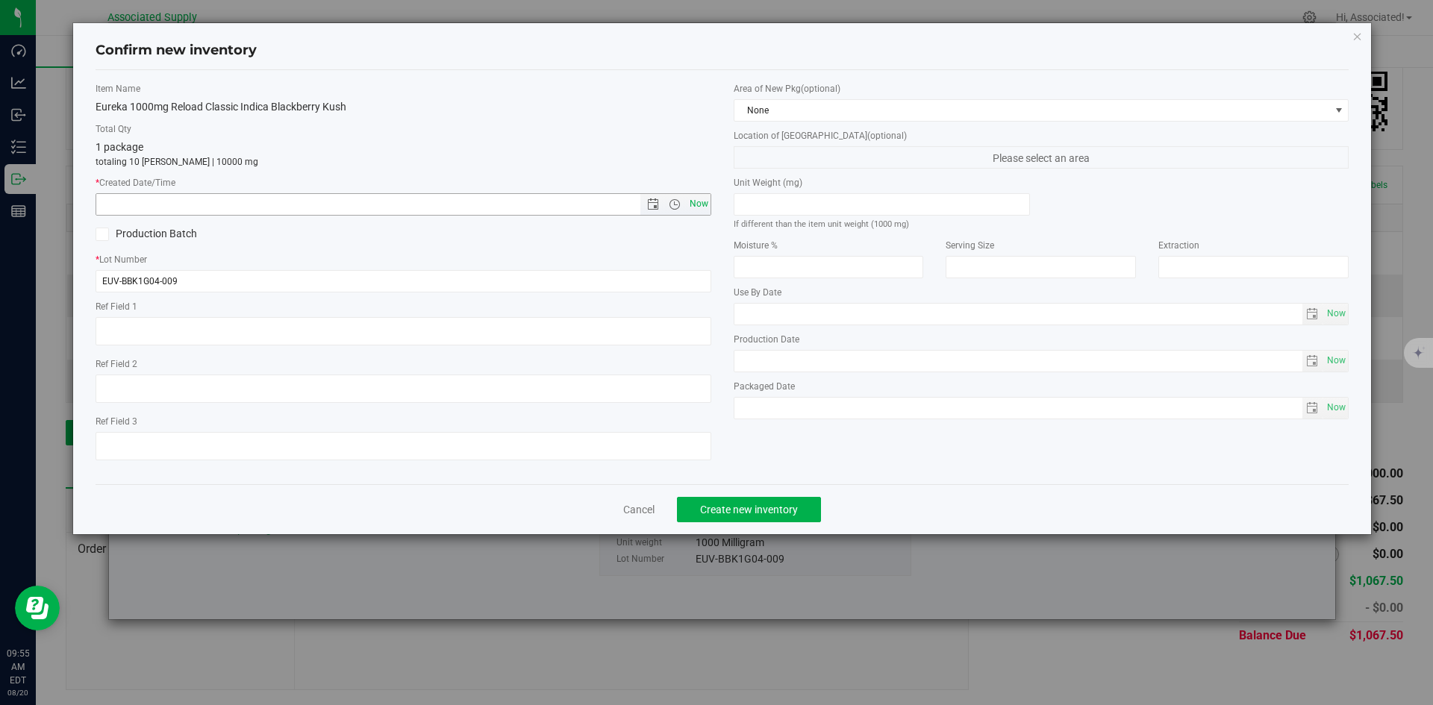
click at [695, 204] on span "Now" at bounding box center [698, 204] width 25 height 22
type input "[DATE] 9:55 AM"
click at [766, 514] on span "Create new inventory" at bounding box center [749, 510] width 98 height 12
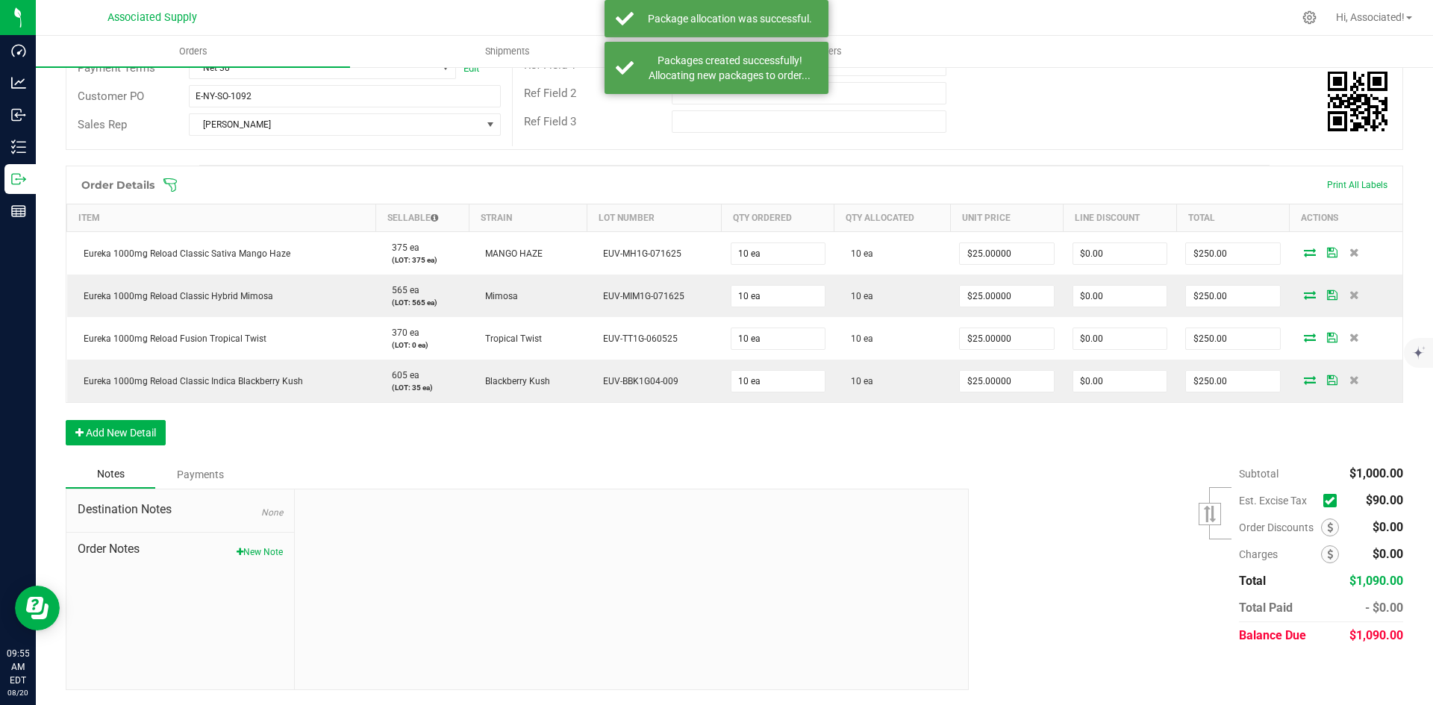
click at [1324, 501] on icon at bounding box center [1329, 501] width 10 height 0
click at [0, 0] on input "checkbox" at bounding box center [0, 0] width 0 height 0
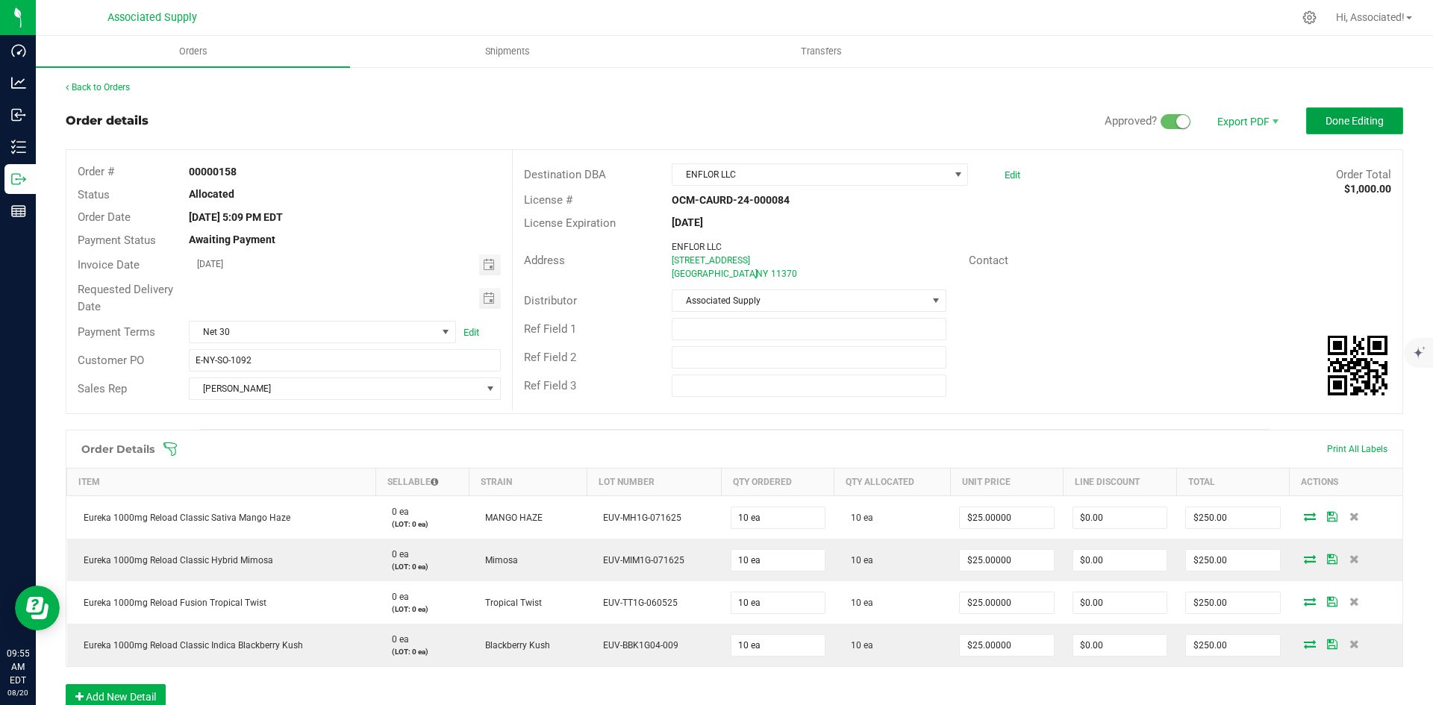
click at [1345, 117] on span "Done Editing" at bounding box center [1354, 121] width 58 height 12
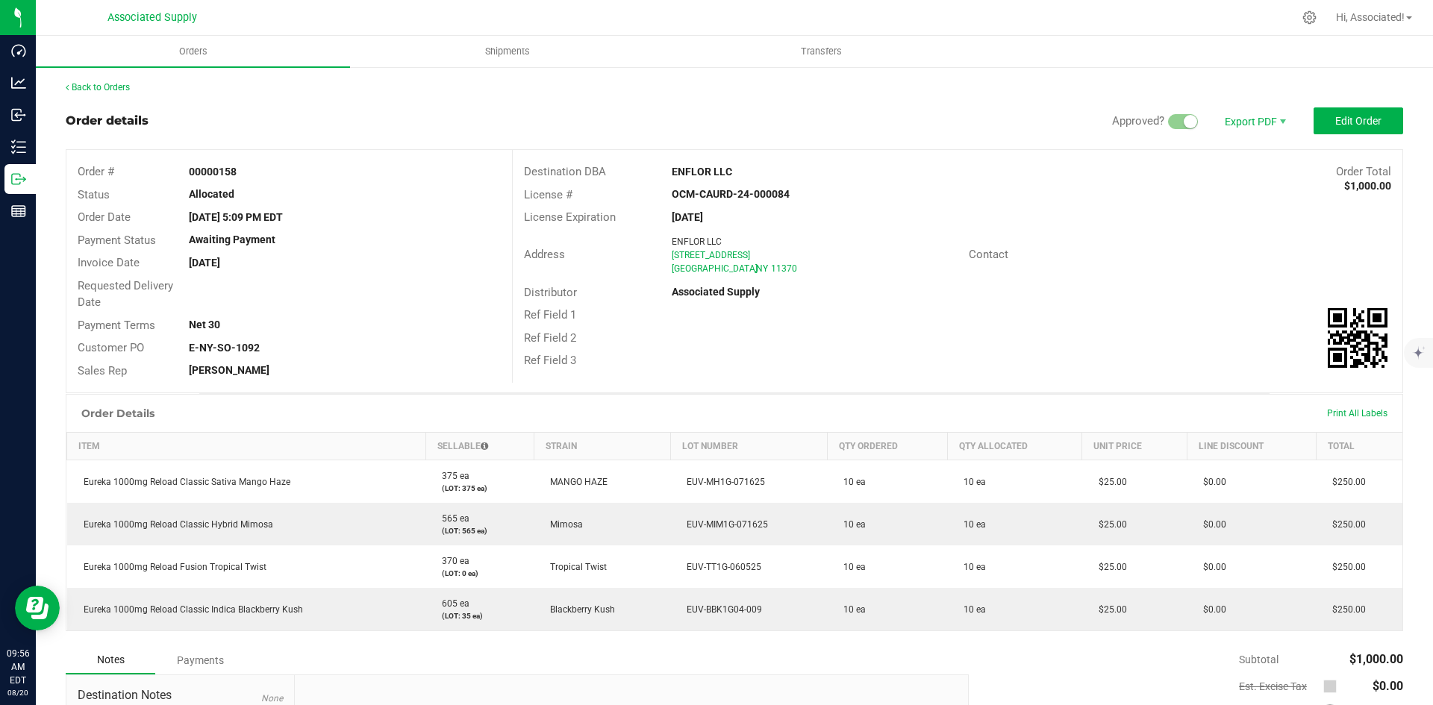
click at [1082, 219] on div "License Expiration [DATE]" at bounding box center [957, 217] width 889 height 23
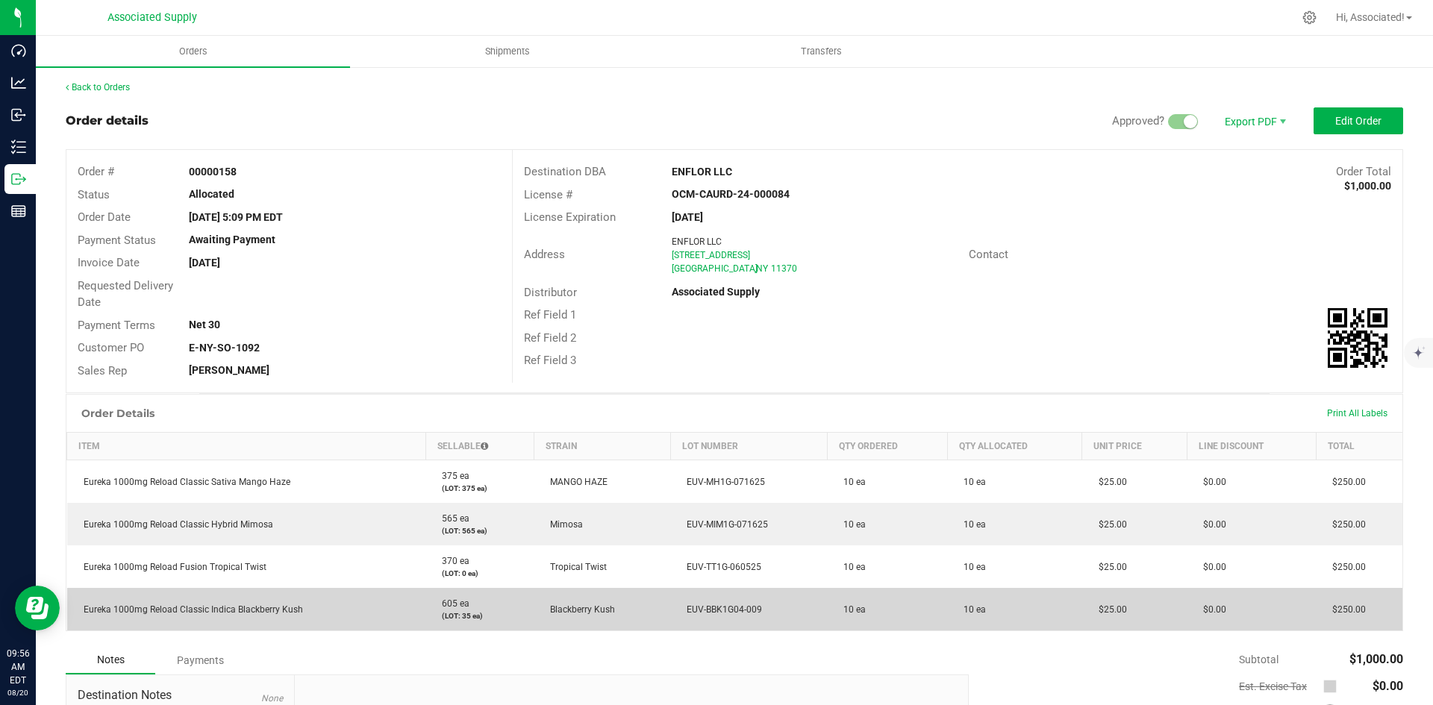
drag, startPoint x: 318, startPoint y: 607, endPoint x: 82, endPoint y: 609, distance: 235.8
click at [82, 609] on td "Eureka 1000mg Reload Classic Indica Blackberry Kush" at bounding box center [246, 609] width 359 height 43
copy span "Eureka 1000mg Reload Classic Indica Blackberry Kush"
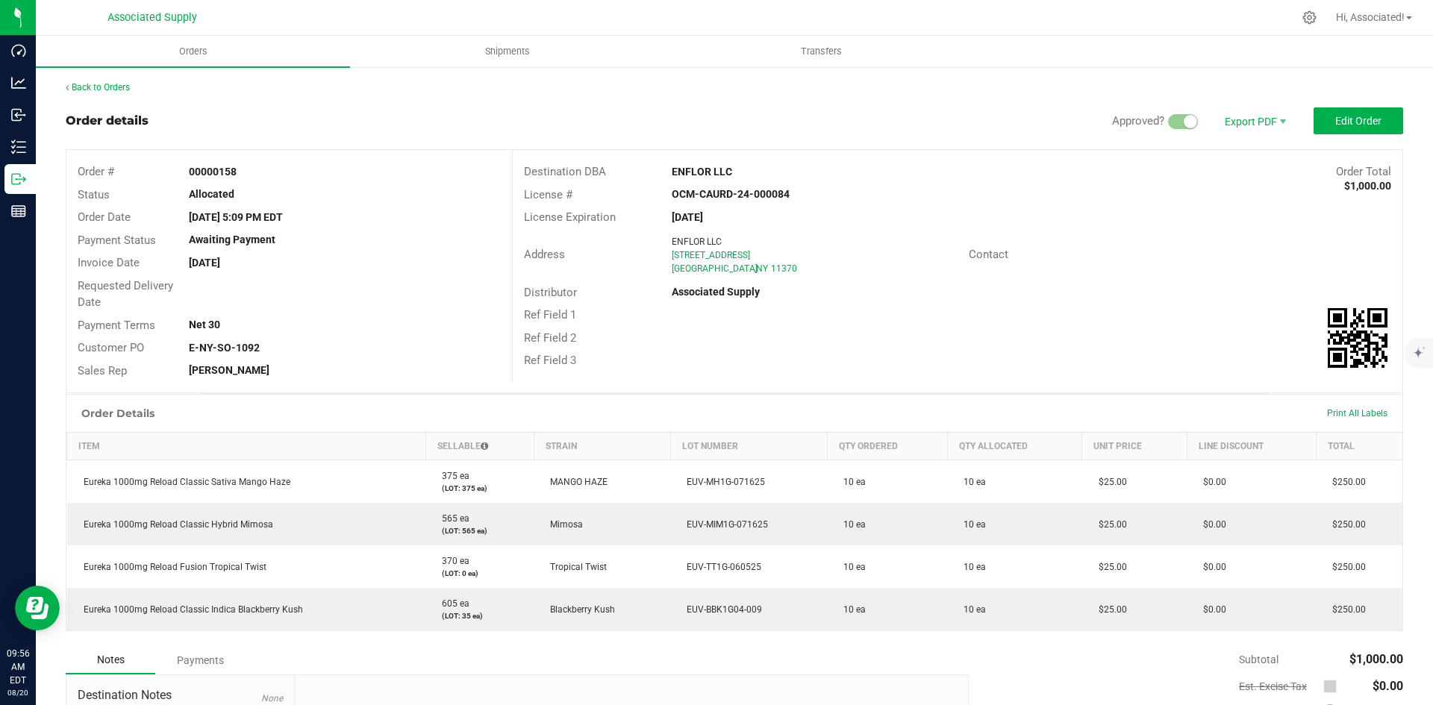
click at [1172, 307] on div "Ref Field 1" at bounding box center [957, 315] width 889 height 23
click at [1224, 243] on div "Contact" at bounding box center [1179, 254] width 445 height 23
click at [1157, 261] on div "Contact" at bounding box center [1179, 254] width 445 height 23
click at [114, 89] on link "Back to Orders" at bounding box center [98, 87] width 64 height 10
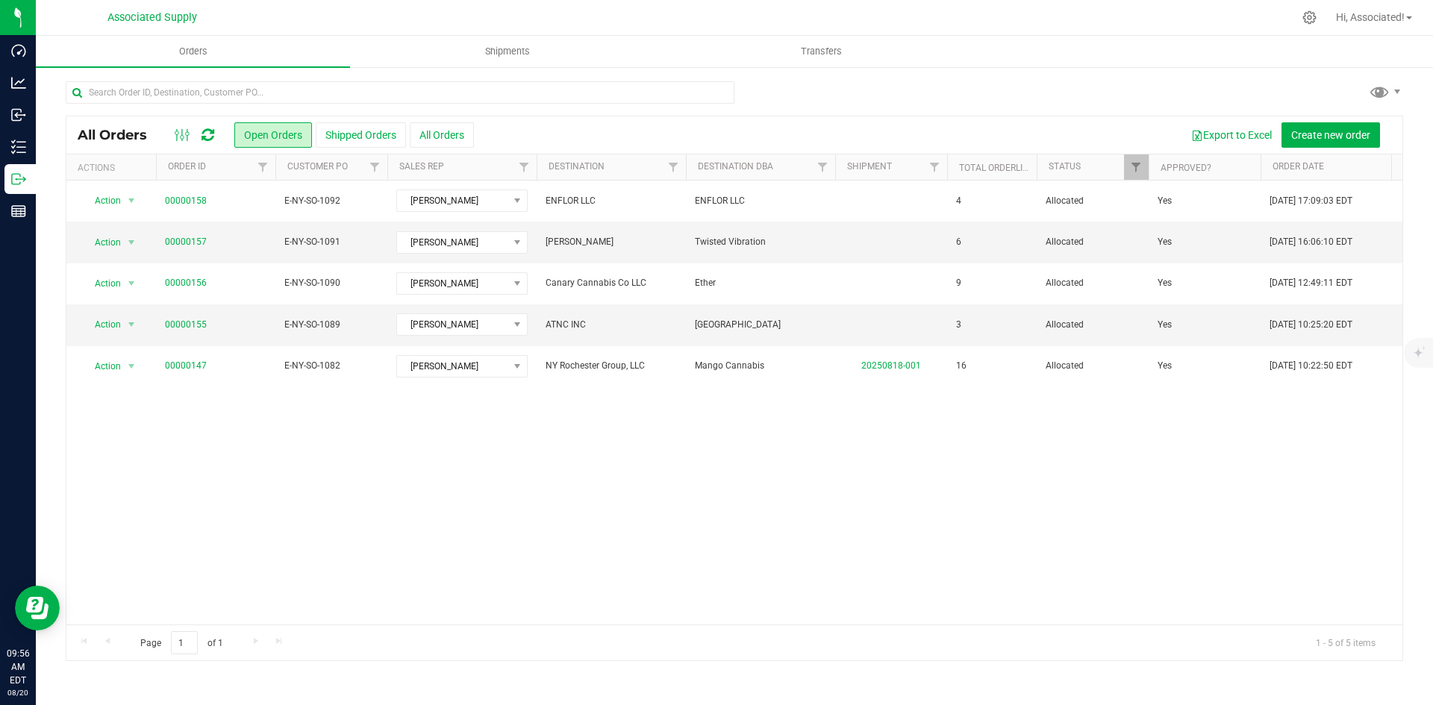
click at [929, 445] on div "Action Action Cancel order Clone order Edit order Mark as fully paid Order audi…" at bounding box center [734, 403] width 1336 height 444
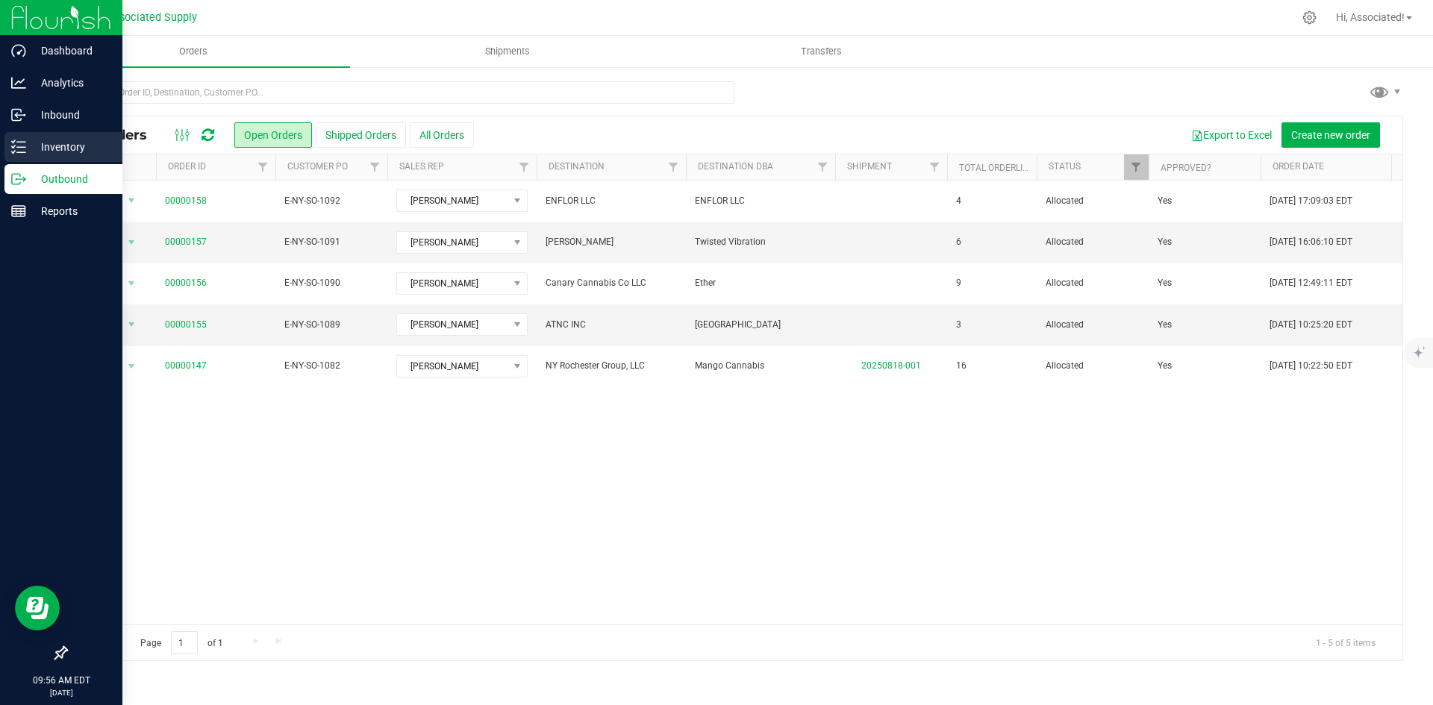
click at [22, 147] on line at bounding box center [21, 147] width 8 height 0
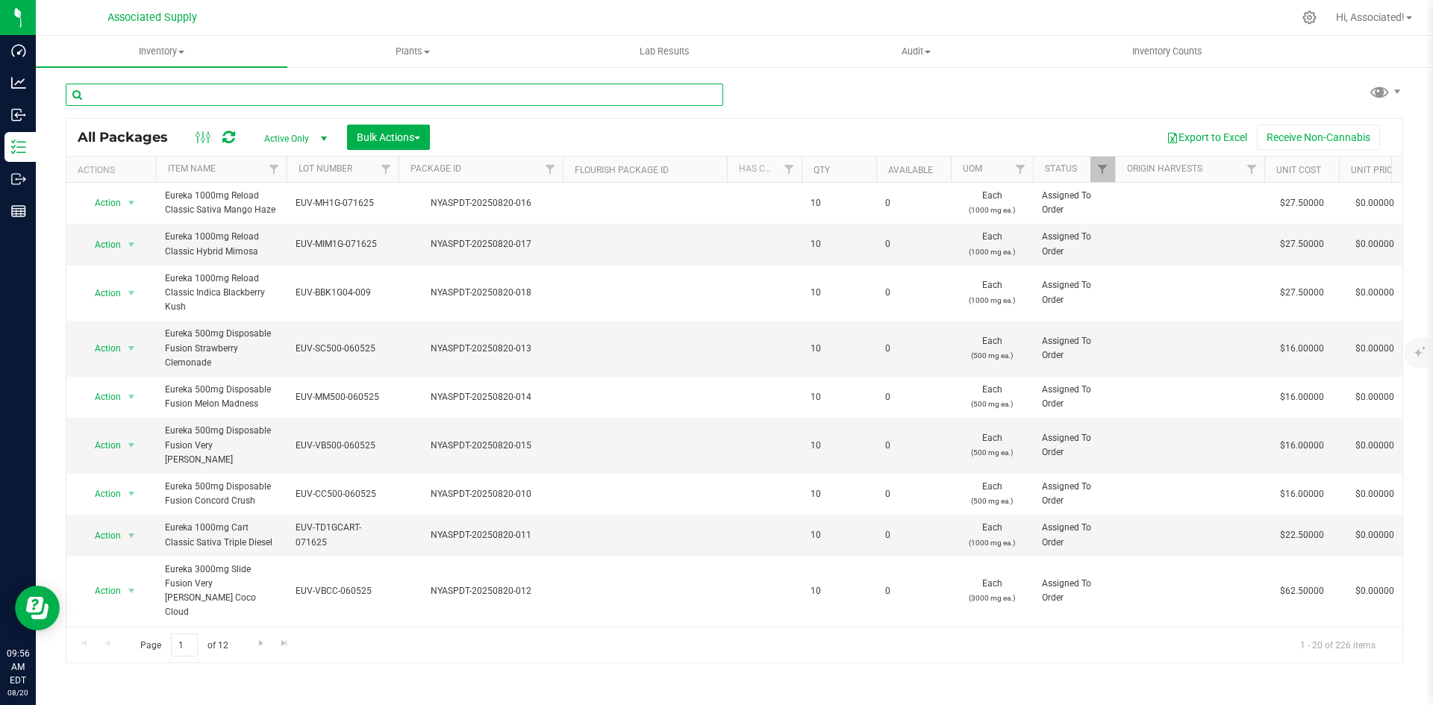
click at [235, 93] on input "text" at bounding box center [394, 95] width 657 height 22
paste input "Eureka 1000mg Reload Classic Indica Blackberry Kush"
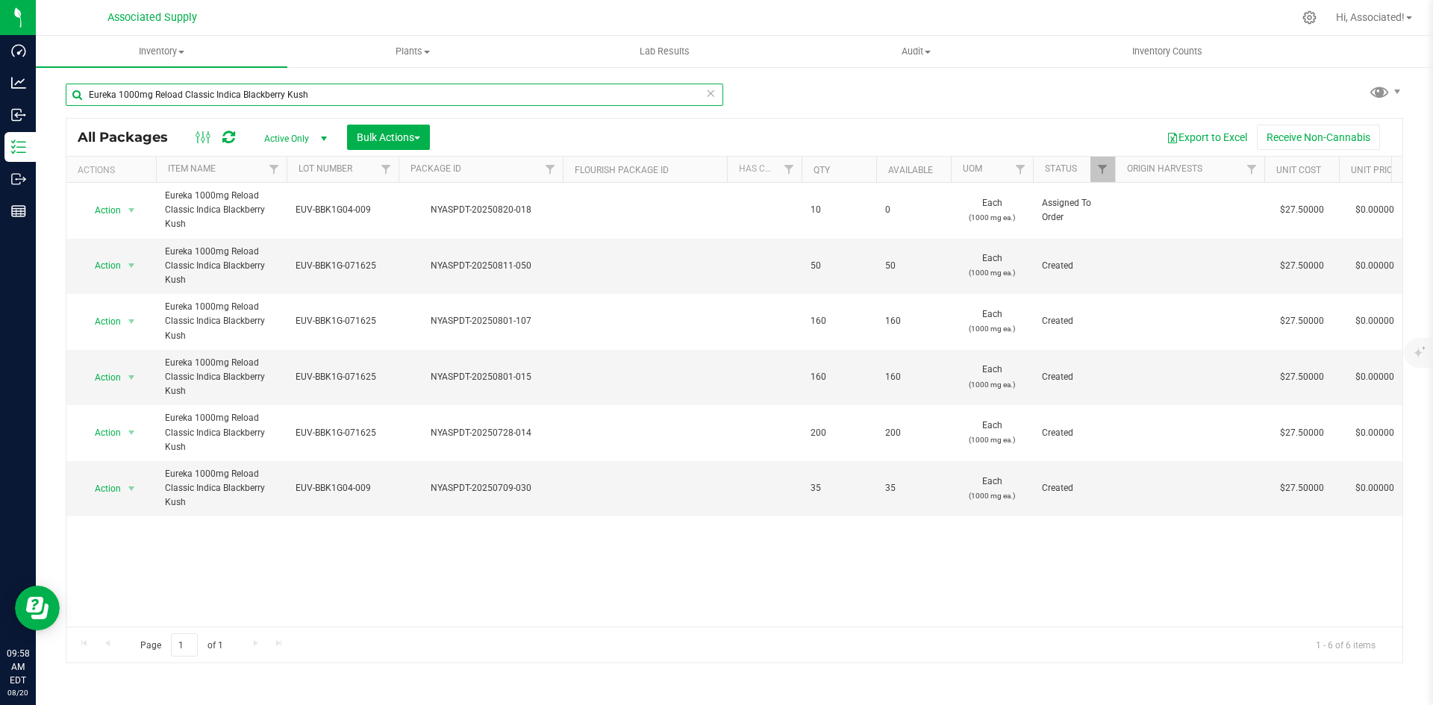
type input "Eureka 1000mg Reload Classic Indica Blackberry Kush"
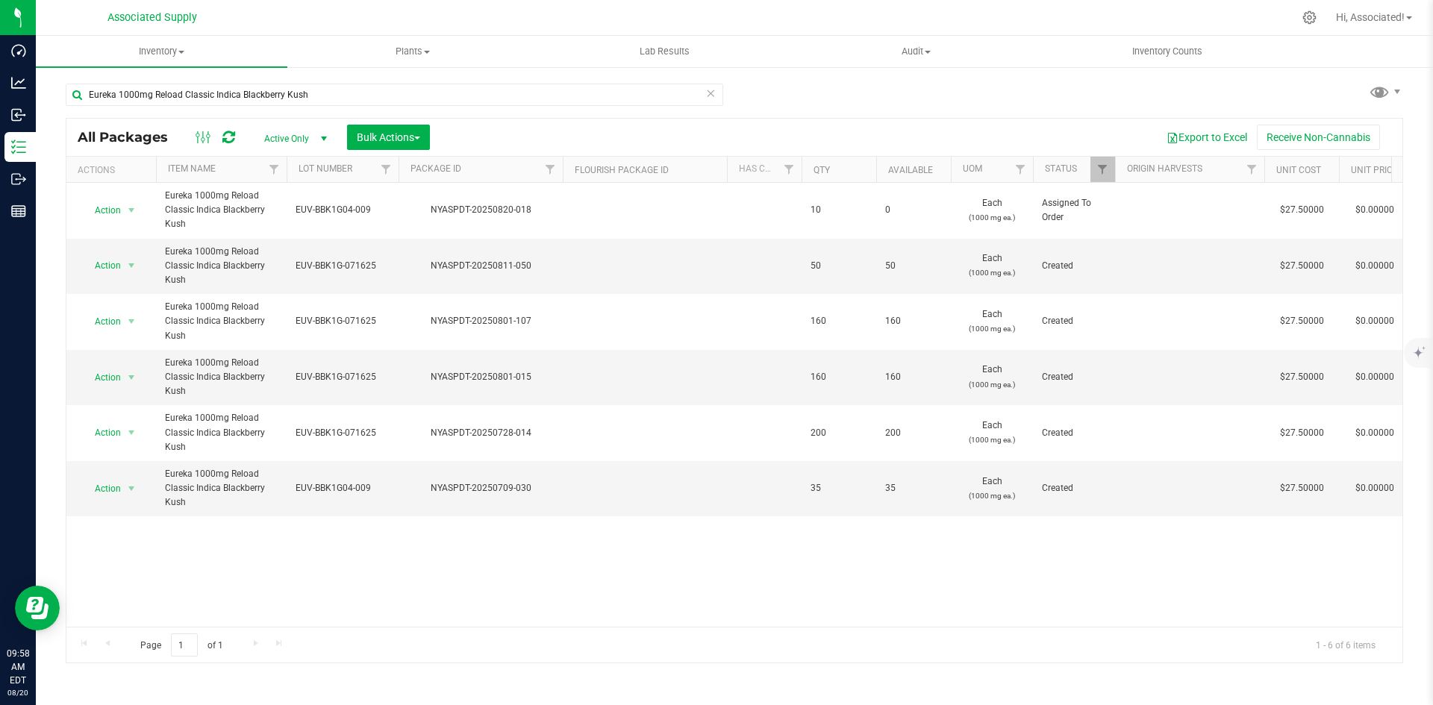
click at [556, 560] on div "Action Action Edit attributes Global inventory Locate package Package audit log…" at bounding box center [734, 405] width 1336 height 444
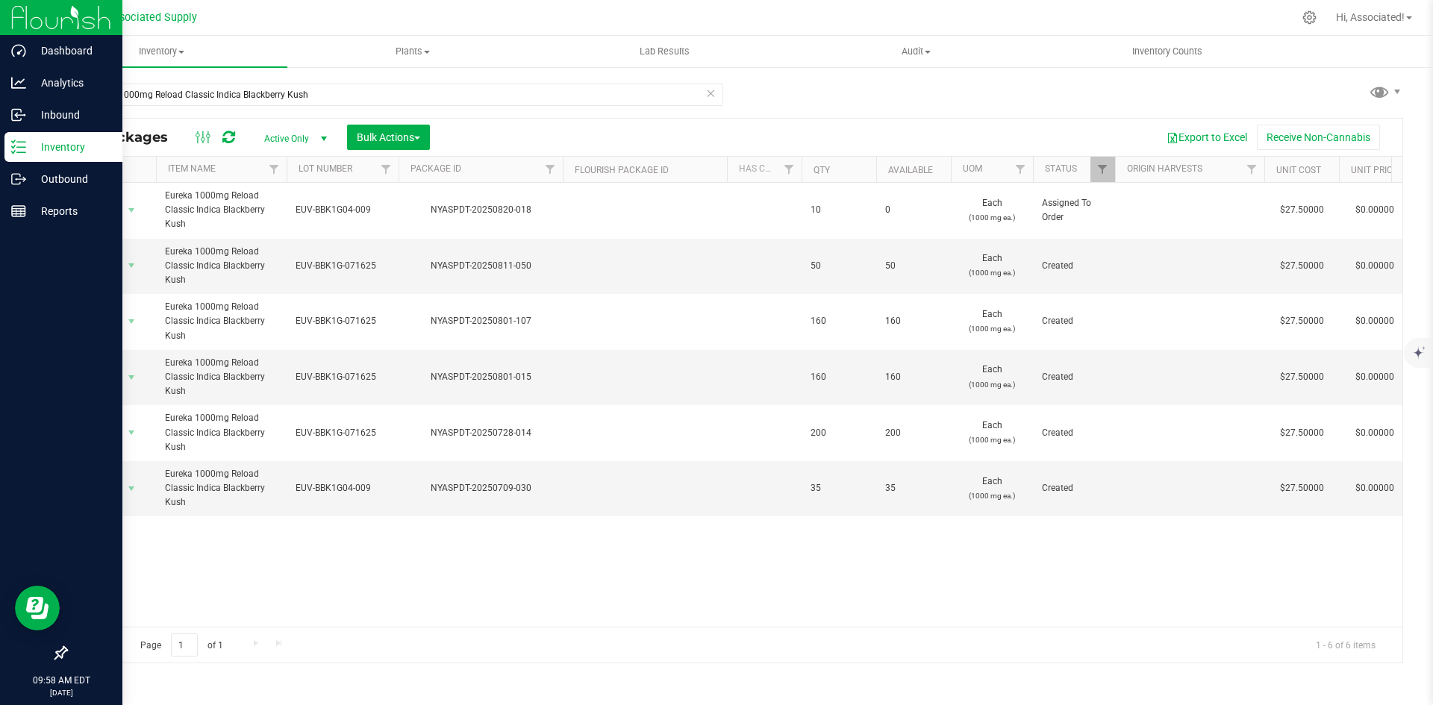
click at [46, 147] on p "Inventory" at bounding box center [71, 147] width 90 height 18
